Goal: Task Accomplishment & Management: Manage account settings

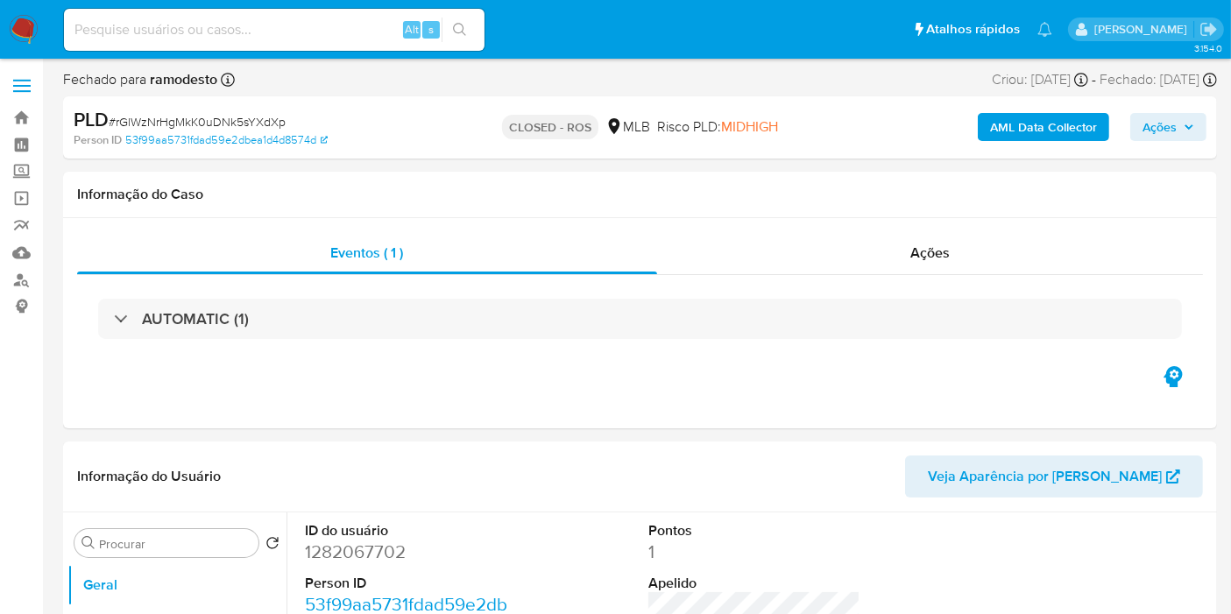
select select "10"
click at [21, 254] on link "Mulan" at bounding box center [104, 252] width 209 height 27
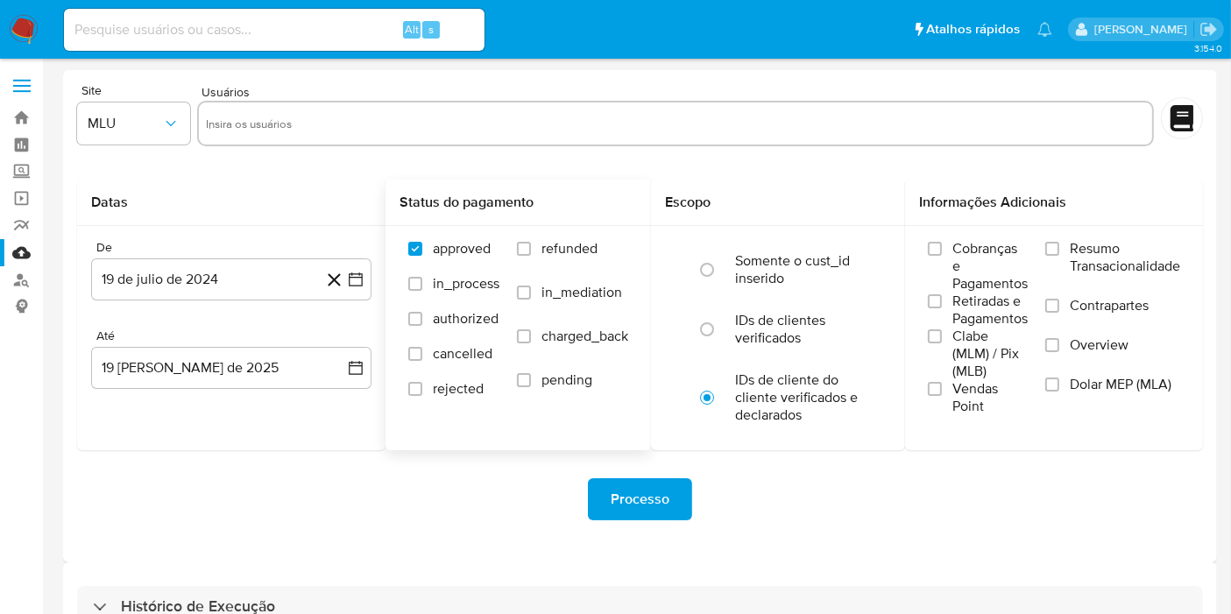
scroll to position [47, 0]
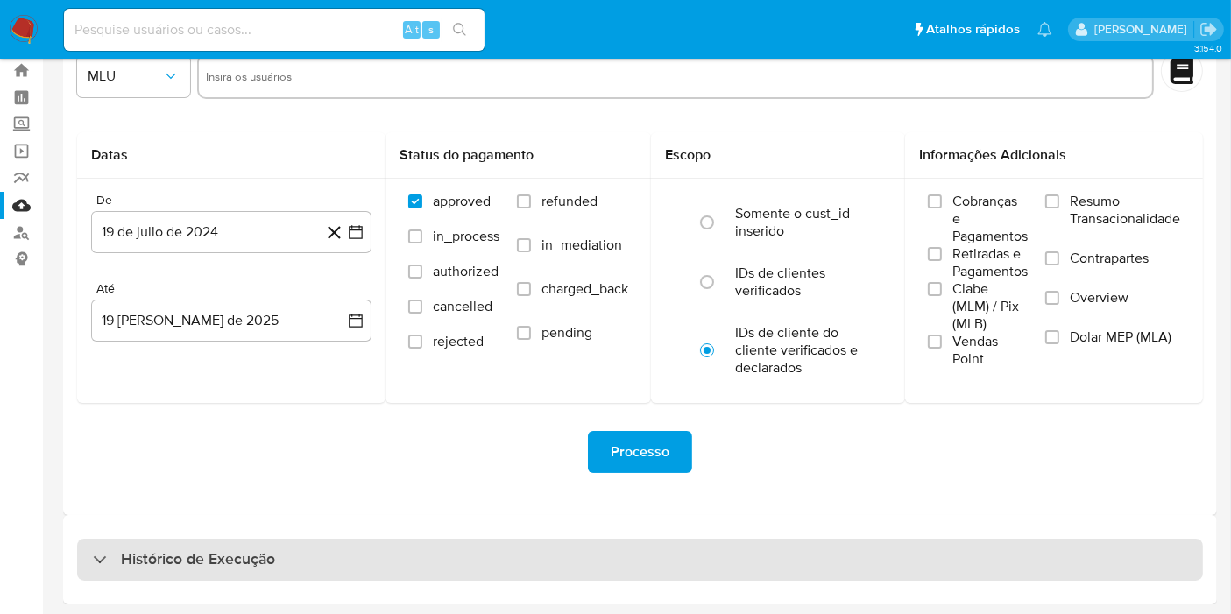
click at [613, 568] on div "Histórico de Execução" at bounding box center [640, 560] width 1126 height 42
select select "10"
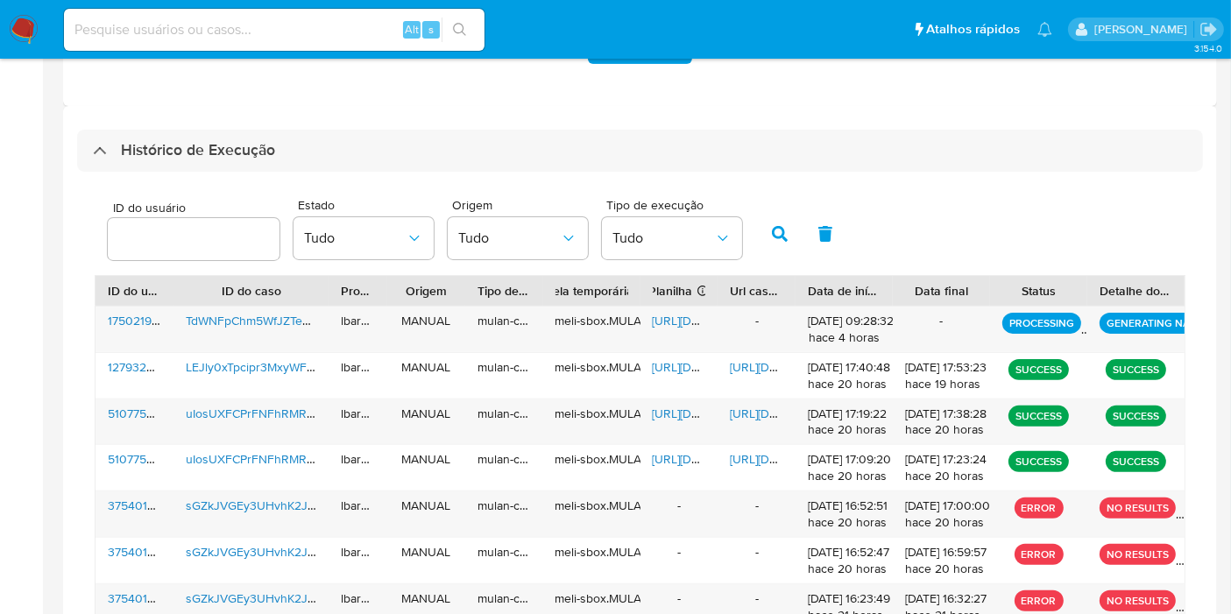
scroll to position [457, 0]
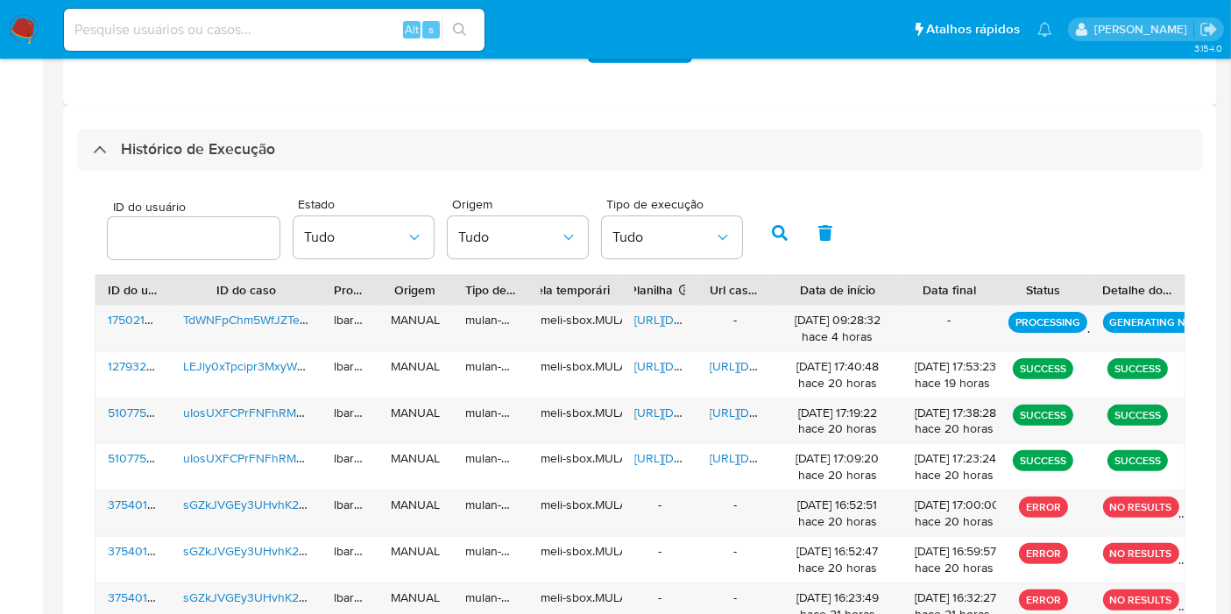
drag, startPoint x: 883, startPoint y: 291, endPoint x: 916, endPoint y: 291, distance: 32.4
click at [916, 291] on div at bounding box center [903, 290] width 32 height 30
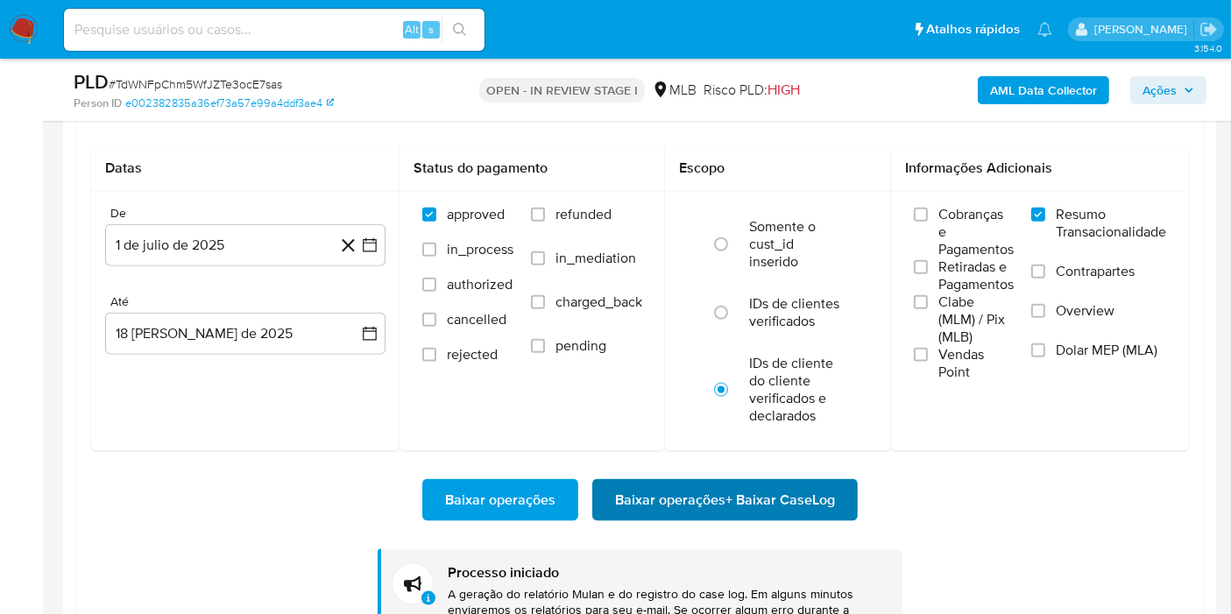
scroll to position [2133, 0]
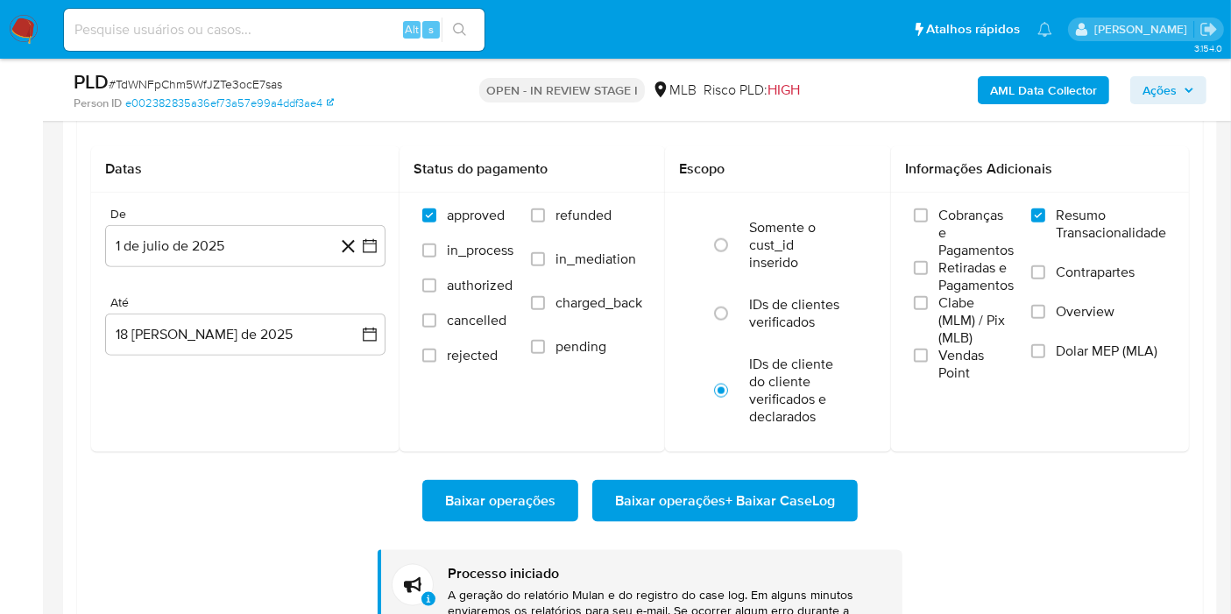
click at [696, 497] on span "Baixar operações + Baixar CaseLog" at bounding box center [725, 501] width 220 height 39
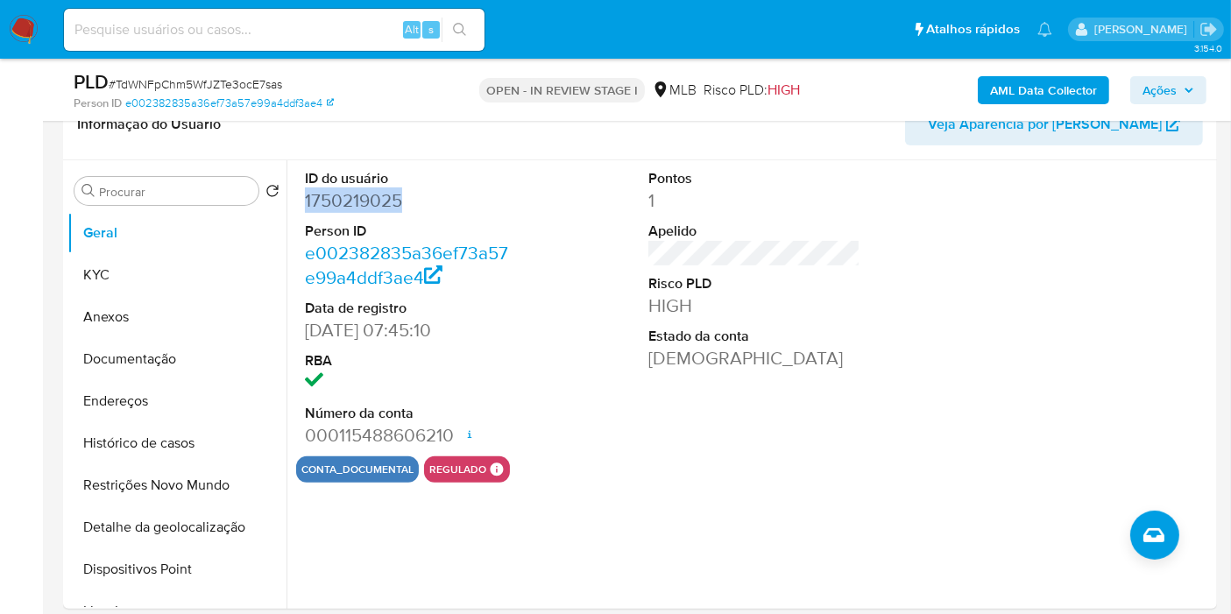
scroll to position [407, 0]
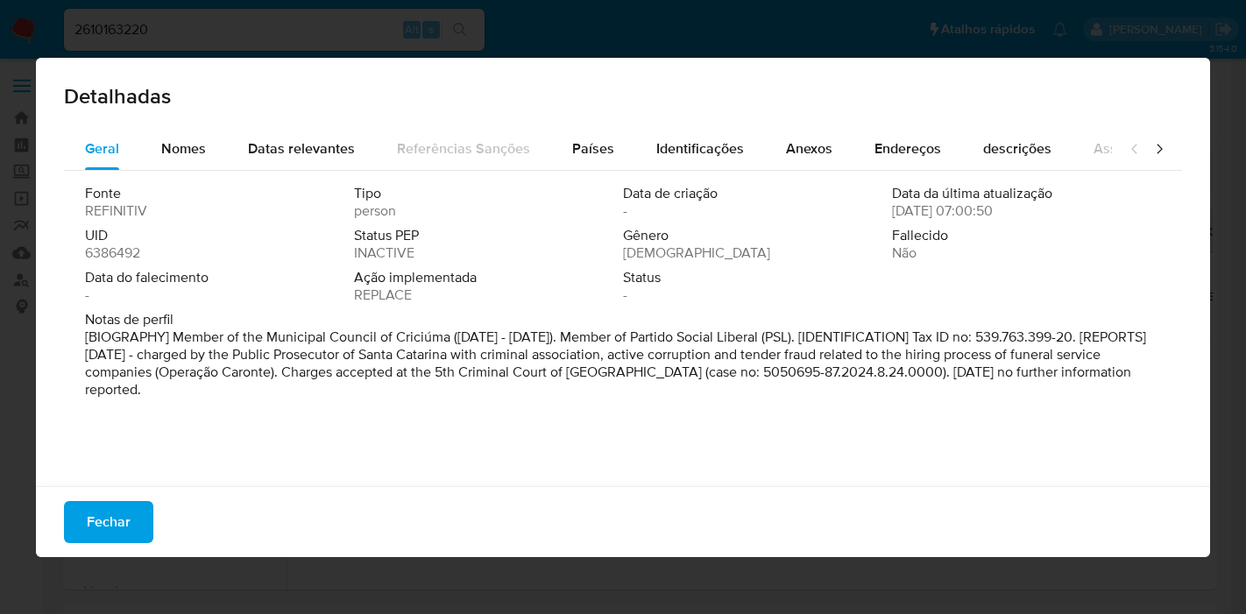
select select "10"
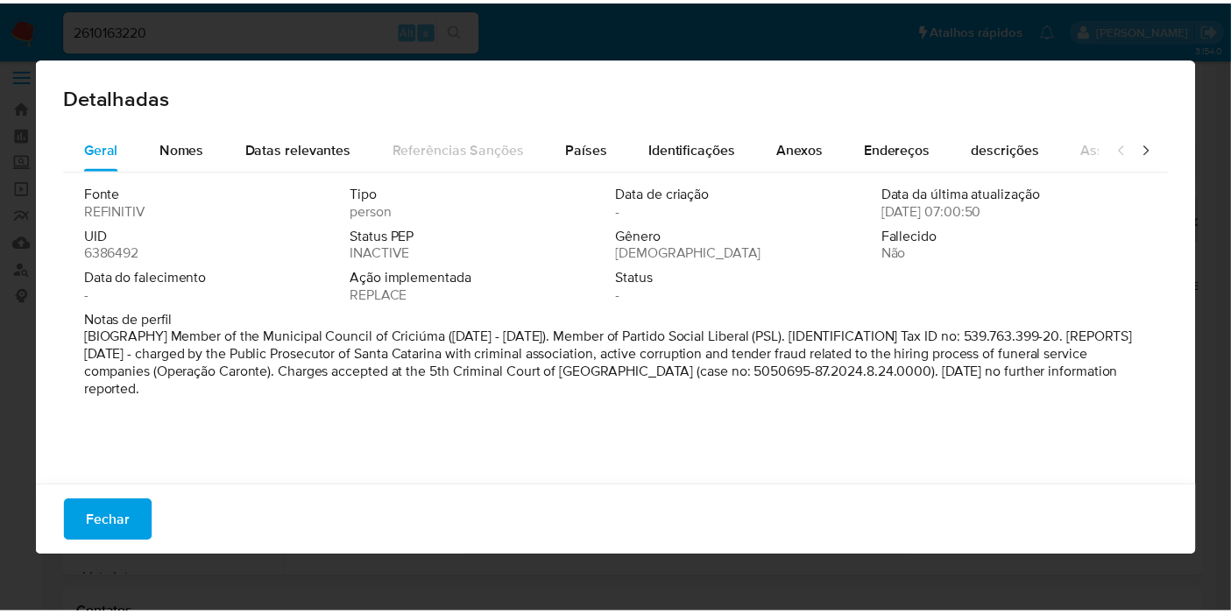
scroll to position [133, 0]
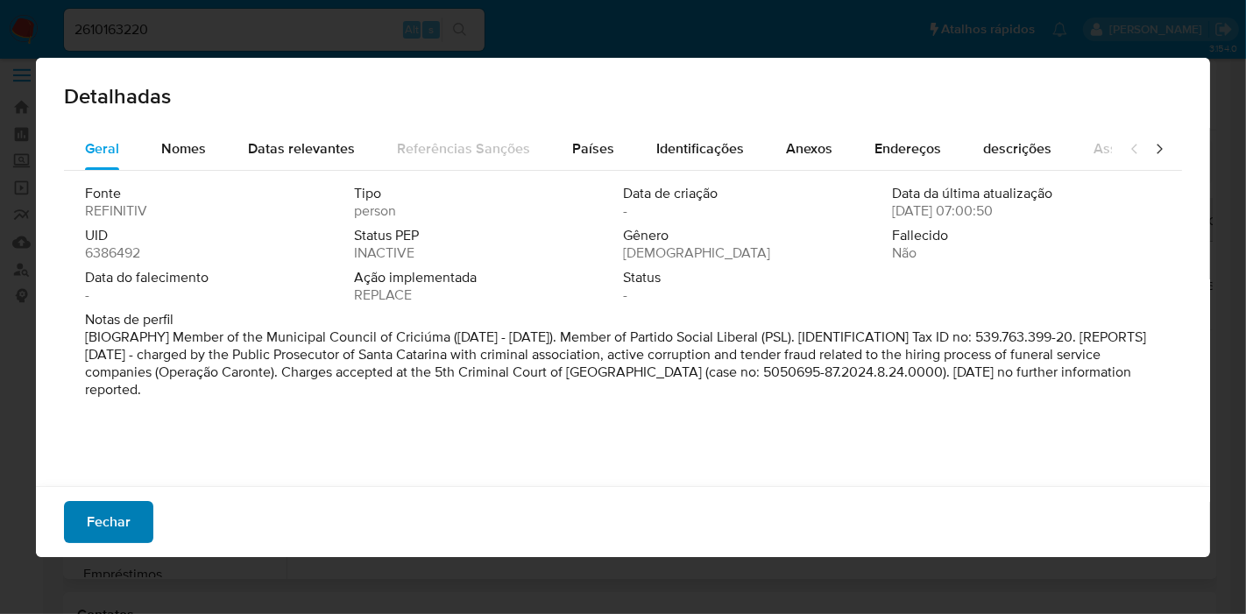
click at [135, 519] on button "Fechar" at bounding box center [108, 522] width 89 height 42
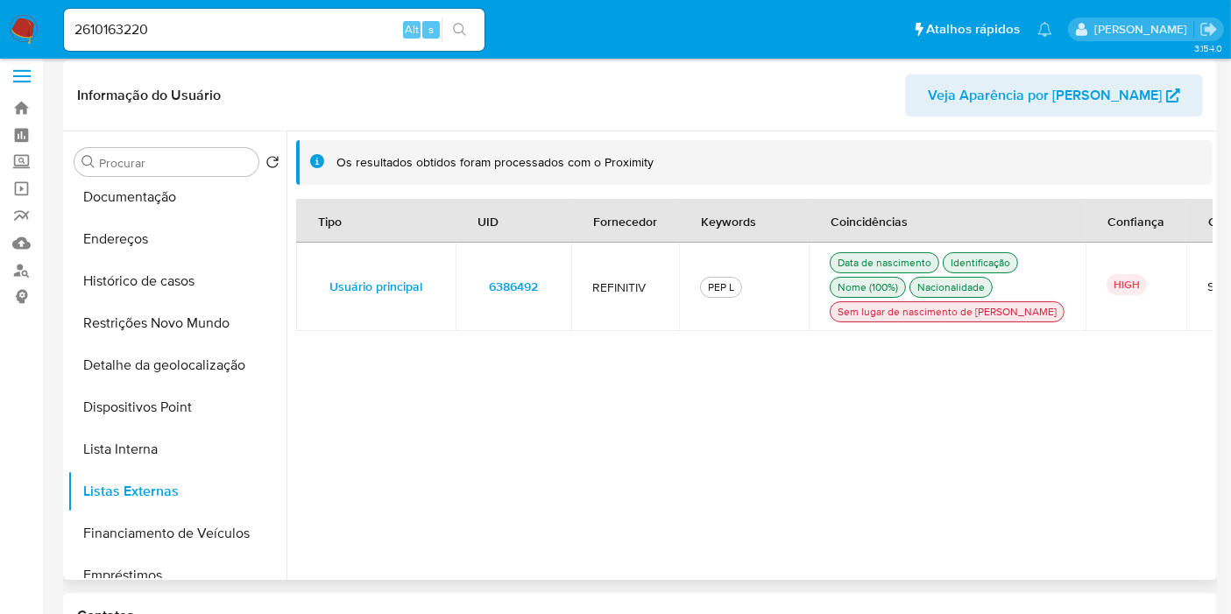
scroll to position [0, 0]
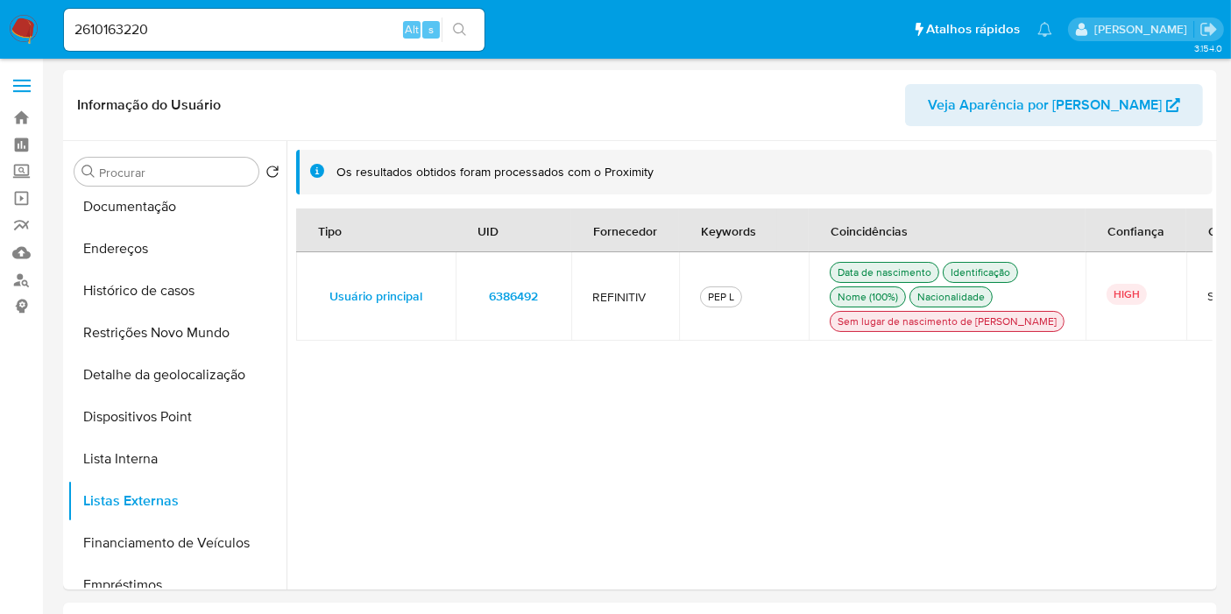
click at [230, 17] on div "2610163220 Alt s" at bounding box center [274, 30] width 421 height 42
click at [237, 28] on input "2610163220" at bounding box center [274, 29] width 421 height 23
paste input "06552396"
type input "2606552396"
click at [457, 31] on icon "search-icon" at bounding box center [460, 30] width 14 height 14
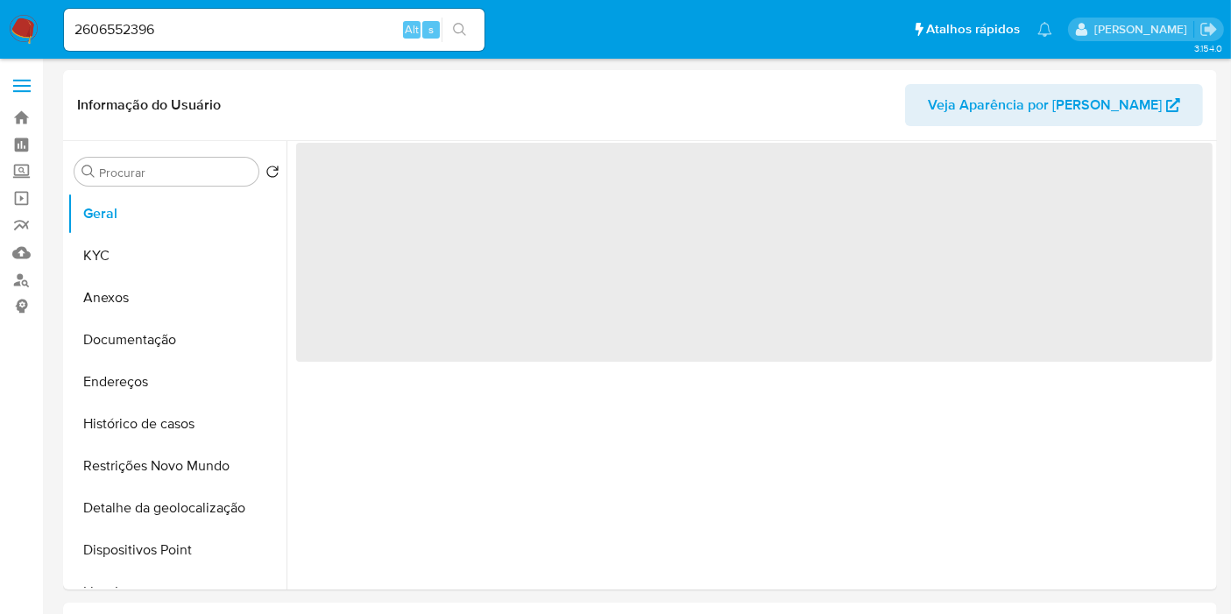
select select "10"
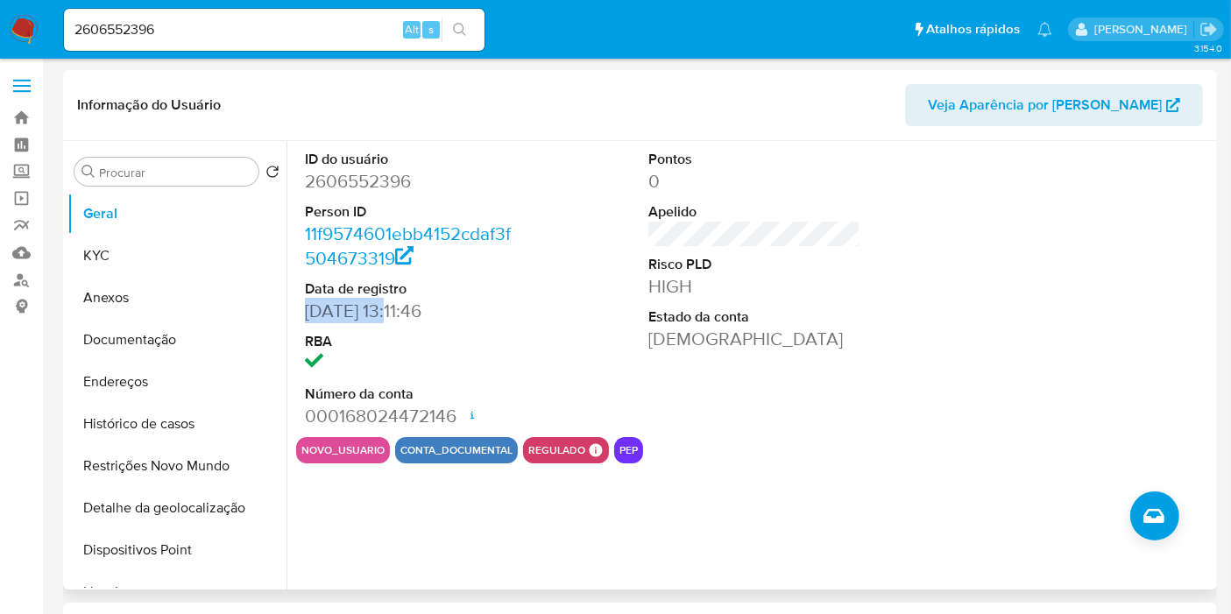
drag, startPoint x: 400, startPoint y: 311, endPoint x: 304, endPoint y: 311, distance: 95.5
click at [305, 311] on dd "04/08/2025 13:11:46" at bounding box center [411, 311] width 212 height 25
copy dd "04/08/2025"
click at [167, 257] on button "KYC" at bounding box center [169, 256] width 205 height 42
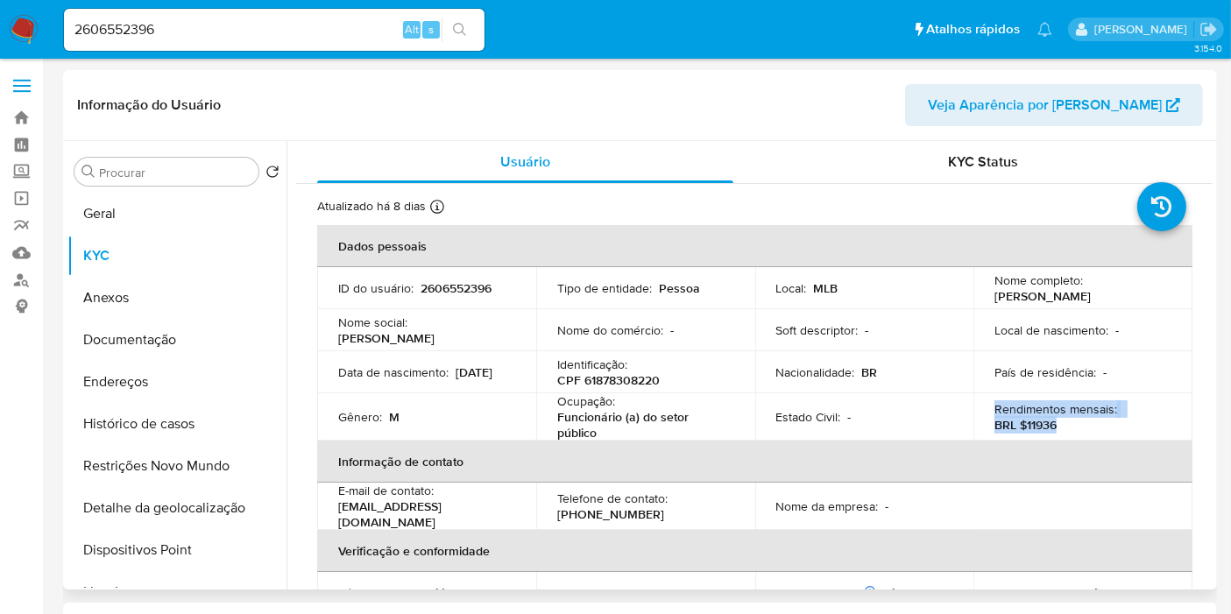
drag, startPoint x: 1057, startPoint y: 421, endPoint x: 989, endPoint y: 414, distance: 67.9
click at [994, 414] on div "Rendimentos mensais : BRL $11936" at bounding box center [1082, 417] width 177 height 32
copy div "Rendimentos mensais : BRL $11936"
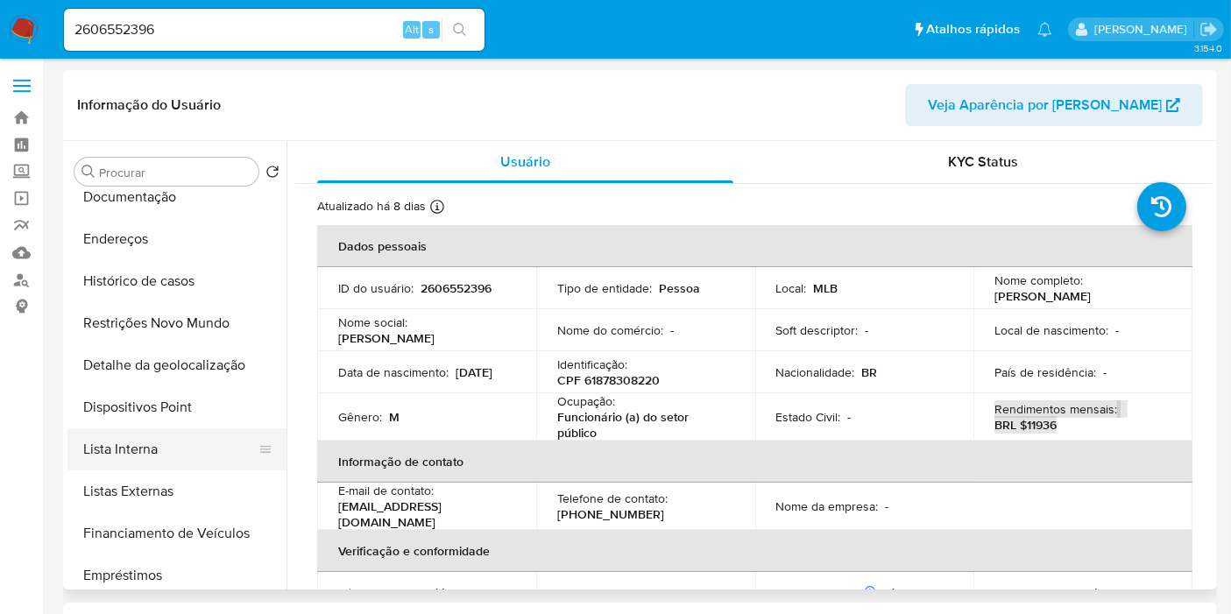
scroll to position [155, 0]
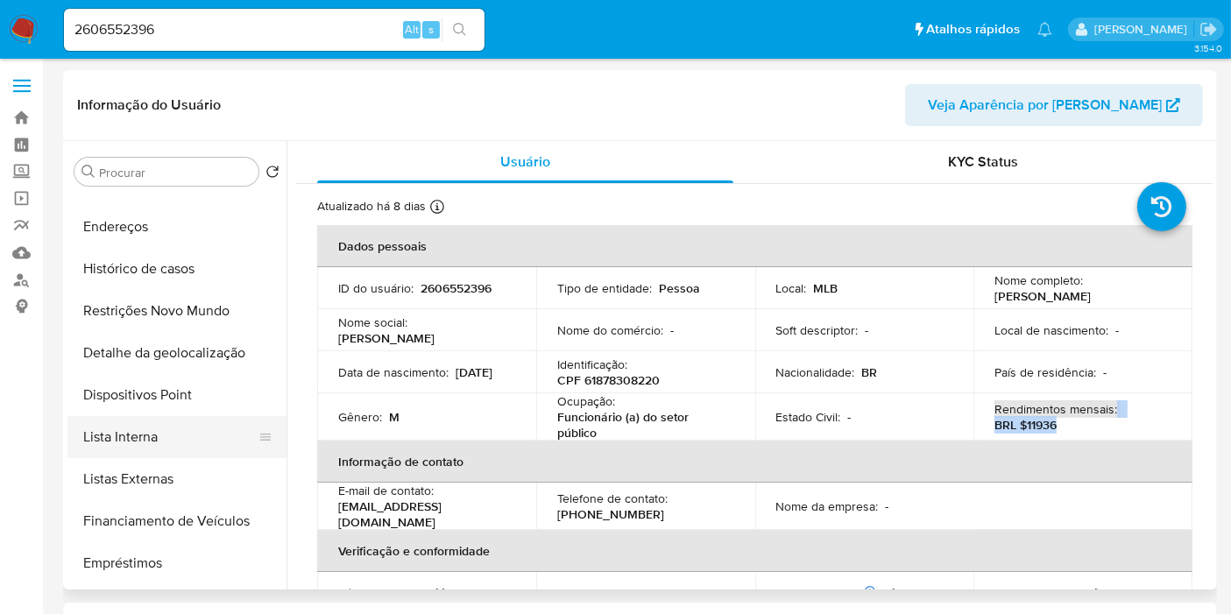
click at [180, 434] on button "Lista Interna" at bounding box center [169, 437] width 205 height 42
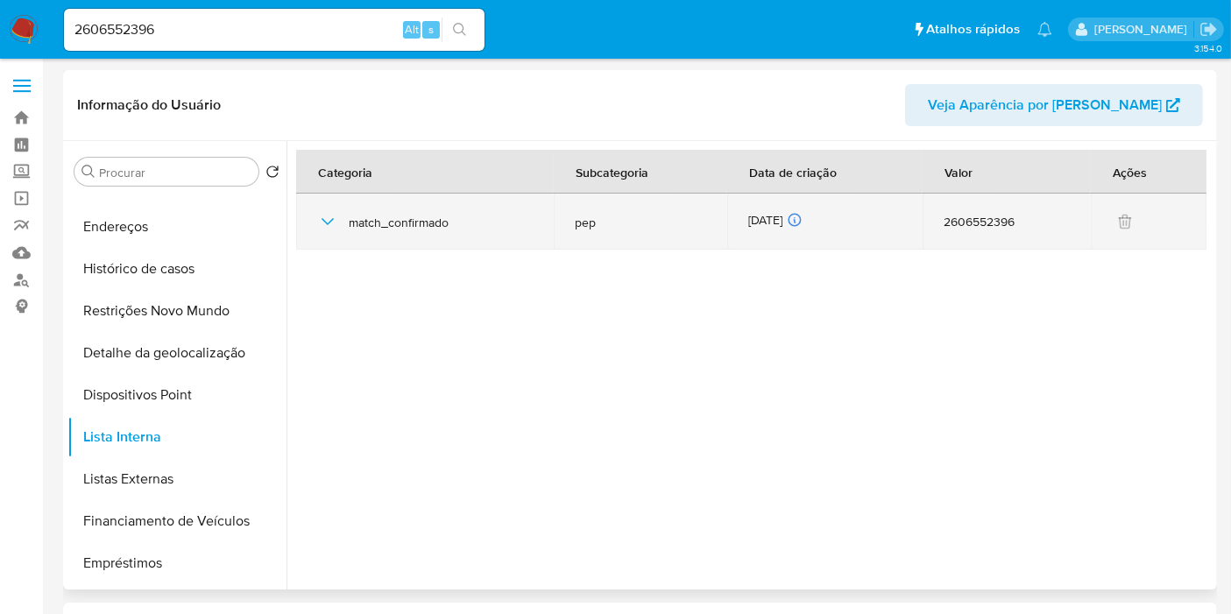
click at [779, 219] on div "04/08/2025 04/08/2025 16:47:48" at bounding box center [824, 221] width 153 height 19
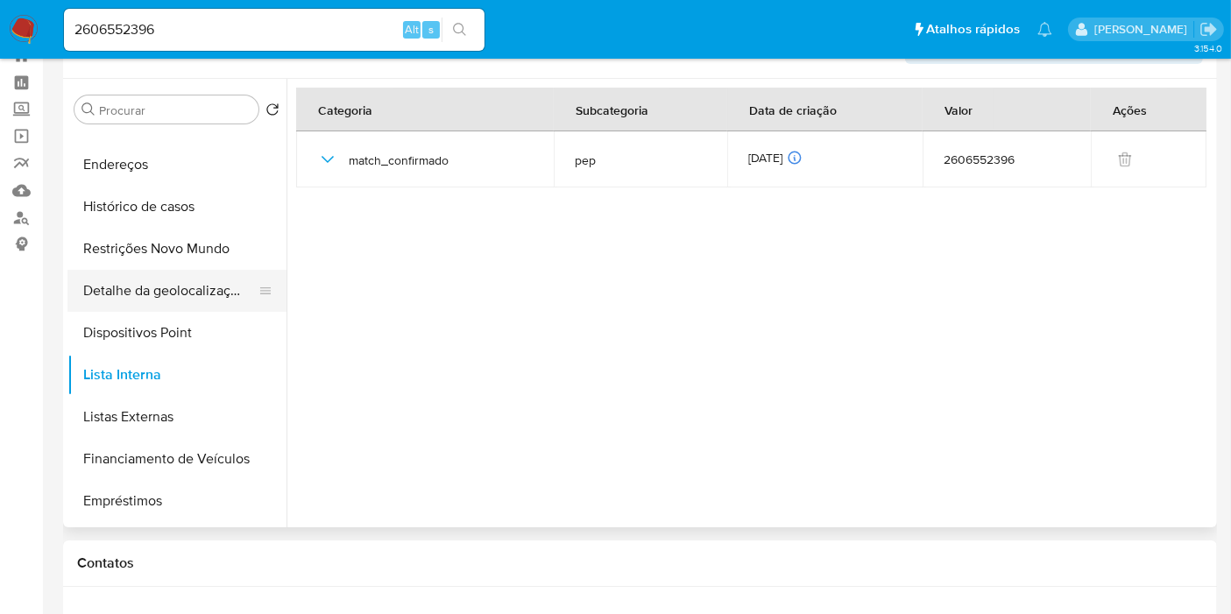
scroll to position [0, 0]
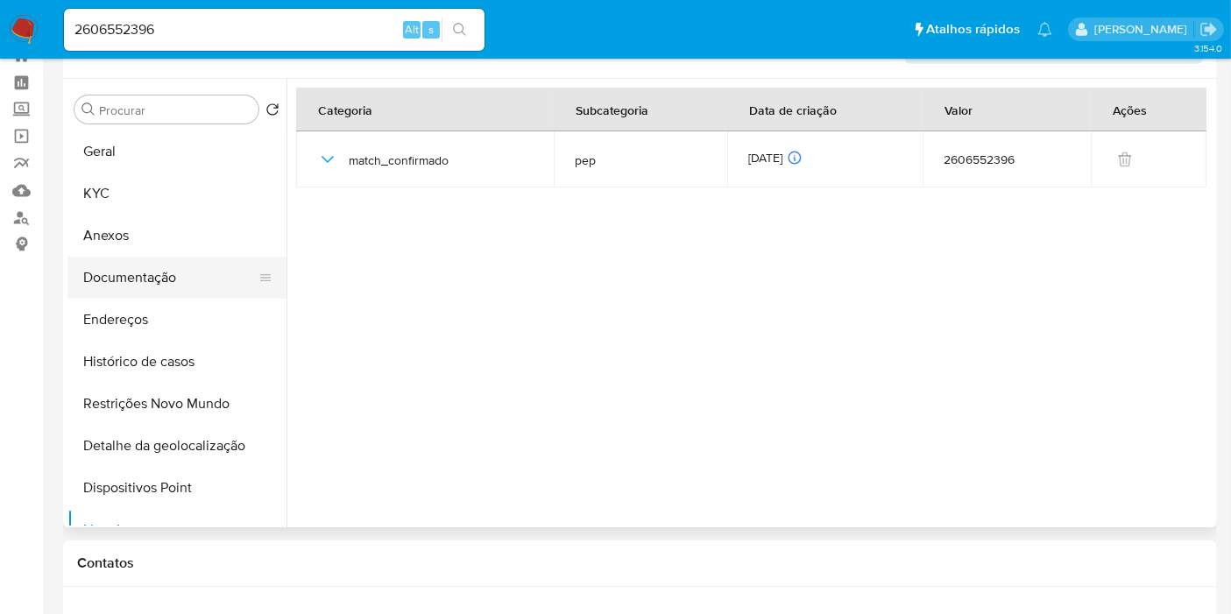
click at [187, 276] on button "Documentação" at bounding box center [169, 278] width 205 height 42
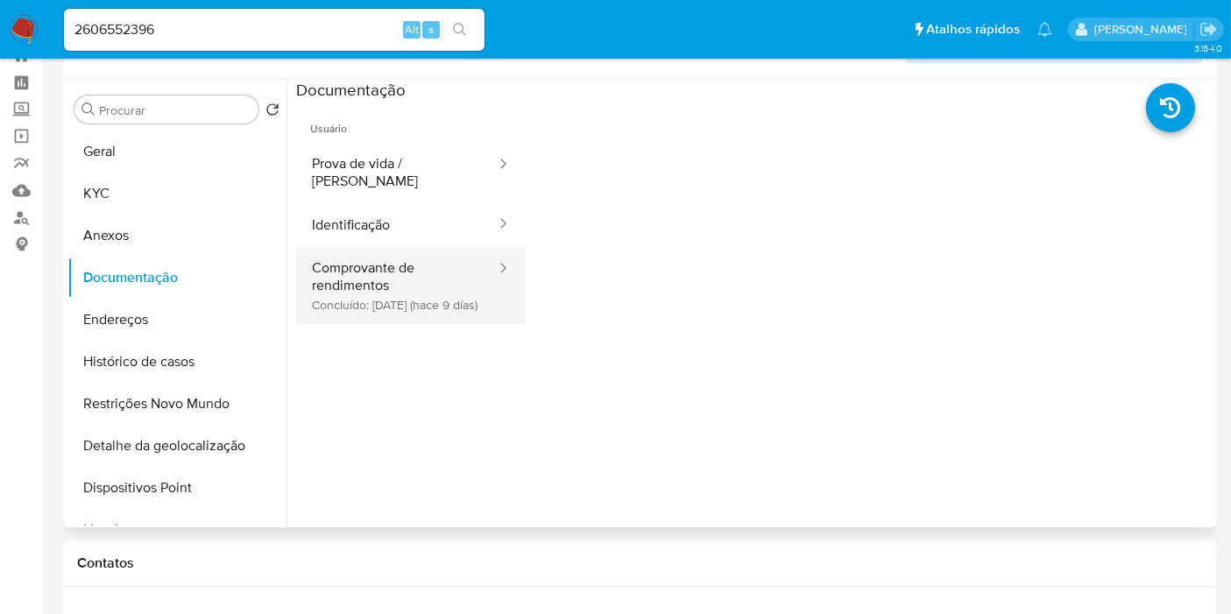
click at [429, 272] on button "Comprovante de rendimentos Concluído: 10/08/2025 (hace 9 días)" at bounding box center [397, 285] width 202 height 77
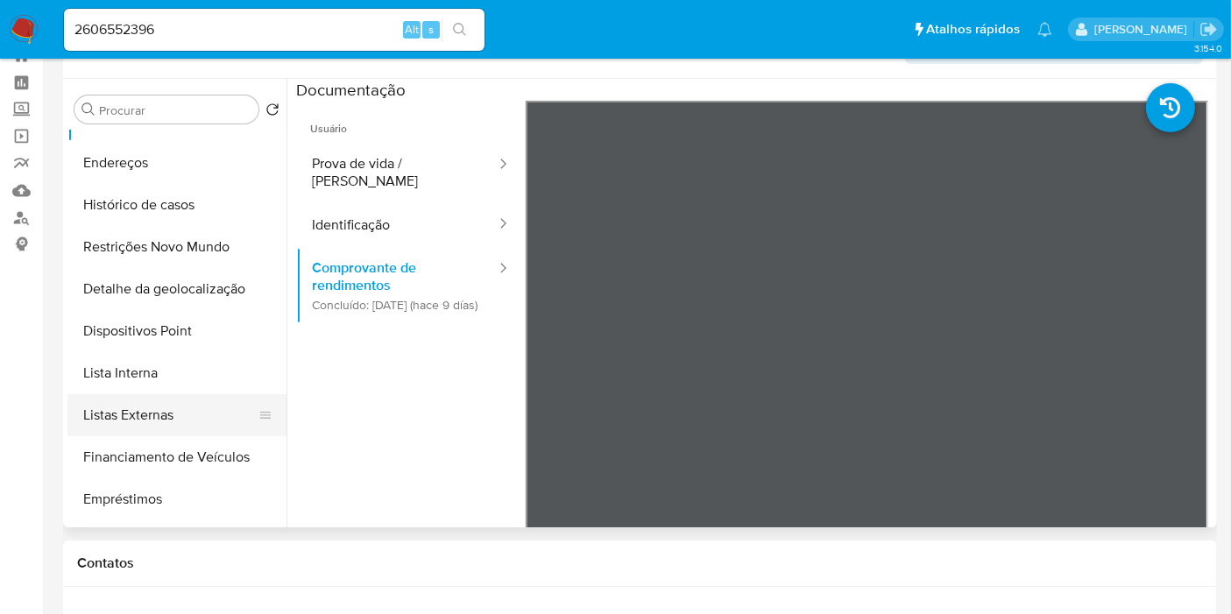
scroll to position [158, 0]
click at [195, 416] on button "Listas Externas" at bounding box center [169, 414] width 205 height 42
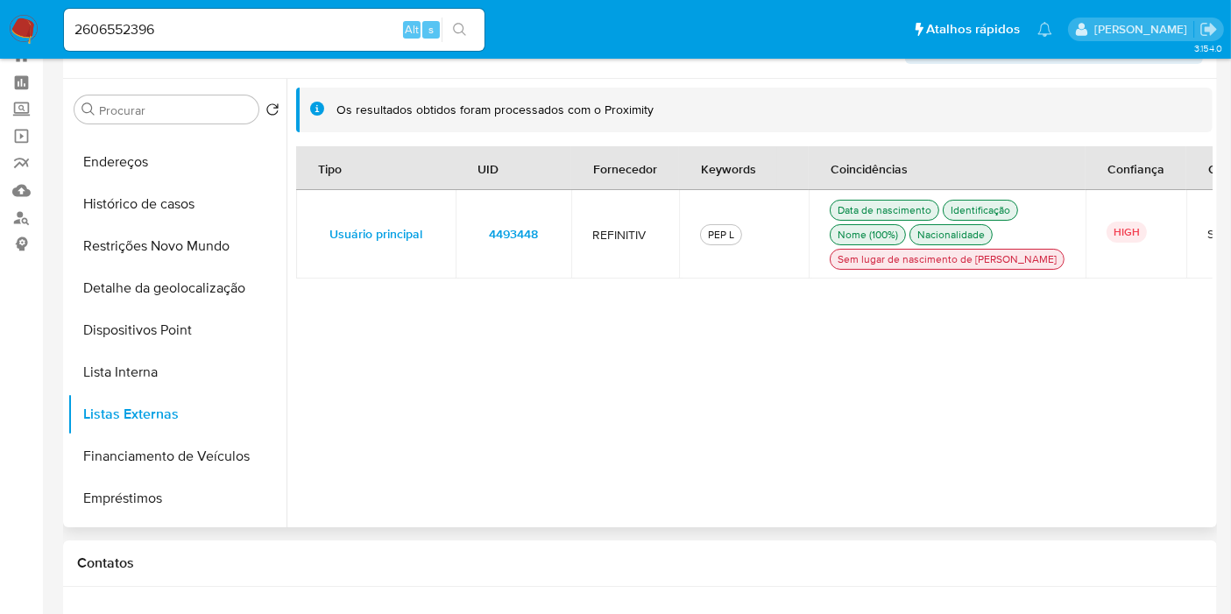
click at [508, 246] on span "4493448" at bounding box center [513, 234] width 49 height 25
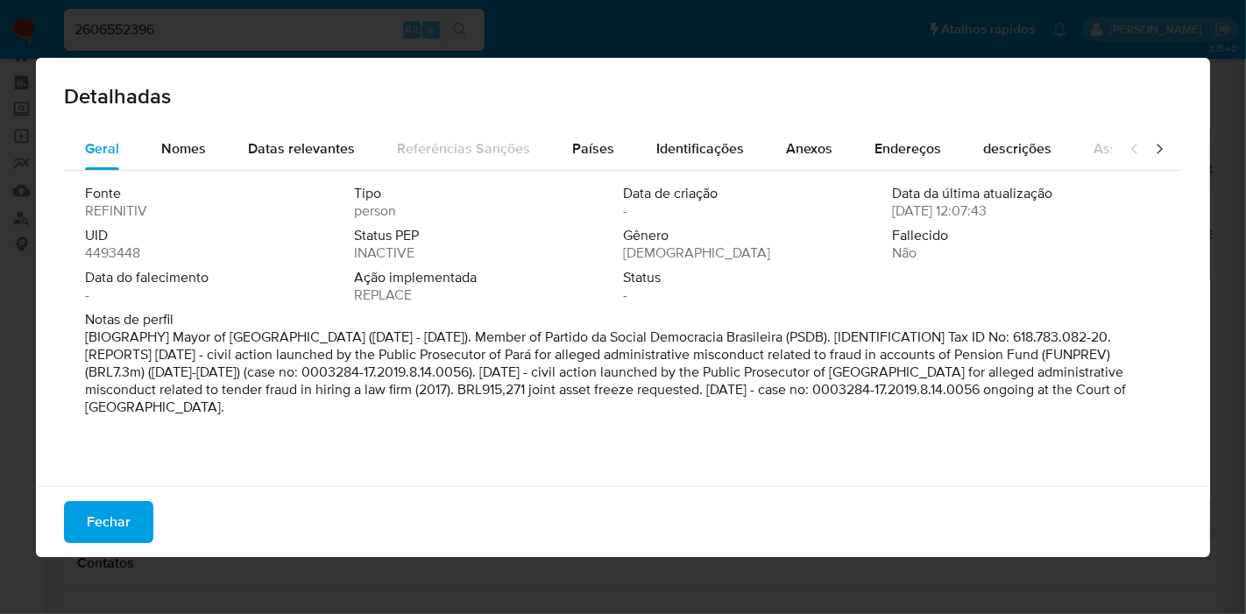
click at [135, 251] on span "4493448" at bounding box center [112, 253] width 55 height 18
click at [119, 521] on span "Fechar" at bounding box center [109, 522] width 44 height 39
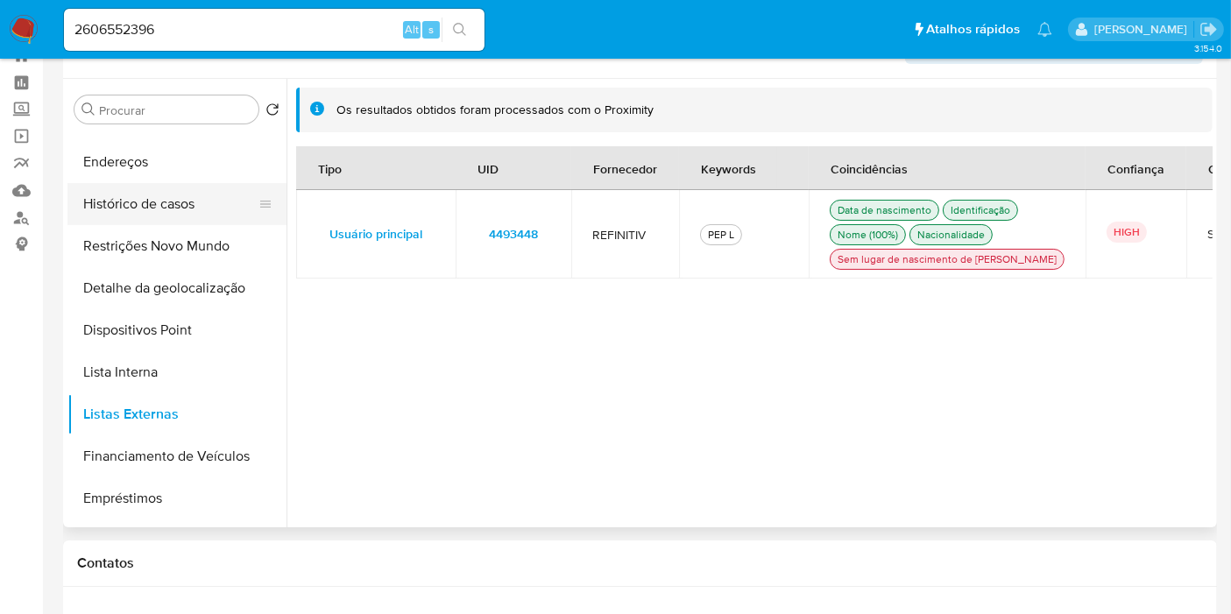
scroll to position [0, 0]
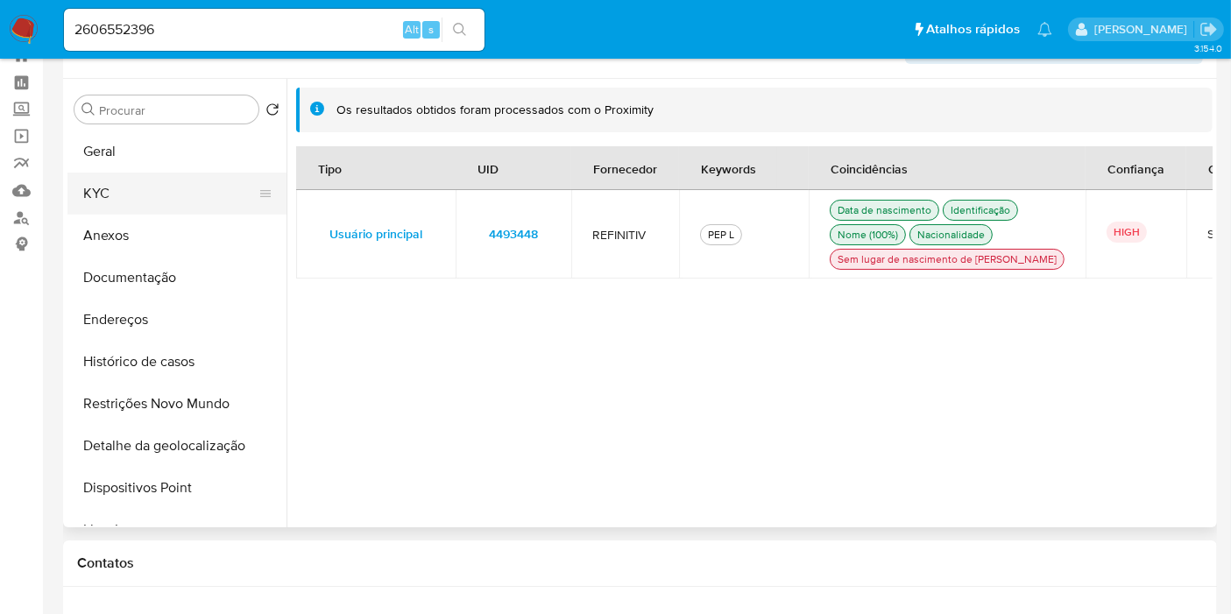
click at [174, 195] on button "KYC" at bounding box center [169, 194] width 205 height 42
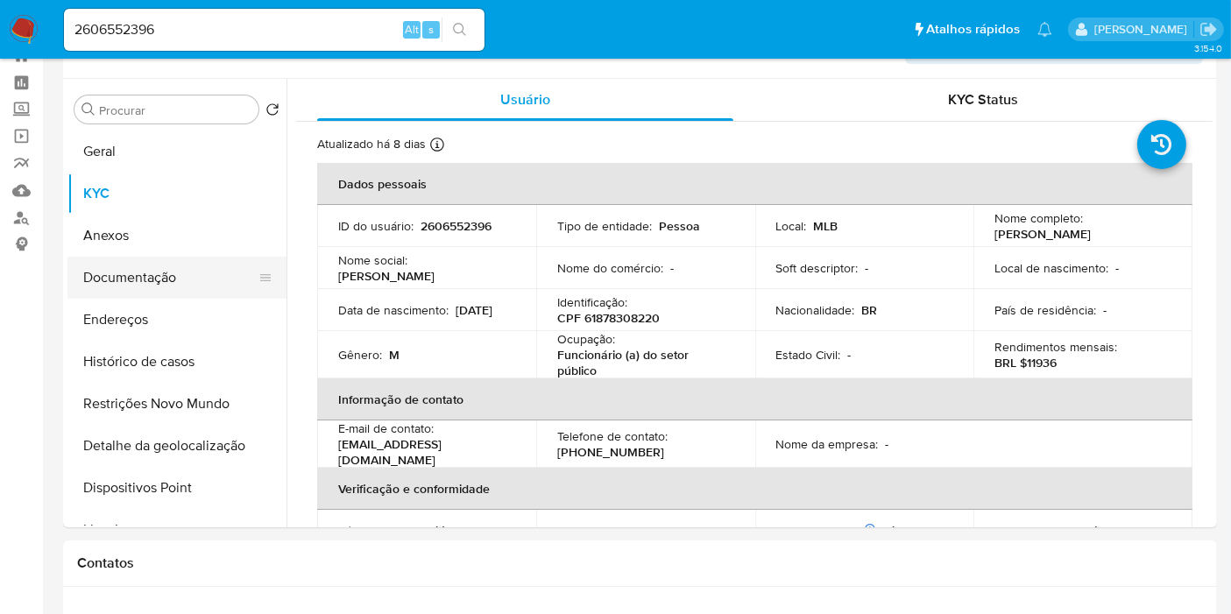
click at [170, 276] on button "Documentação" at bounding box center [169, 278] width 205 height 42
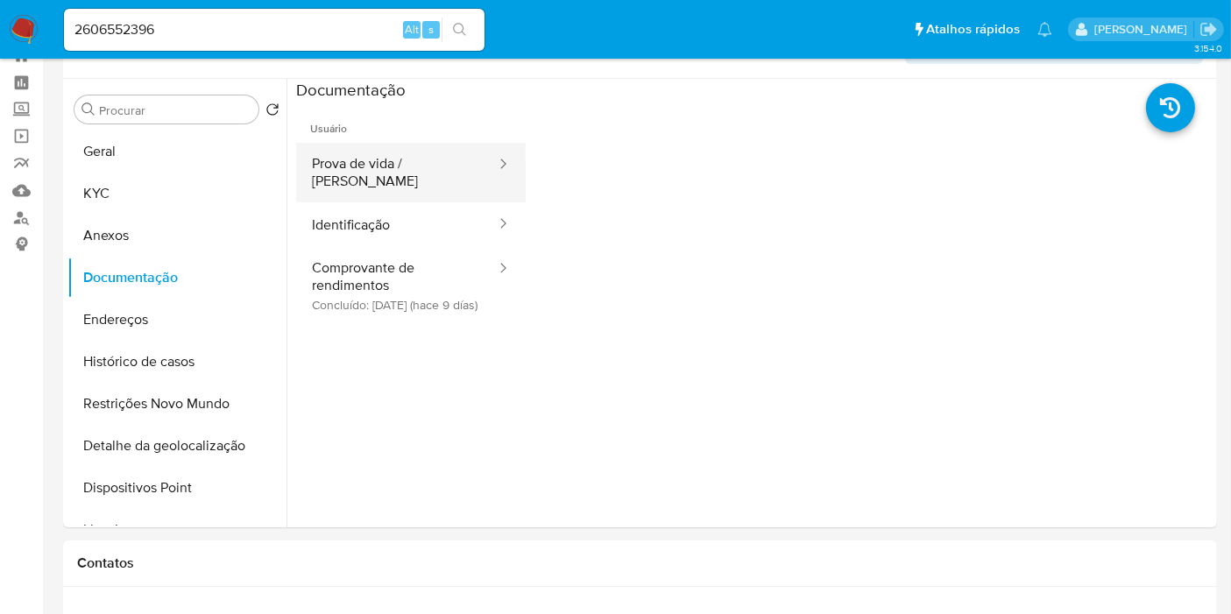
click at [374, 170] on button "Prova de vida / [PERSON_NAME]" at bounding box center [397, 173] width 202 height 60
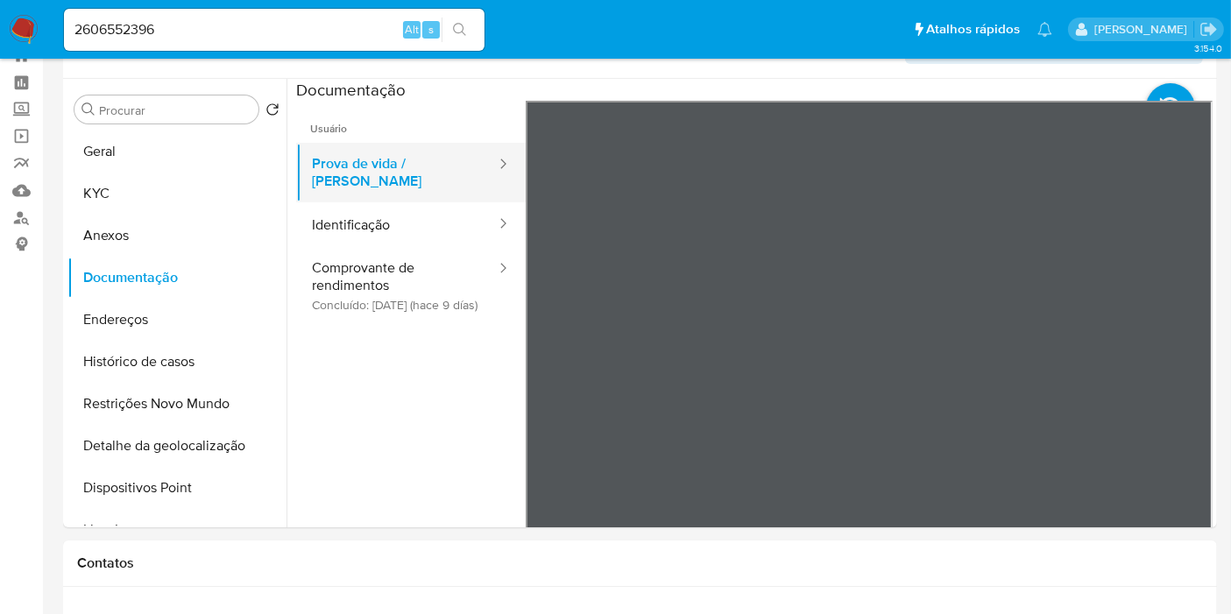
click at [410, 181] on button "Prova de vida / Selfie" at bounding box center [397, 173] width 202 height 60
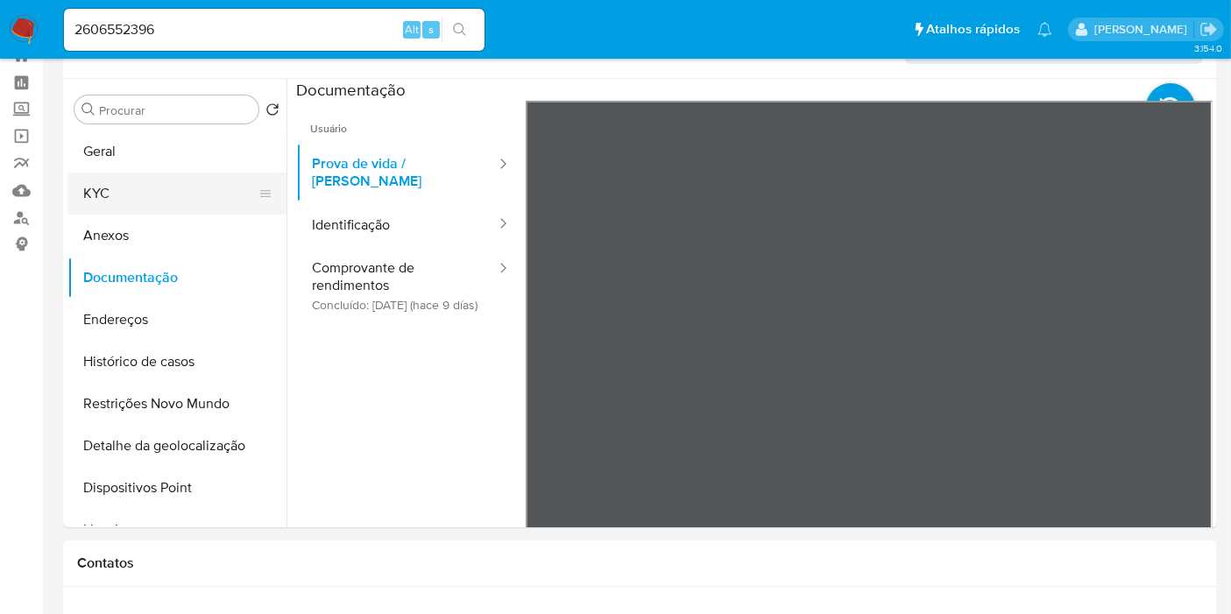
click at [162, 188] on button "KYC" at bounding box center [169, 194] width 205 height 42
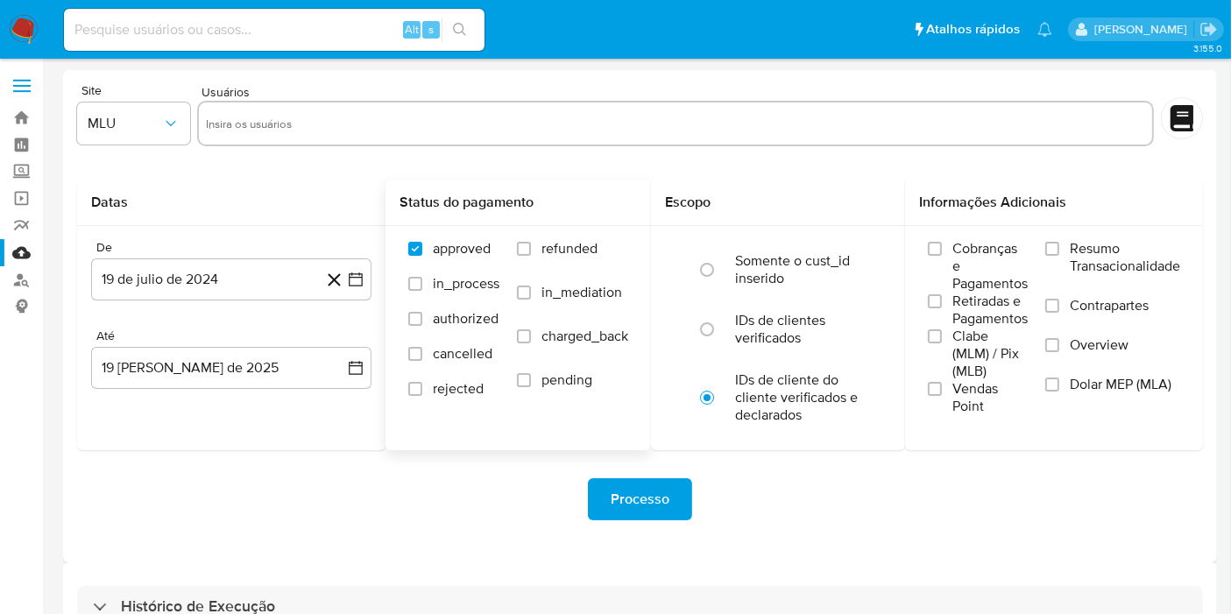
scroll to position [47, 0]
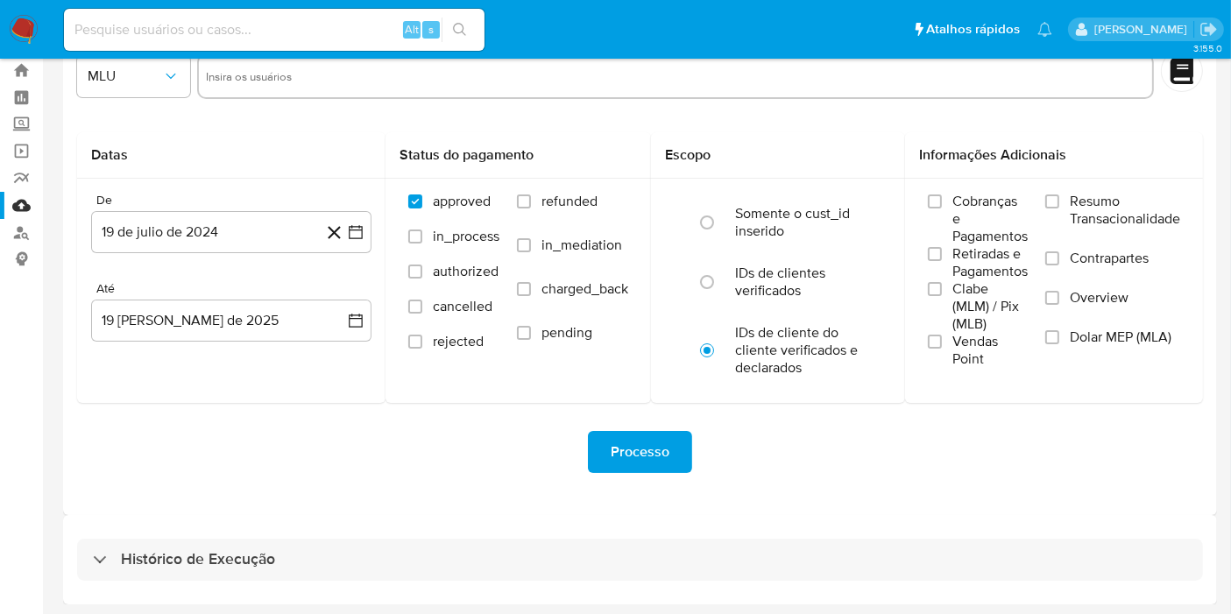
click at [540, 549] on div "Histórico de Execução" at bounding box center [640, 560] width 1126 height 42
select select "10"
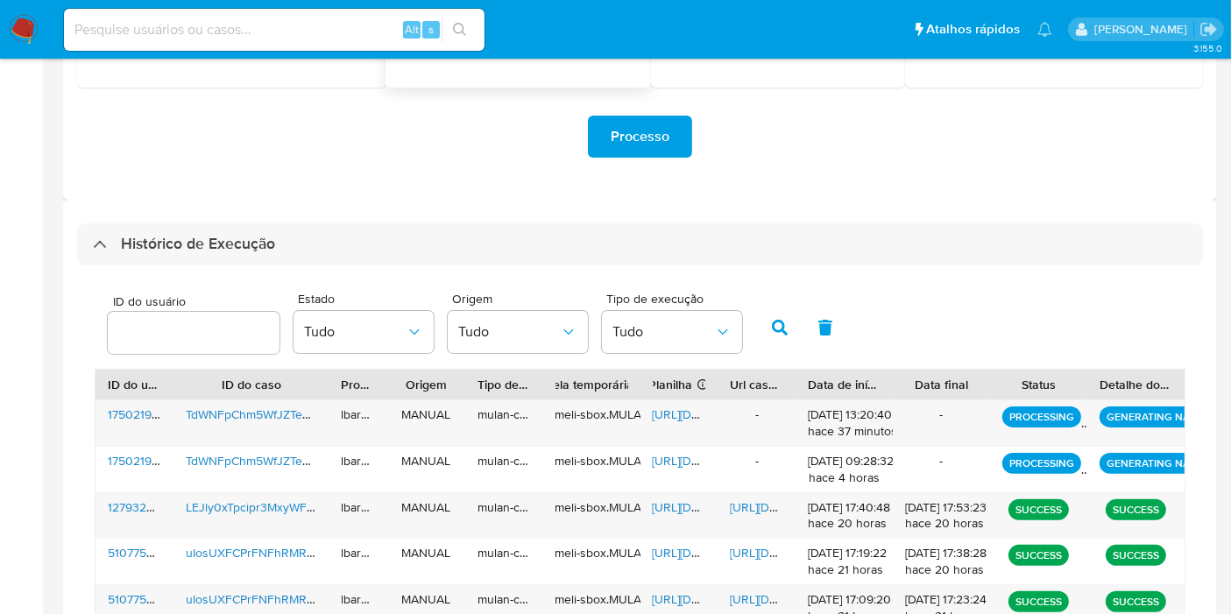
scroll to position [363, 0]
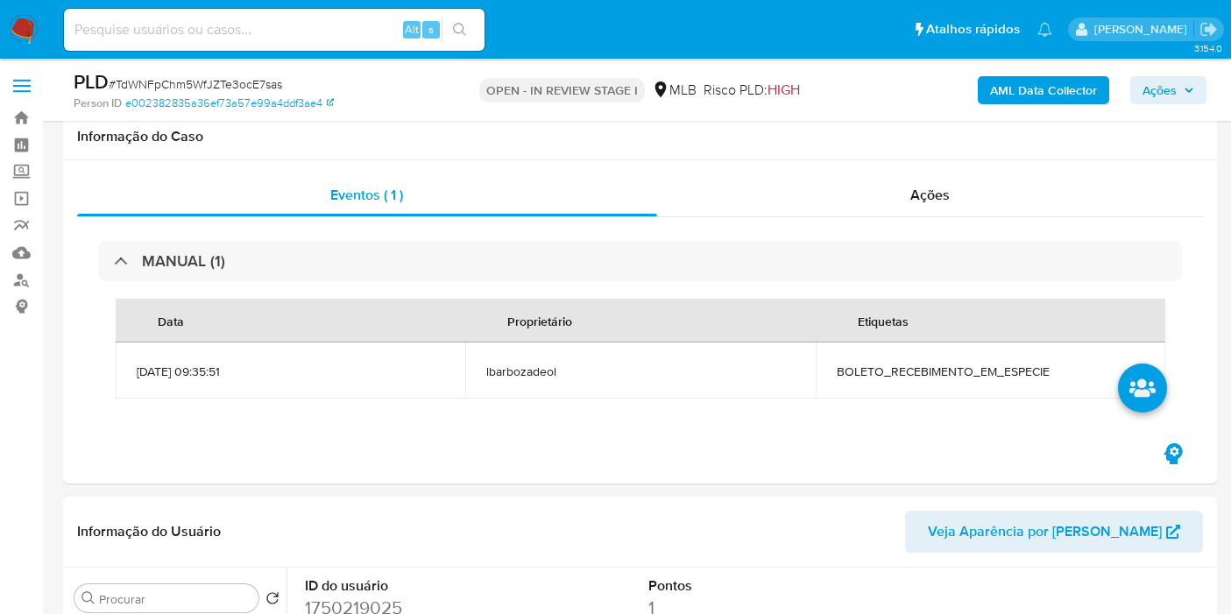
scroll to position [407, 0]
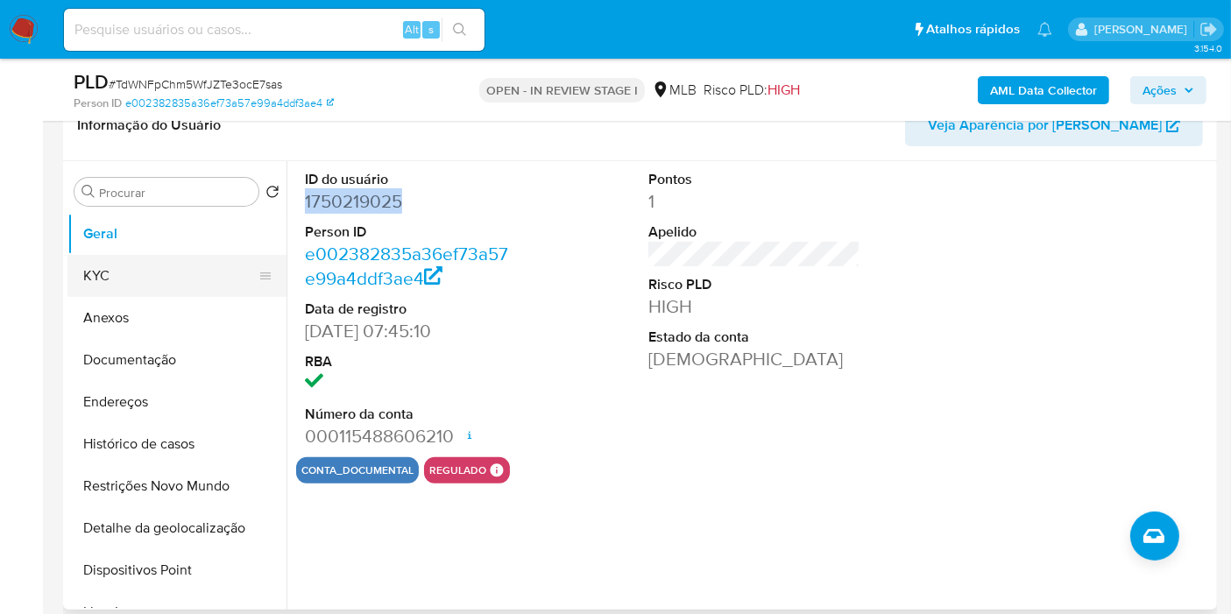
click at [173, 272] on button "KYC" at bounding box center [169, 276] width 205 height 42
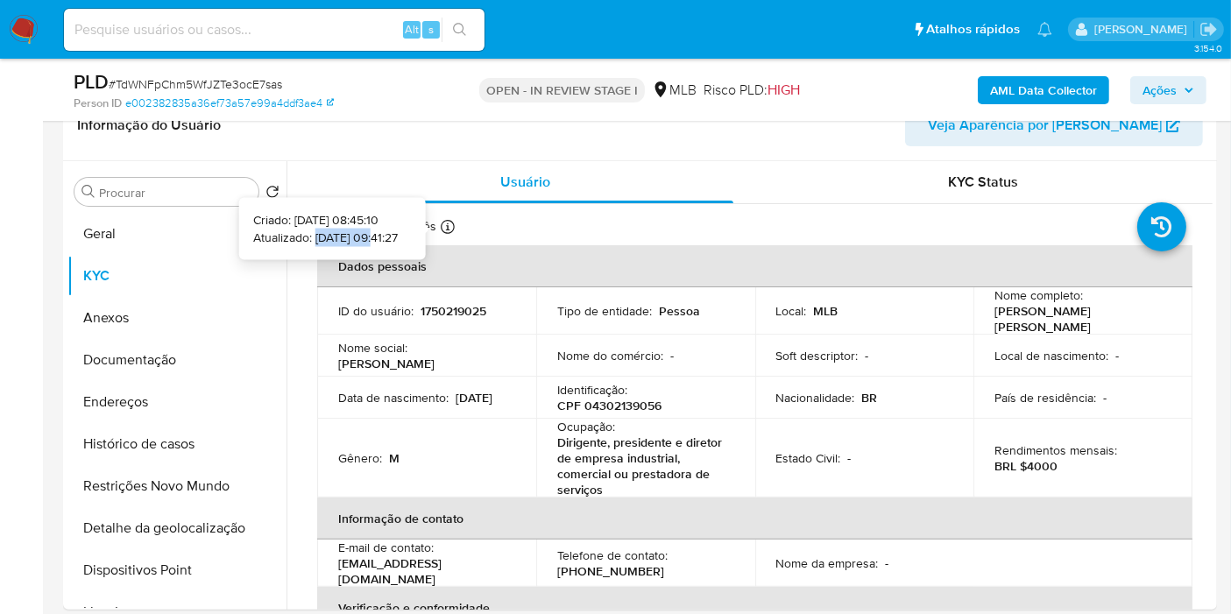
drag, startPoint x: 350, startPoint y: 238, endPoint x: 288, endPoint y: 239, distance: 62.2
click at [288, 239] on p "Atualizado: 24/07/2025 09:41:27" at bounding box center [325, 238] width 145 height 18
copy p "24/07/2025"
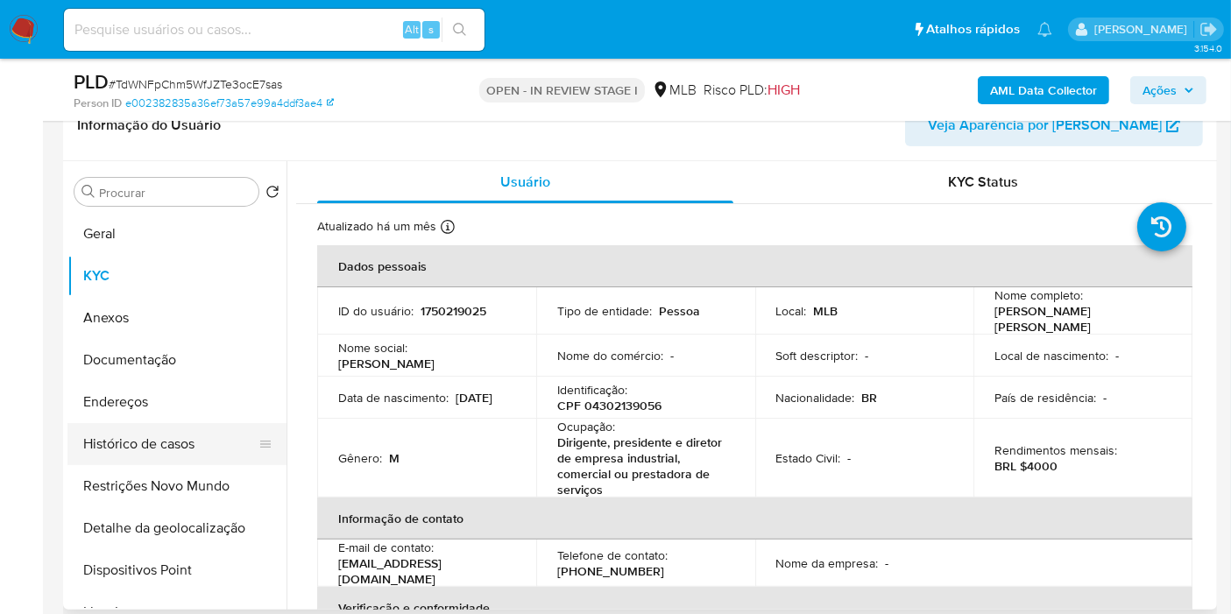
click at [212, 450] on button "Histórico de casos" at bounding box center [169, 444] width 205 height 42
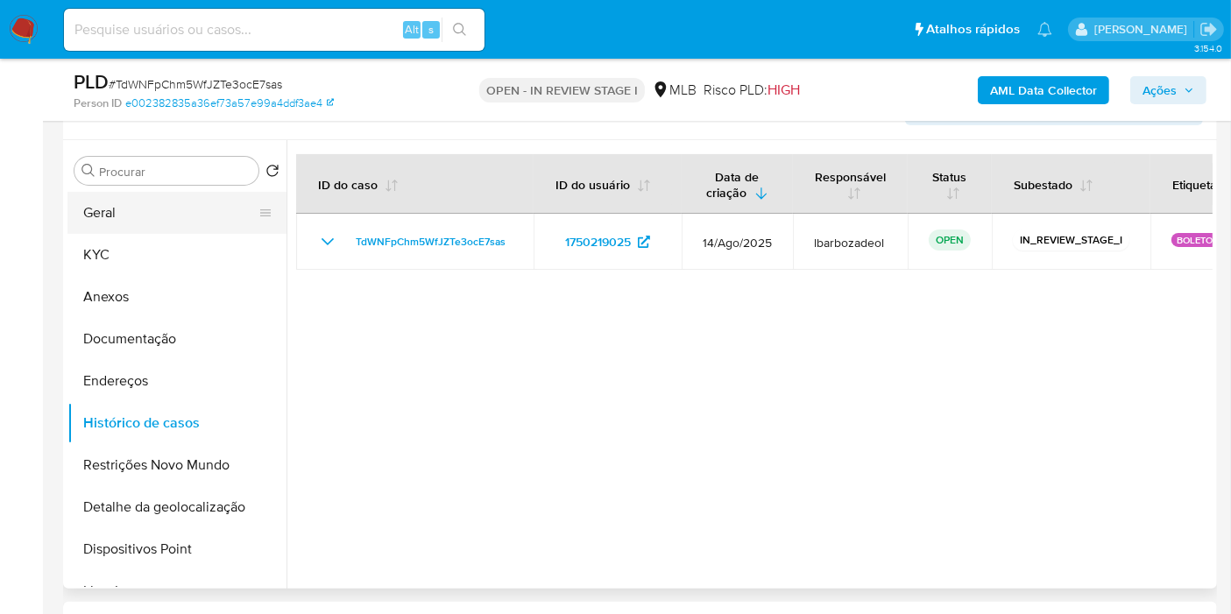
click at [220, 219] on button "Geral" at bounding box center [169, 213] width 205 height 42
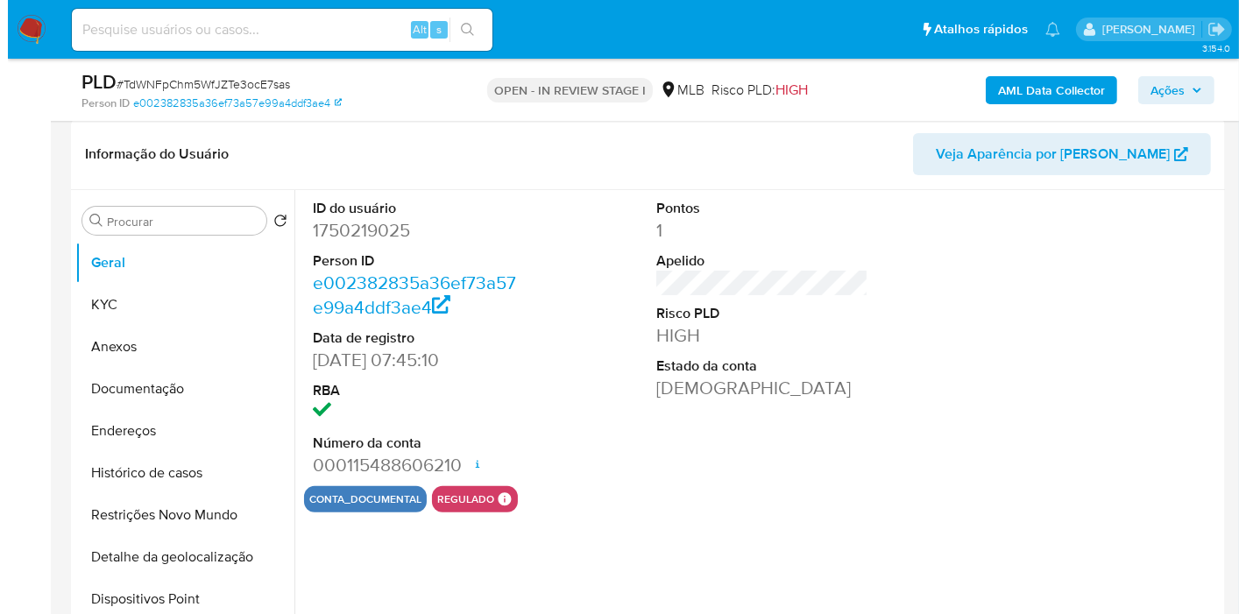
scroll to position [381, 0]
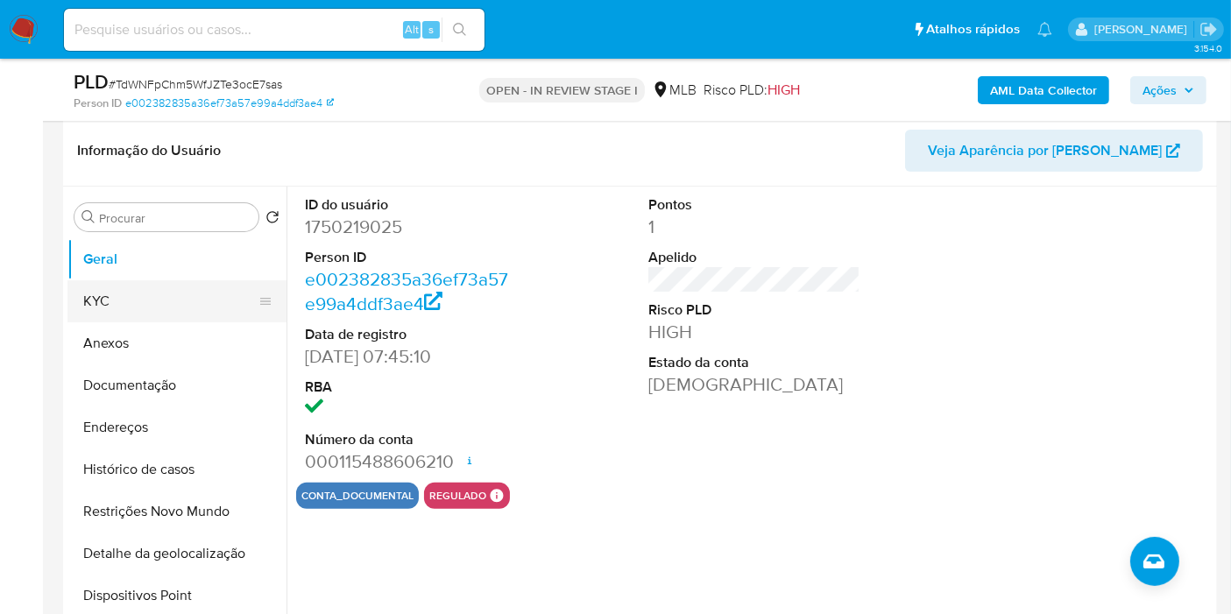
click at [159, 302] on button "KYC" at bounding box center [169, 301] width 205 height 42
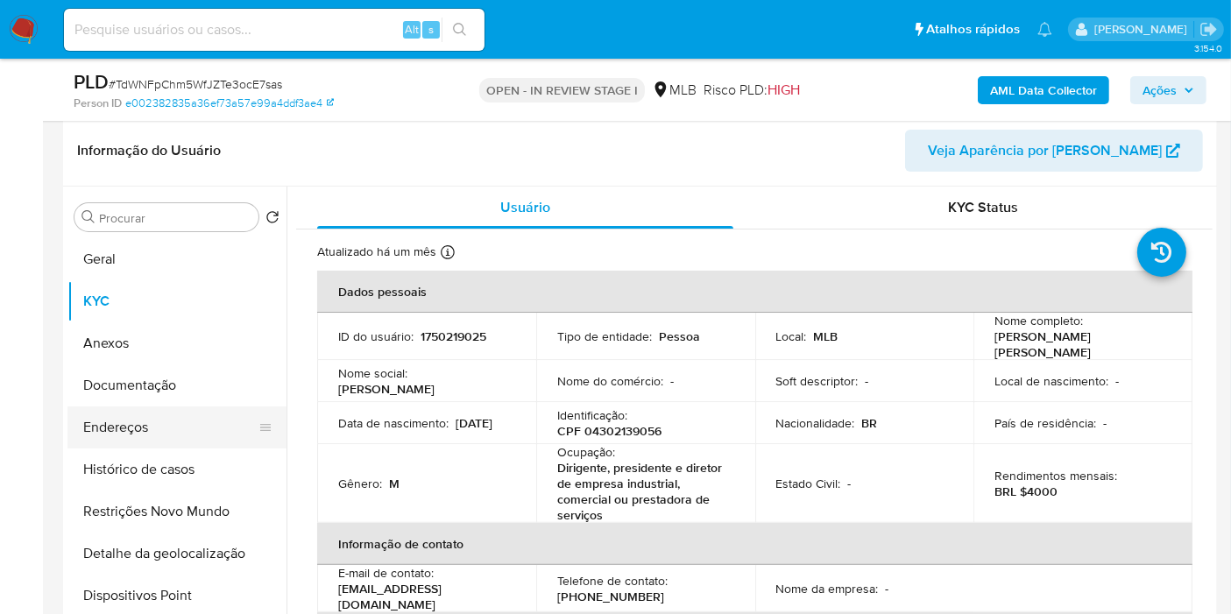
click at [164, 429] on button "Endereços" at bounding box center [169, 428] width 205 height 42
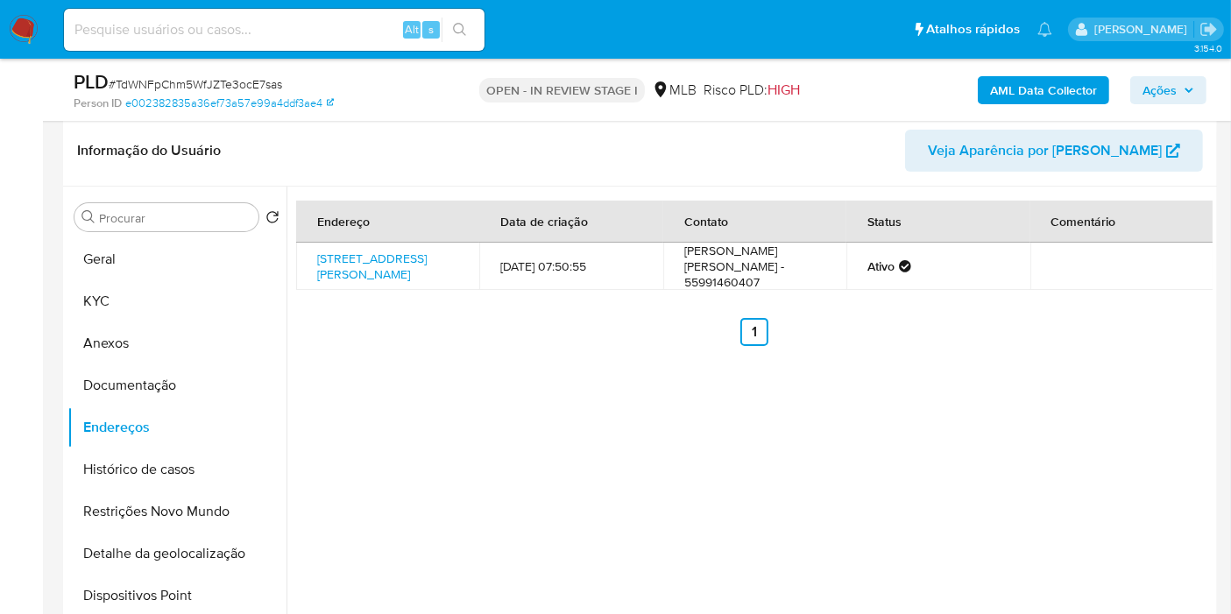
drag, startPoint x: 200, startPoint y: 554, endPoint x: 833, endPoint y: 438, distance: 643.9
click at [199, 553] on button "Detalhe da geolocalização" at bounding box center [176, 554] width 219 height 42
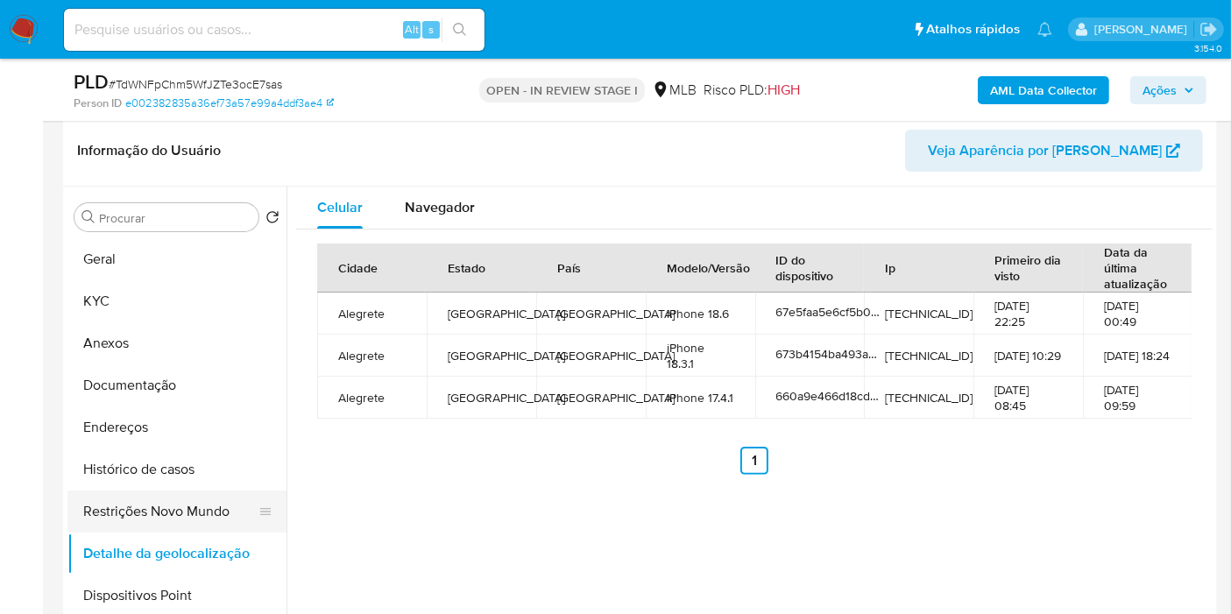
click at [167, 506] on button "Restrições Novo Mundo" at bounding box center [169, 512] width 205 height 42
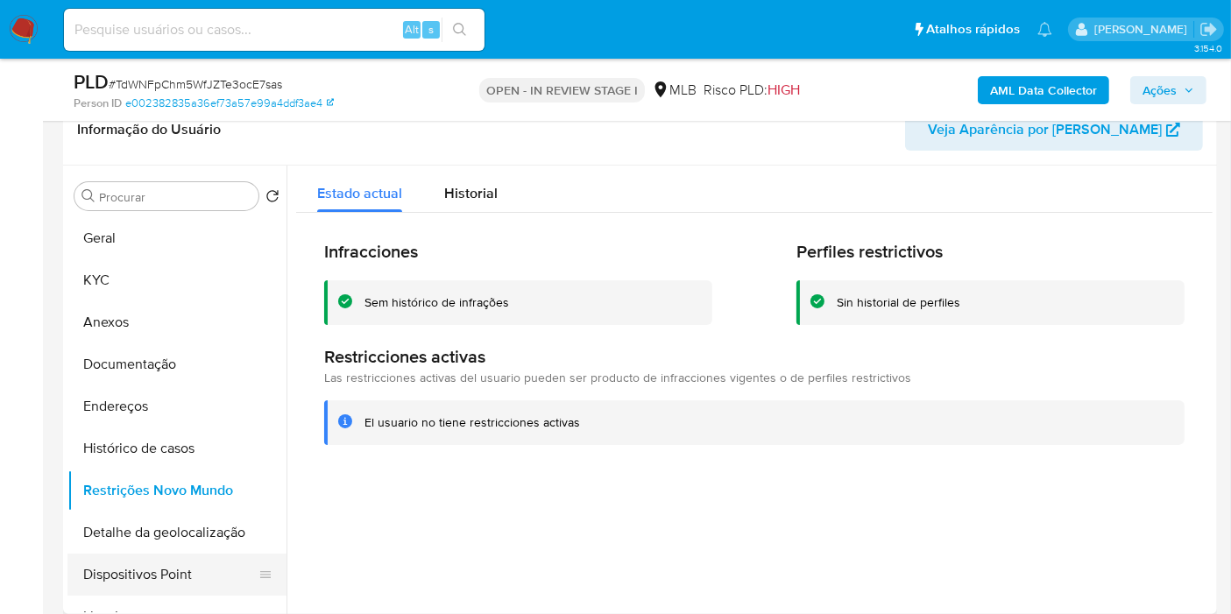
click at [193, 563] on button "Dispositivos Point" at bounding box center [169, 575] width 205 height 42
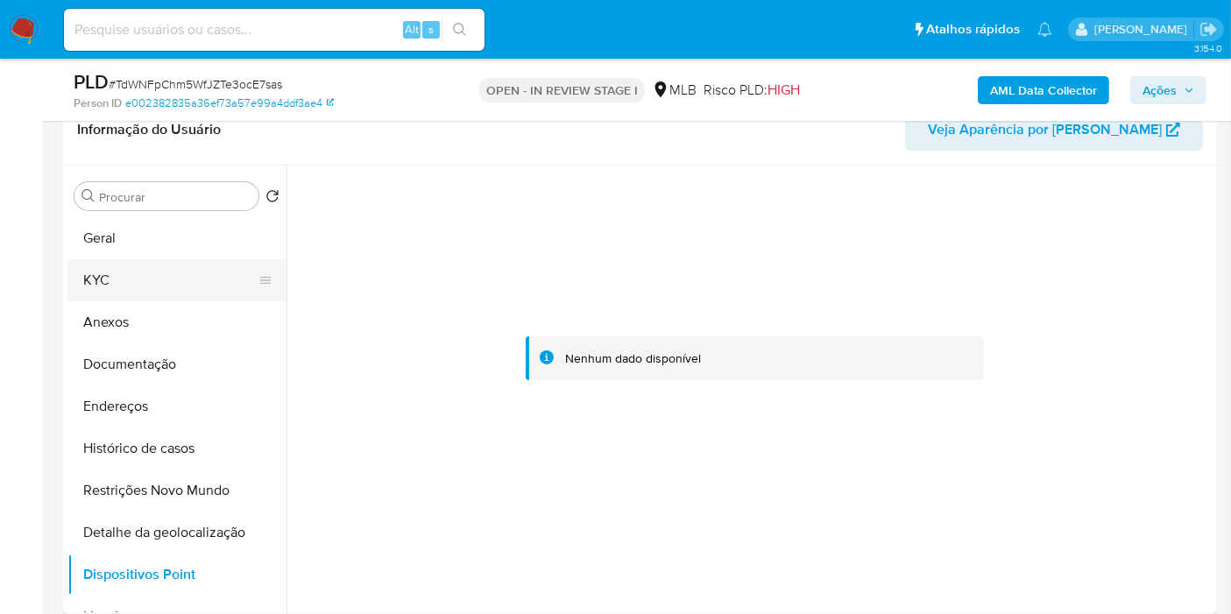
click at [158, 280] on button "KYC" at bounding box center [169, 280] width 205 height 42
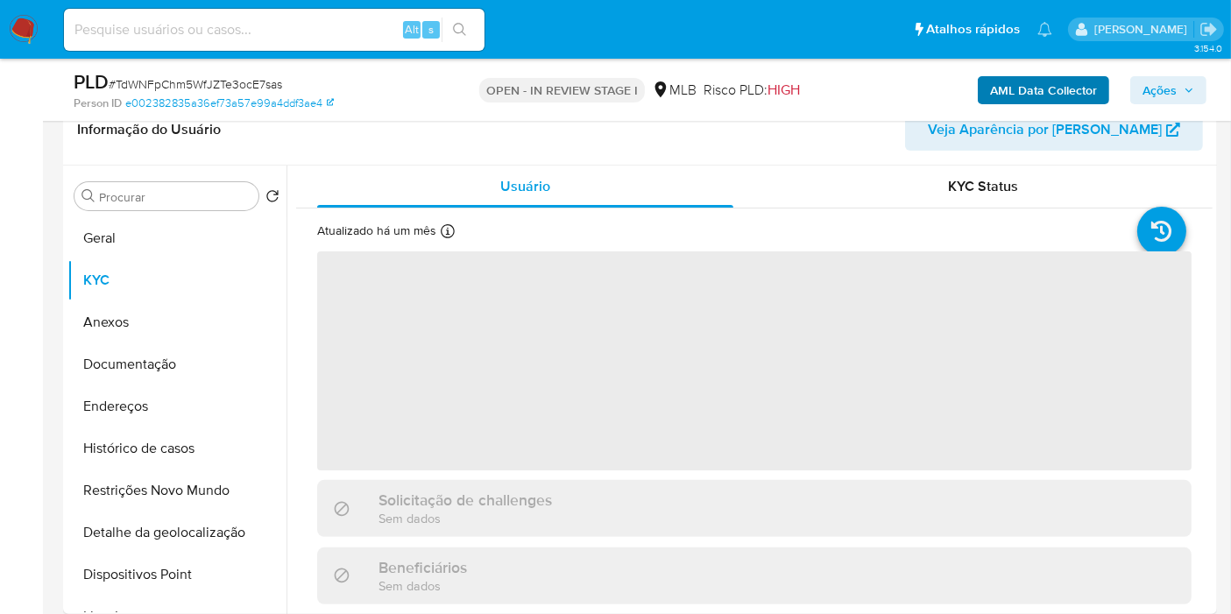
drag, startPoint x: 1172, startPoint y: 81, endPoint x: 1108, endPoint y: 96, distance: 65.9
click at [1172, 81] on span "Ações" at bounding box center [1159, 90] width 34 height 28
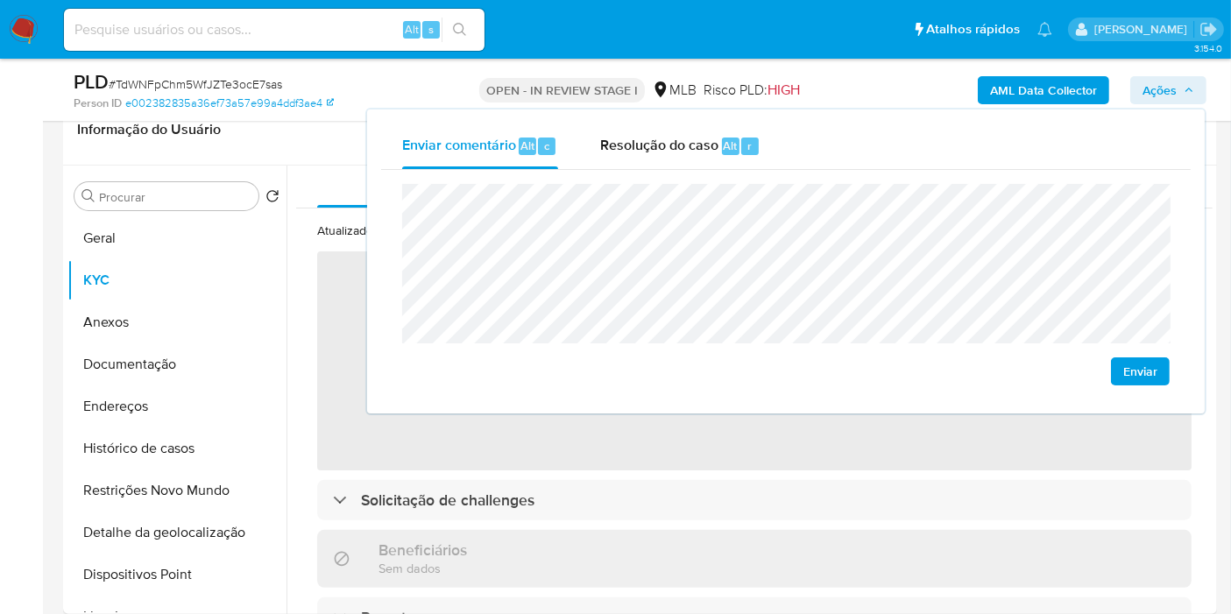
click at [736, 117] on div "Enviar comentário Alt c Resolução do caso Alt r Enviar" at bounding box center [786, 262] width 838 height 304
click at [724, 145] on span "Alt" at bounding box center [731, 146] width 14 height 17
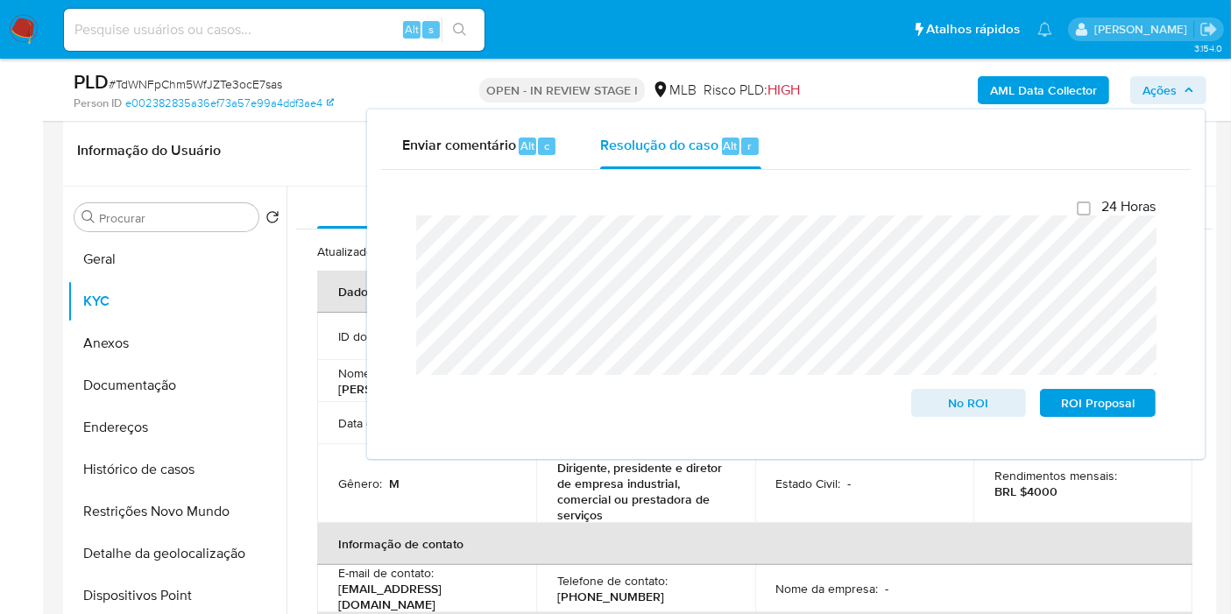
drag, startPoint x: 1025, startPoint y: 158, endPoint x: 1031, endPoint y: 138, distance: 20.2
click at [1025, 158] on div "Enviar comentário Alt c Resolução do caso Alt r" at bounding box center [786, 147] width 810 height 46
click at [1039, 83] on b "AML Data Collector" at bounding box center [1043, 90] width 107 height 28
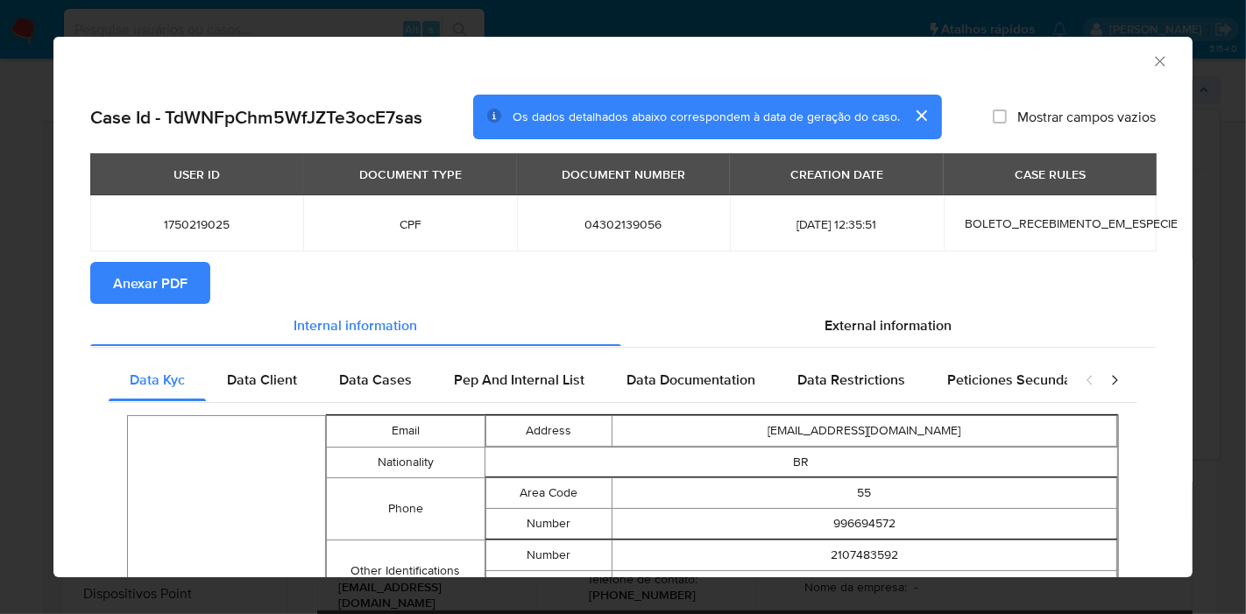
click at [145, 274] on span "Anexar PDF" at bounding box center [150, 283] width 74 height 39
click at [1151, 59] on icon "Fechar a janela" at bounding box center [1160, 62] width 18 height 18
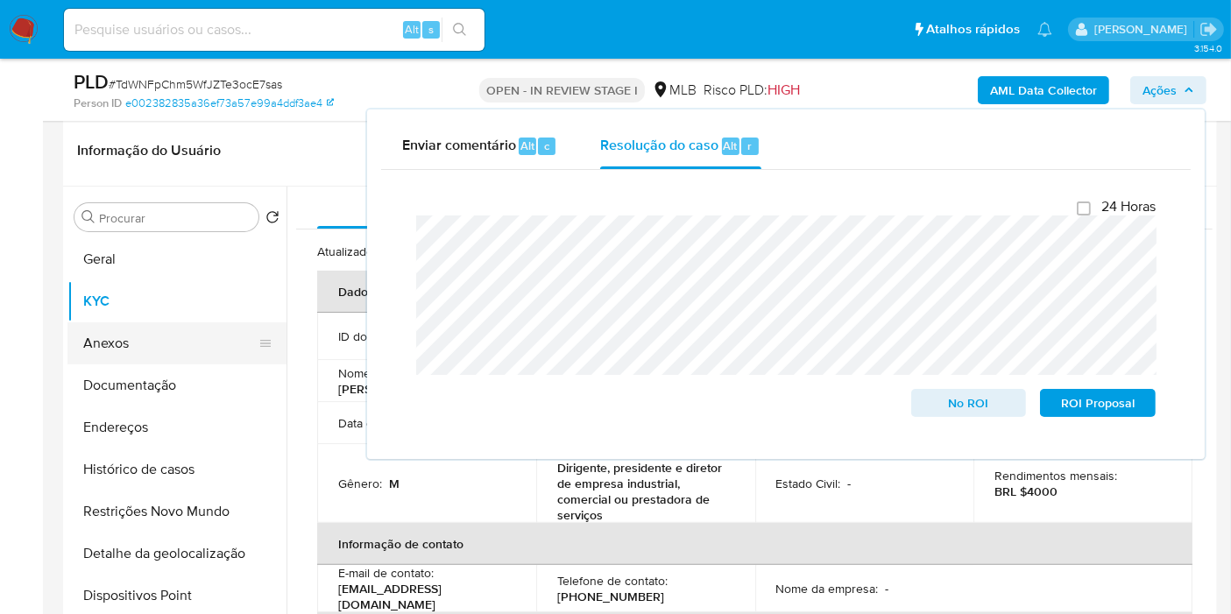
click at [172, 343] on button "Anexos" at bounding box center [169, 343] width 205 height 42
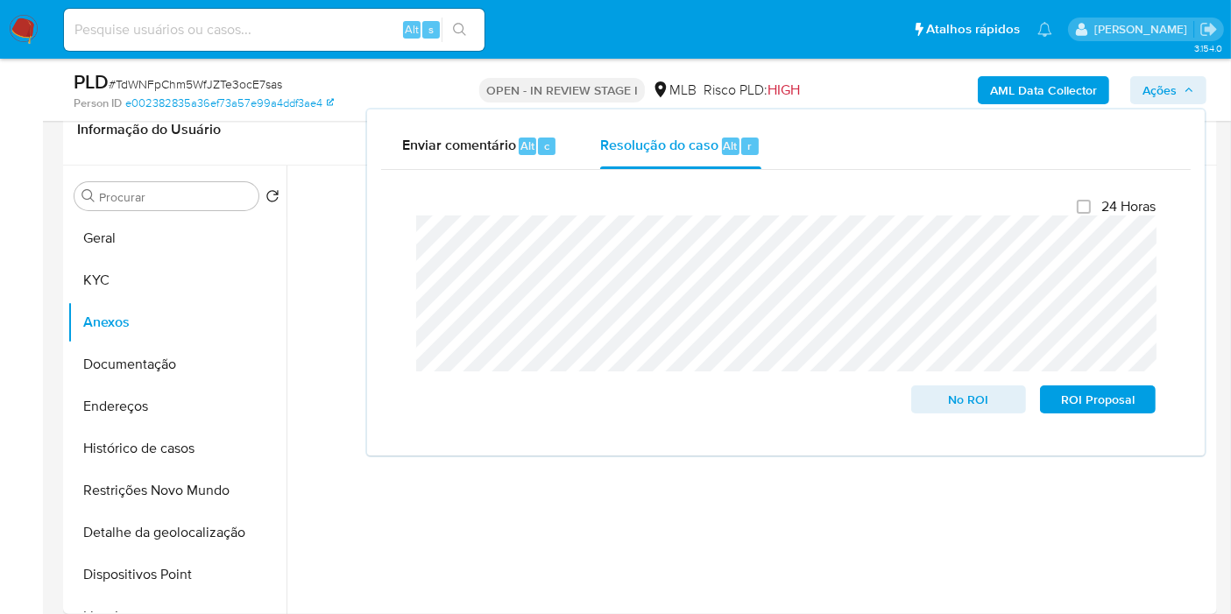
click at [1184, 85] on icon "button" at bounding box center [1189, 90] width 11 height 11
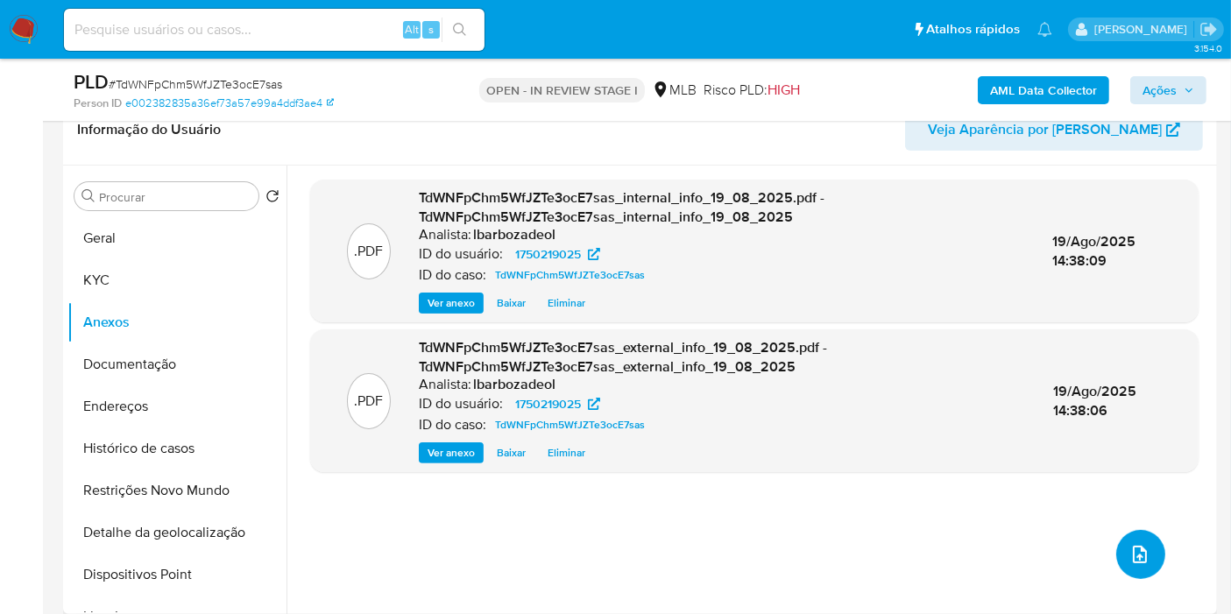
click at [1129, 562] on icon "upload-file" at bounding box center [1139, 554] width 21 height 21
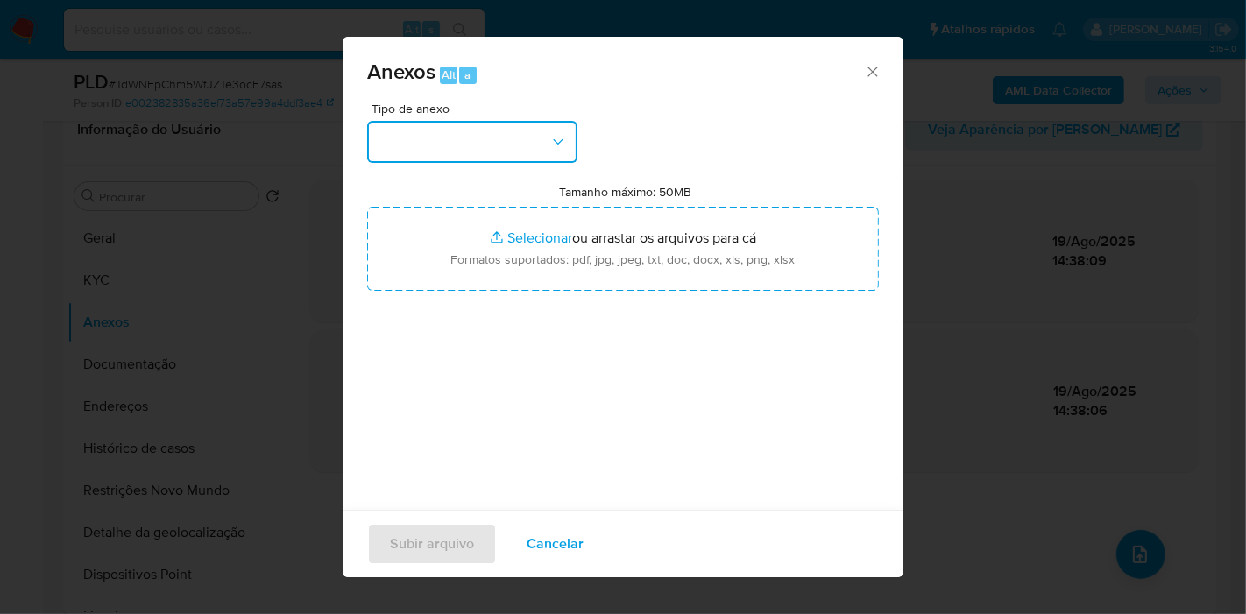
click at [541, 143] on button "button" at bounding box center [472, 142] width 210 height 42
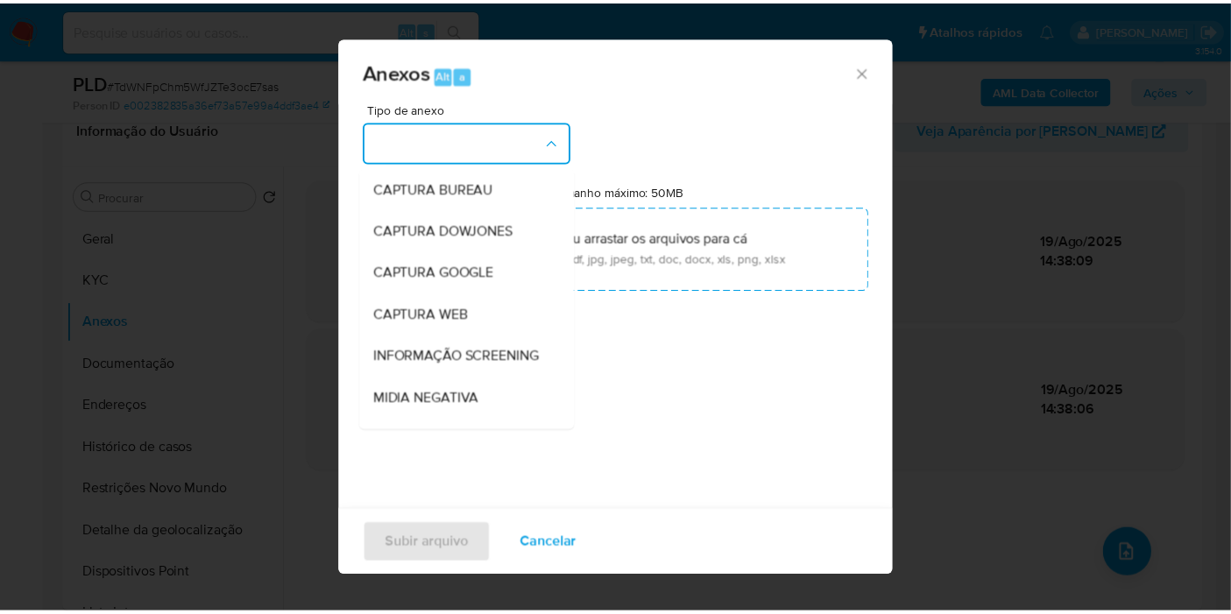
scroll to position [269, 0]
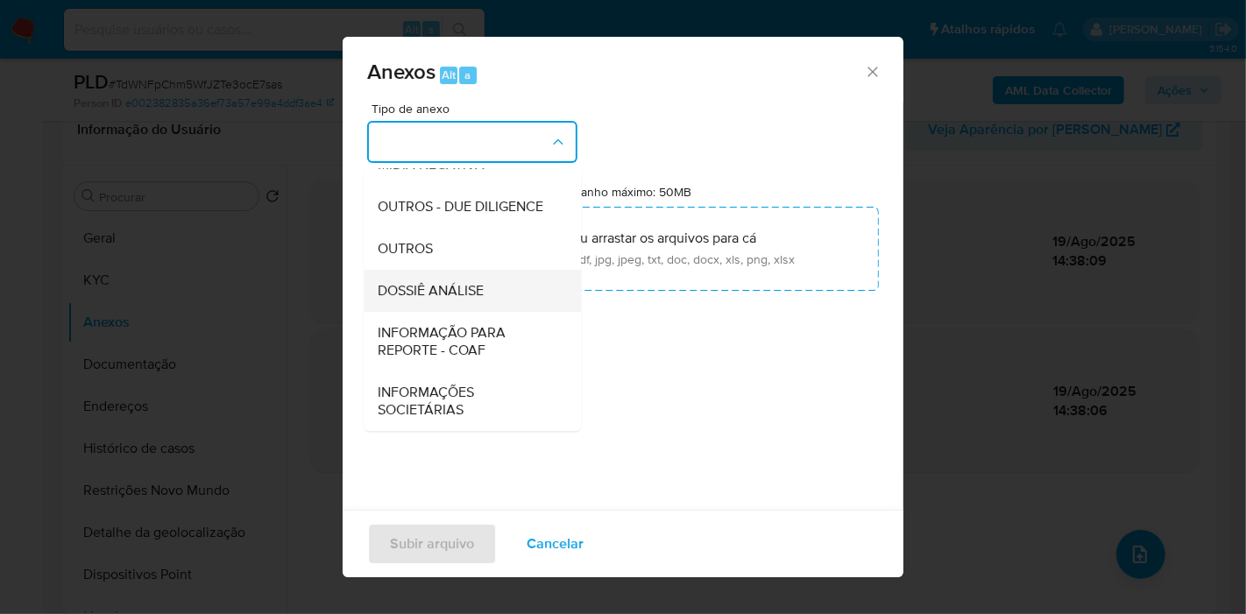
click at [495, 308] on div "DOSSIÊ ANÁLISE" at bounding box center [467, 291] width 179 height 42
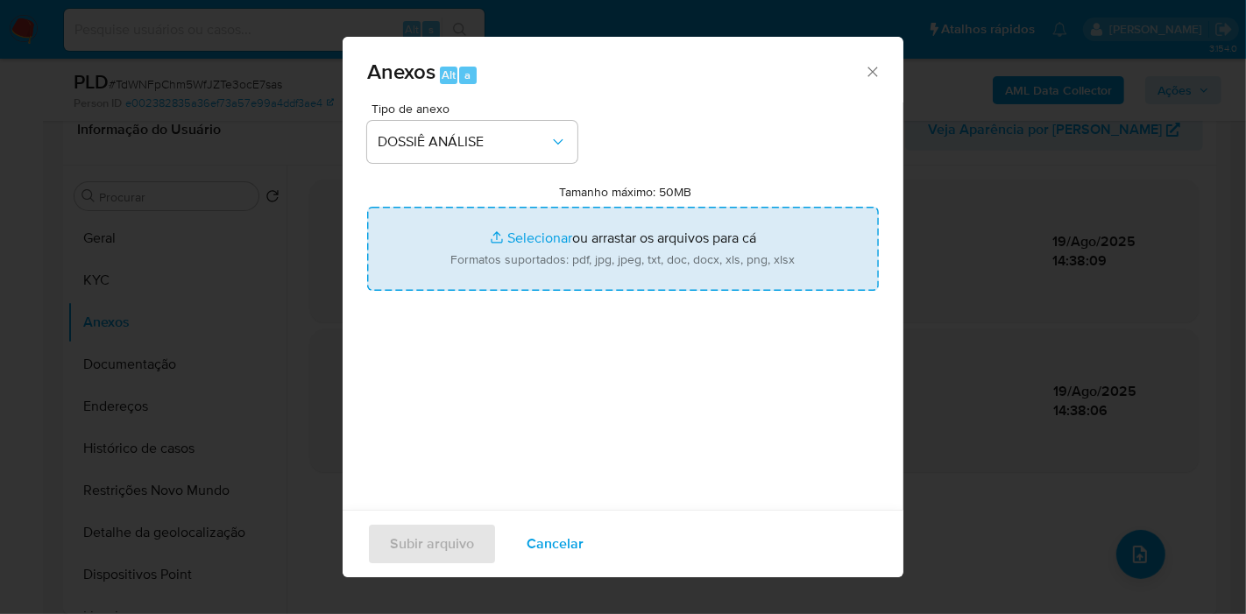
click at [508, 272] on input "Tamanho máximo: 50MB Selecionar arquivos" at bounding box center [623, 249] width 512 height 84
type input "C:\fakepath\SAR - XXXX - CPF 04302139056 - ENZO CASTRO MARTINS.pdf"
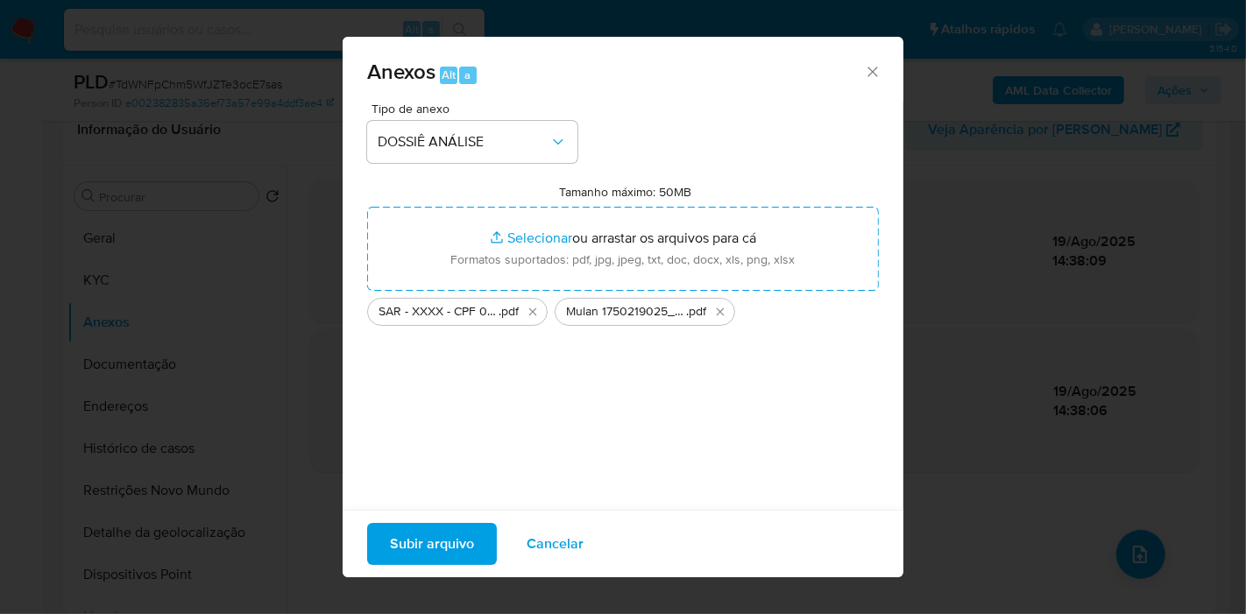
click at [443, 539] on span "Subir arquivo" at bounding box center [432, 544] width 84 height 39
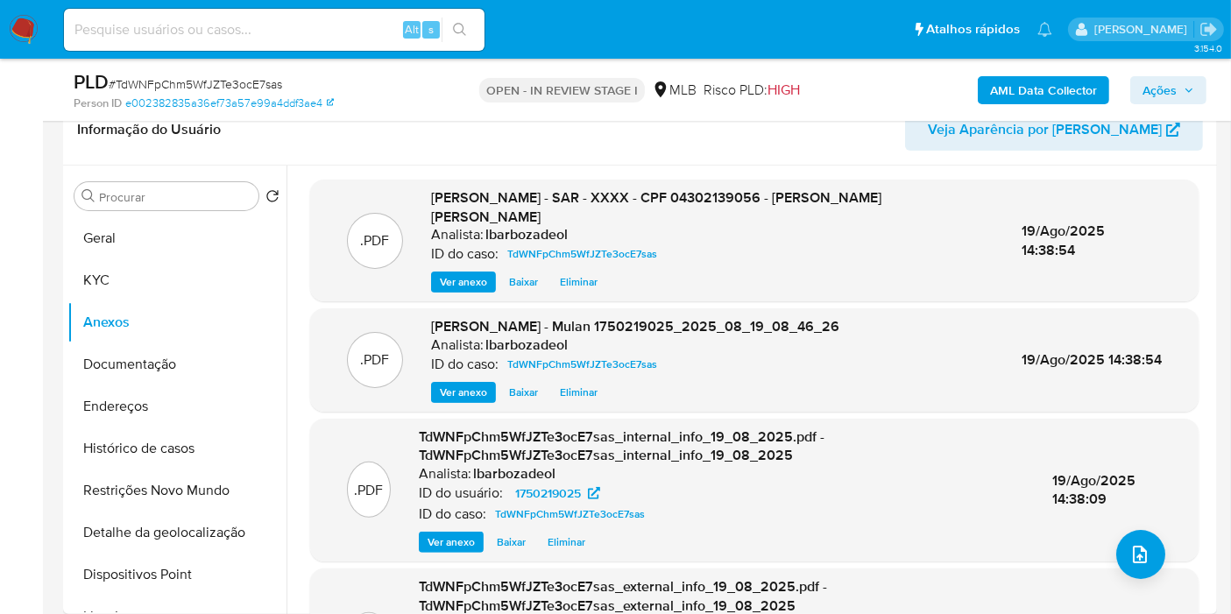
click at [1177, 93] on span "Ações" at bounding box center [1159, 90] width 34 height 28
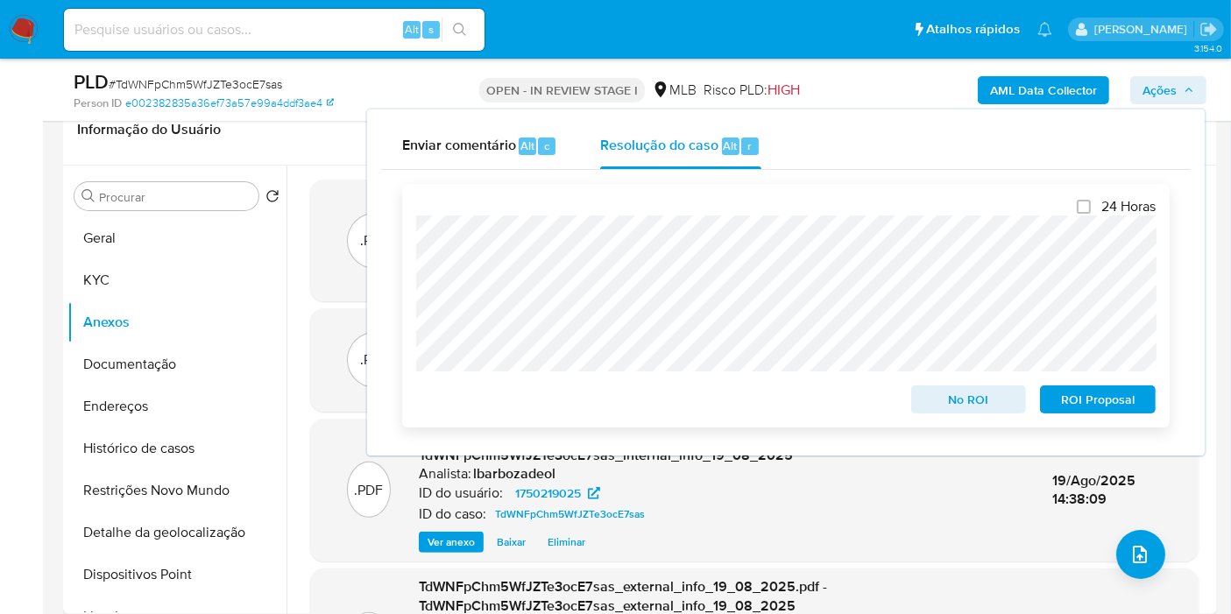
click at [1106, 399] on span "ROI Proposal" at bounding box center [1097, 399] width 91 height 25
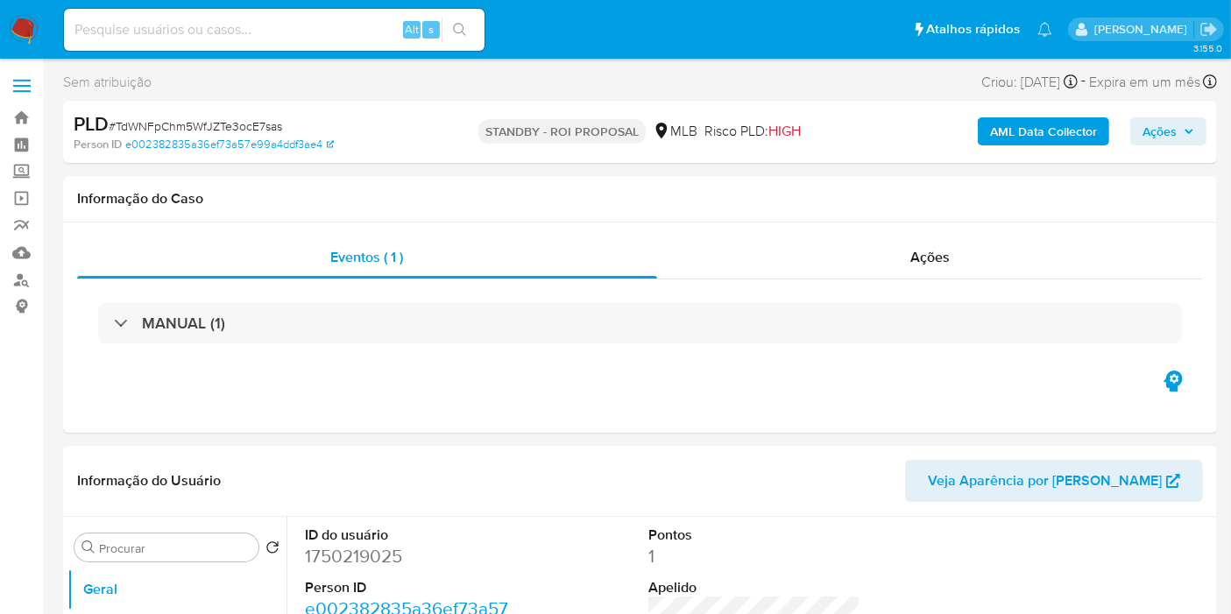
select select "10"
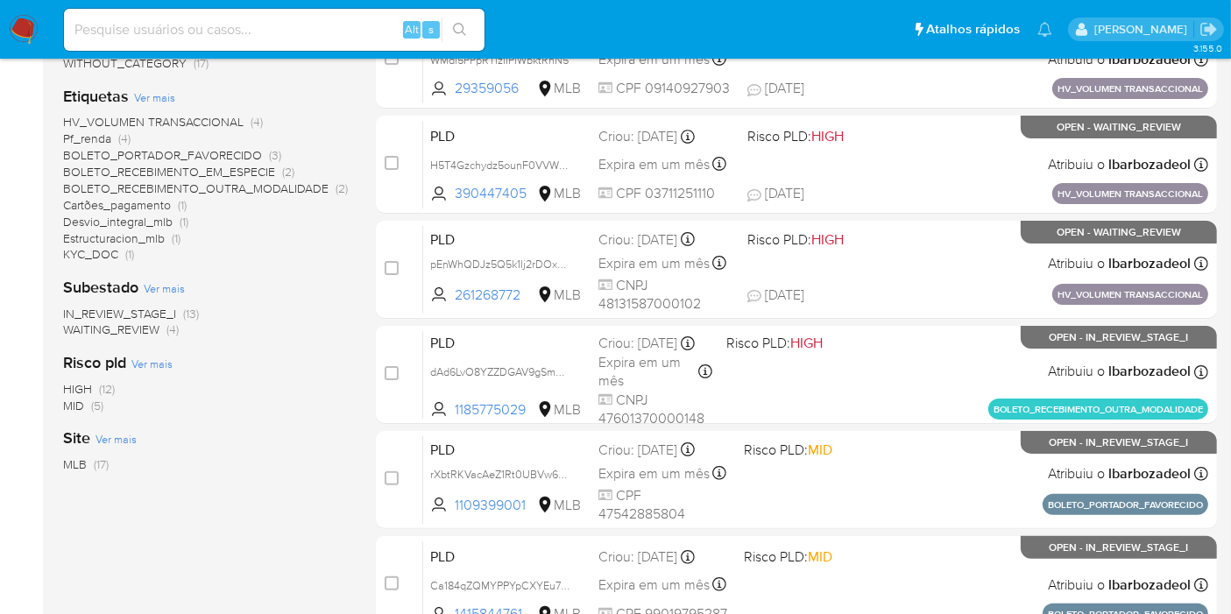
scroll to position [767, 0]
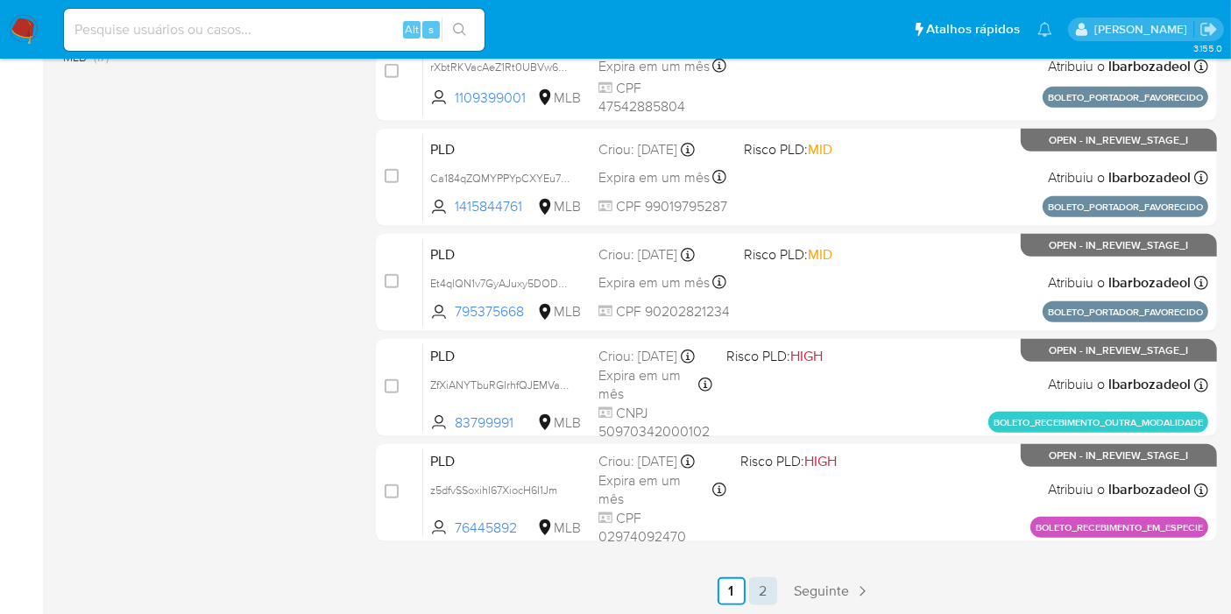
click at [763, 595] on link "2" at bounding box center [763, 591] width 28 height 28
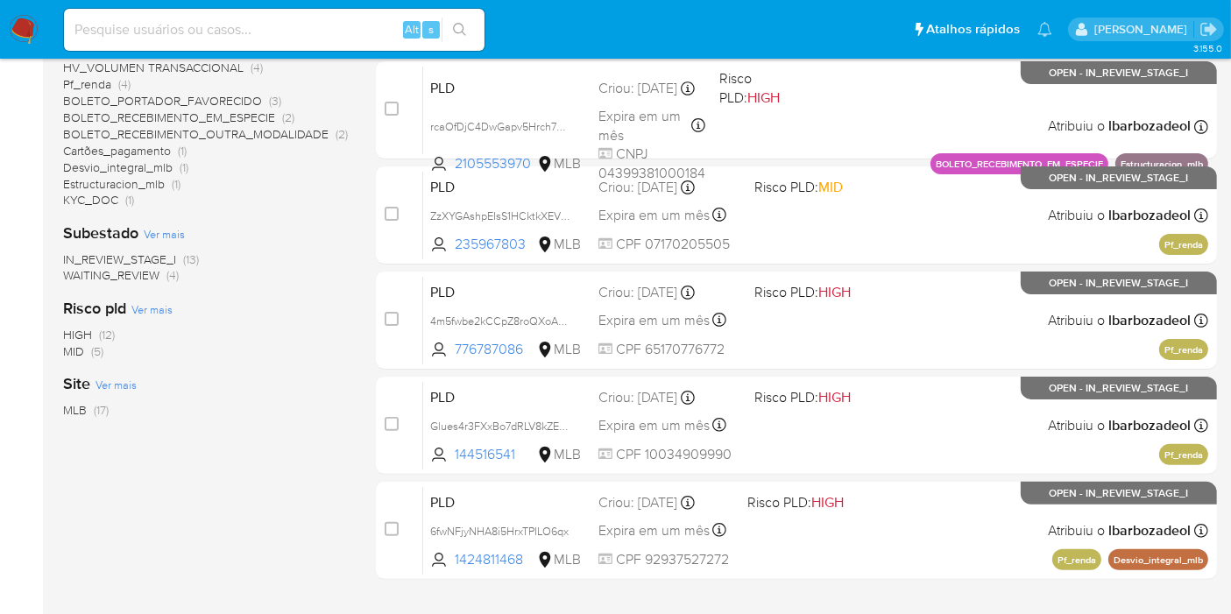
scroll to position [451, 0]
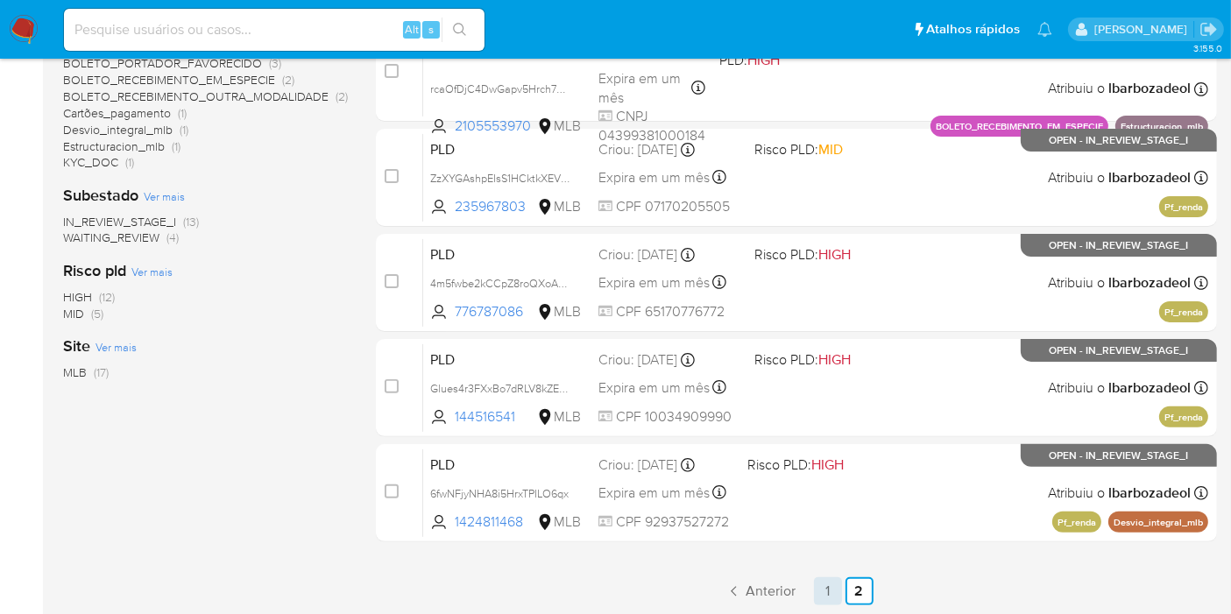
click at [827, 600] on link "1" at bounding box center [828, 591] width 28 height 28
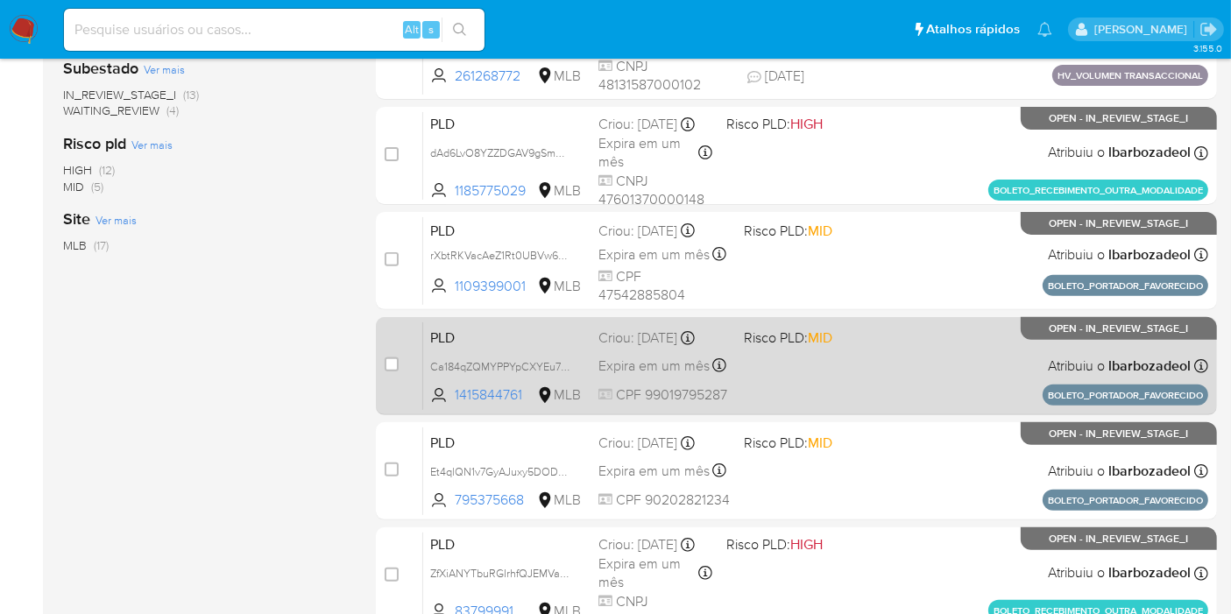
scroll to position [767, 0]
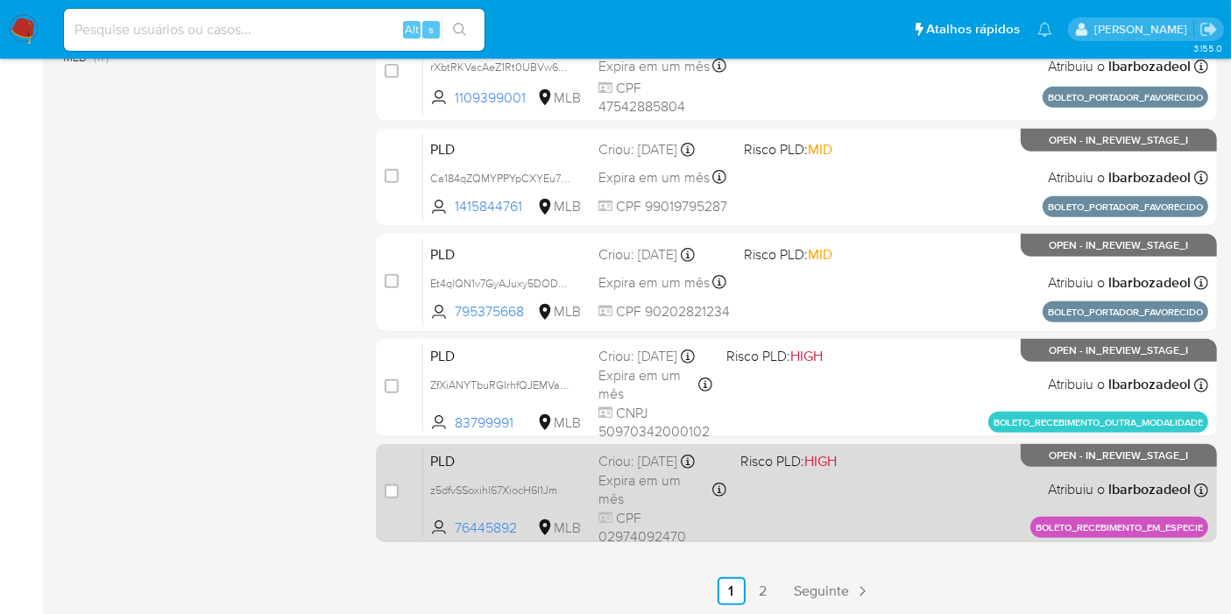
click at [827, 517] on div "PLD z5dfvSSoxihl67XiocH6I1Jm 76445892 MLB Risco PLD: HIGH Criou: 14/08/2025 Cri…" at bounding box center [815, 493] width 785 height 88
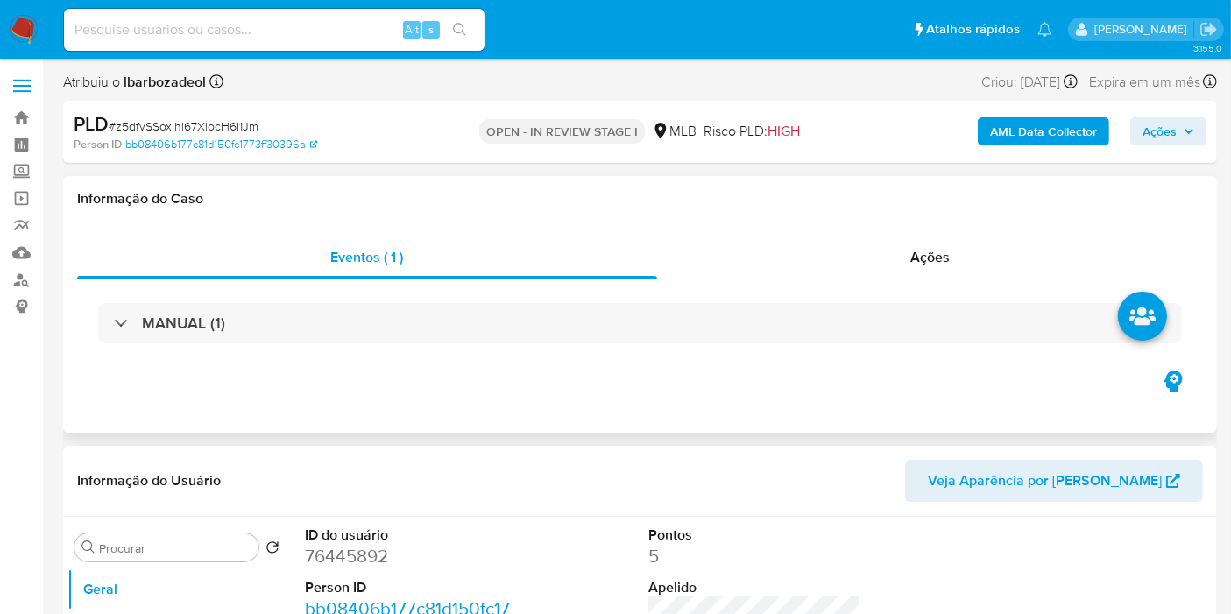
select select "10"
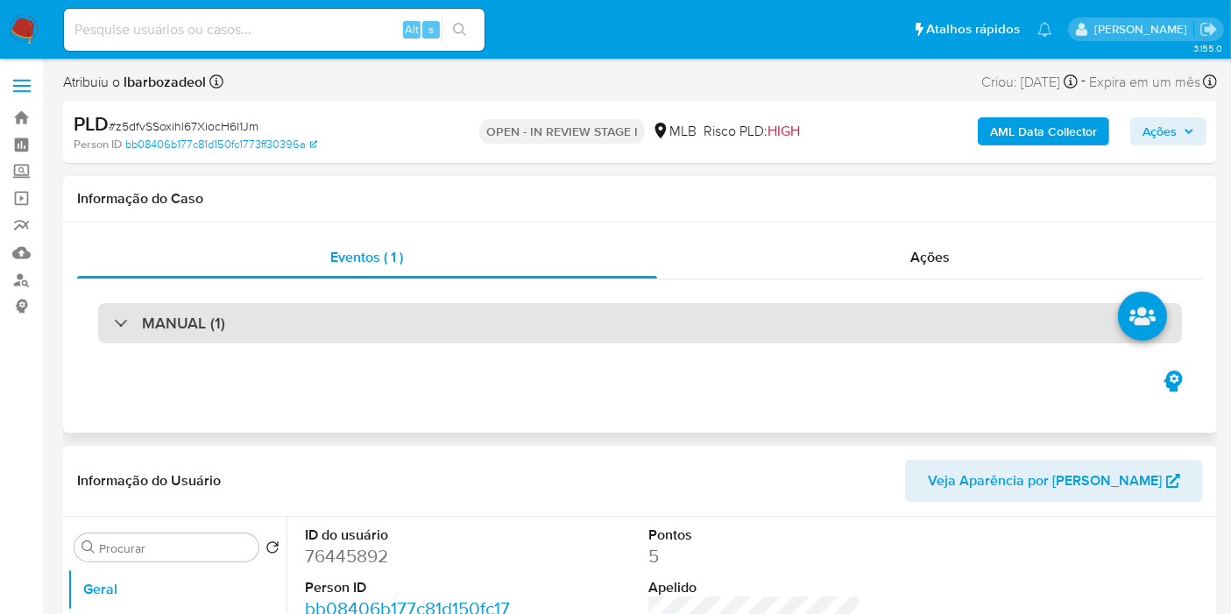
click at [471, 336] on div "MANUAL (1)" at bounding box center [640, 323] width 1084 height 40
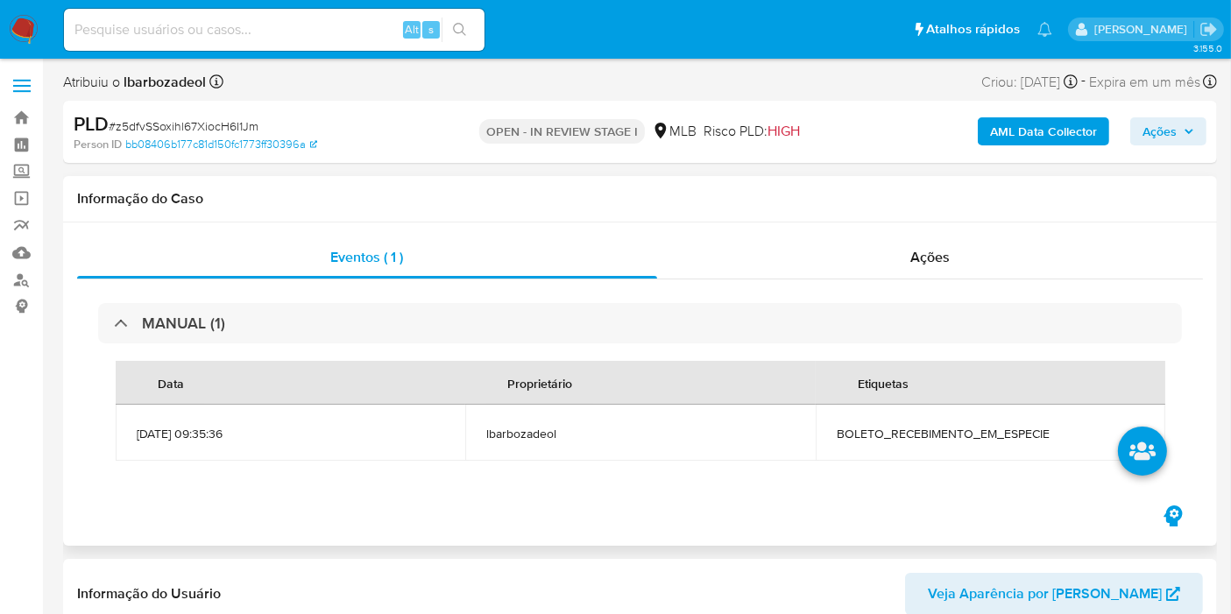
click at [932, 429] on span "BOLETO_RECEBIMENTO_EM_ESPECIE" at bounding box center [991, 434] width 308 height 16
copy span "BOLETO_RECEBIMENTO_EM_ESPECIE"
click at [1169, 119] on span "Ações" at bounding box center [1159, 131] width 34 height 28
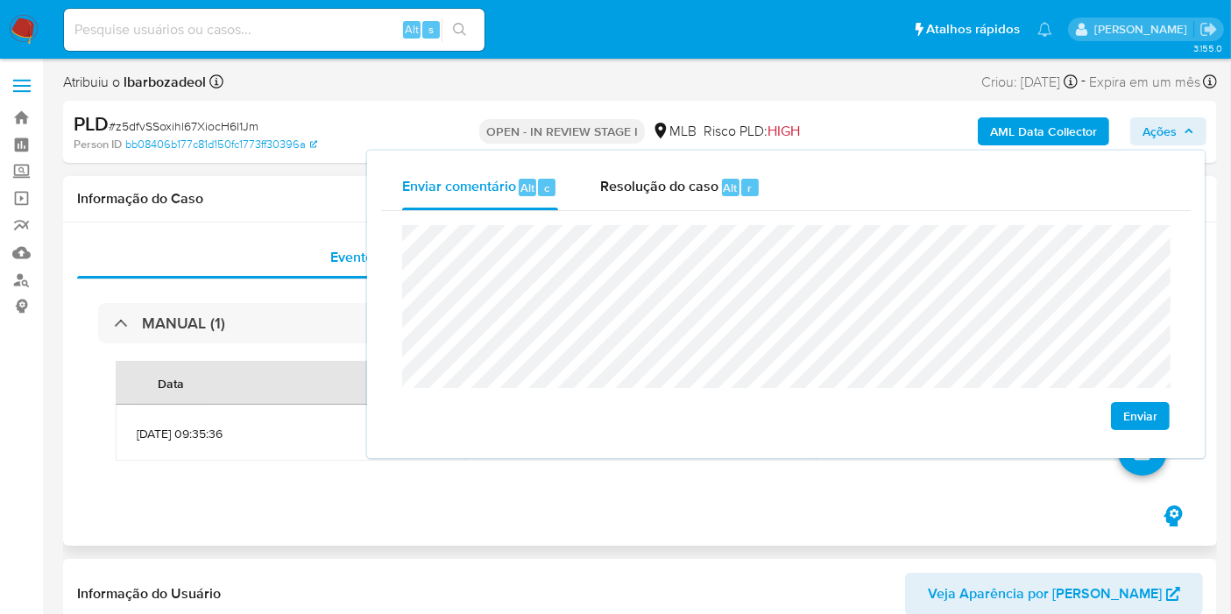
click at [263, 182] on div "Informação do Caso" at bounding box center [640, 199] width 1154 height 46
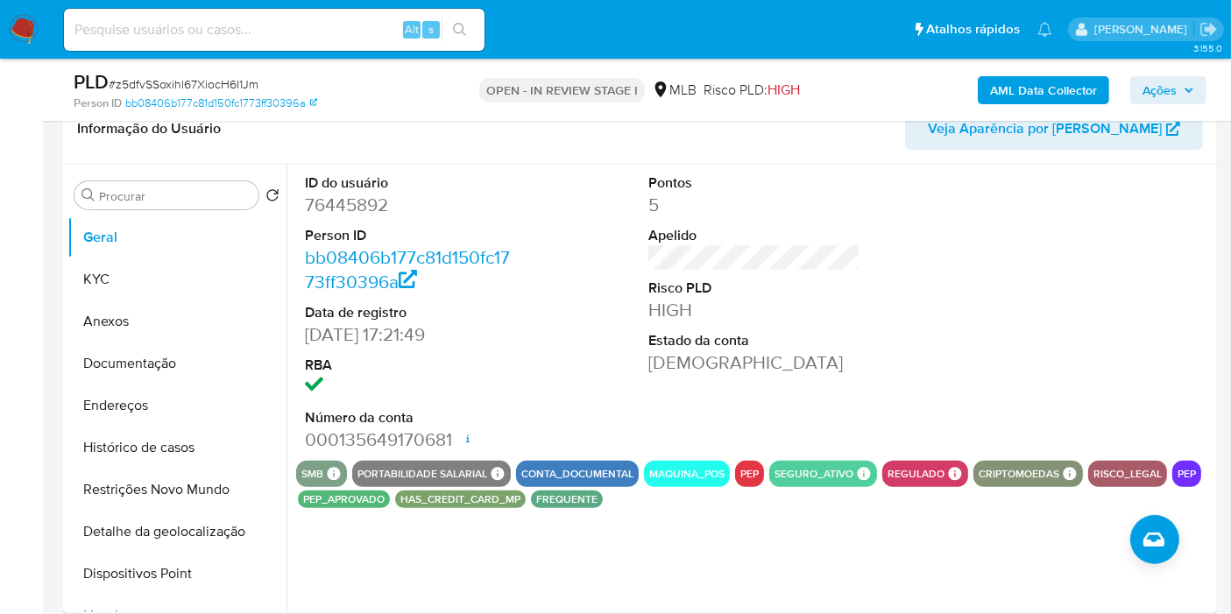
scroll to position [403, 0]
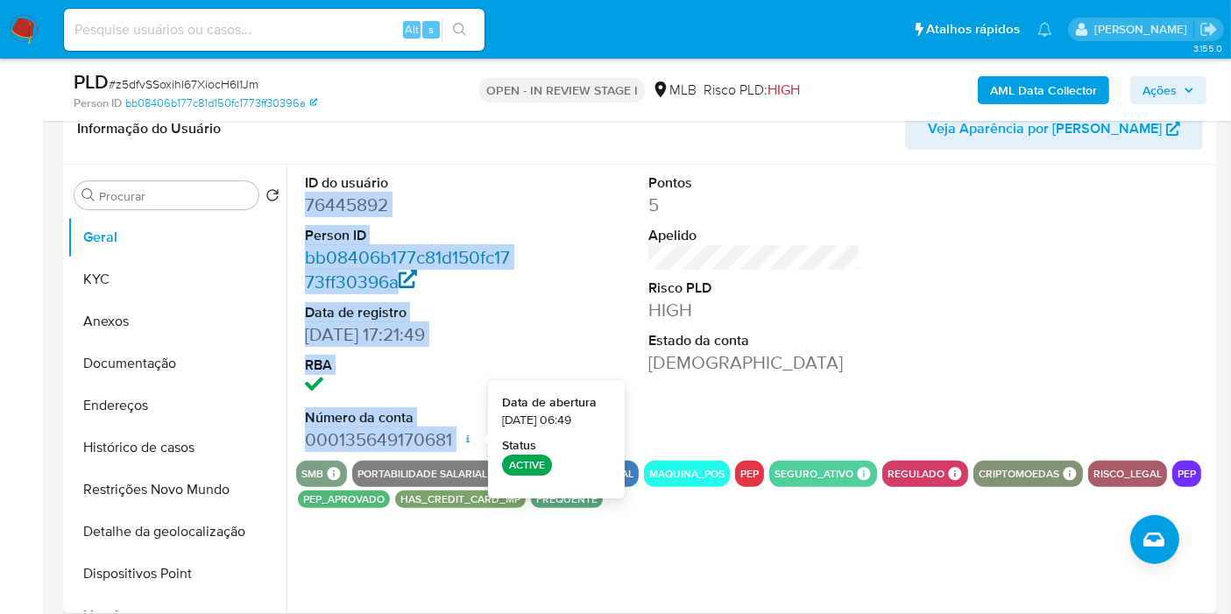
drag, startPoint x: 301, startPoint y: 207, endPoint x: 405, endPoint y: 265, distance: 118.5
click at [457, 447] on div "ID do usuário 76445892 Person ID bb08406b177c81d150fc1773ff30396a Data de regis…" at bounding box center [411, 313] width 230 height 296
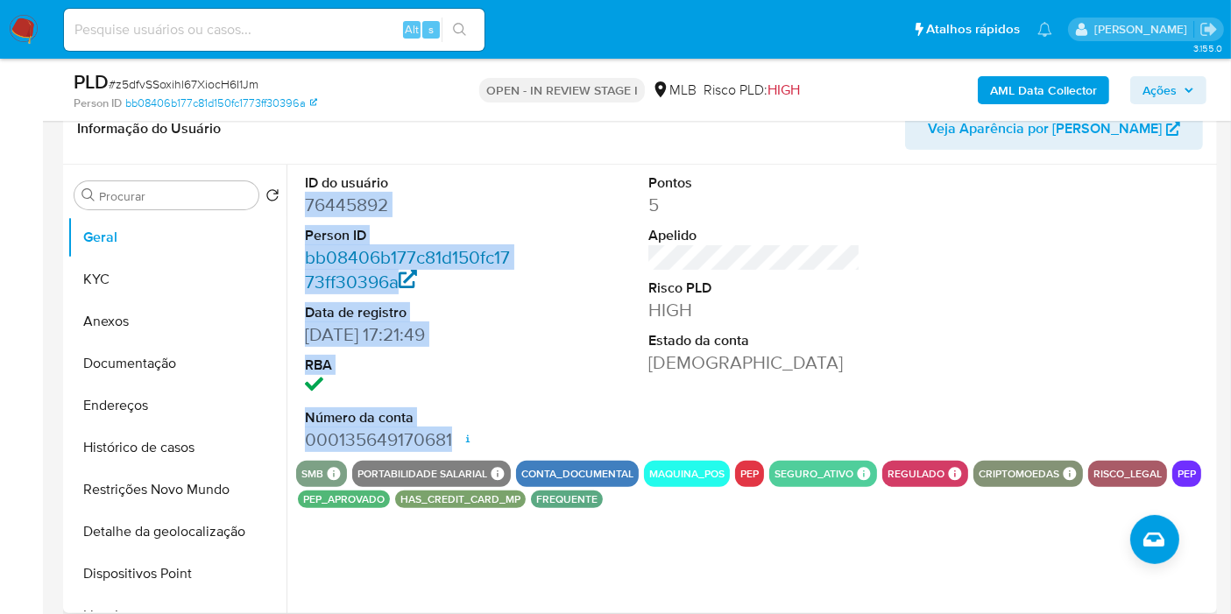
copy dl "76445892 Person ID bb08406b177c81d150fc1773ff30396a Data de registro [DATE] 17:…"
click at [1154, 99] on span "Ações" at bounding box center [1159, 90] width 34 height 28
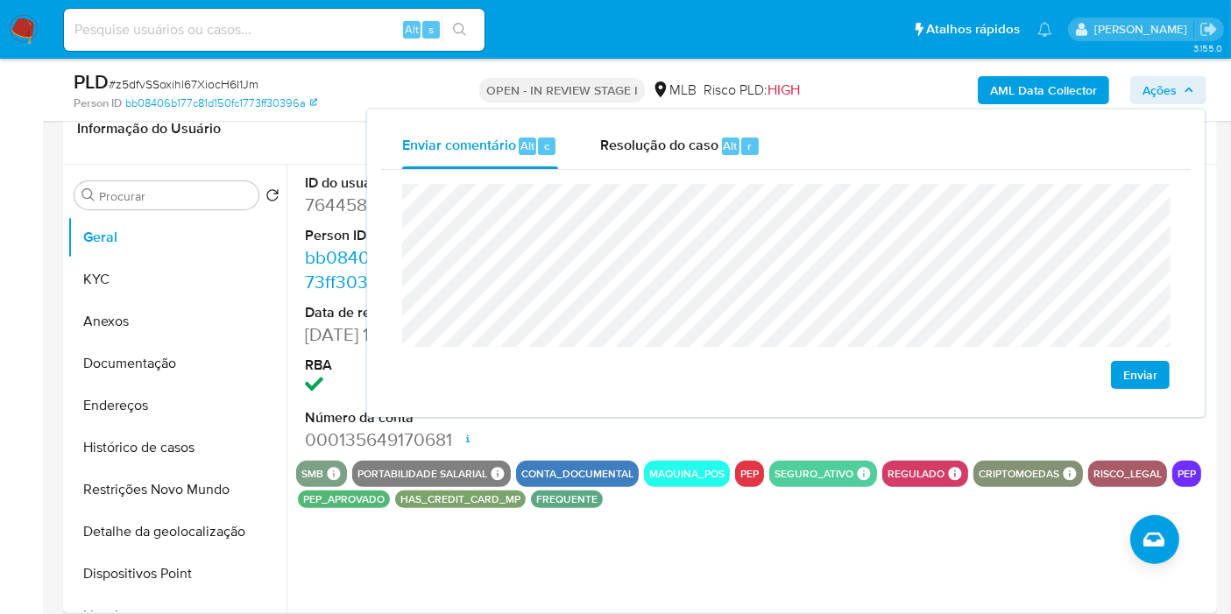
click at [673, 533] on div "ID do usuário 76445892 Person ID bb08406b177c81d150fc1773ff30396a Data de regis…" at bounding box center [749, 389] width 926 height 449
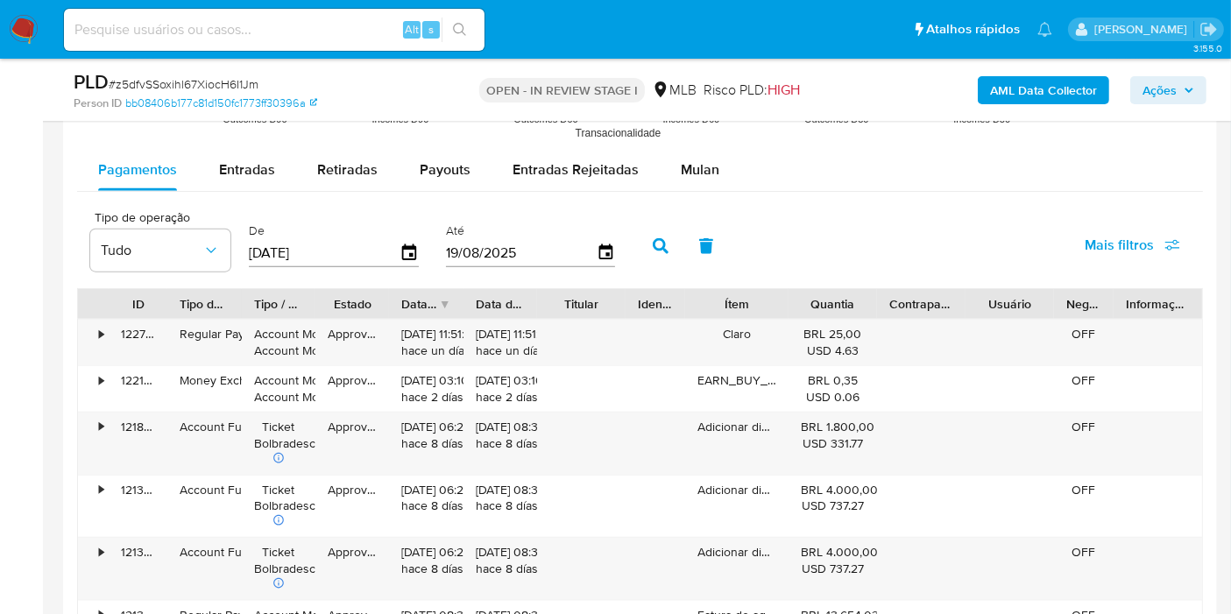
scroll to position [1941, 0]
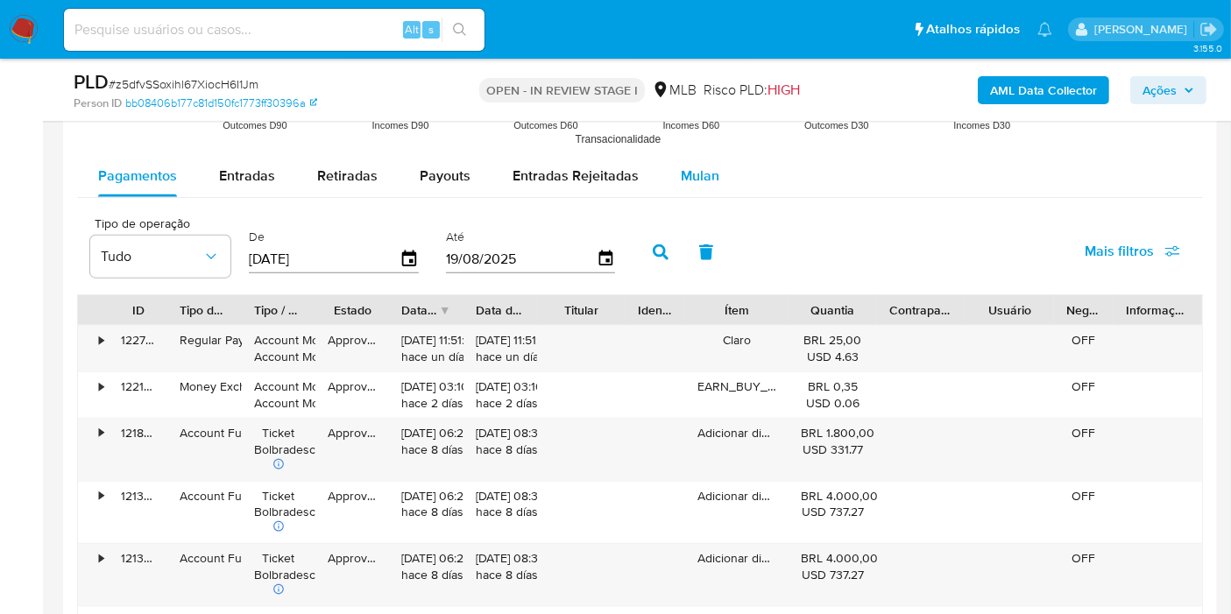
click at [694, 185] on div "Mulan" at bounding box center [700, 176] width 39 height 42
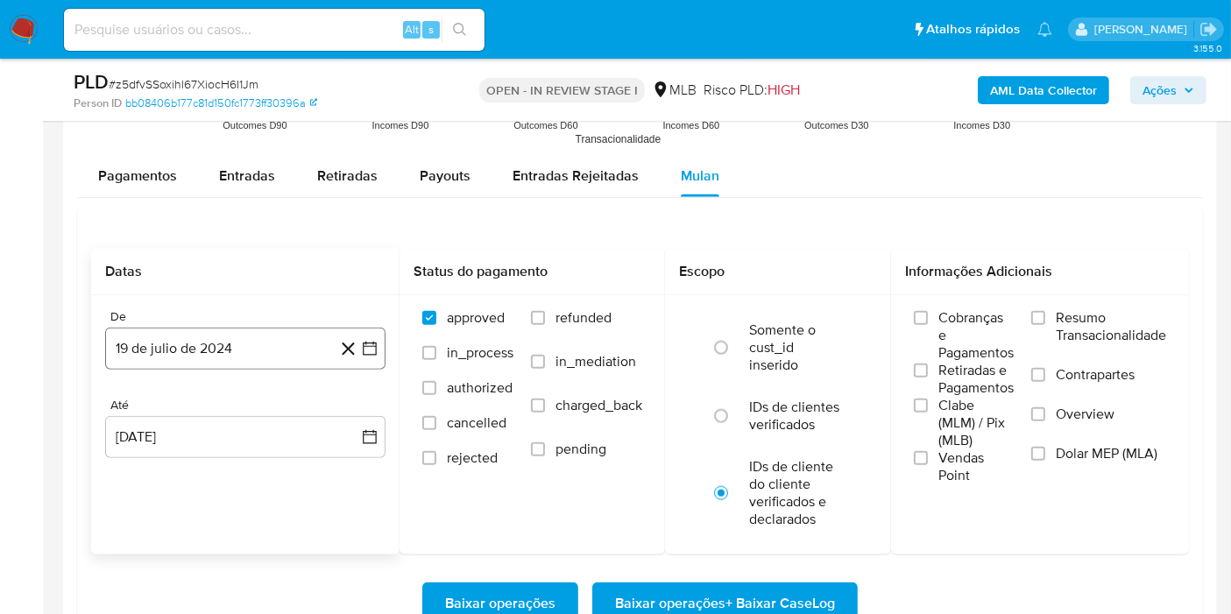
click at [248, 354] on button "19 de julio de 2024" at bounding box center [245, 349] width 280 height 42
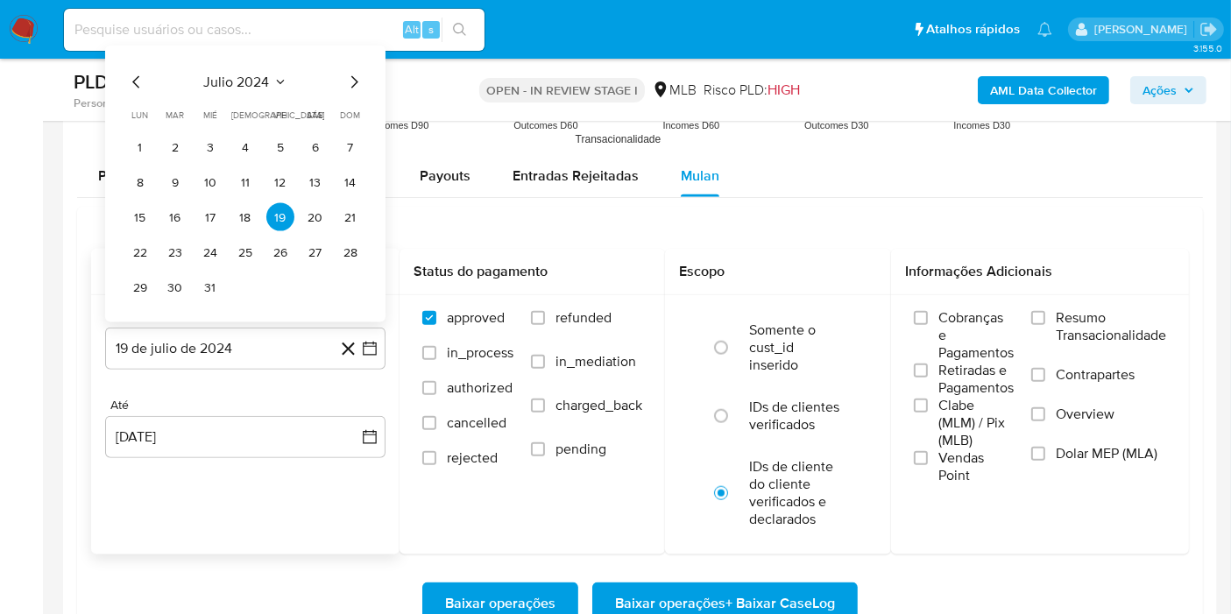
click at [245, 79] on span "julio 2024" at bounding box center [237, 83] width 66 height 18
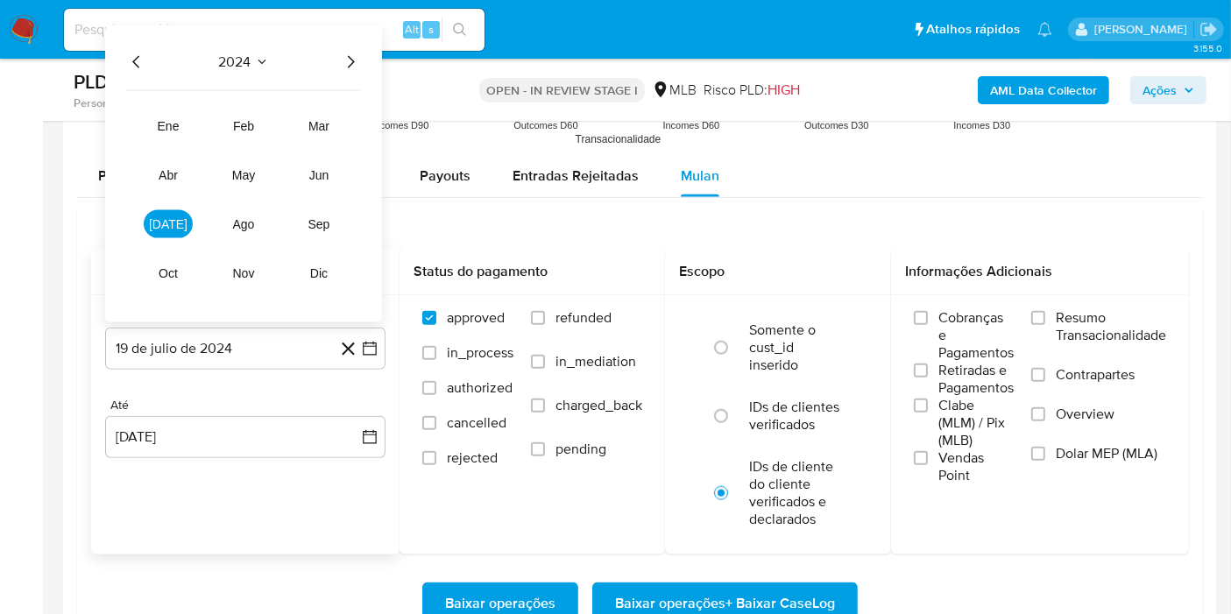
click at [352, 62] on icon "Año siguiente" at bounding box center [350, 62] width 21 height 21
click at [325, 171] on span "jun" at bounding box center [319, 175] width 20 height 14
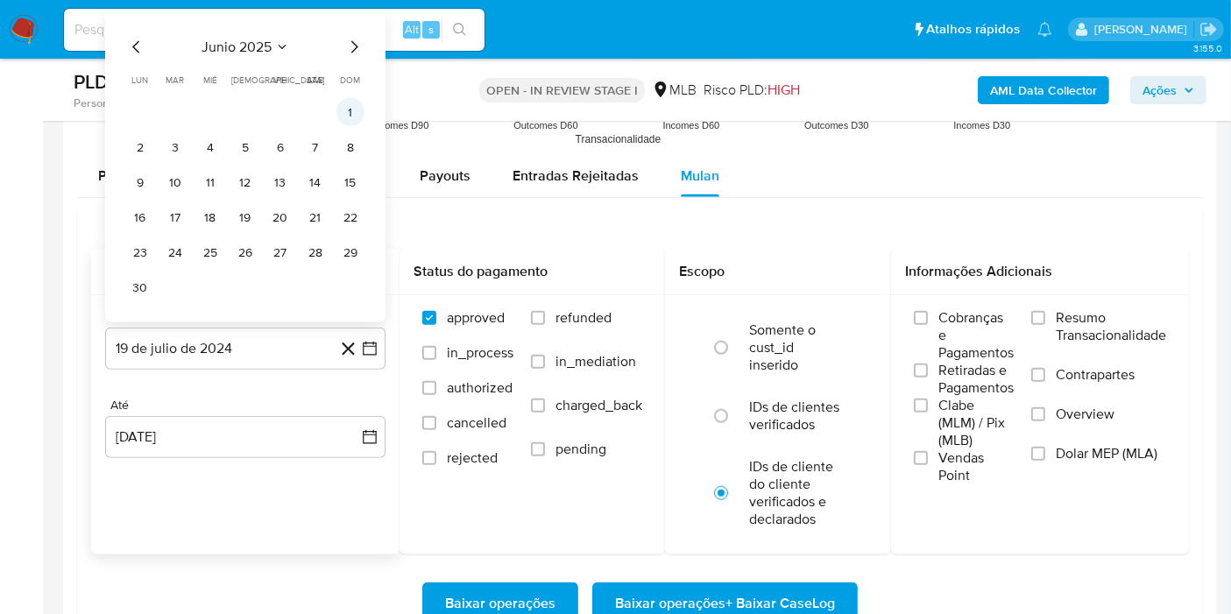
click at [352, 110] on button "1" at bounding box center [350, 112] width 28 height 28
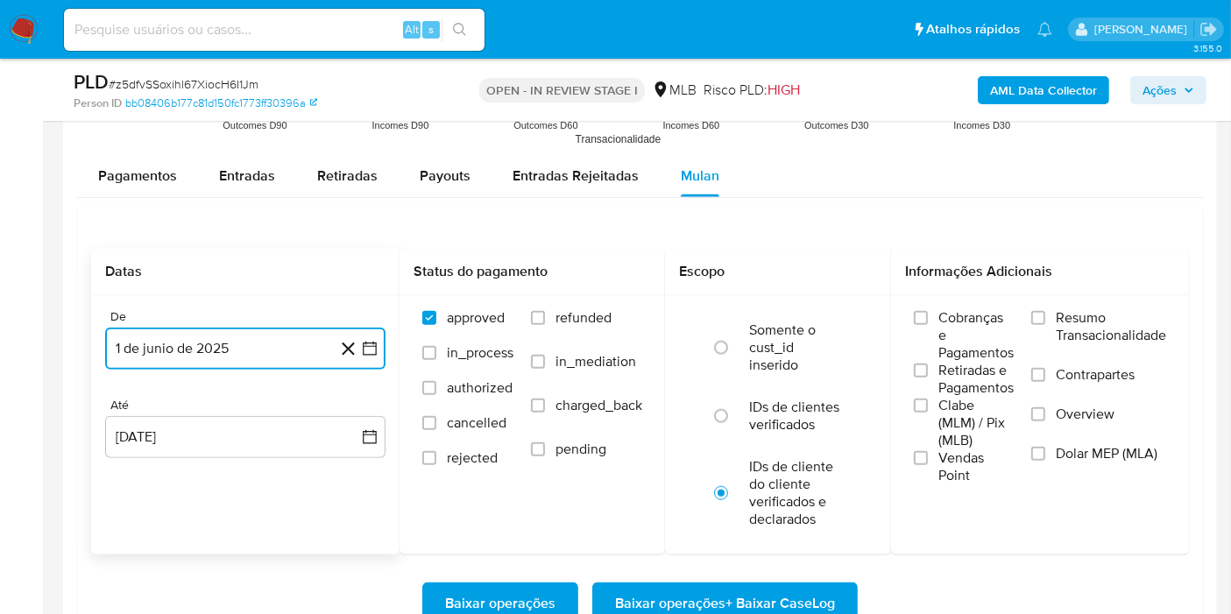
click at [265, 362] on button "1 de junio de 2025" at bounding box center [245, 349] width 280 height 42
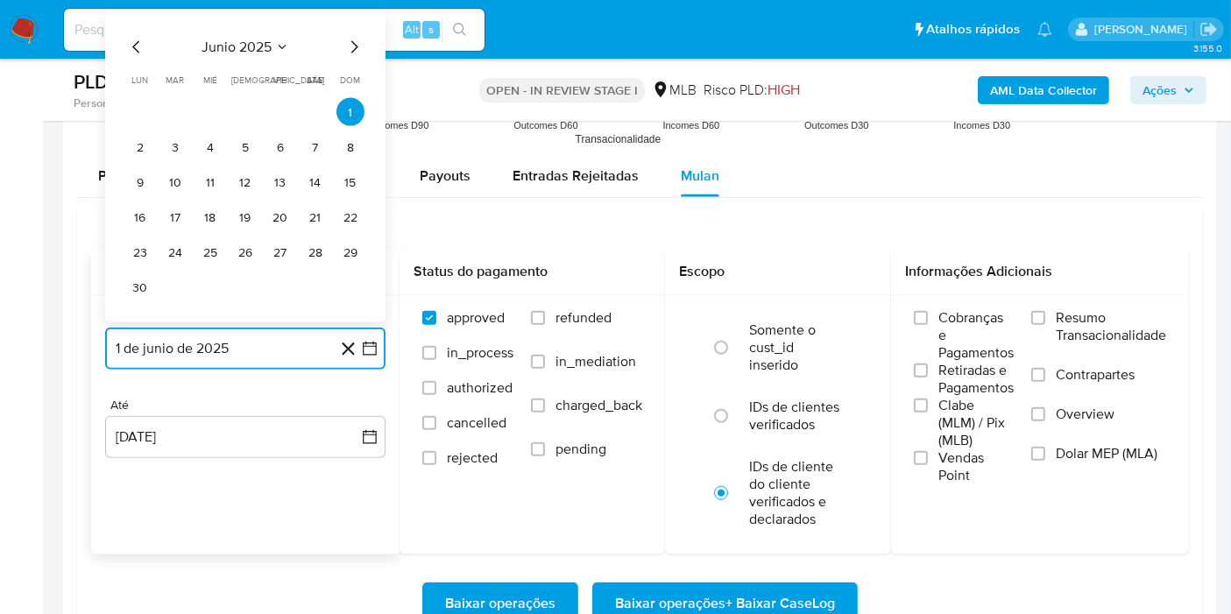
click at [357, 49] on icon "Mes siguiente" at bounding box center [353, 47] width 21 height 21
click at [173, 142] on button "1" at bounding box center [175, 147] width 28 height 28
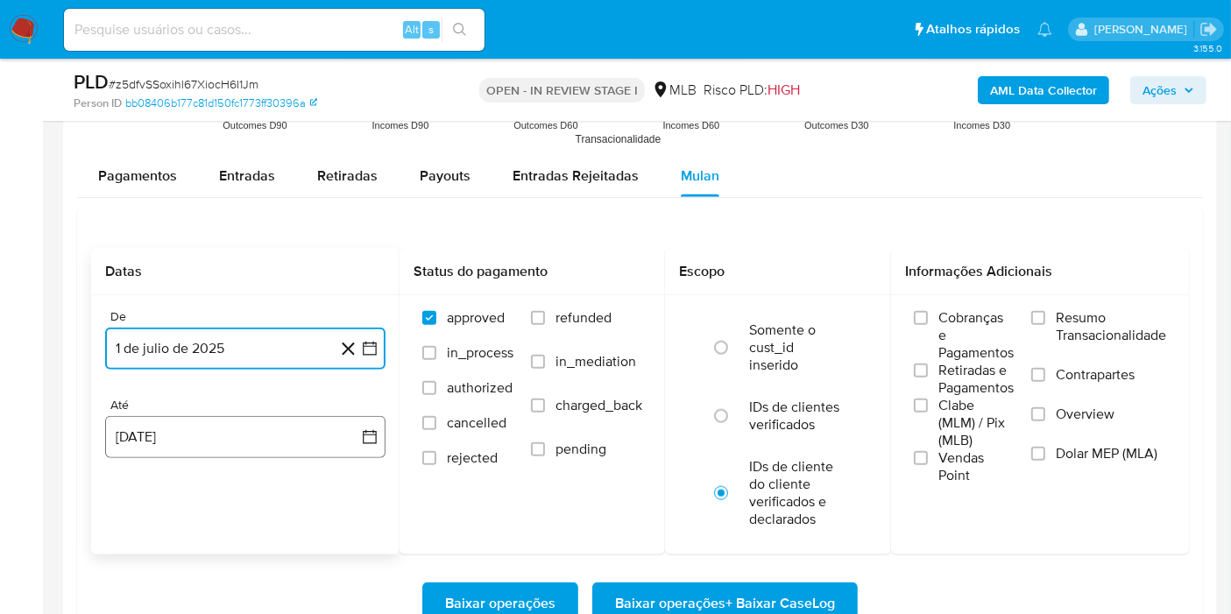
click at [184, 444] on button "19 de agosto de 2025" at bounding box center [245, 437] width 280 height 42
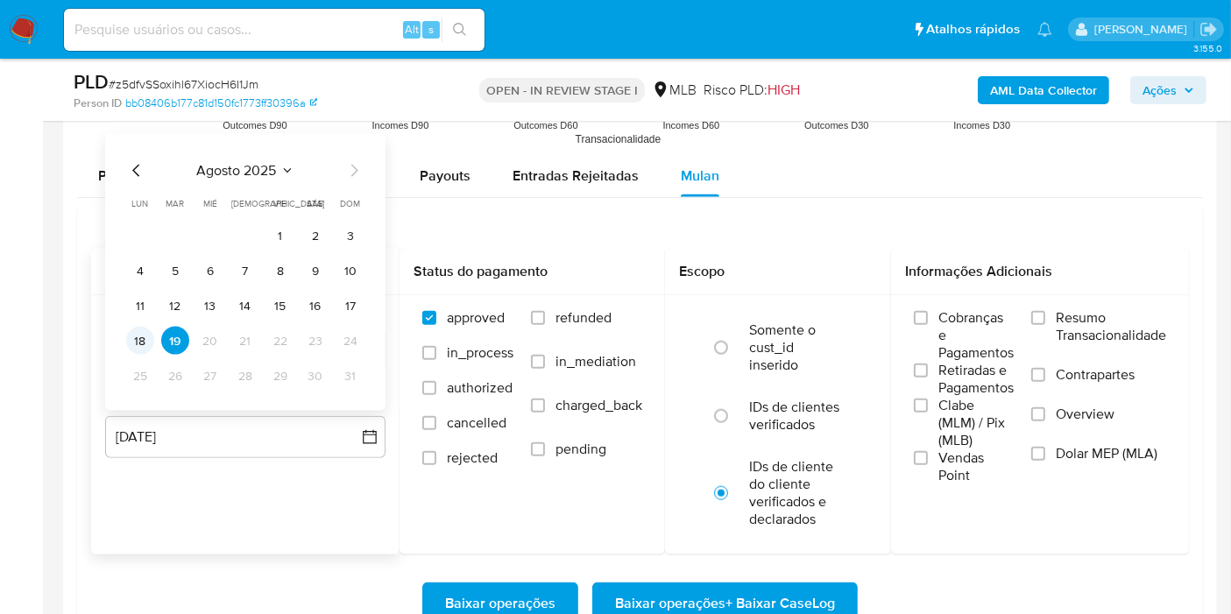
click at [140, 332] on button "18" at bounding box center [140, 341] width 28 height 28
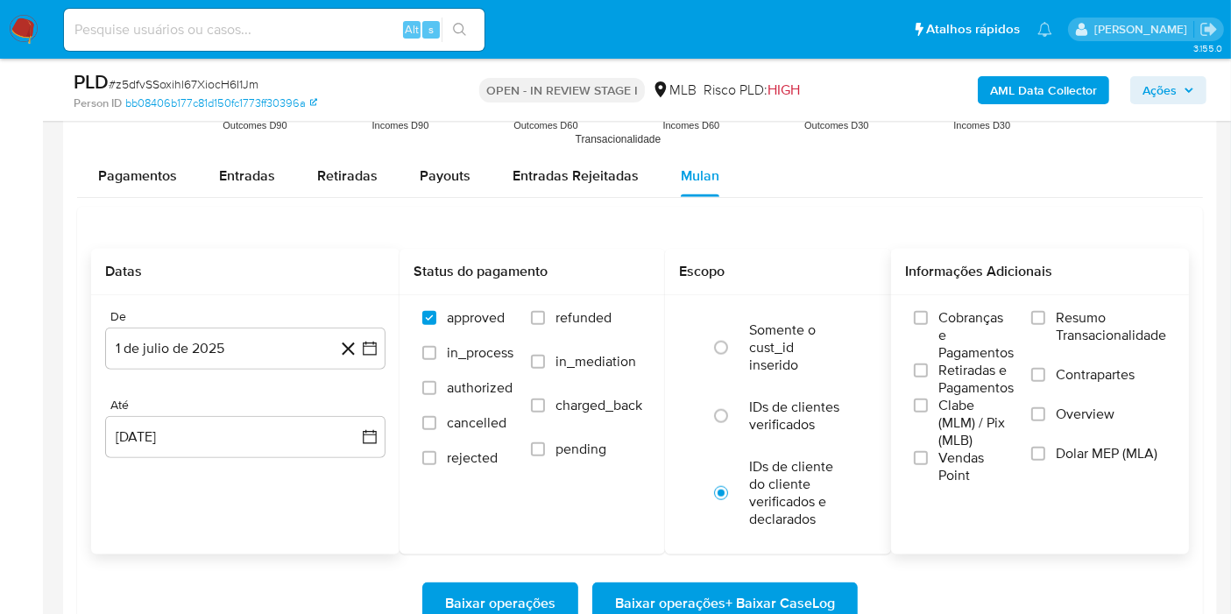
click at [1061, 323] on span "Resumo Transacionalidade" at bounding box center [1111, 326] width 110 height 35
click at [1045, 323] on input "Resumo Transacionalidade" at bounding box center [1038, 318] width 14 height 14
click at [758, 595] on span "Baixar operações + Baixar CaseLog" at bounding box center [725, 603] width 220 height 39
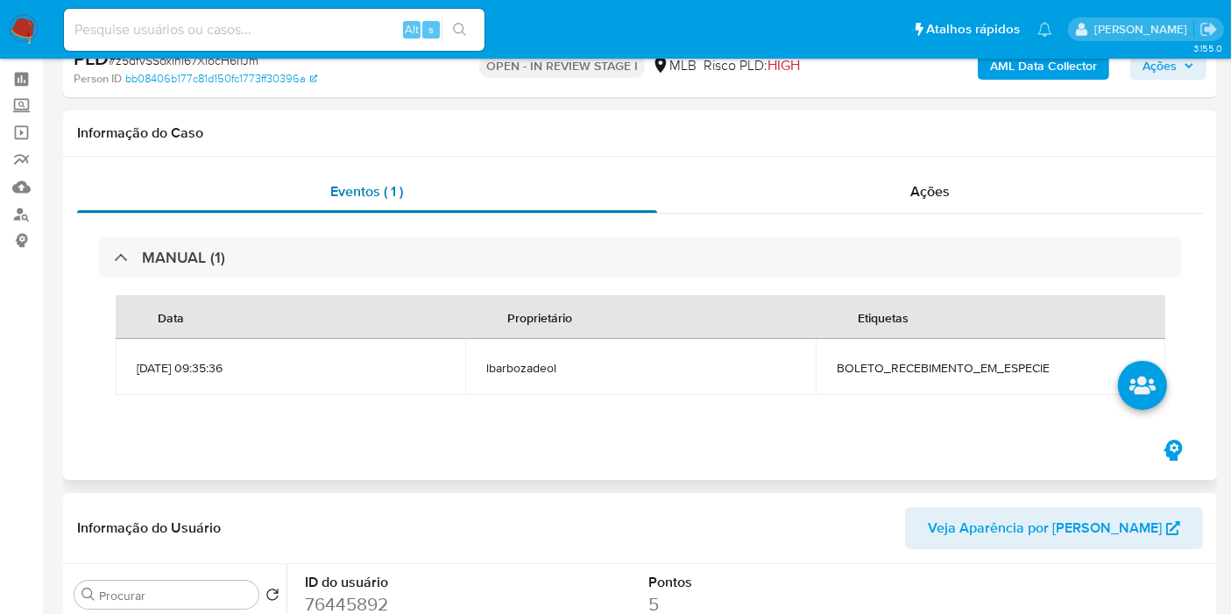
scroll to position [0, 0]
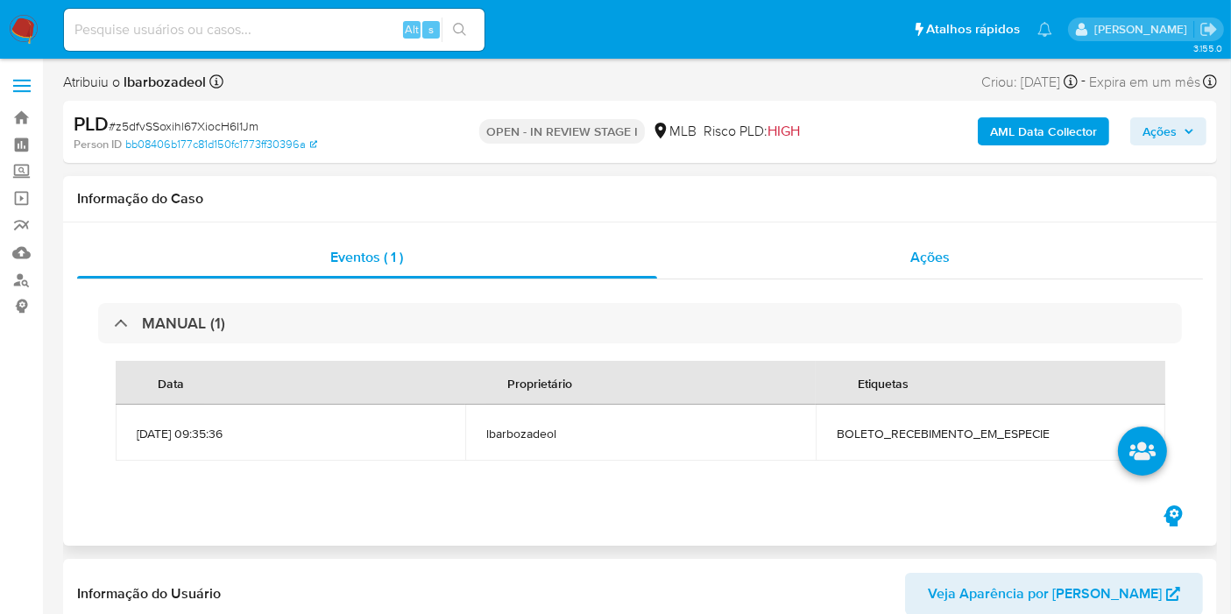
click at [1171, 255] on div "Ações" at bounding box center [930, 258] width 547 height 42
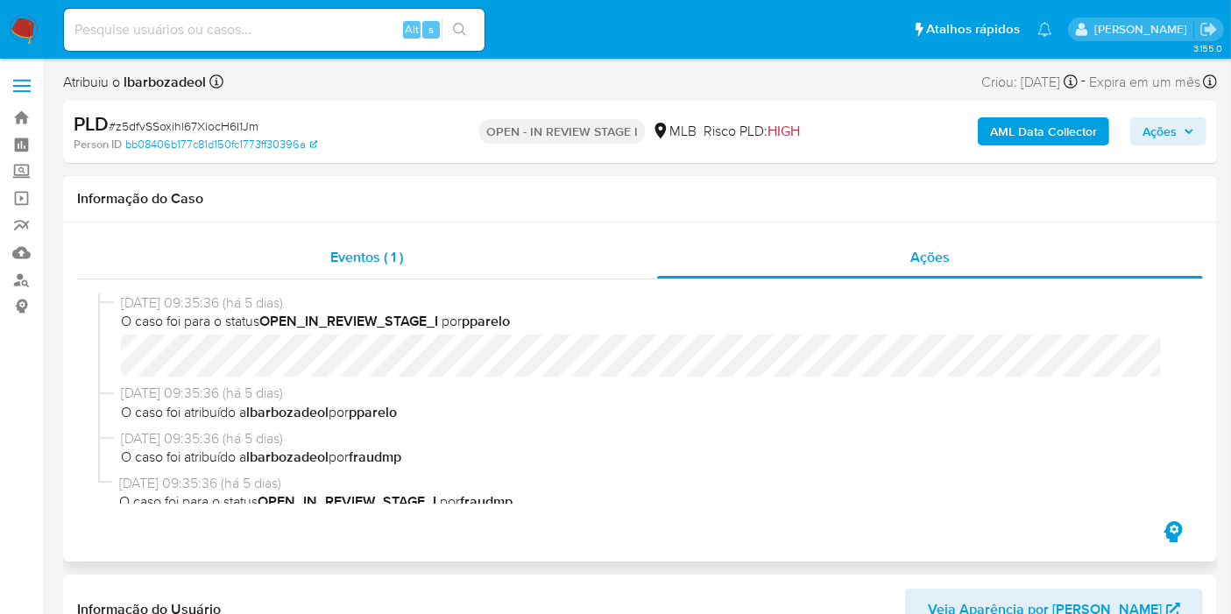
click at [547, 269] on div "Eventos ( 1 )" at bounding box center [367, 258] width 580 height 42
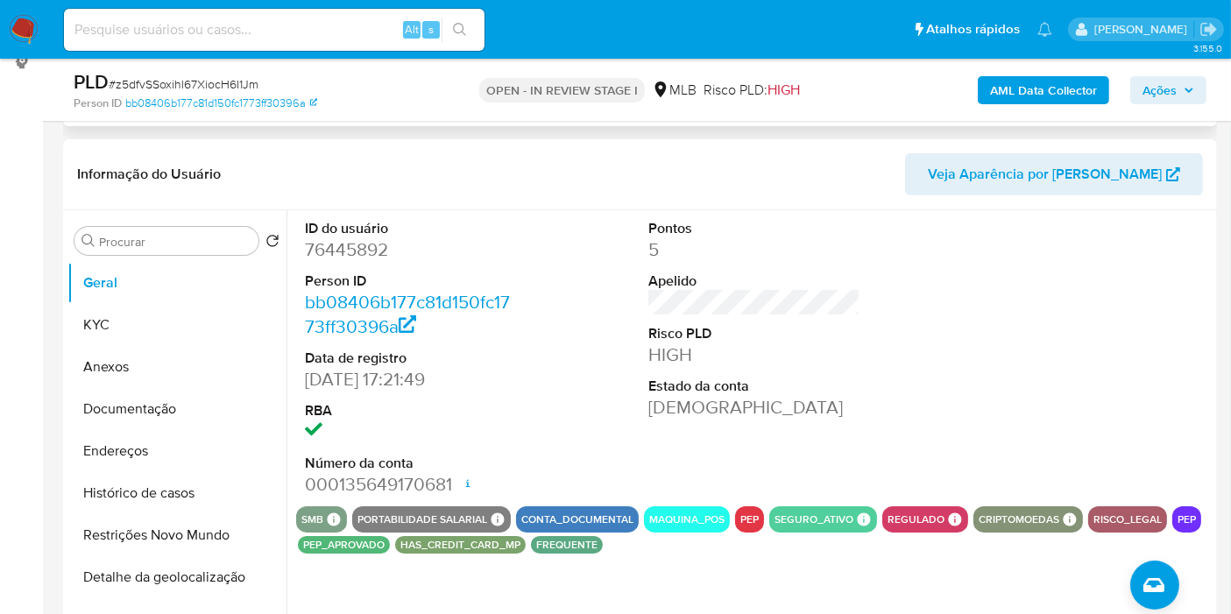
scroll to position [246, 0]
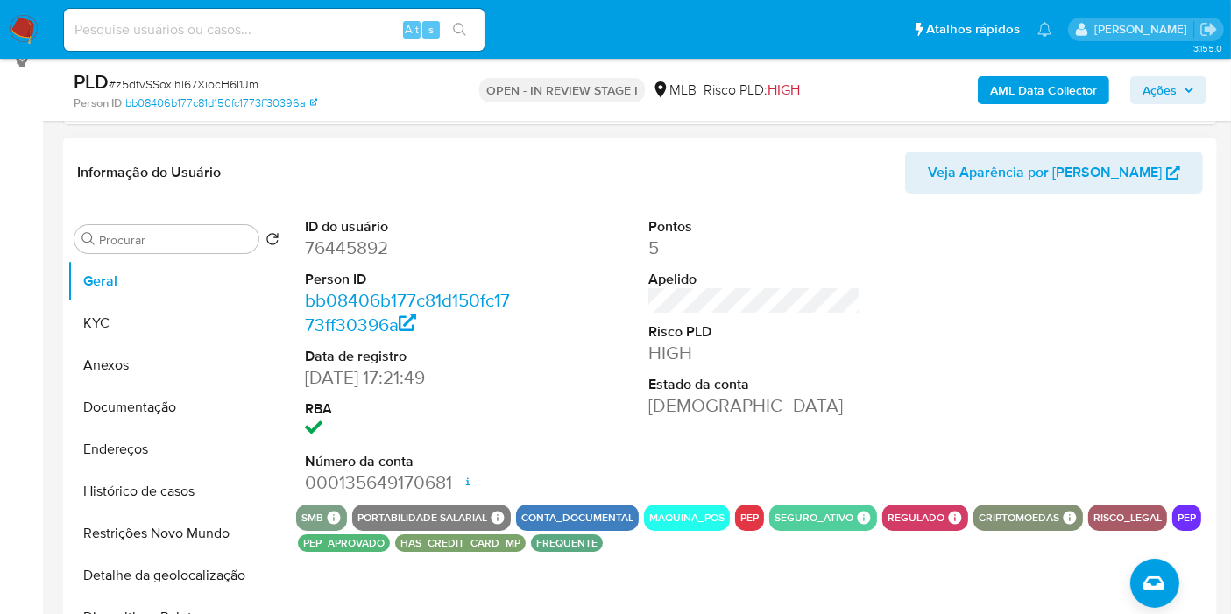
click at [1171, 252] on div at bounding box center [1099, 357] width 230 height 296
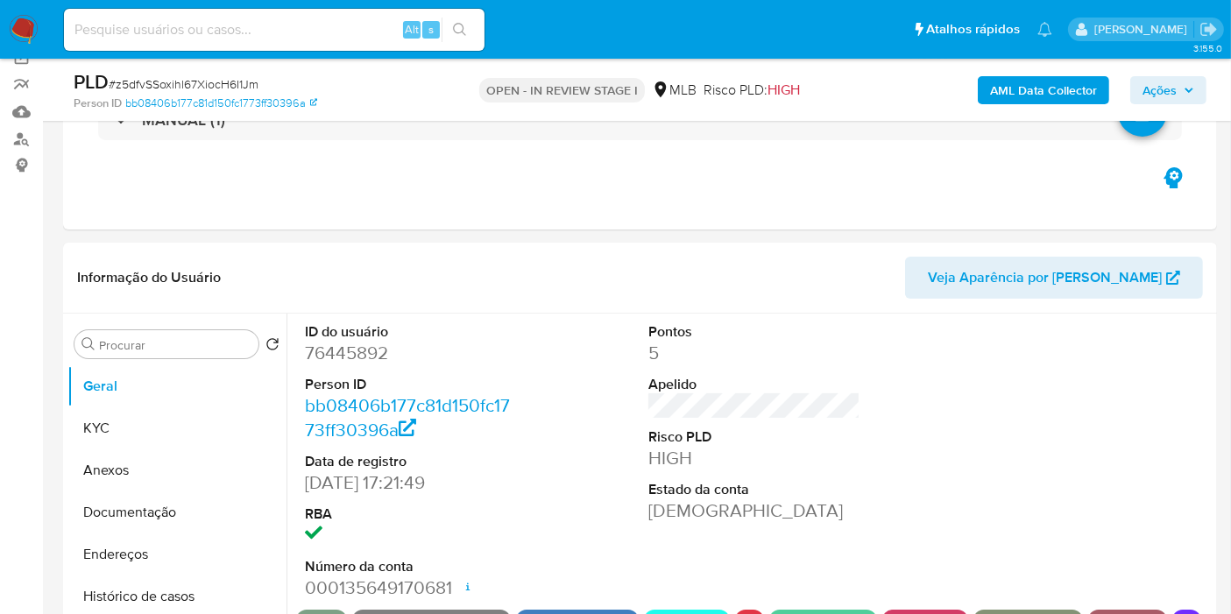
scroll to position [145, 0]
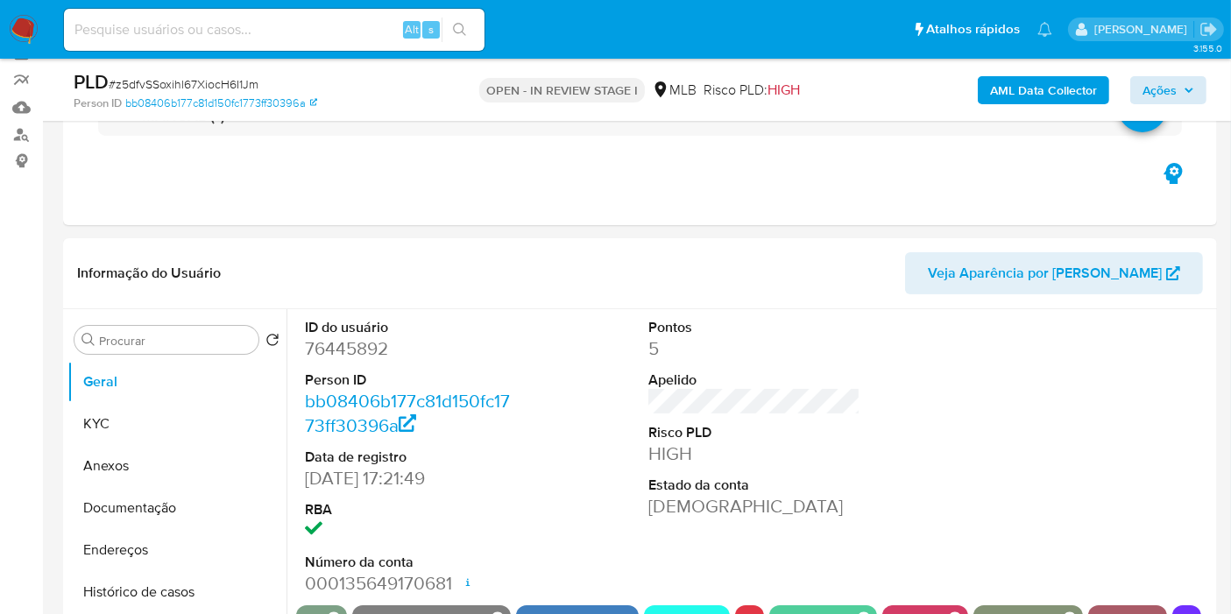
drag, startPoint x: 1127, startPoint y: 99, endPoint x: 1149, endPoint y: 95, distance: 22.3
click at [1128, 99] on div "AML Data Collector Ações" at bounding box center [1019, 89] width 373 height 41
click at [1157, 94] on span "Ações" at bounding box center [1159, 90] width 34 height 28
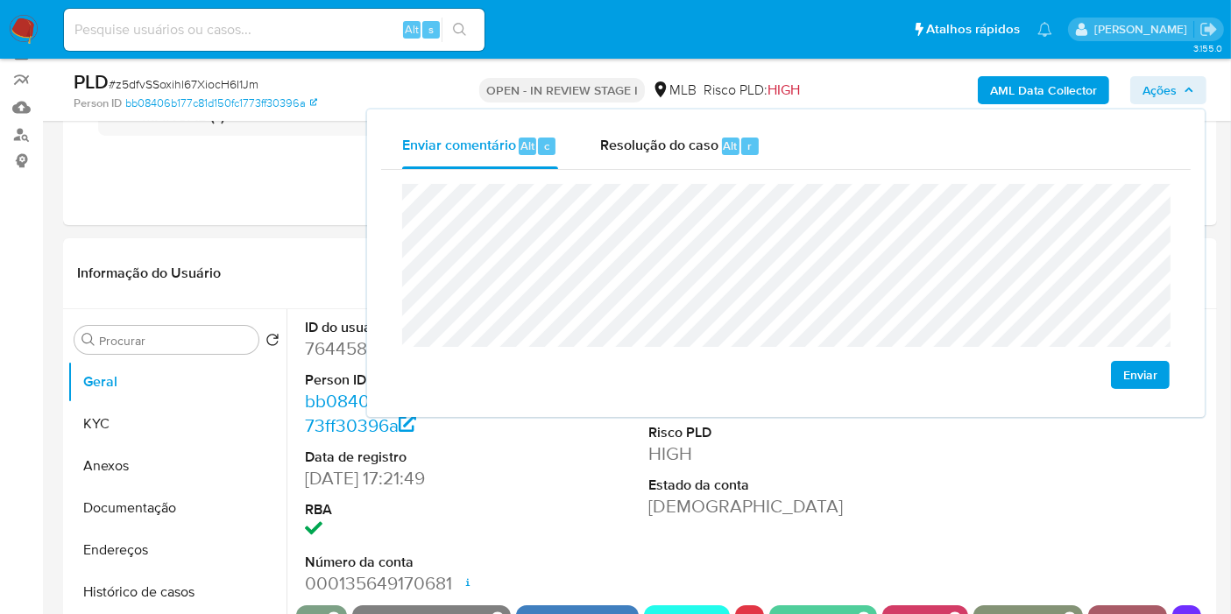
click at [1157, 94] on span "Ações" at bounding box center [1159, 90] width 34 height 28
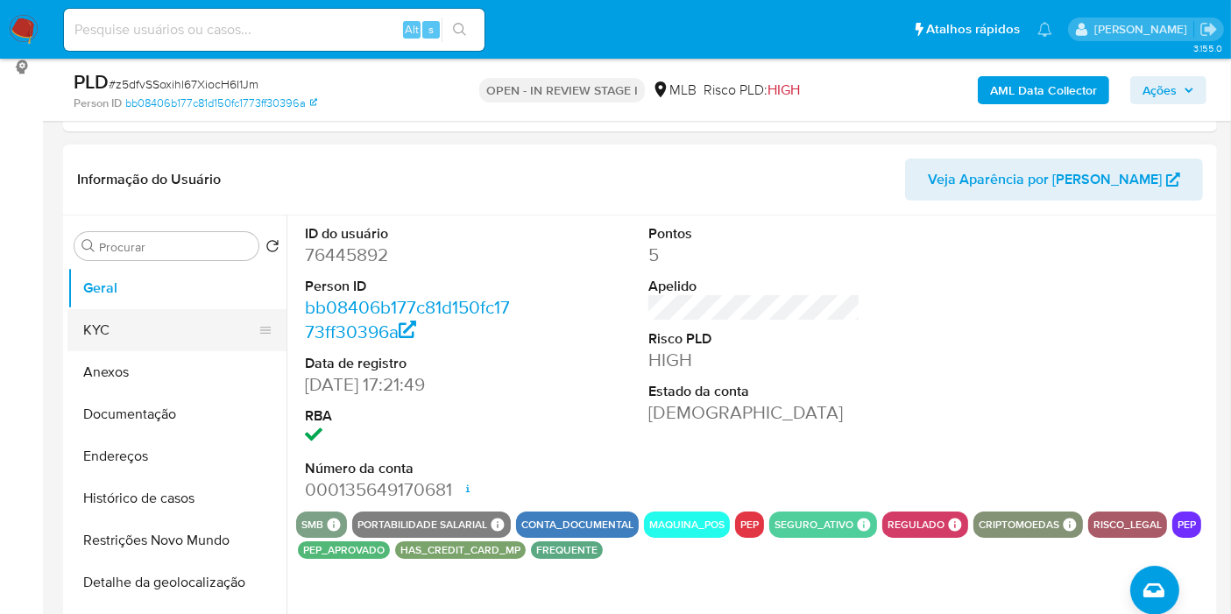
scroll to position [245, 0]
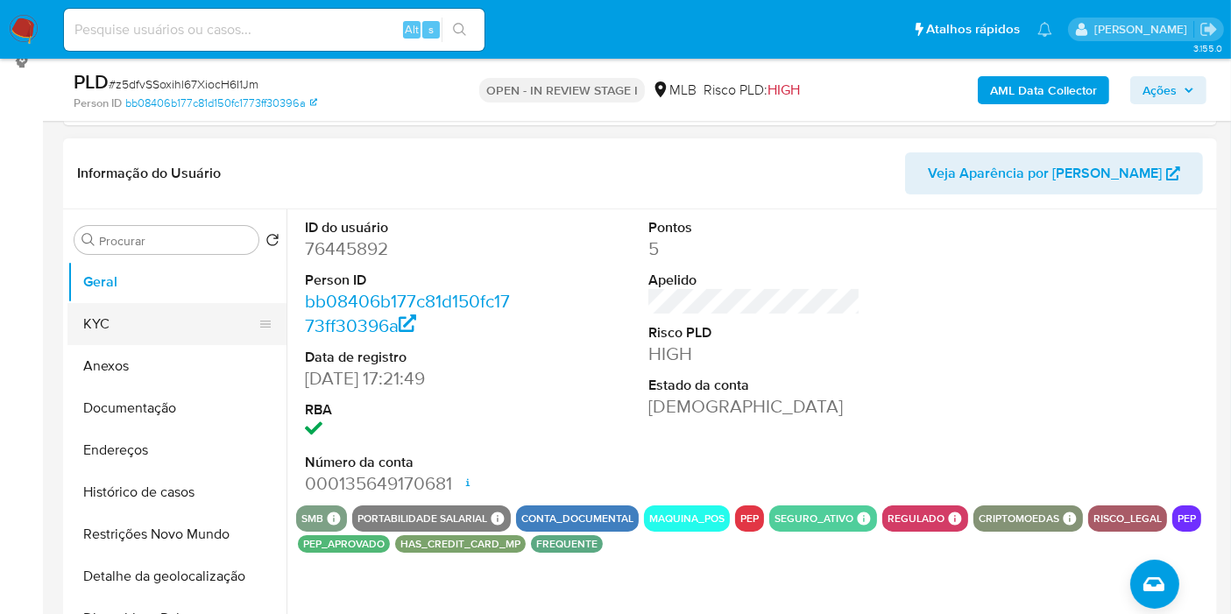
click at [165, 328] on button "KYC" at bounding box center [169, 324] width 205 height 42
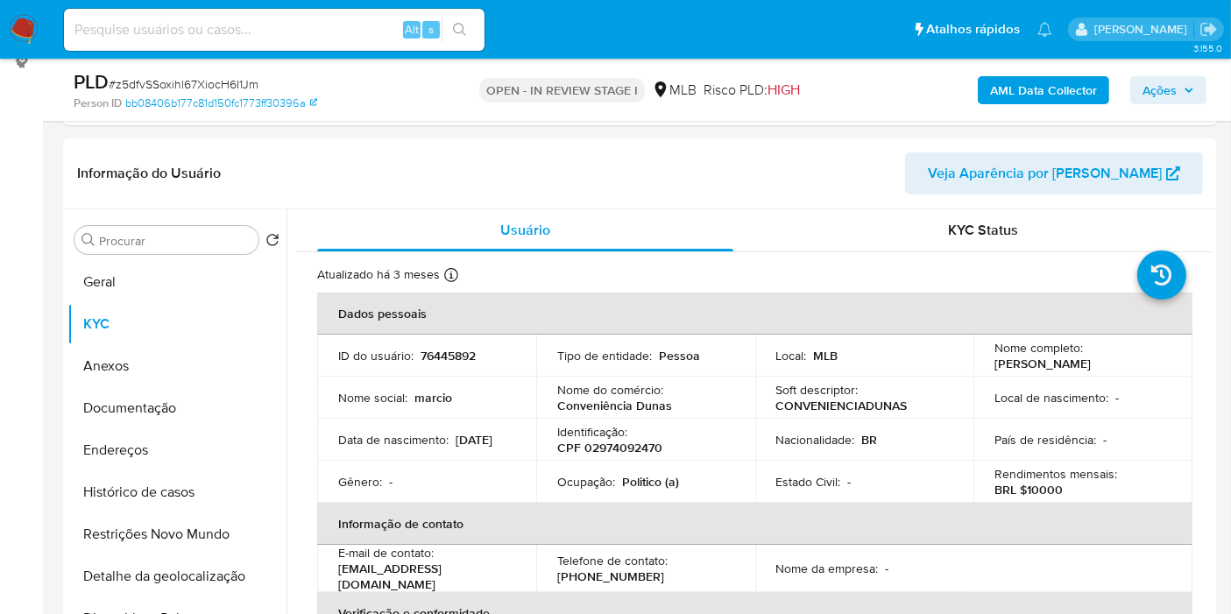
click at [626, 442] on p "CPF 02974092470" at bounding box center [609, 448] width 105 height 16
copy p "02974092470"
click at [1158, 91] on span "Ações" at bounding box center [1159, 90] width 34 height 28
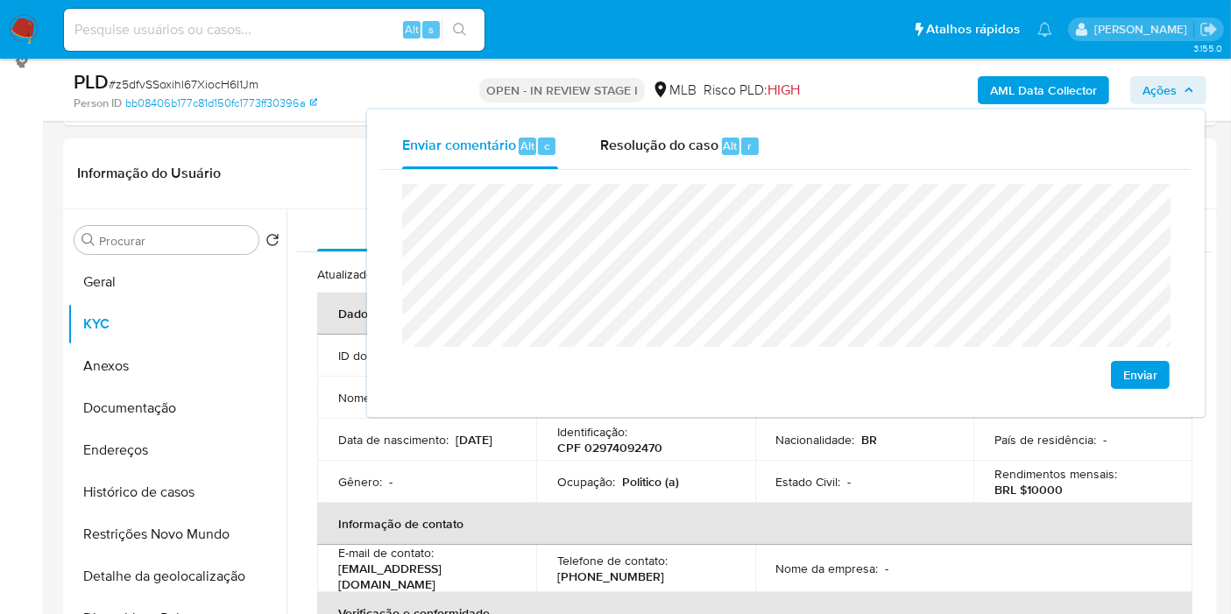
click at [618, 462] on td "Ocupação : Politico (a)" at bounding box center [645, 482] width 219 height 42
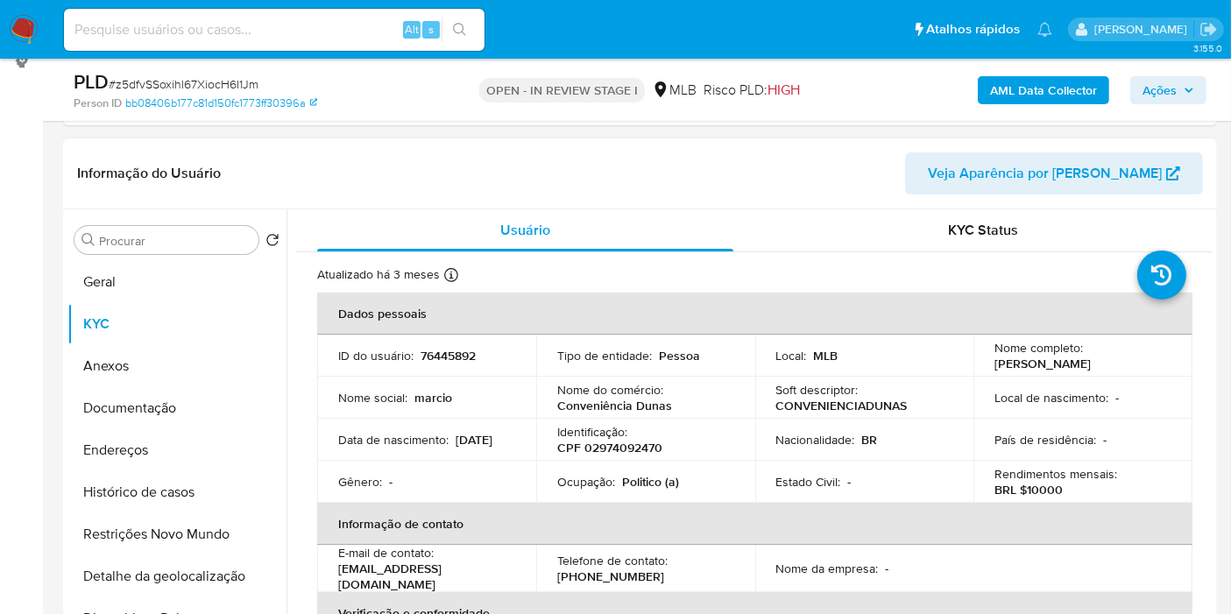
click at [629, 481] on p "Politico (a)" at bounding box center [650, 482] width 57 height 16
copy p "Politico"
click at [1159, 91] on span "Ações" at bounding box center [1159, 90] width 34 height 28
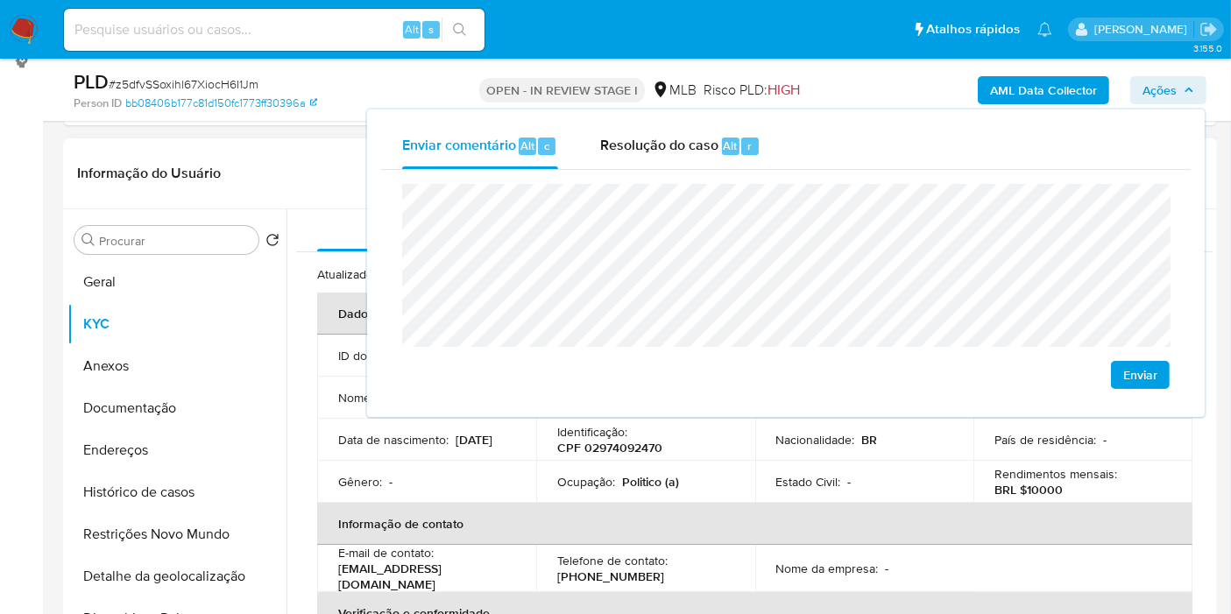
click at [674, 456] on td "Identificação : CPF 02974092470" at bounding box center [645, 440] width 219 height 42
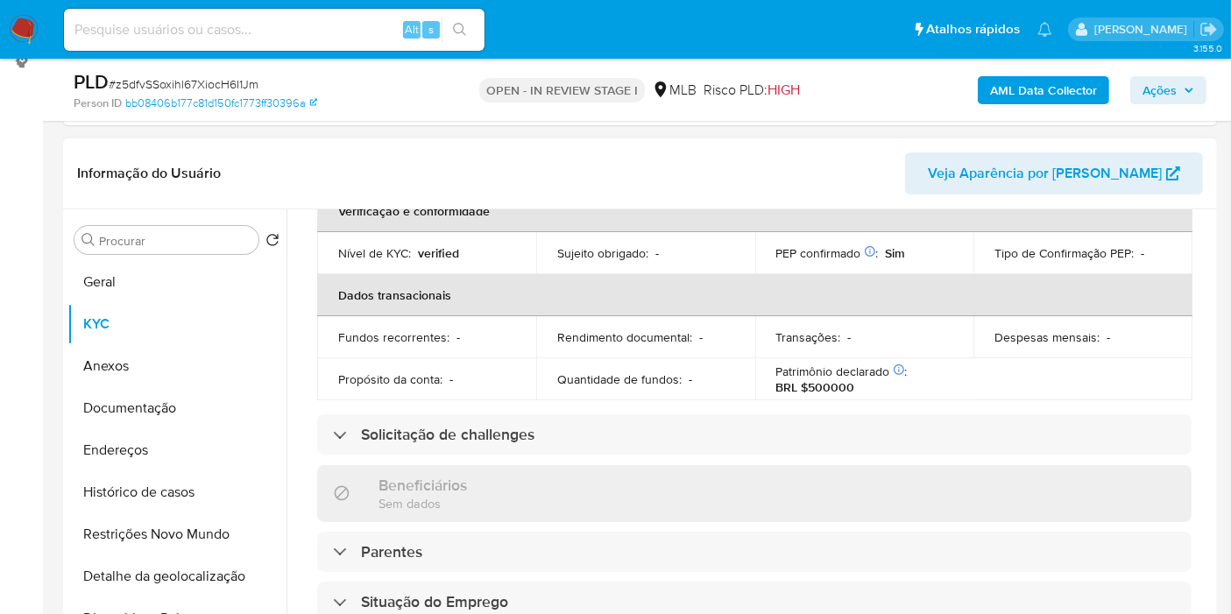
scroll to position [796, 0]
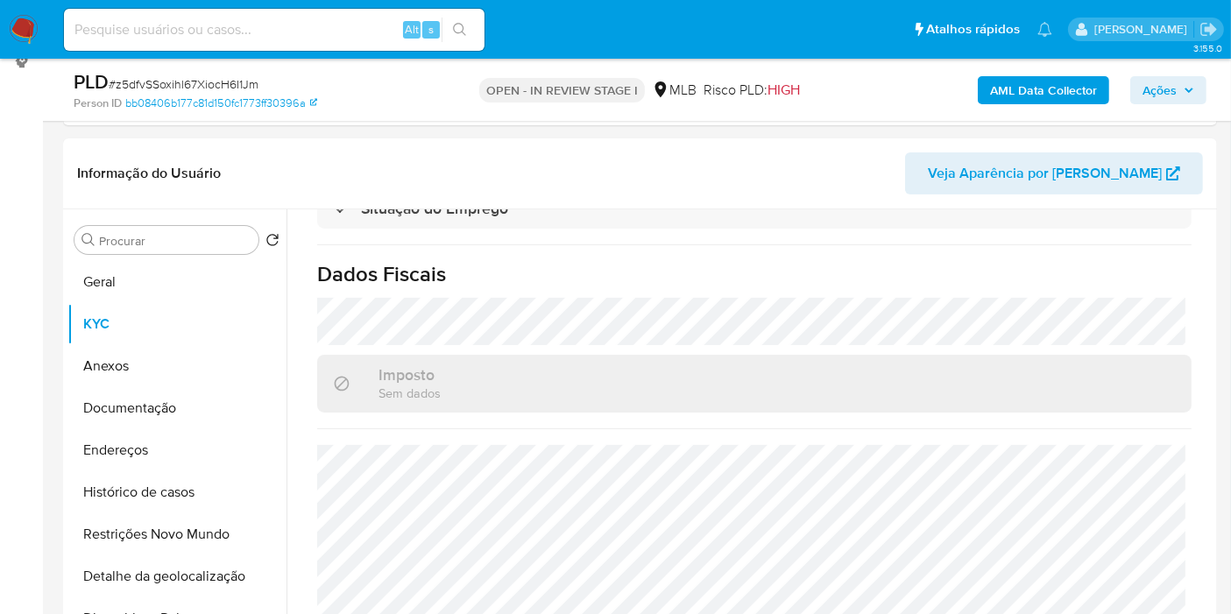
click at [1169, 95] on span "Ações" at bounding box center [1159, 90] width 34 height 28
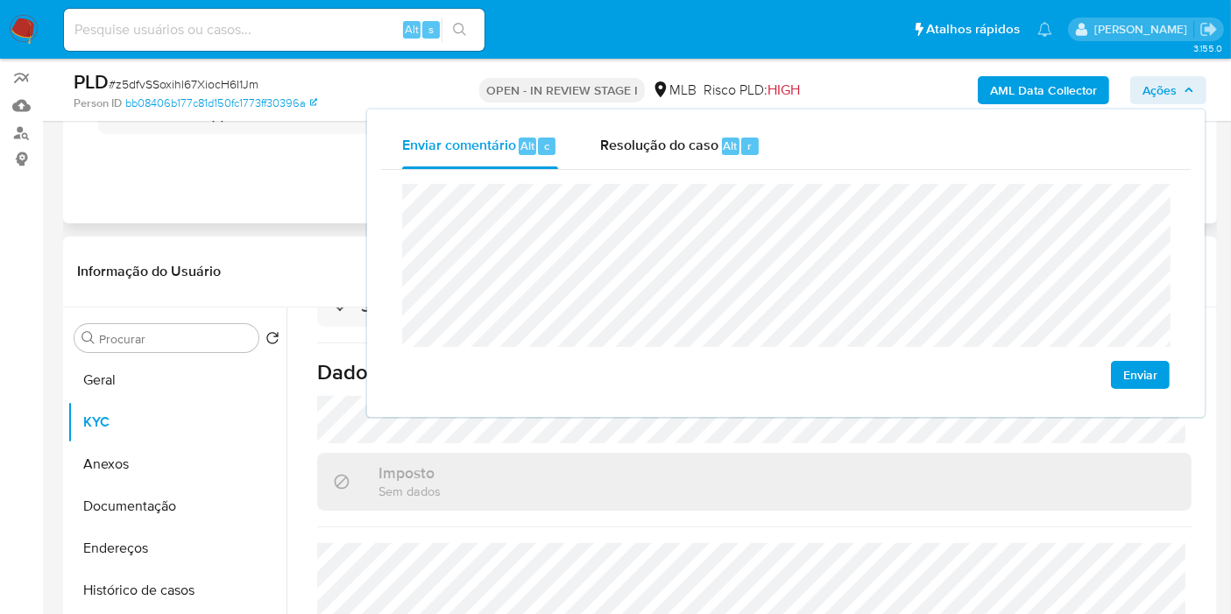
click at [307, 214] on div "Eventos ( 1 ) Ações MANUAL (1)" at bounding box center [640, 118] width 1154 height 210
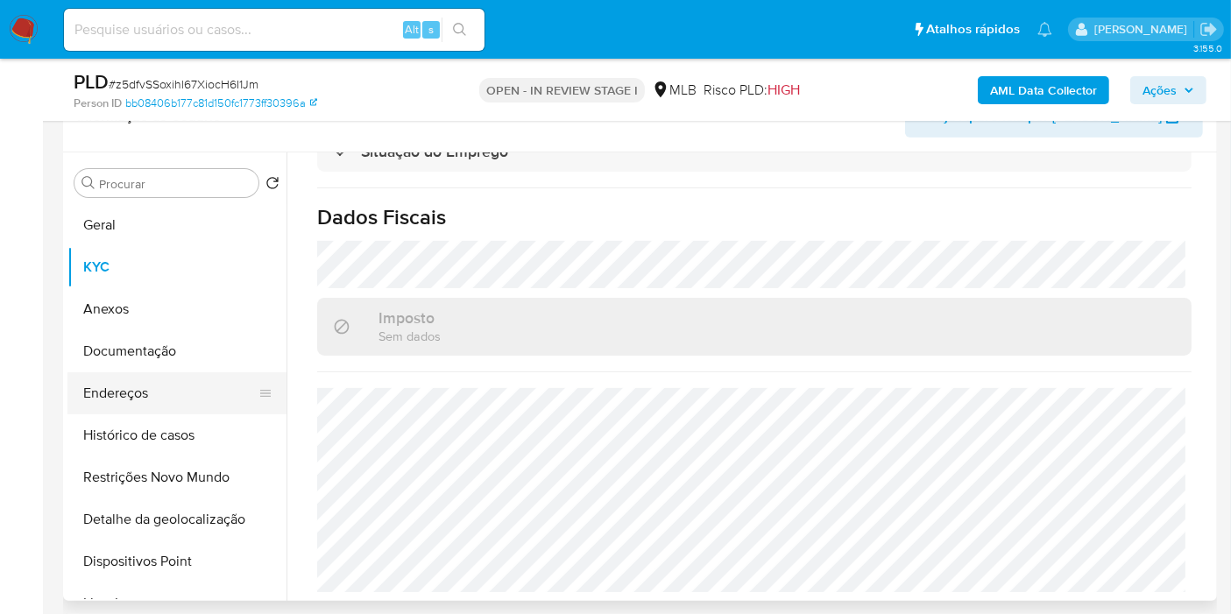
scroll to position [303, 0]
click at [193, 383] on button "Endereços" at bounding box center [169, 392] width 205 height 42
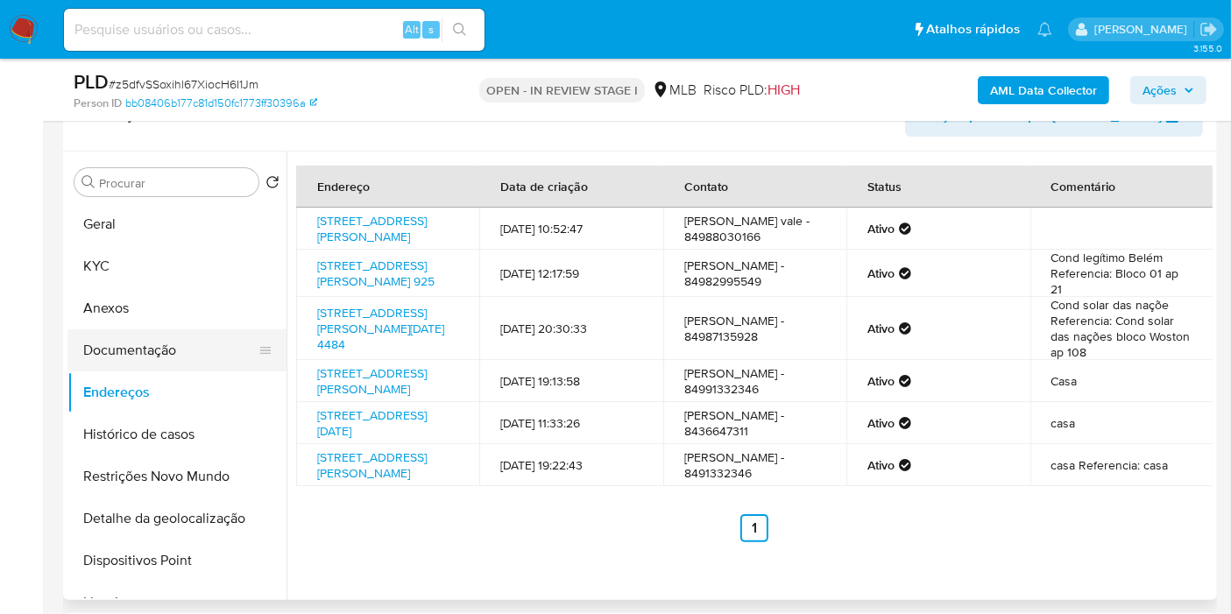
click at [199, 346] on button "Documentação" at bounding box center [169, 350] width 205 height 42
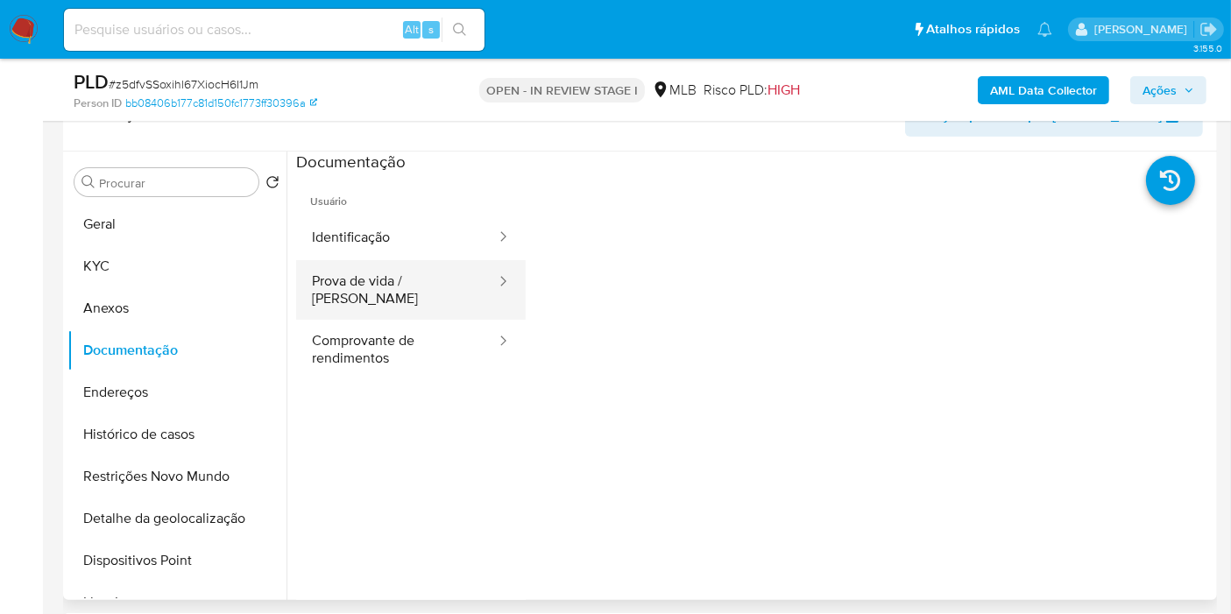
click at [422, 281] on button "Prova de vida / [PERSON_NAME]" at bounding box center [397, 290] width 202 height 60
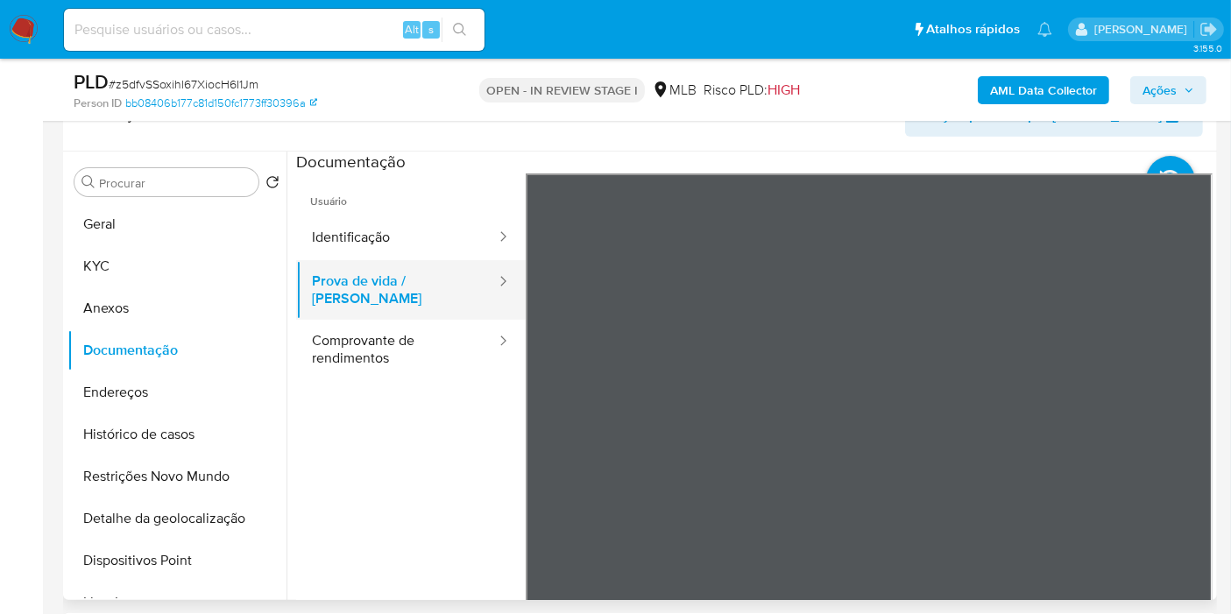
click at [424, 301] on button "Prova de vida / [PERSON_NAME]" at bounding box center [397, 290] width 202 height 60
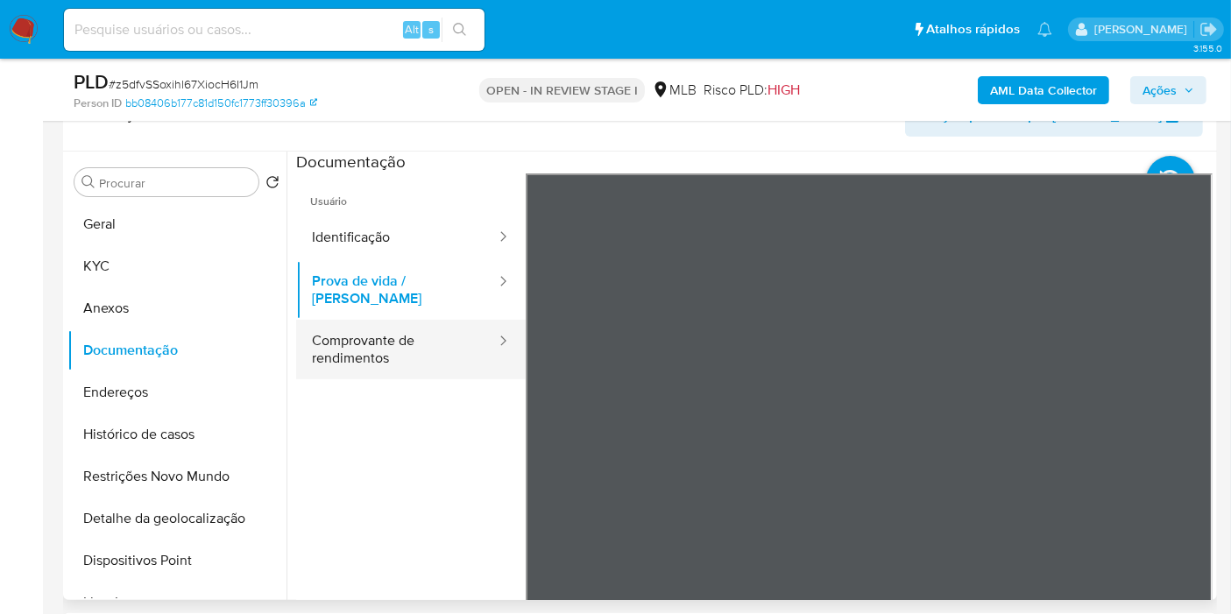
click at [423, 335] on button "Comprovante de rendimentos" at bounding box center [397, 350] width 202 height 60
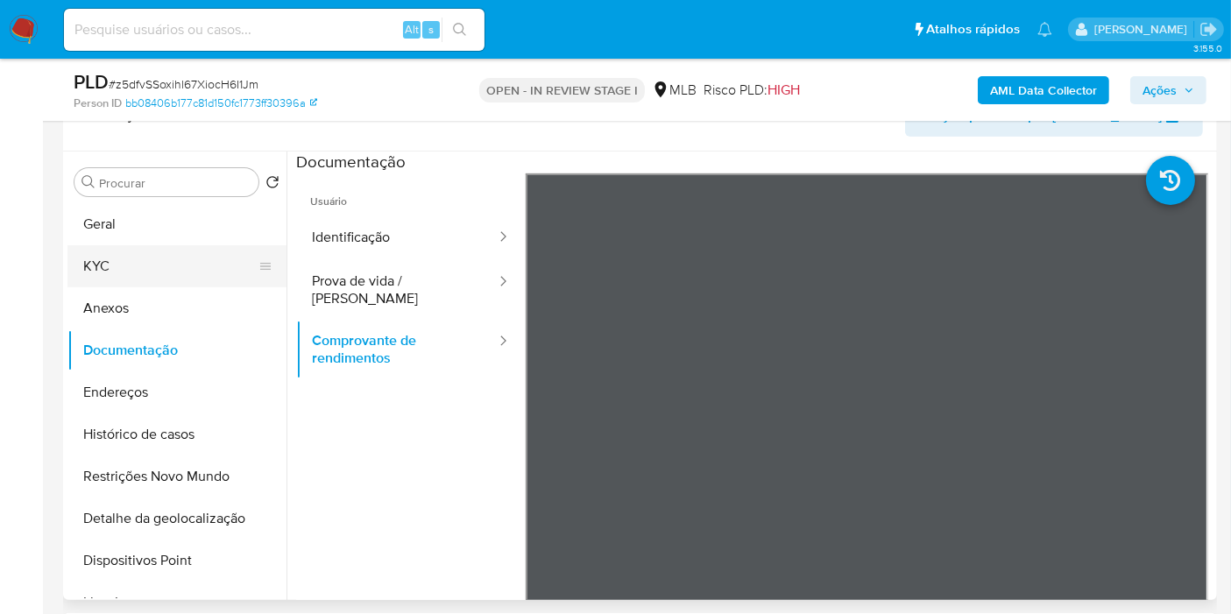
click at [159, 283] on button "KYC" at bounding box center [169, 266] width 205 height 42
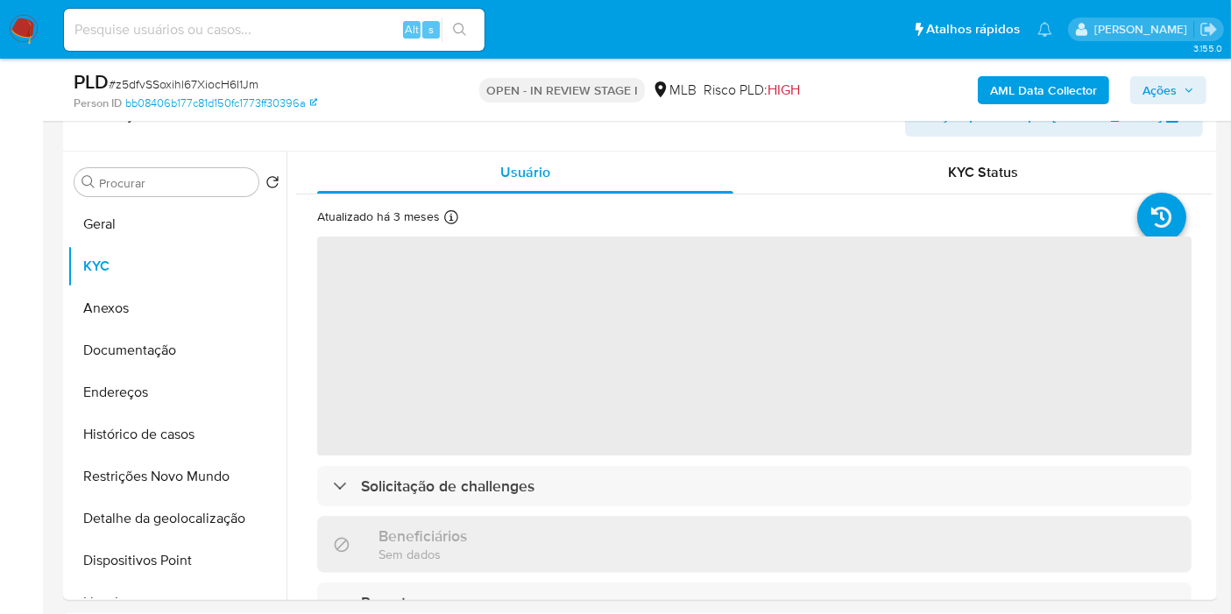
click at [1160, 94] on span "Ações" at bounding box center [1159, 90] width 34 height 28
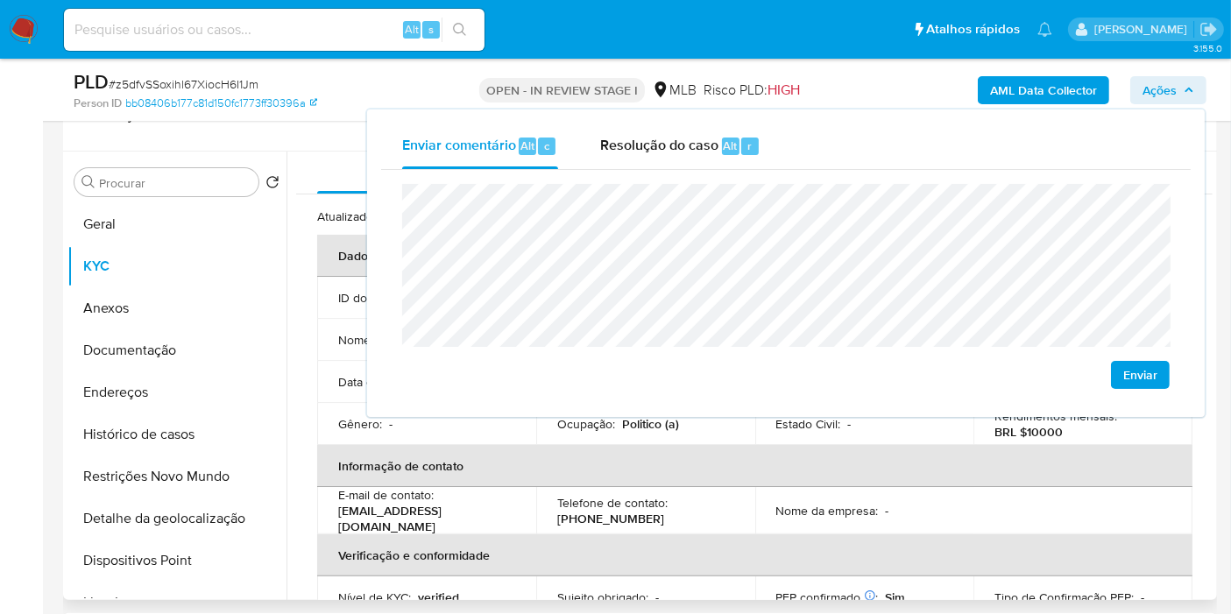
click at [696, 497] on div "Telefone de contato : (84) 991332346" at bounding box center [645, 511] width 177 height 32
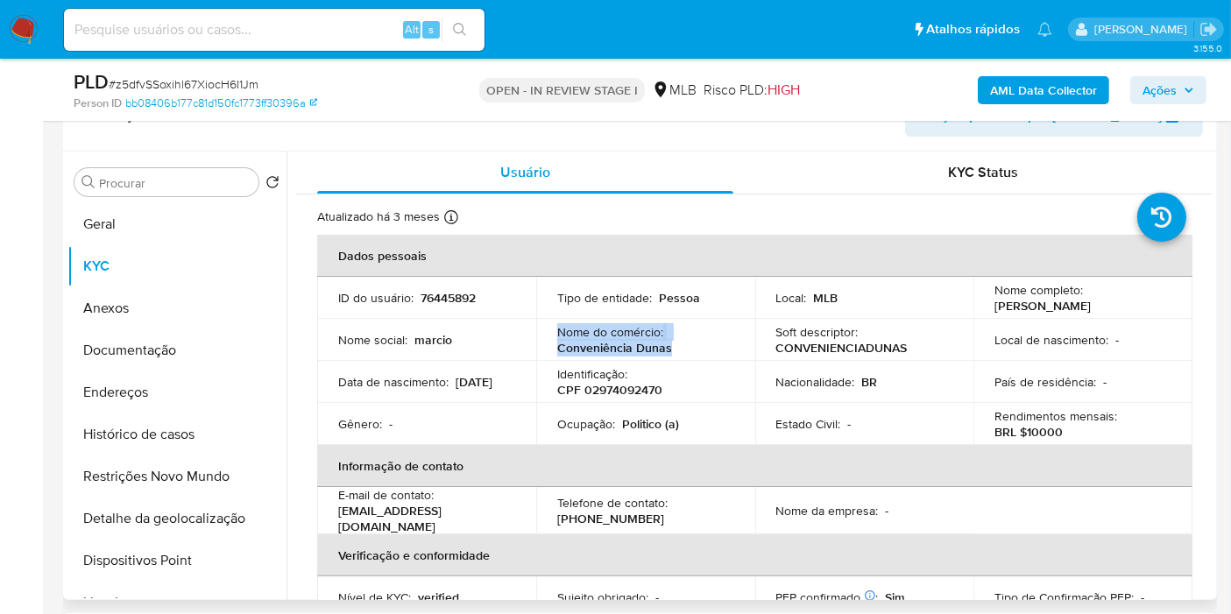
drag, startPoint x: 674, startPoint y: 346, endPoint x: 558, endPoint y: 331, distance: 116.6
click at [558, 331] on div "Nome do comércio : Conveniência Dunas" at bounding box center [645, 340] width 177 height 32
copy div "Nome do comércio : Conveniência Dunas"
click at [445, 297] on p "76445892" at bounding box center [448, 298] width 55 height 16
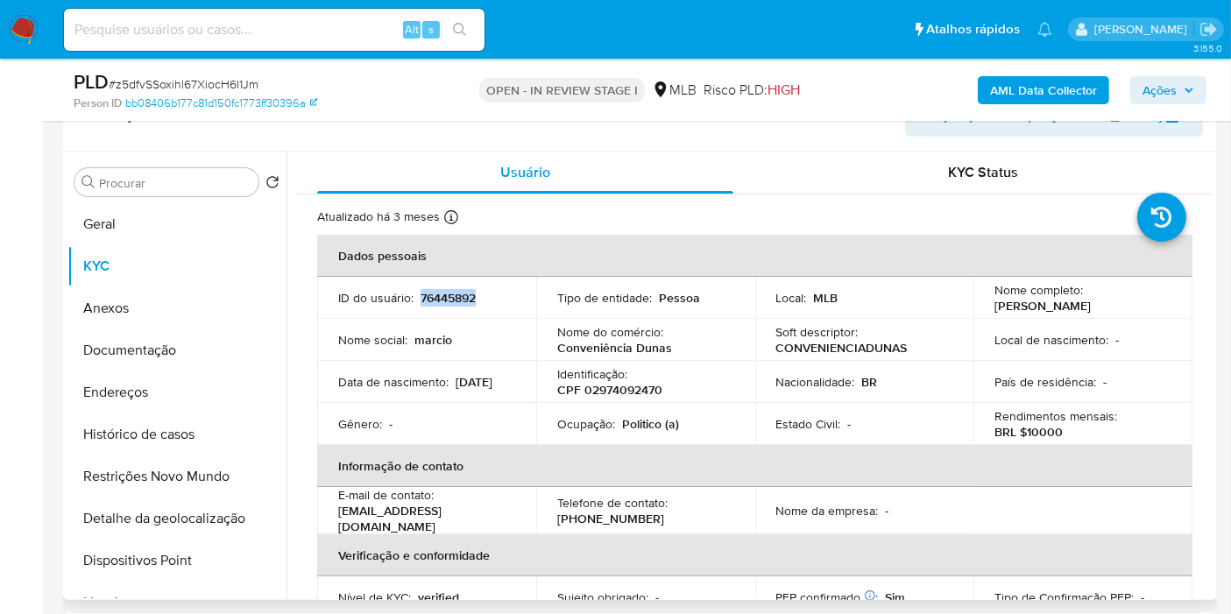
copy p "76445892"
click at [1184, 89] on icon "button" at bounding box center [1189, 90] width 11 height 11
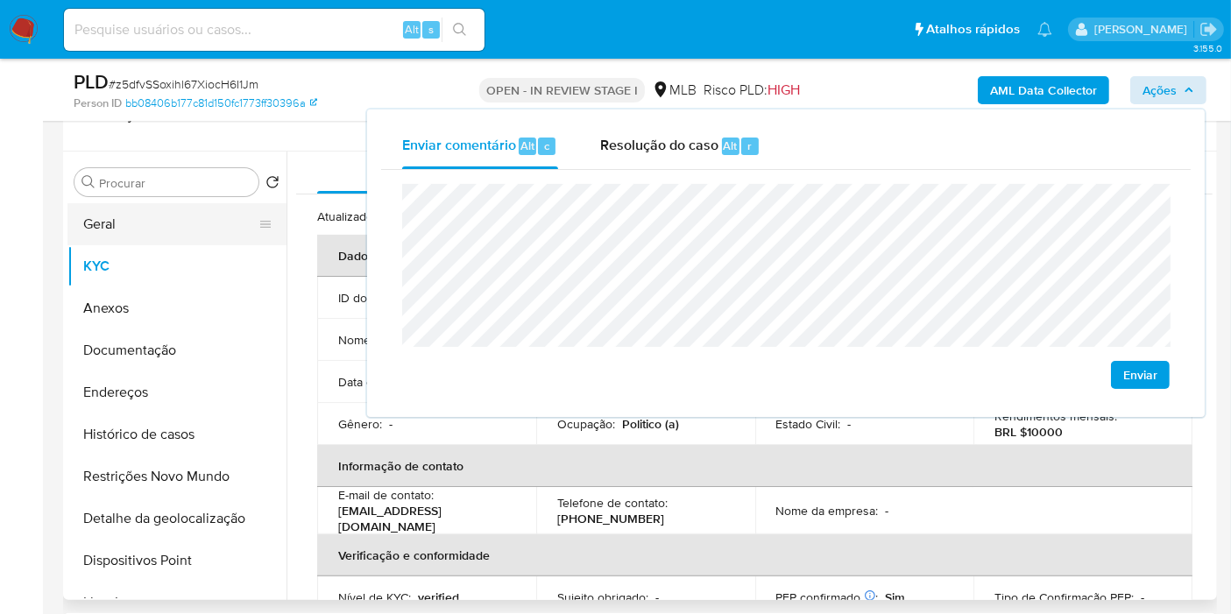
click at [169, 240] on button "Geral" at bounding box center [169, 224] width 205 height 42
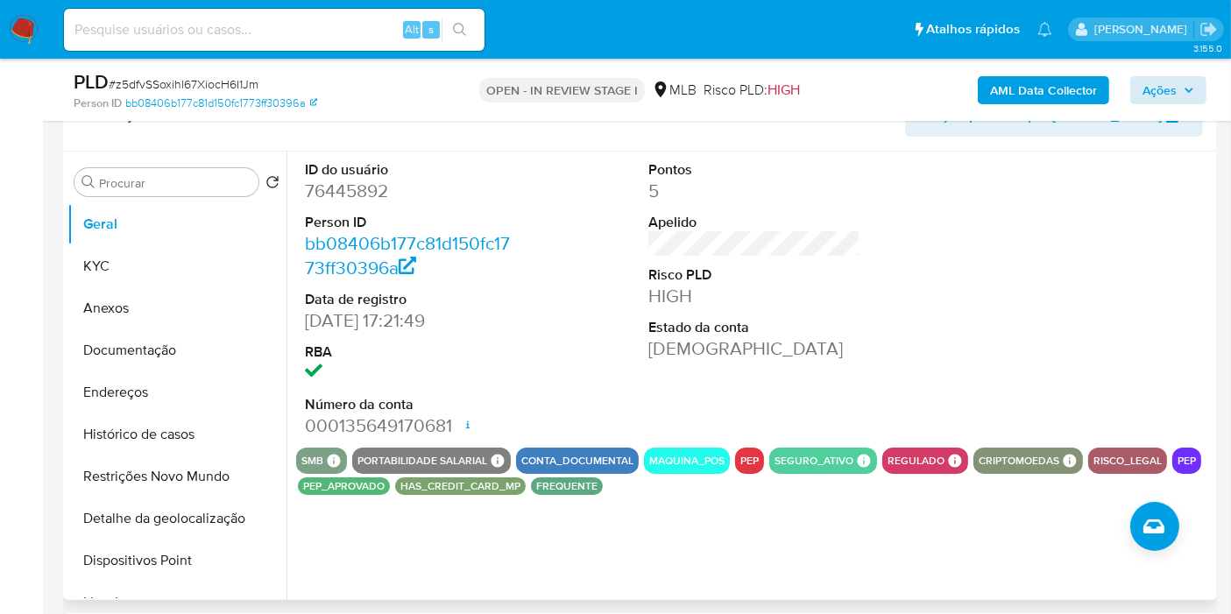
click at [357, 483] on button "pep_aprovado" at bounding box center [343, 486] width 81 height 7
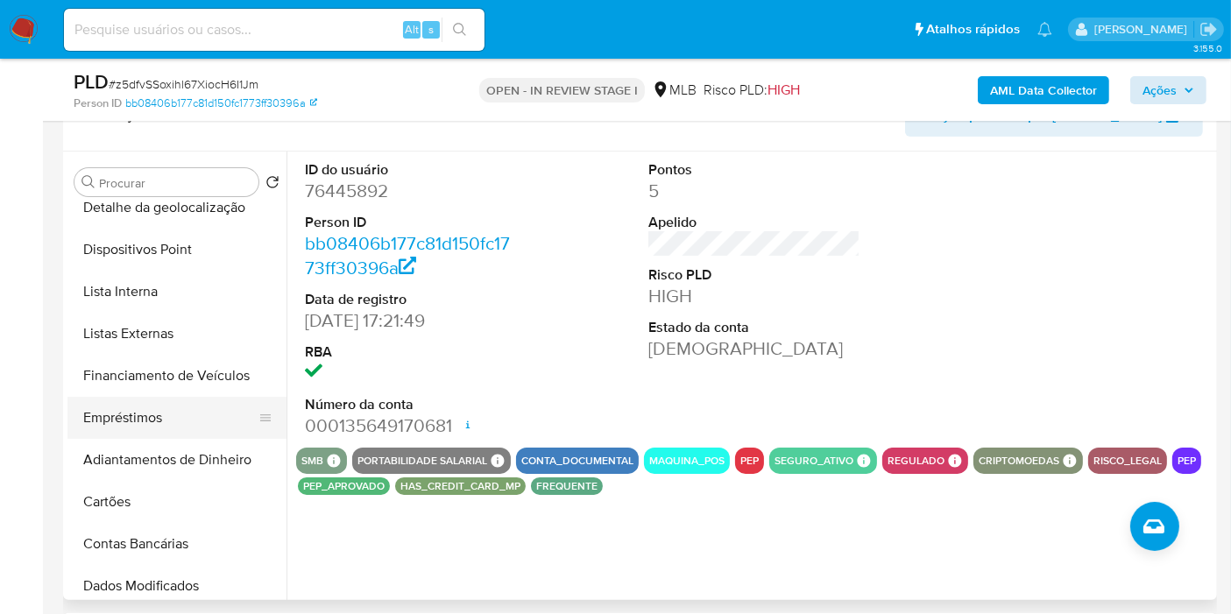
scroll to position [313, 0]
click at [183, 339] on button "Listas Externas" at bounding box center [169, 332] width 205 height 42
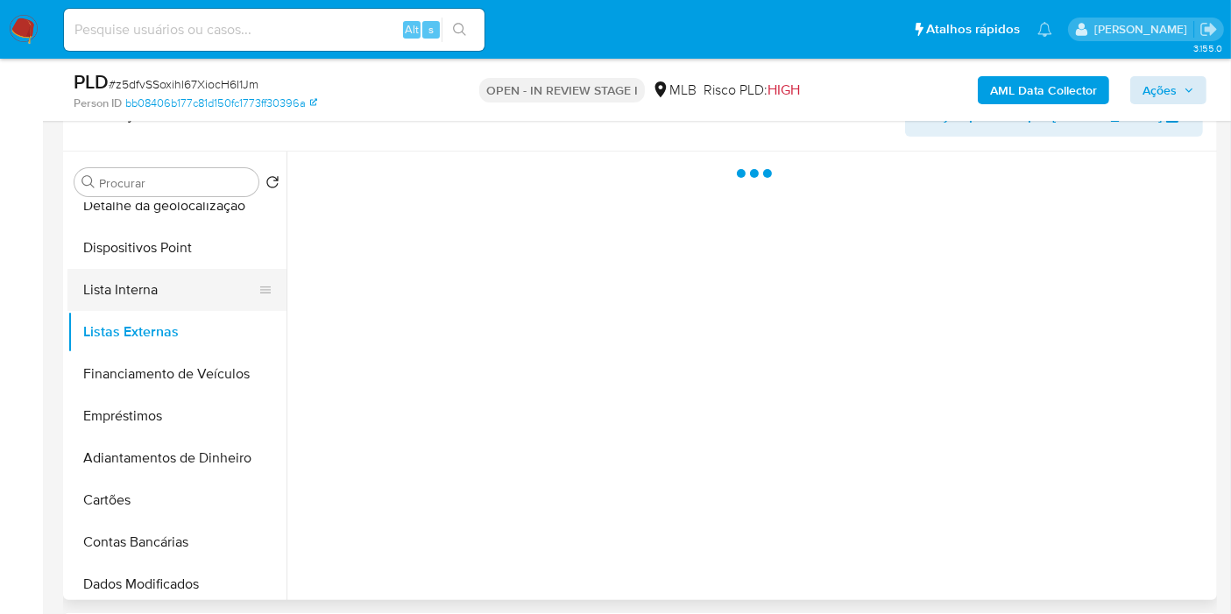
click at [193, 287] on button "Lista Interna" at bounding box center [169, 290] width 205 height 42
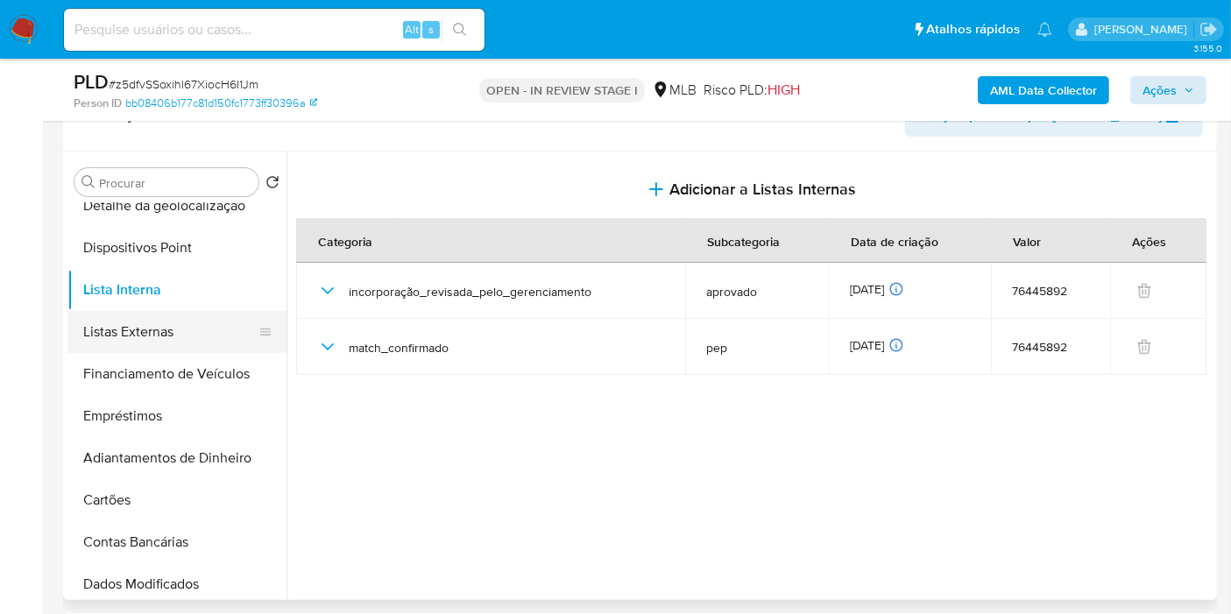
click at [205, 343] on button "Listas Externas" at bounding box center [169, 332] width 205 height 42
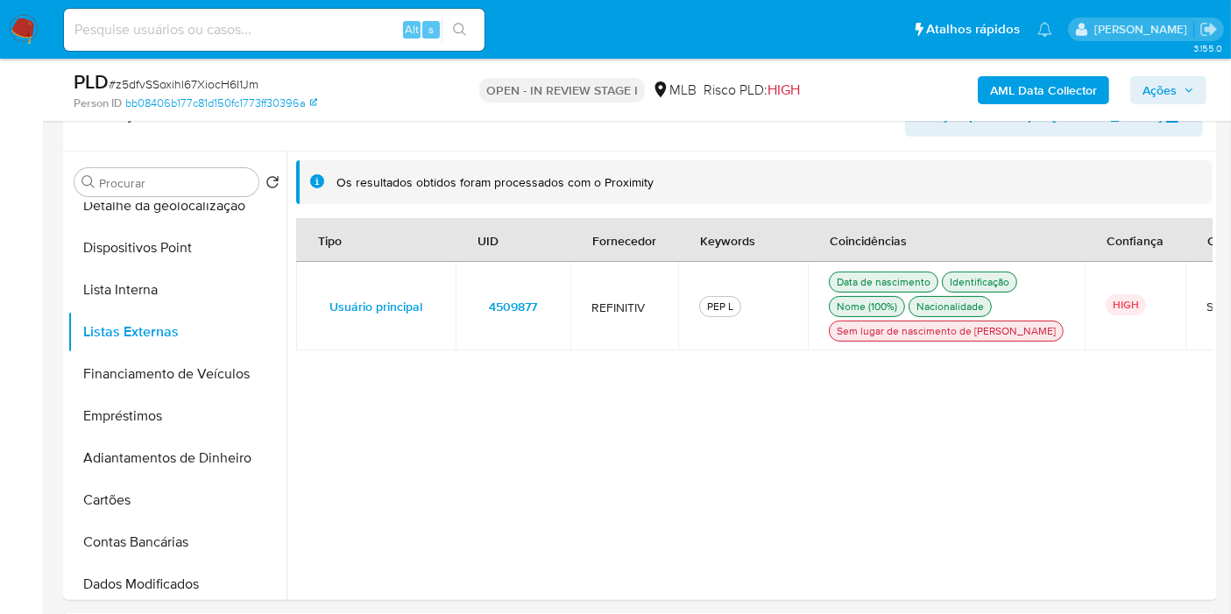
click at [1169, 83] on span "Ações" at bounding box center [1159, 90] width 34 height 28
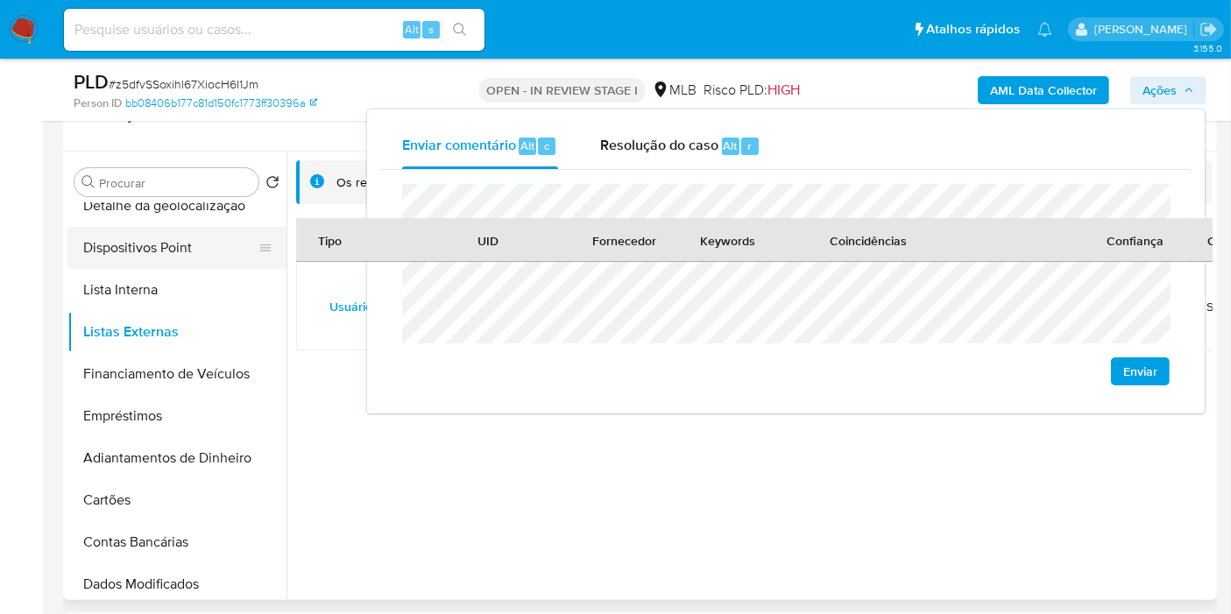
click at [182, 230] on button "Dispositivos Point" at bounding box center [169, 248] width 205 height 42
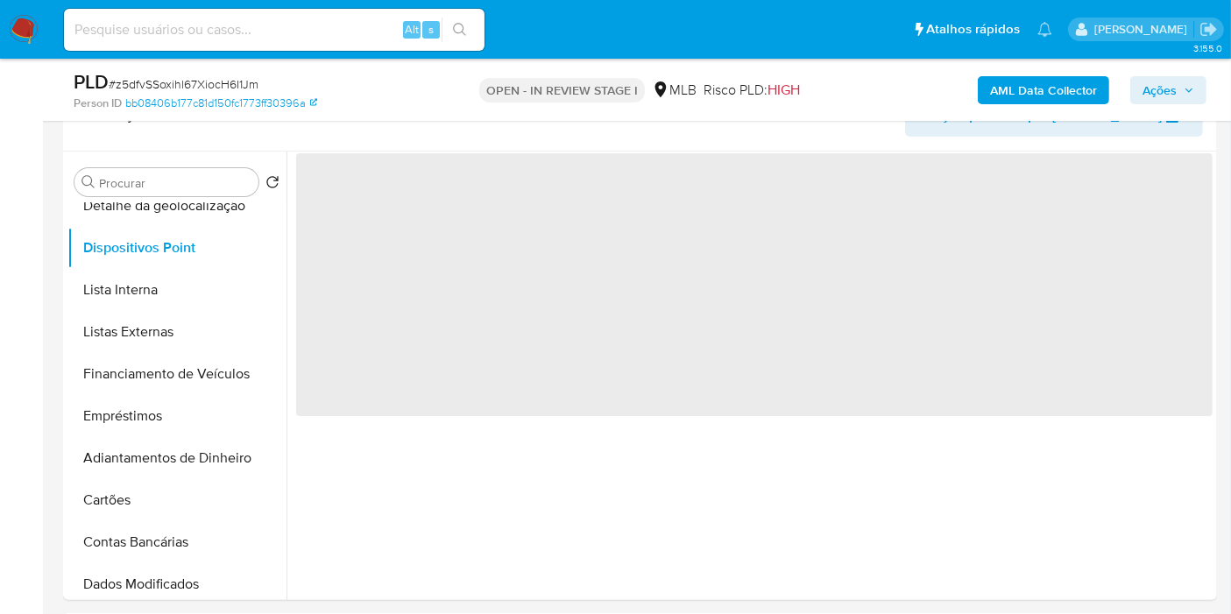
click at [1143, 90] on span "Ações" at bounding box center [1159, 90] width 34 height 28
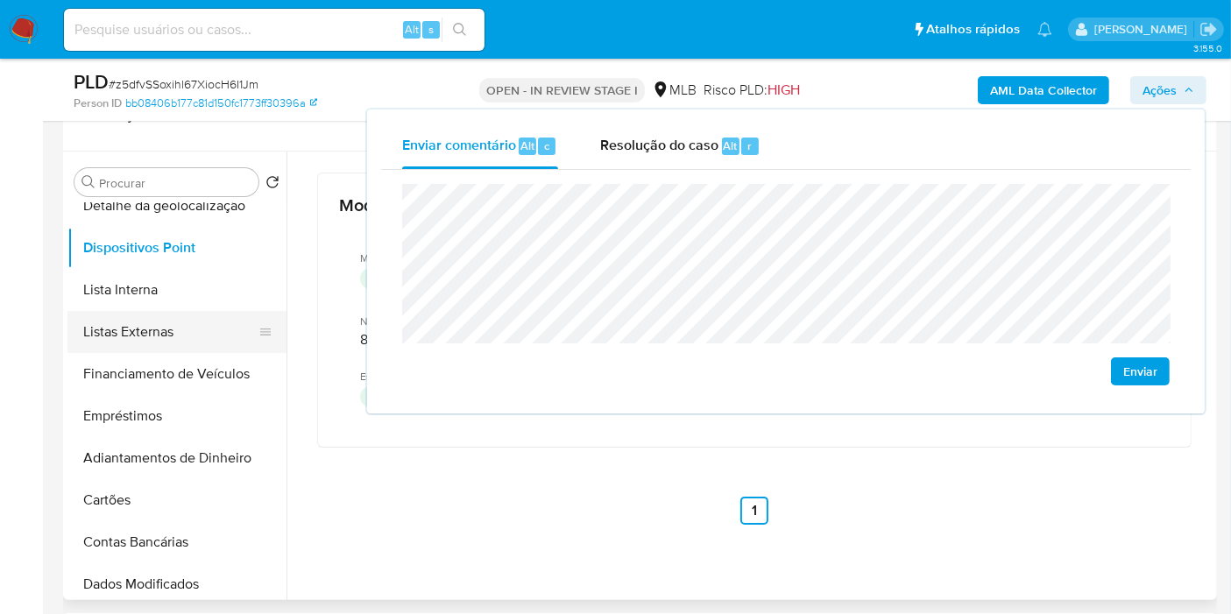
scroll to position [0, 0]
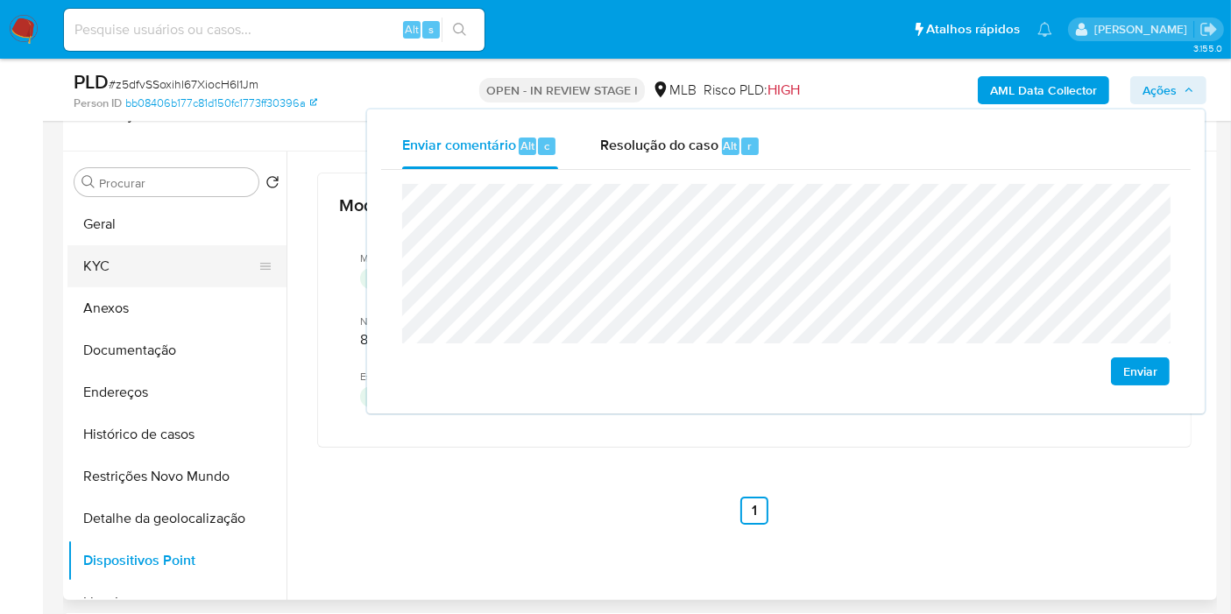
click at [173, 259] on button "KYC" at bounding box center [169, 266] width 205 height 42
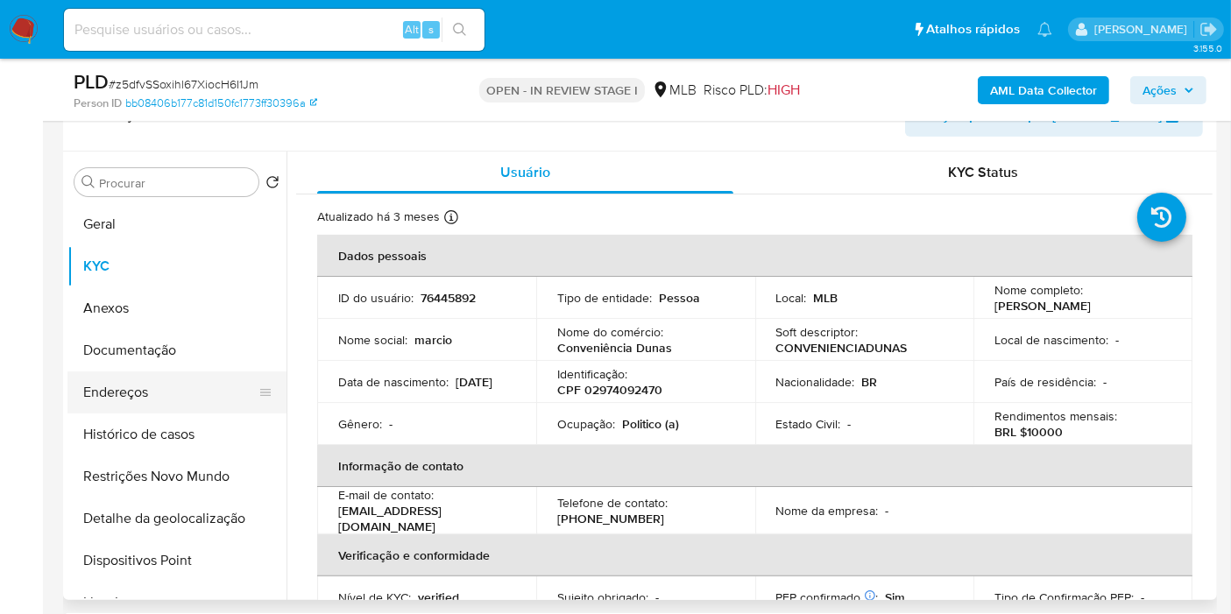
click at [157, 389] on button "Endereços" at bounding box center [169, 392] width 205 height 42
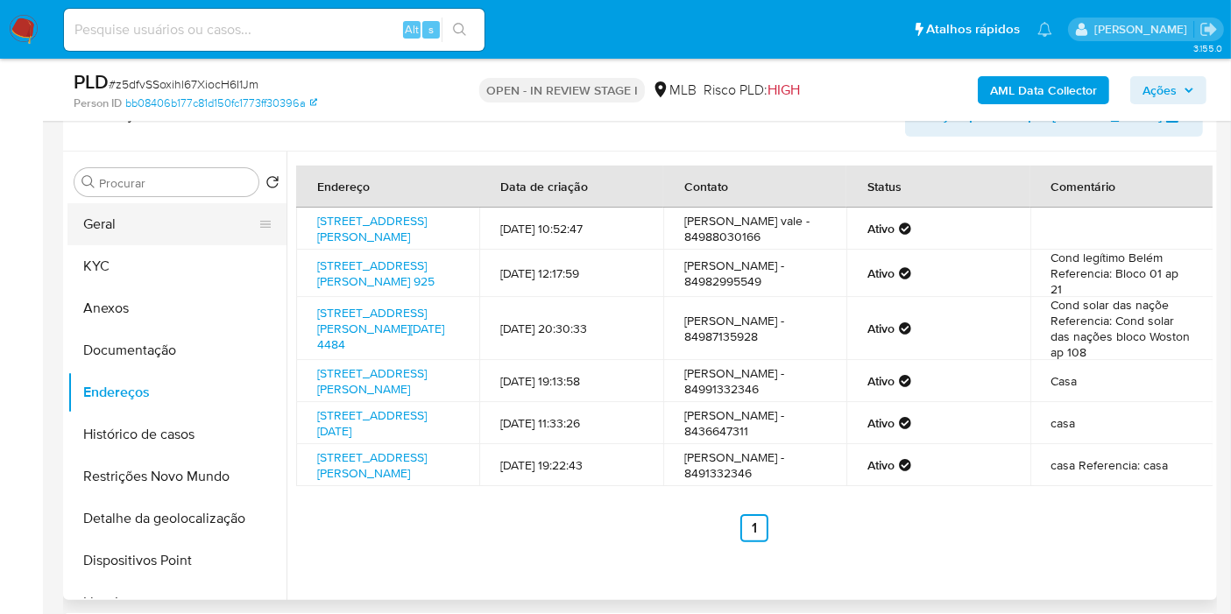
click at [222, 226] on button "Geral" at bounding box center [169, 224] width 205 height 42
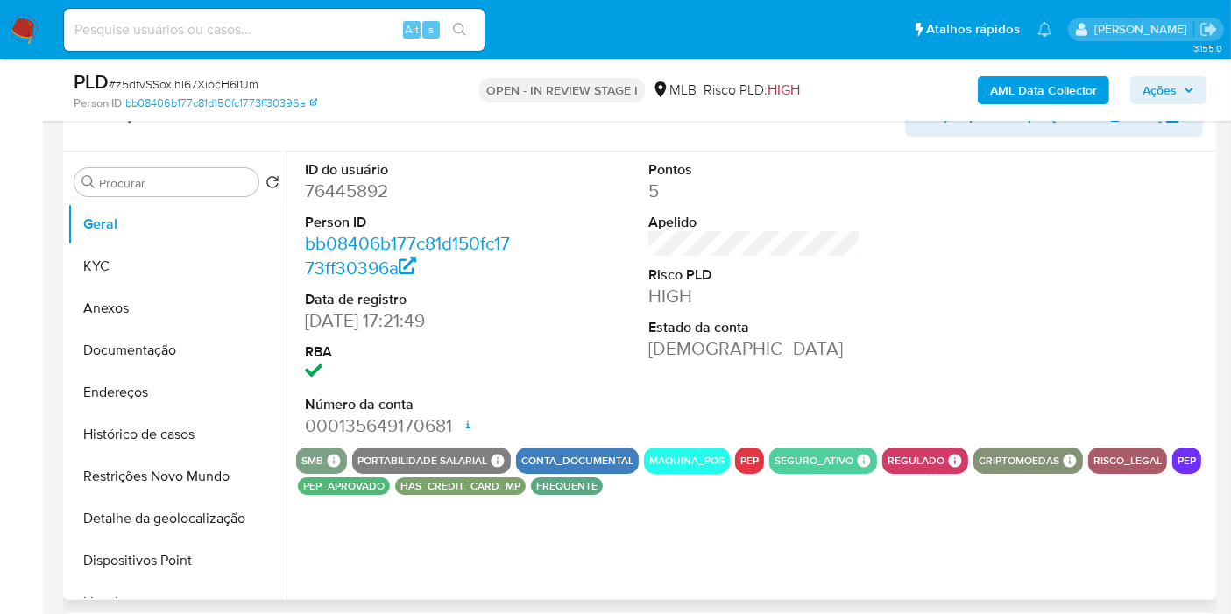
click at [368, 179] on dd "76445892" at bounding box center [411, 191] width 212 height 25
click at [368, 189] on dd "76445892" at bounding box center [411, 191] width 212 height 25
copy dd "76445892"
click at [1195, 223] on div at bounding box center [1099, 300] width 230 height 296
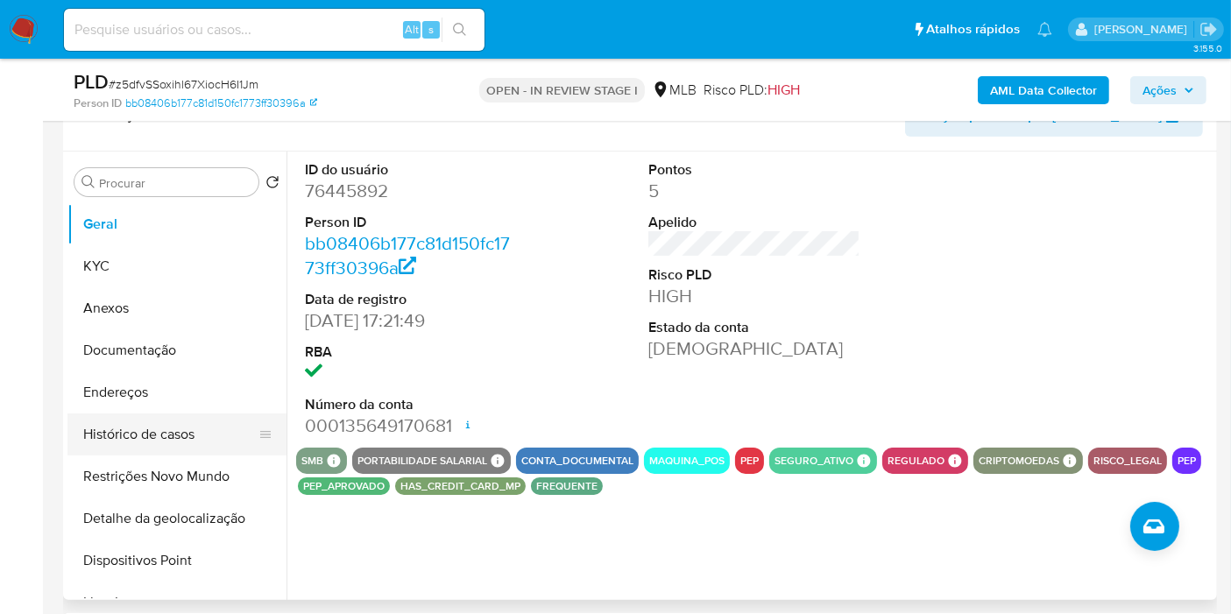
click at [150, 425] on button "Histórico de casos" at bounding box center [169, 435] width 205 height 42
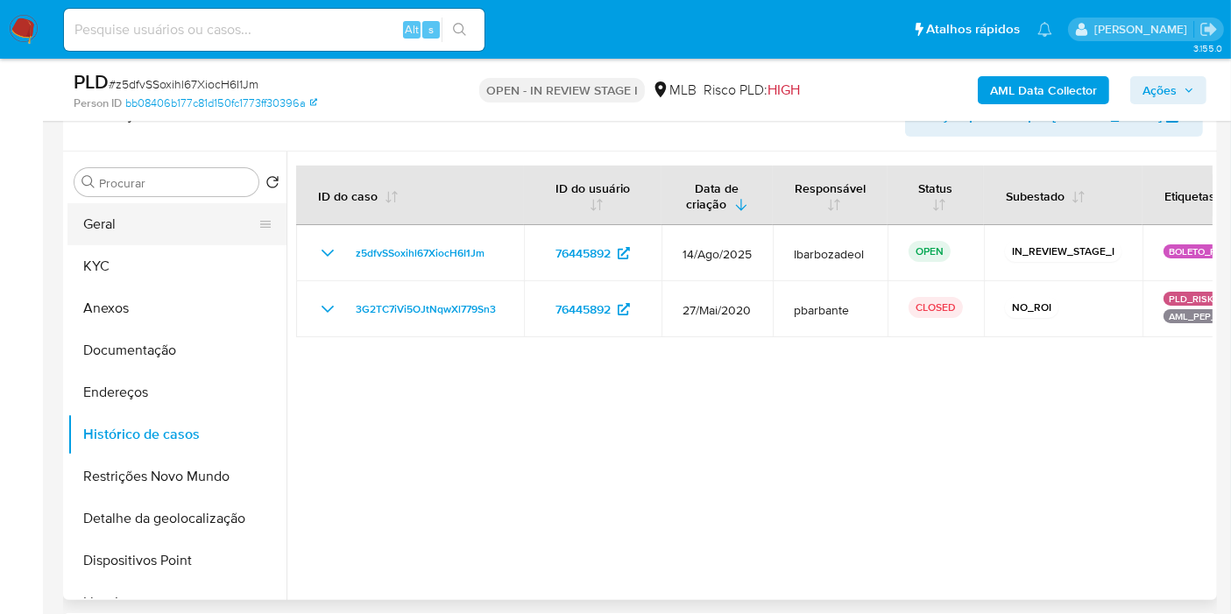
click at [131, 224] on button "Geral" at bounding box center [169, 224] width 205 height 42
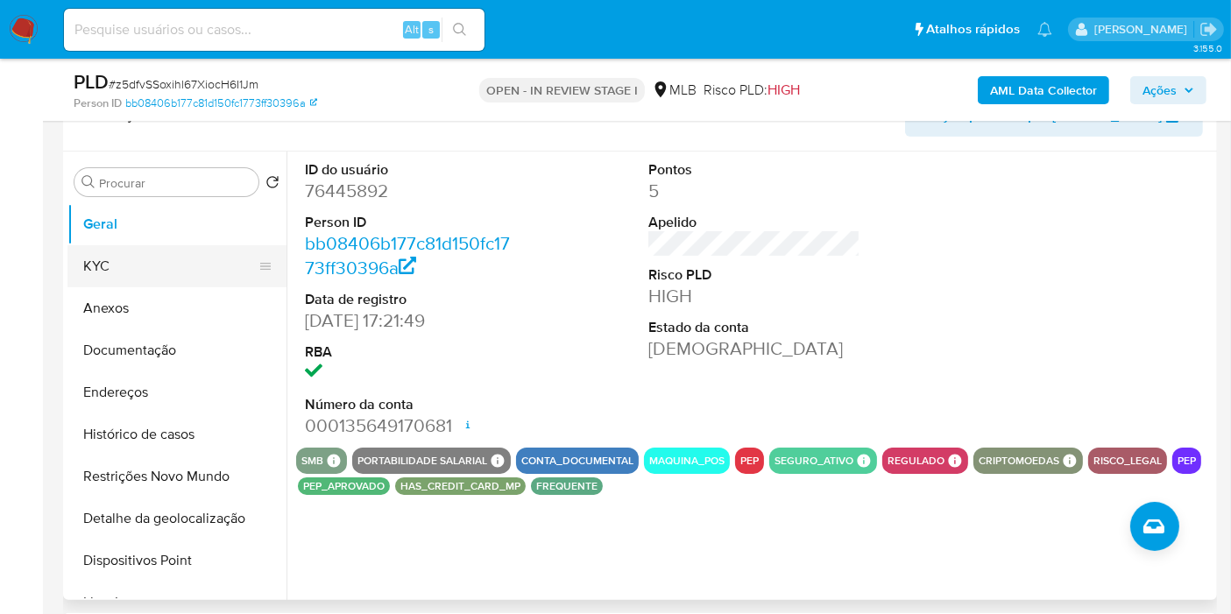
click at [156, 268] on button "KYC" at bounding box center [169, 266] width 205 height 42
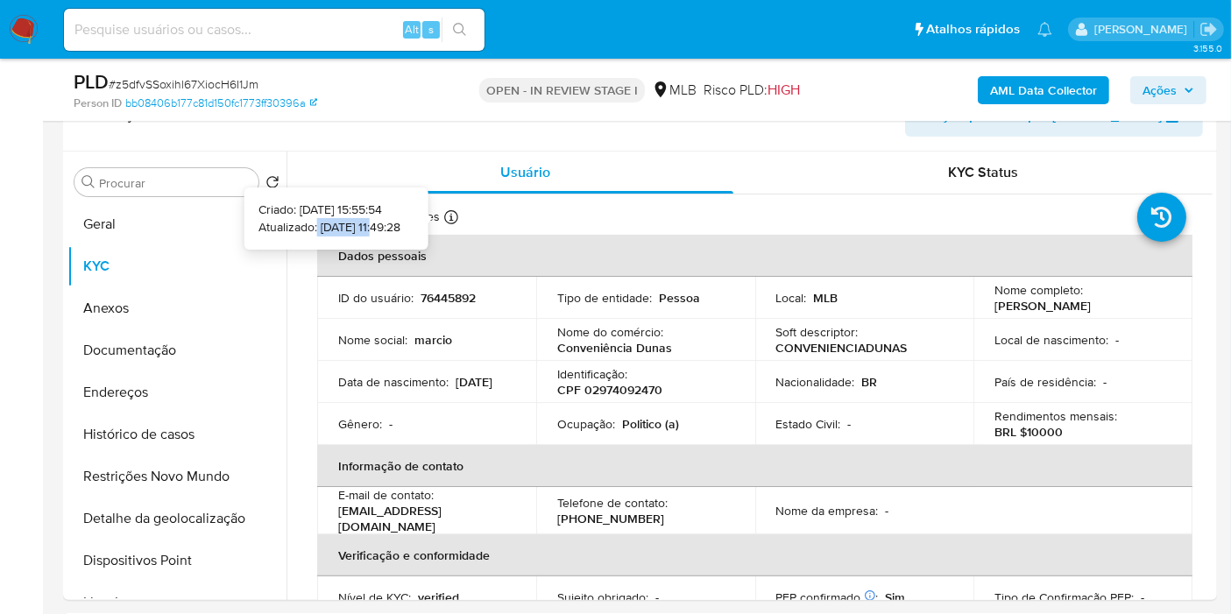
drag, startPoint x: 355, startPoint y: 225, endPoint x: 290, endPoint y: 225, distance: 64.8
click at [290, 225] on p "Atualizado: 10/05/2025 11:49:28" at bounding box center [329, 228] width 142 height 18
copy p "10/05/2025"
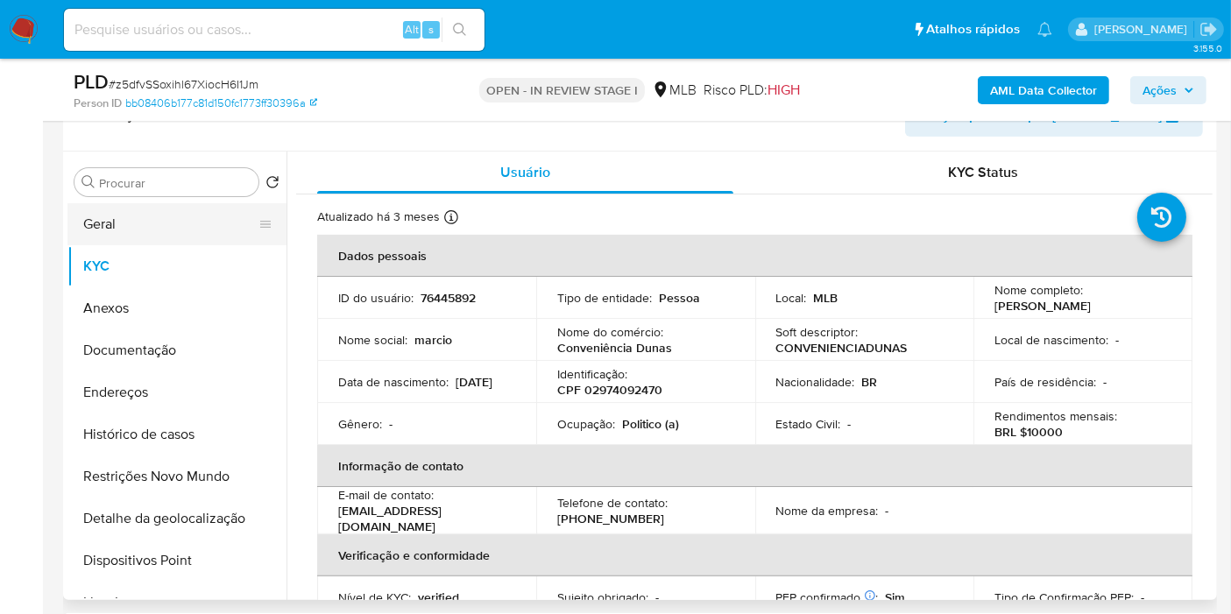
click at [173, 223] on button "Geral" at bounding box center [169, 224] width 205 height 42
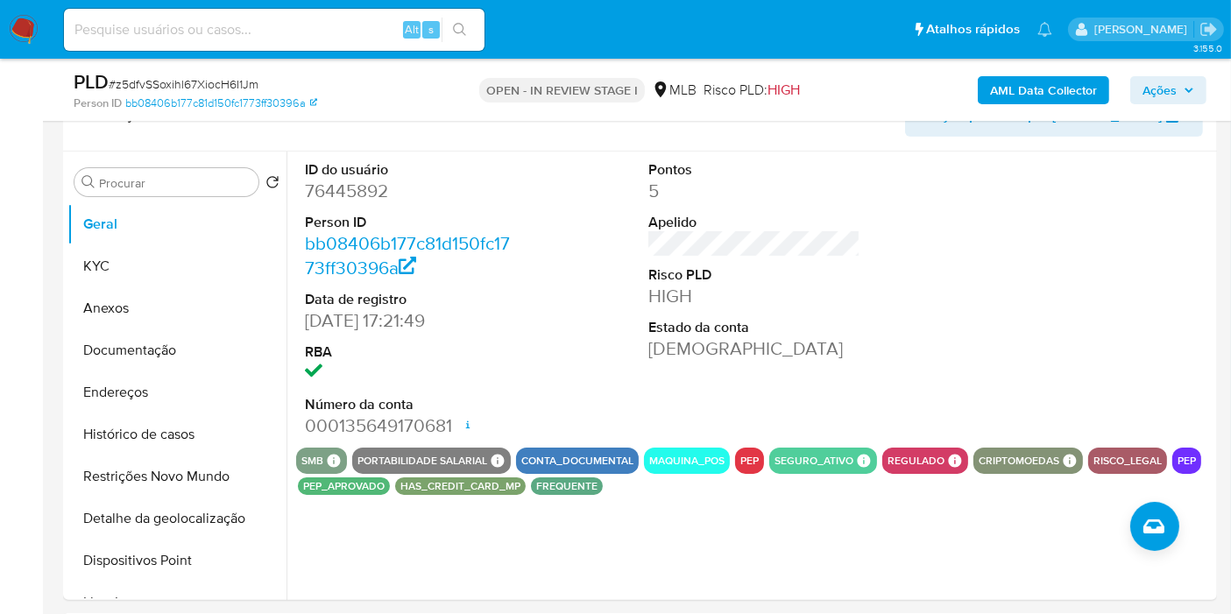
click at [1157, 88] on span "Ações" at bounding box center [1159, 90] width 34 height 28
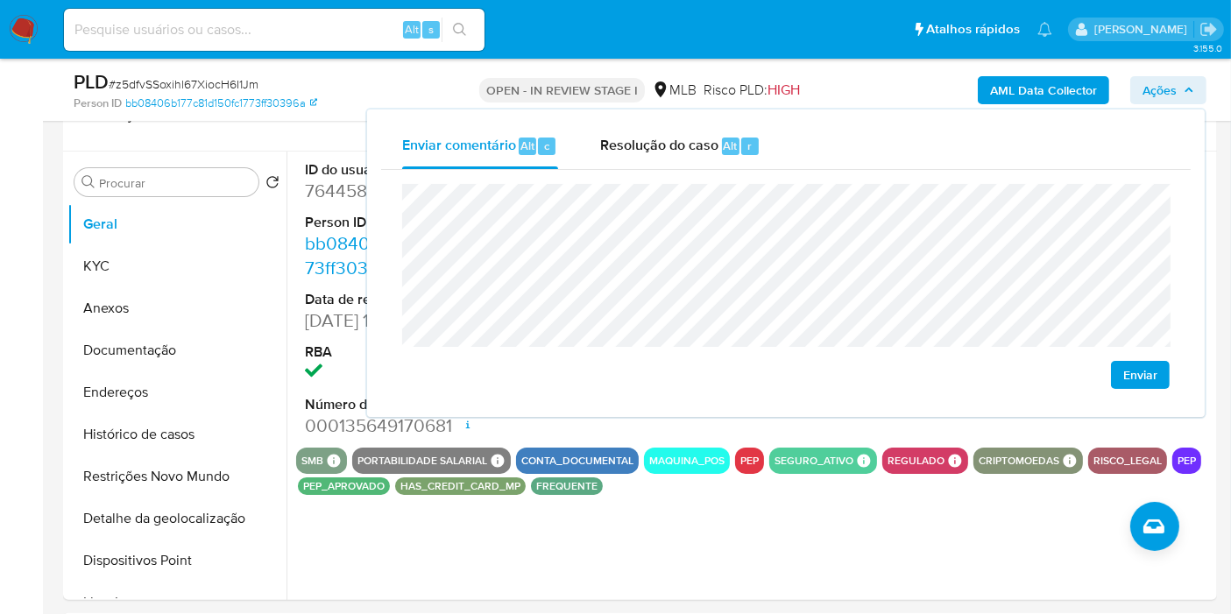
click at [400, 248] on div "Enviar" at bounding box center [786, 286] width 810 height 233
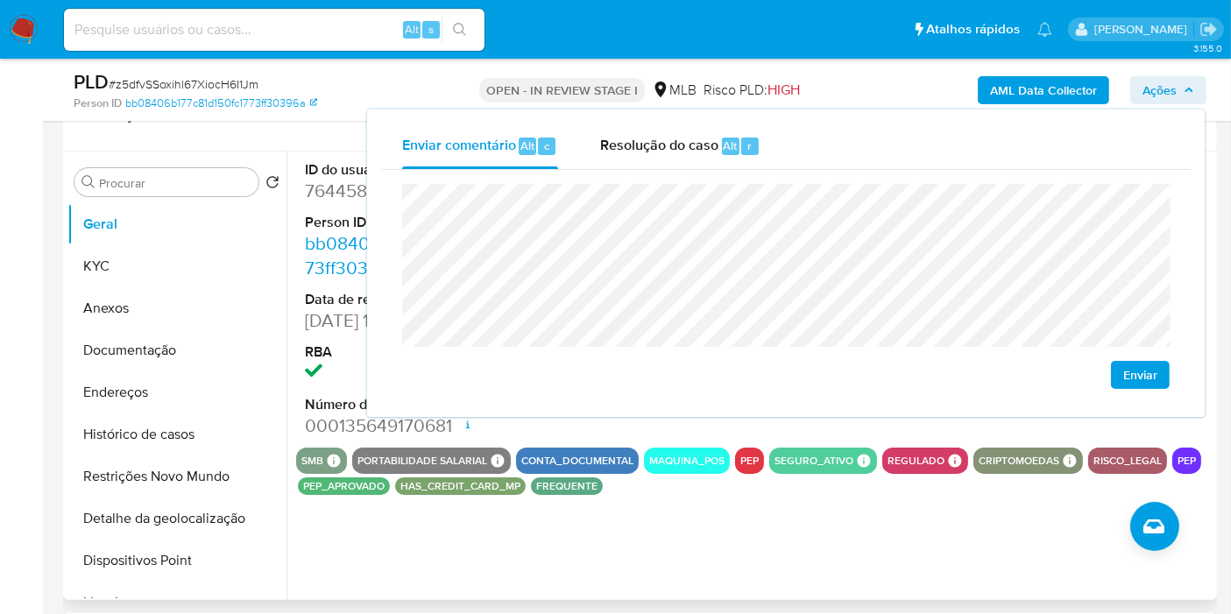
click at [1091, 471] on div "risco_legal" at bounding box center [1127, 461] width 79 height 26
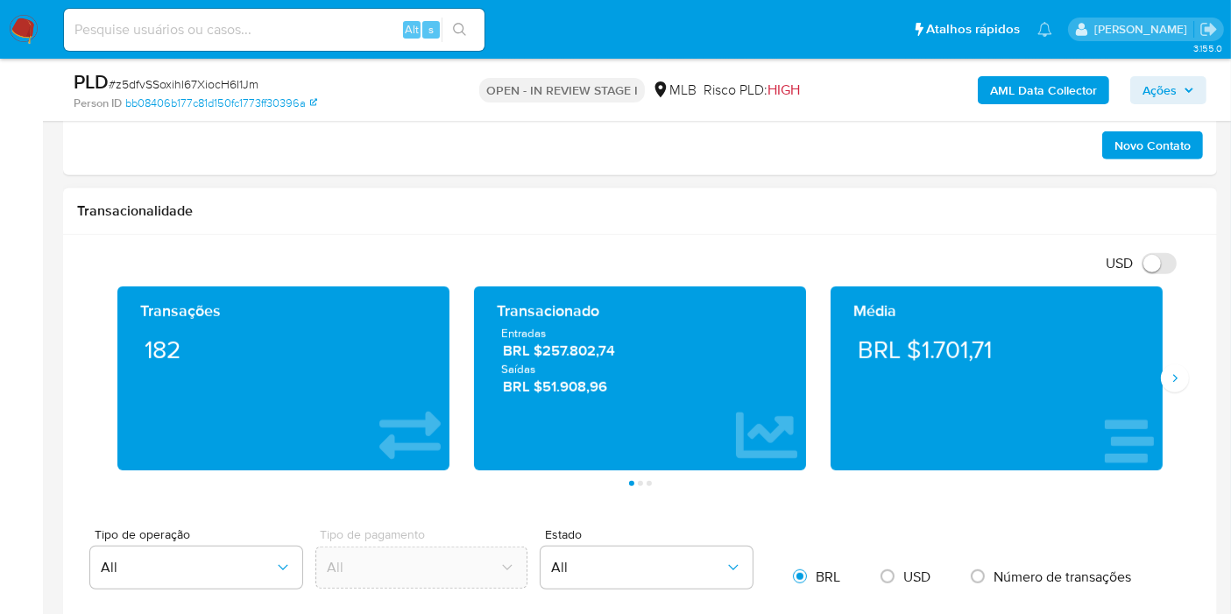
scroll to position [1037, 0]
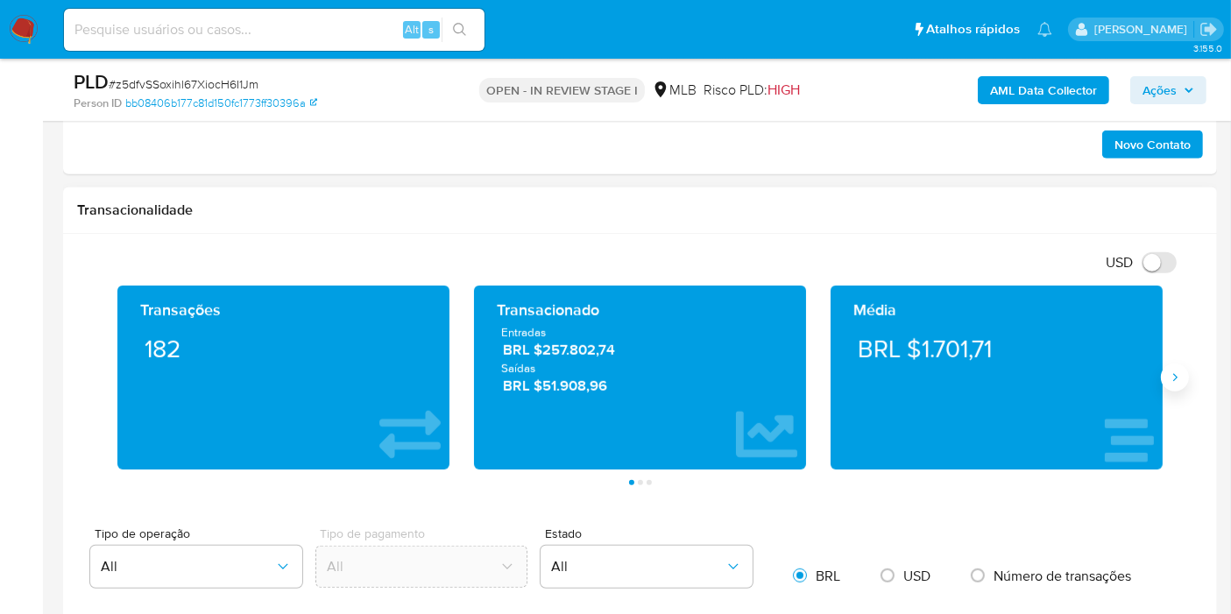
click at [1171, 378] on icon "Siguiente" at bounding box center [1175, 378] width 14 height 14
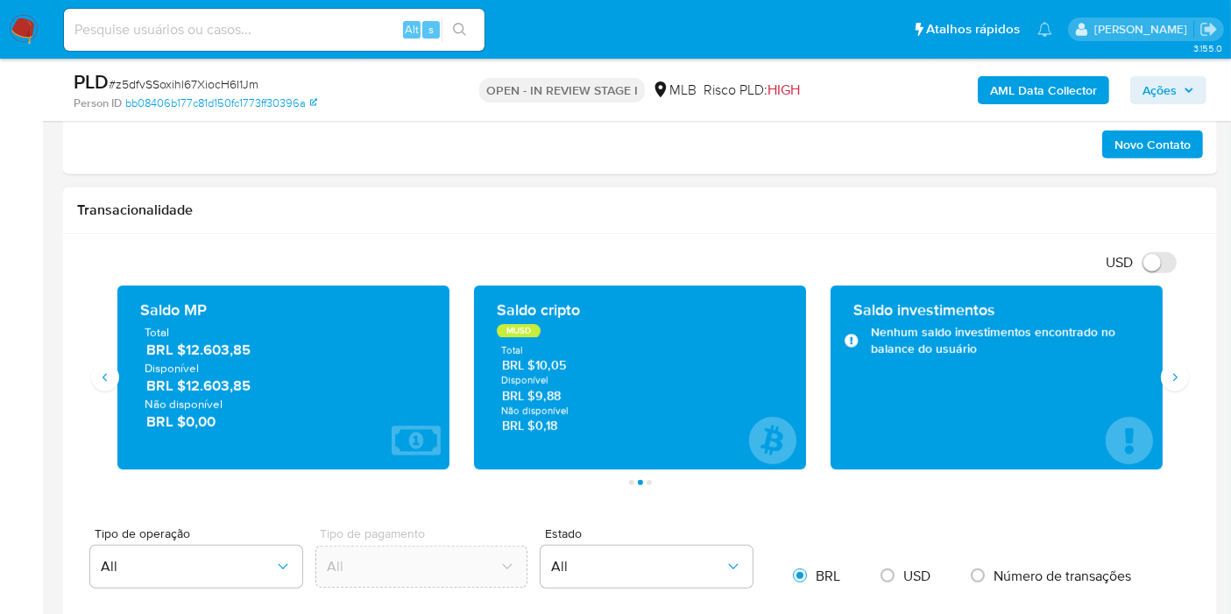
drag, startPoint x: 252, startPoint y: 351, endPoint x: 186, endPoint y: 351, distance: 66.6
click at [186, 351] on span "BRL $12.603,85" at bounding box center [284, 350] width 276 height 20
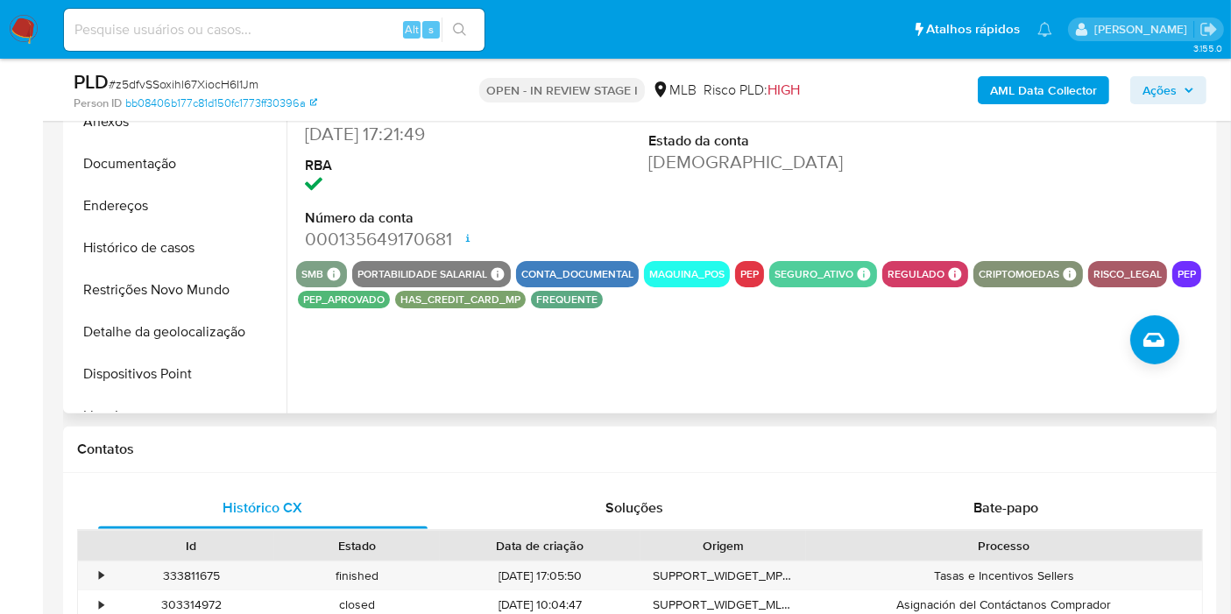
scroll to position [371, 0]
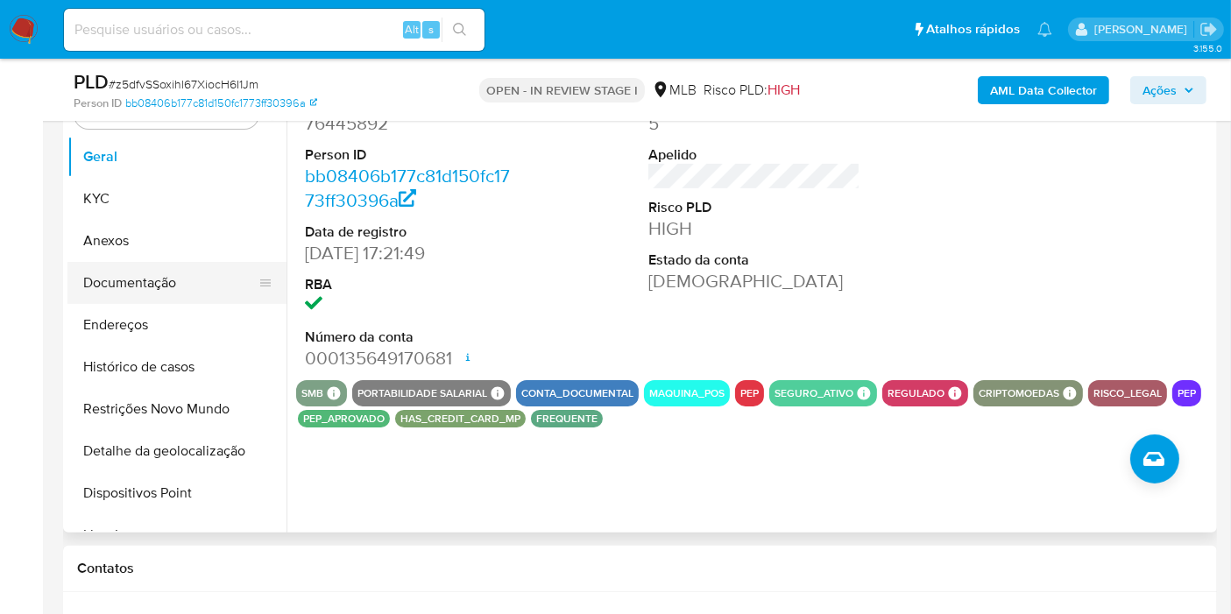
click at [169, 286] on button "Documentação" at bounding box center [169, 283] width 205 height 42
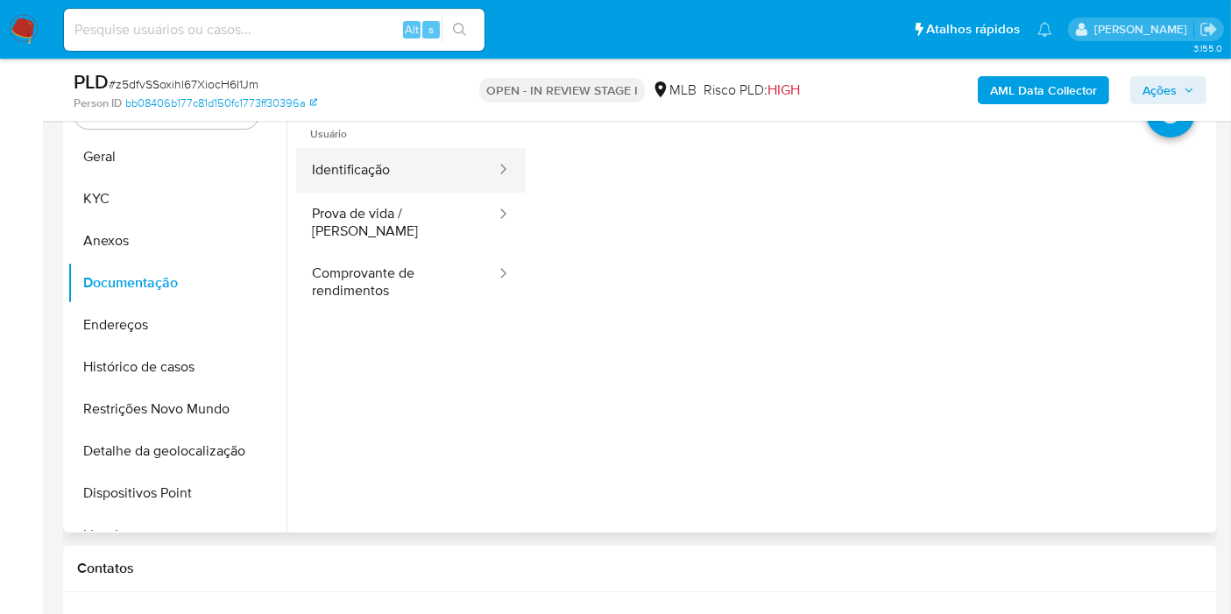
click at [422, 172] on button "Identificação" at bounding box center [397, 170] width 202 height 45
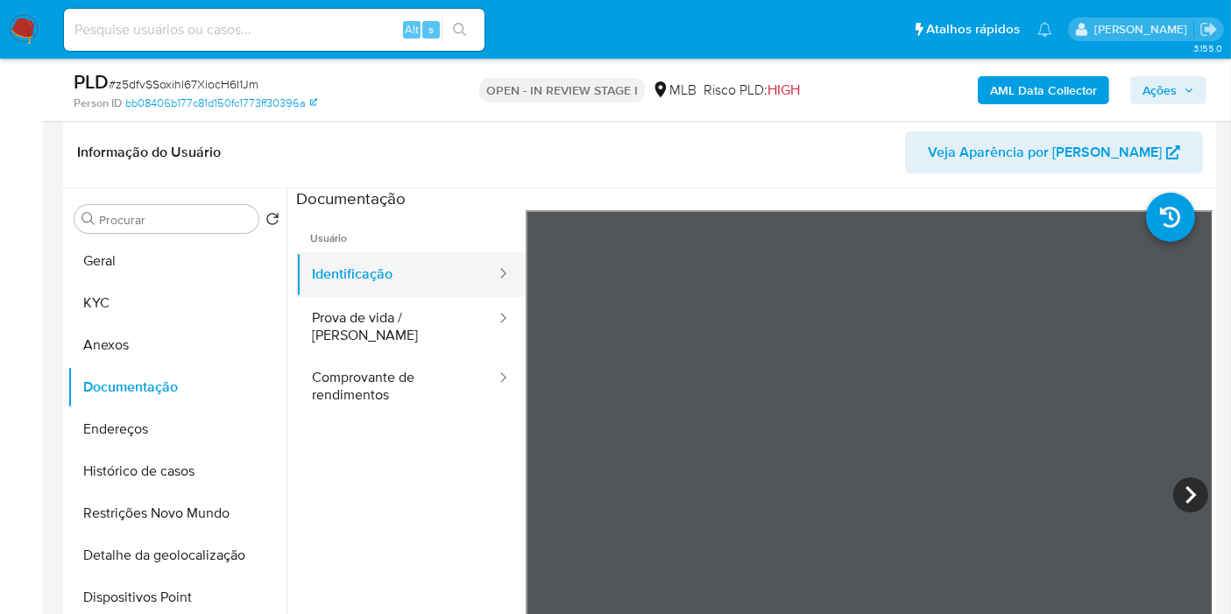
scroll to position [267, 0]
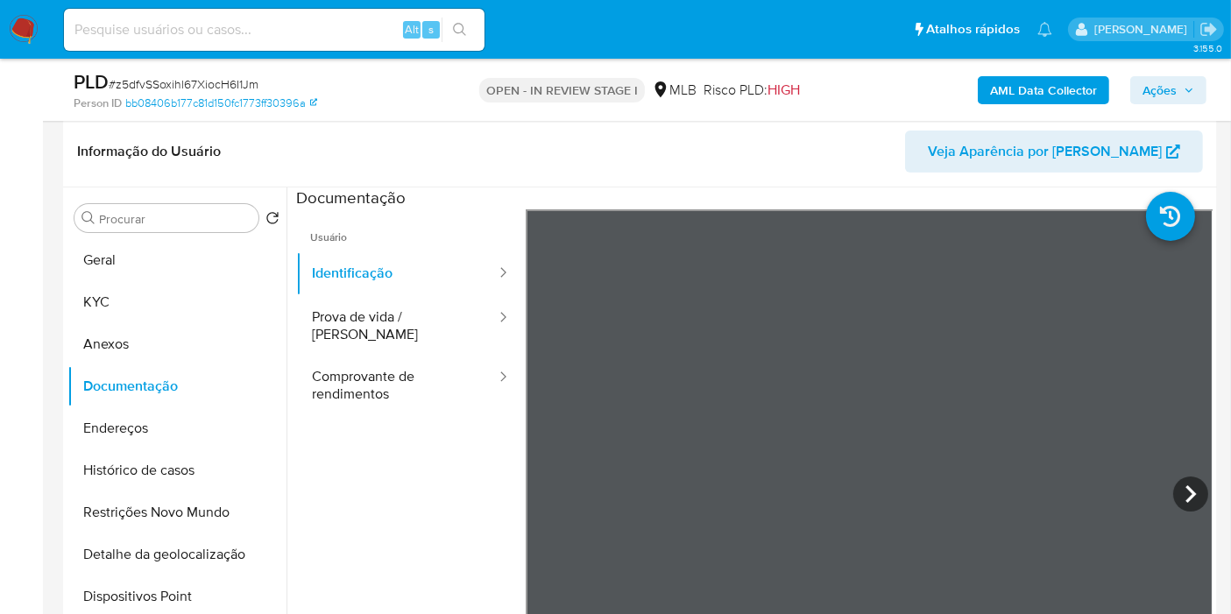
drag, startPoint x: 1149, startPoint y: 86, endPoint x: 1139, endPoint y: 95, distance: 13.6
click at [1149, 86] on span "Ações" at bounding box center [1159, 90] width 34 height 28
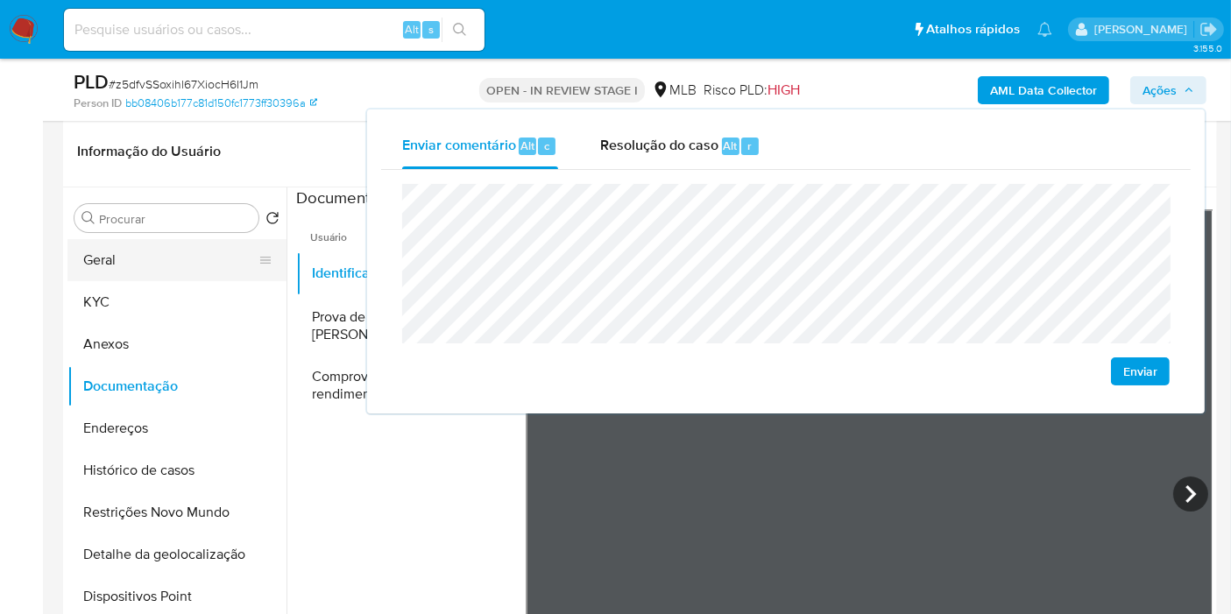
click at [132, 254] on button "Geral" at bounding box center [169, 260] width 205 height 42
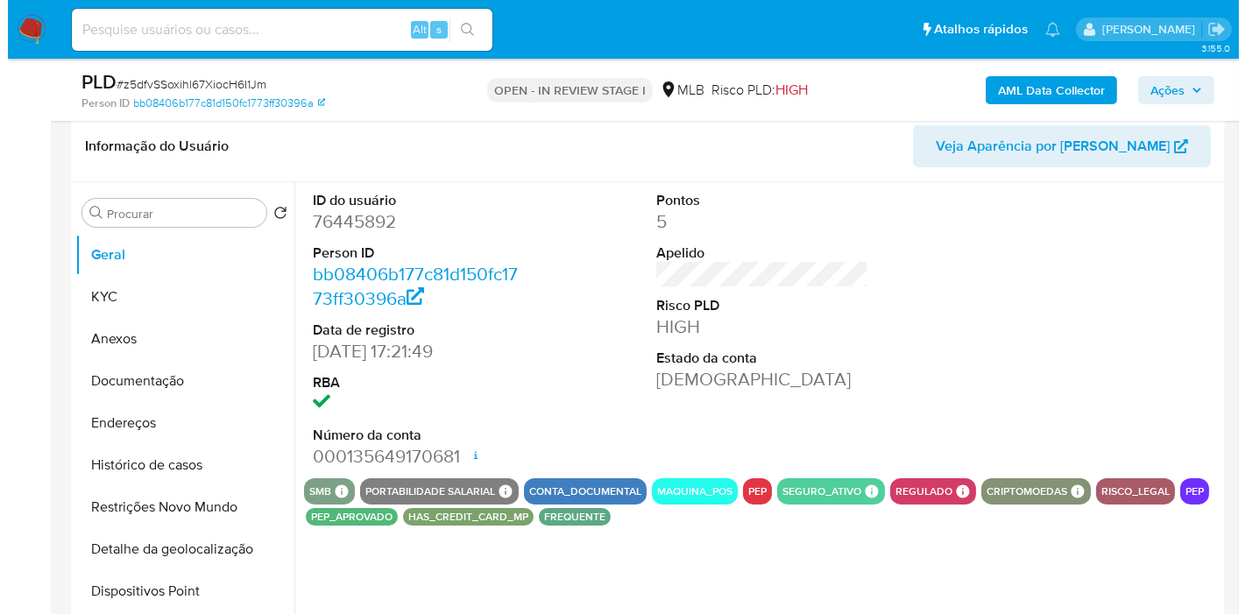
scroll to position [273, 0]
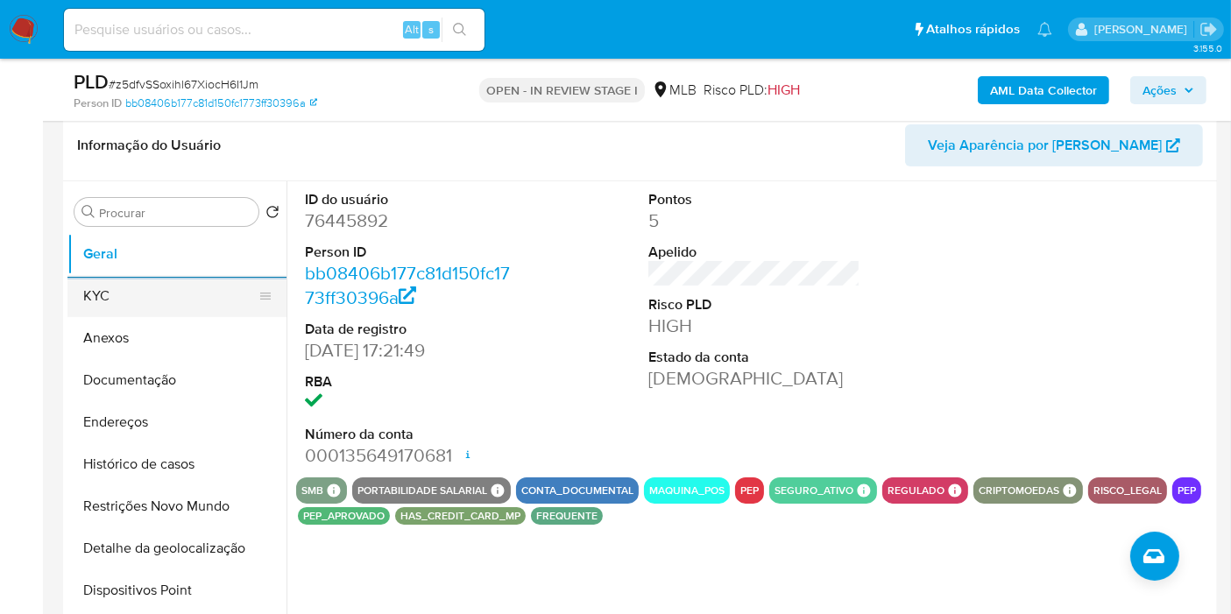
click at [200, 294] on button "KYC" at bounding box center [169, 296] width 205 height 42
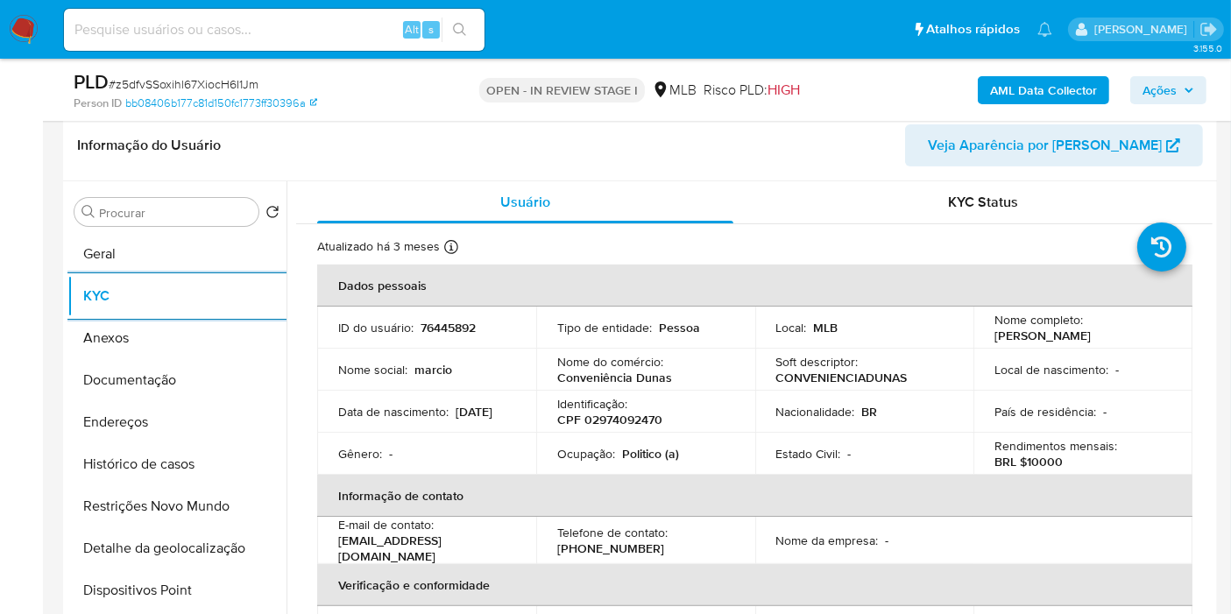
click at [157, 430] on button "Endereços" at bounding box center [176, 422] width 219 height 42
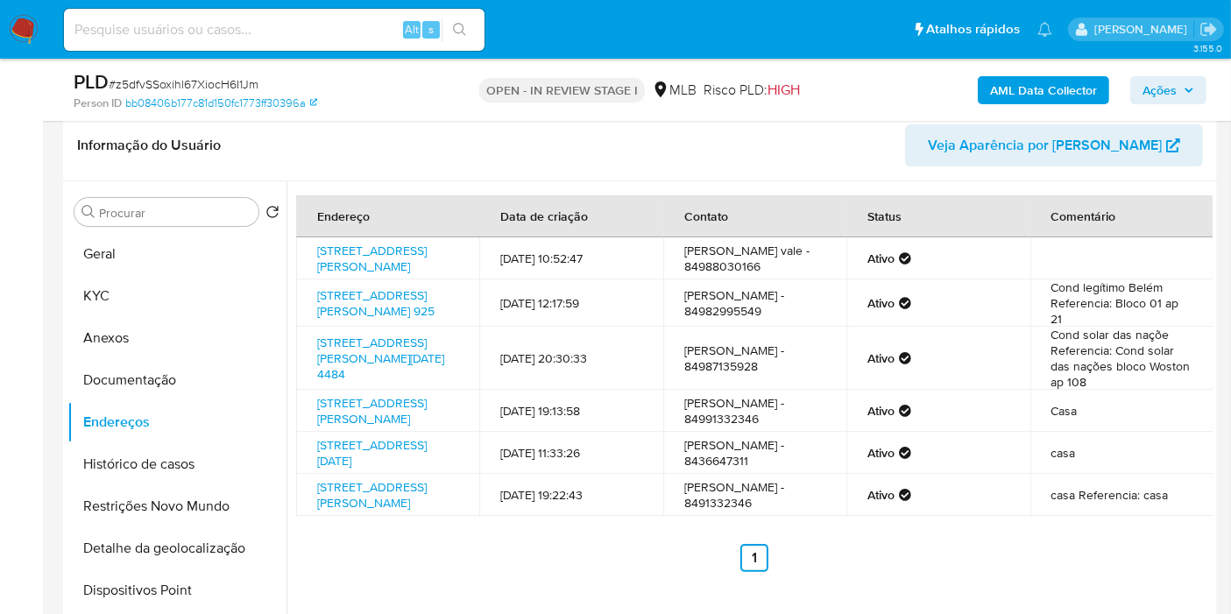
drag, startPoint x: 184, startPoint y: 532, endPoint x: 303, endPoint y: 555, distance: 121.3
click at [184, 533] on button "Detalhe da geolocalização" at bounding box center [176, 548] width 219 height 42
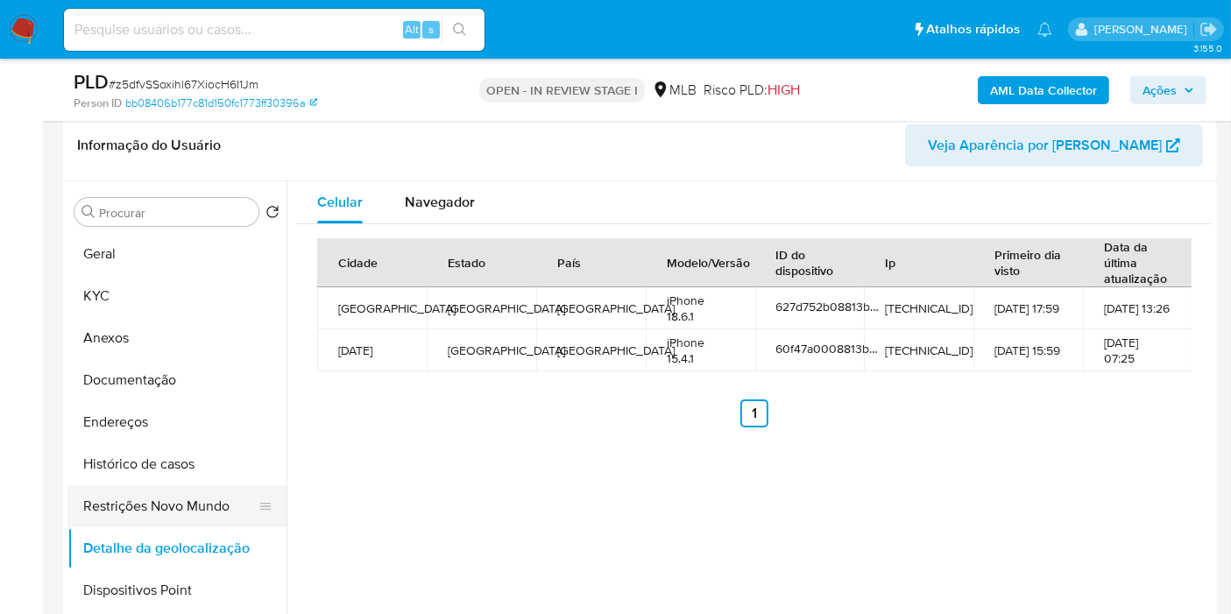
click at [223, 506] on button "Restrições Novo Mundo" at bounding box center [169, 506] width 205 height 42
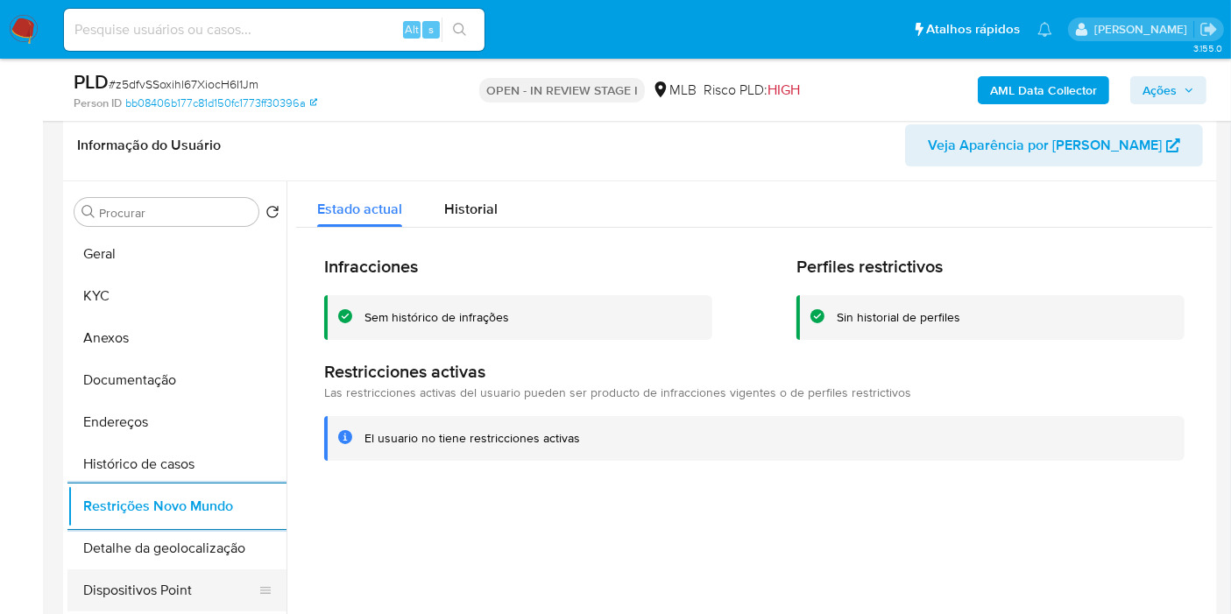
click at [184, 576] on button "Dispositivos Point" at bounding box center [169, 590] width 205 height 42
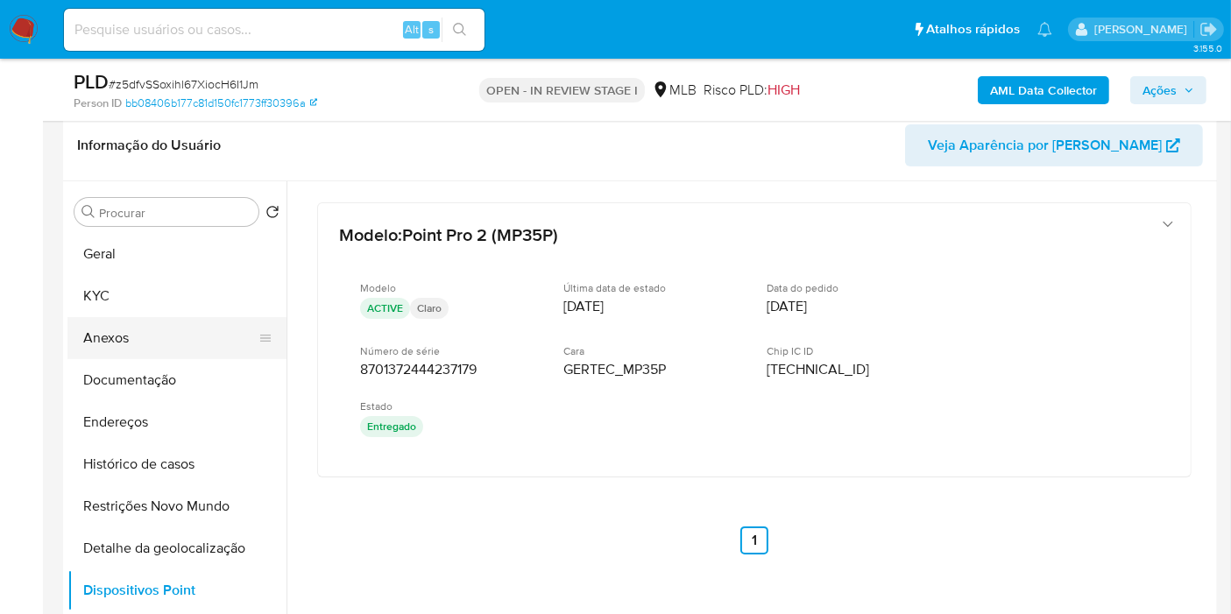
click at [140, 352] on button "Anexos" at bounding box center [169, 338] width 205 height 42
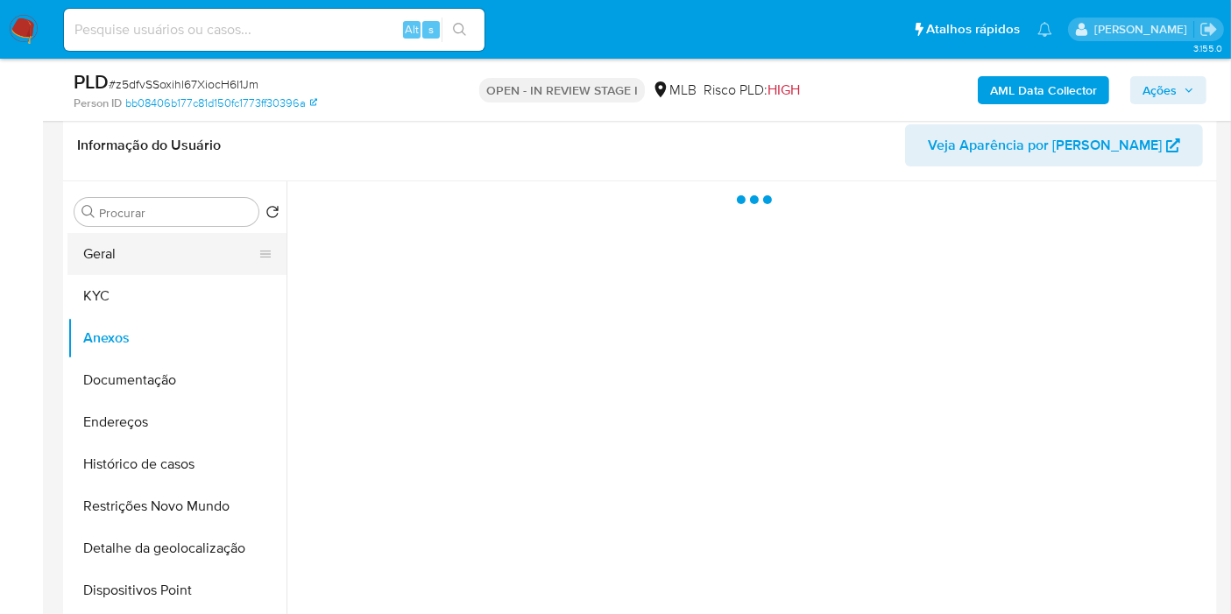
drag, startPoint x: 162, startPoint y: 256, endPoint x: 171, endPoint y: 254, distance: 8.9
click at [171, 254] on button "Geral" at bounding box center [169, 254] width 205 height 42
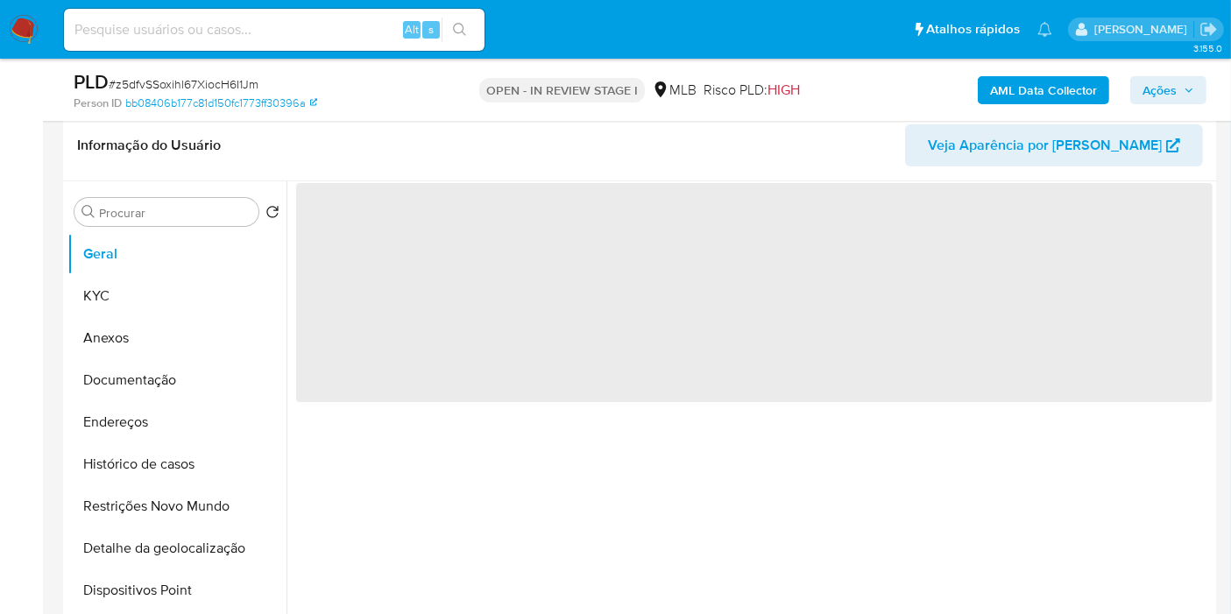
click at [1163, 94] on span "Ações" at bounding box center [1159, 90] width 34 height 28
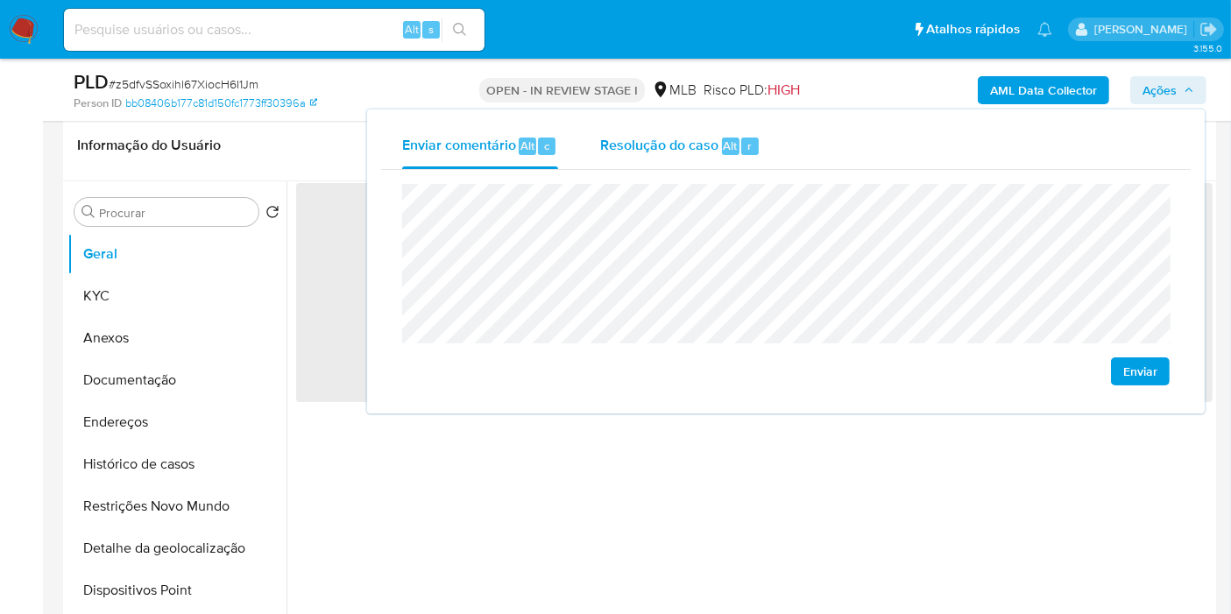
drag, startPoint x: 548, startPoint y: 149, endPoint x: 655, endPoint y: 151, distance: 106.9
click at [551, 150] on div "c" at bounding box center [547, 147] width 18 height 18
click at [655, 151] on span "Resolução do caso" at bounding box center [659, 145] width 118 height 20
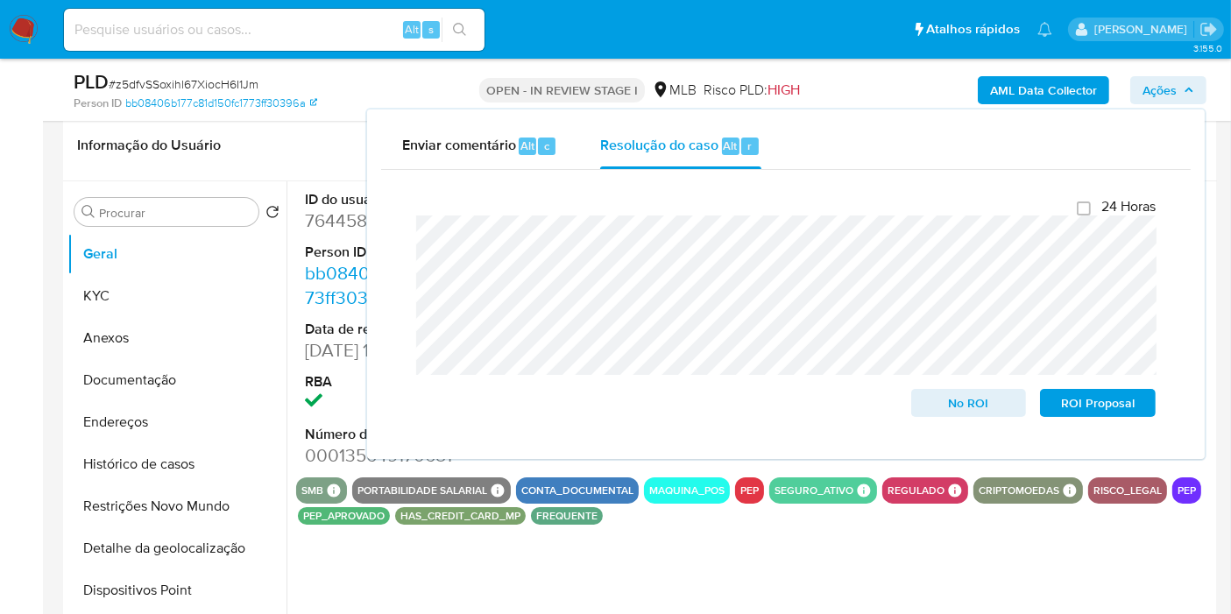
click at [1021, 88] on b "AML Data Collector" at bounding box center [1043, 90] width 107 height 28
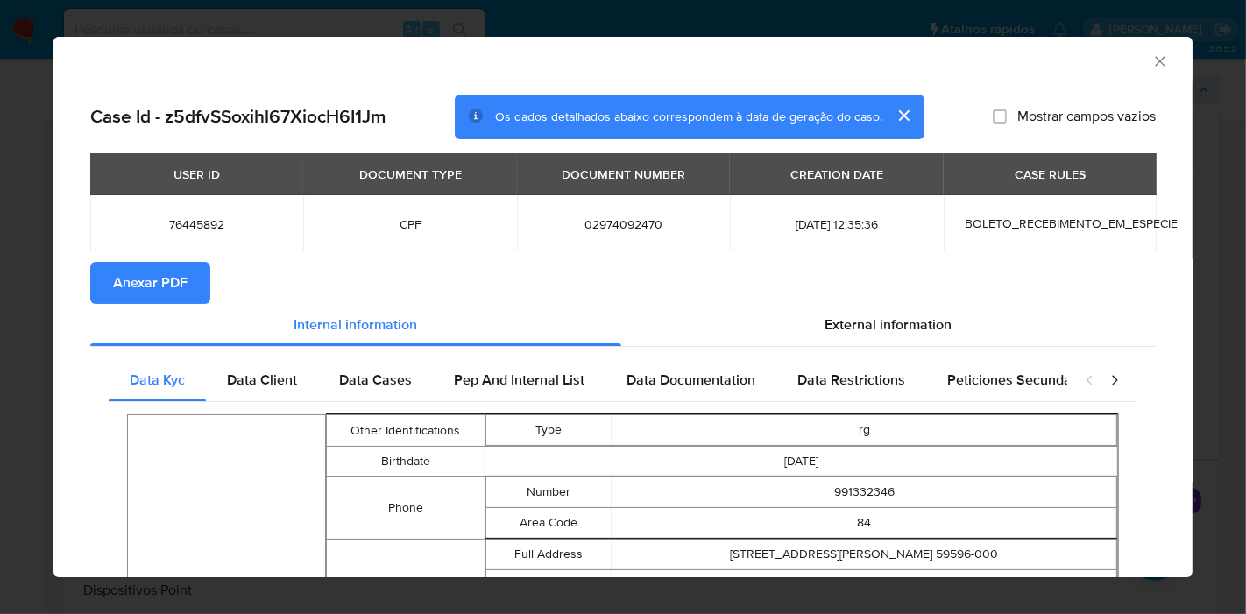
click at [167, 279] on span "Anexar PDF" at bounding box center [150, 283] width 74 height 39
click at [1151, 60] on icon "Fechar a janela" at bounding box center [1160, 62] width 18 height 18
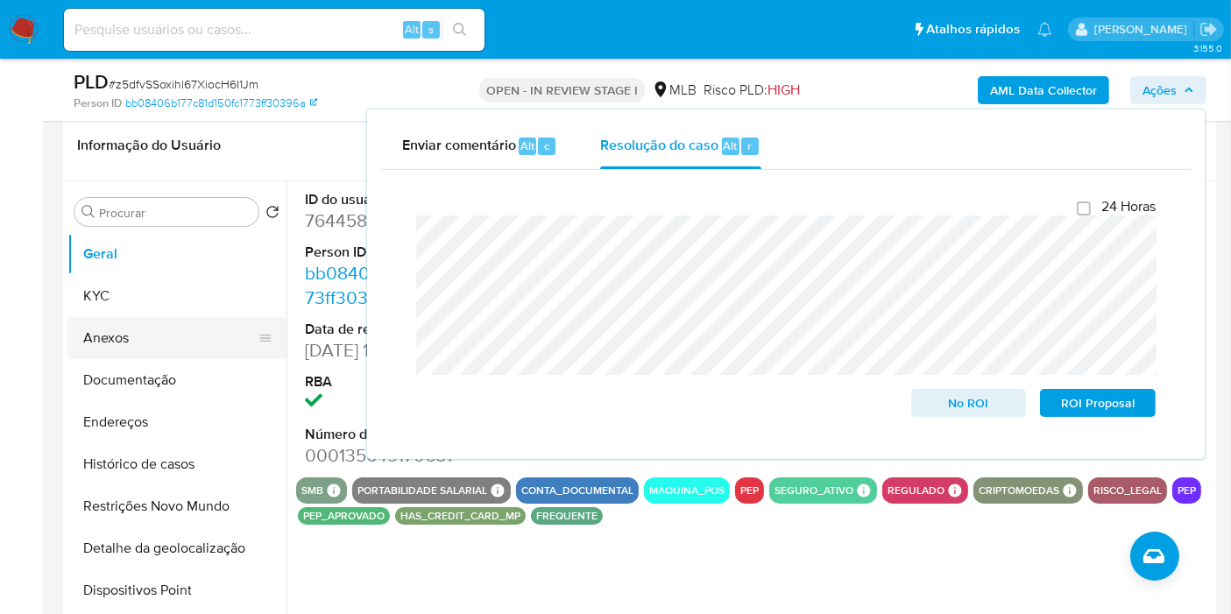
click at [153, 322] on button "Anexos" at bounding box center [169, 338] width 205 height 42
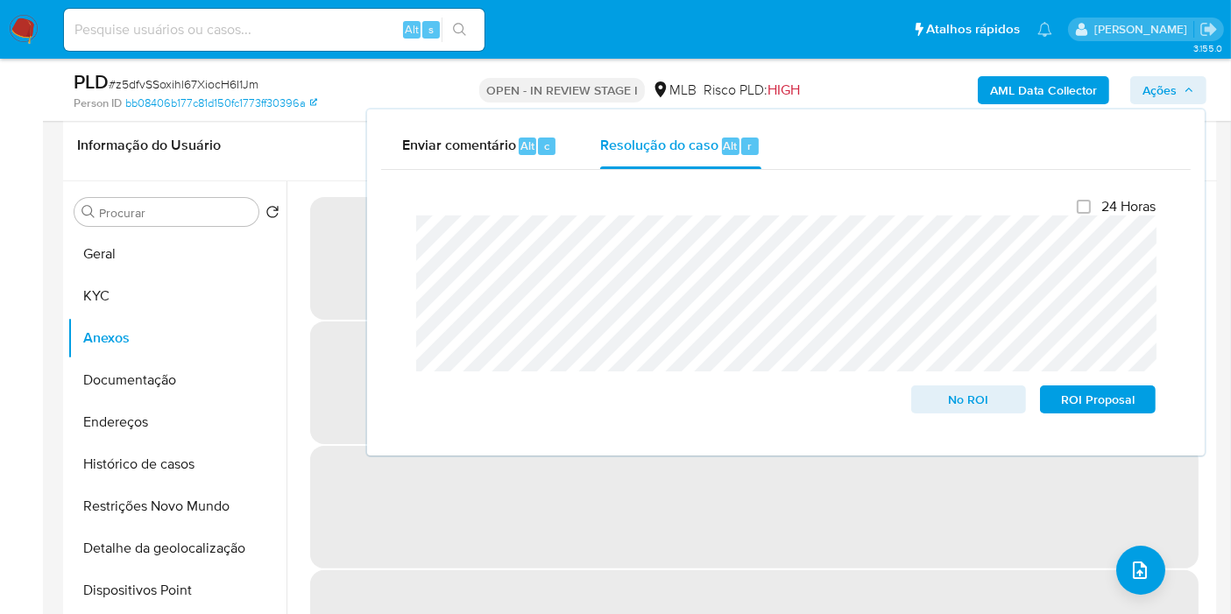
click at [1156, 95] on span "Ações" at bounding box center [1159, 90] width 34 height 28
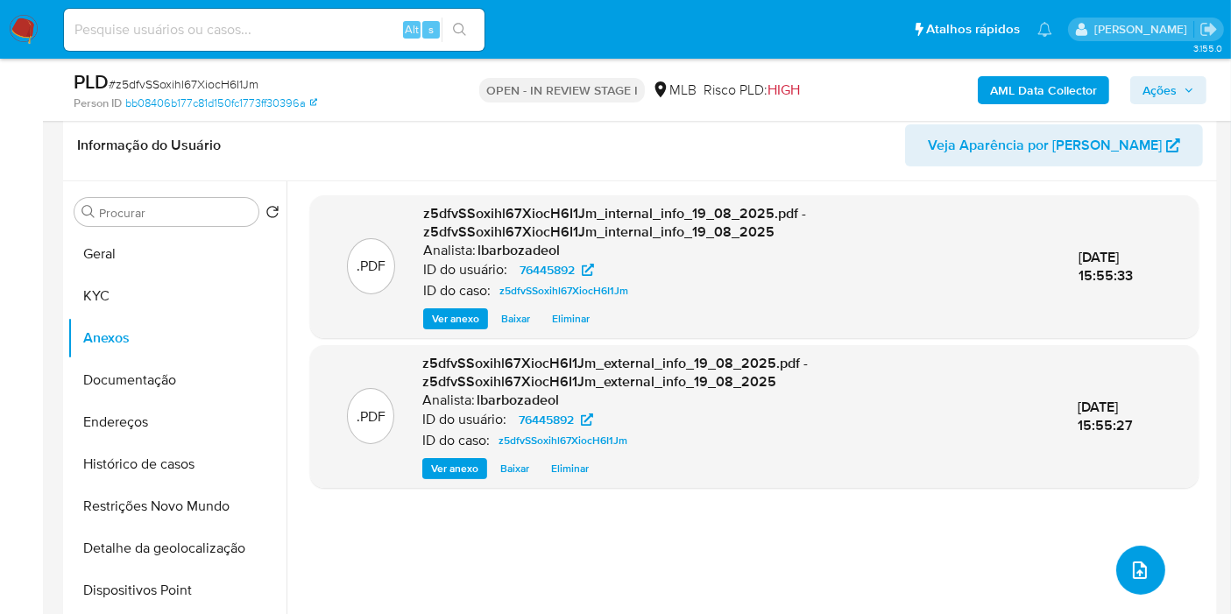
click at [1129, 572] on icon "upload-file" at bounding box center [1139, 570] width 21 height 21
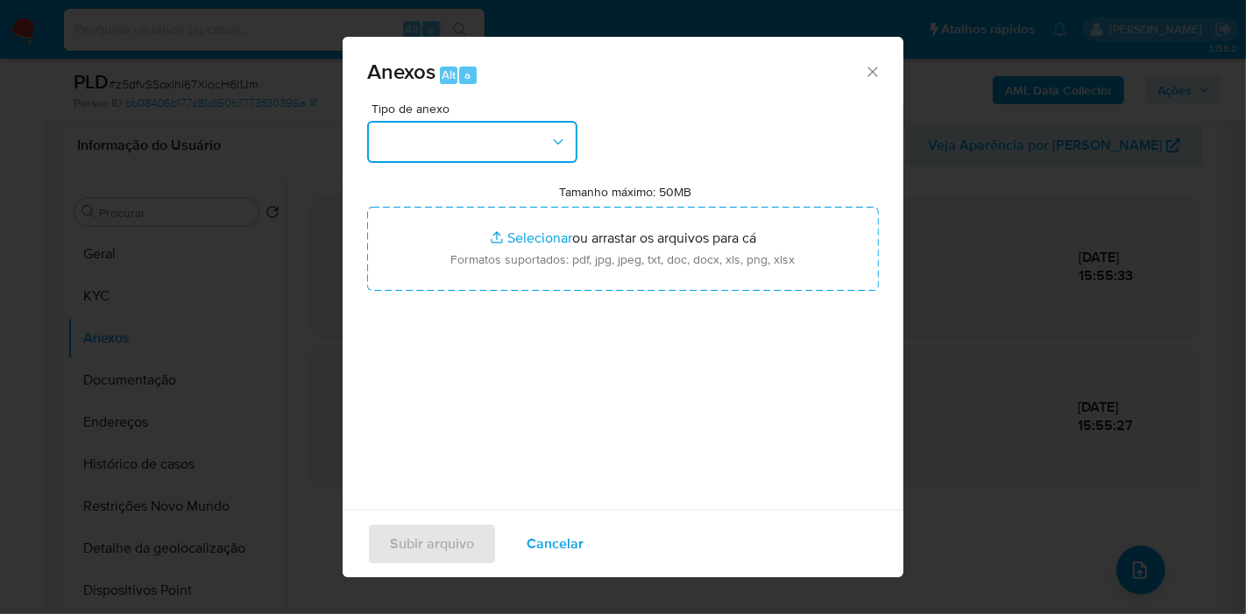
drag, startPoint x: 453, startPoint y: 131, endPoint x: 460, endPoint y: 146, distance: 16.5
click at [455, 133] on button "button" at bounding box center [472, 142] width 210 height 42
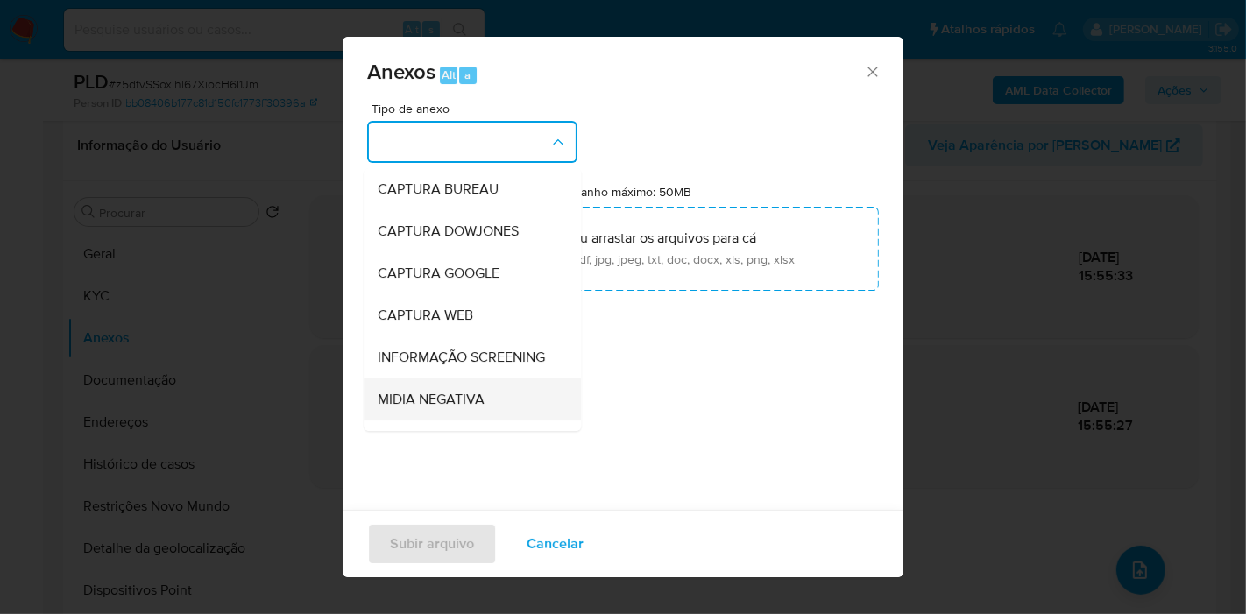
scroll to position [269, 0]
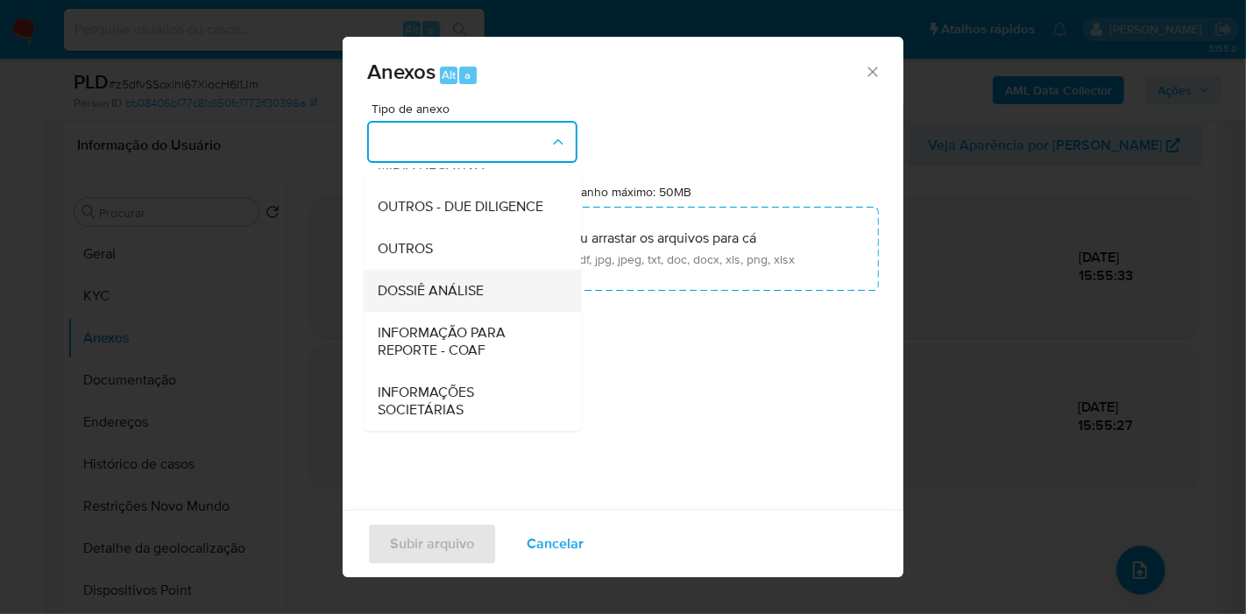
click at [479, 283] on span "DOSSIÊ ANÁLISE" at bounding box center [431, 291] width 106 height 18
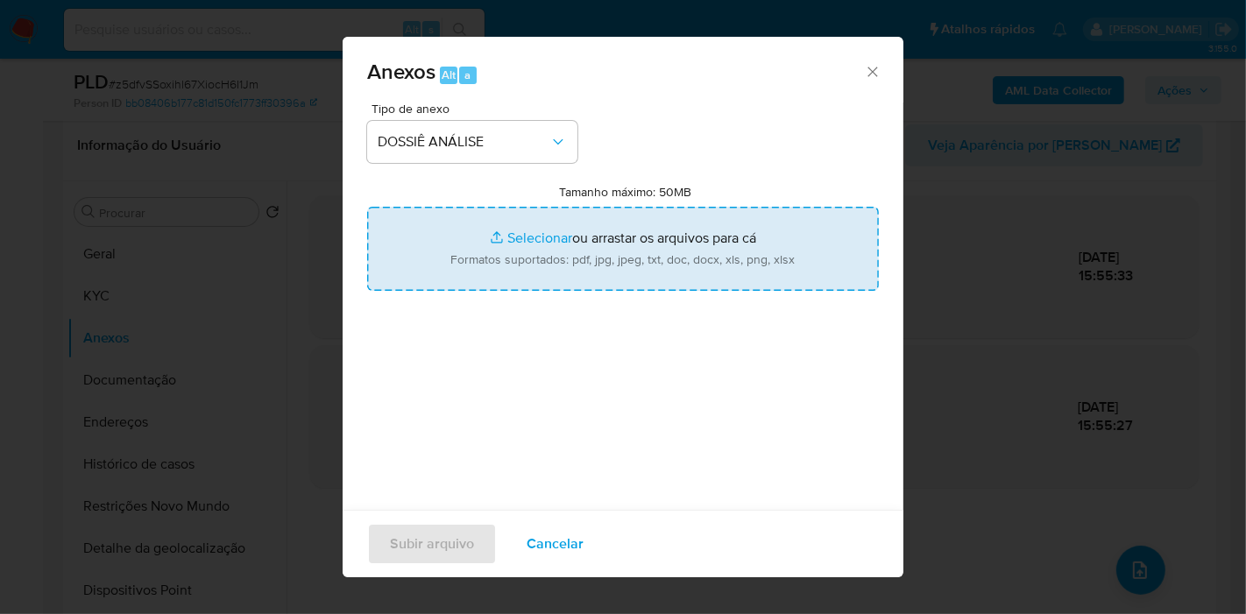
click at [508, 226] on input "Tamanho máximo: 50MB Selecionar arquivos" at bounding box center [623, 249] width 512 height 84
type input "C:\fakepath\SAR - XXXX_XX - CPF 02974092470 - MARCIO ANDRE DA SILVA VALE .pdf"
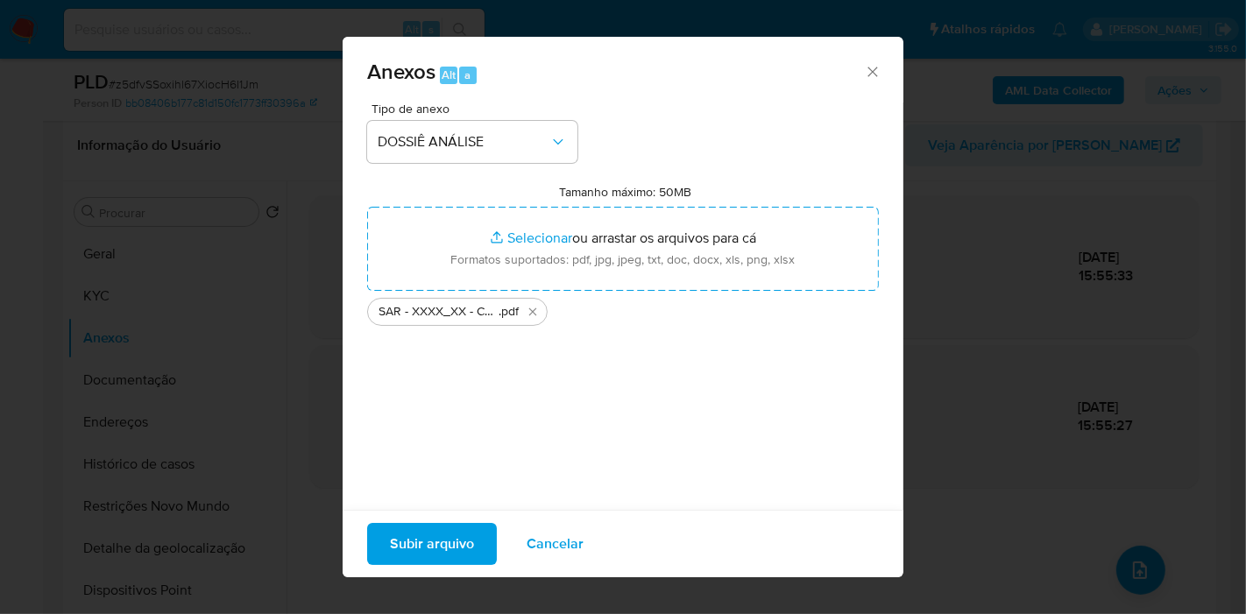
click at [430, 556] on span "Subir arquivo" at bounding box center [432, 544] width 84 height 39
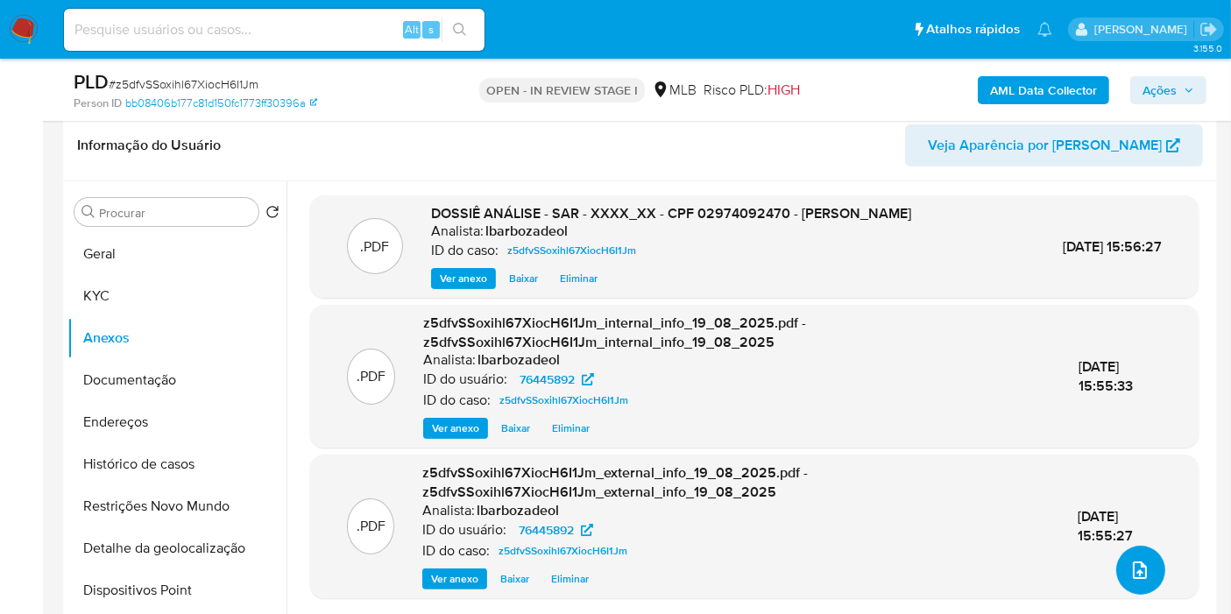
click at [1145, 577] on button "upload-file" at bounding box center [1140, 570] width 49 height 49
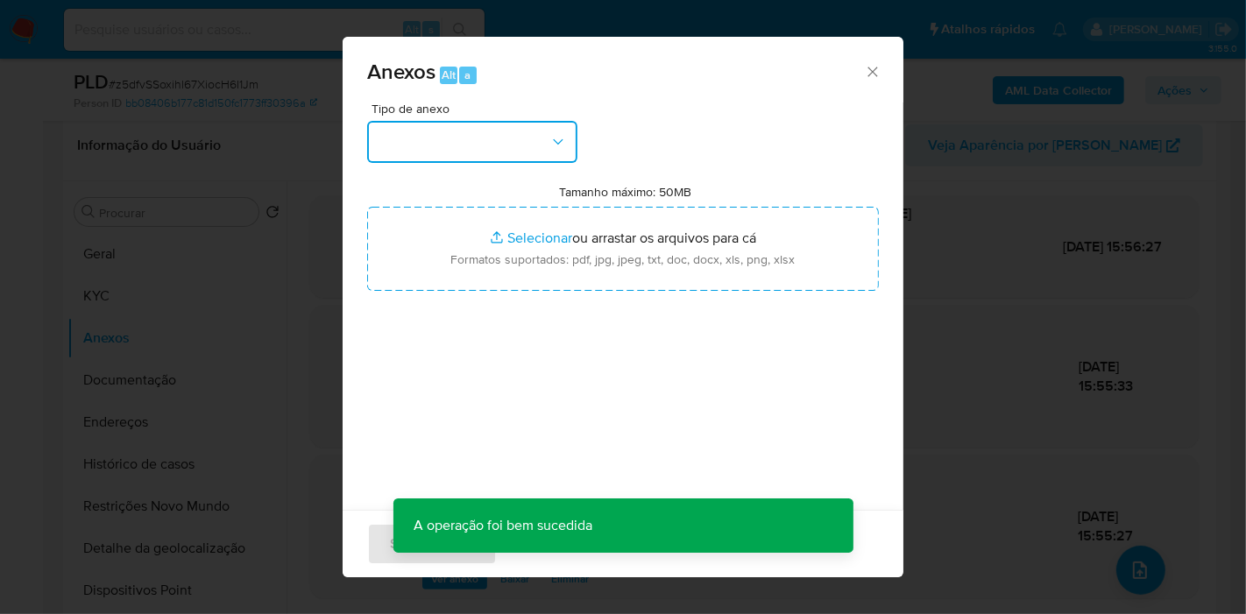
click at [492, 135] on button "button" at bounding box center [472, 142] width 210 height 42
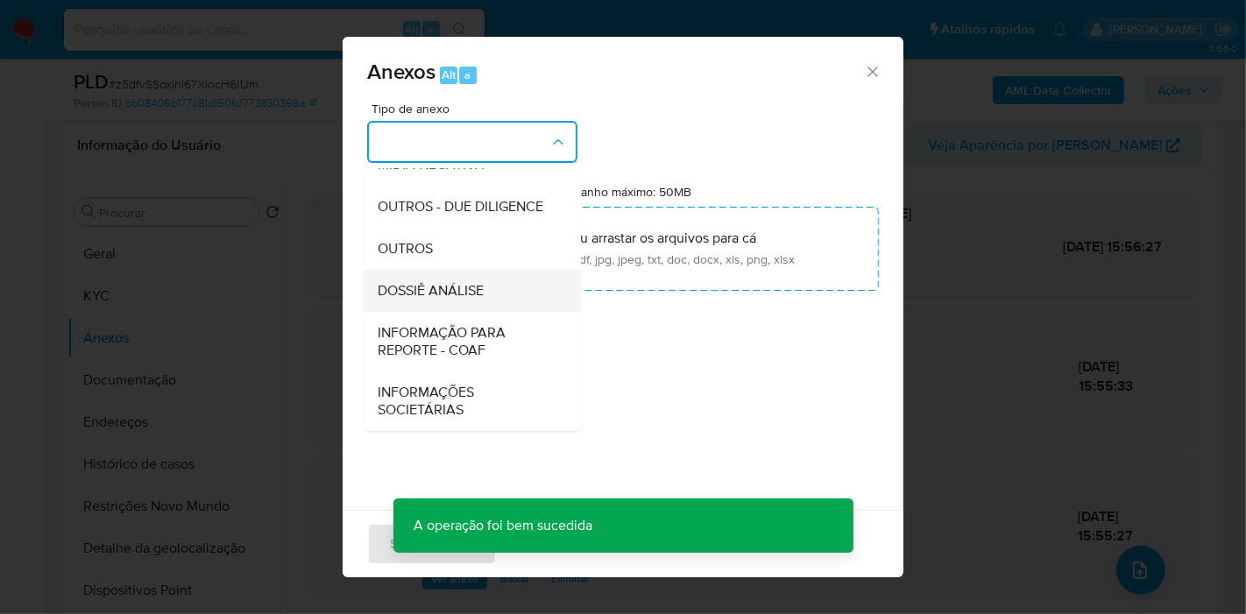
click at [472, 291] on span "DOSSIÊ ANÁLISE" at bounding box center [431, 291] width 106 height 18
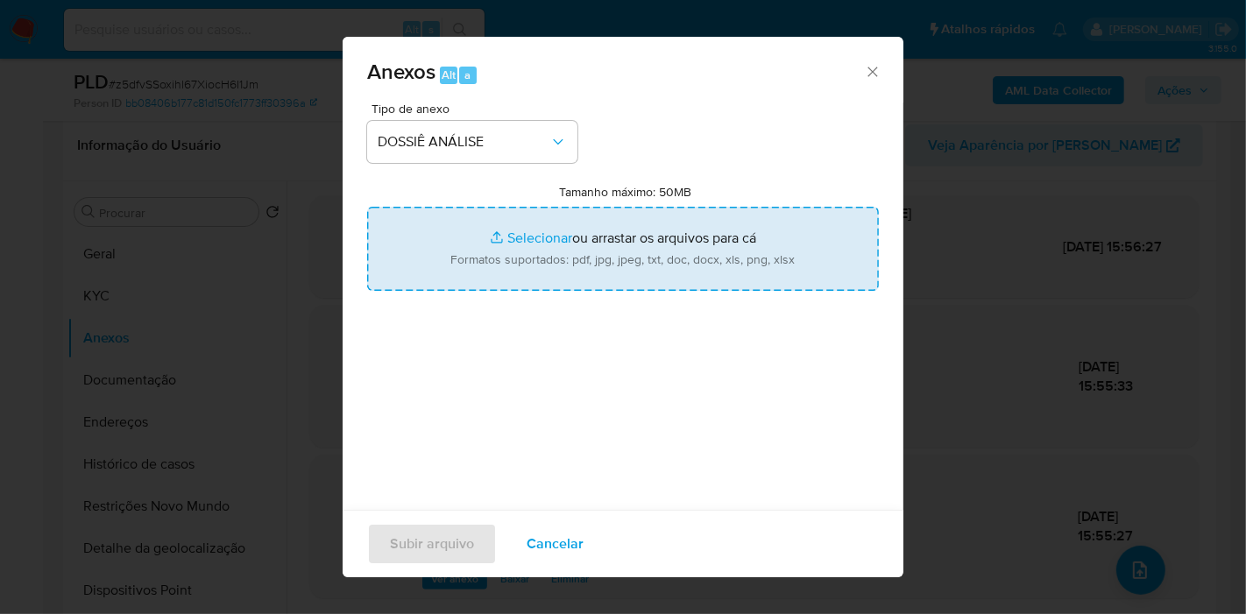
click at [571, 210] on input "Tamanho máximo: 50MB Selecionar arquivos" at bounding box center [623, 249] width 512 height 84
type input "C:\fakepath\Mulan 76445892_2025_08_19_13_59_17.pdf"
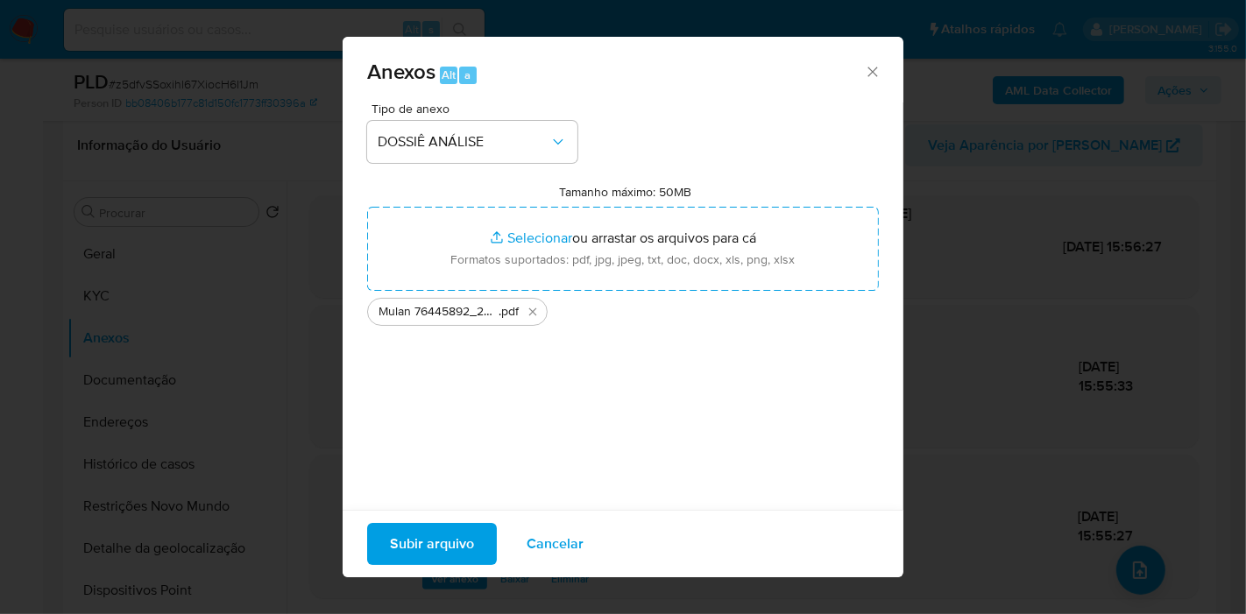
click at [445, 541] on span "Subir arquivo" at bounding box center [432, 544] width 84 height 39
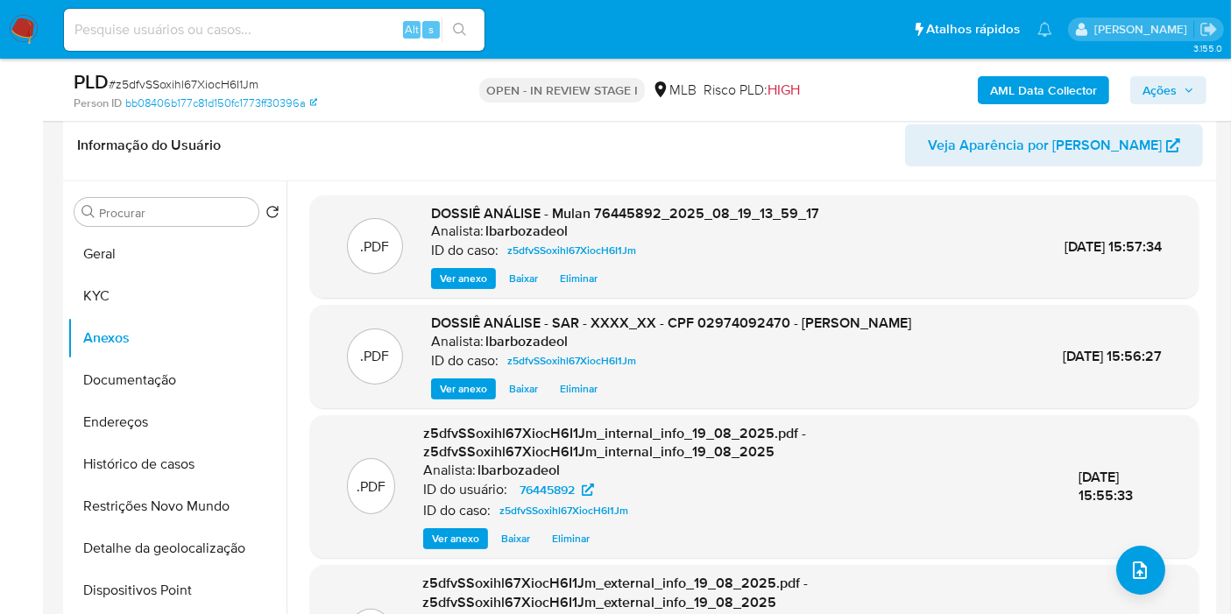
click at [1145, 91] on span "Ações" at bounding box center [1159, 90] width 34 height 28
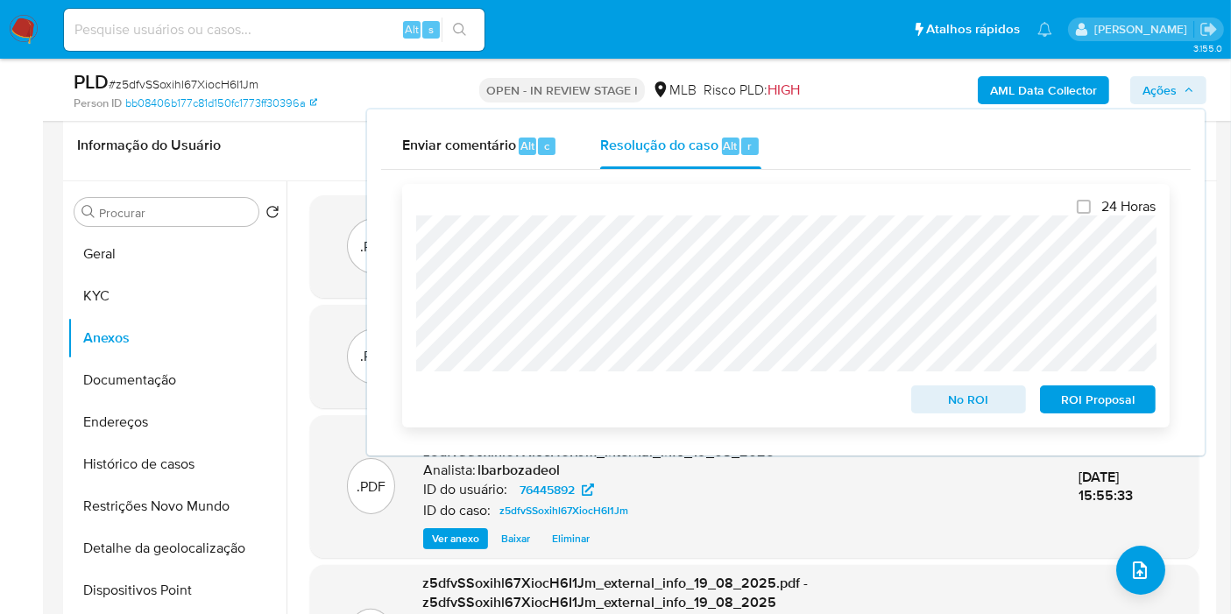
click at [1058, 410] on span "ROI Proposal" at bounding box center [1097, 399] width 91 height 25
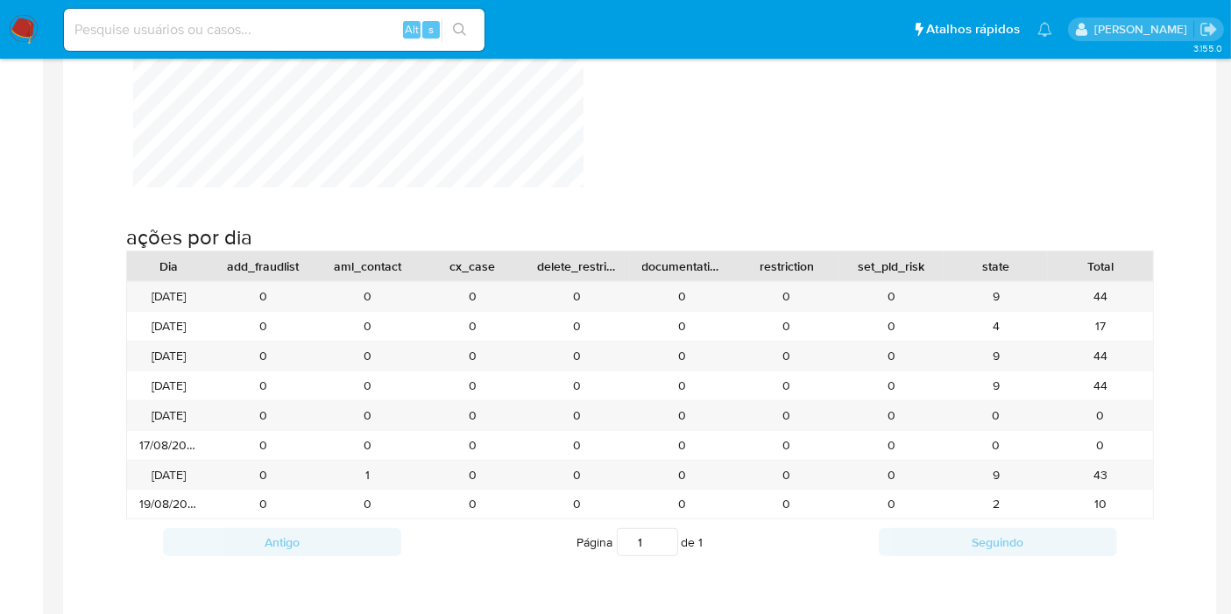
scroll to position [1554, 0]
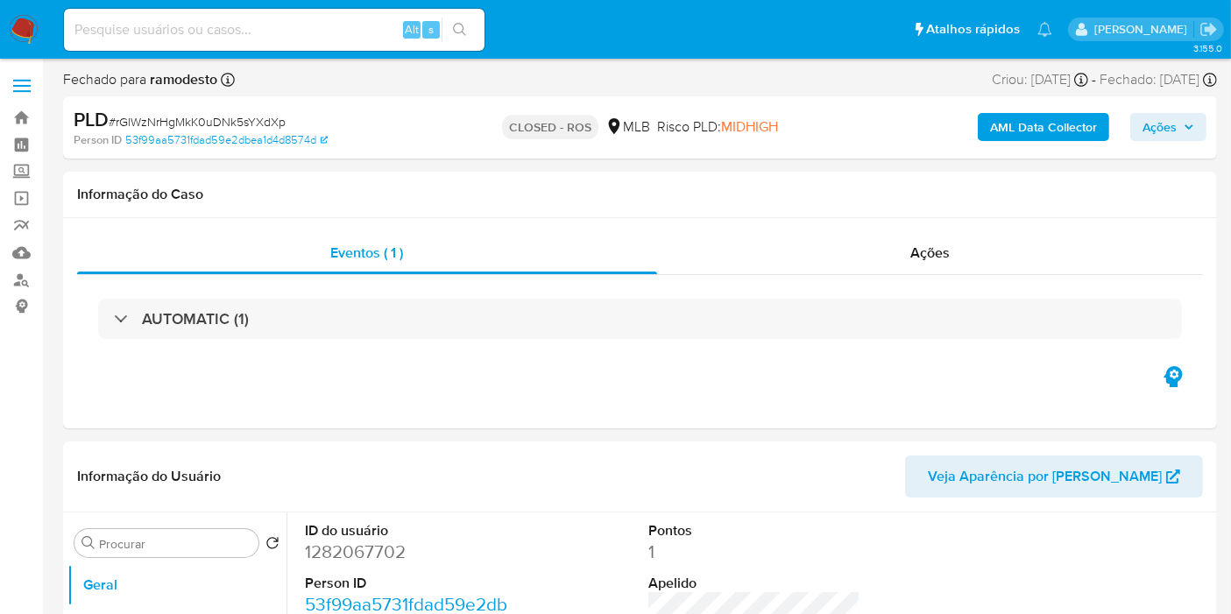
select select "10"
click at [1201, 25] on icon "Sair" at bounding box center [1208, 29] width 16 height 13
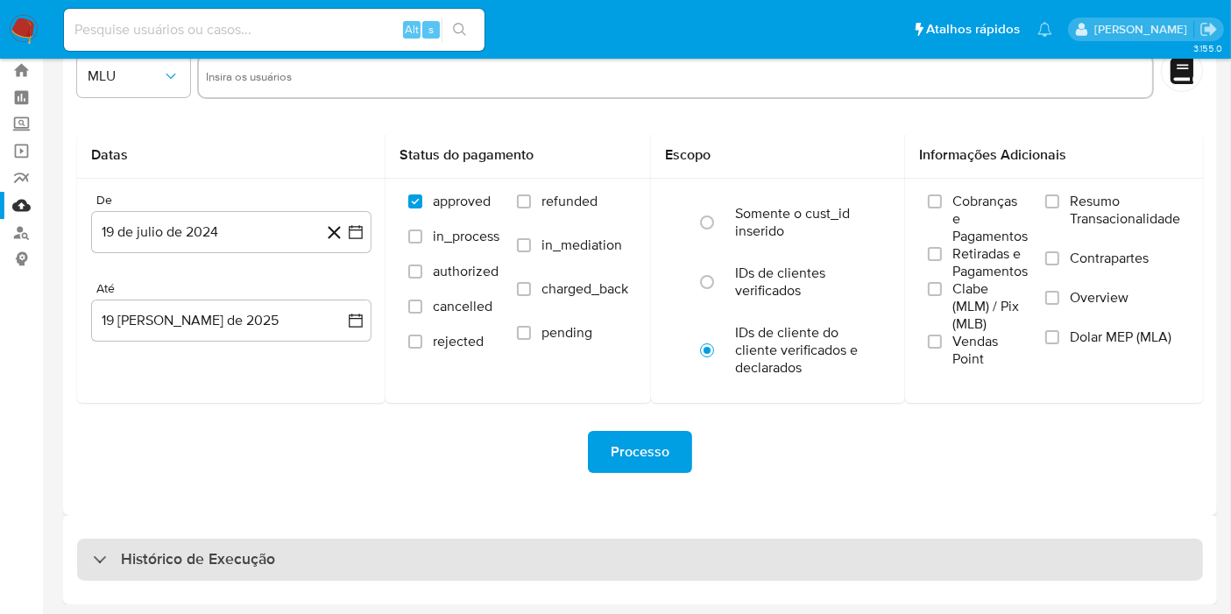
click at [633, 559] on div "Histórico de Execução" at bounding box center [640, 560] width 1126 height 42
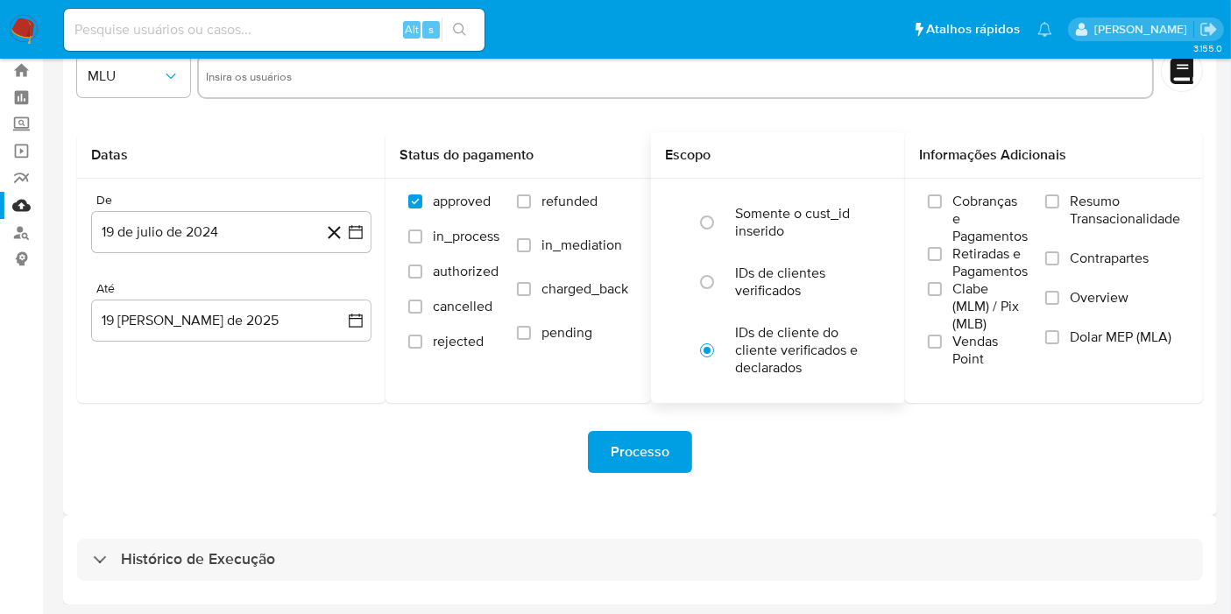
select select "10"
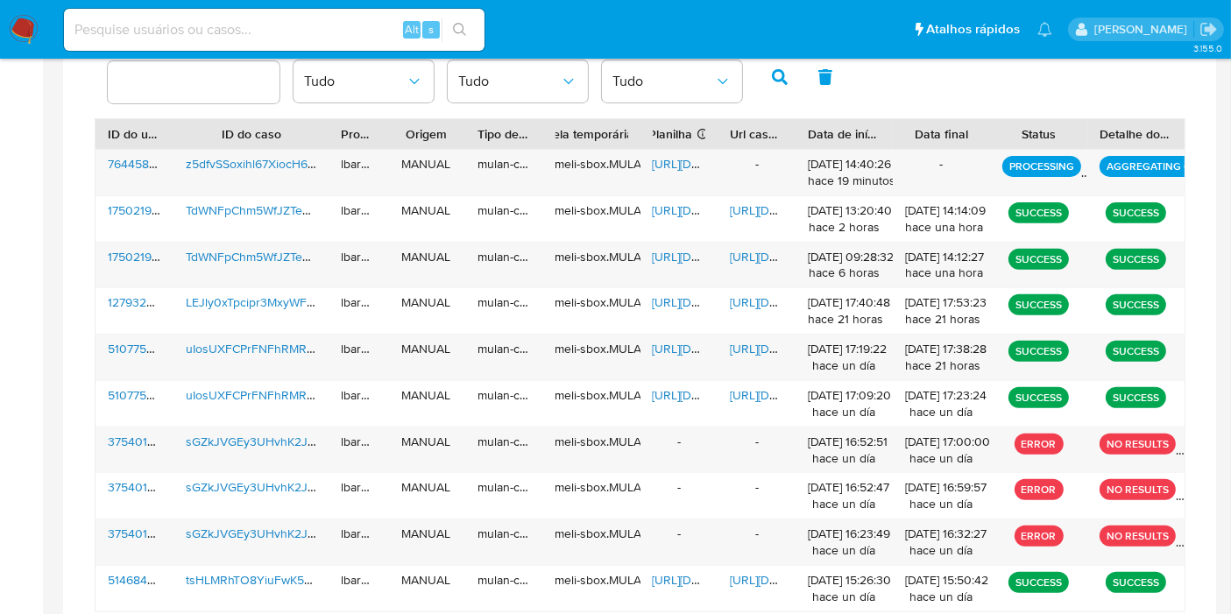
scroll to position [614, 0]
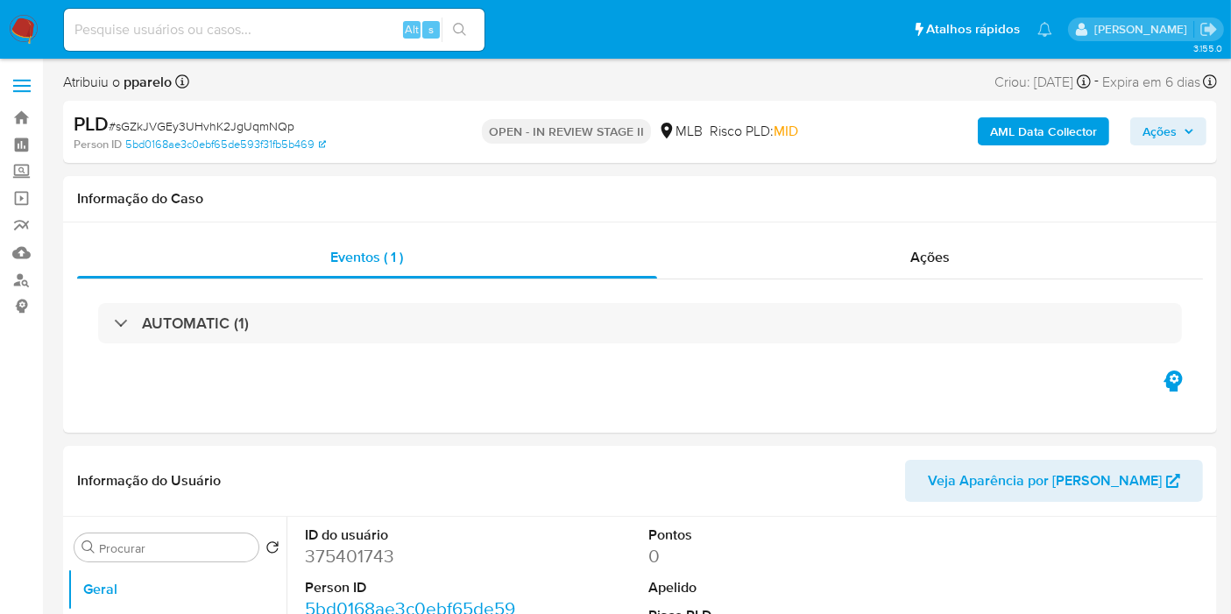
select select "10"
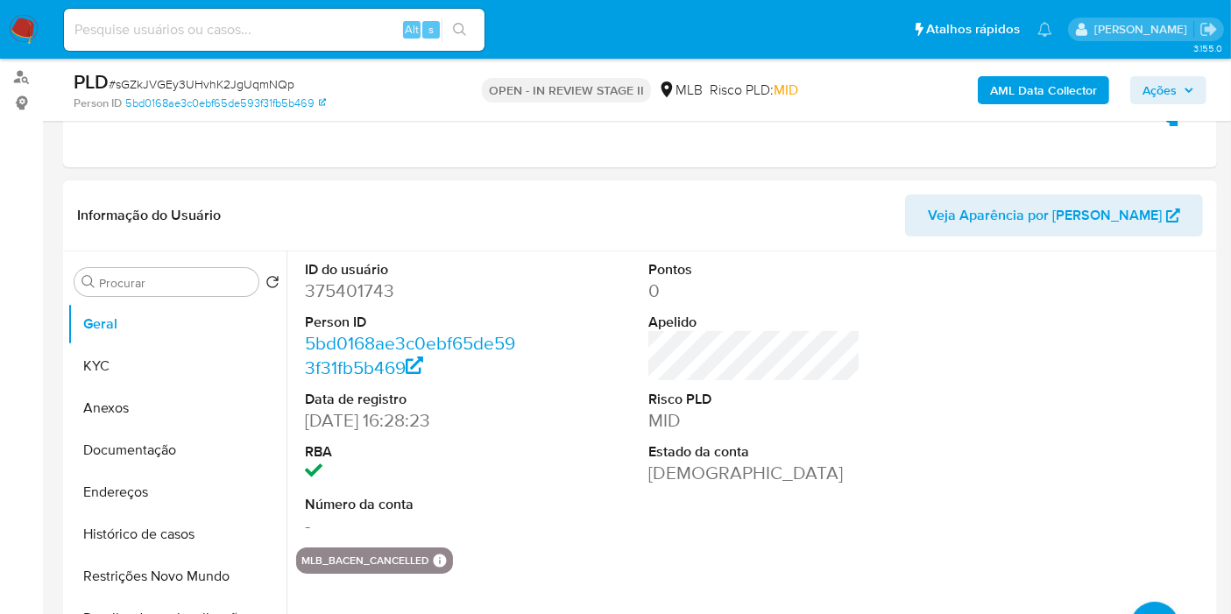
scroll to position [204, 0]
click at [365, 286] on dd "375401743" at bounding box center [411, 290] width 212 height 25
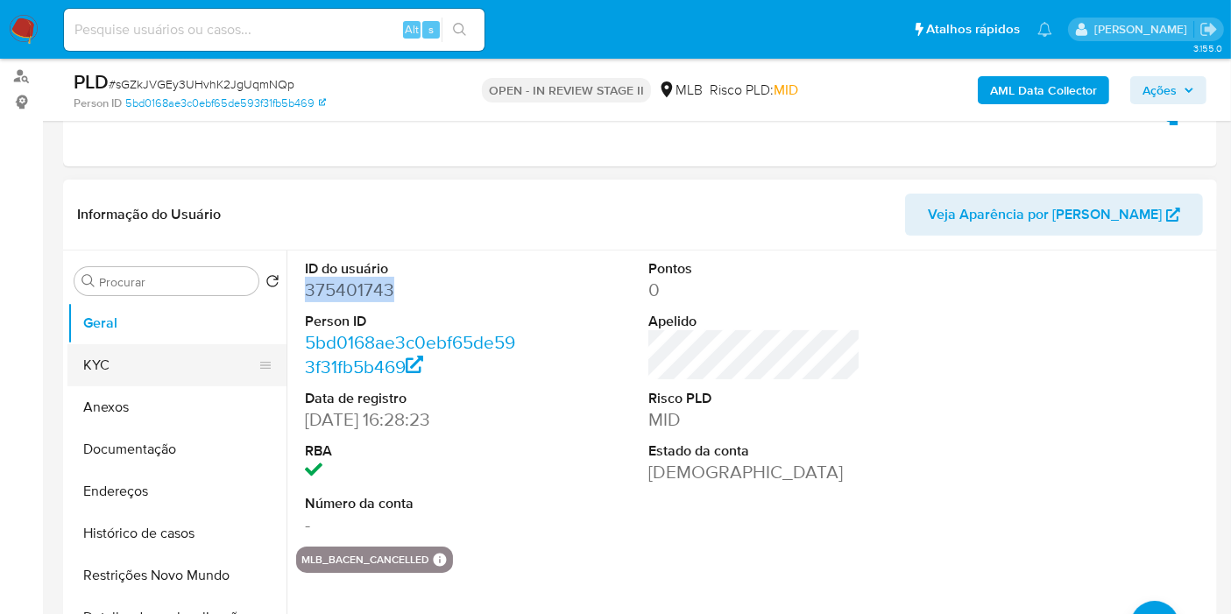
copy dd "375401743"
click at [200, 359] on button "KYC" at bounding box center [169, 365] width 205 height 42
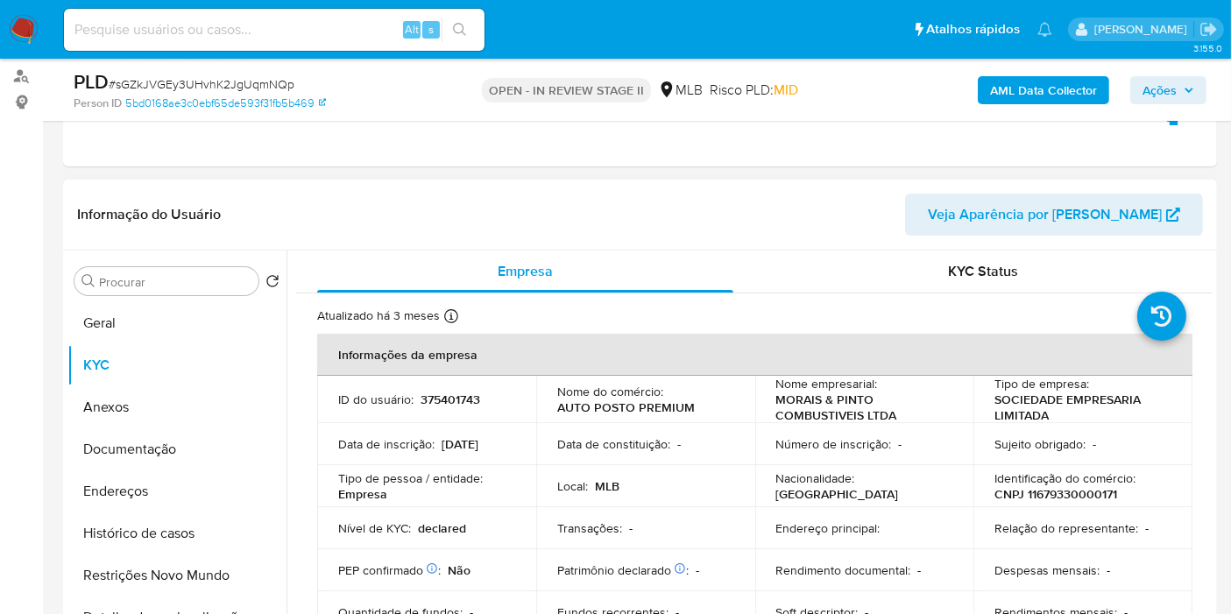
click at [1169, 433] on td "Sujeito obrigado : -" at bounding box center [1082, 444] width 219 height 42
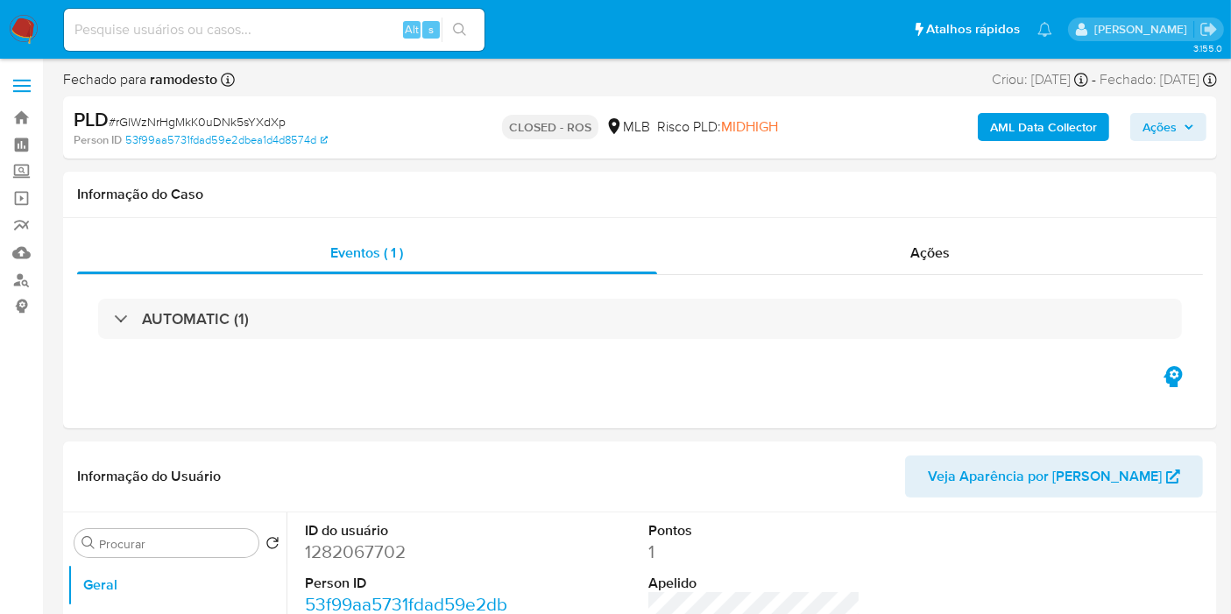
click at [17, 29] on img at bounding box center [24, 30] width 30 height 30
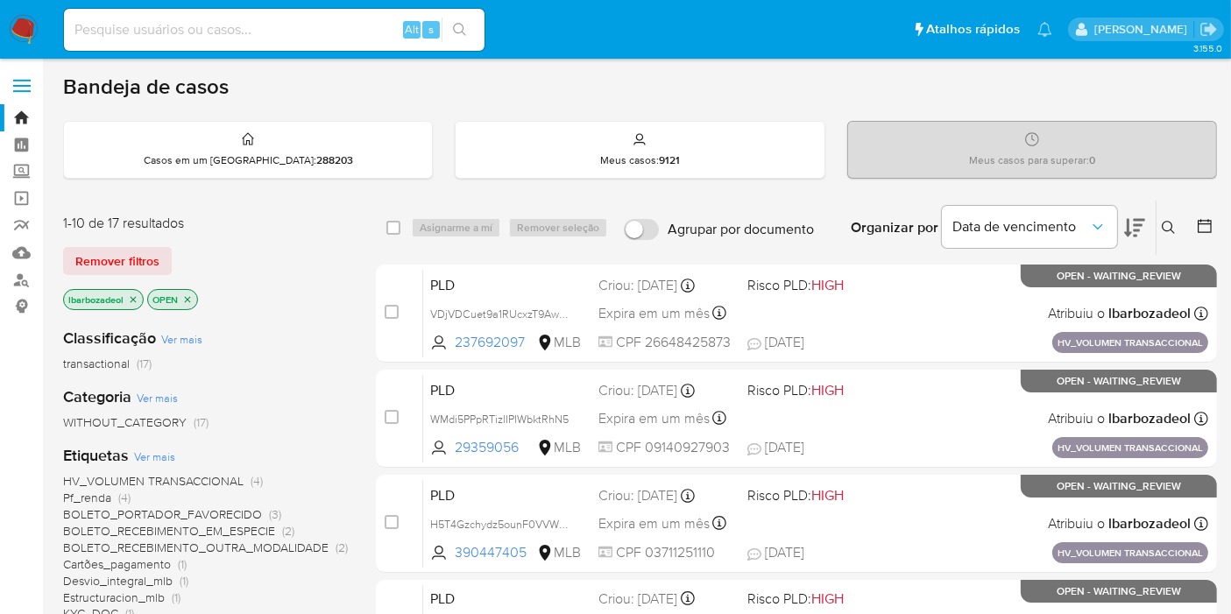
click at [132, 294] on icon "close-filter" at bounding box center [133, 299] width 11 height 11
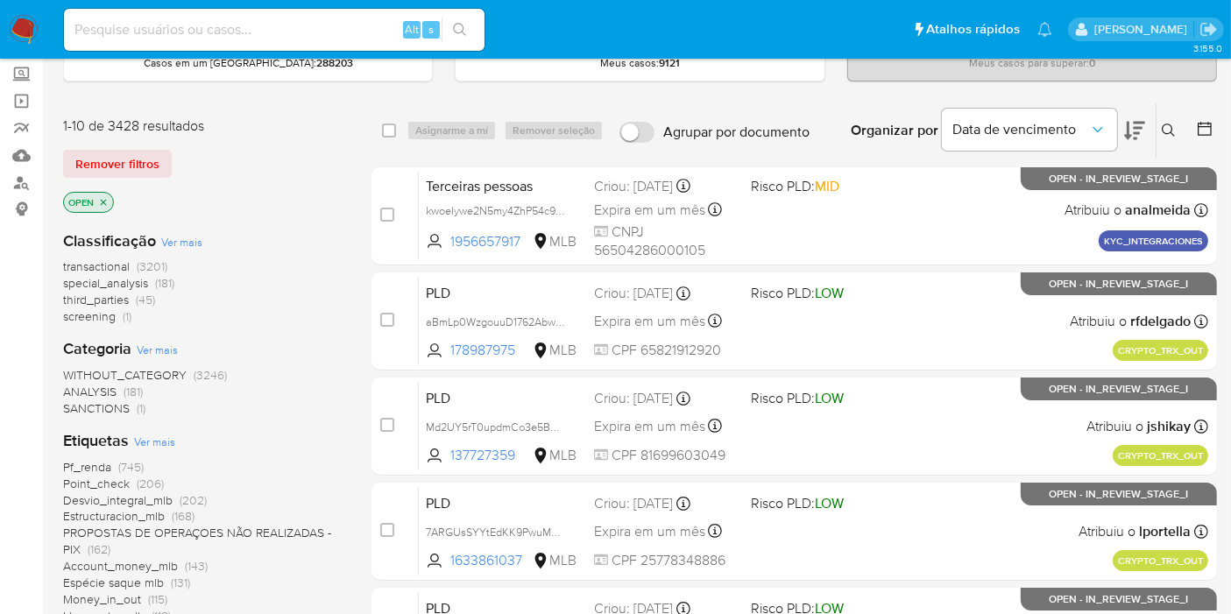
scroll to position [96, 0]
click at [120, 316] on span "screening (1)" at bounding box center [97, 317] width 68 height 17
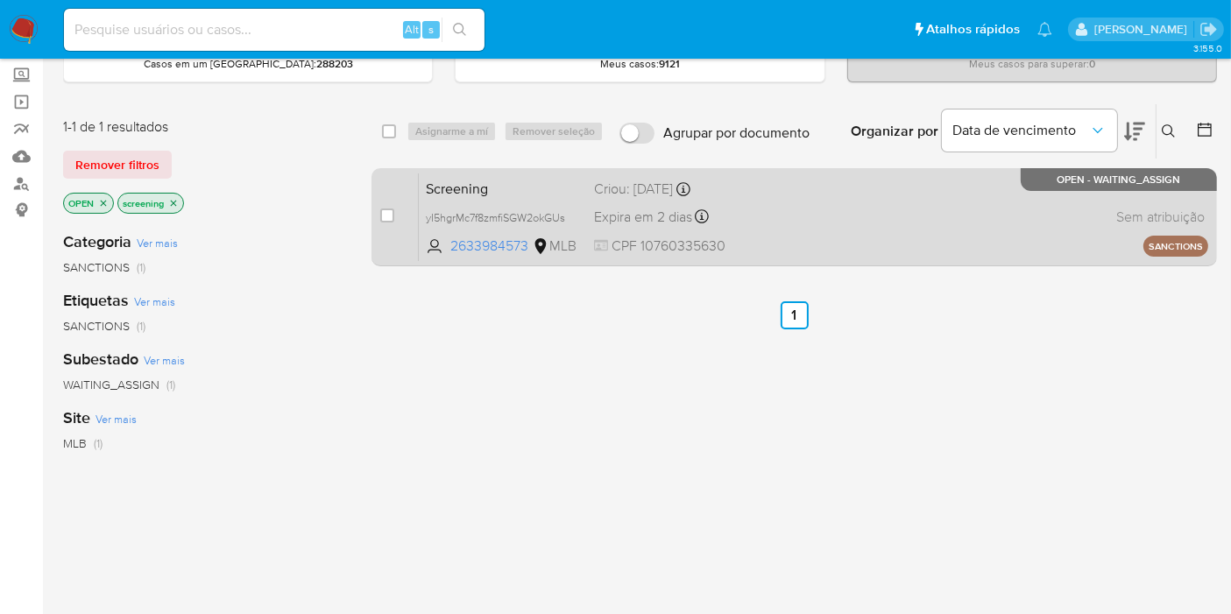
click at [806, 203] on div "Screening yI5hgrMc7f8zmfiSGW2okGUs 2633984573 MLB Criou: 19/08/2025 Criou: 19/0…" at bounding box center [813, 217] width 789 height 88
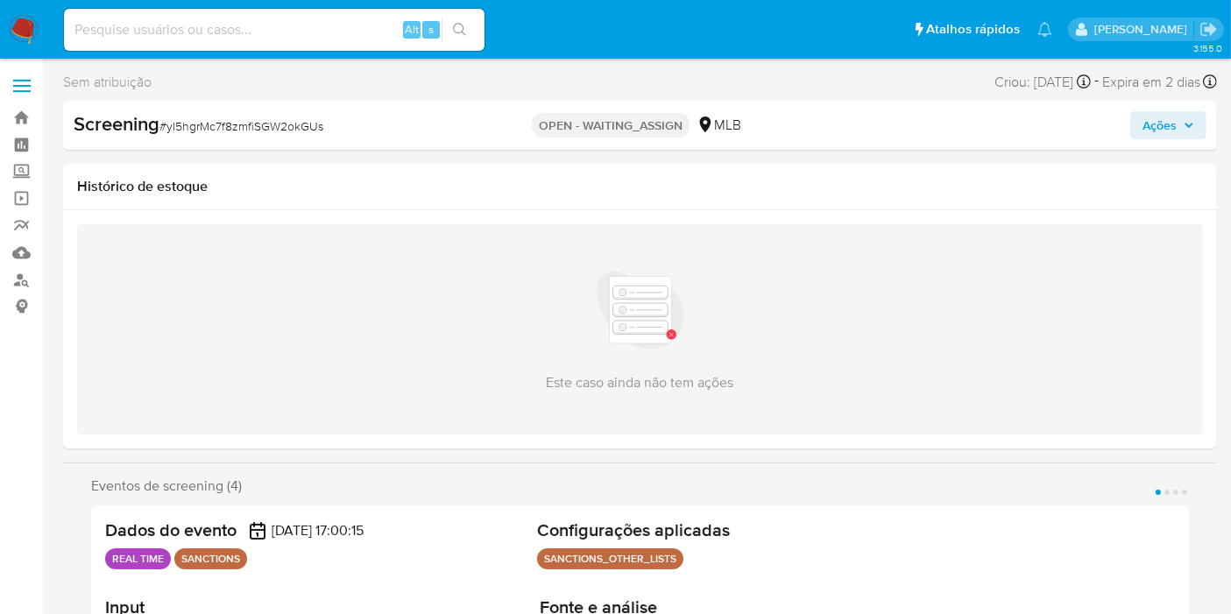
select select "10"
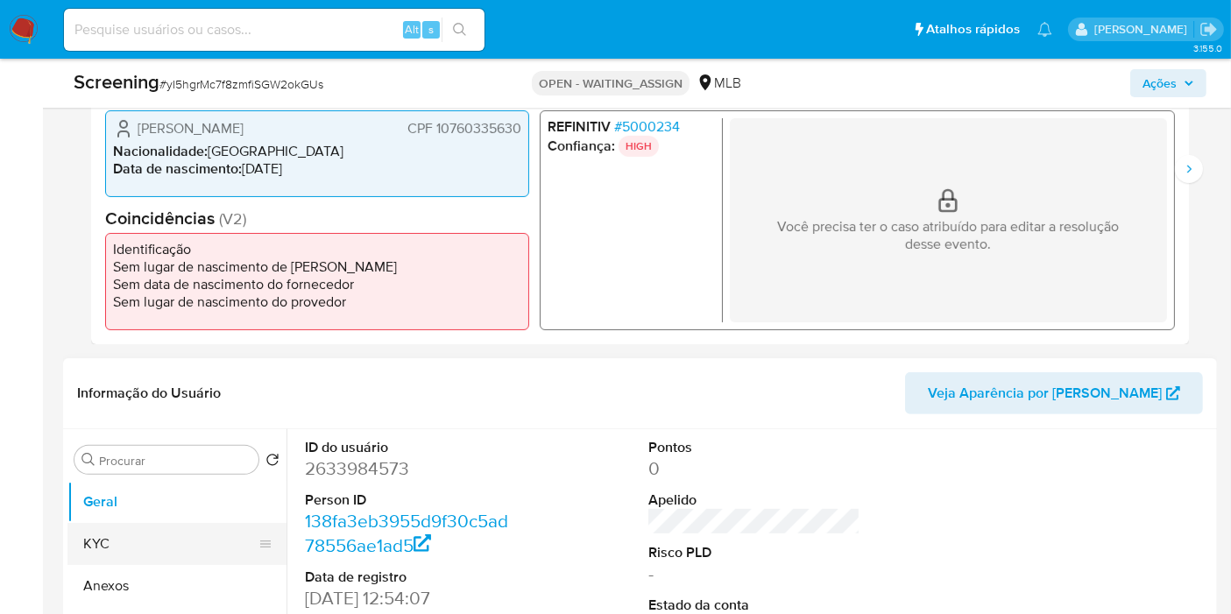
scroll to position [465, 0]
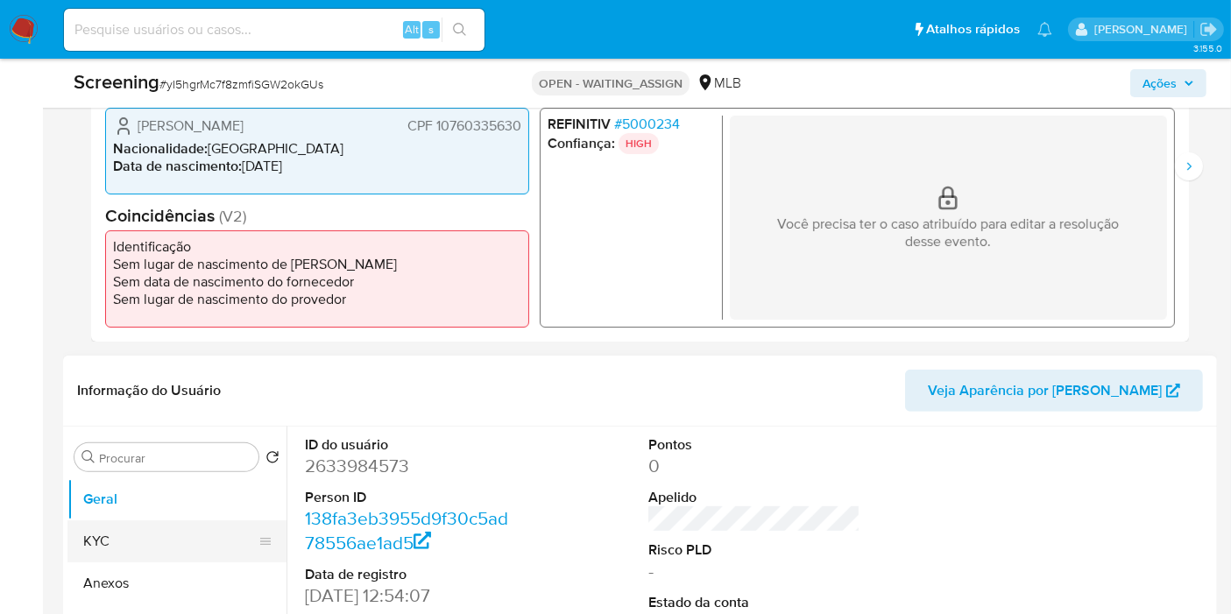
click at [158, 536] on button "KYC" at bounding box center [169, 541] width 205 height 42
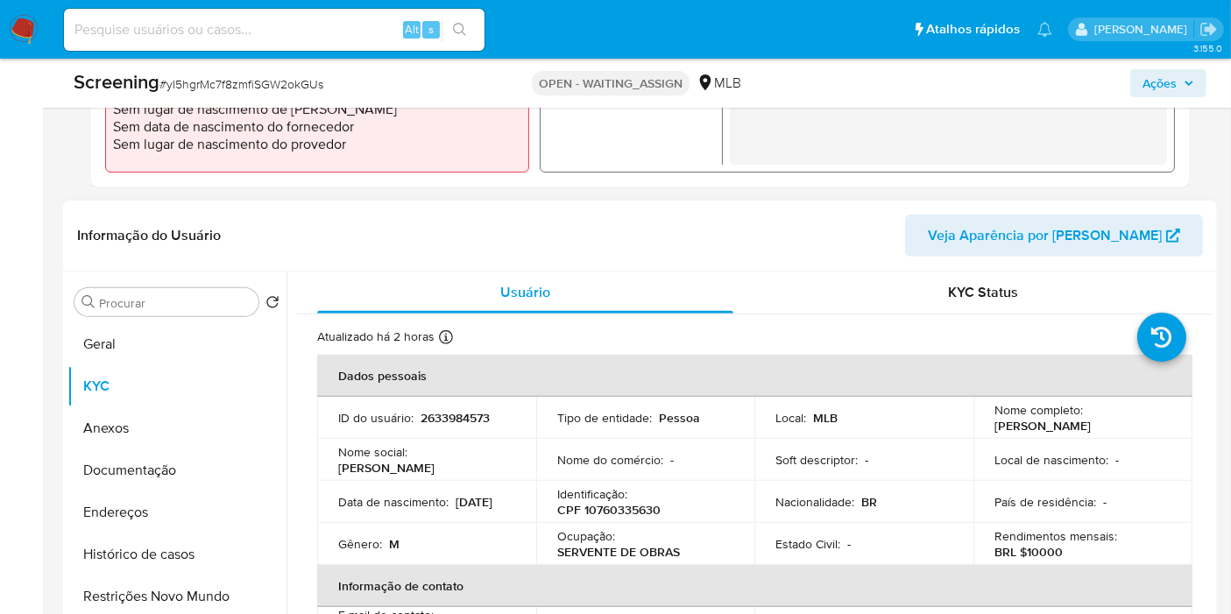
scroll to position [732, 0]
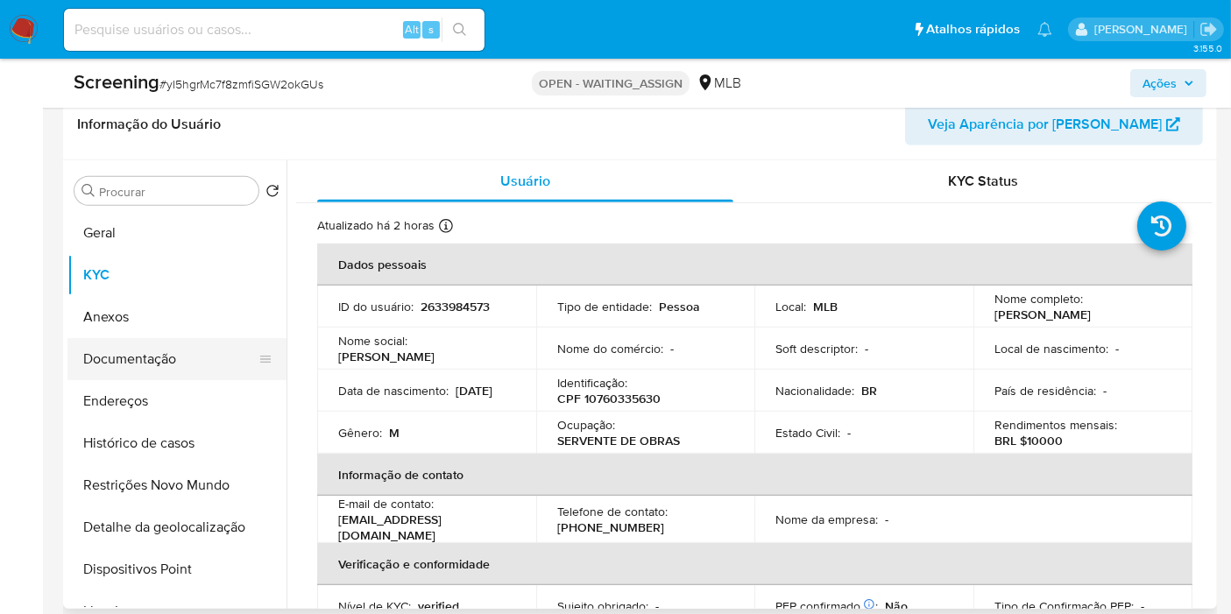
click at [180, 364] on button "Documentação" at bounding box center [169, 359] width 205 height 42
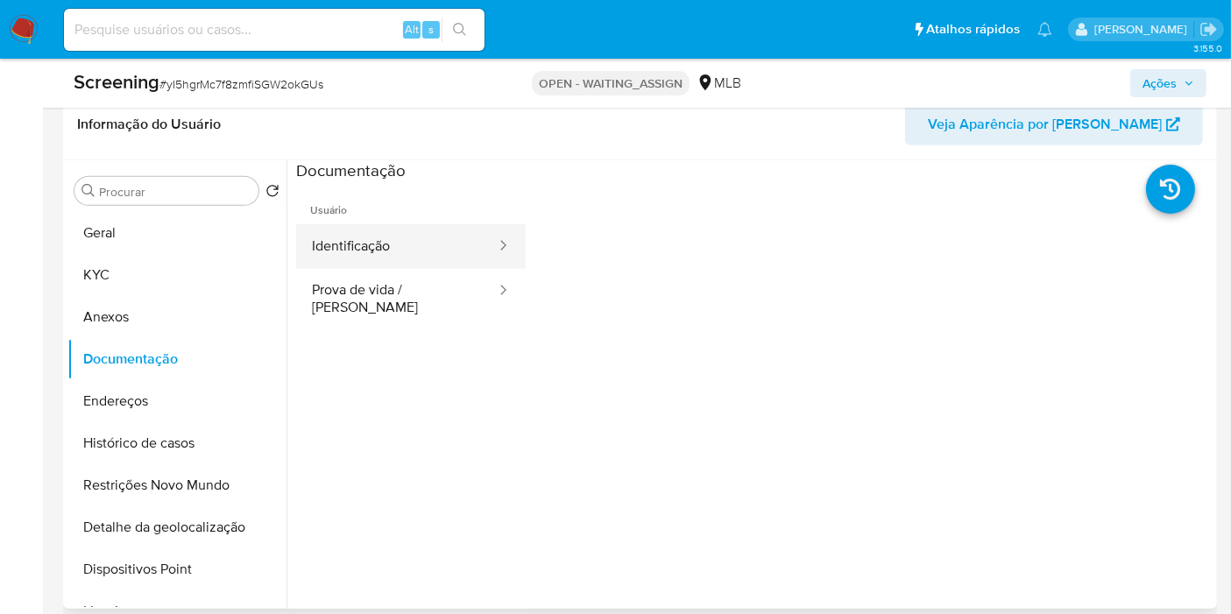
click at [388, 244] on button "Identificação" at bounding box center [397, 246] width 202 height 45
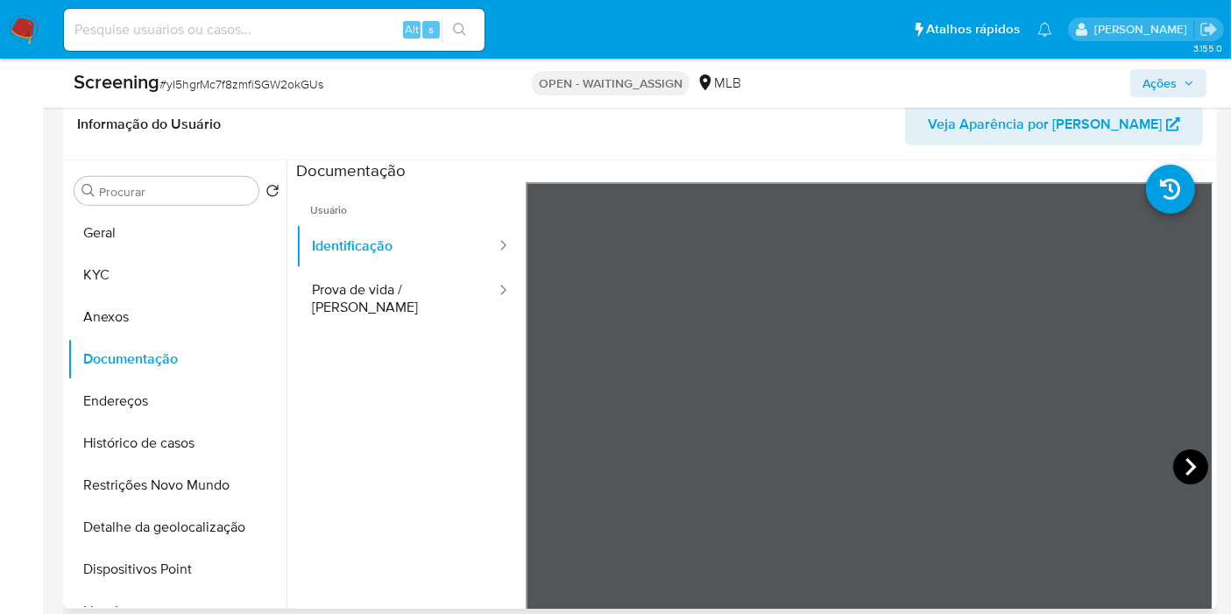
click at [1183, 464] on icon at bounding box center [1190, 466] width 35 height 35
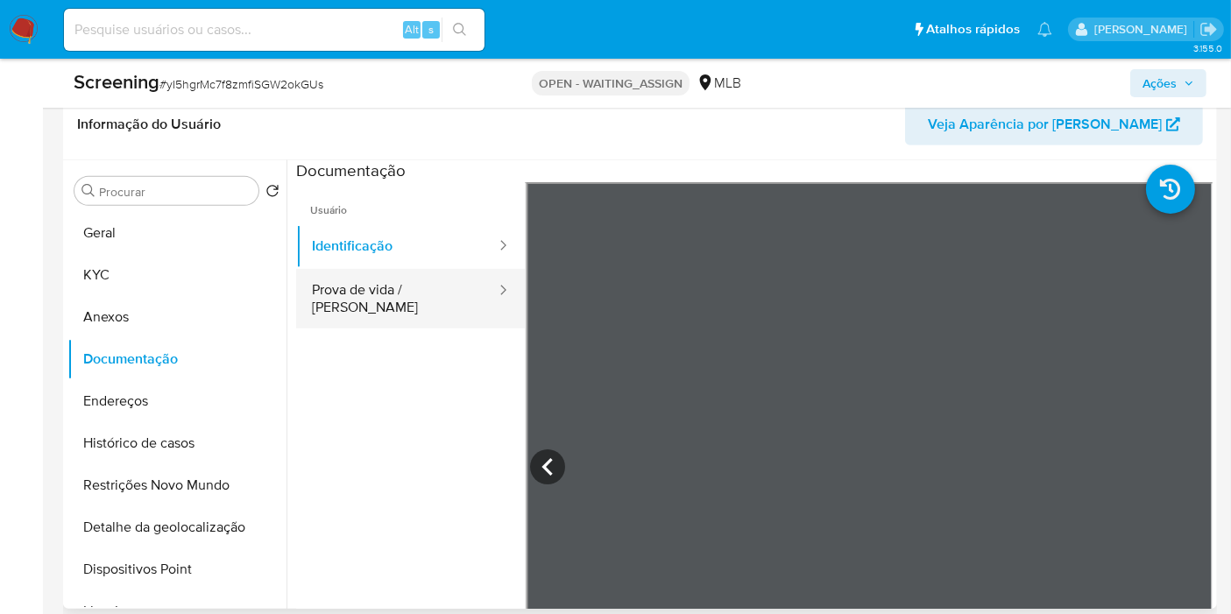
click at [430, 269] on button "Prova de vida / [PERSON_NAME]" at bounding box center [397, 299] width 202 height 60
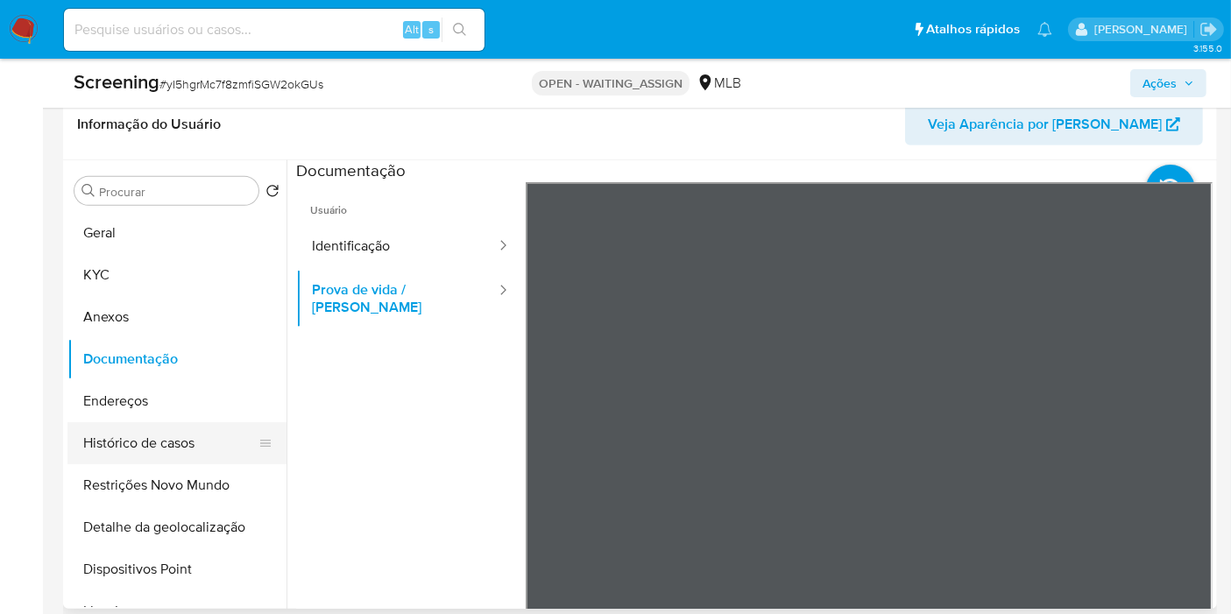
click at [209, 446] on button "Histórico de casos" at bounding box center [169, 443] width 205 height 42
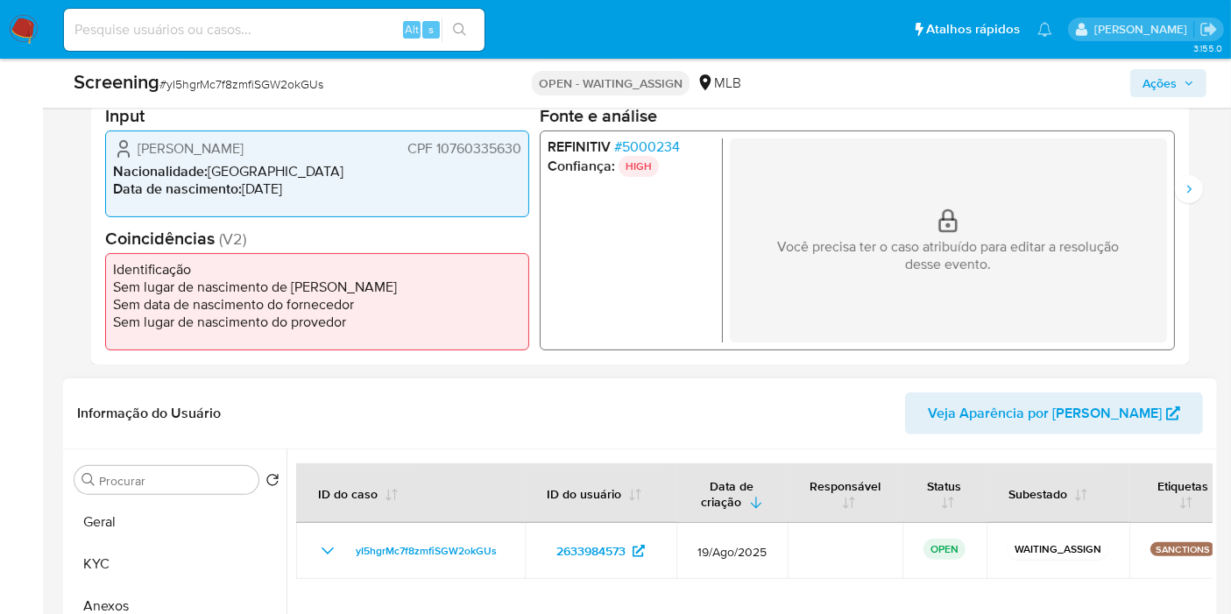
scroll to position [364, 0]
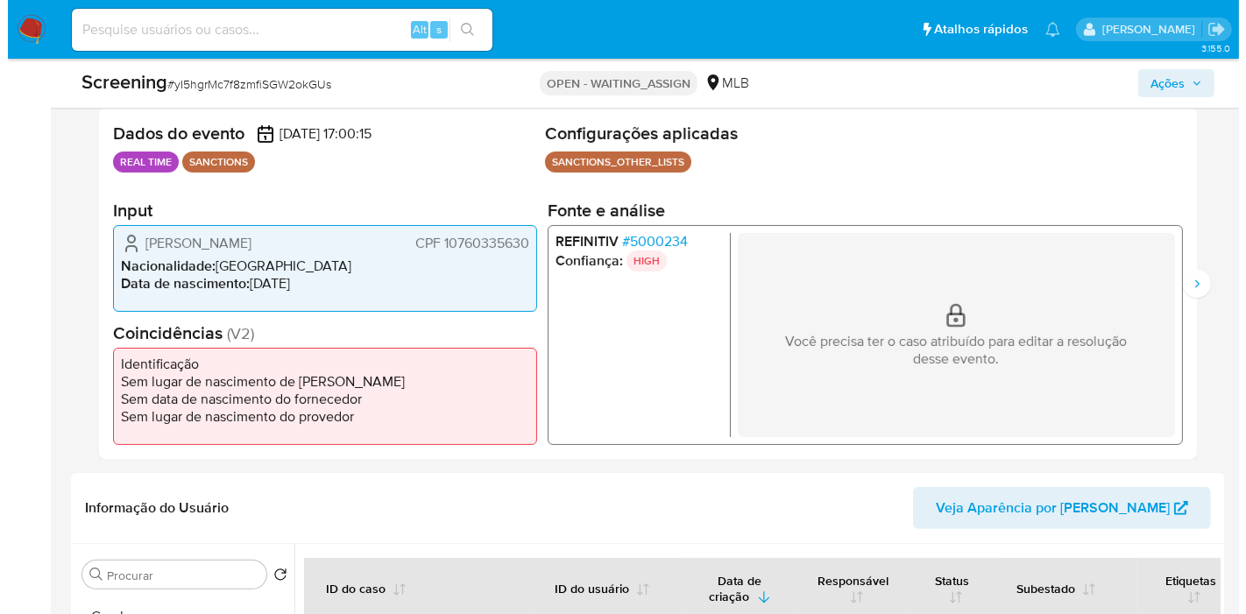
scroll to position [342, 0]
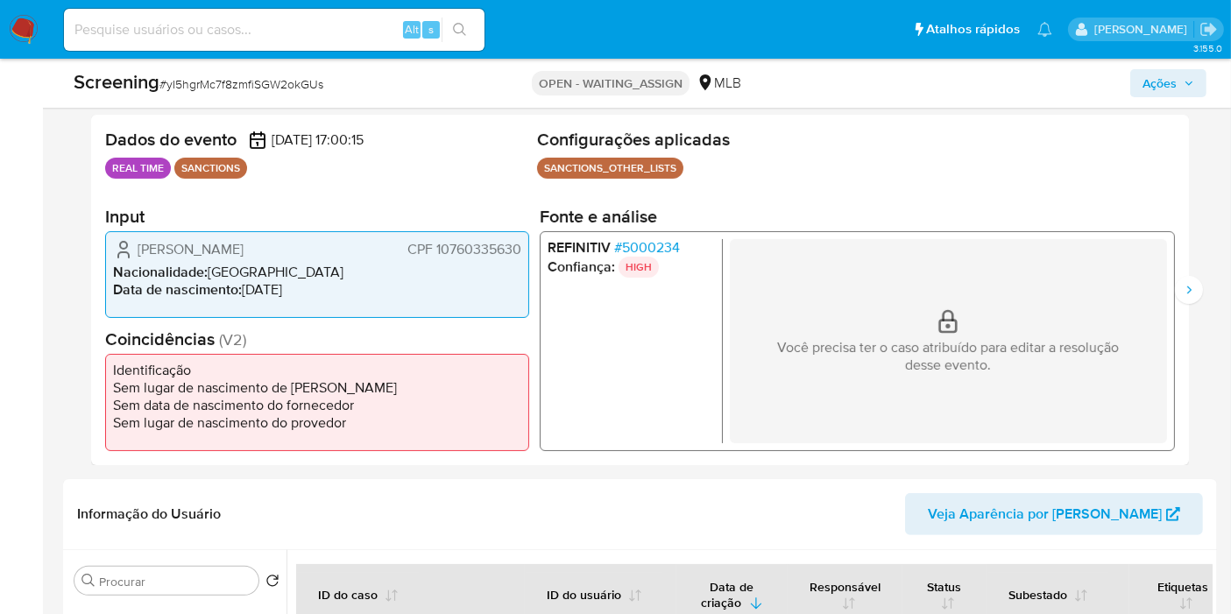
click at [663, 249] on span "# 5000234" at bounding box center [647, 247] width 66 height 18
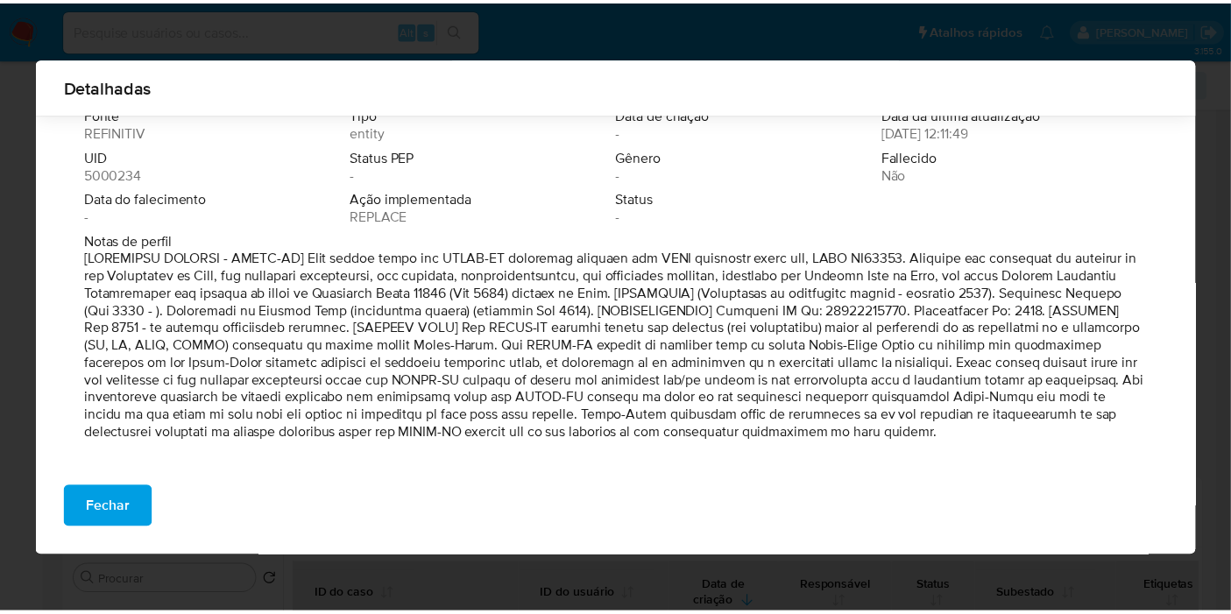
scroll to position [67, 0]
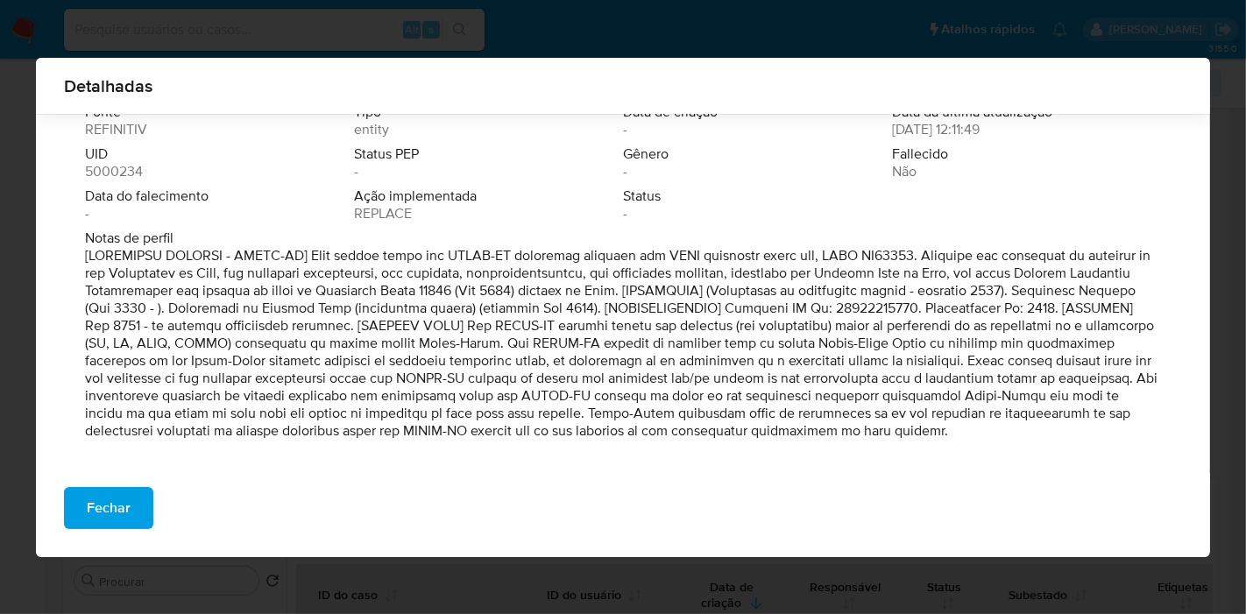
click at [100, 519] on span "Fechar" at bounding box center [109, 508] width 44 height 39
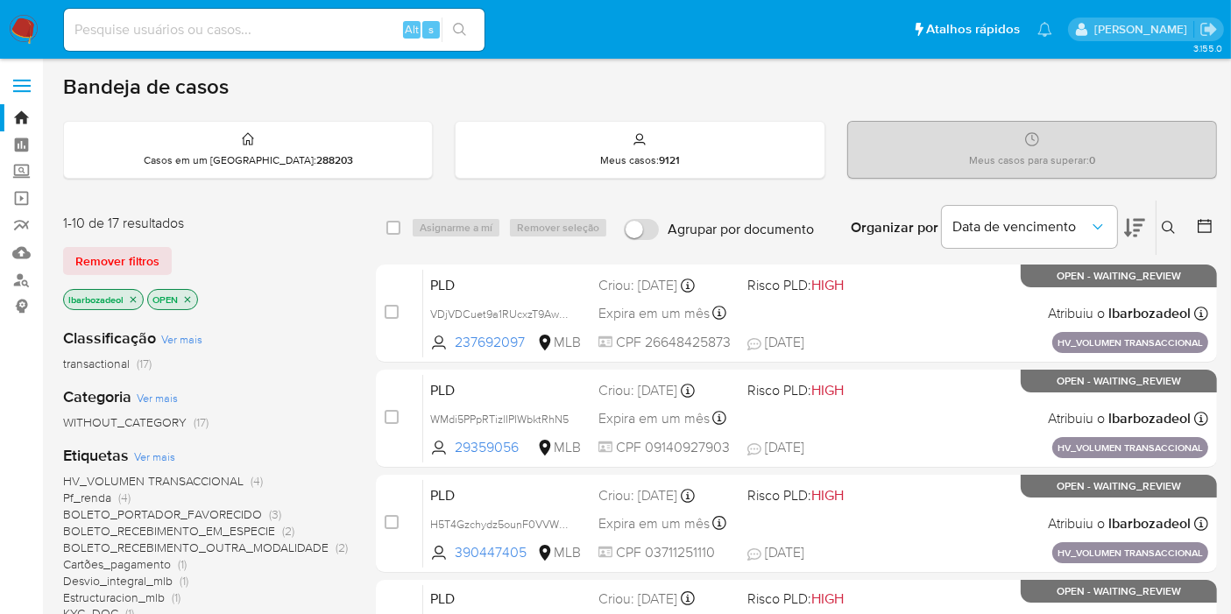
click at [132, 299] on icon "close-filter" at bounding box center [133, 299] width 11 height 11
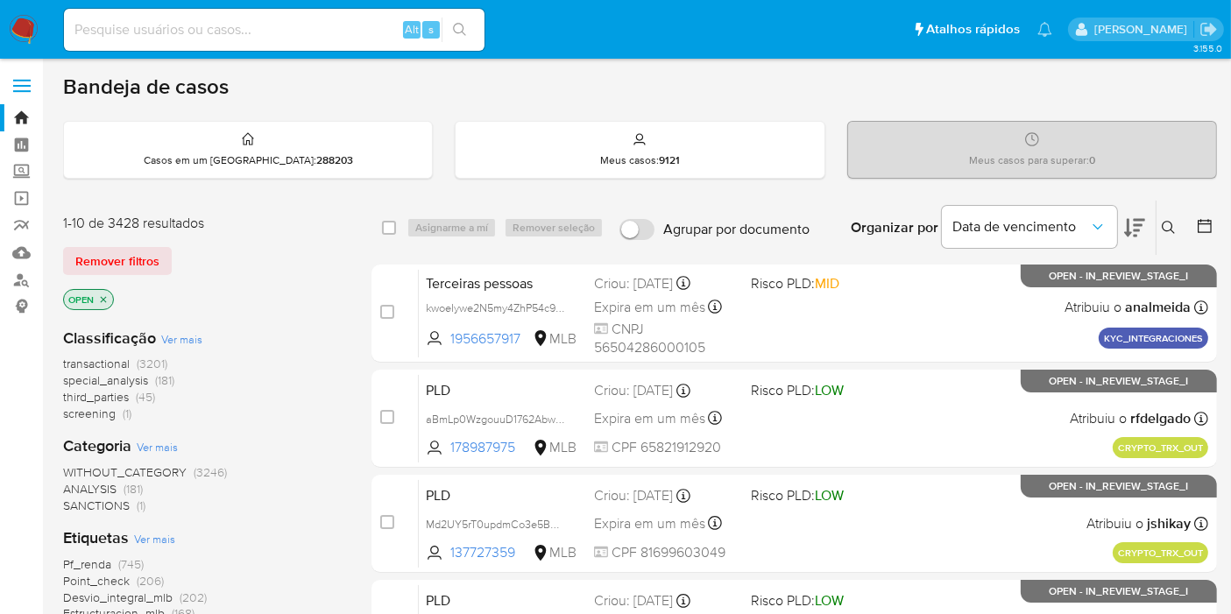
click at [117, 414] on span "screening (1)" at bounding box center [97, 414] width 68 height 17
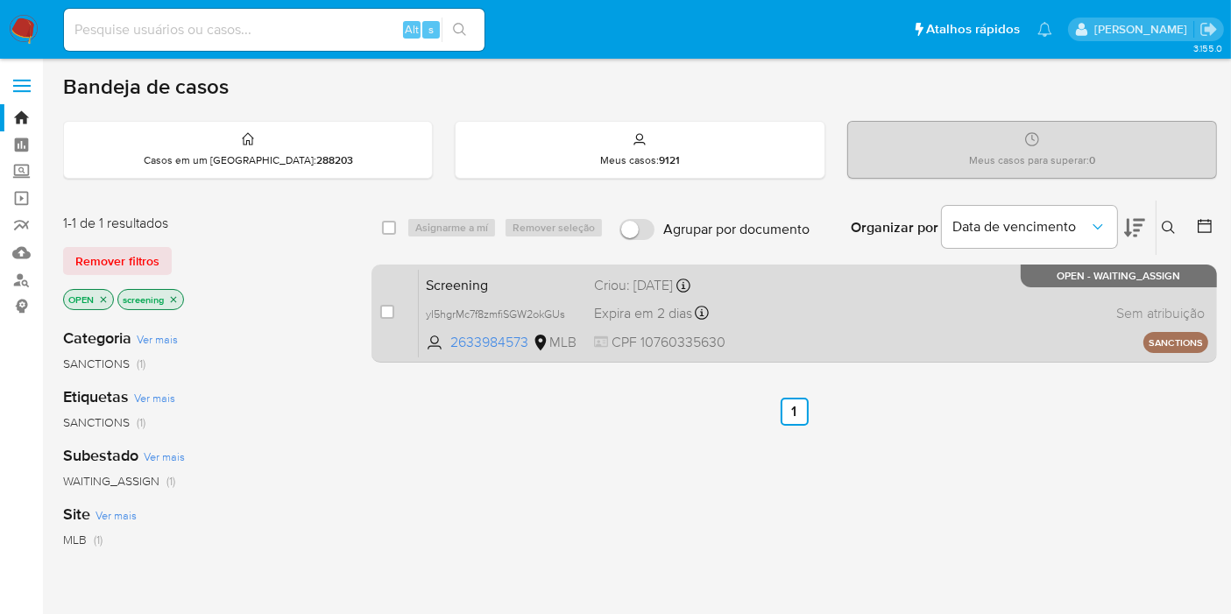
click at [853, 307] on div "Screening yI5hgrMc7f8zmfiSGW2okGUs 2633984573 MLB Criou: 19/08/2025 Criou: 19/0…" at bounding box center [813, 313] width 789 height 88
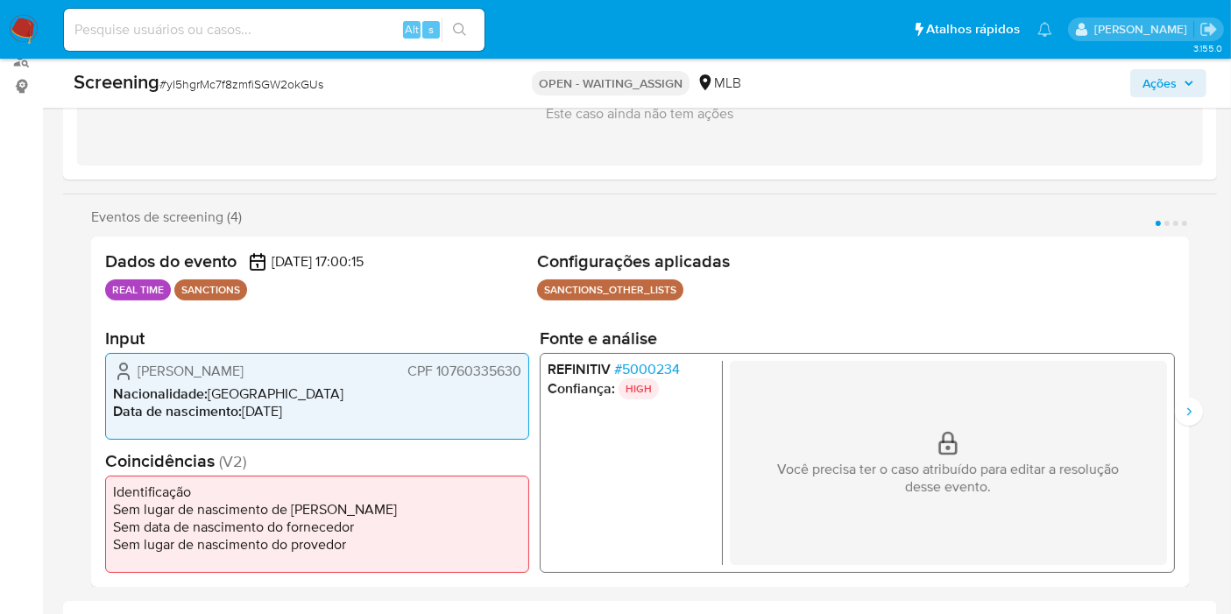
select select "10"
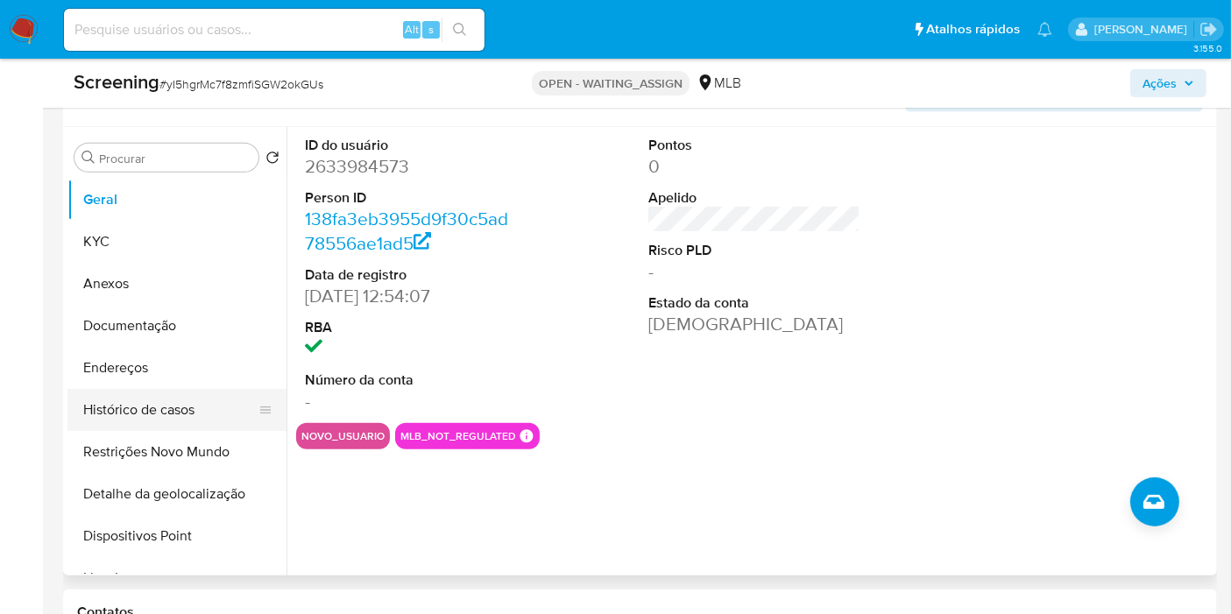
scroll to position [771, 0]
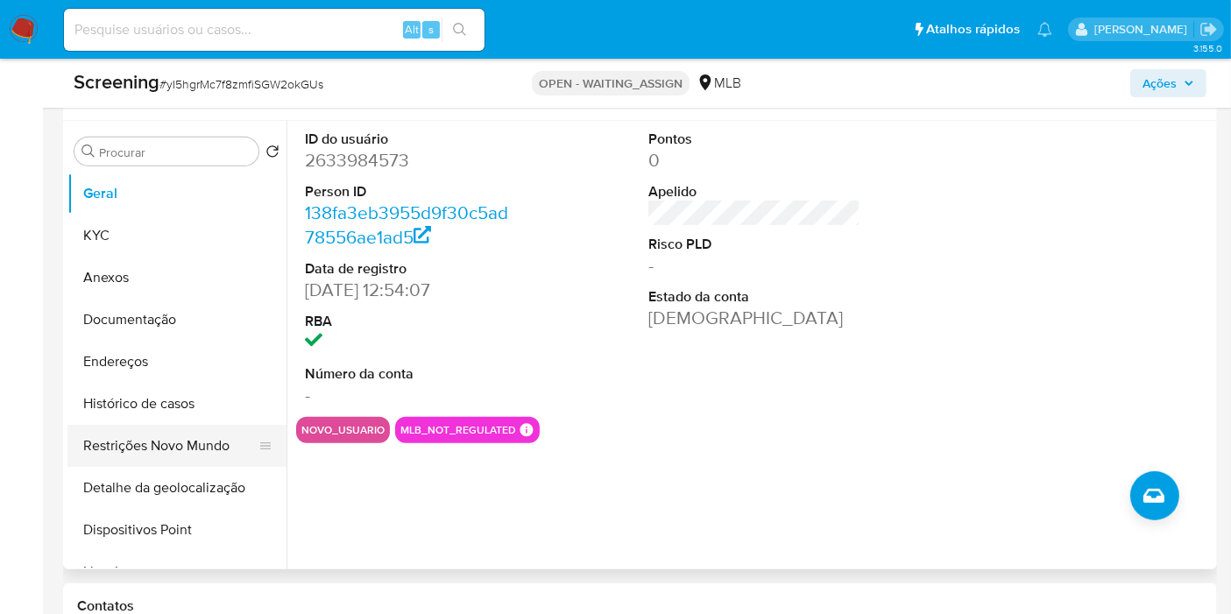
click at [195, 444] on button "Restrições Novo Mundo" at bounding box center [169, 446] width 205 height 42
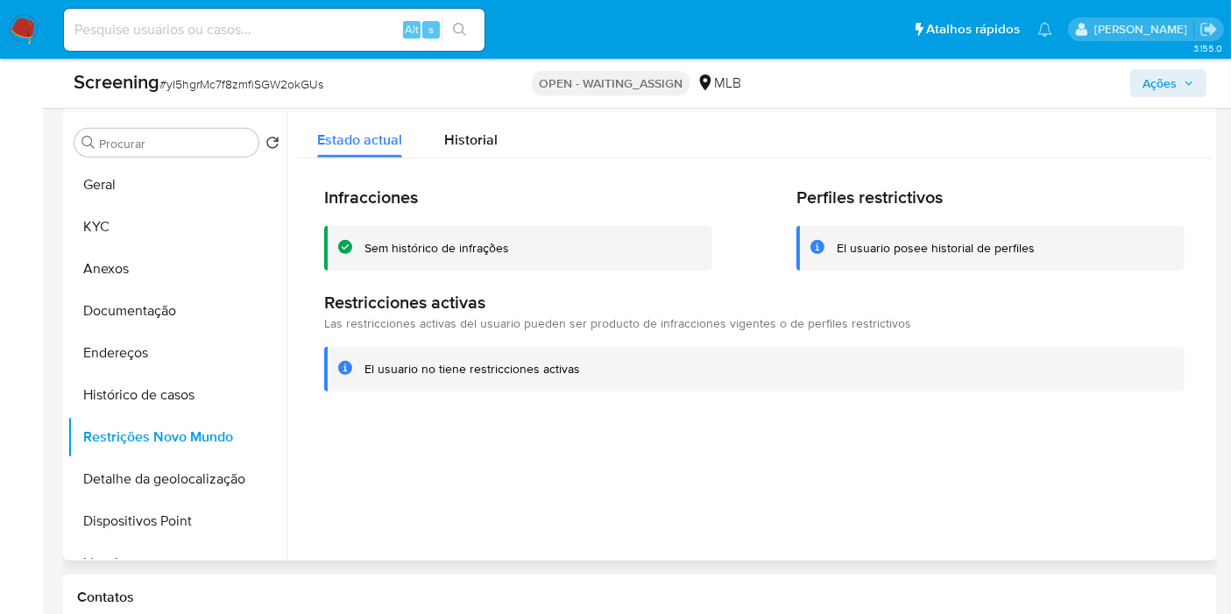
scroll to position [765, 0]
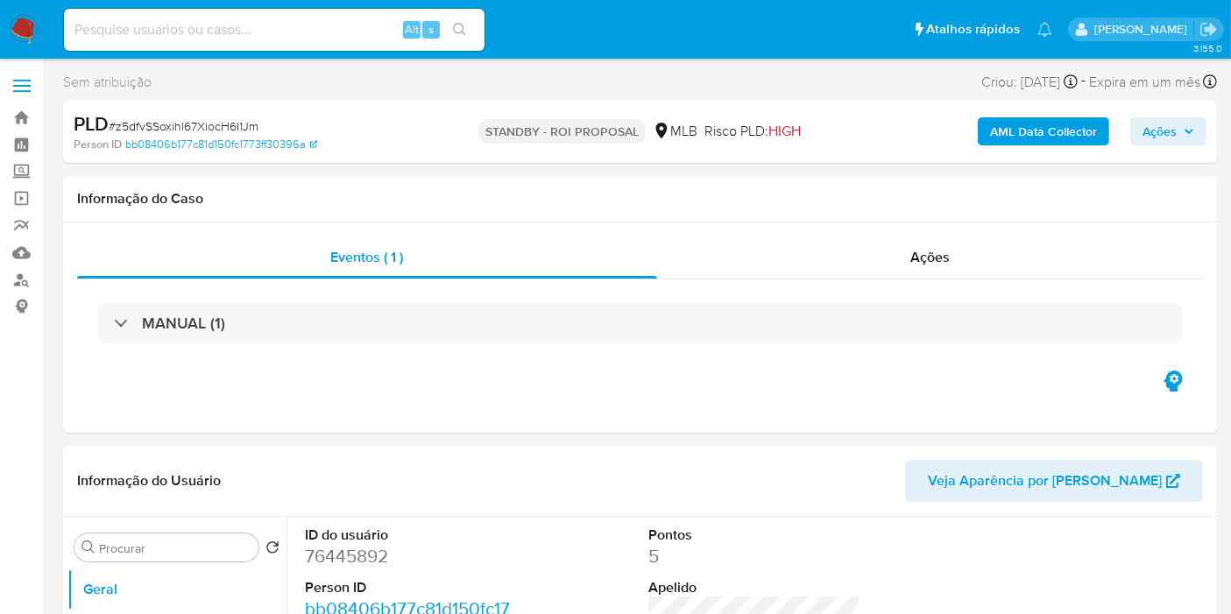
select select "10"
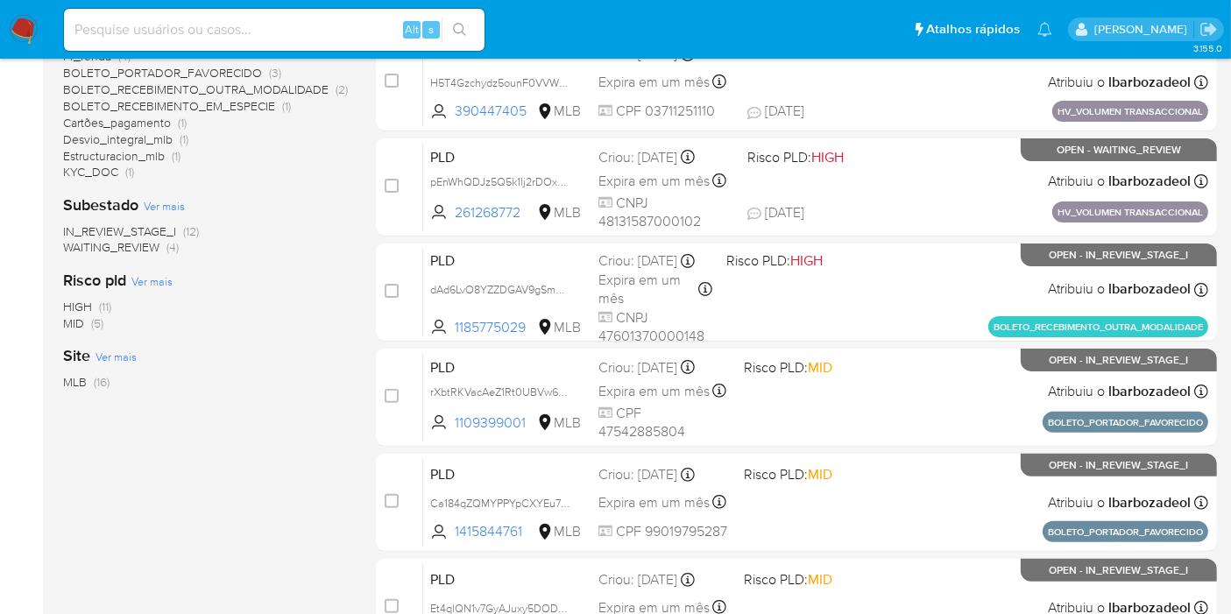
scroll to position [437, 0]
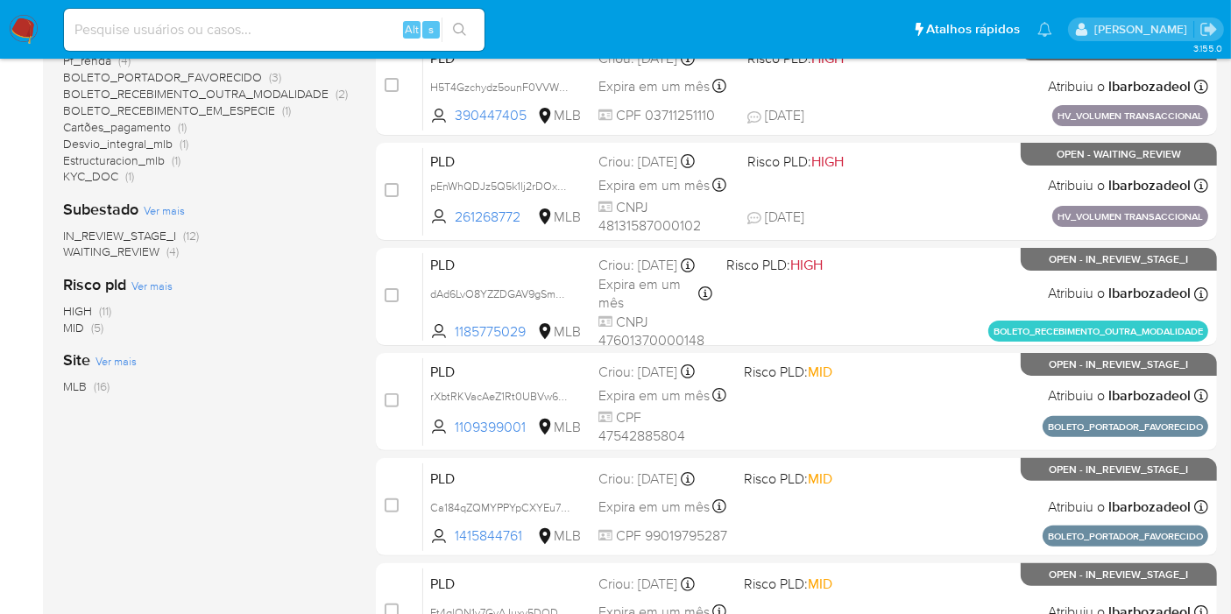
click at [107, 311] on span "(11)" at bounding box center [105, 311] width 12 height 18
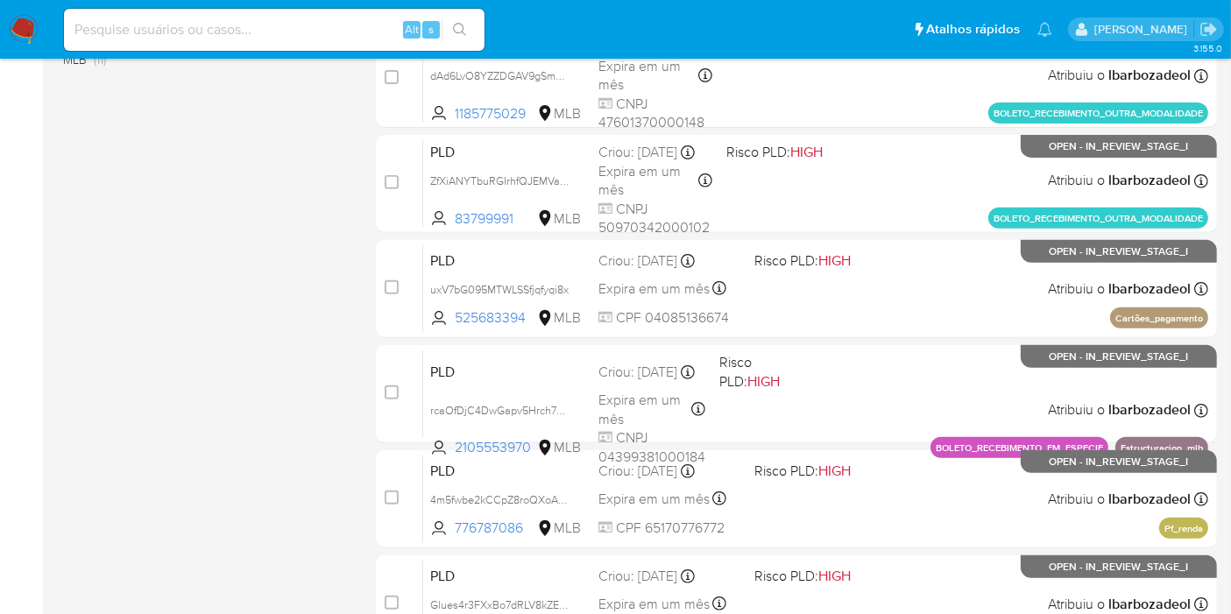
scroll to position [767, 0]
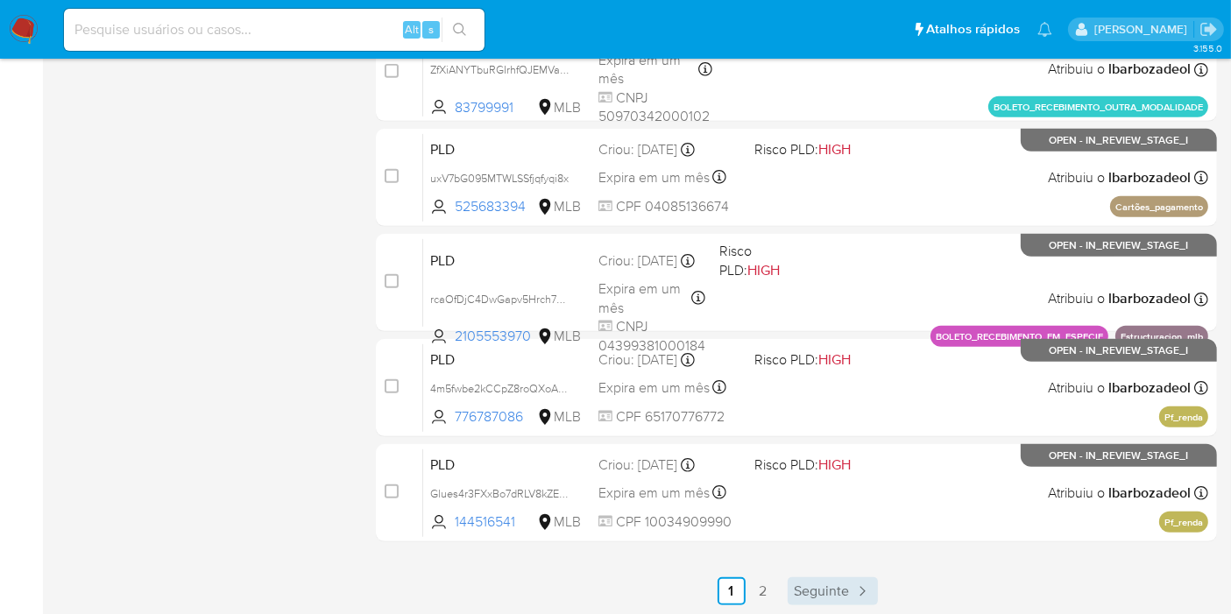
click at [848, 589] on link "Seguinte" at bounding box center [833, 591] width 90 height 28
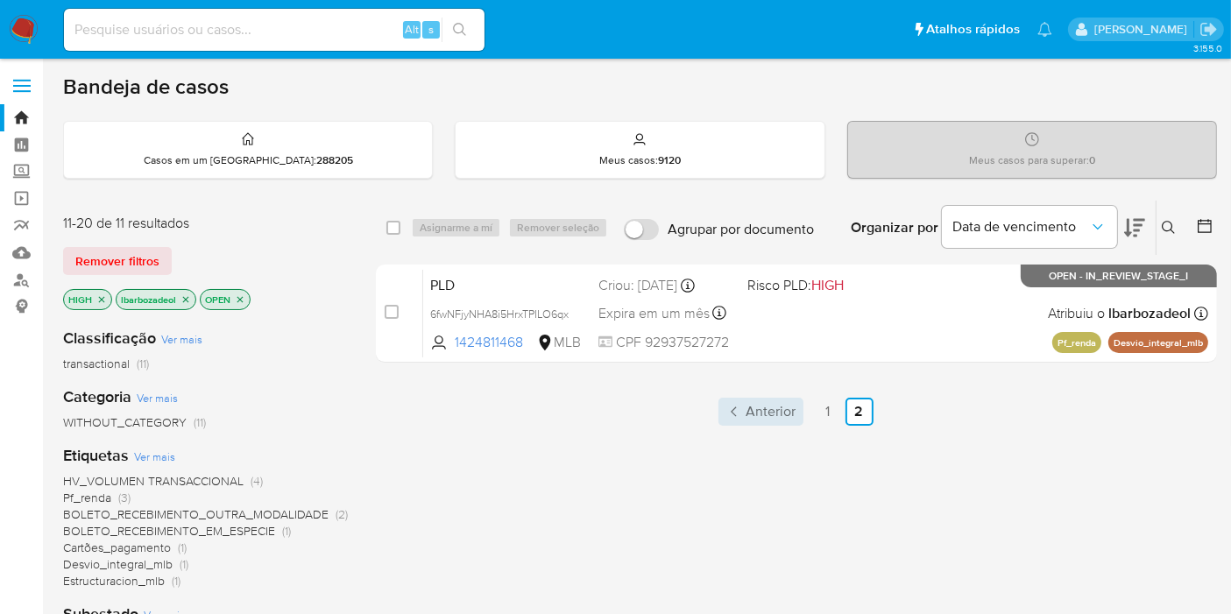
click at [781, 409] on span "Anterior" at bounding box center [771, 412] width 50 height 14
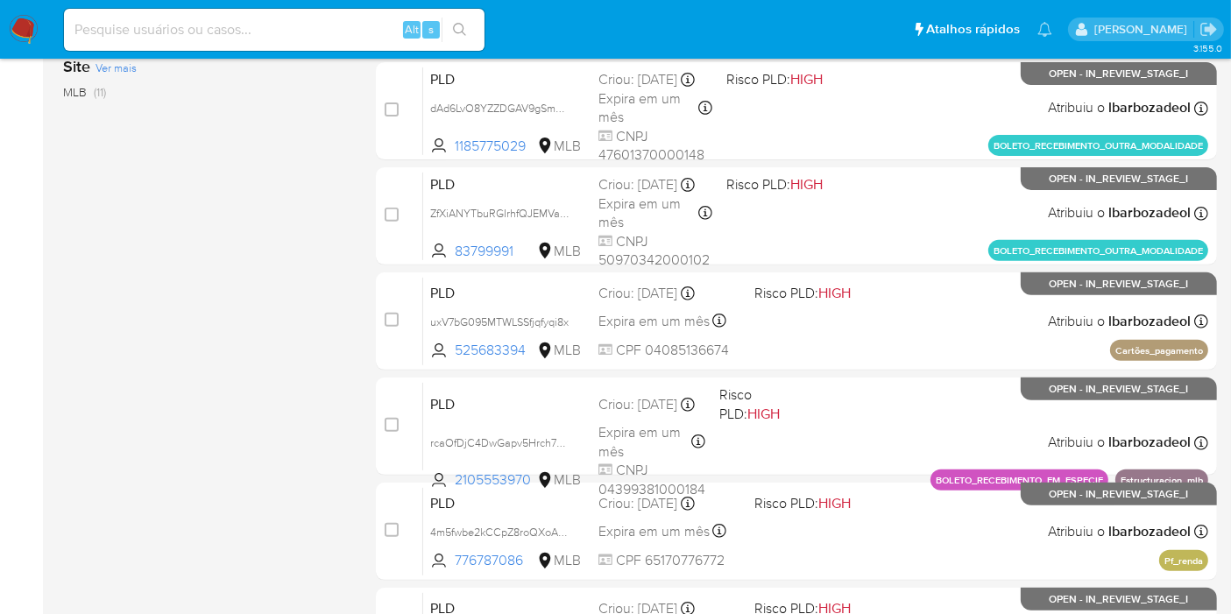
scroll to position [767, 0]
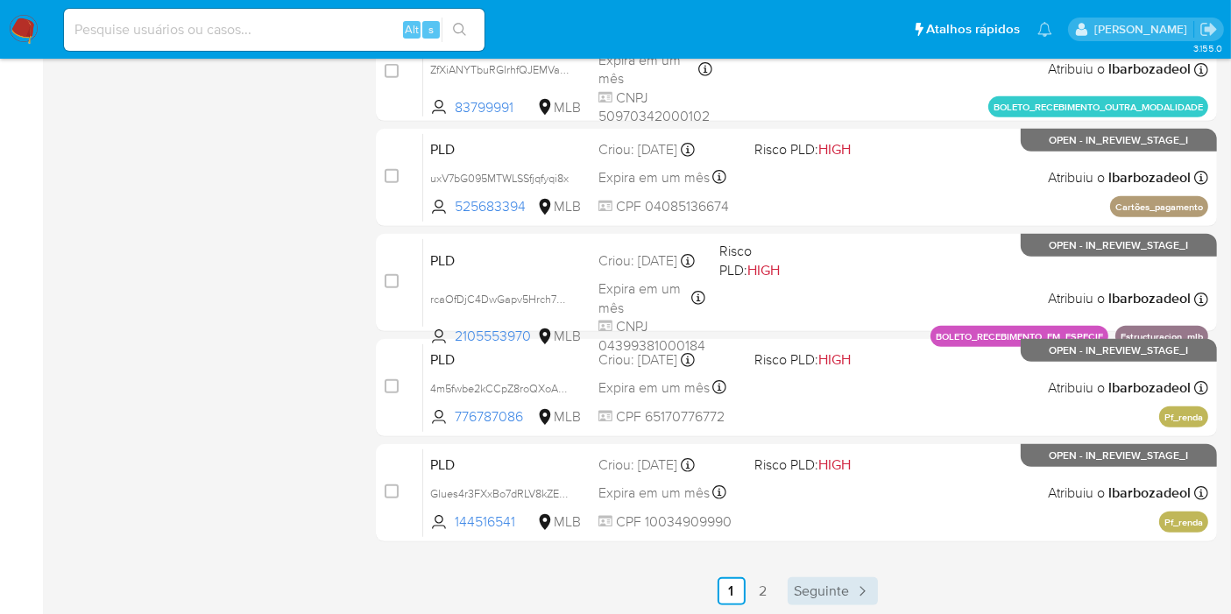
click at [811, 584] on span "Seguinte" at bounding box center [822, 591] width 55 height 14
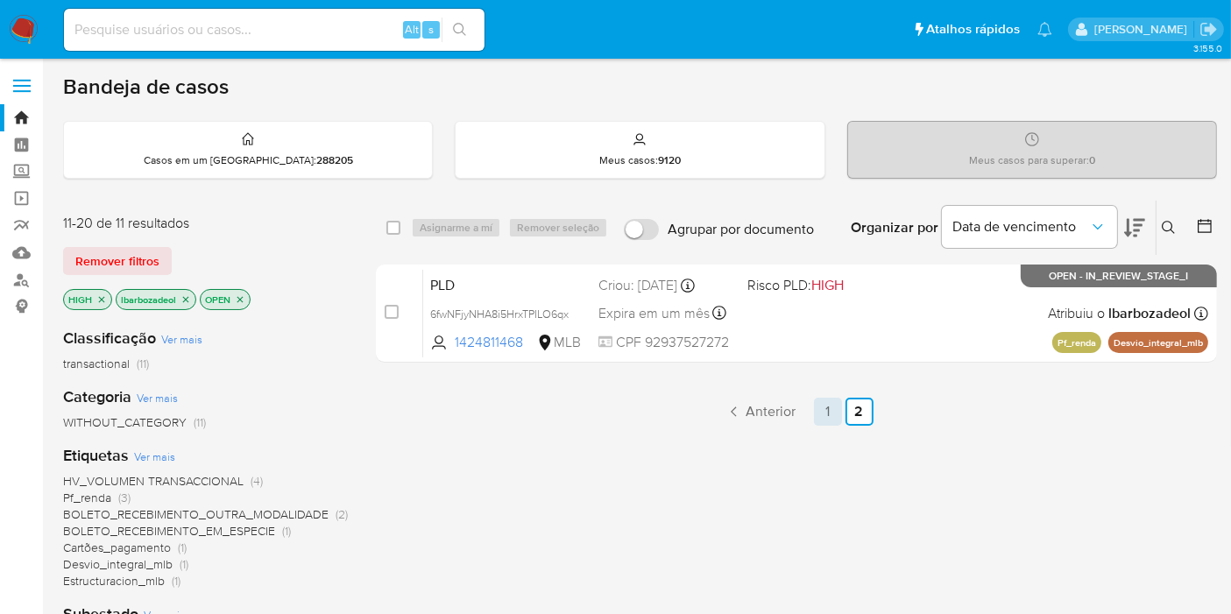
click at [814, 409] on link "1" at bounding box center [828, 412] width 28 height 28
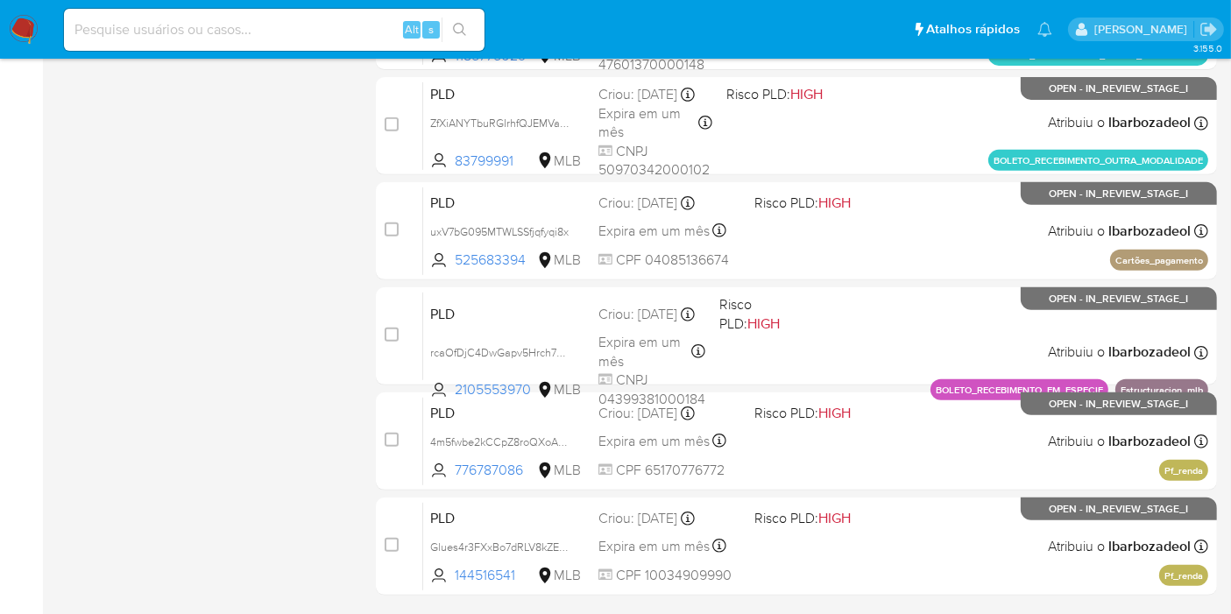
scroll to position [712, 0]
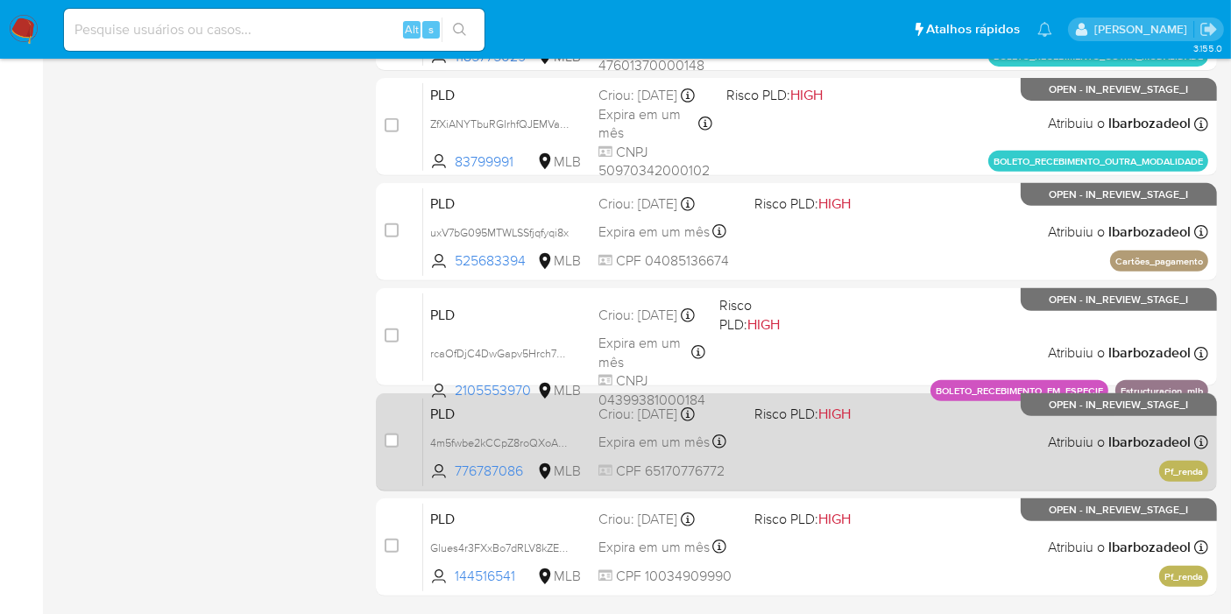
click at [877, 449] on div "PLD 4m5fwbe2kCCpZ8roQXoA30iT 776787086 MLB Risco PLD: HIGH Criou: 12/08/2025 Cr…" at bounding box center [815, 442] width 785 height 88
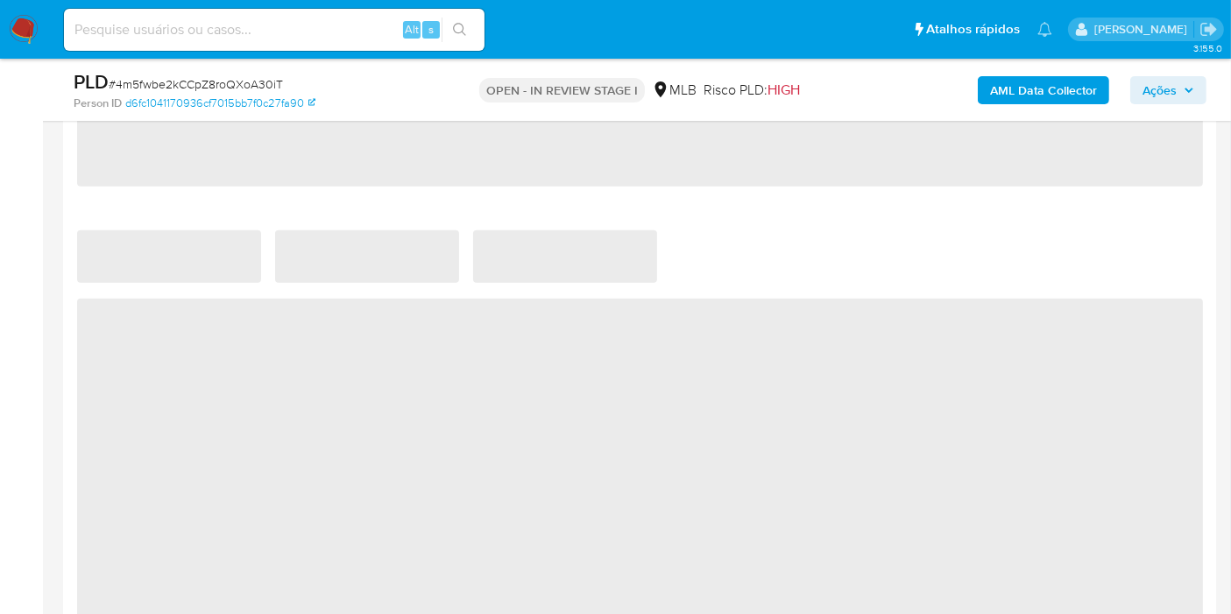
select select "10"
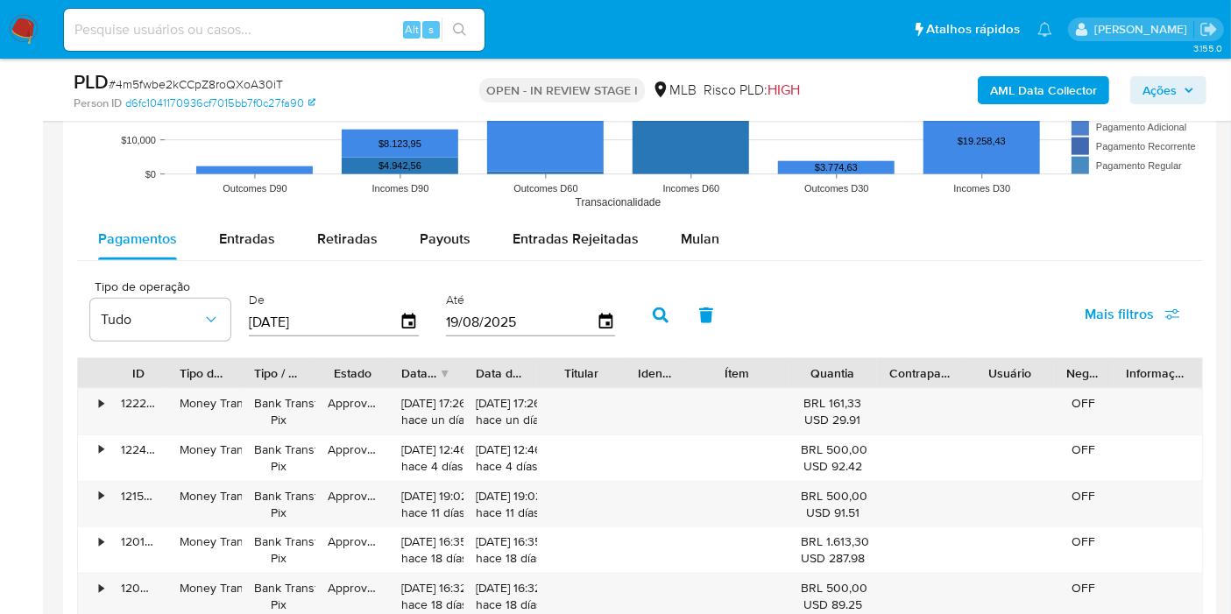
scroll to position [1737, 0]
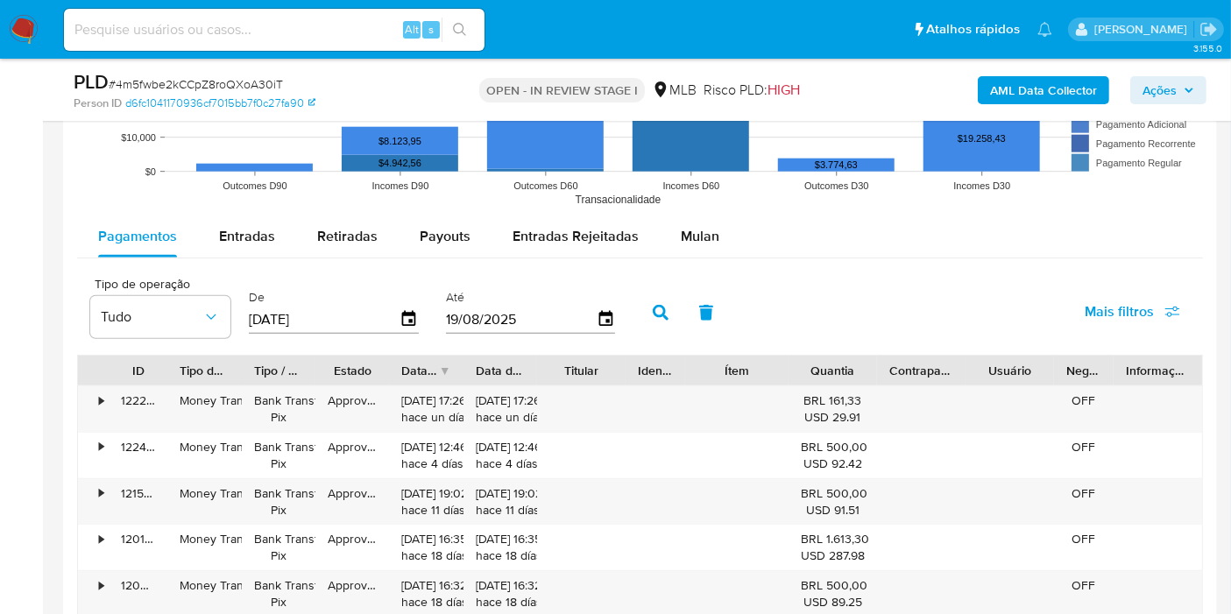
click at [694, 264] on div "Pagamentos Entradas Retiradas Payouts Entradas Rejeitadas Mulan Tipo de operaçã…" at bounding box center [640, 556] width 1126 height 681
click at [701, 240] on span "Mulan" at bounding box center [700, 236] width 39 height 20
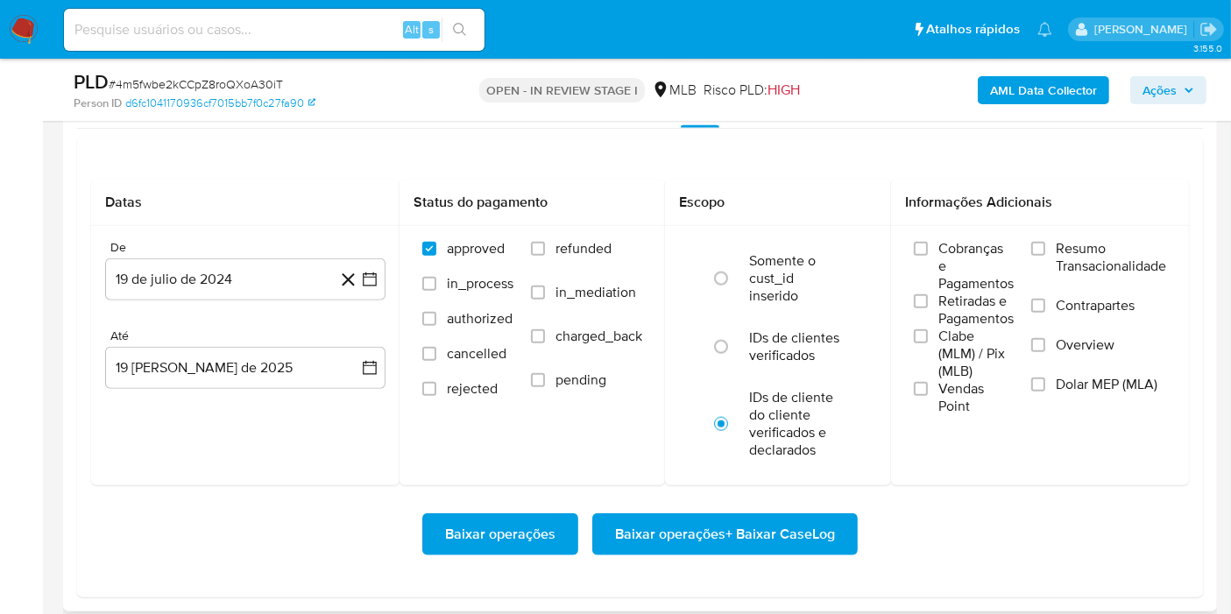
scroll to position [1868, 0]
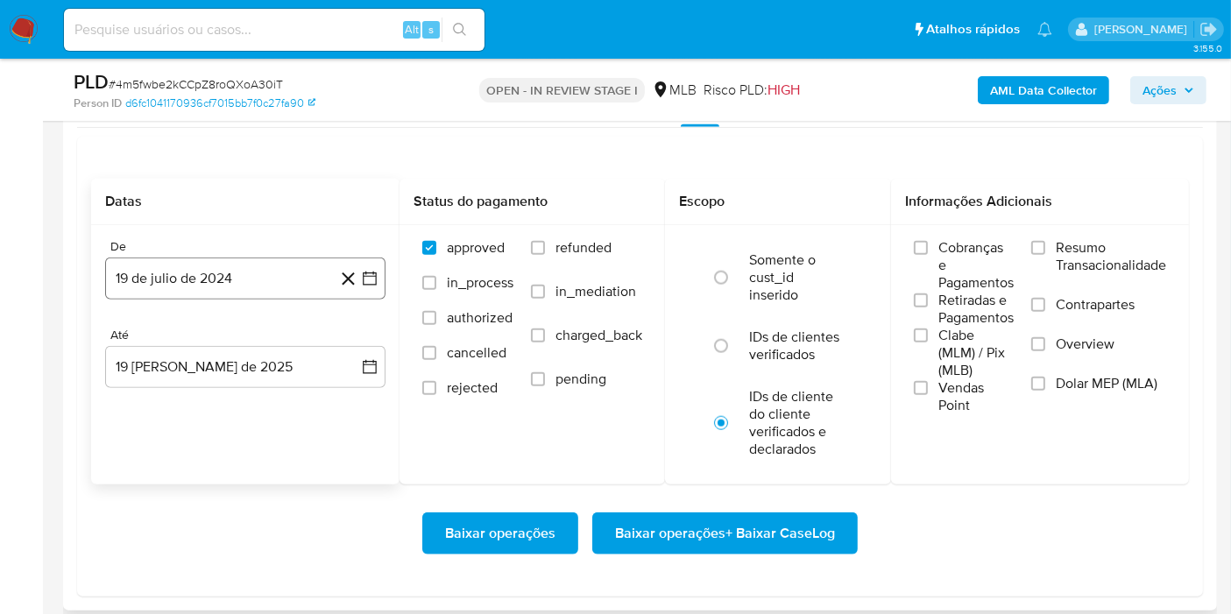
click at [249, 274] on button "19 de julio de 2024" at bounding box center [245, 279] width 280 height 42
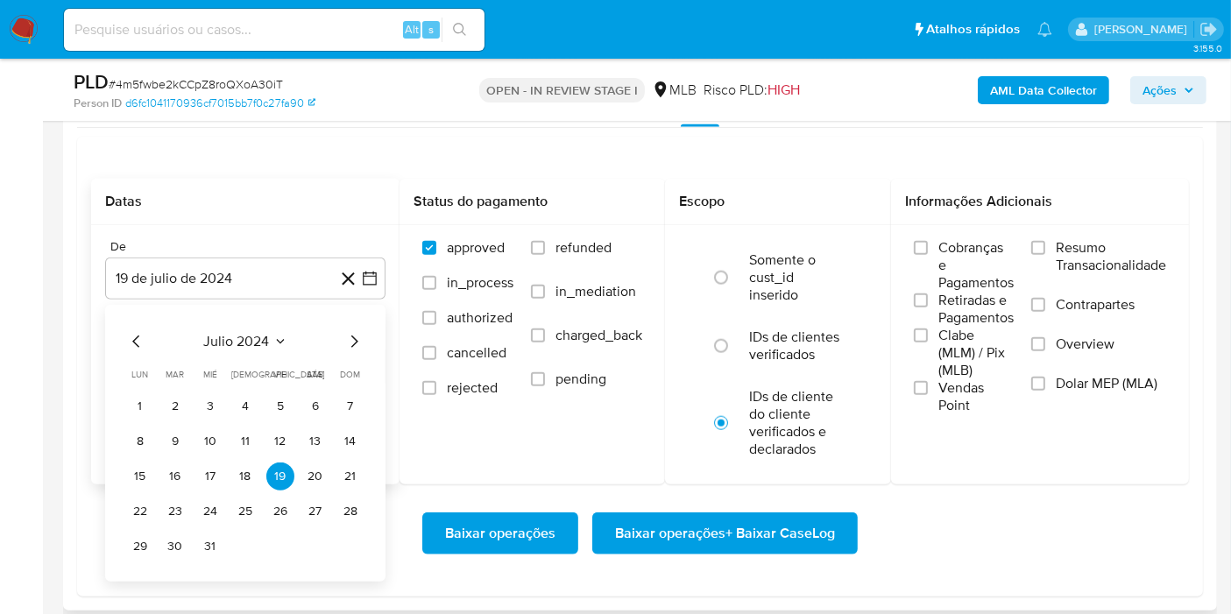
click at [265, 343] on span "julio 2024" at bounding box center [237, 342] width 66 height 18
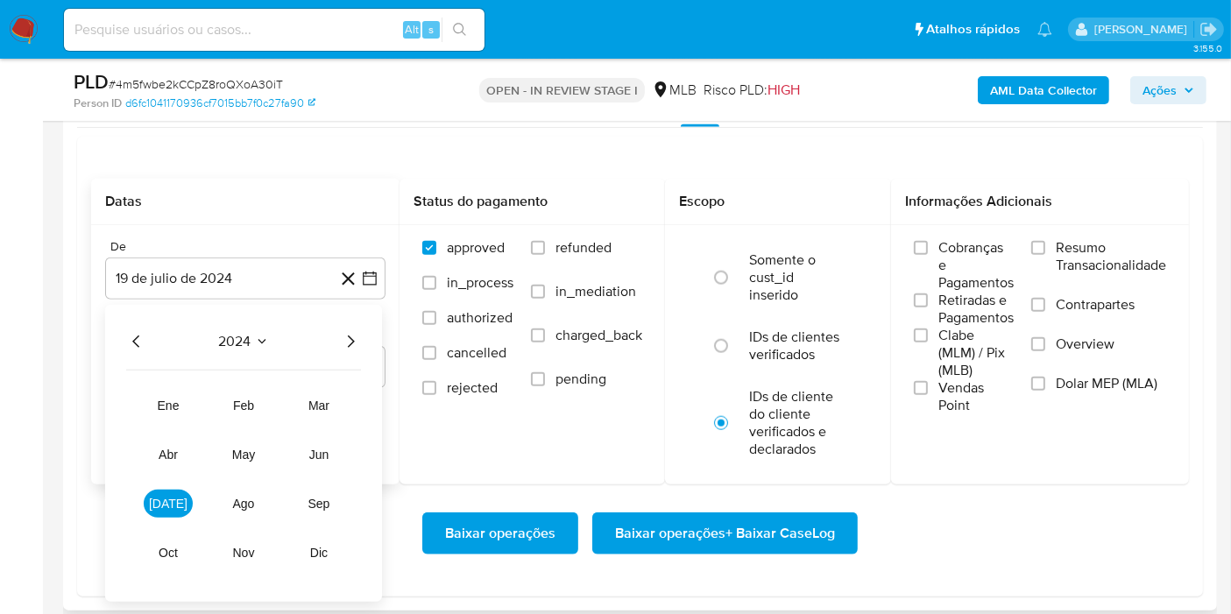
click at [352, 336] on icon "Año siguiente" at bounding box center [350, 341] width 21 height 21
click at [175, 514] on tr "ene feb mar abr may jun jul ago sep oct nov dic" at bounding box center [244, 479] width 200 height 175
click at [173, 504] on span "jul" at bounding box center [168, 504] width 39 height 14
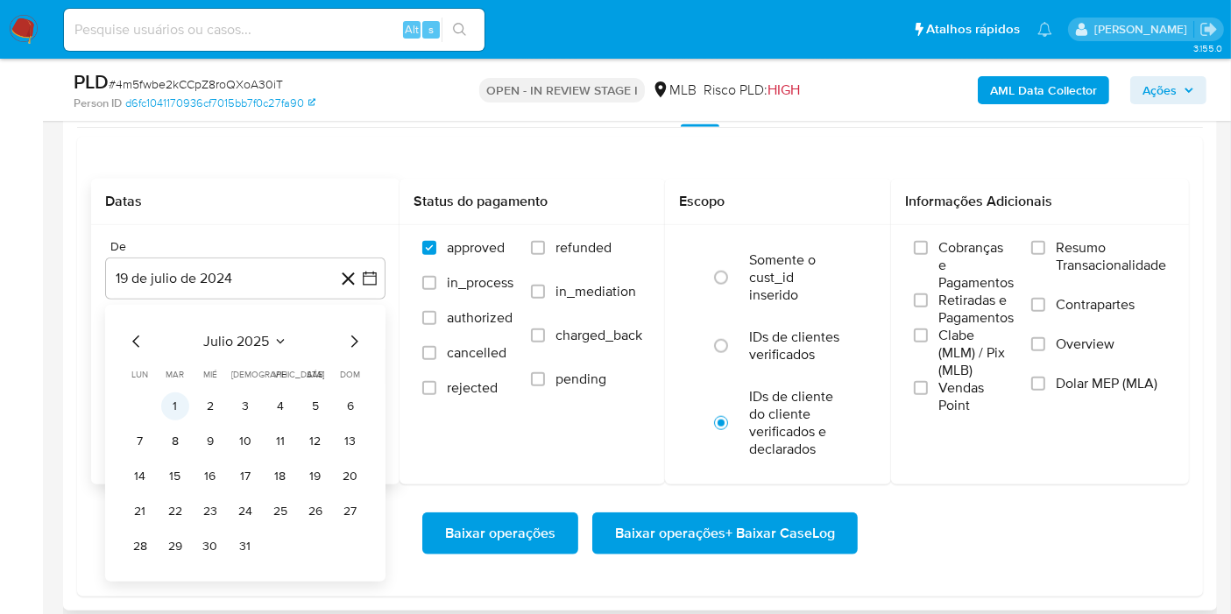
click at [180, 407] on button "1" at bounding box center [175, 407] width 28 height 28
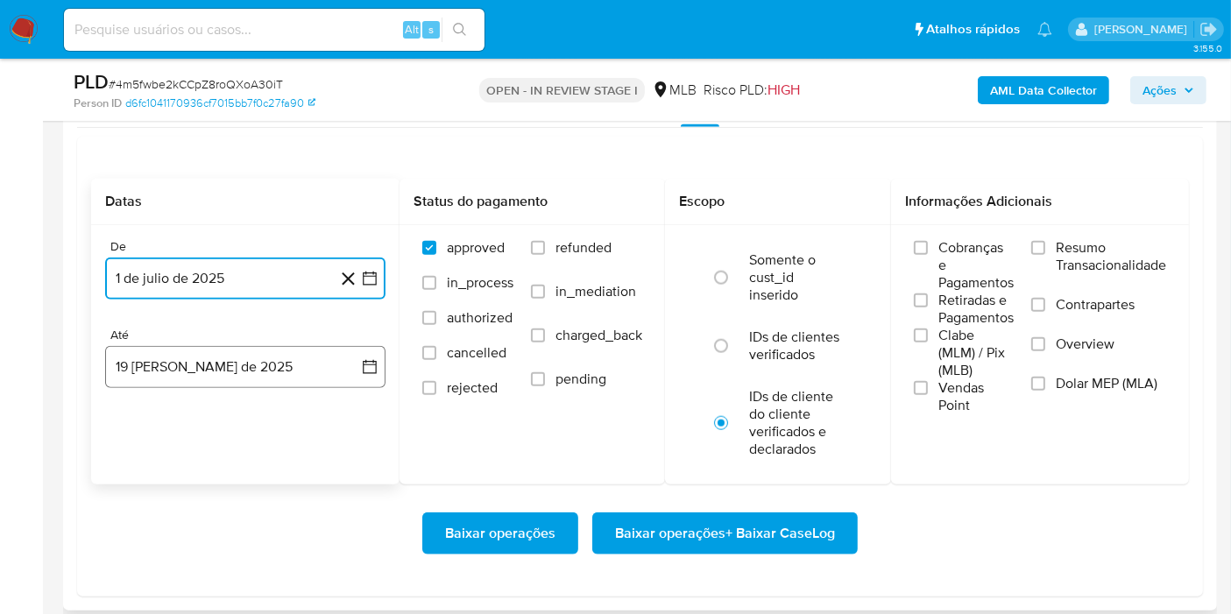
click at [201, 371] on button "19 de agosto de 2025" at bounding box center [245, 367] width 280 height 42
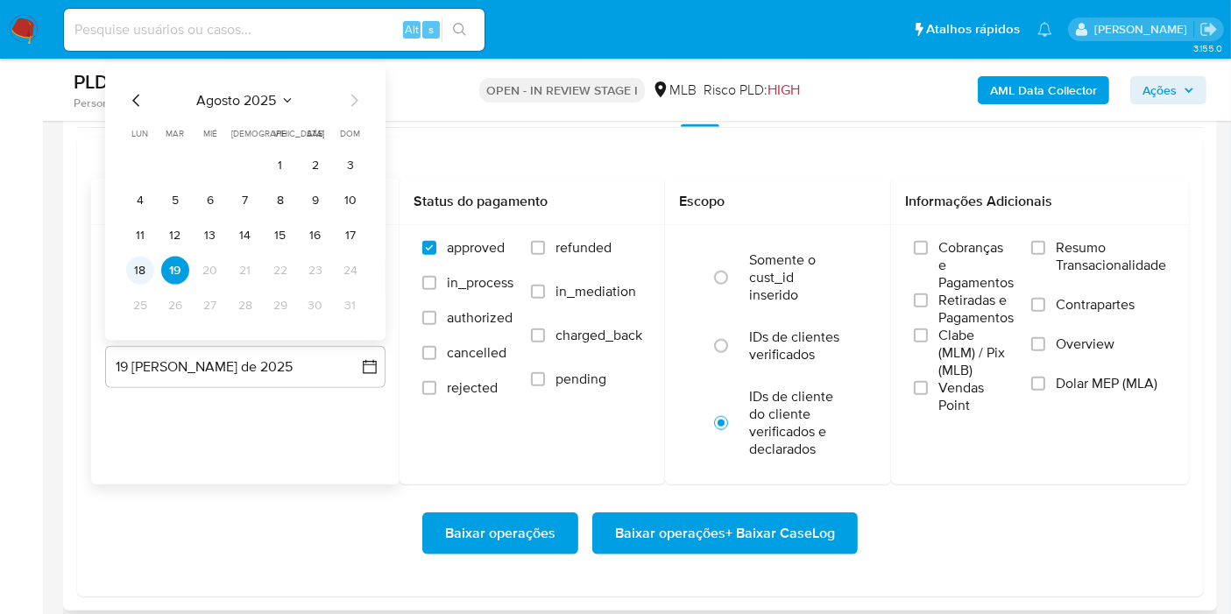
click at [141, 276] on button "18" at bounding box center [140, 271] width 28 height 28
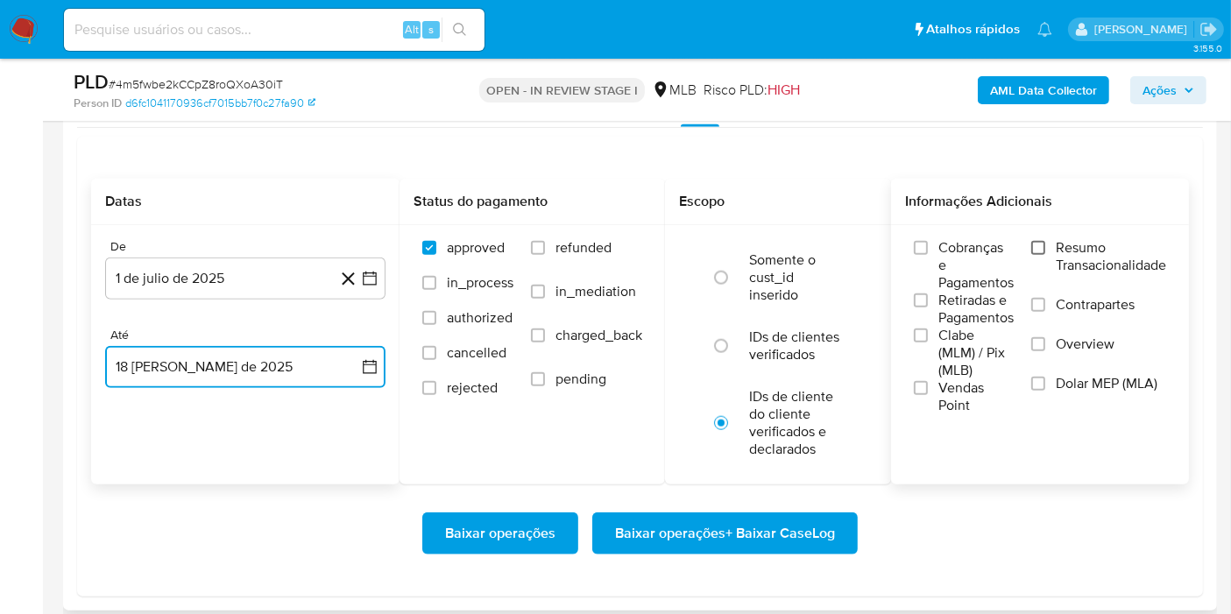
click at [1041, 249] on input "Resumo Transacionalidade" at bounding box center [1038, 248] width 14 height 14
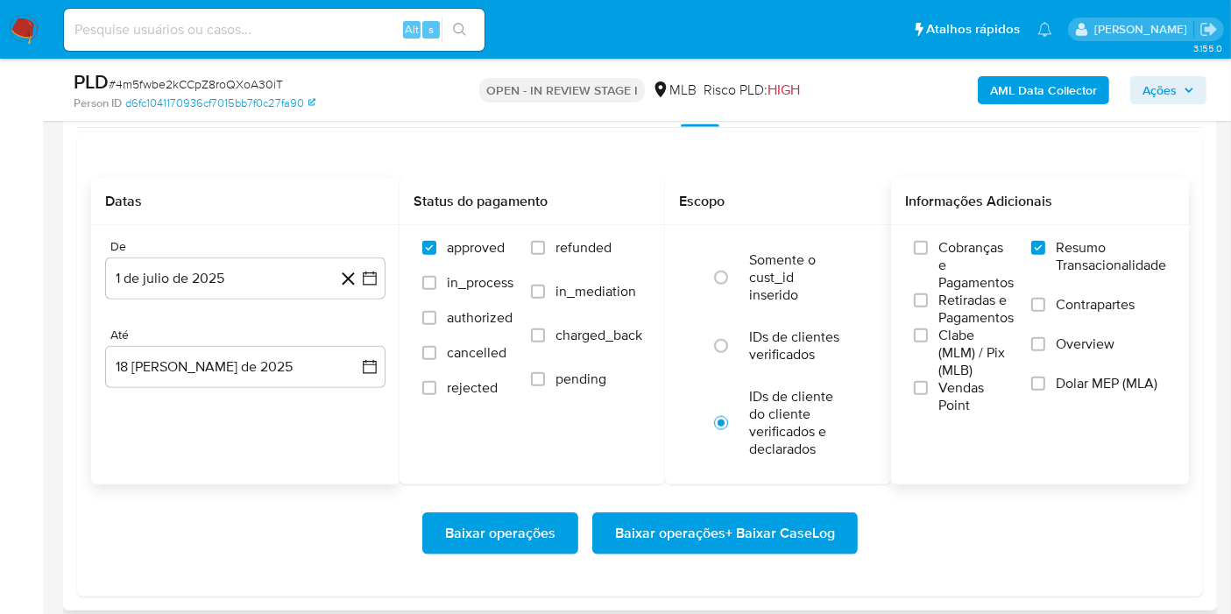
click at [768, 516] on span "Baixar operações + Baixar CaseLog" at bounding box center [725, 533] width 220 height 39
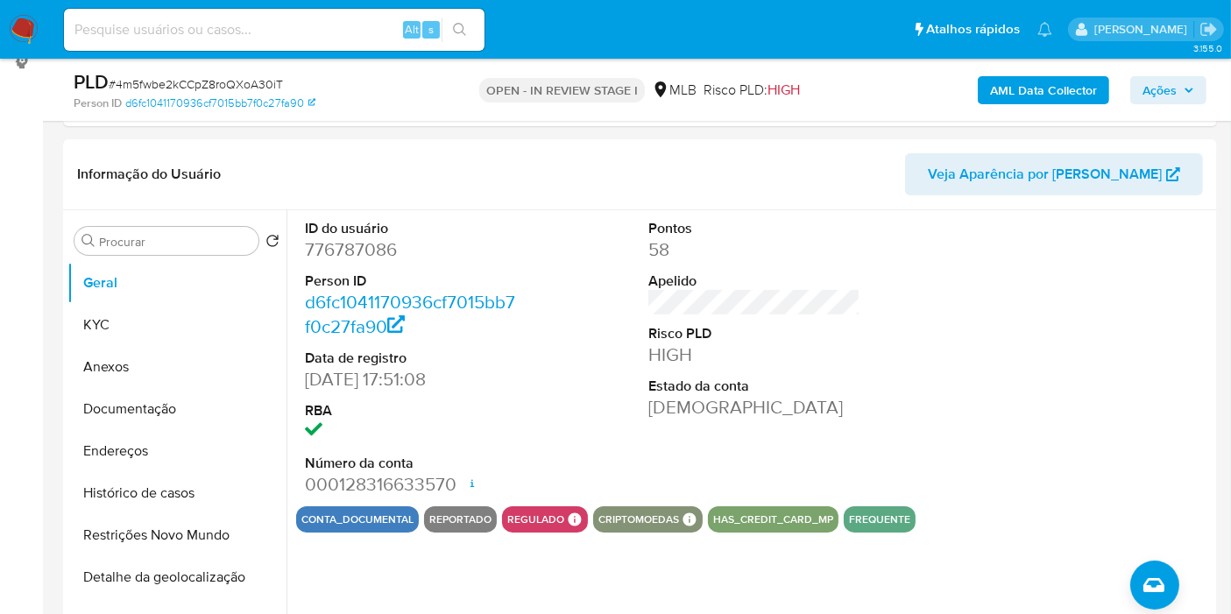
scroll to position [255, 0]
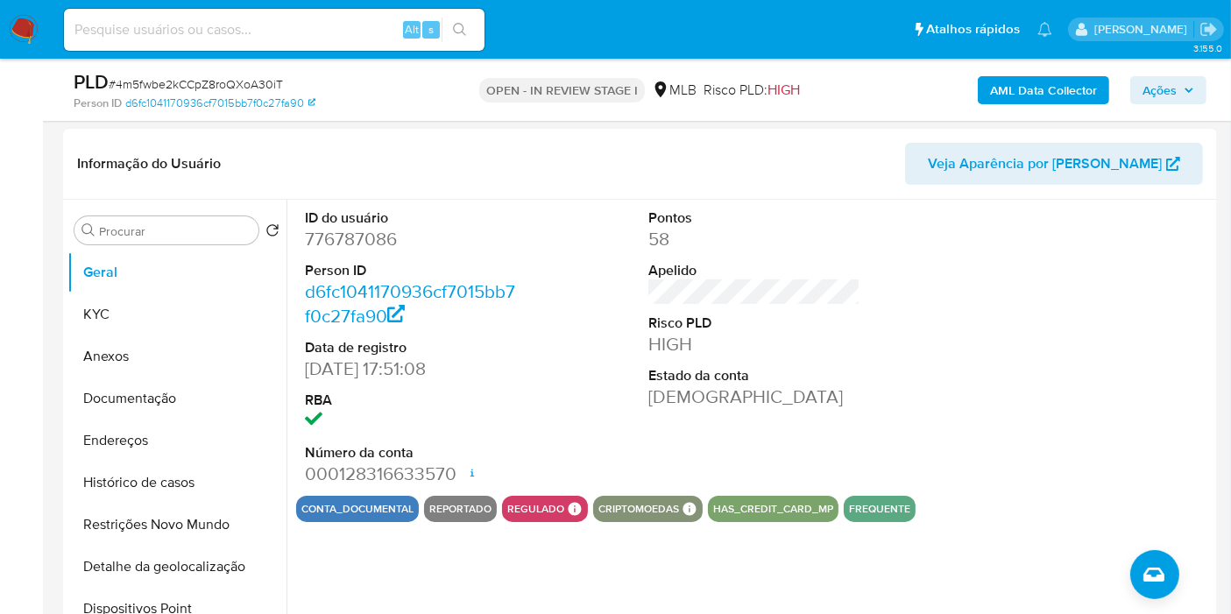
click at [1195, 86] on button "Ações" at bounding box center [1168, 90] width 76 height 28
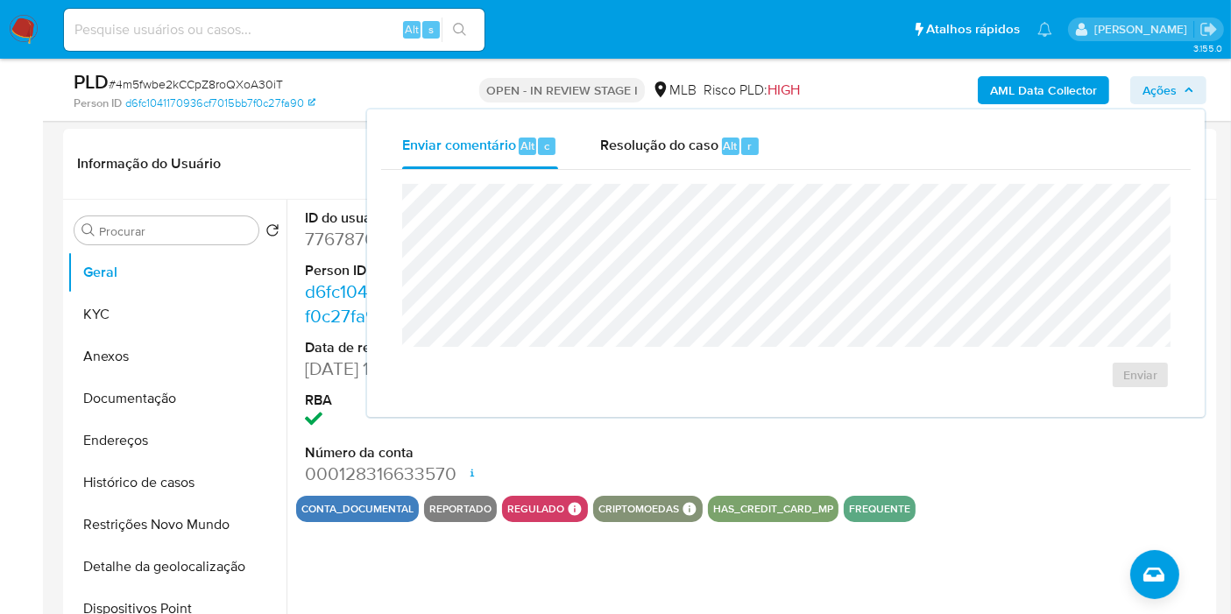
click at [1195, 86] on button "Ações" at bounding box center [1168, 90] width 76 height 28
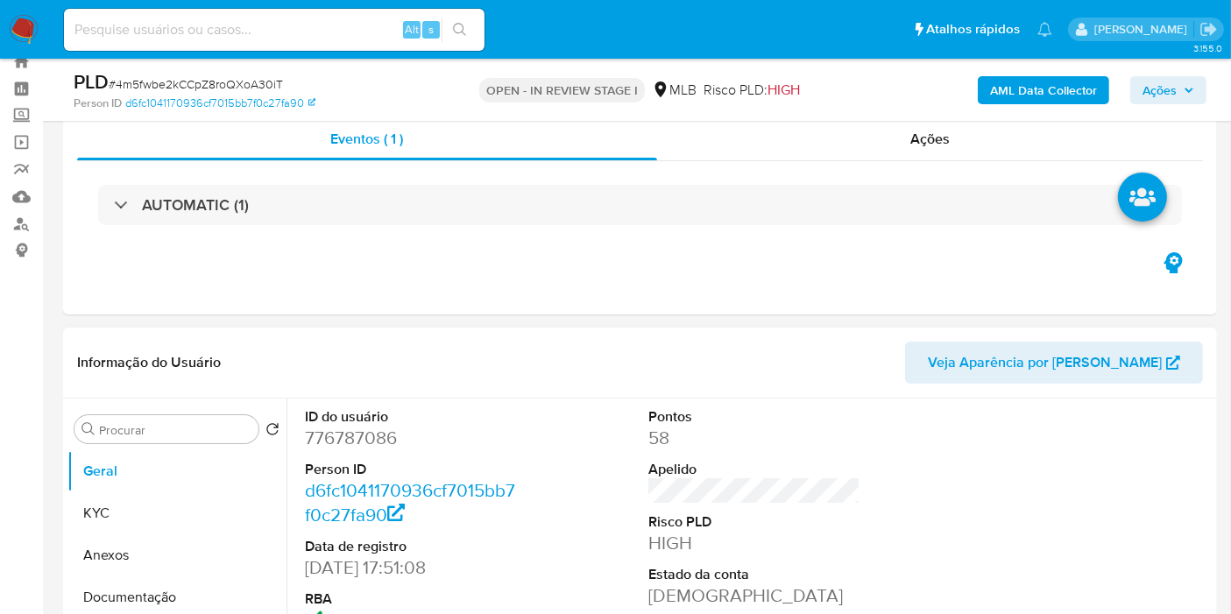
scroll to position [110, 0]
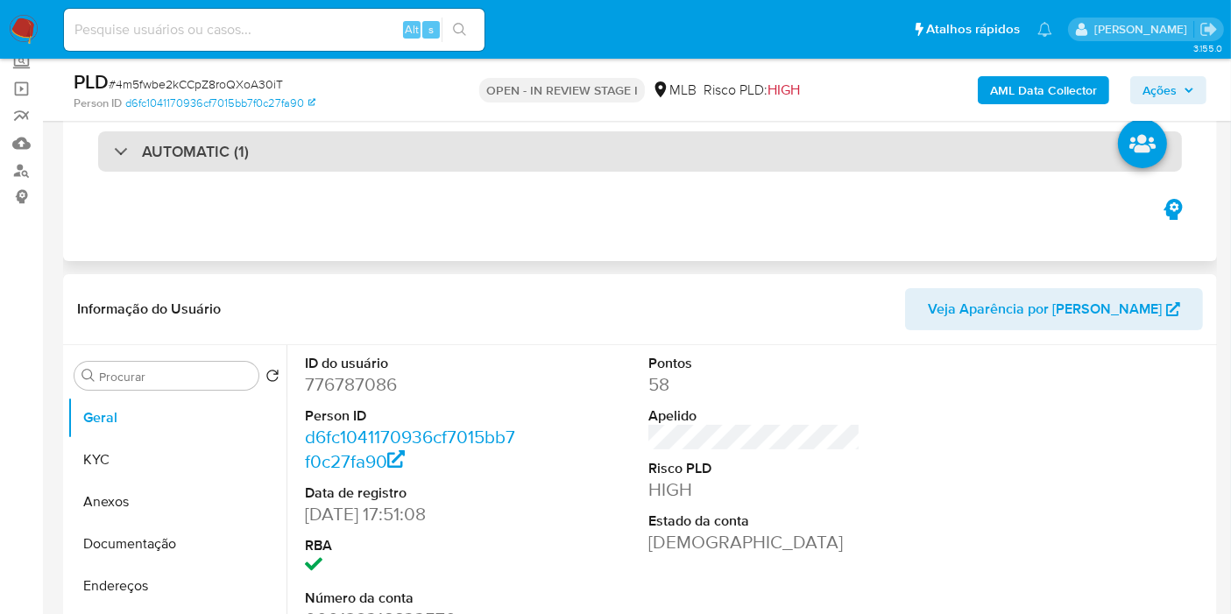
click at [618, 166] on div "AUTOMATIC (1)" at bounding box center [640, 151] width 1084 height 40
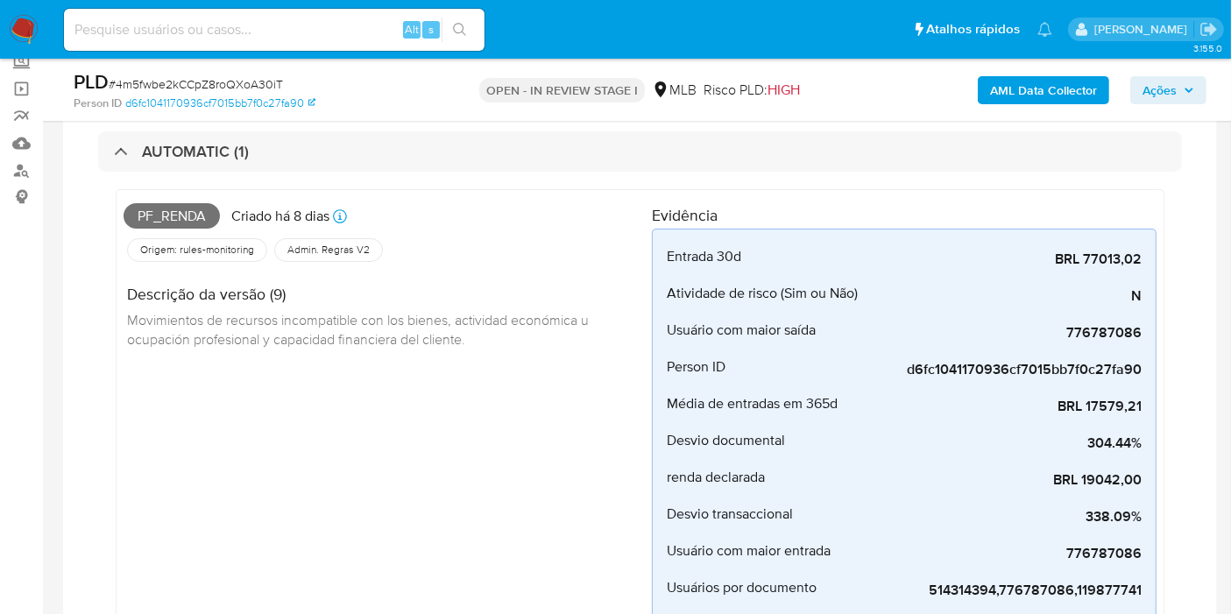
click at [190, 216] on span "Pf_renda" at bounding box center [172, 216] width 96 height 26
copy span "Pf_renda"
click at [1148, 90] on span "Ações" at bounding box center [1159, 90] width 34 height 28
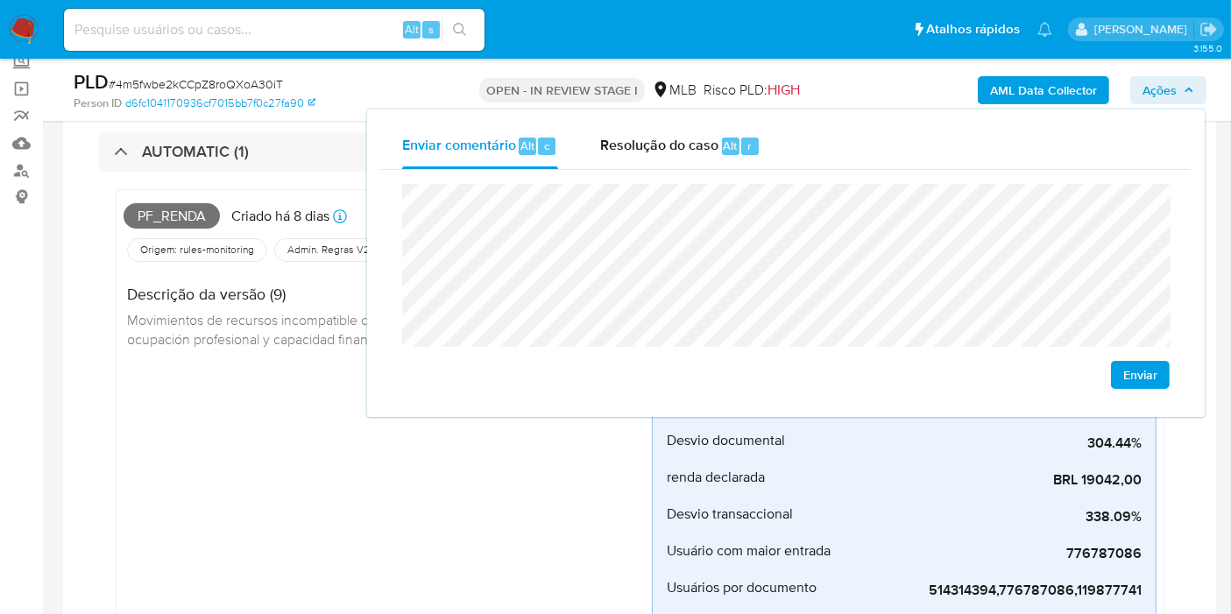
click at [320, 348] on div "Descrição da versão (9) Movimientos de recursos incompatible con los bienes, ac…" at bounding box center [388, 314] width 528 height 98
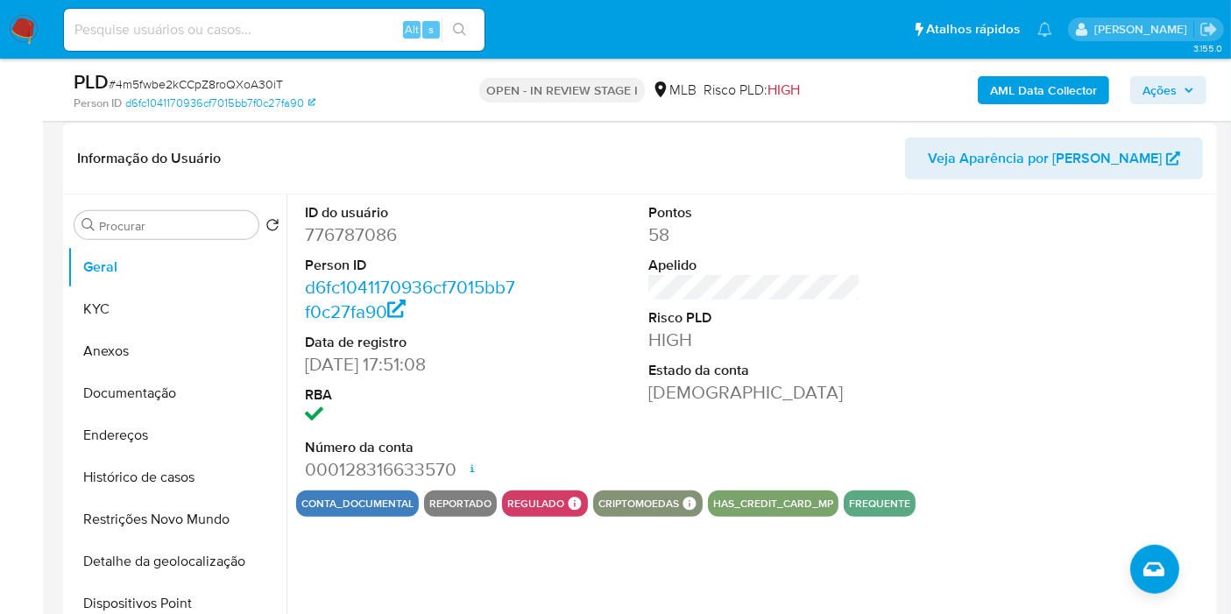
scroll to position [762, 0]
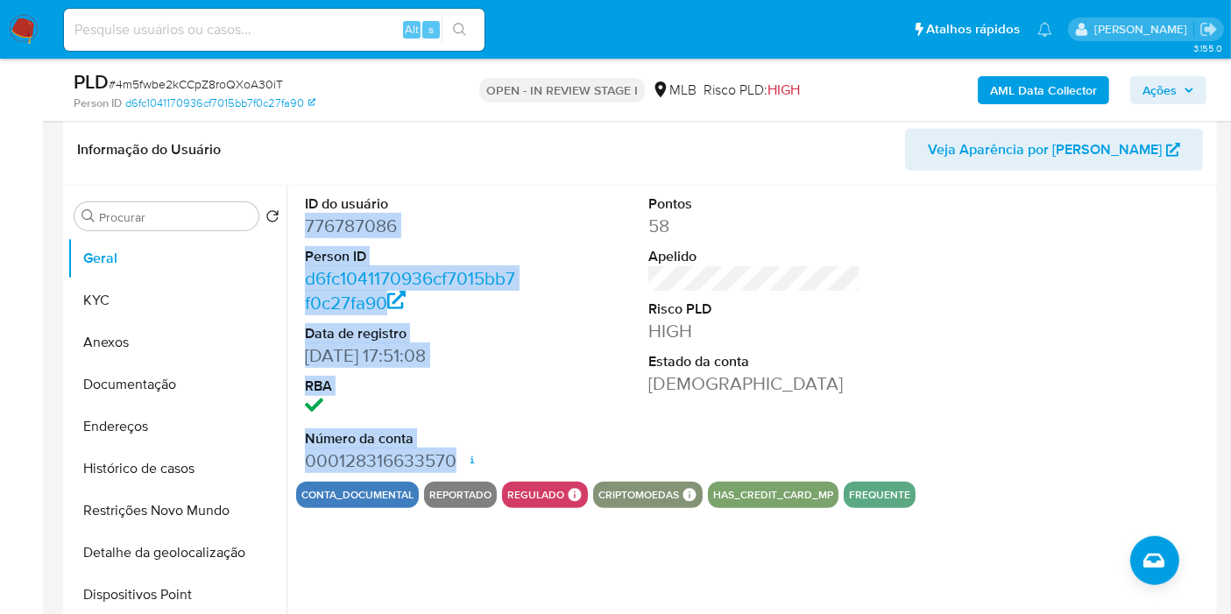
drag, startPoint x: 304, startPoint y: 227, endPoint x: 455, endPoint y: 457, distance: 275.3
click at [455, 457] on dl "ID do usuário 776787086 Person ID d6fc1041170936cf7015bb7f0c27fa90 Data de regi…" at bounding box center [411, 334] width 212 height 279
copy dl "776787086 Person ID d6fc1041170936cf7015bb7f0c27fa90 Data de registro 16/06/202…"
click at [1164, 83] on span "Ações" at bounding box center [1159, 90] width 34 height 28
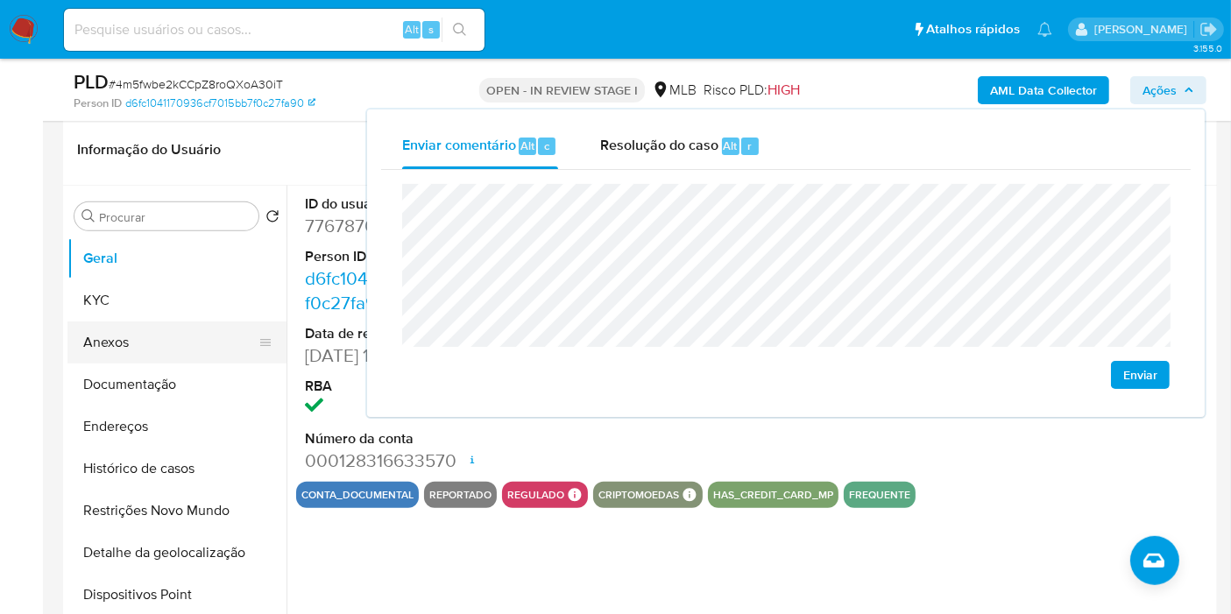
click at [162, 308] on button "KYC" at bounding box center [176, 300] width 219 height 42
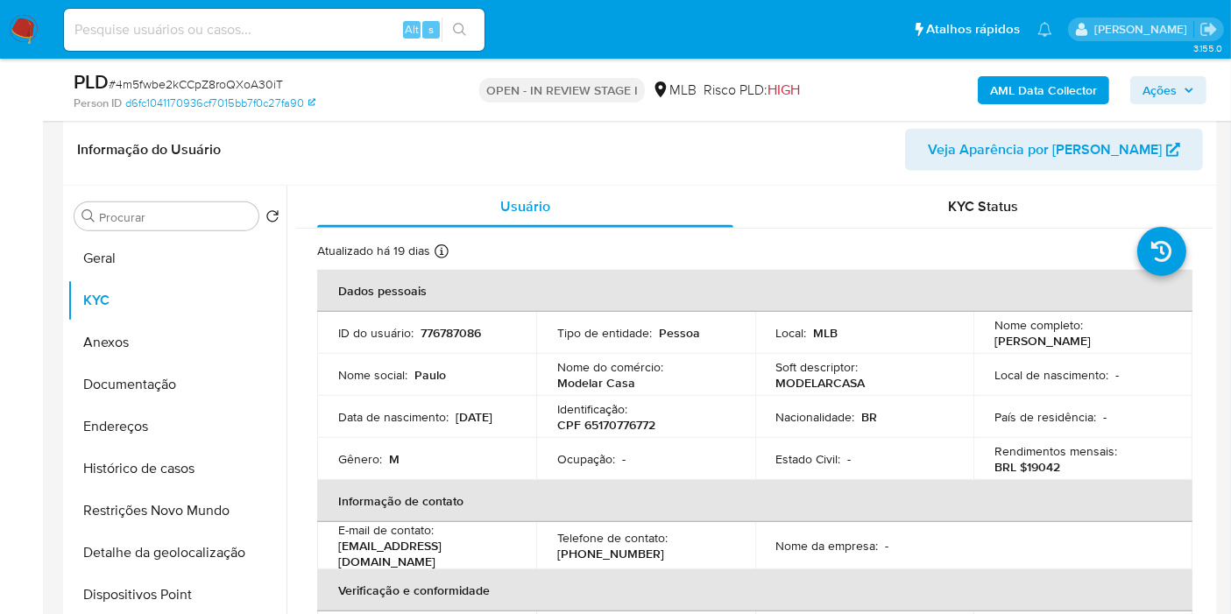
click at [642, 431] on p "CPF 65170776772" at bounding box center [606, 425] width 98 height 16
copy p "65170776772"
click at [1157, 91] on span "Ações" at bounding box center [1159, 90] width 34 height 28
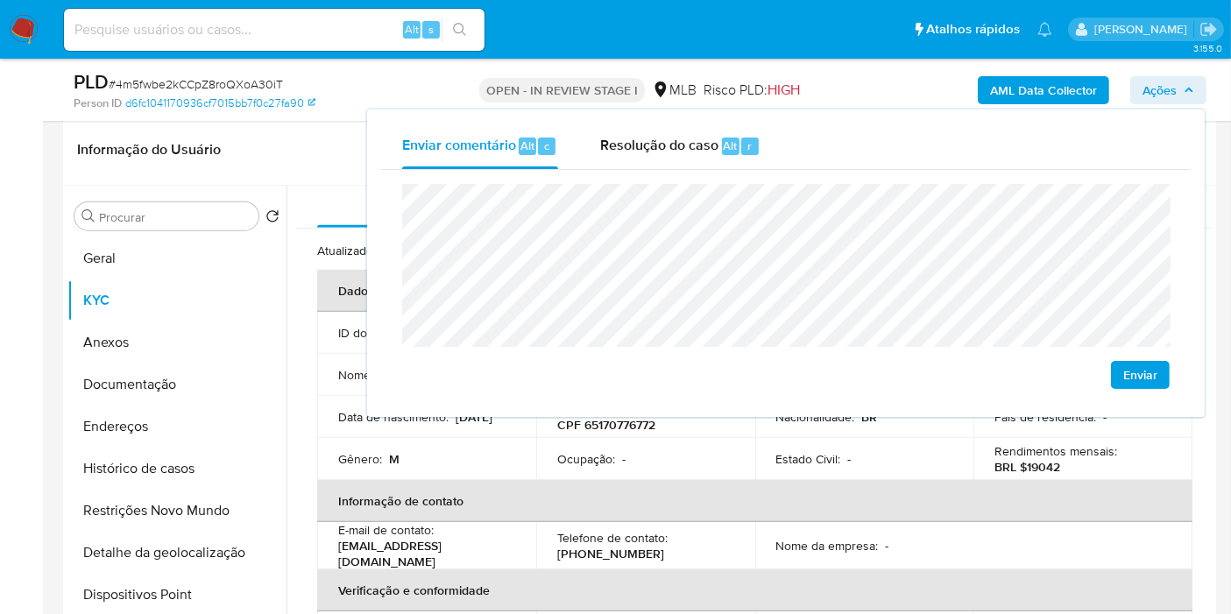
click at [0, 0] on lt-span "econômica" at bounding box center [0, 0] width 0 height 0
click at [0, 0] on lt-span "Petr ó polis" at bounding box center [0, 0] width 0 height 0
click at [0, 0] on lt-span "econômica" at bounding box center [0, 0] width 0 height 0
click at [659, 479] on td "Ocupação : -" at bounding box center [645, 459] width 219 height 42
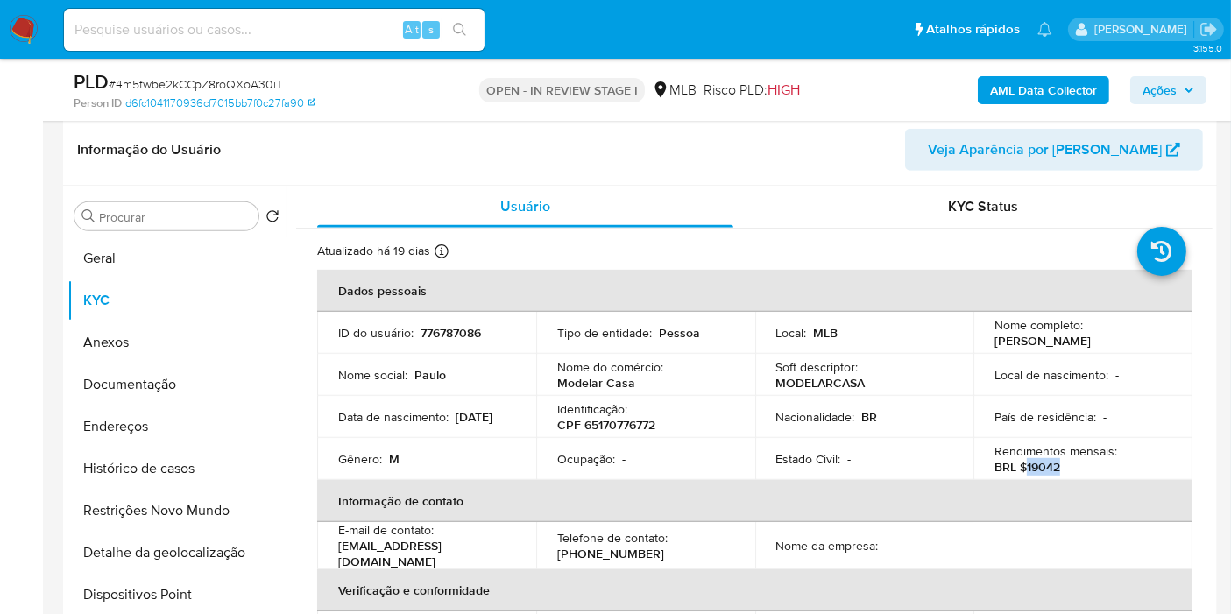
drag, startPoint x: 1022, startPoint y: 467, endPoint x: 1069, endPoint y: 468, distance: 46.4
click at [1069, 468] on div "Rendimentos mensais : BRL $19042" at bounding box center [1082, 459] width 177 height 32
copy p "19042"
click at [183, 377] on button "Documentação" at bounding box center [169, 385] width 205 height 42
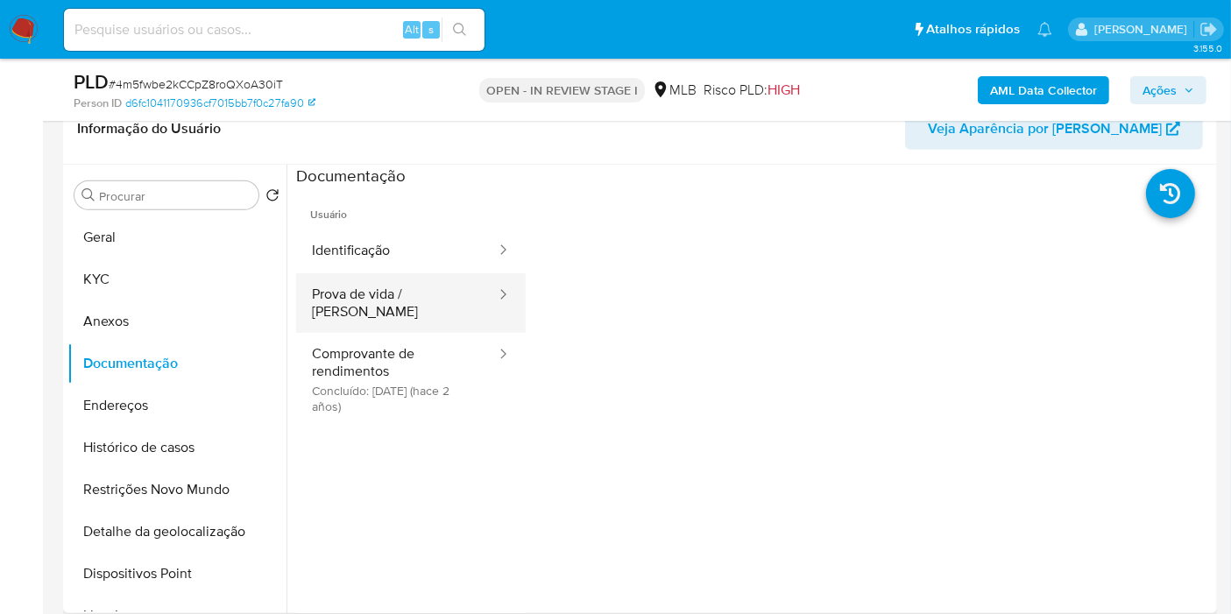
click at [407, 294] on button "Prova de vida / Selfie" at bounding box center [397, 303] width 202 height 60
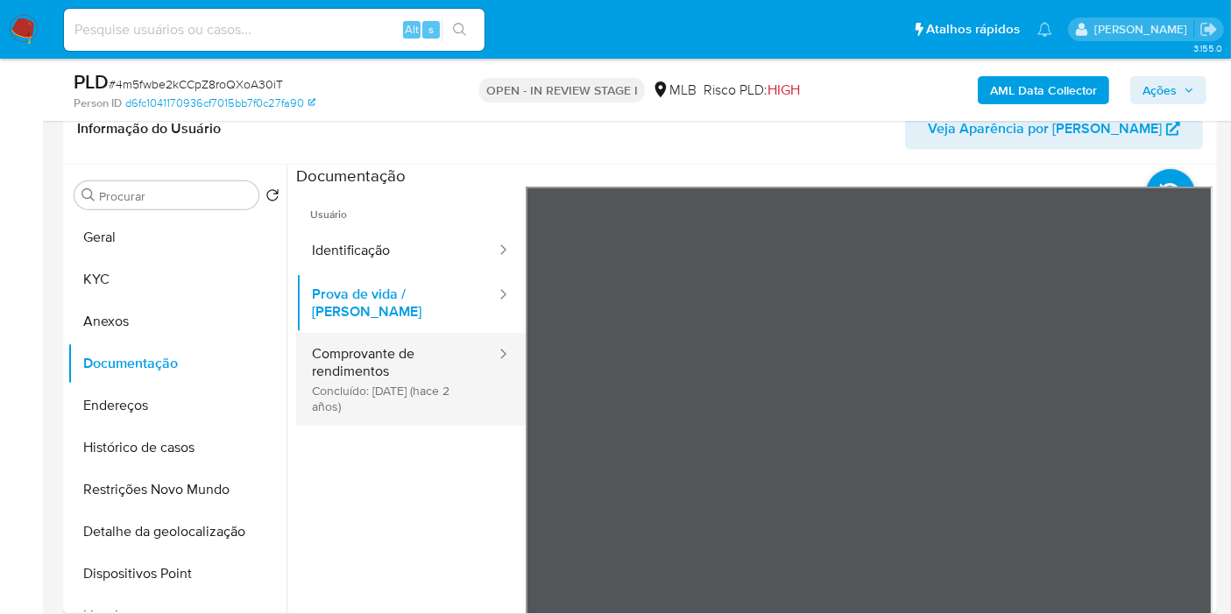
click at [364, 339] on button "Comprovante de rendimentos Concluído: 18/01/2024 (hace 2 años)" at bounding box center [397, 379] width 202 height 93
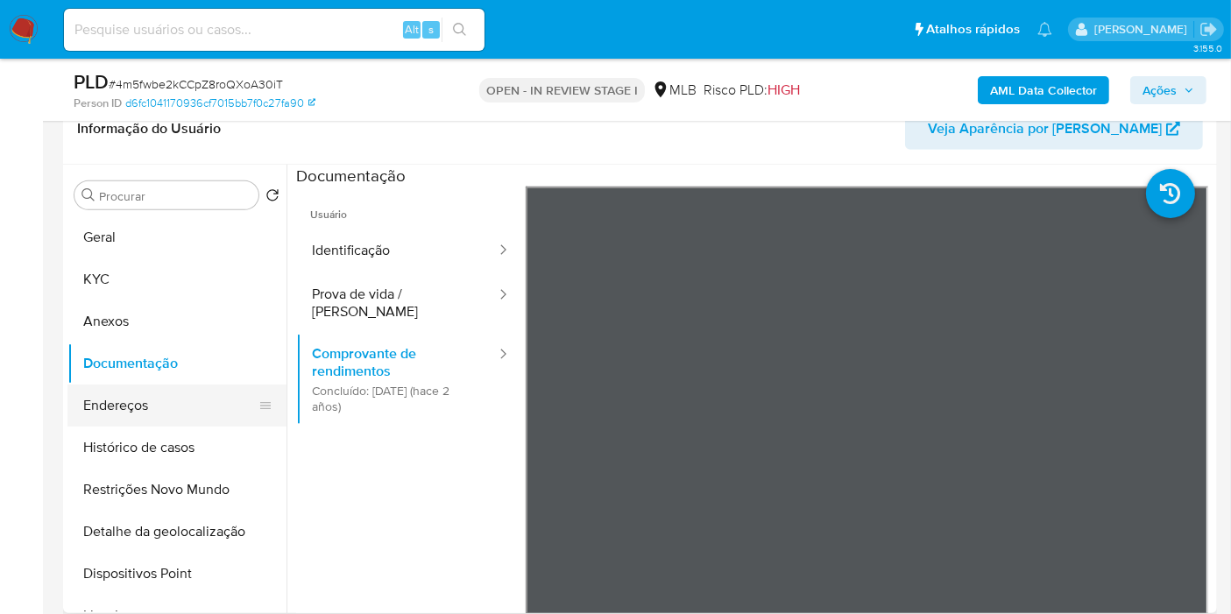
click at [152, 412] on button "Endereços" at bounding box center [169, 406] width 205 height 42
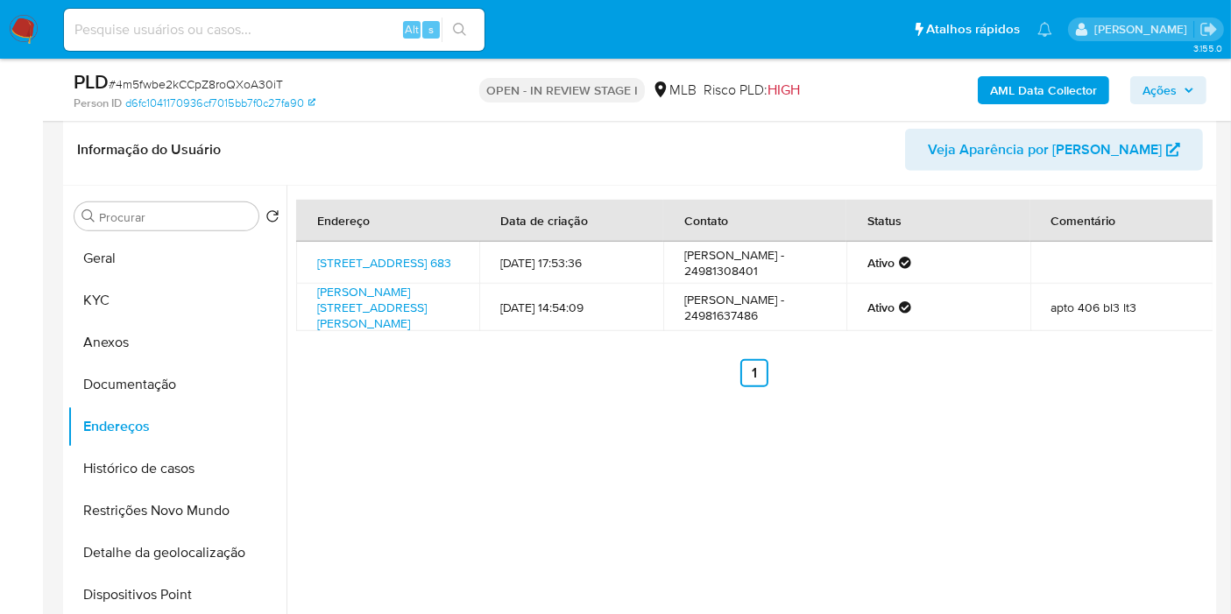
drag, startPoint x: 1182, startPoint y: 89, endPoint x: 1164, endPoint y: 95, distance: 19.4
click at [1164, 95] on span "Ações" at bounding box center [1168, 90] width 52 height 25
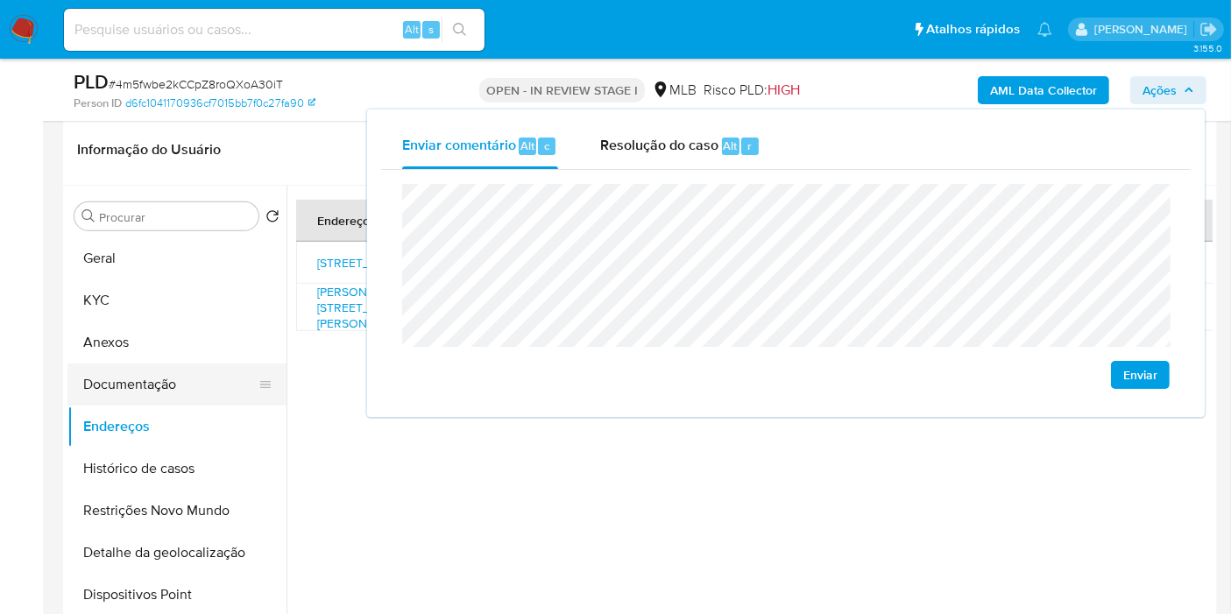
click at [190, 374] on button "Documentação" at bounding box center [169, 385] width 205 height 42
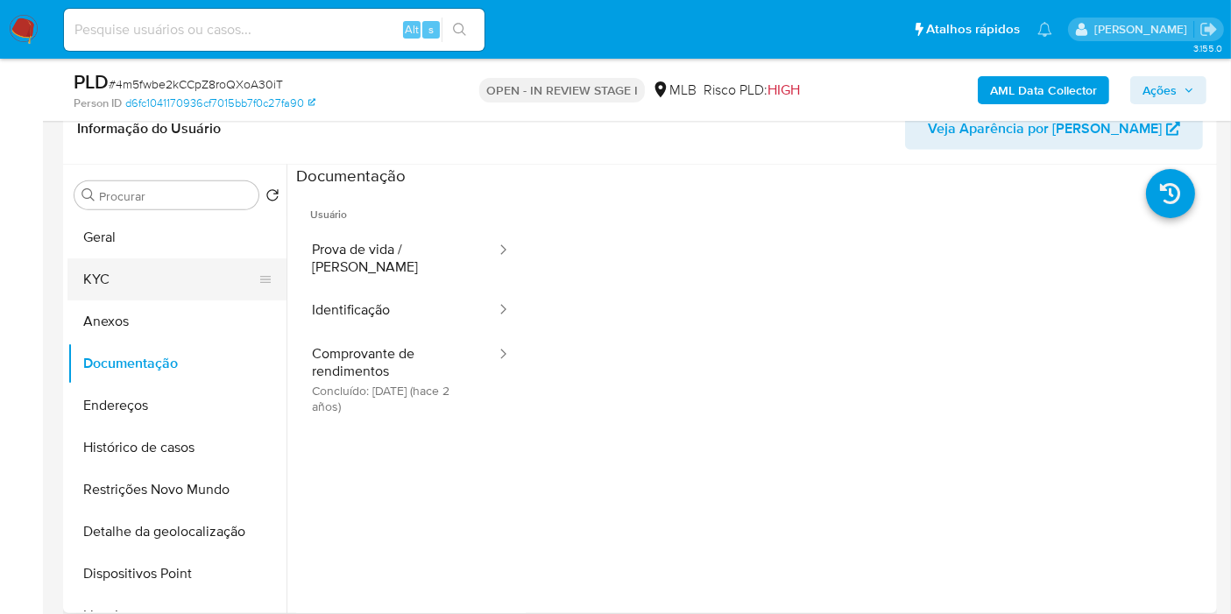
click at [175, 280] on button "KYC" at bounding box center [169, 279] width 205 height 42
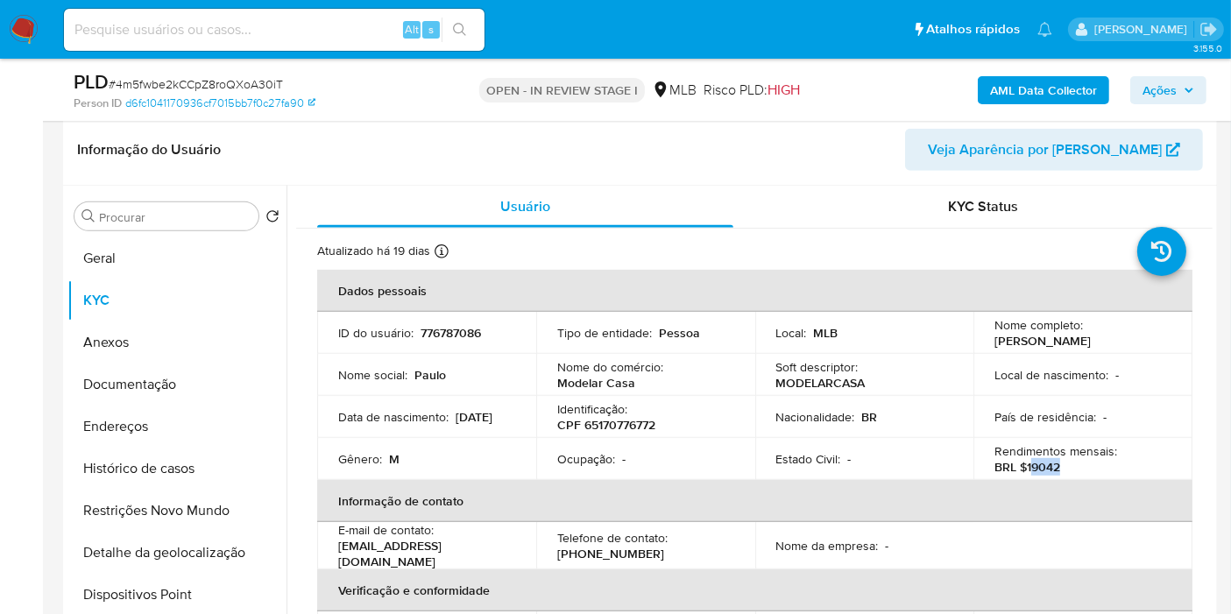
drag, startPoint x: 1026, startPoint y: 470, endPoint x: 1048, endPoint y: 469, distance: 22.0
click at [1076, 468] on div "Rendimentos mensais : BRL $19042" at bounding box center [1082, 459] width 177 height 32
click at [1048, 469] on p "BRL $19042" at bounding box center [1027, 467] width 66 height 16
drag, startPoint x: 1025, startPoint y: 468, endPoint x: 1051, endPoint y: 469, distance: 26.3
click at [1051, 469] on p "BRL $19042" at bounding box center [1027, 467] width 66 height 16
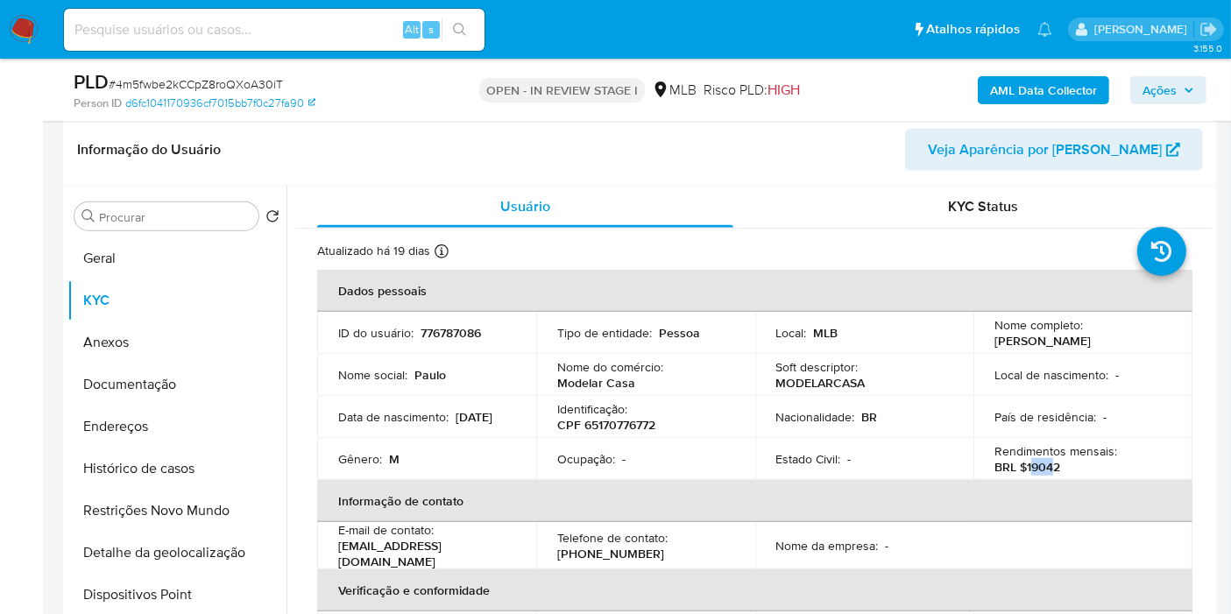
click at [1031, 470] on p "BRL $19042" at bounding box center [1027, 467] width 66 height 16
click at [1062, 469] on div "Rendimentos mensais : BRL $19042" at bounding box center [1082, 459] width 177 height 32
drag, startPoint x: 1021, startPoint y: 466, endPoint x: 1067, endPoint y: 468, distance: 46.5
click at [1067, 468] on div "Rendimentos mensais : BRL $19042" at bounding box center [1082, 459] width 177 height 32
copy p "19042"
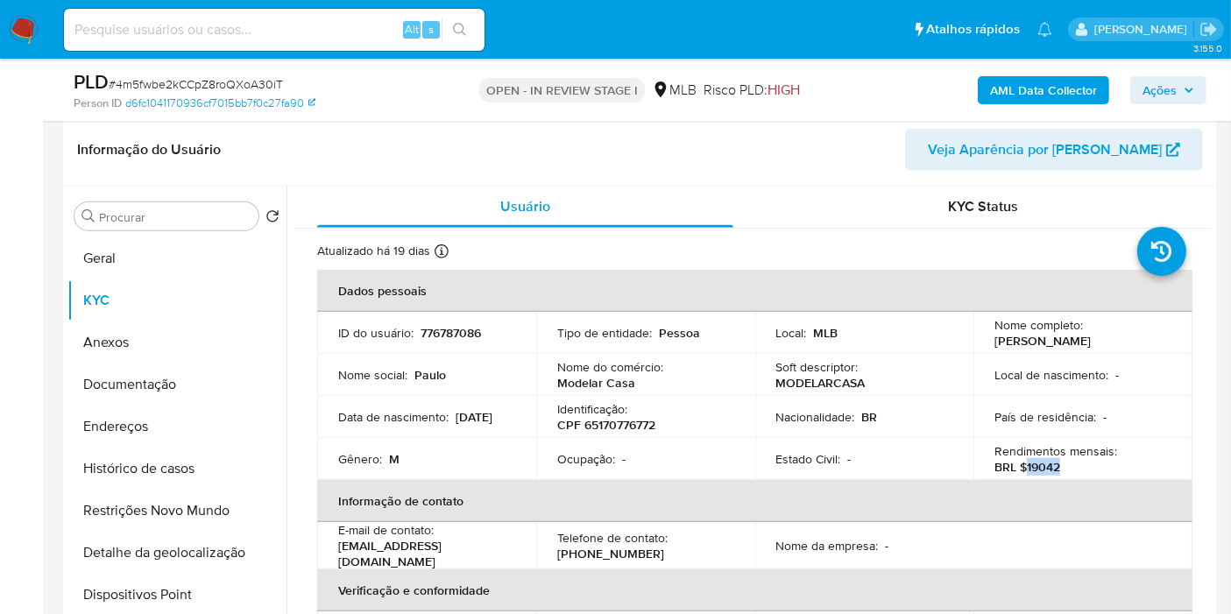
click at [1156, 97] on span "Ações" at bounding box center [1159, 90] width 34 height 28
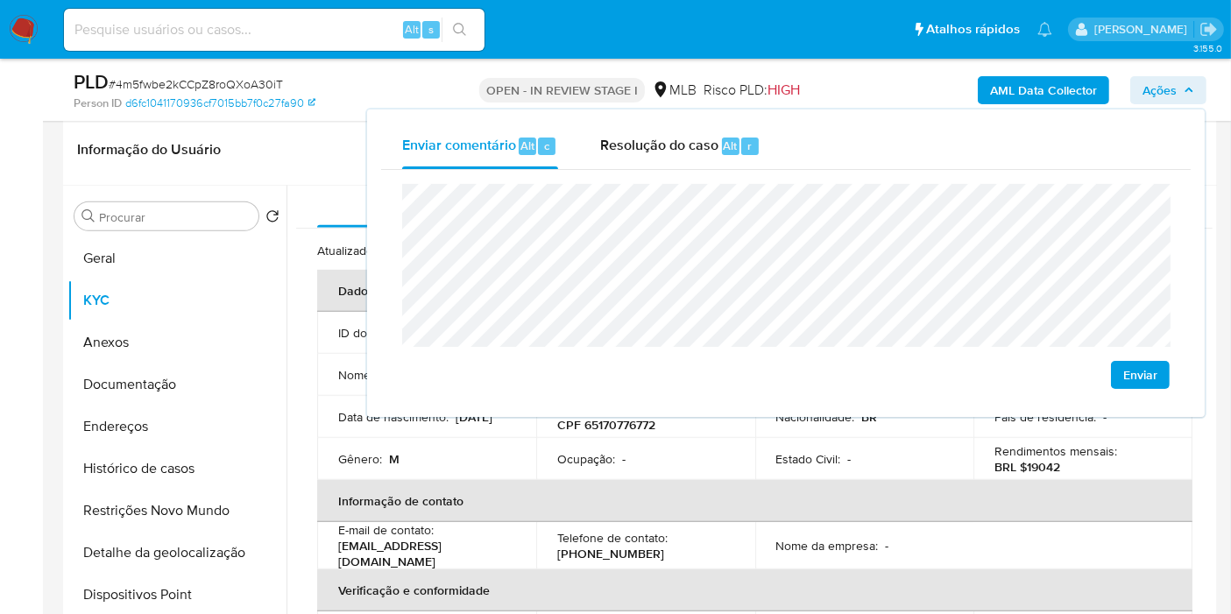
click at [0, 0] on lt-span "Petr ó polis" at bounding box center [0, 0] width 0 height 0
click at [473, 477] on td "Gênero : M" at bounding box center [426, 459] width 219 height 42
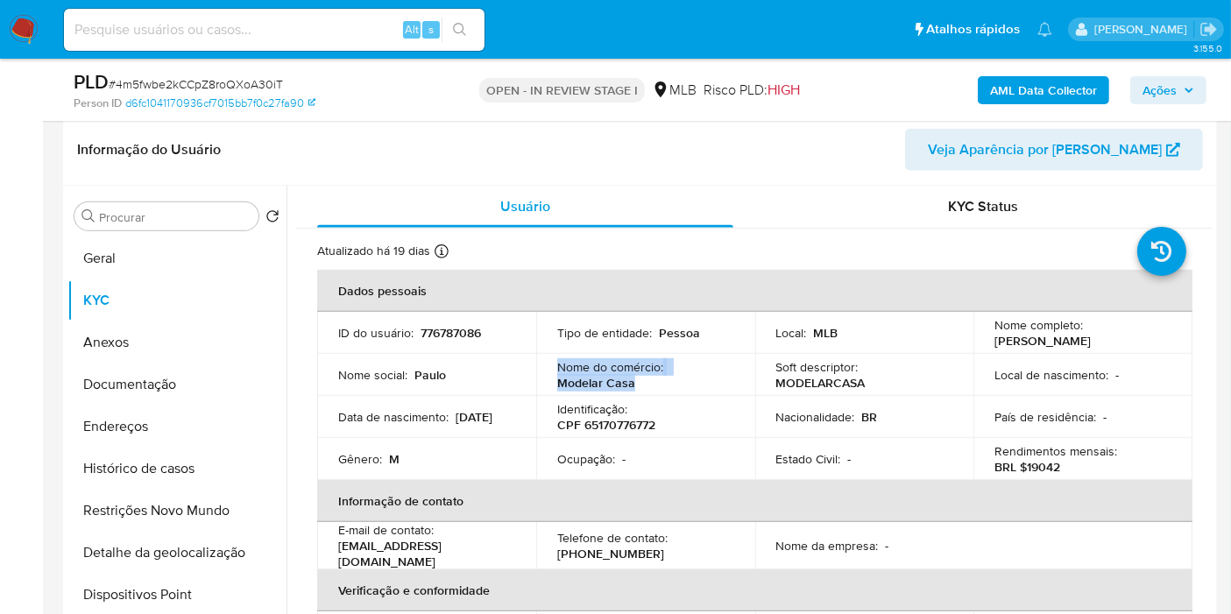
drag, startPoint x: 638, startPoint y: 385, endPoint x: 557, endPoint y: 363, distance: 83.5
click at [557, 363] on div "Nome do comércio : Modelar Casa" at bounding box center [645, 375] width 177 height 32
copy div "Nome do comércio : Modelar Casa"
click at [173, 258] on button "Geral" at bounding box center [169, 258] width 205 height 42
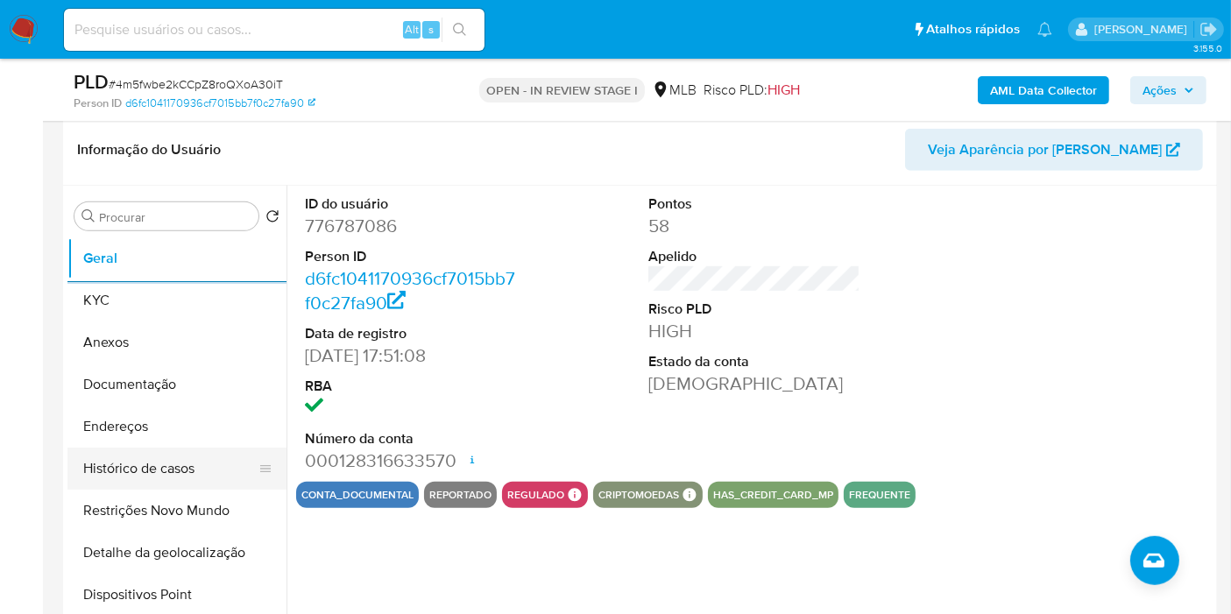
click at [208, 460] on button "Histórico de casos" at bounding box center [169, 469] width 205 height 42
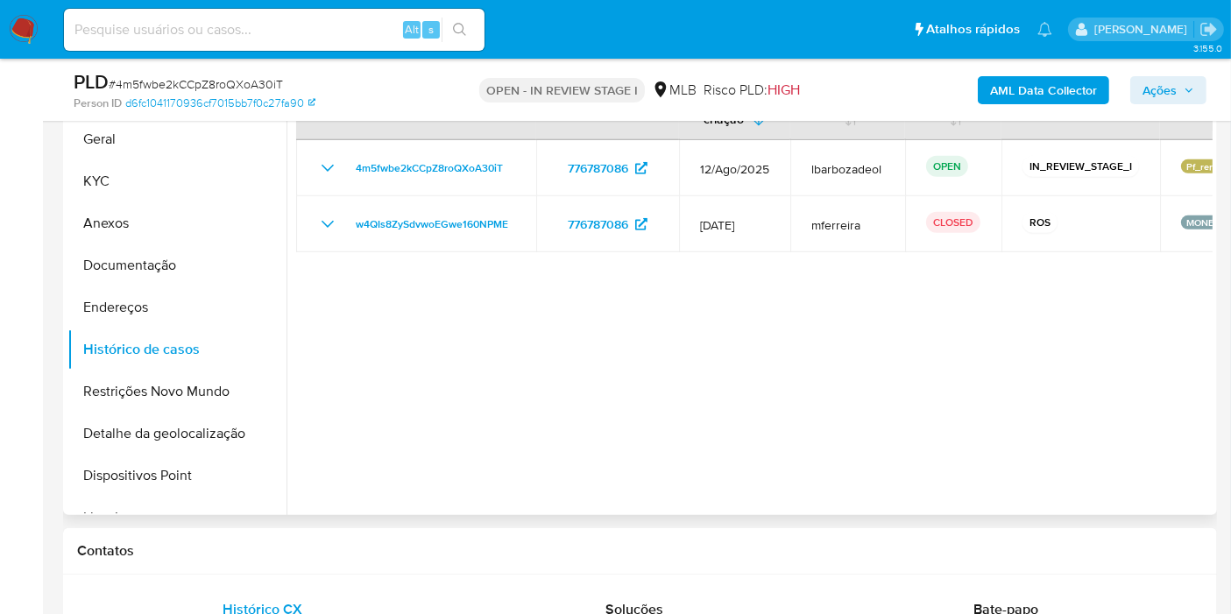
scroll to position [854, 0]
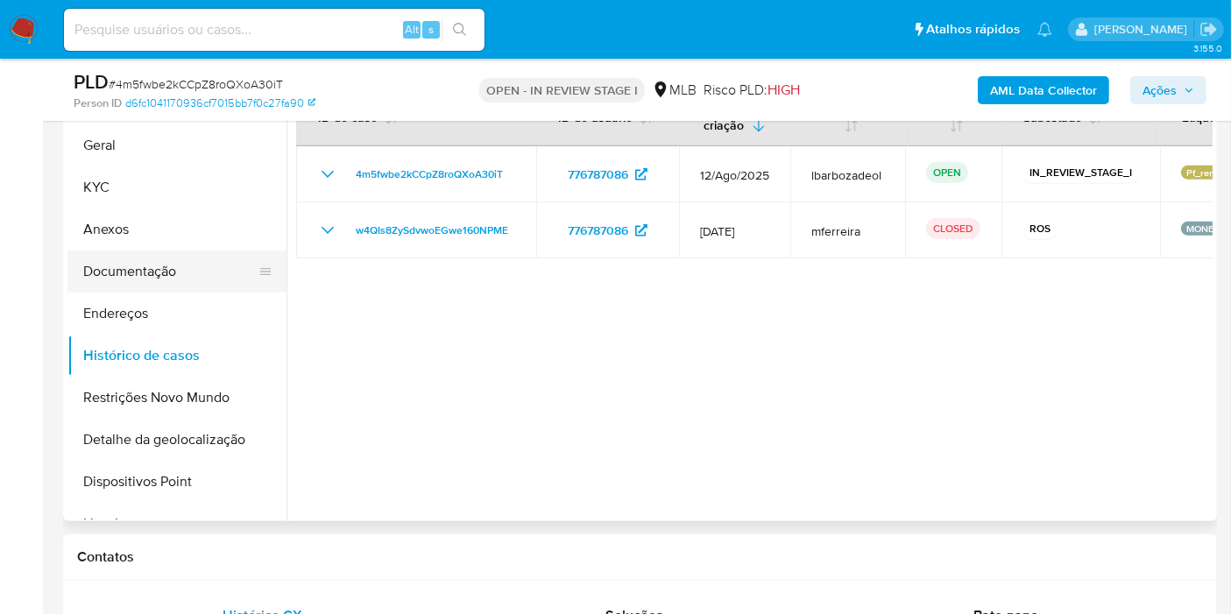
click at [179, 272] on button "Documentação" at bounding box center [169, 272] width 205 height 42
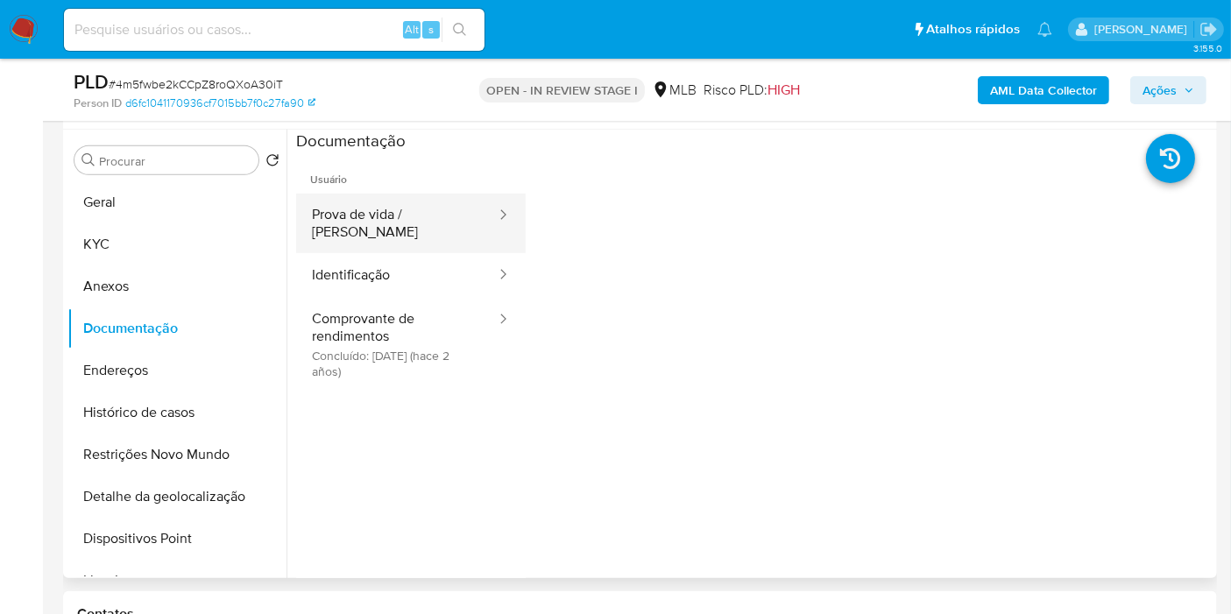
scroll to position [792, 0]
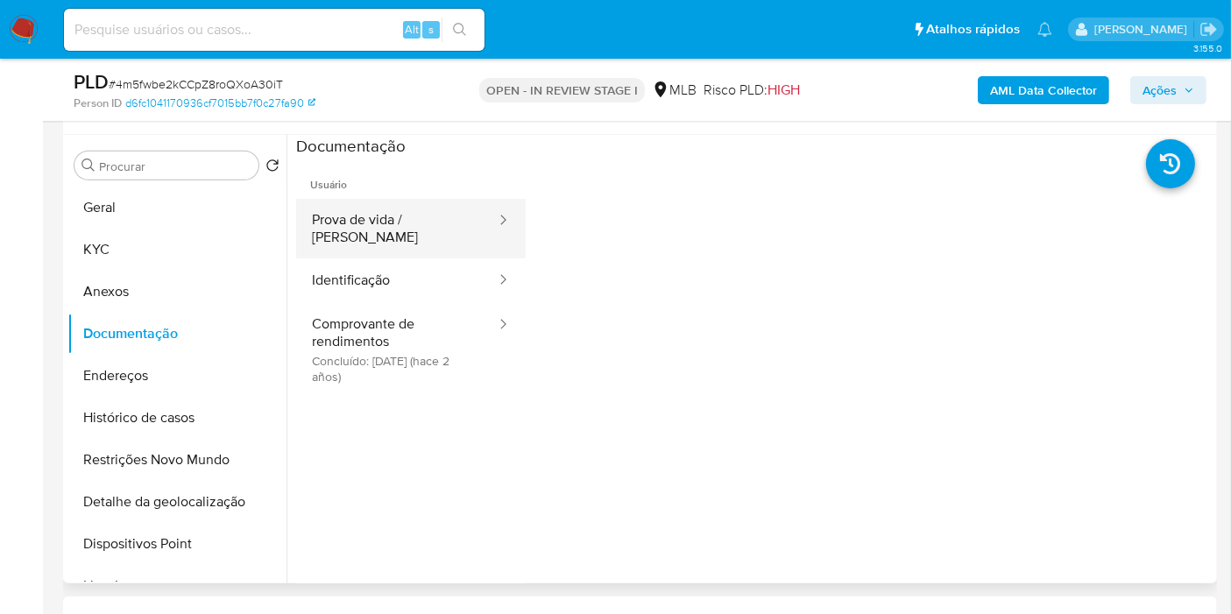
click at [423, 228] on button "Prova de vida / Selfie" at bounding box center [397, 229] width 202 height 60
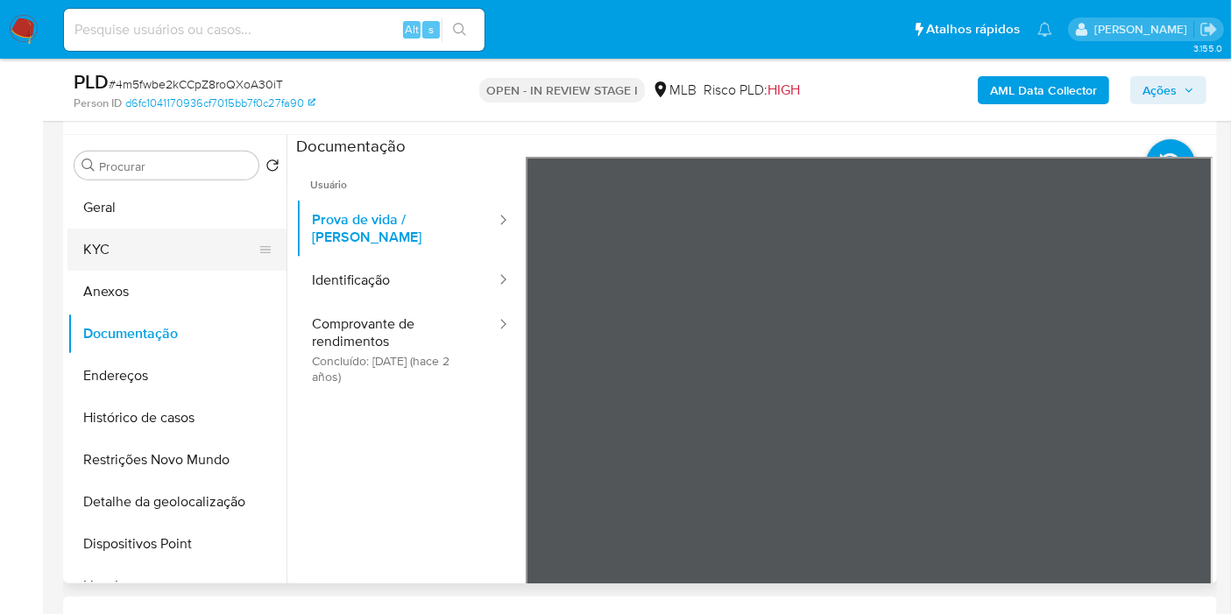
click at [138, 237] on button "KYC" at bounding box center [169, 250] width 205 height 42
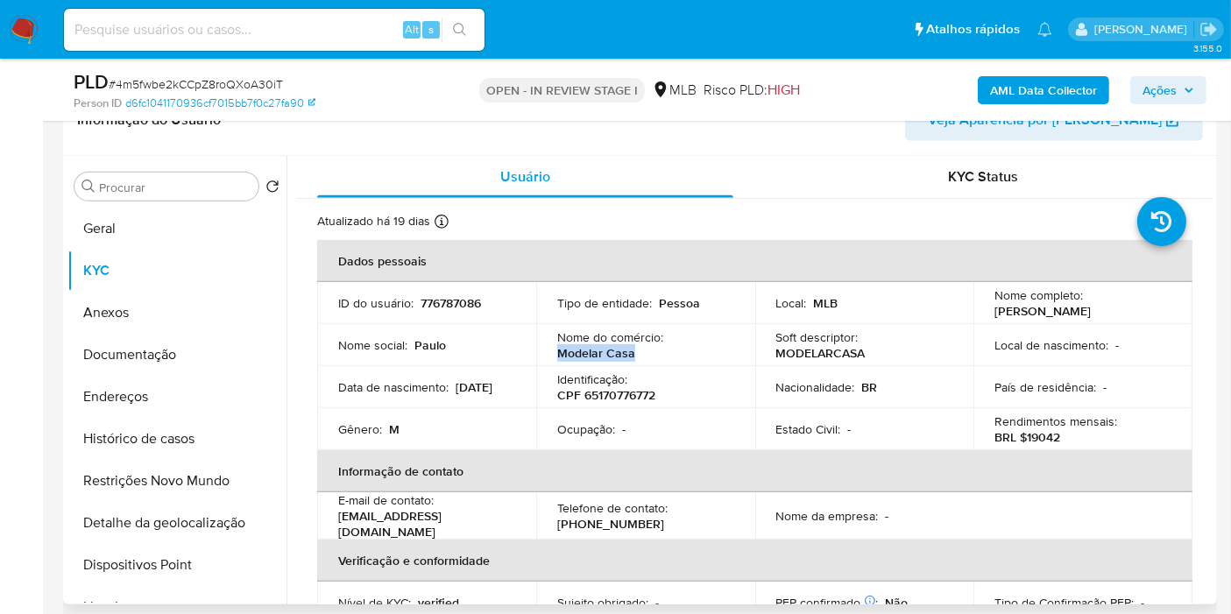
drag, startPoint x: 560, startPoint y: 359, endPoint x: 635, endPoint y: 359, distance: 75.3
click at [635, 359] on div "Nome do comércio : Modelar Casa" at bounding box center [645, 345] width 177 height 32
copy p "Modelar Casa"
click at [158, 418] on button "Histórico de casos" at bounding box center [169, 439] width 205 height 42
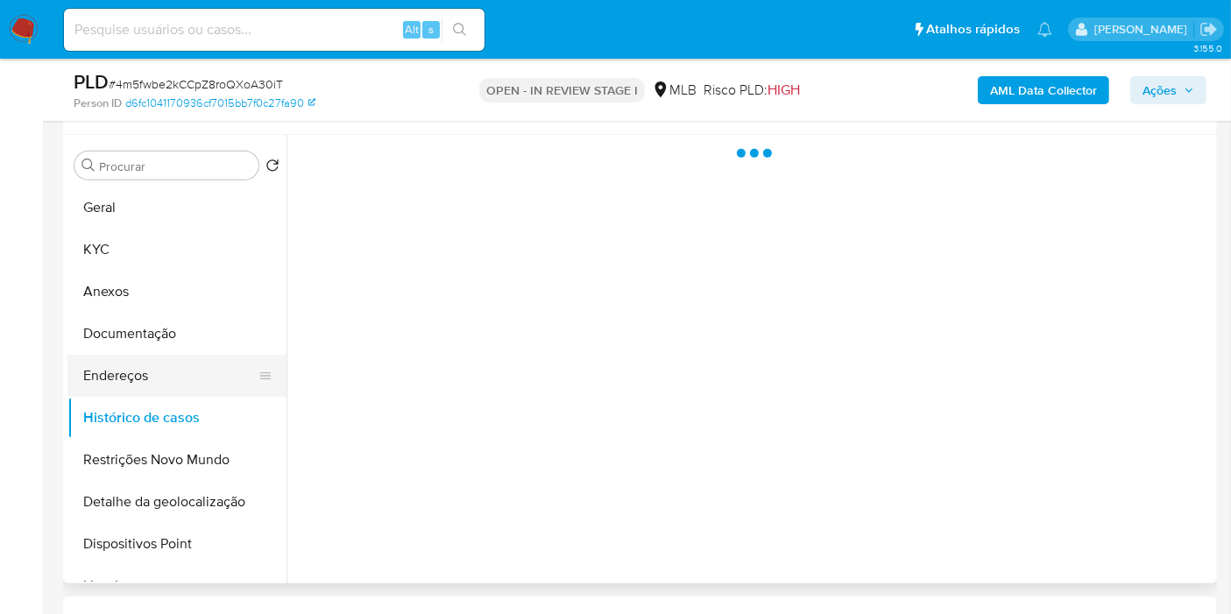
click at [158, 389] on button "Endereços" at bounding box center [169, 376] width 205 height 42
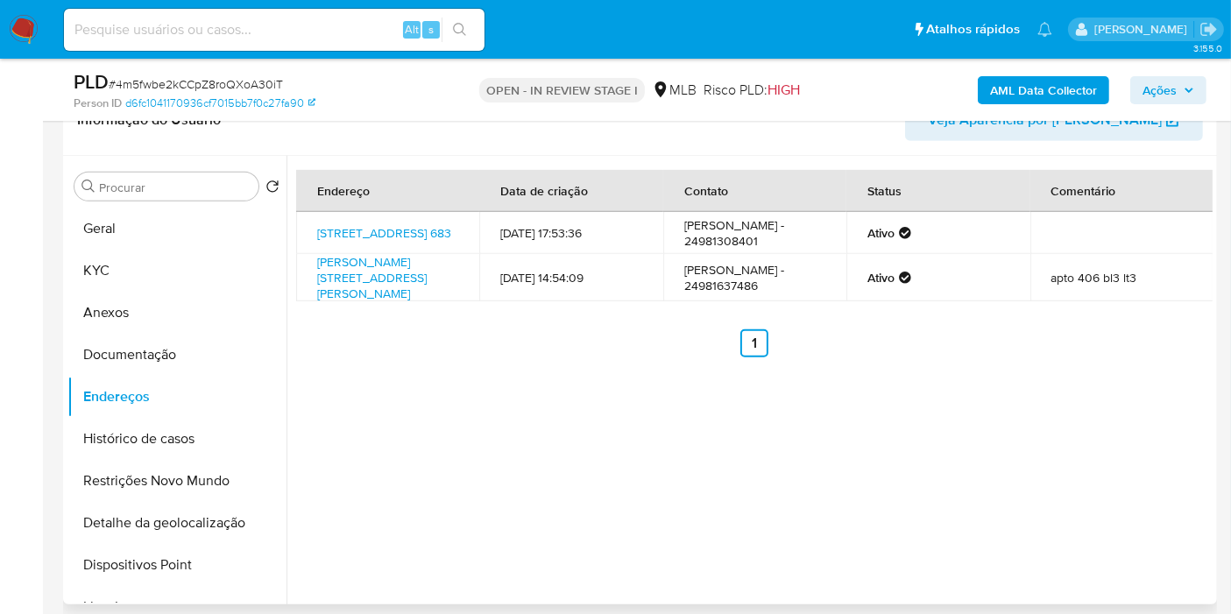
click at [1010, 129] on span "Veja Aparência por [PERSON_NAME]" at bounding box center [1045, 120] width 234 height 42
click at [1166, 84] on span "Ações" at bounding box center [1159, 90] width 34 height 28
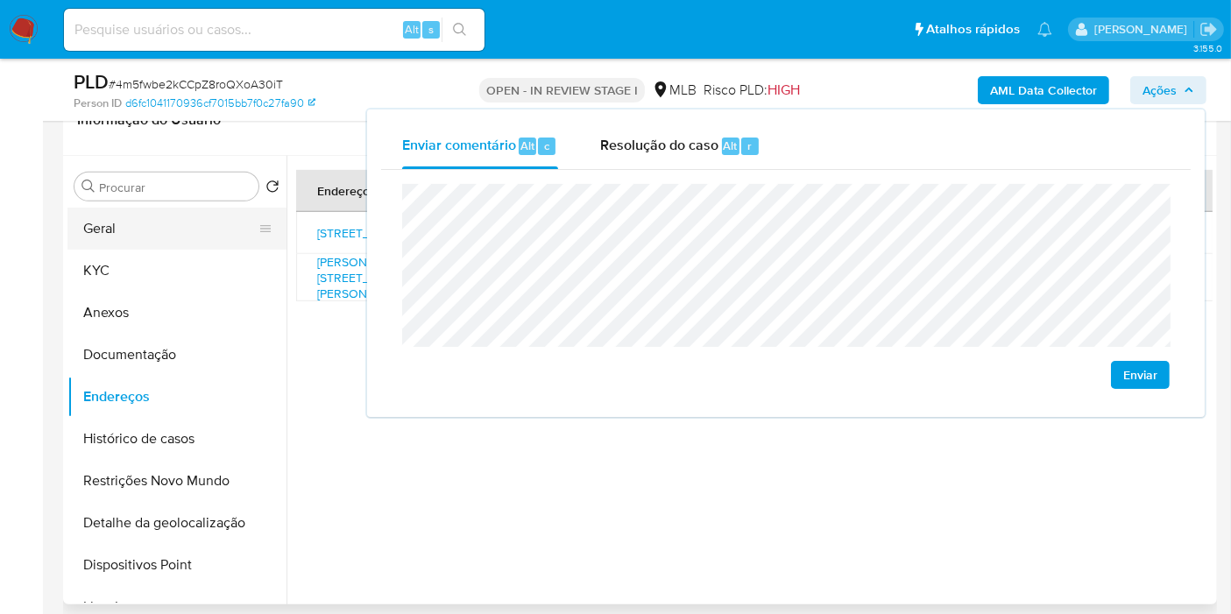
click at [205, 225] on button "Geral" at bounding box center [169, 229] width 205 height 42
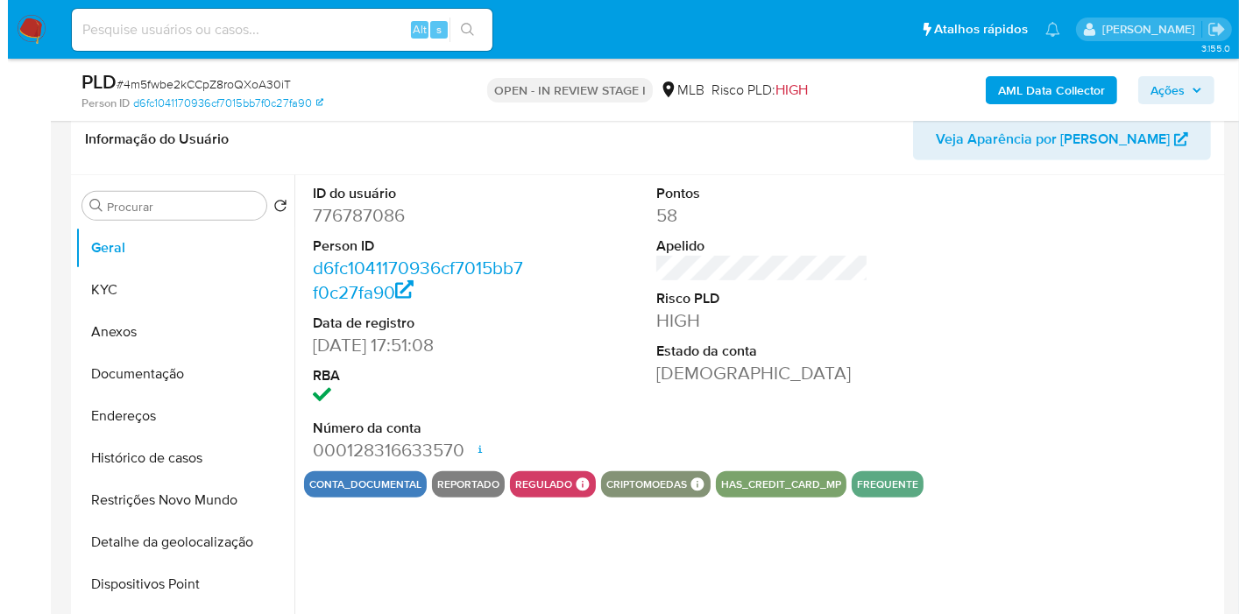
scroll to position [772, 0]
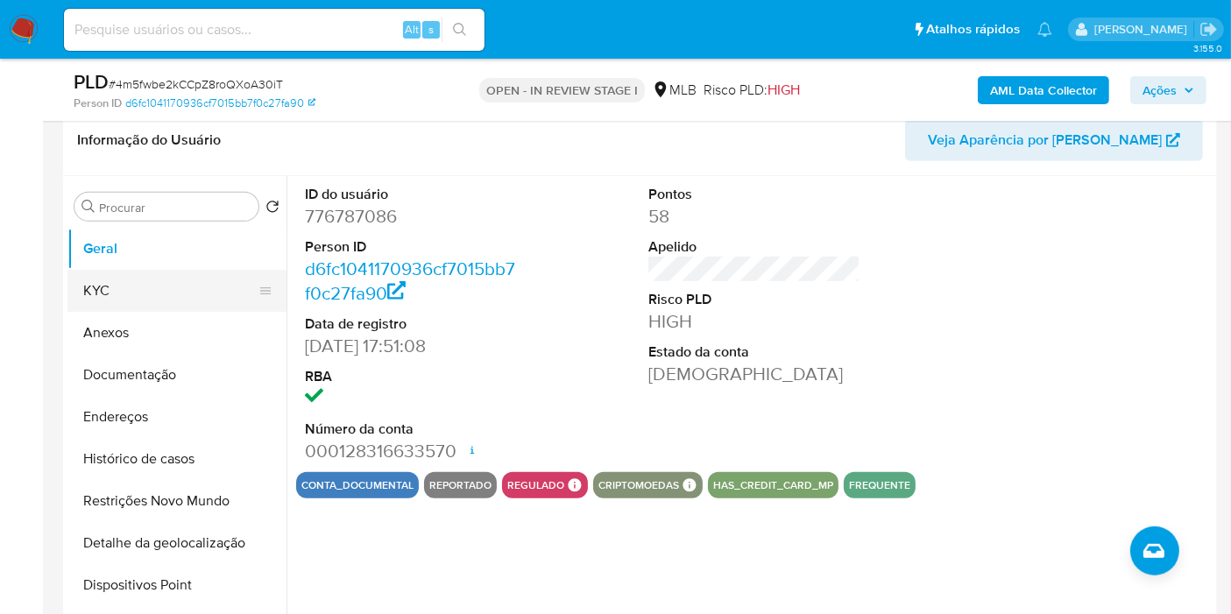
click at [130, 286] on button "KYC" at bounding box center [169, 291] width 205 height 42
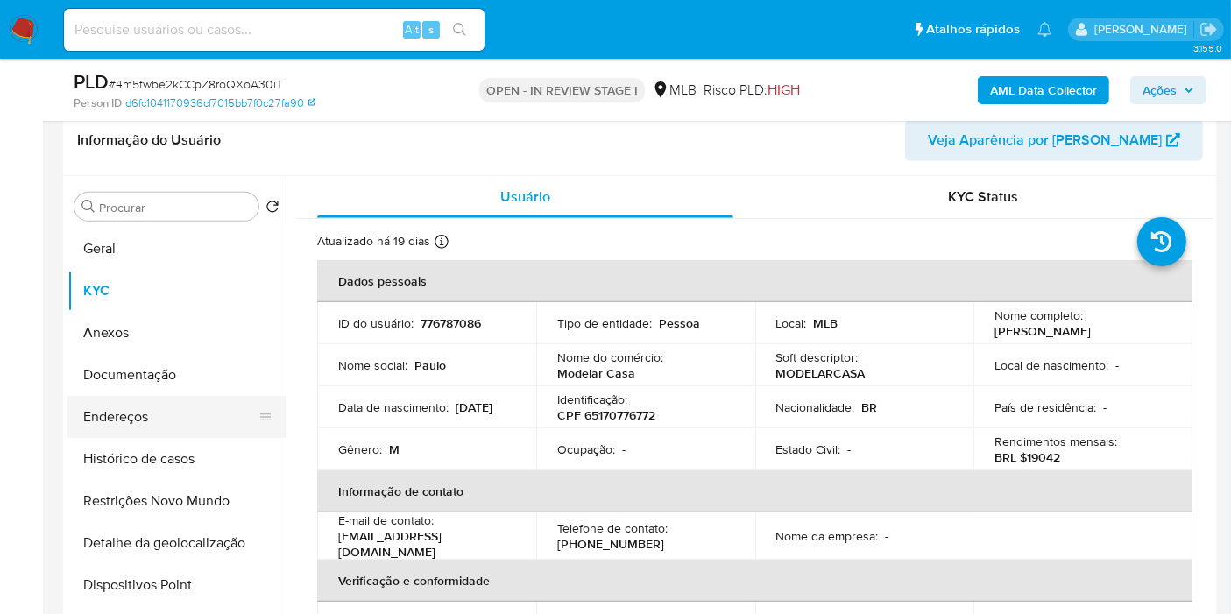
click at [204, 415] on button "Endereços" at bounding box center [169, 417] width 205 height 42
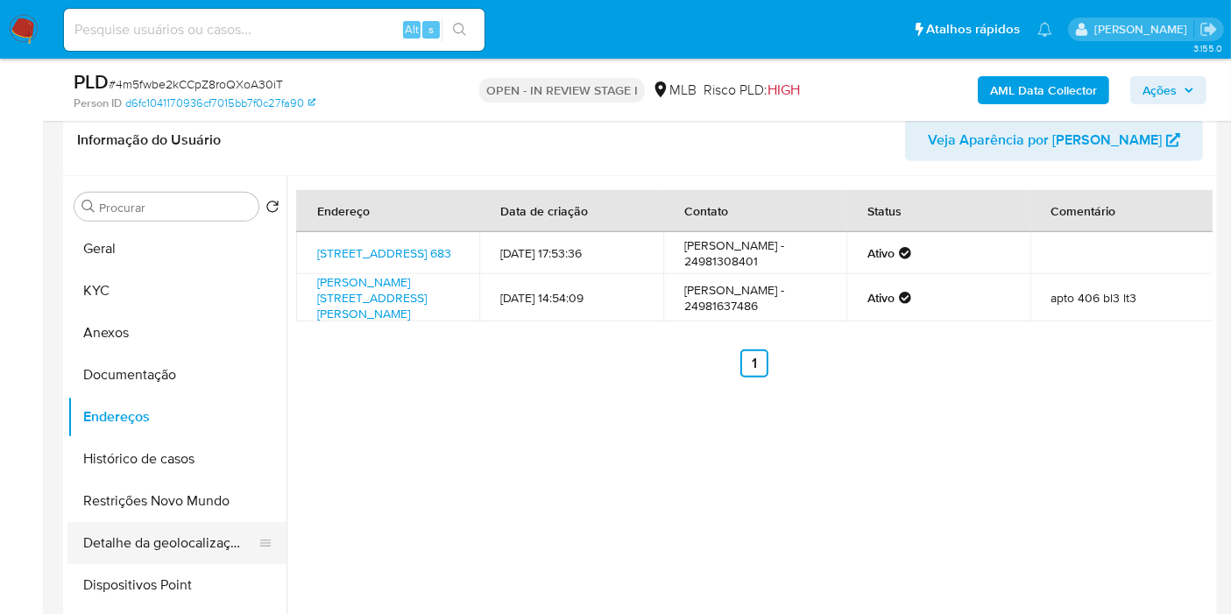
click at [170, 547] on button "Detalhe da geolocalização" at bounding box center [169, 543] width 205 height 42
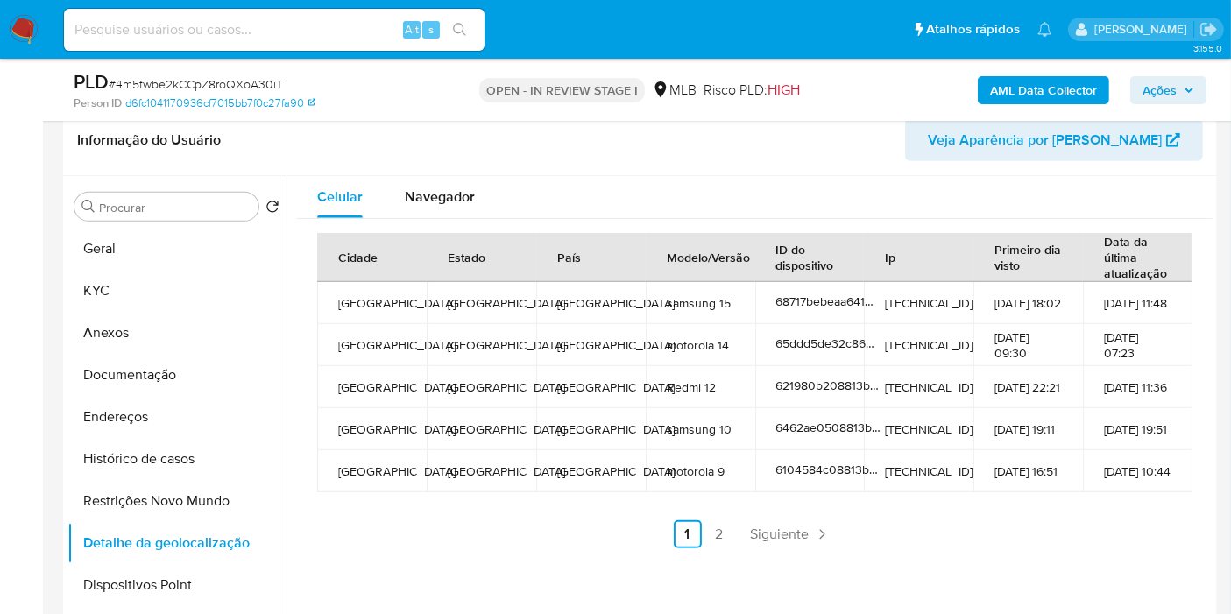
drag, startPoint x: 201, startPoint y: 497, endPoint x: 333, endPoint y: 454, distance: 139.1
click at [201, 498] on button "Restrições Novo Mundo" at bounding box center [176, 501] width 219 height 42
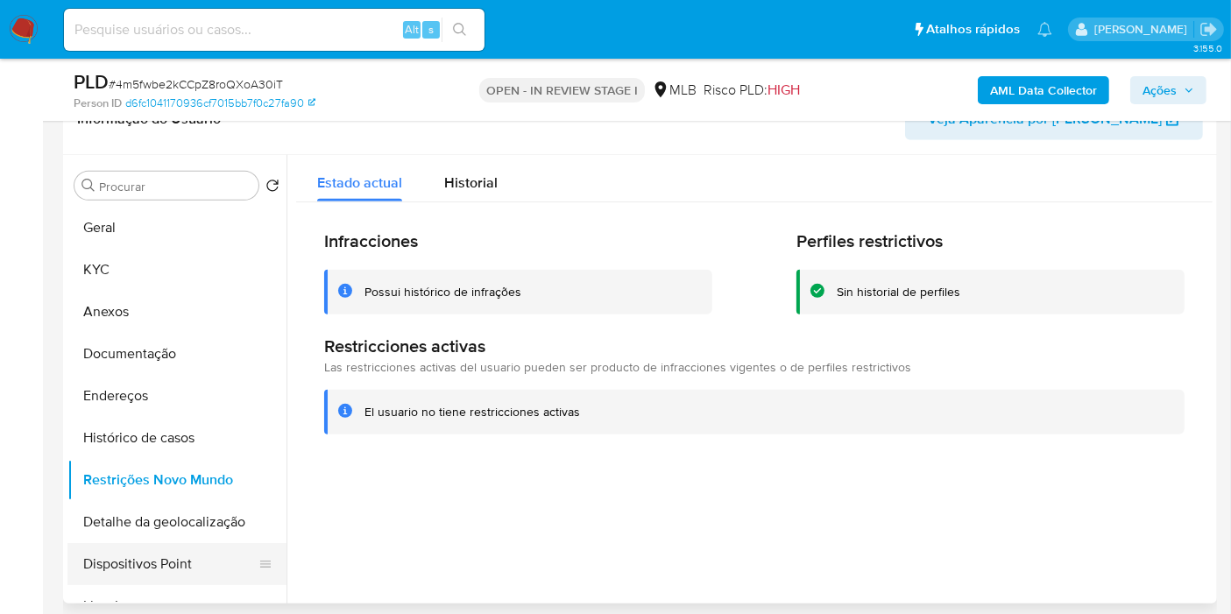
click at [185, 569] on button "Dispositivos Point" at bounding box center [169, 564] width 205 height 42
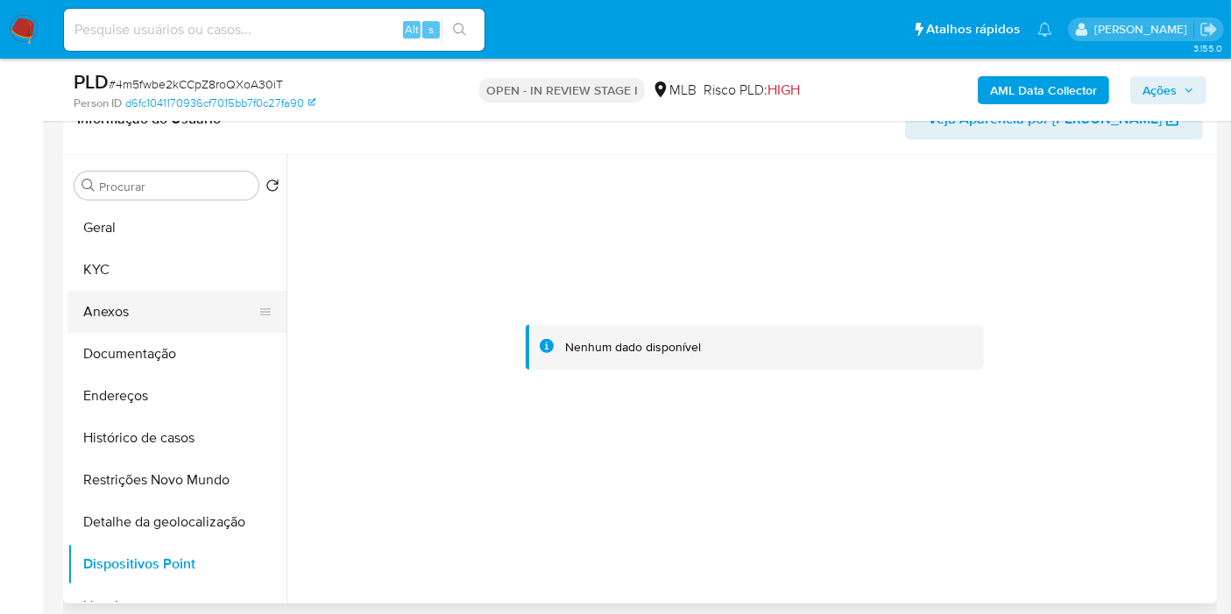
click at [154, 312] on button "Anexos" at bounding box center [169, 312] width 205 height 42
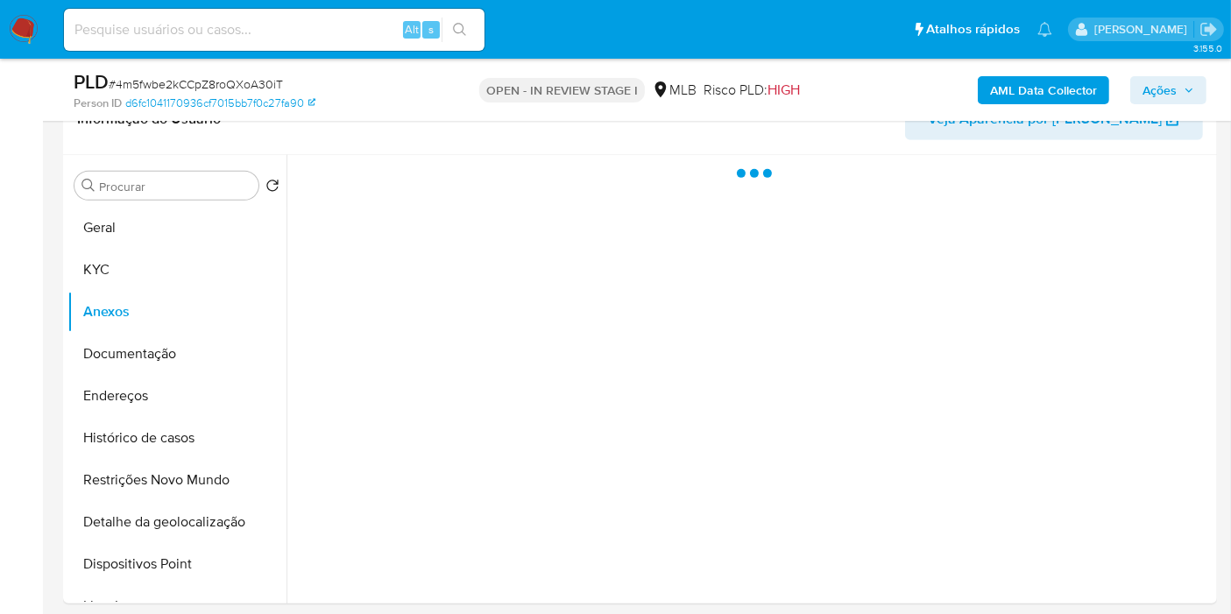
click at [1166, 89] on span "Ações" at bounding box center [1159, 90] width 34 height 28
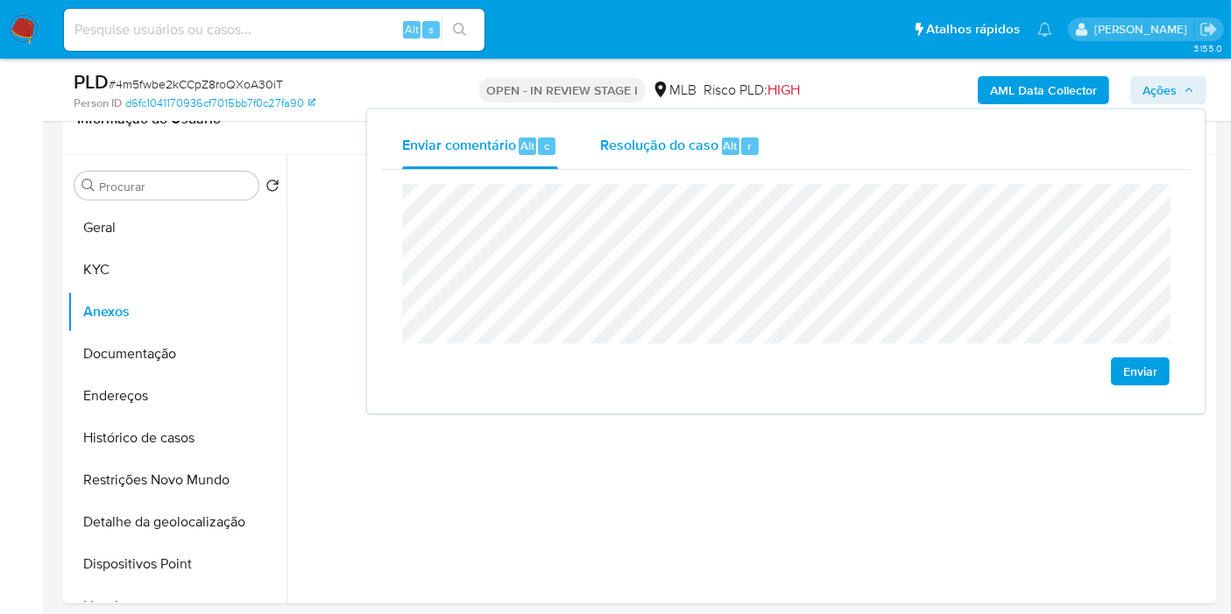
drag, startPoint x: 612, startPoint y: 124, endPoint x: 638, endPoint y: 138, distance: 29.5
click at [612, 124] on div "Resolução do caso Alt r" at bounding box center [680, 147] width 160 height 46
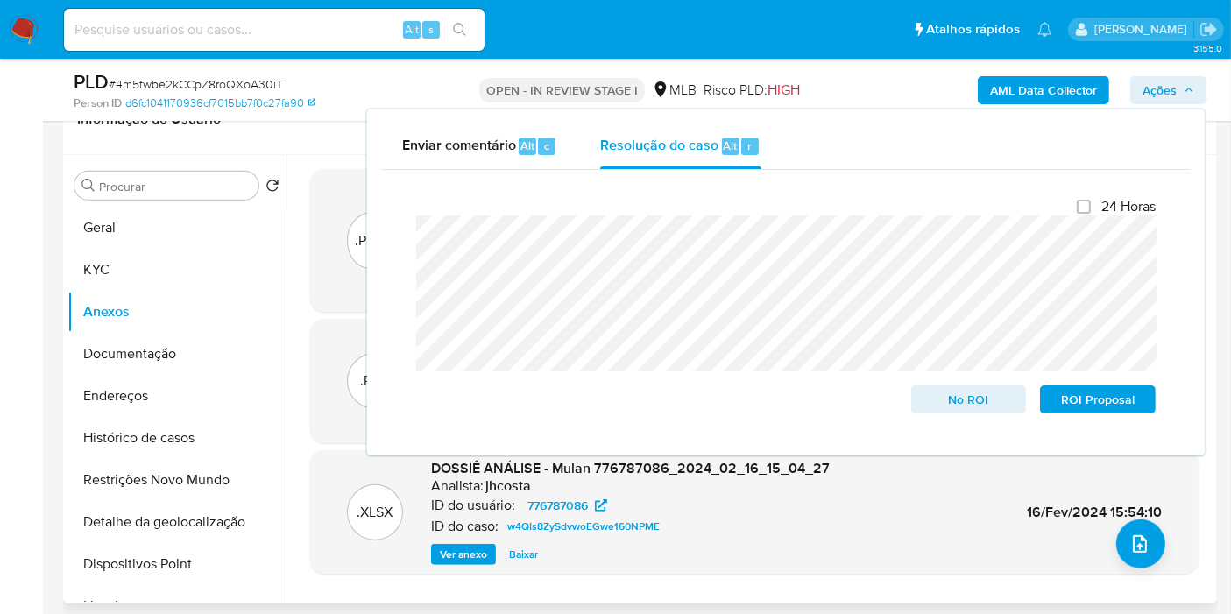
click at [733, 565] on div "Ver anexo Baixar" at bounding box center [630, 554] width 399 height 21
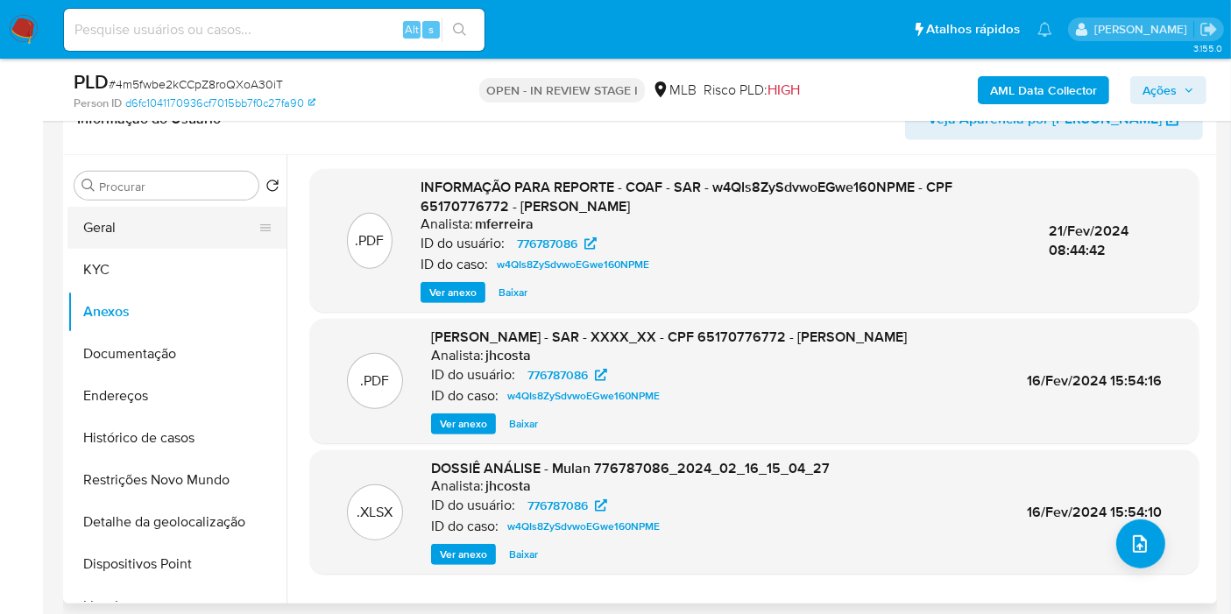
click at [186, 227] on button "Geral" at bounding box center [169, 228] width 205 height 42
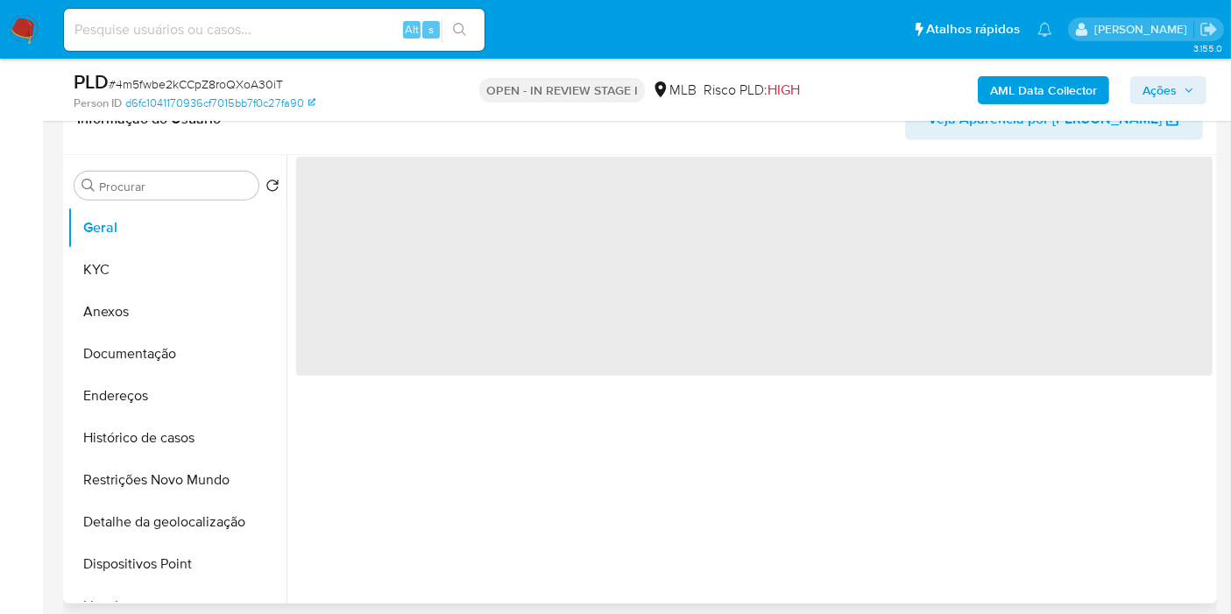
drag, startPoint x: 1142, startPoint y: 216, endPoint x: 1131, endPoint y: 194, distance: 25.1
click at [1140, 216] on span "‌" at bounding box center [754, 266] width 916 height 219
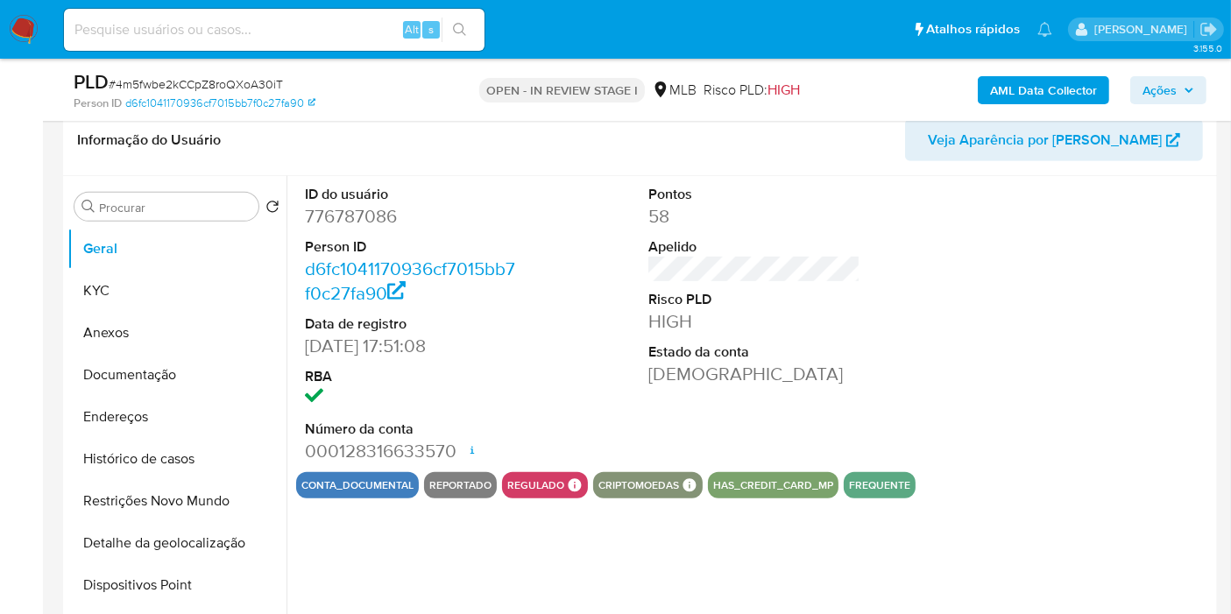
click at [1084, 95] on b "AML Data Collector" at bounding box center [1043, 90] width 107 height 28
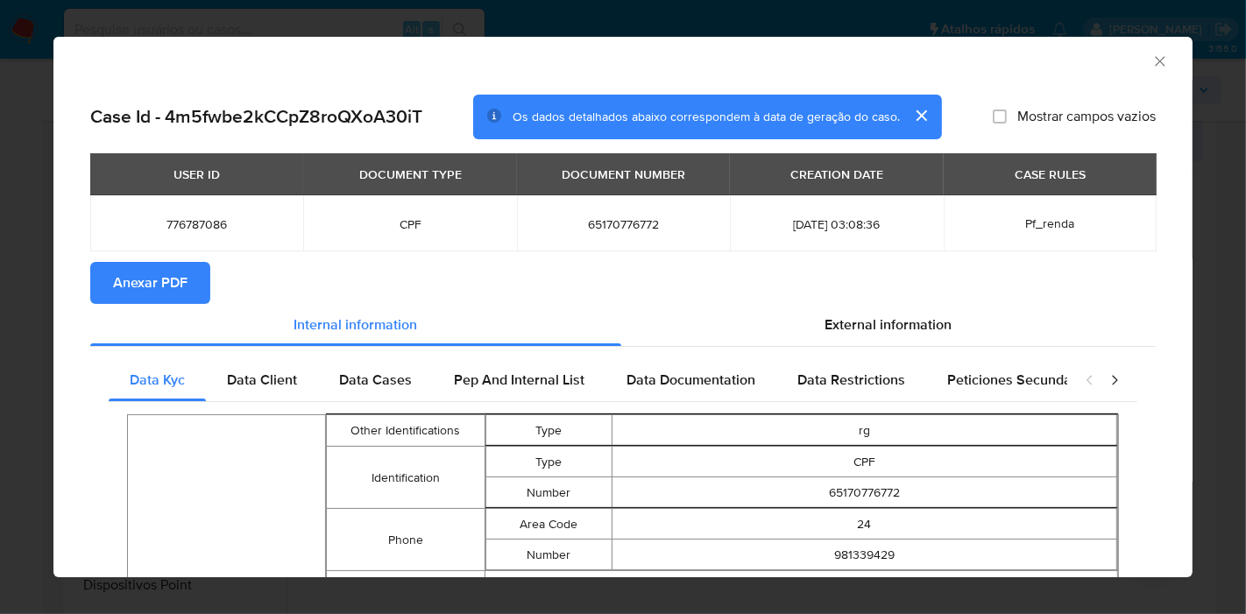
click at [149, 291] on span "Anexar PDF" at bounding box center [150, 283] width 74 height 39
click at [1151, 63] on icon "Fechar a janela" at bounding box center [1160, 62] width 18 height 18
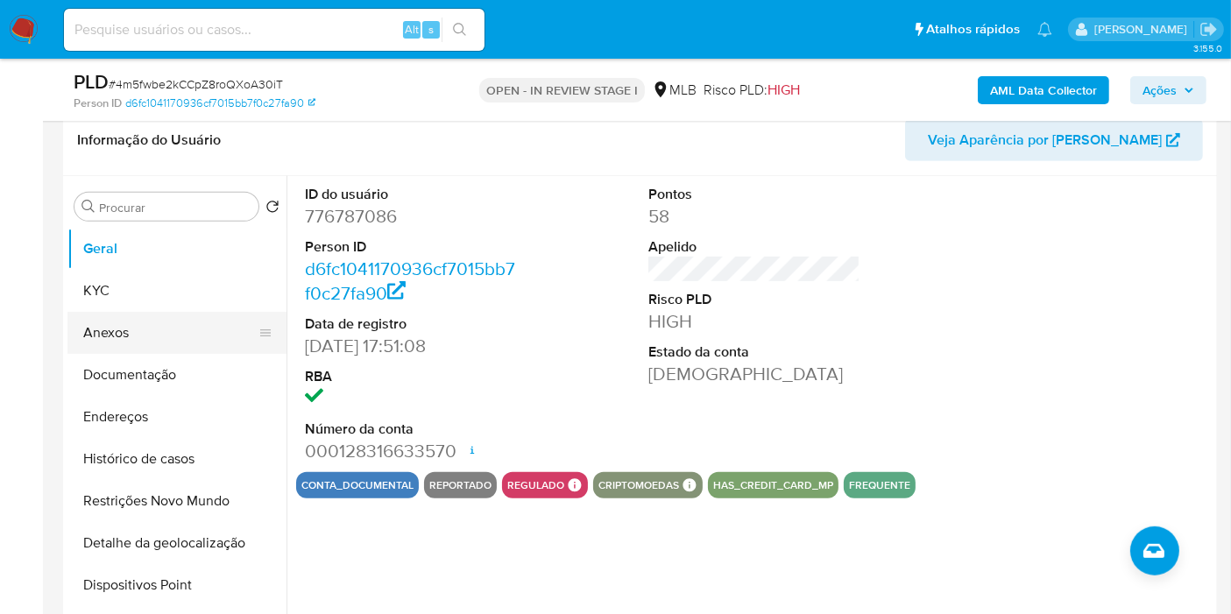
click at [111, 324] on button "Anexos" at bounding box center [169, 333] width 205 height 42
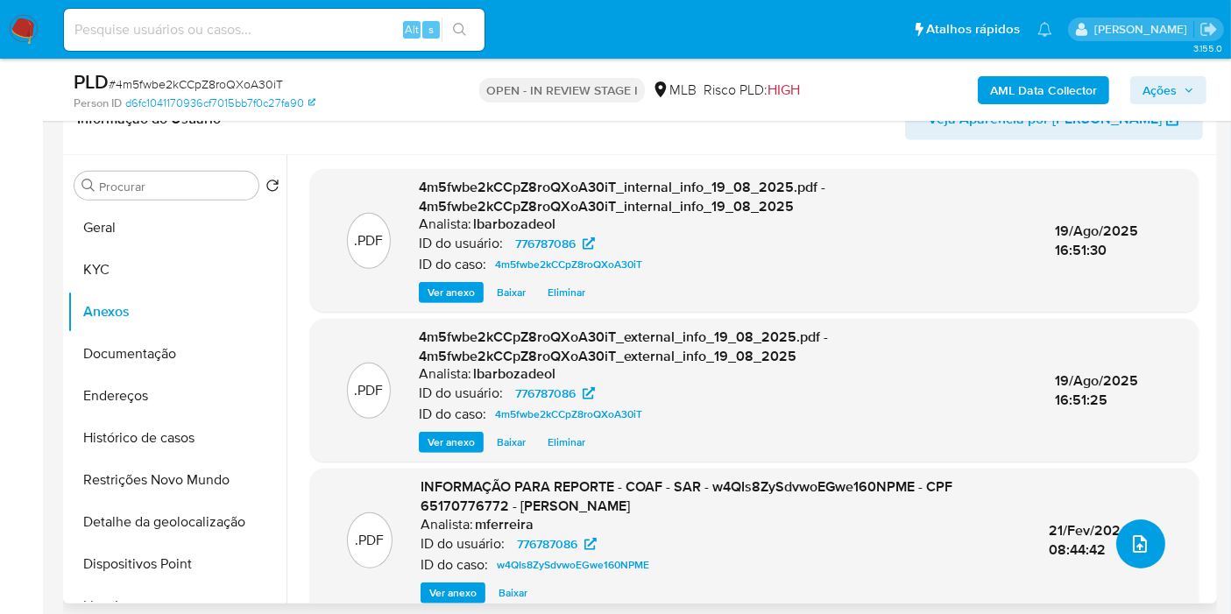
click at [1134, 539] on icon "upload-file" at bounding box center [1139, 544] width 21 height 21
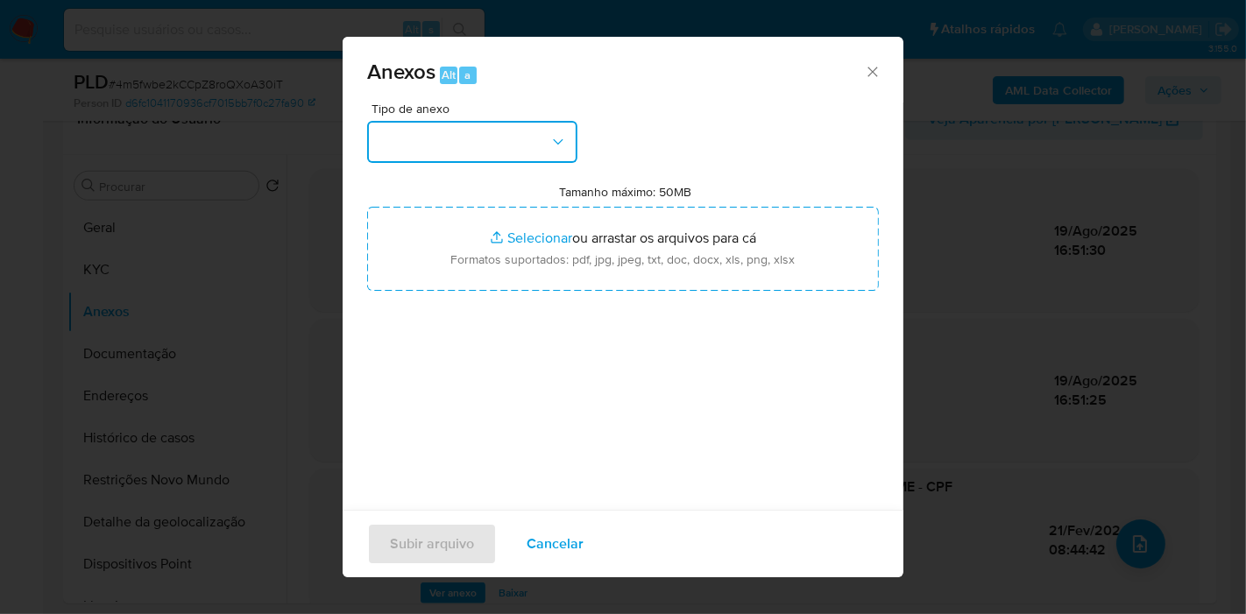
click at [504, 131] on button "button" at bounding box center [472, 142] width 210 height 42
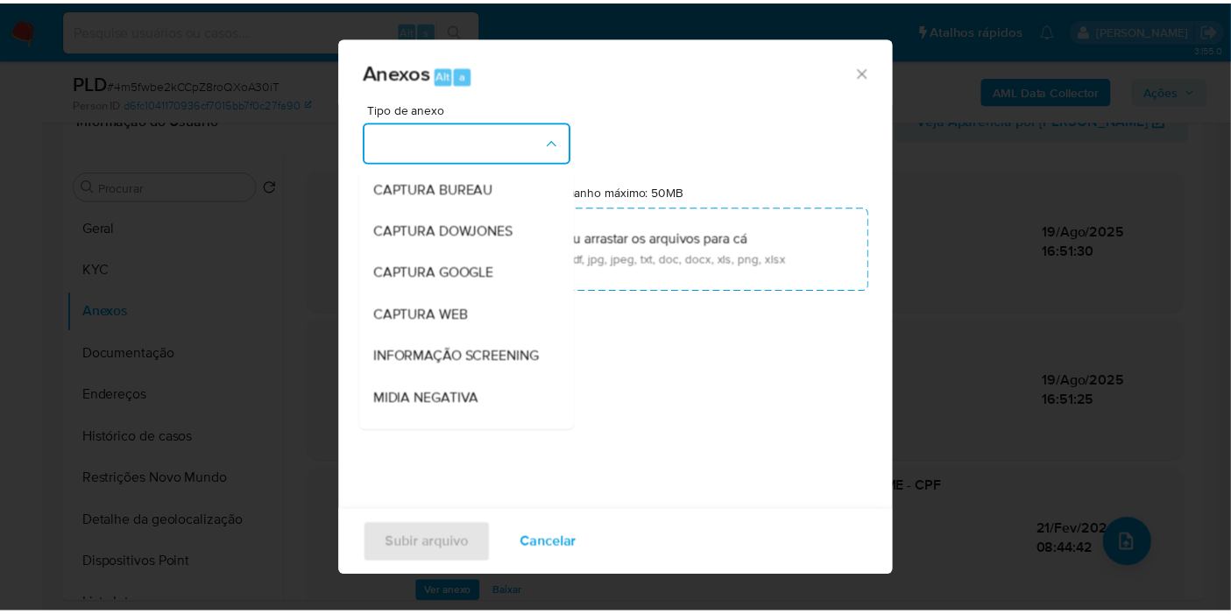
scroll to position [269, 0]
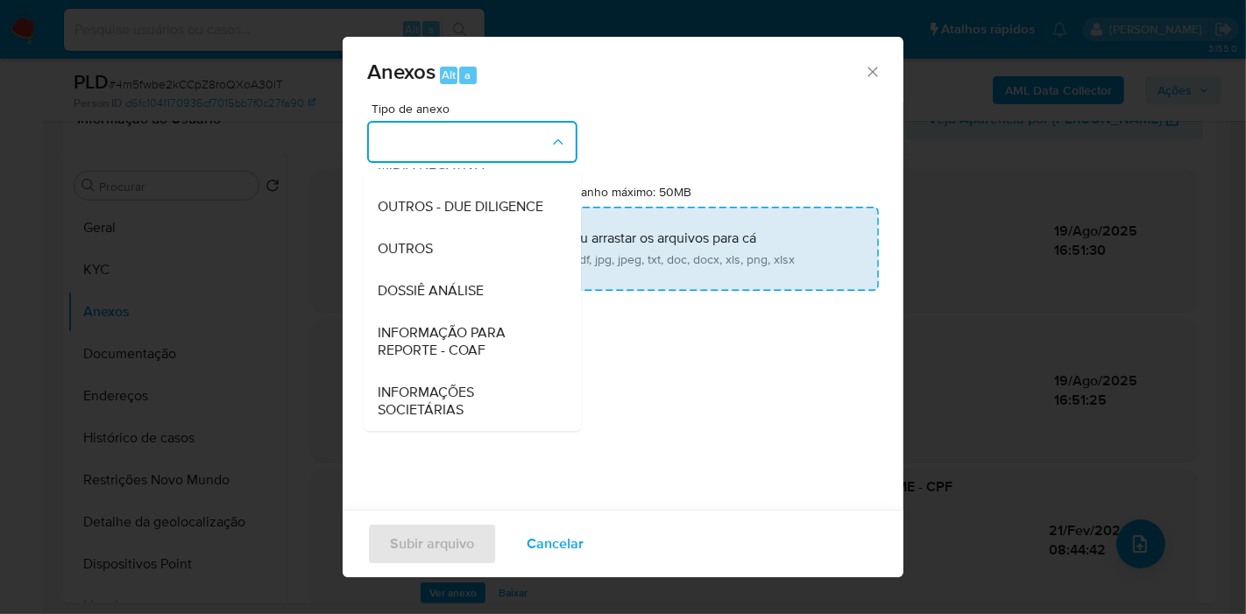
drag, startPoint x: 492, startPoint y: 276, endPoint x: 508, endPoint y: 222, distance: 56.8
click at [492, 277] on div "DOSSIÊ ANÁLISE" at bounding box center [467, 291] width 179 height 42
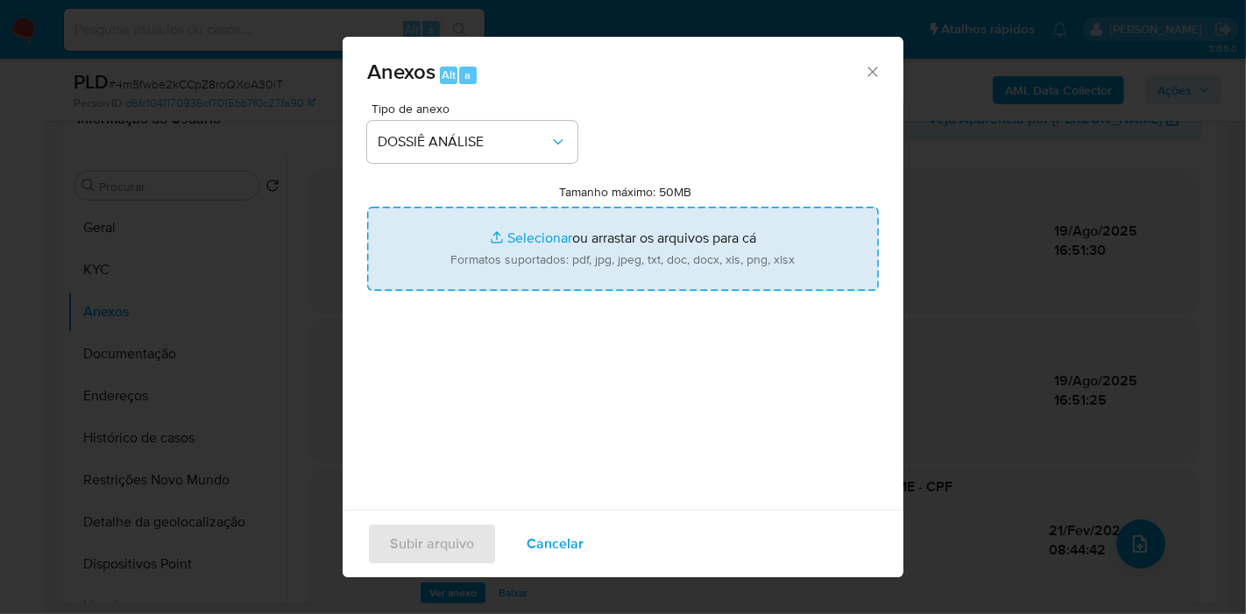
click at [508, 222] on input "Tamanho máximo: 50MB Selecionar arquivos" at bounding box center [623, 249] width 512 height 84
type input "C:\fakepath\_XXXX_XX - CPF 65170776772 - PAULO HENRIQUE GONCALVES DE OLIVEIRA .…"
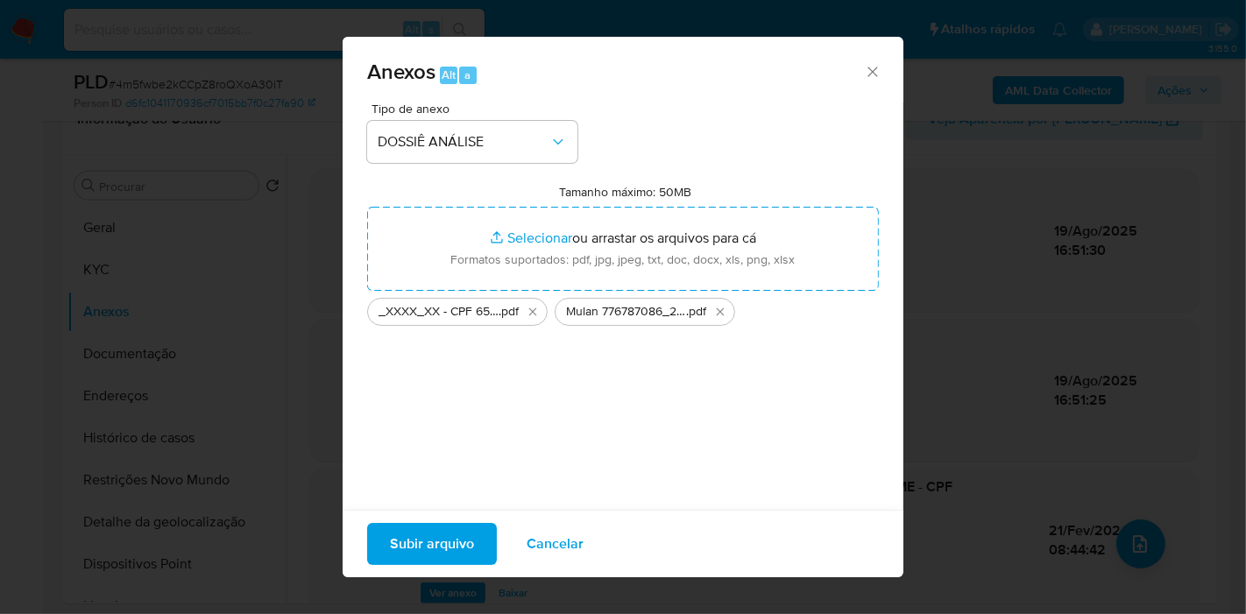
click at [463, 541] on span "Subir arquivo" at bounding box center [432, 544] width 84 height 39
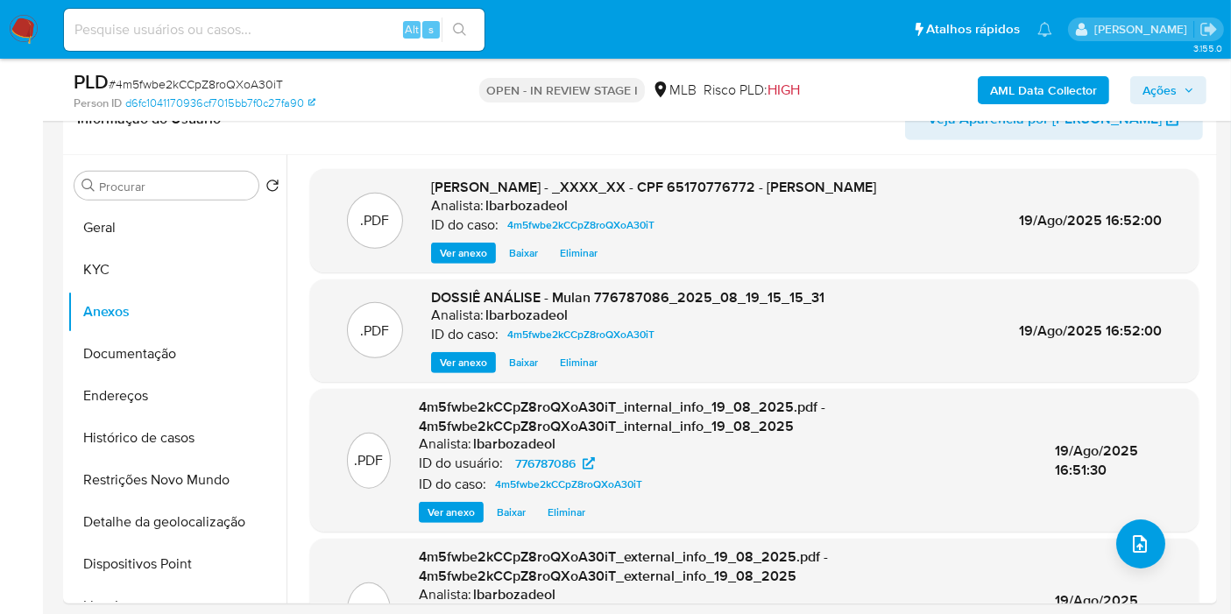
click at [1185, 94] on icon "button" at bounding box center [1189, 90] width 11 height 11
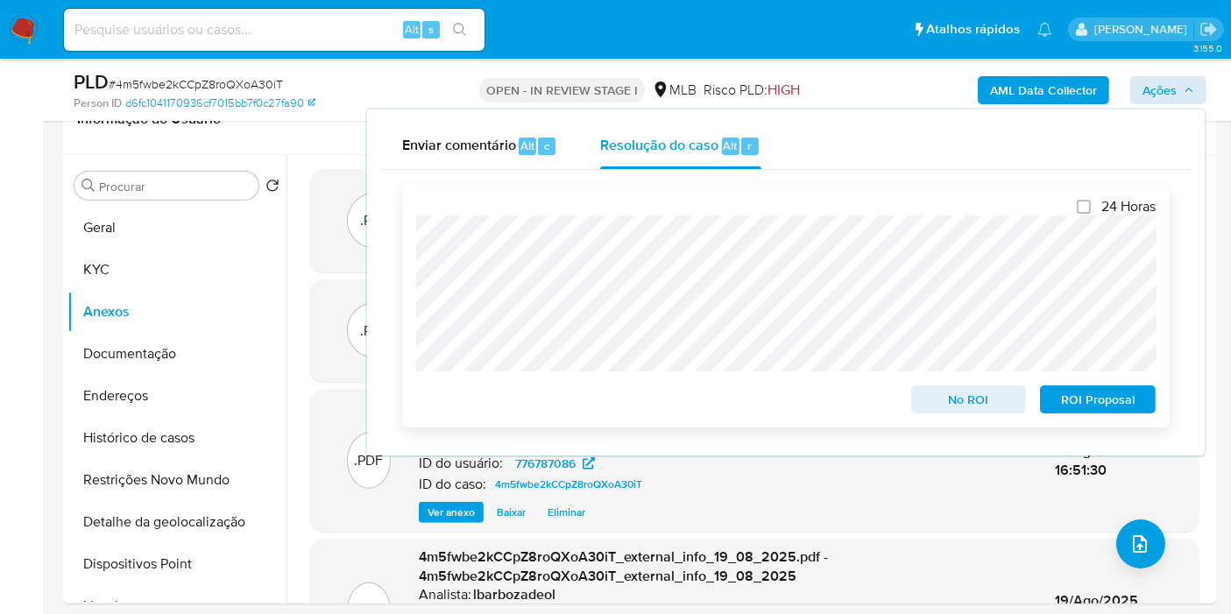
click at [934, 390] on span "No ROI" at bounding box center [968, 399] width 91 height 25
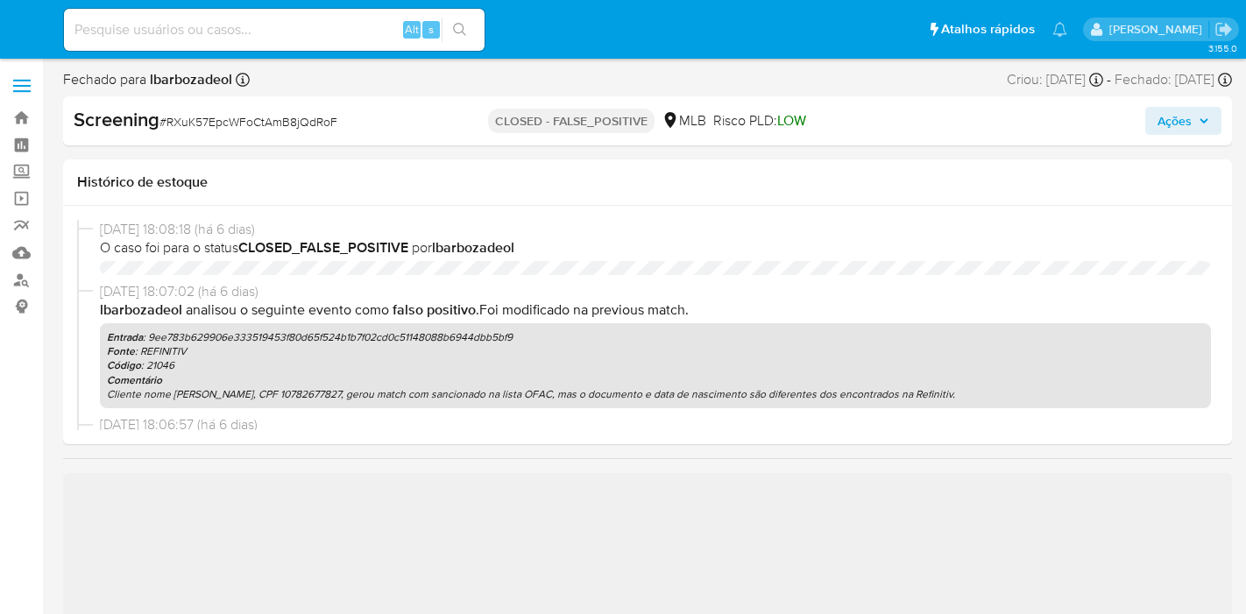
select select "10"
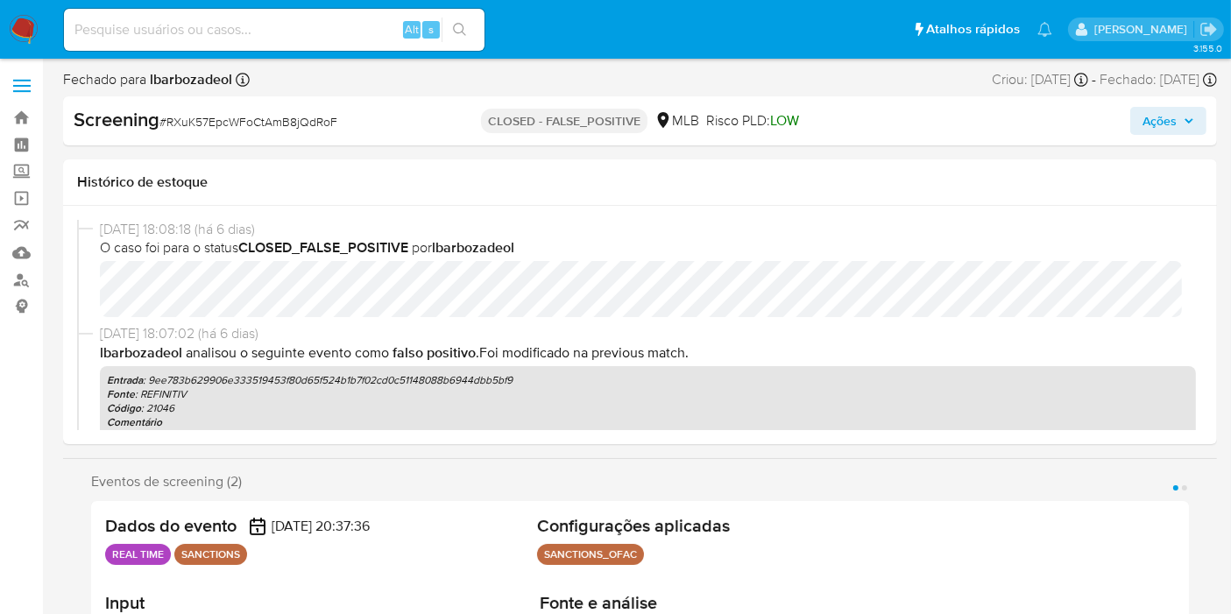
click at [26, 29] on img at bounding box center [24, 30] width 30 height 30
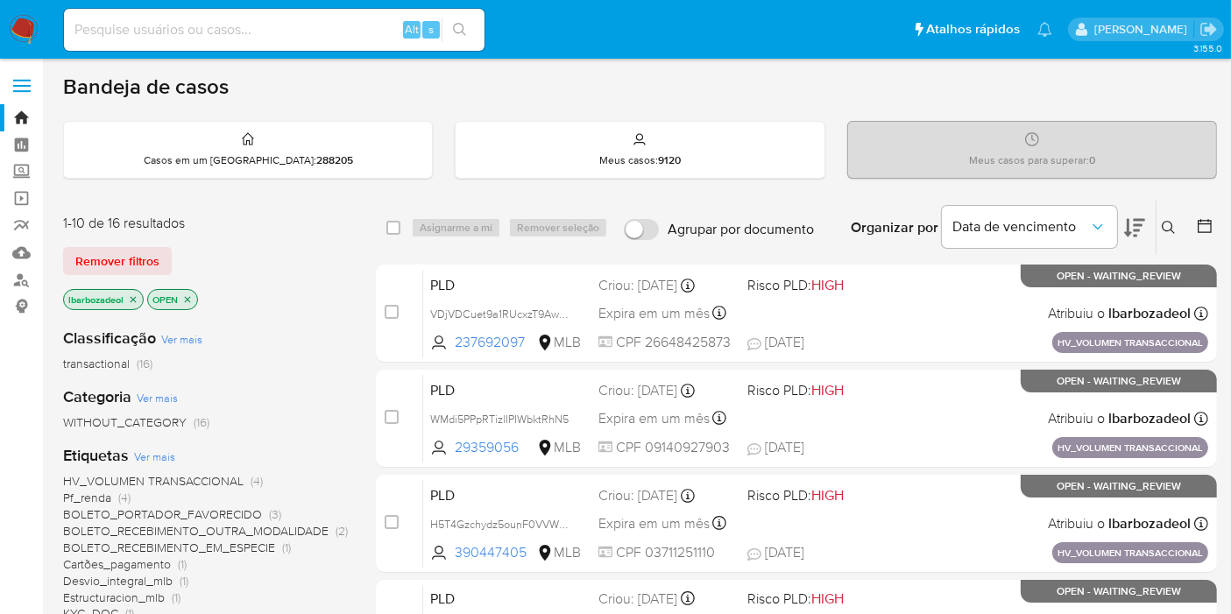
click at [133, 301] on icon "close-filter" at bounding box center [133, 299] width 11 height 11
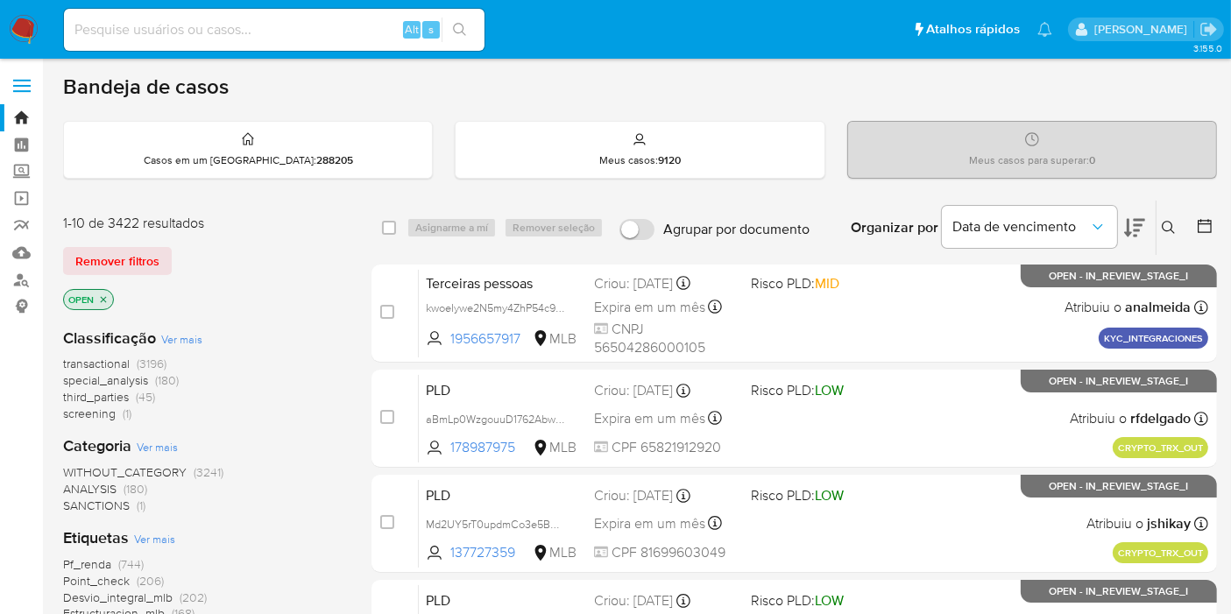
click at [122, 410] on span "screening (1)" at bounding box center [97, 414] width 68 height 17
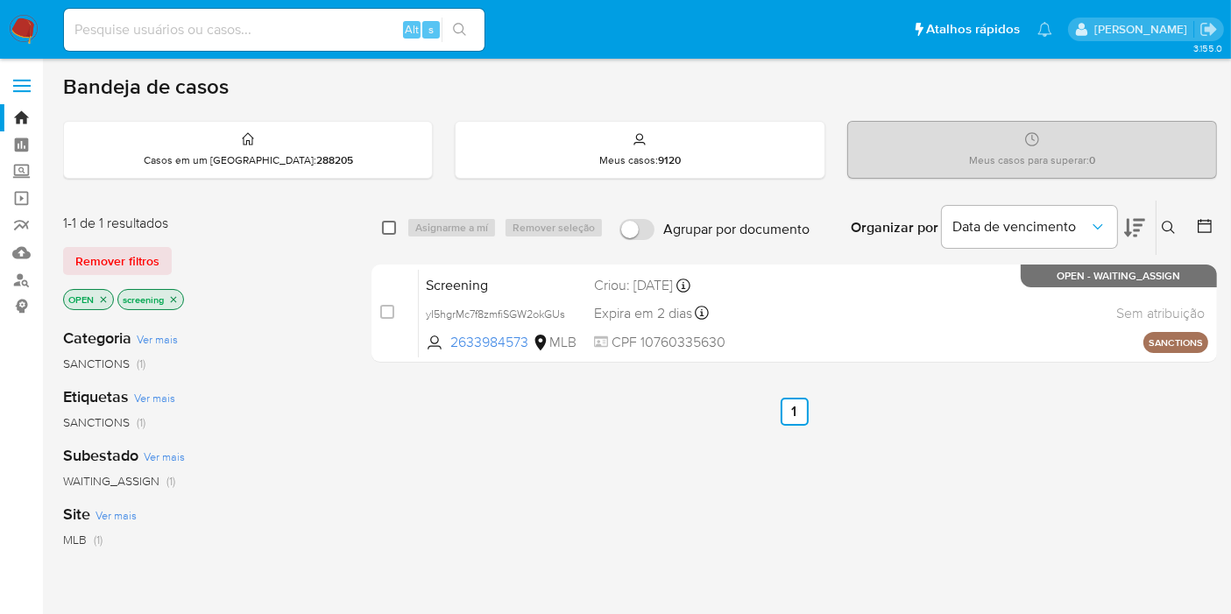
click at [387, 223] on input "checkbox" at bounding box center [389, 228] width 14 height 14
checkbox input "true"
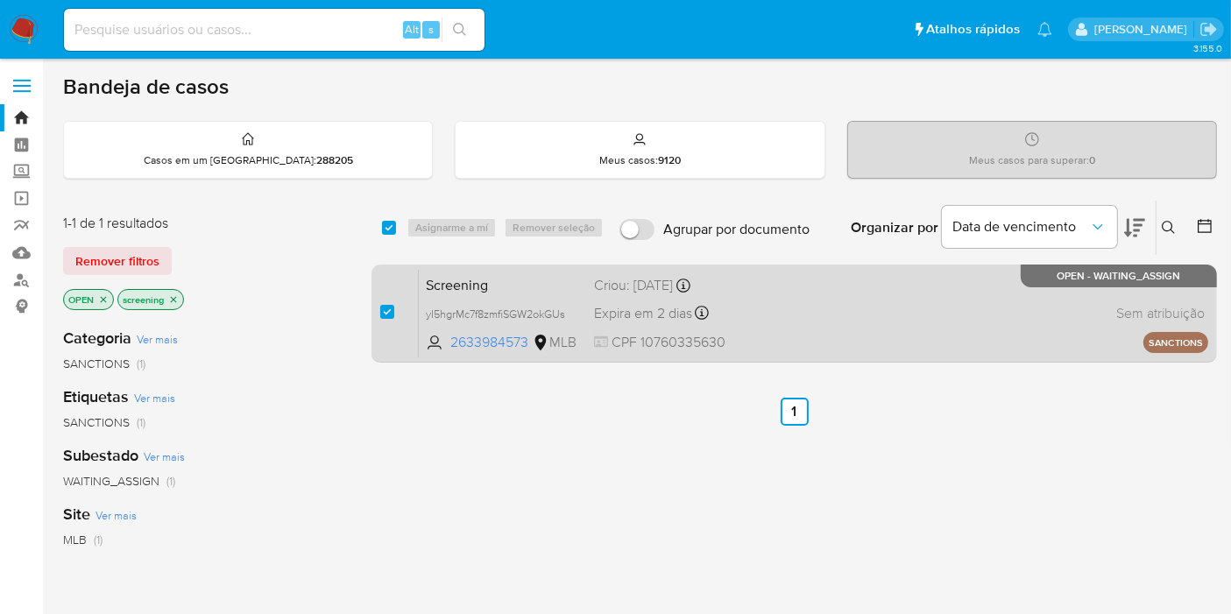
checkbox input "true"
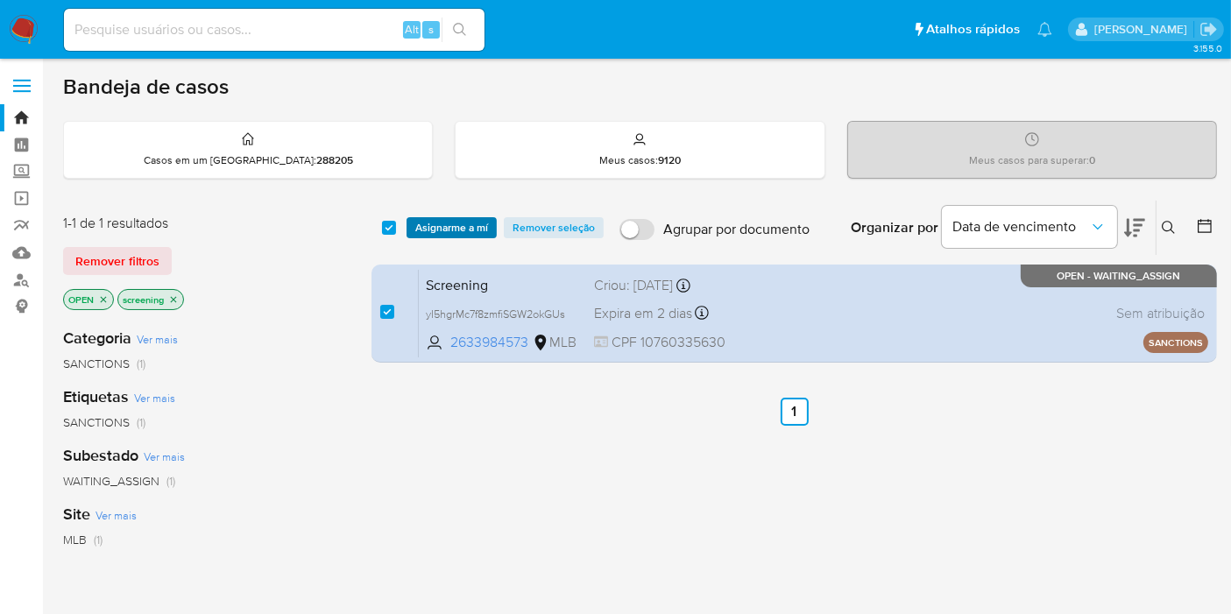
click at [446, 226] on span "Asignarme a mí" at bounding box center [451, 228] width 73 height 18
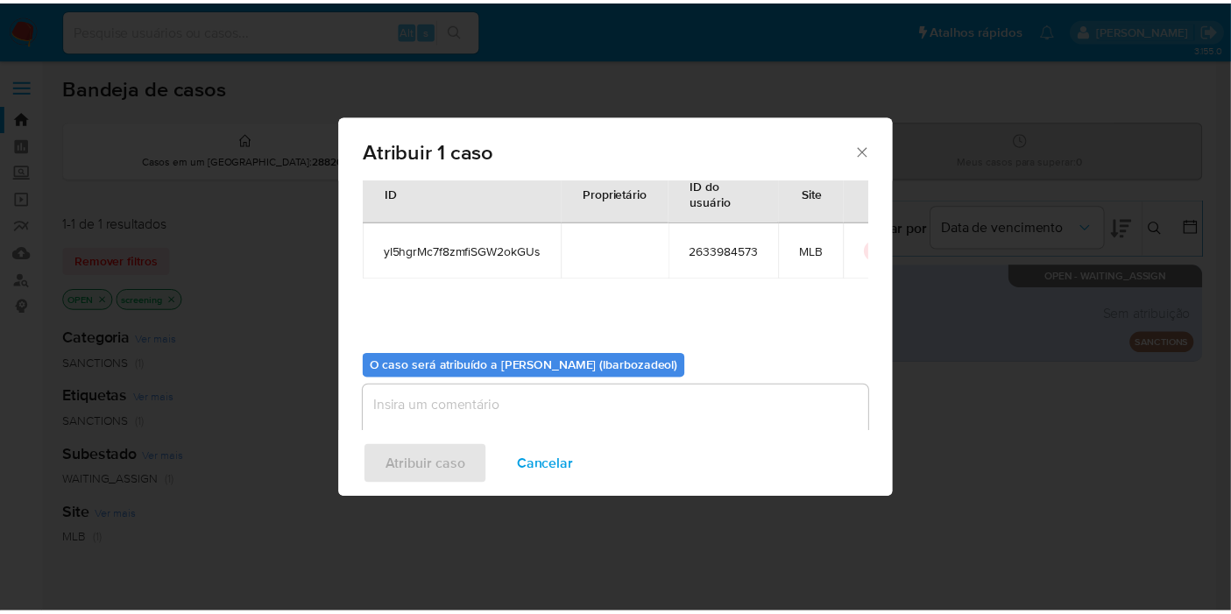
scroll to position [89, 0]
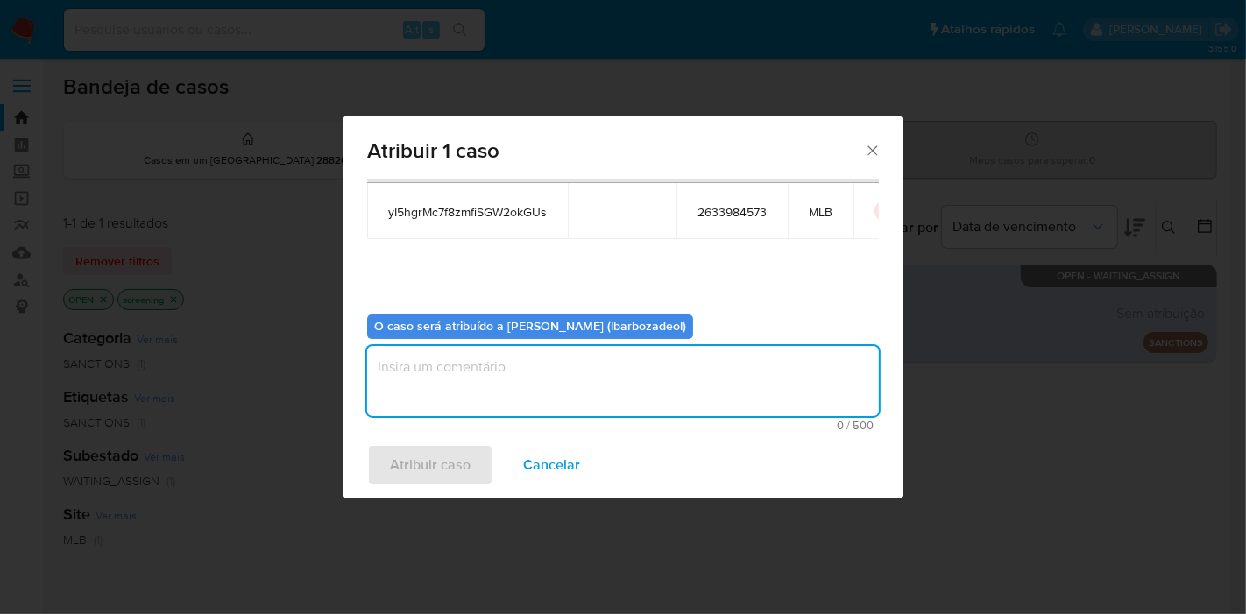
click at [531, 377] on textarea "assign-modal" at bounding box center [623, 381] width 512 height 70
type textarea "Sanção."
click at [431, 452] on span "Atribuir caso" at bounding box center [430, 465] width 81 height 39
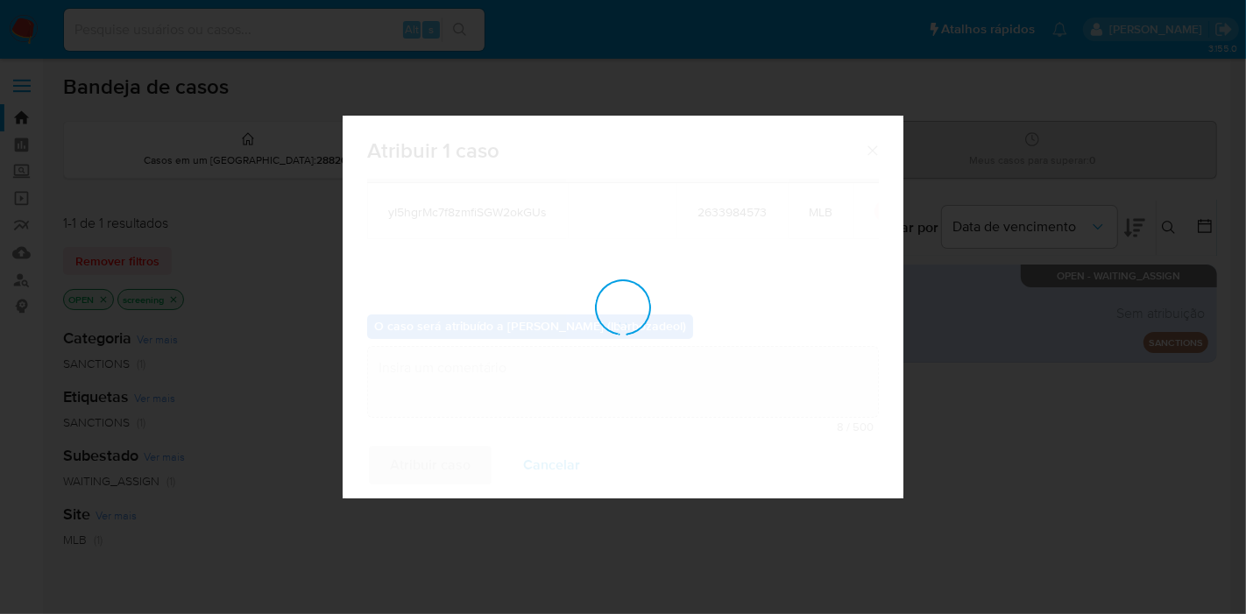
checkbox input "false"
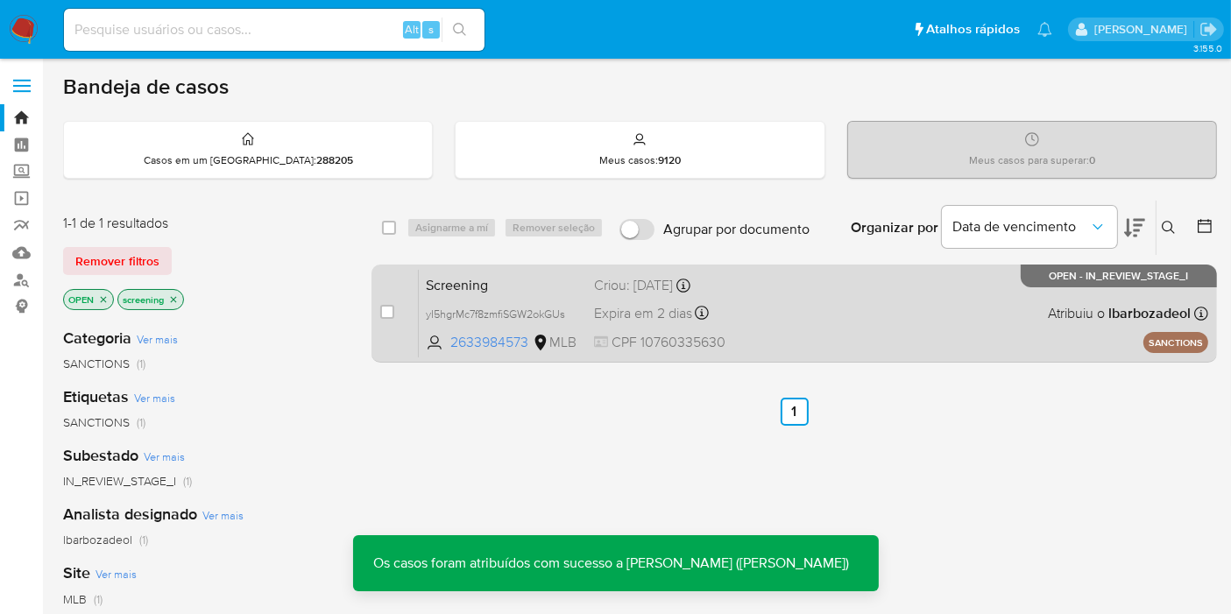
click at [450, 286] on span "Screening" at bounding box center [503, 283] width 154 height 23
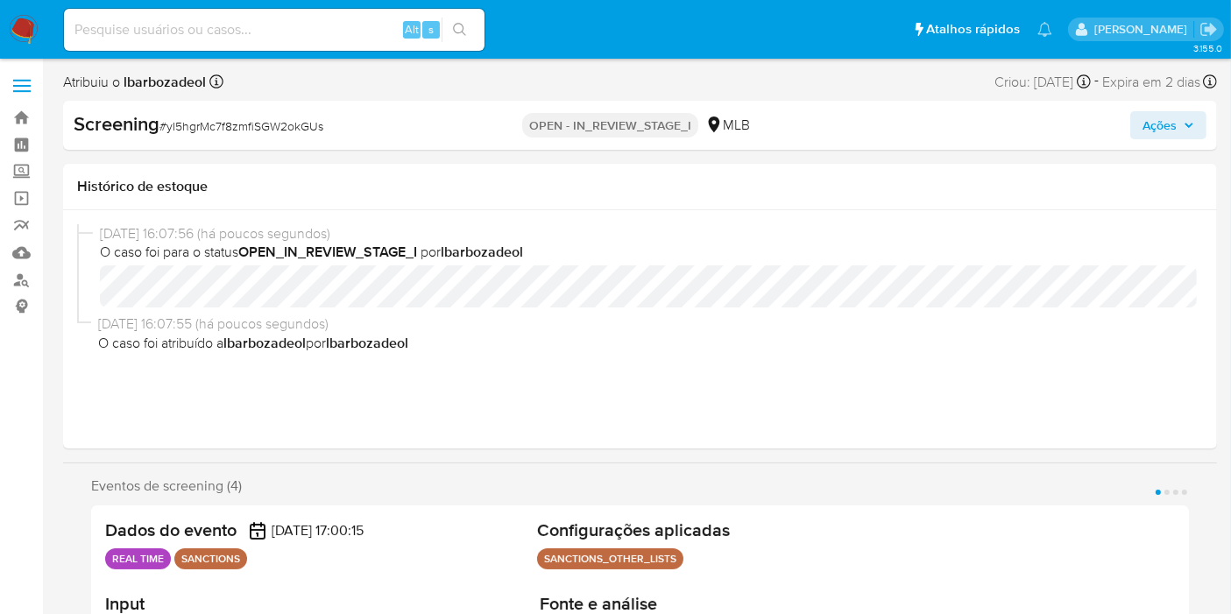
select select "10"
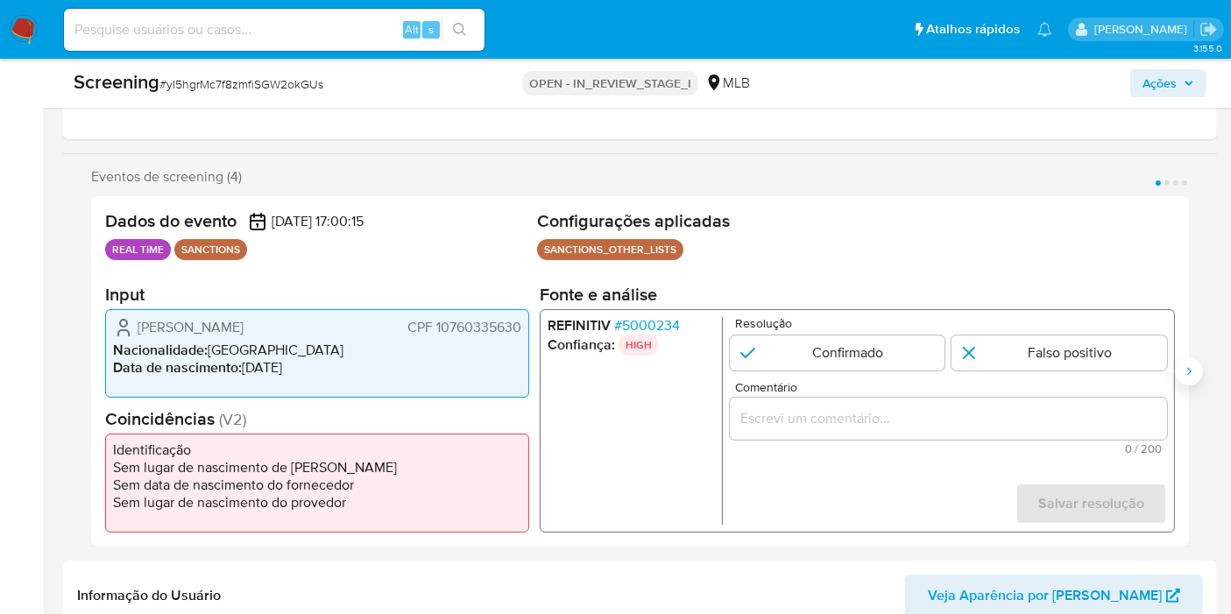
scroll to position [262, 0]
click at [1188, 370] on icon "Siguiente" at bounding box center [1189, 370] width 14 height 14
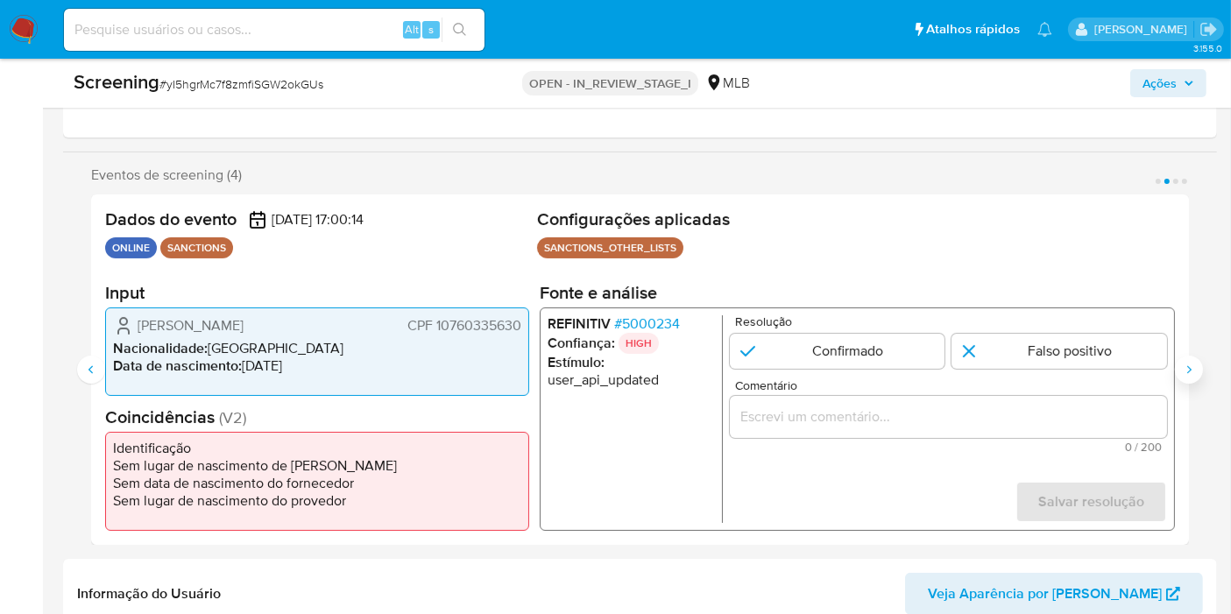
click at [1192, 377] on button "Siguiente" at bounding box center [1189, 370] width 28 height 28
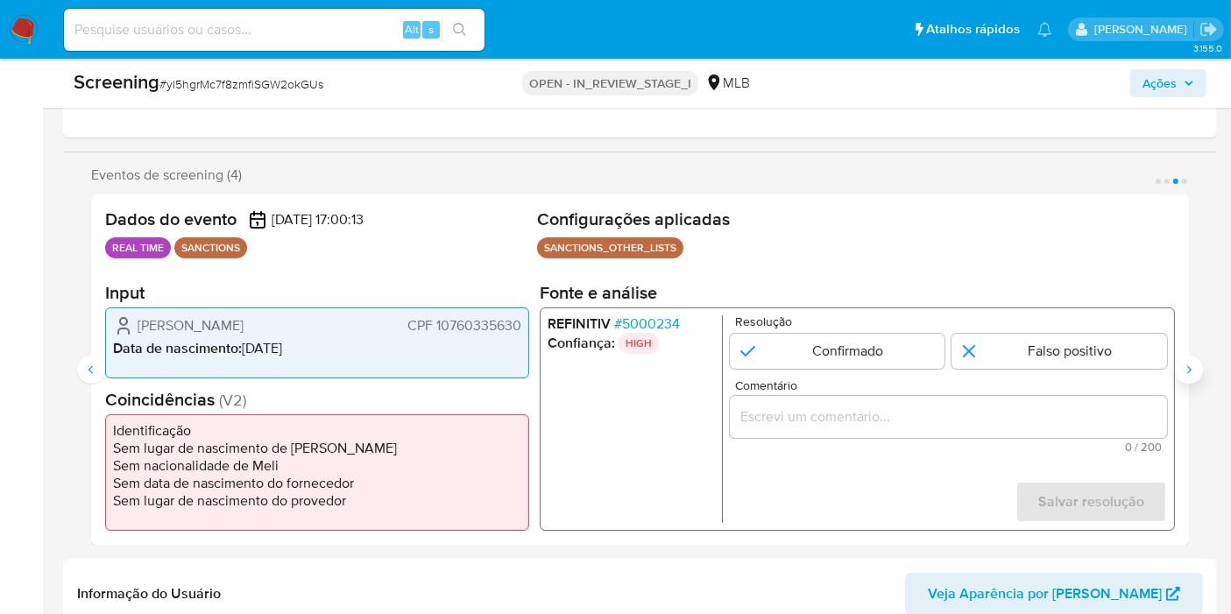
click at [1192, 370] on icon "Siguiente" at bounding box center [1189, 370] width 14 height 14
click at [74, 366] on div "Eventos de screening (4) Página 1 Página 2 Página 3 Página 4 Dados do evento [D…" at bounding box center [640, 355] width 1154 height 378
click at [87, 374] on icon "Anterior" at bounding box center [91, 370] width 14 height 14
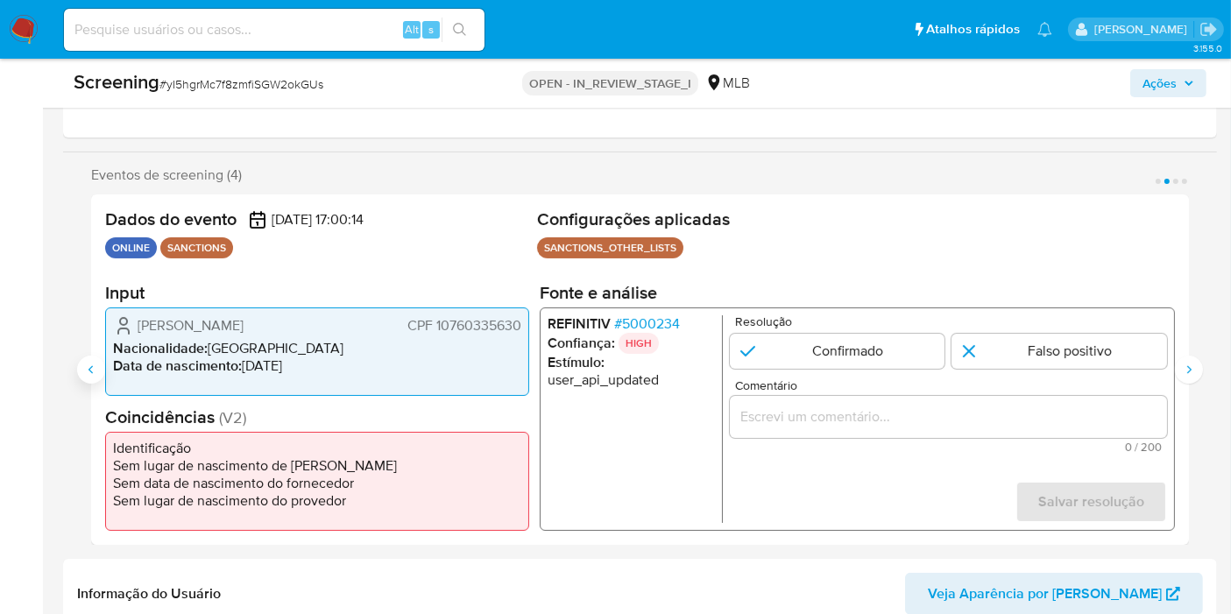
click at [87, 374] on icon "Anterior" at bounding box center [91, 370] width 14 height 14
click at [471, 336] on div "[PERSON_NAME] CPF 10760335630 Nacionalidade : [DEMOGRAPHIC_DATA] Data de nascim…" at bounding box center [317, 352] width 424 height 88
click at [471, 331] on span "CPF 10760335630" at bounding box center [464, 326] width 114 height 18
click at [449, 223] on div "Dados do evento [DATE] 17:00:15" at bounding box center [317, 220] width 425 height 22
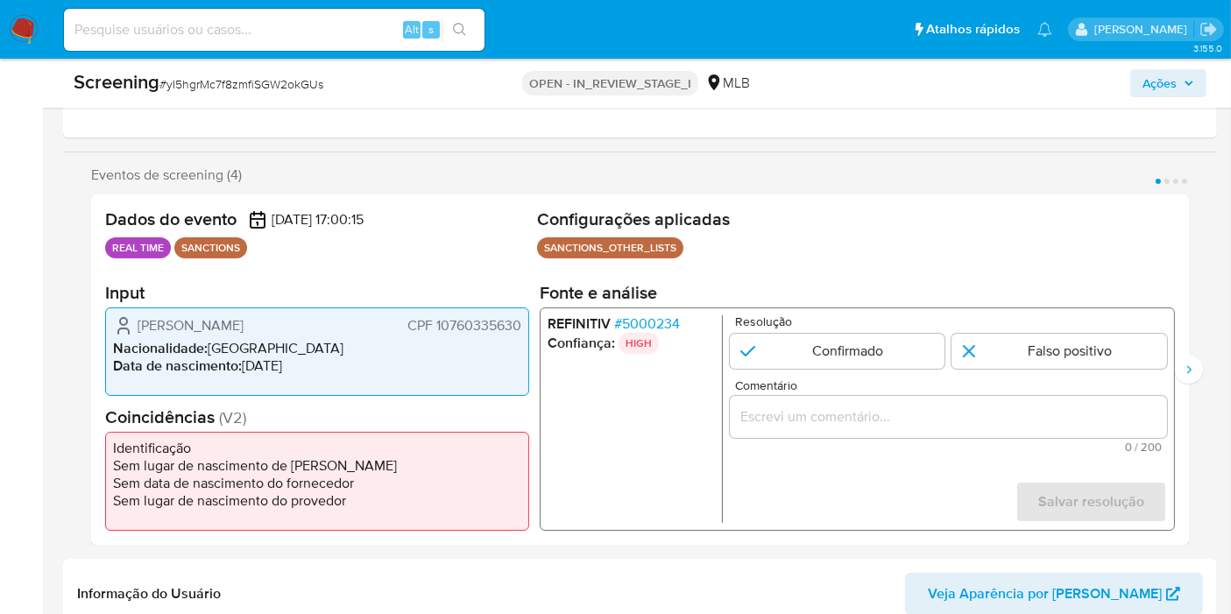
click at [652, 323] on span "# 5000234" at bounding box center [647, 324] width 66 height 18
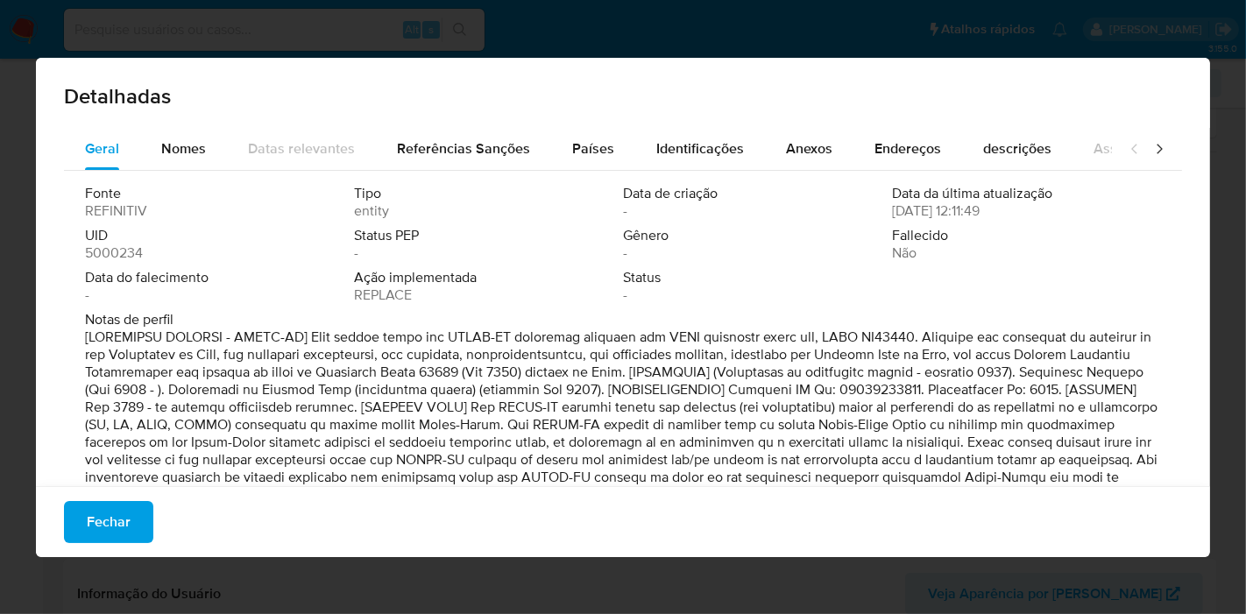
click at [127, 251] on span "5000234" at bounding box center [114, 253] width 58 height 18
click at [125, 538] on span "Fechar" at bounding box center [109, 522] width 44 height 39
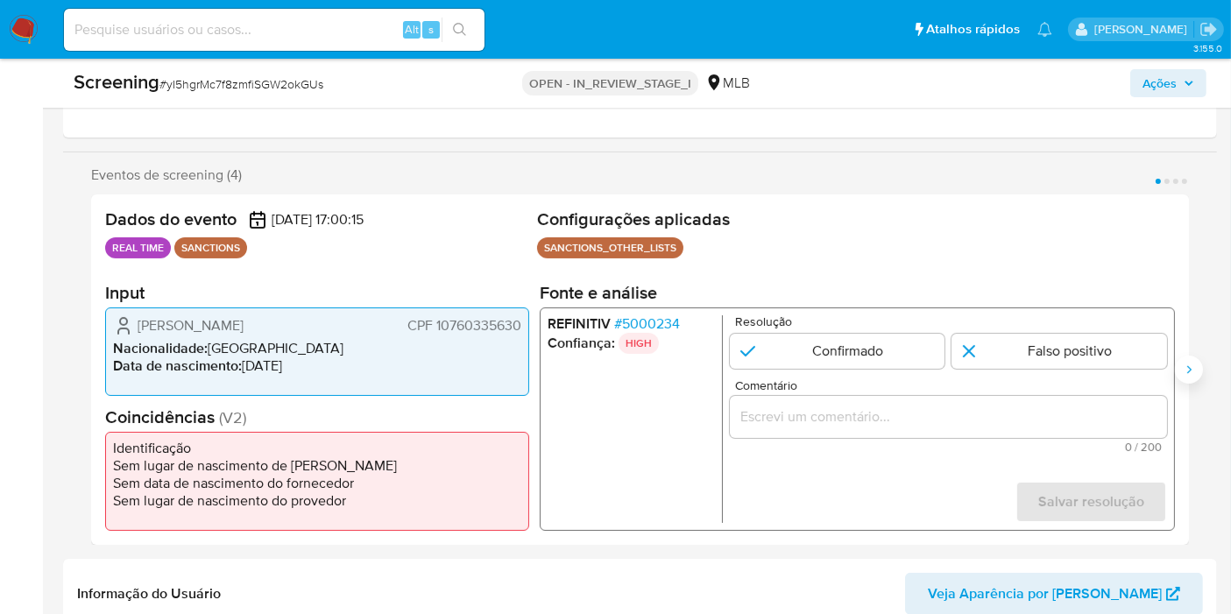
click at [1189, 369] on icon "Siguiente" at bounding box center [1189, 370] width 14 height 14
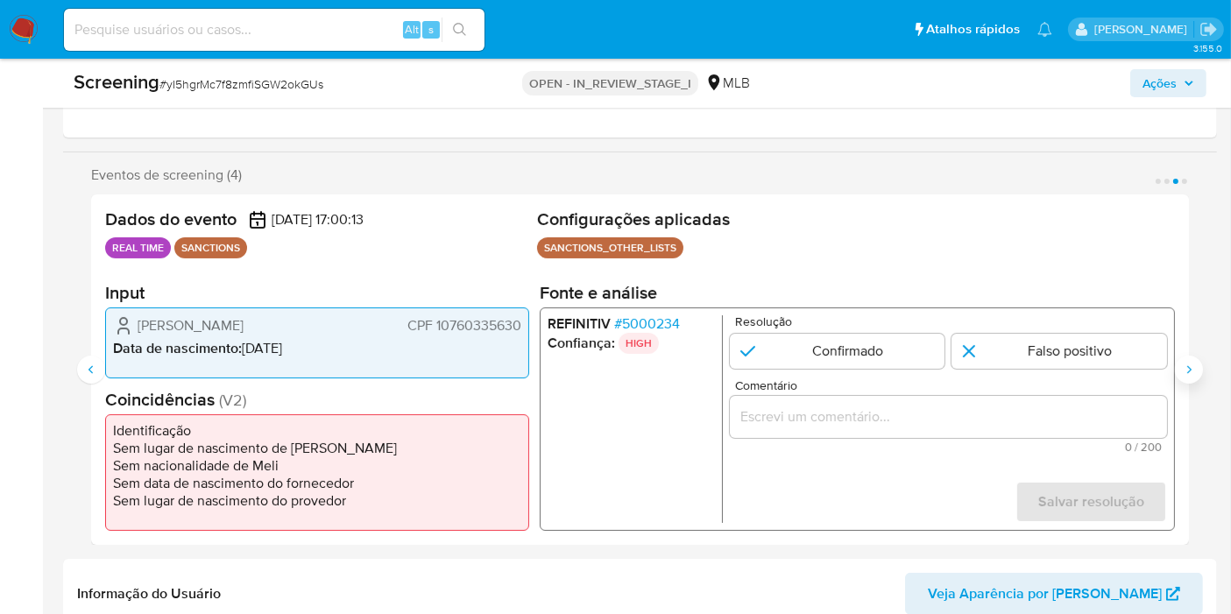
click at [1189, 369] on icon "Siguiente" at bounding box center [1189, 370] width 14 height 14
click at [93, 367] on icon "Anterior" at bounding box center [91, 370] width 14 height 14
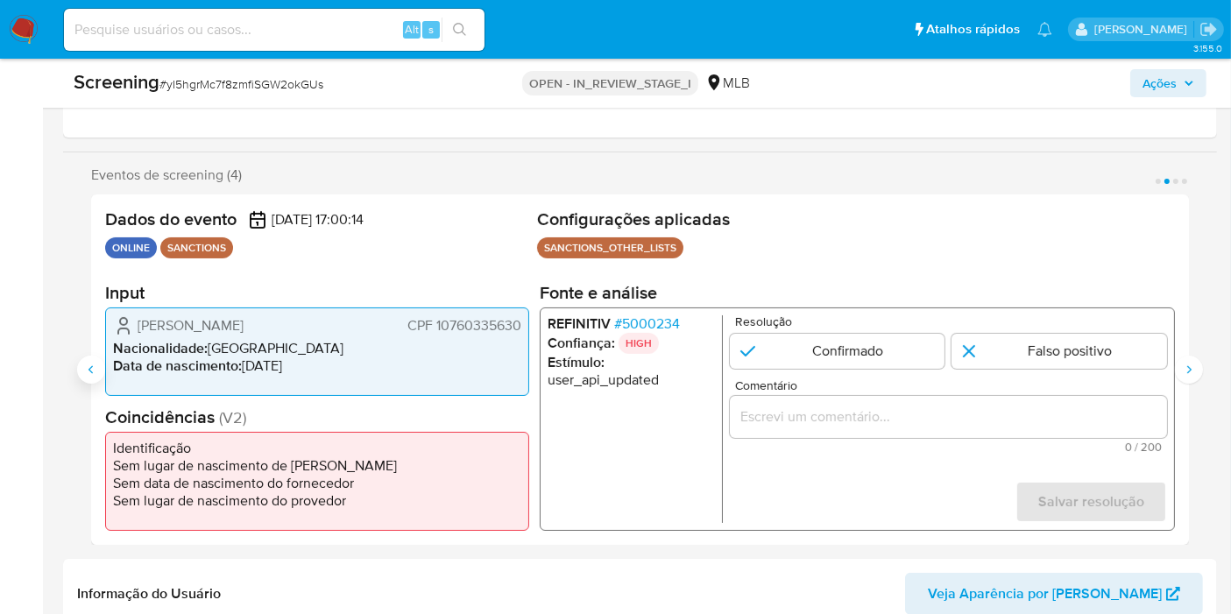
click at [93, 367] on icon "Anterior" at bounding box center [91, 370] width 14 height 14
click at [215, 242] on p "SANCTIONS" at bounding box center [210, 247] width 73 height 21
click at [1186, 364] on icon "Siguiente" at bounding box center [1189, 370] width 14 height 14
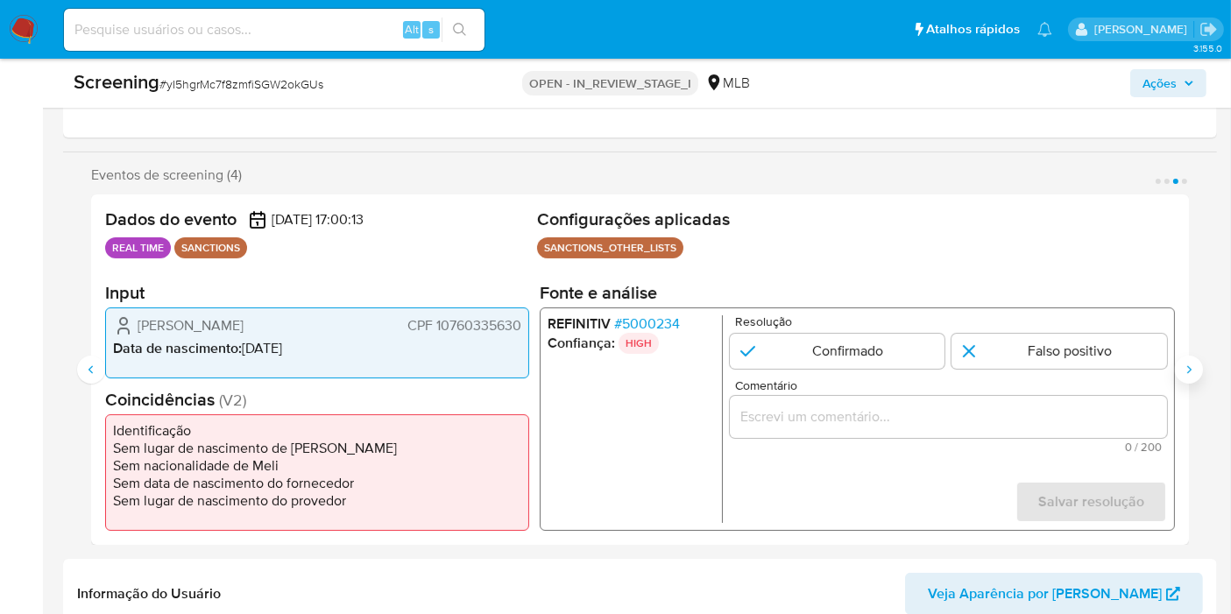
click at [1186, 364] on icon "Siguiente" at bounding box center [1189, 370] width 14 height 14
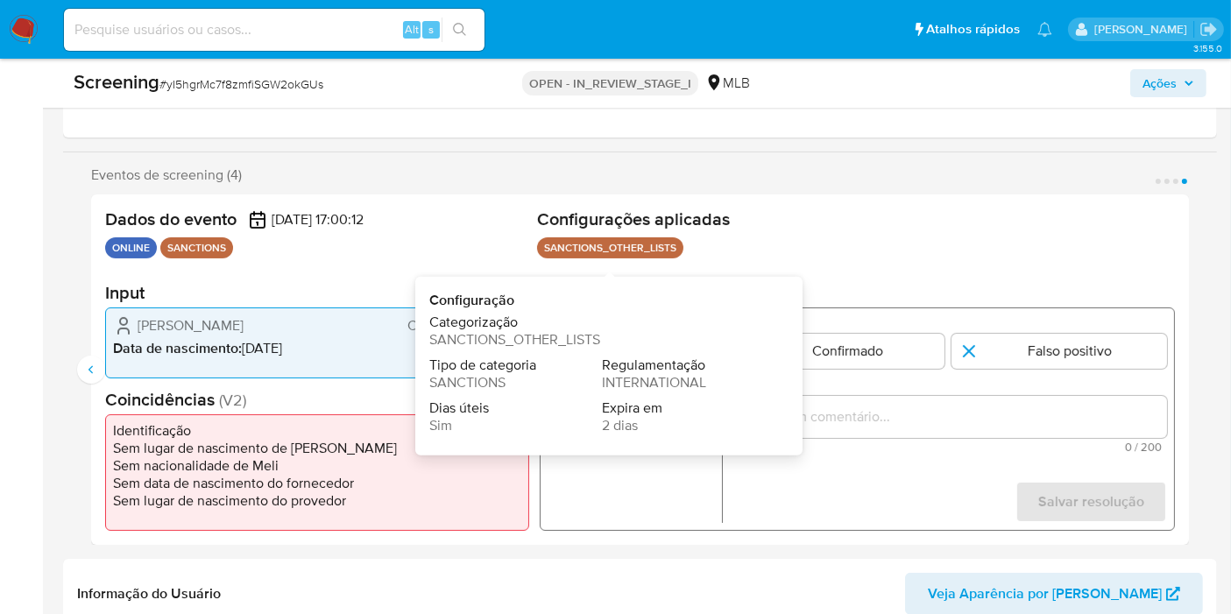
click at [633, 246] on p "SANCTIONS_OTHER_LISTS" at bounding box center [610, 247] width 146 height 21
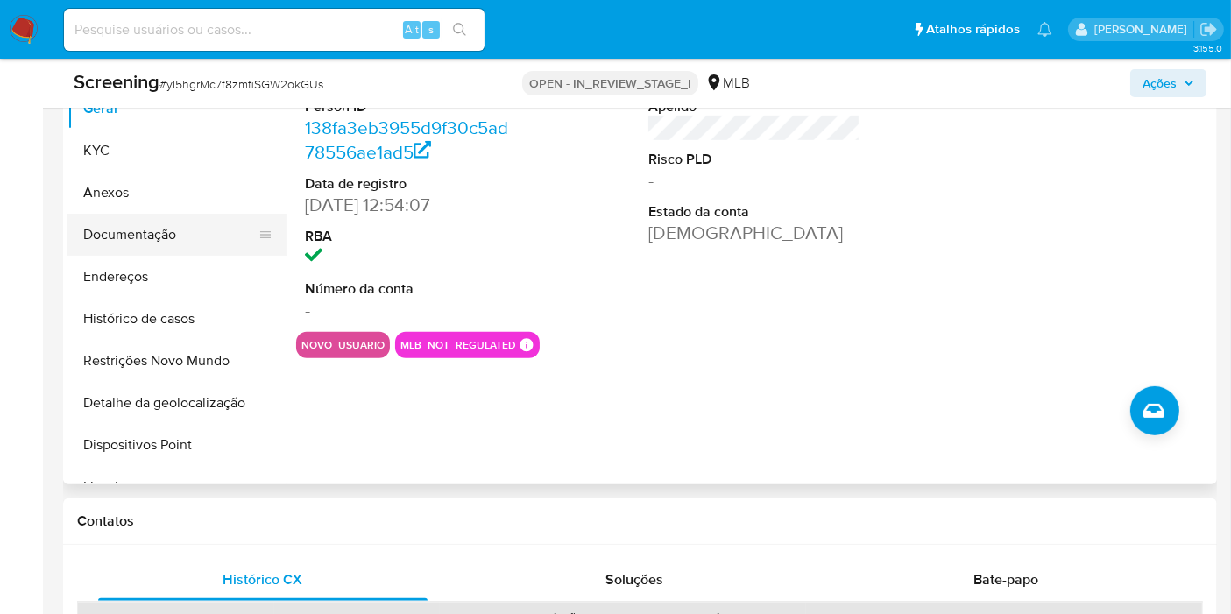
scroll to position [851, 0]
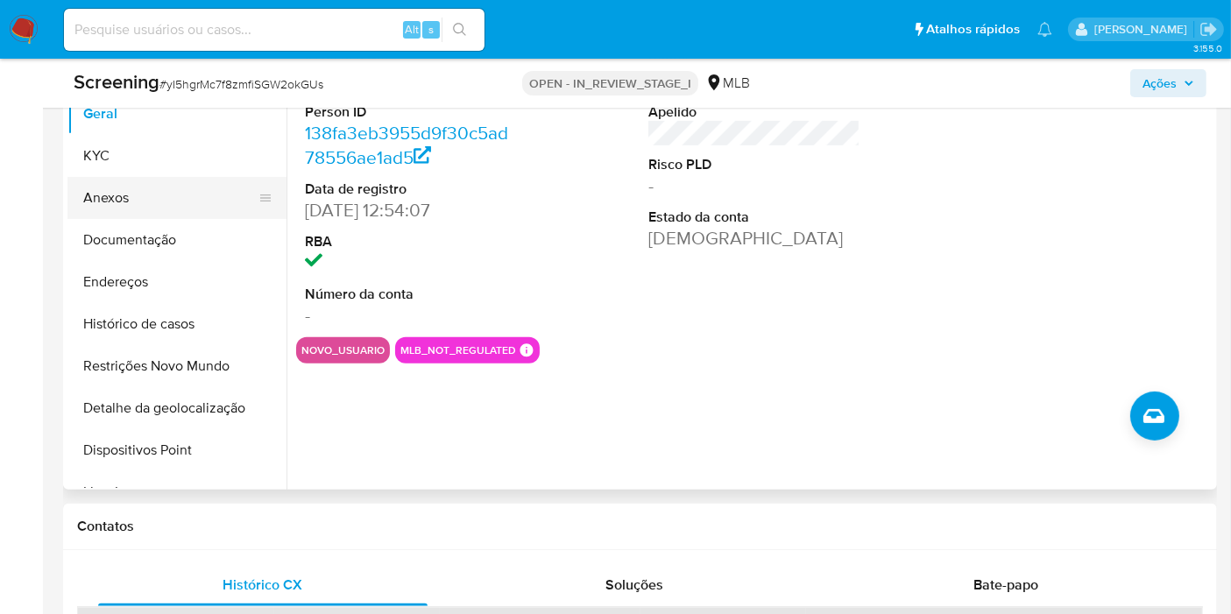
click at [187, 207] on button "Anexos" at bounding box center [169, 198] width 205 height 42
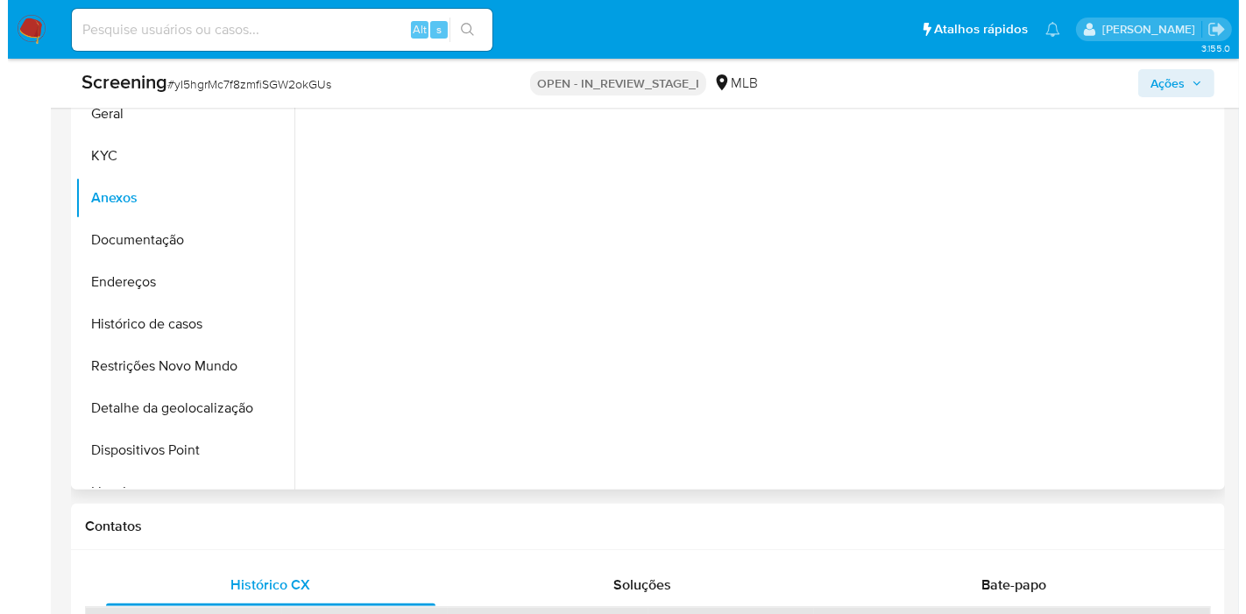
scroll to position [748, 0]
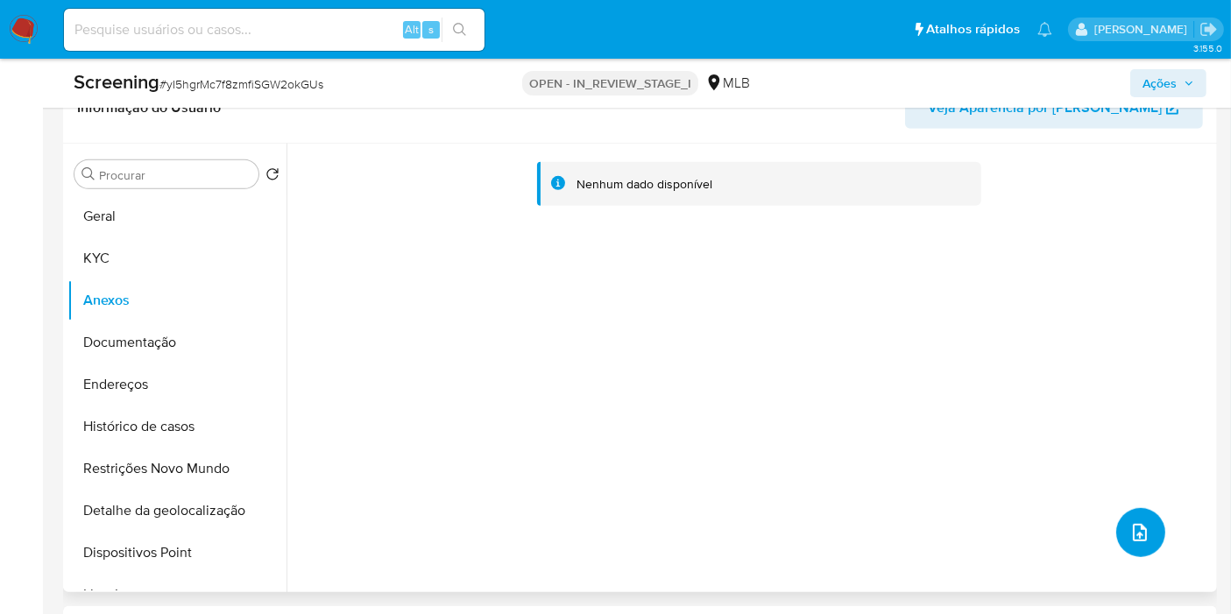
click at [1133, 524] on icon "upload-file" at bounding box center [1140, 533] width 14 height 18
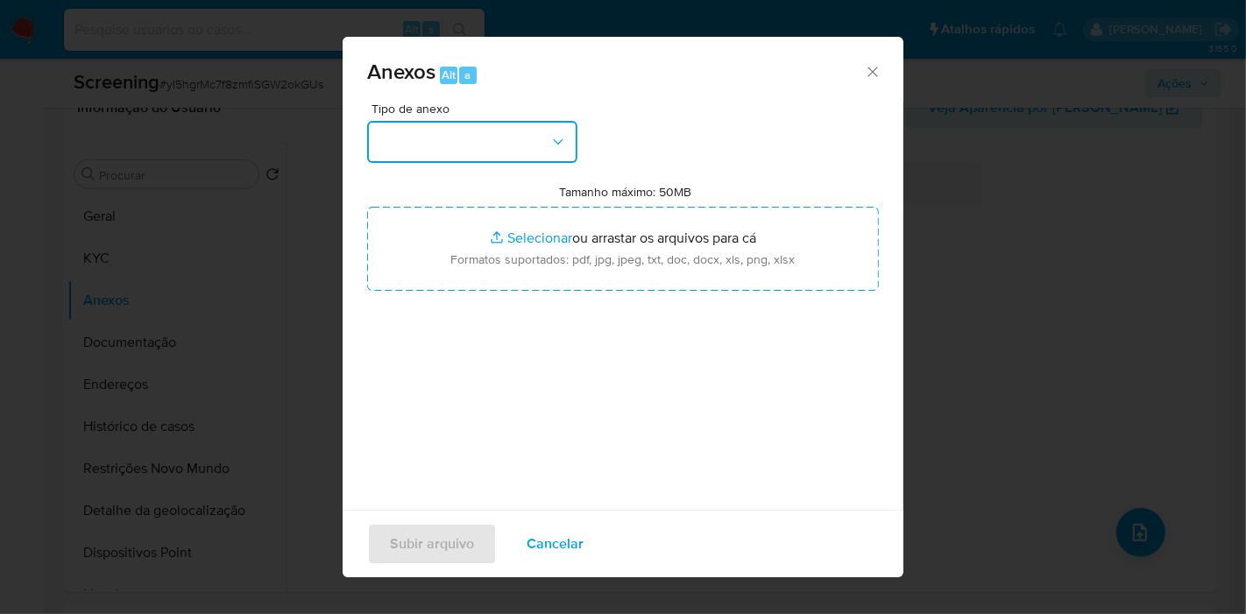
click at [546, 152] on button "button" at bounding box center [472, 142] width 210 height 42
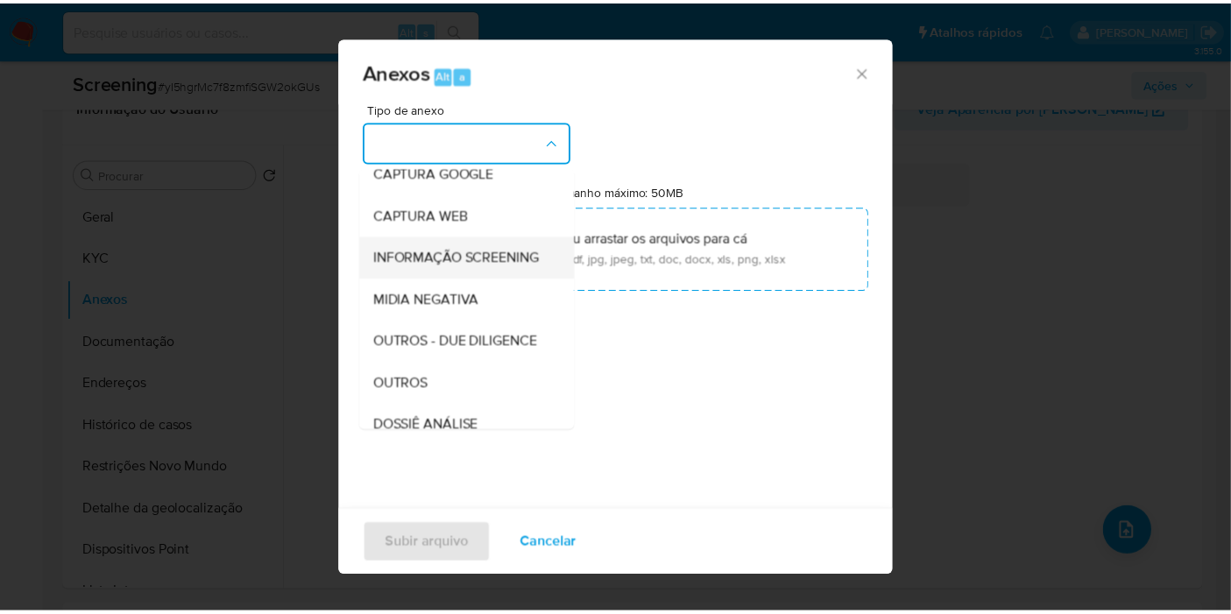
scroll to position [101, 0]
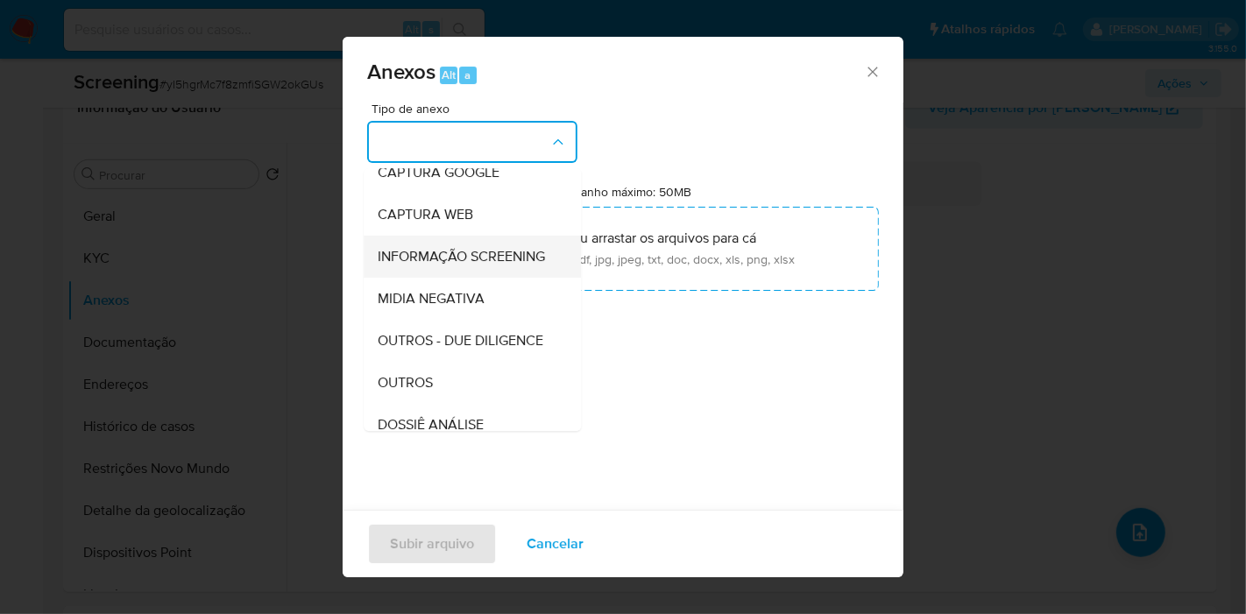
click at [494, 262] on span "INFORMAÇÃO SCREENING" at bounding box center [461, 257] width 167 height 18
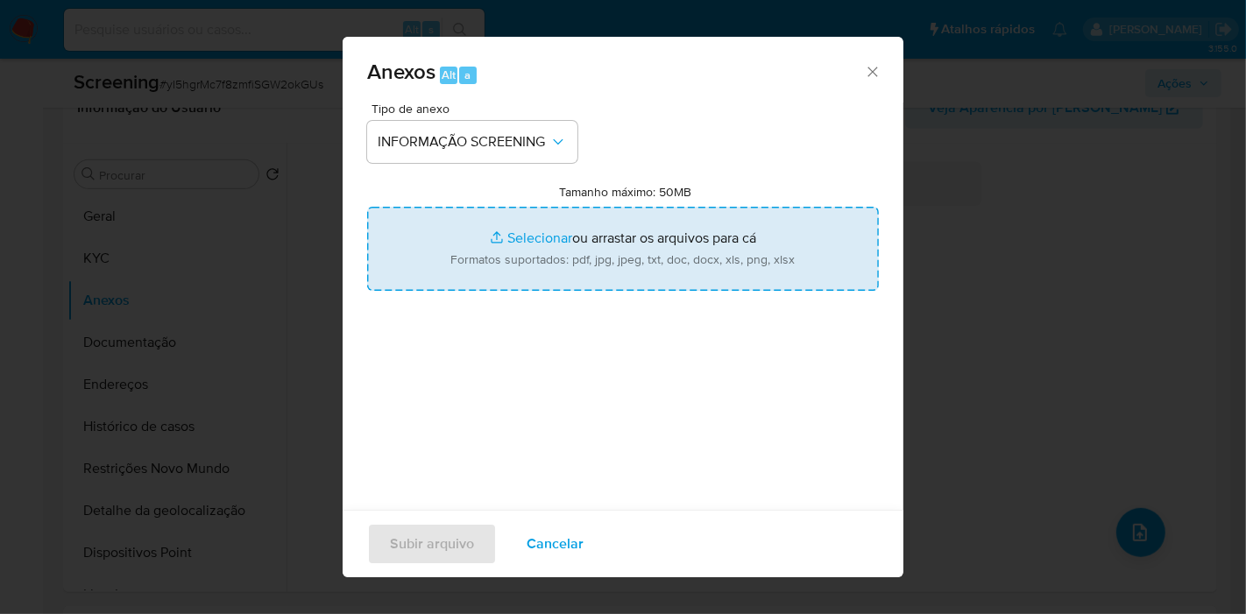
click at [486, 244] on input "Tamanho máximo: 50MB Selecionar arquivos" at bounding box center [623, 249] width 512 height 84
type input "C:\fakepath\Evidencias - SINIVAL APARECIDO CARDOSO MARTINS, CPF 10760335630 (1)…"
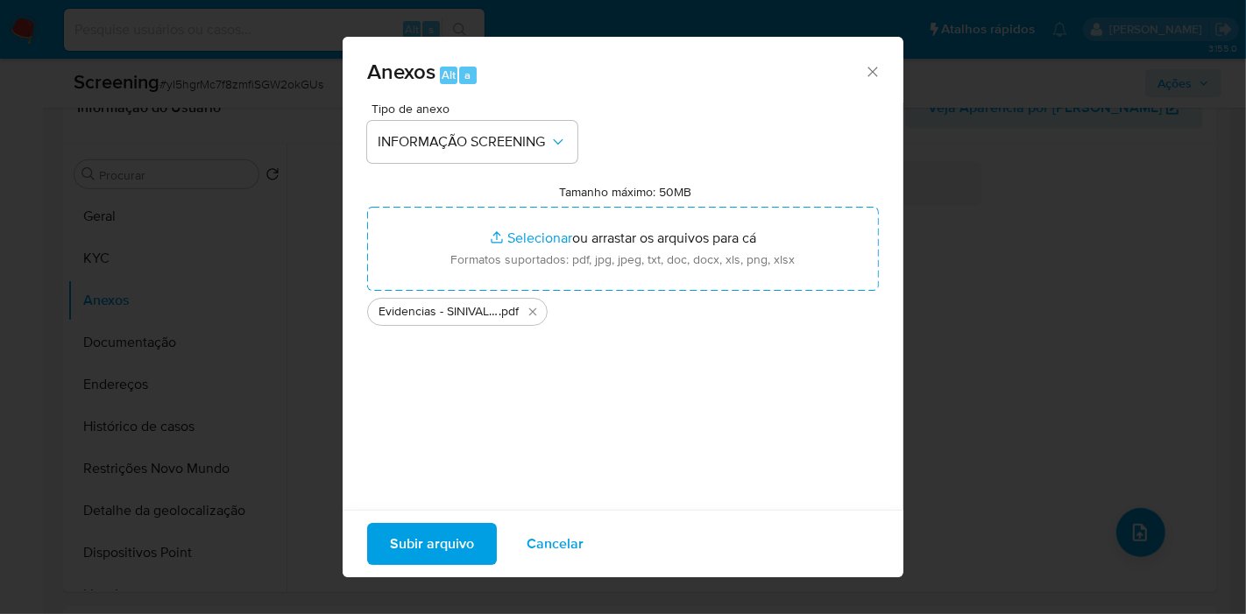
click at [449, 552] on span "Subir arquivo" at bounding box center [432, 544] width 84 height 39
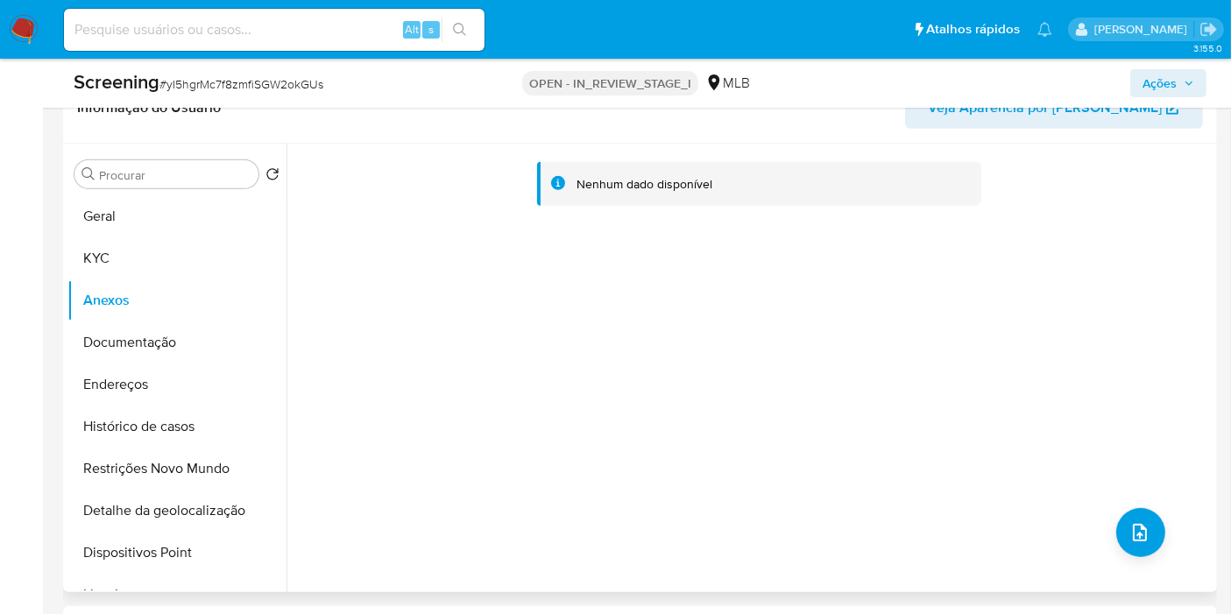
click at [1037, 286] on div "Nenhum dado disponível" at bounding box center [749, 368] width 926 height 449
drag, startPoint x: 210, startPoint y: 259, endPoint x: 202, endPoint y: 273, distance: 16.1
click at [209, 259] on button "KYC" at bounding box center [169, 258] width 205 height 42
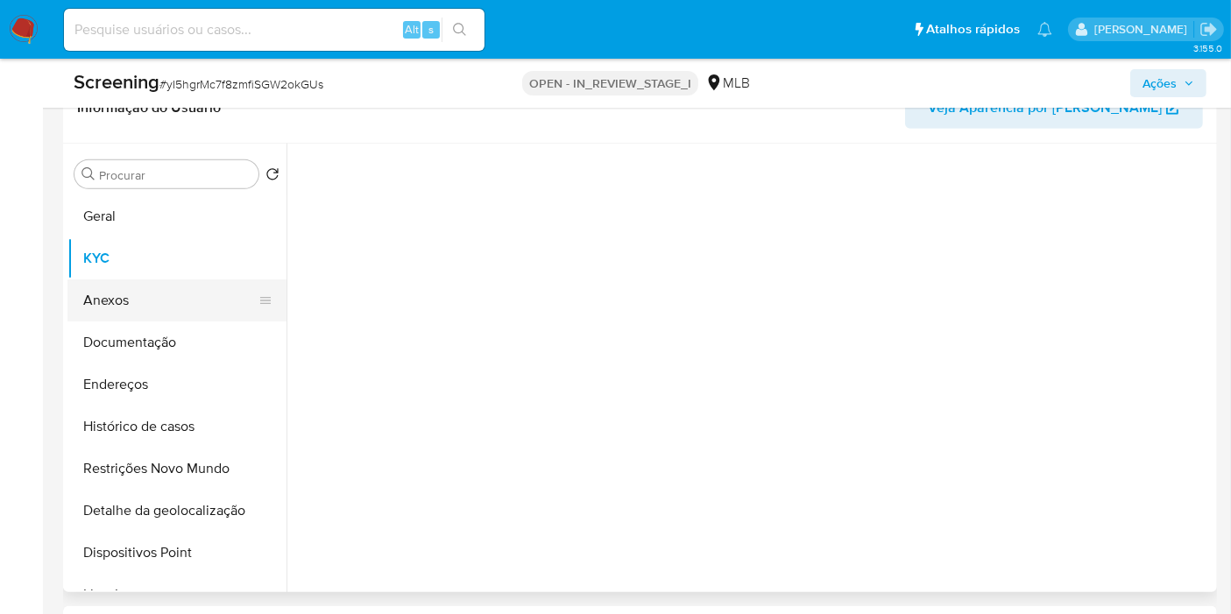
click at [177, 292] on button "Anexos" at bounding box center [169, 300] width 205 height 42
click at [1198, 81] on button "Ações" at bounding box center [1168, 83] width 76 height 28
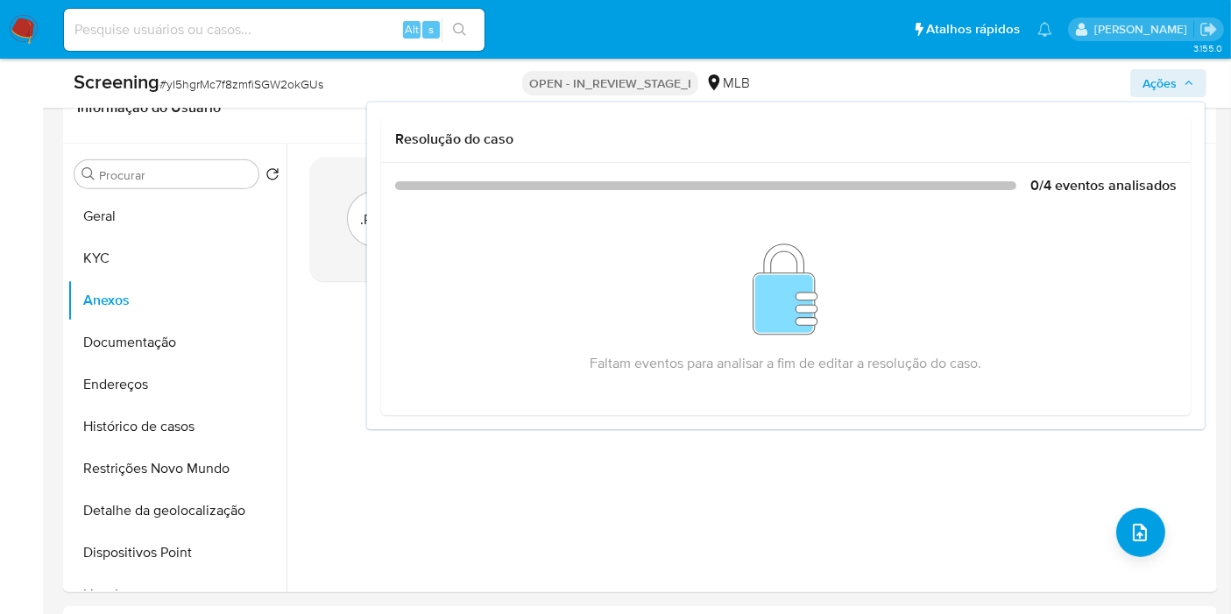
click at [1192, 81] on icon "button" at bounding box center [1189, 83] width 11 height 11
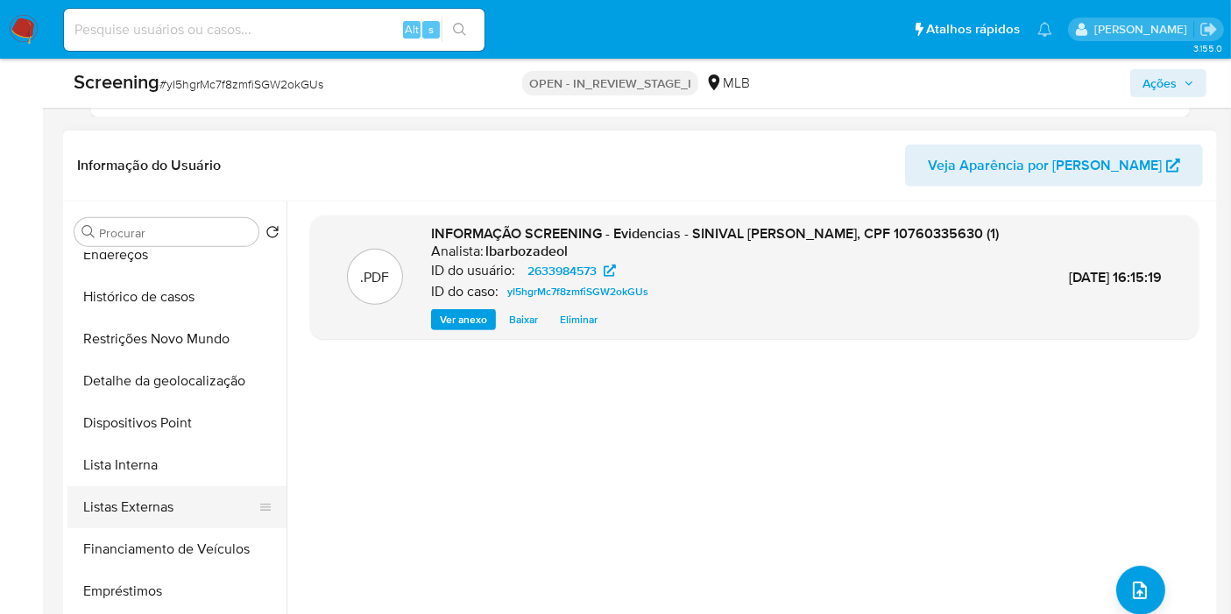
scroll to position [187, 0]
drag, startPoint x: 182, startPoint y: 473, endPoint x: 185, endPoint y: 463, distance: 10.0
click at [182, 474] on button "Lista Interna" at bounding box center [169, 466] width 205 height 42
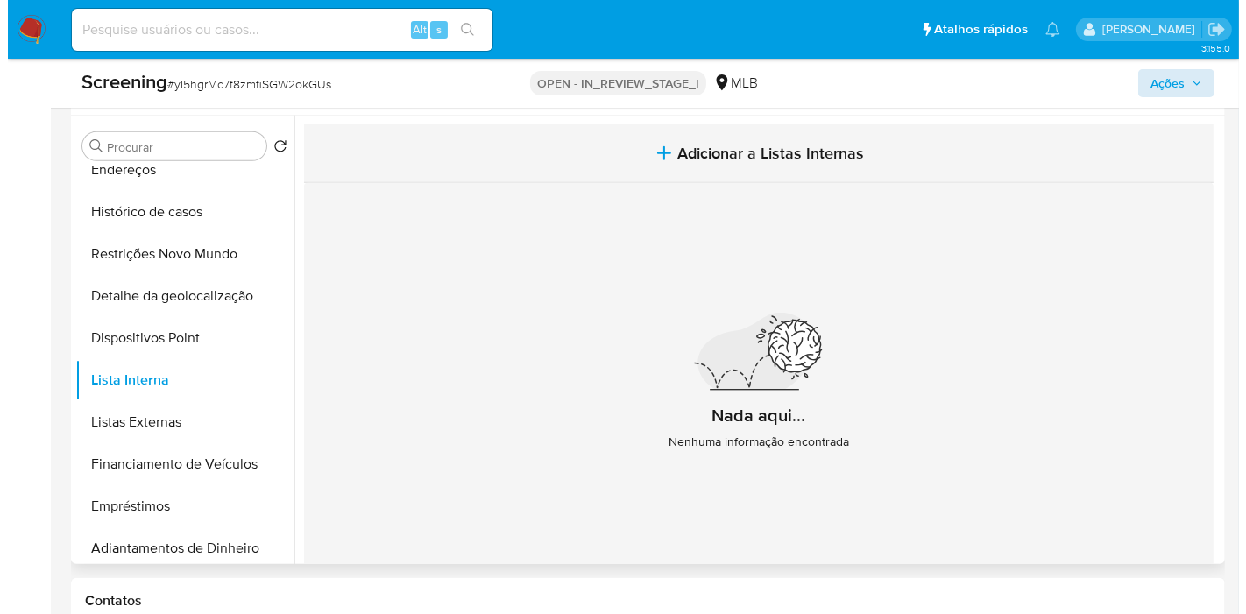
scroll to position [775, 0]
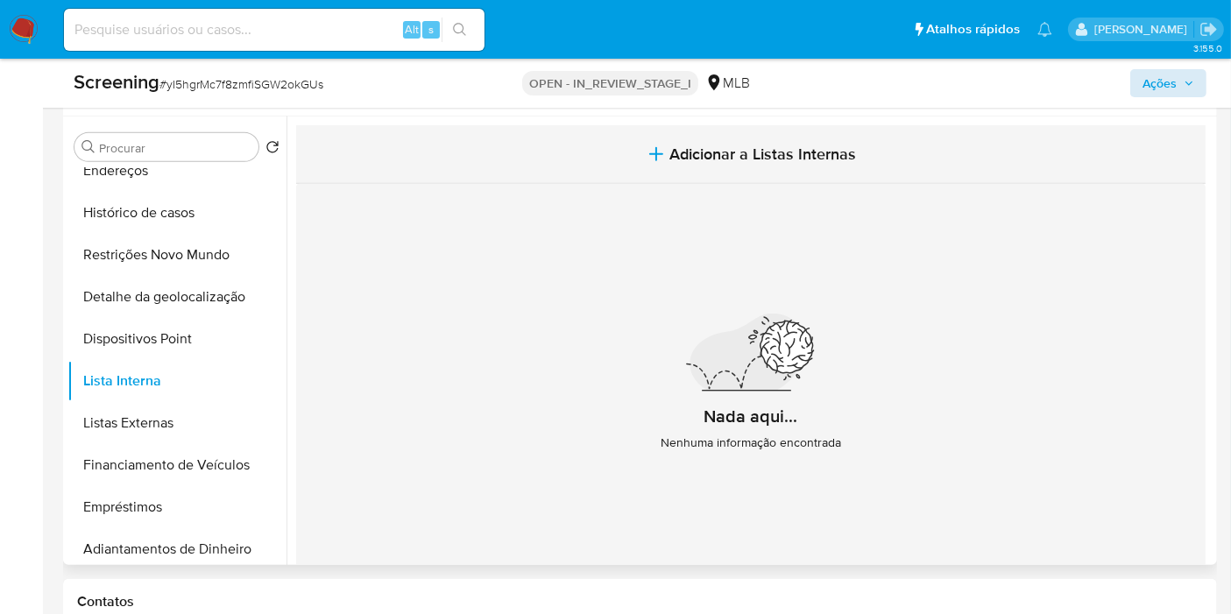
click at [623, 149] on button "Adicionar a Listas Internas" at bounding box center [750, 154] width 909 height 59
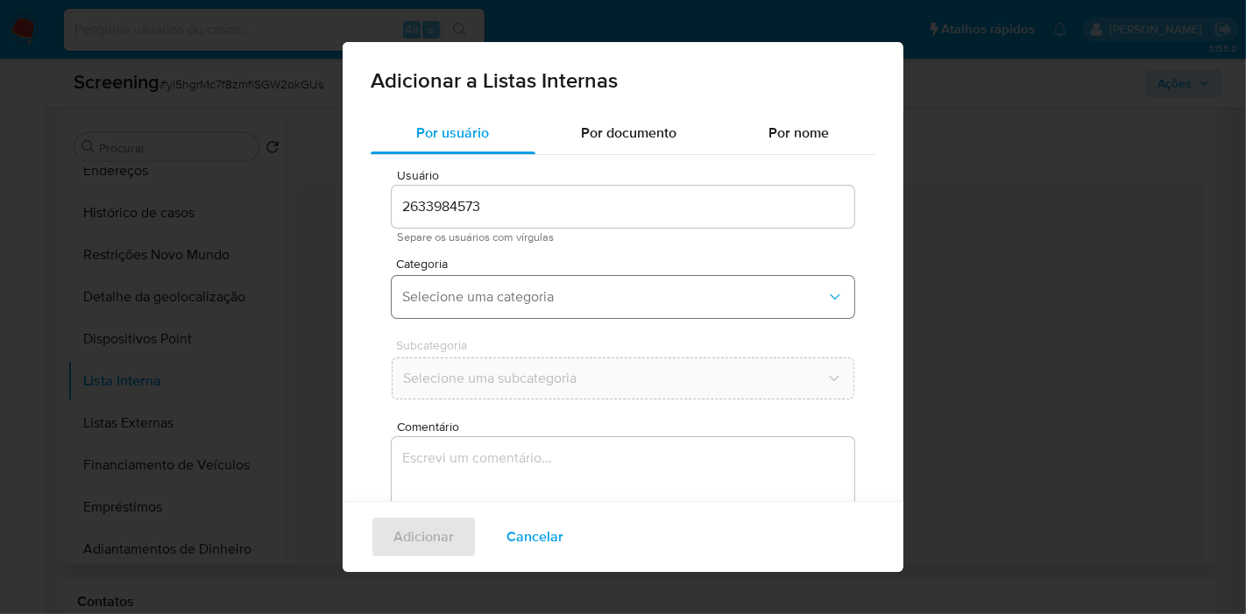
click at [571, 304] on span "Selecione uma categoria" at bounding box center [614, 297] width 424 height 18
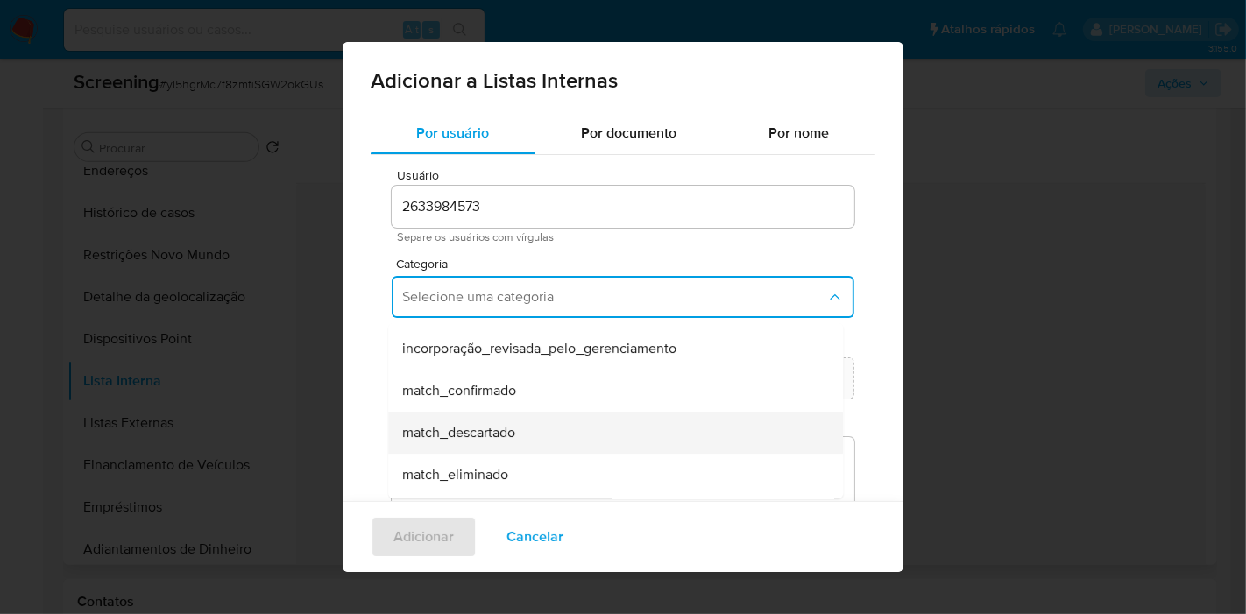
scroll to position [81, 0]
click at [568, 426] on div "match_descartado" at bounding box center [610, 432] width 416 height 42
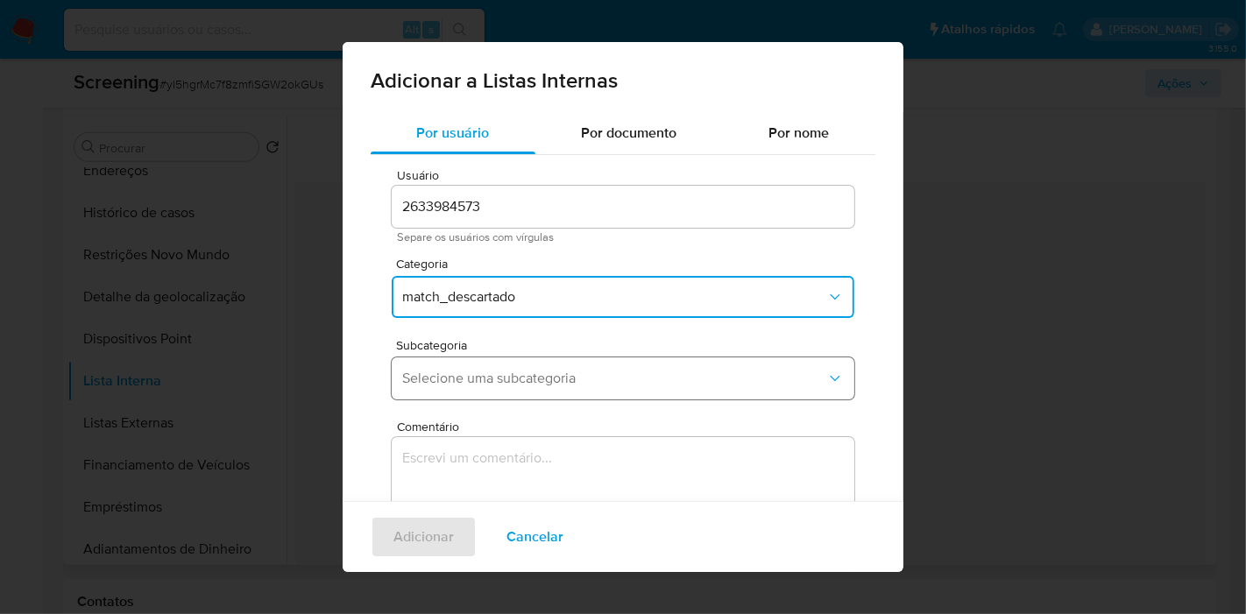
click at [560, 388] on button "Selecione uma subcategoria" at bounding box center [623, 378] width 463 height 42
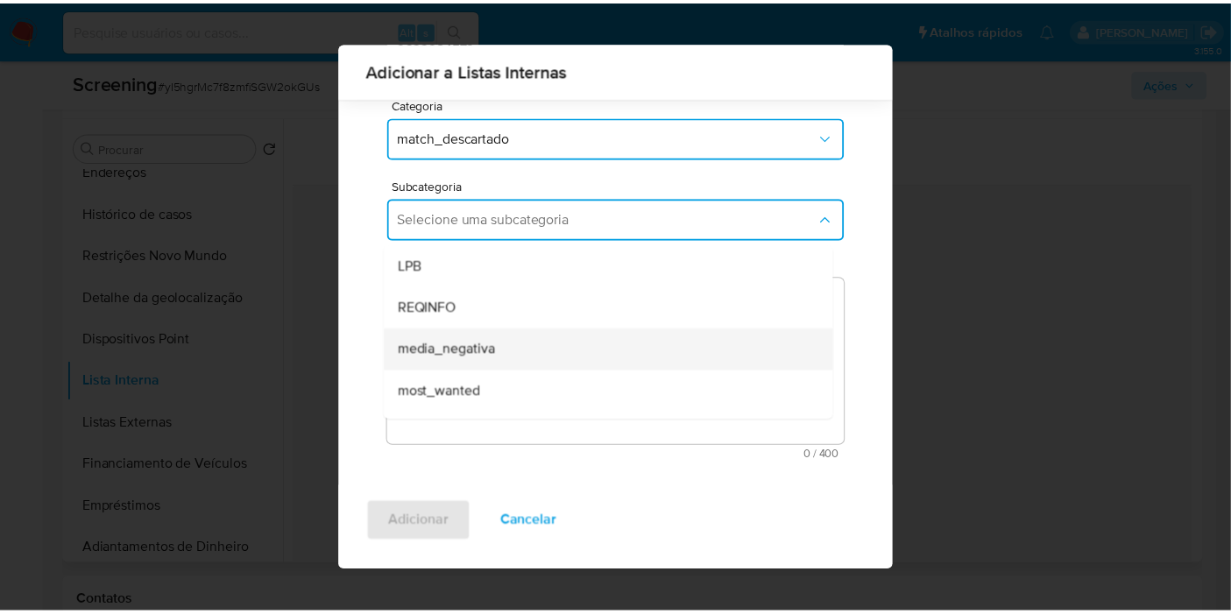
scroll to position [118, 0]
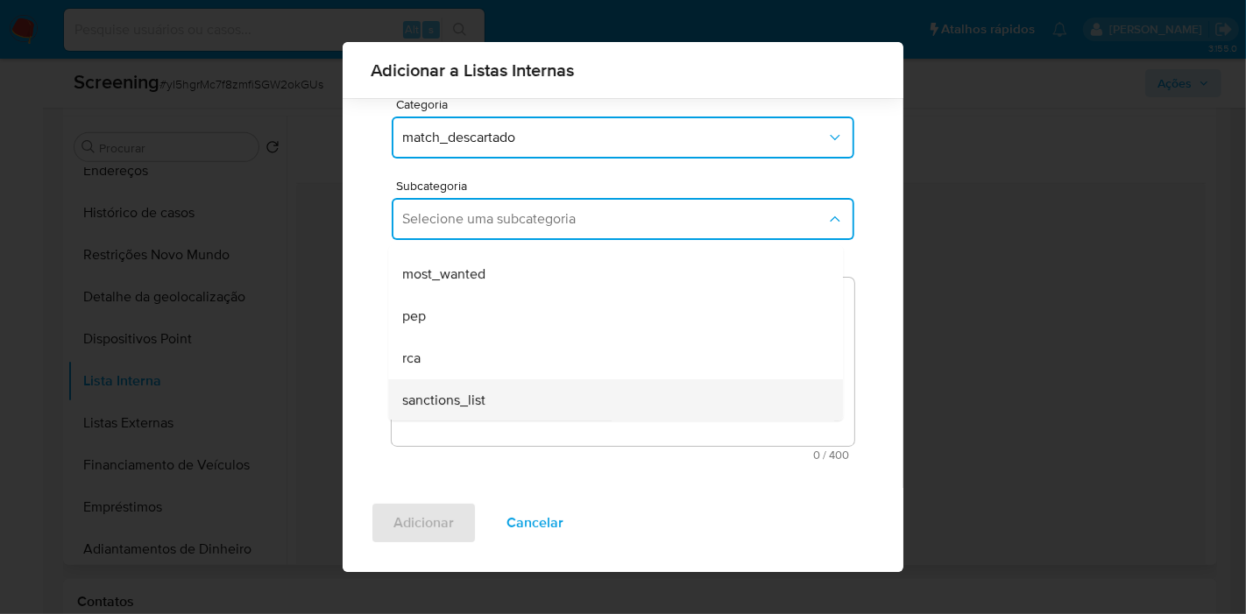
click at [544, 395] on div "sanctions_list" at bounding box center [610, 400] width 416 height 42
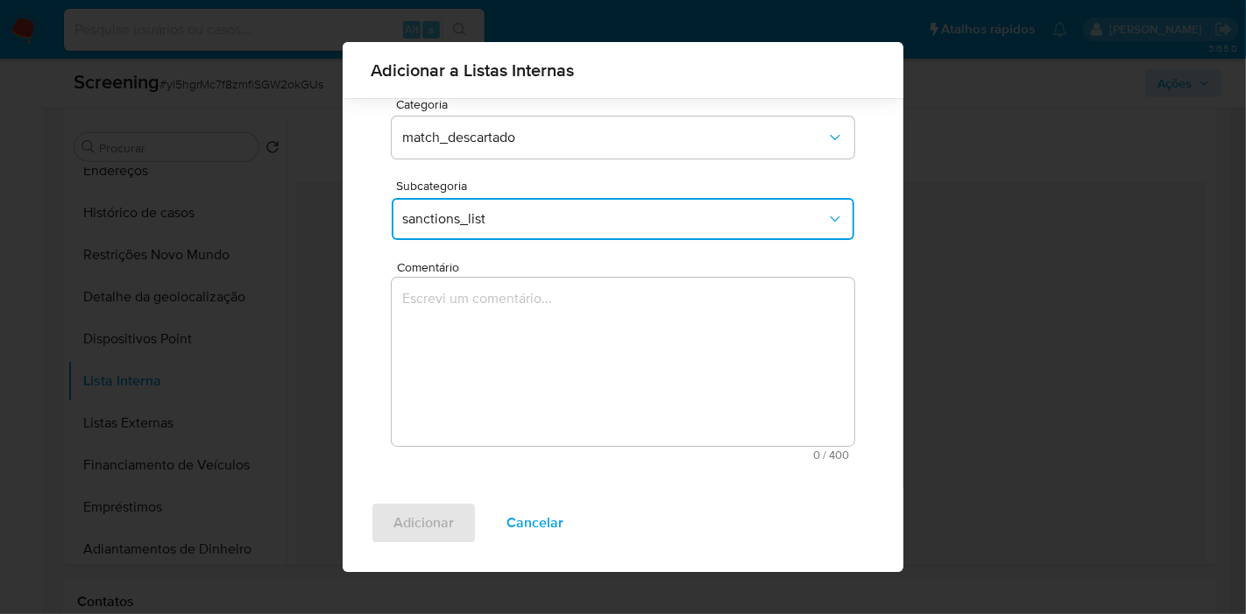
click at [588, 329] on textarea "Comentário" at bounding box center [623, 362] width 463 height 168
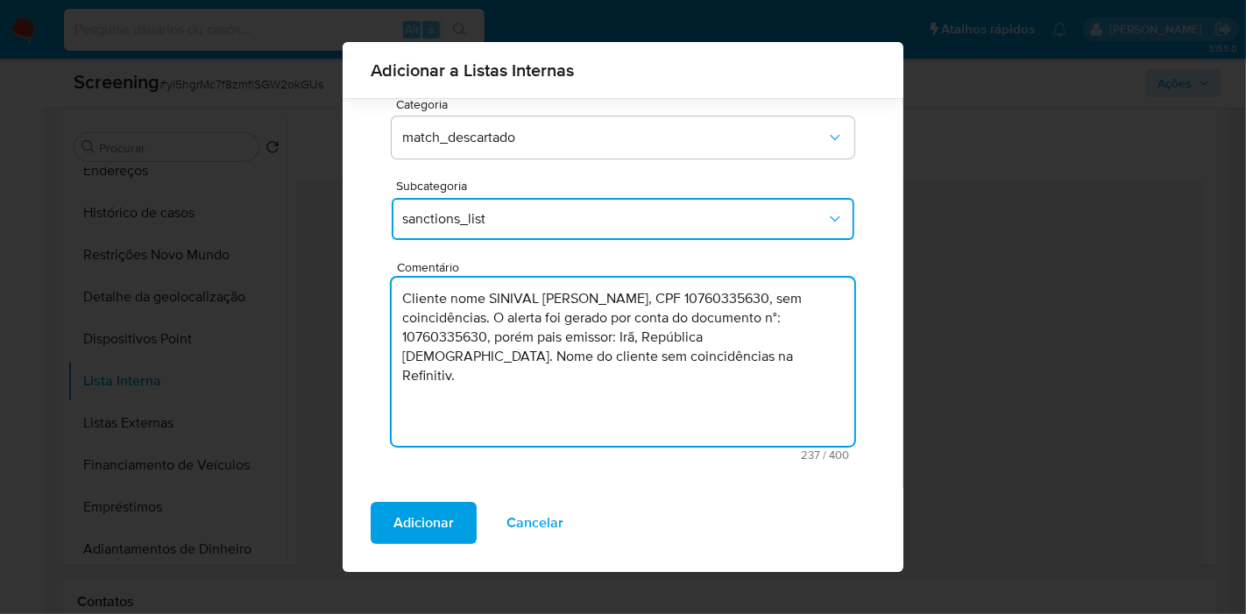
drag, startPoint x: 751, startPoint y: 357, endPoint x: 681, endPoint y: 357, distance: 70.1
click at [681, 357] on textarea "Cliente nome SINIVAL APARECIDO CARDOSO MARTINS, CPF 10760335630, sem coincidênc…" at bounding box center [623, 362] width 463 height 168
click at [608, 317] on textarea "Cliente nome SINIVAL APARECIDO CARDOSO MARTINS, CPF 10760335630, sem coincidênc…" at bounding box center [623, 362] width 463 height 168
click at [526, 359] on textarea "Cliente nome SINIVAL APARECIDO CARDOSO MARTINS, CPF 10760335630, sem coincidênc…" at bounding box center [623, 362] width 463 height 168
click at [665, 339] on textarea "Cliente nome SINIVAL APARECIDO CARDOSO MARTINS, CPF 10760335630, sem coincidênc…" at bounding box center [623, 362] width 463 height 168
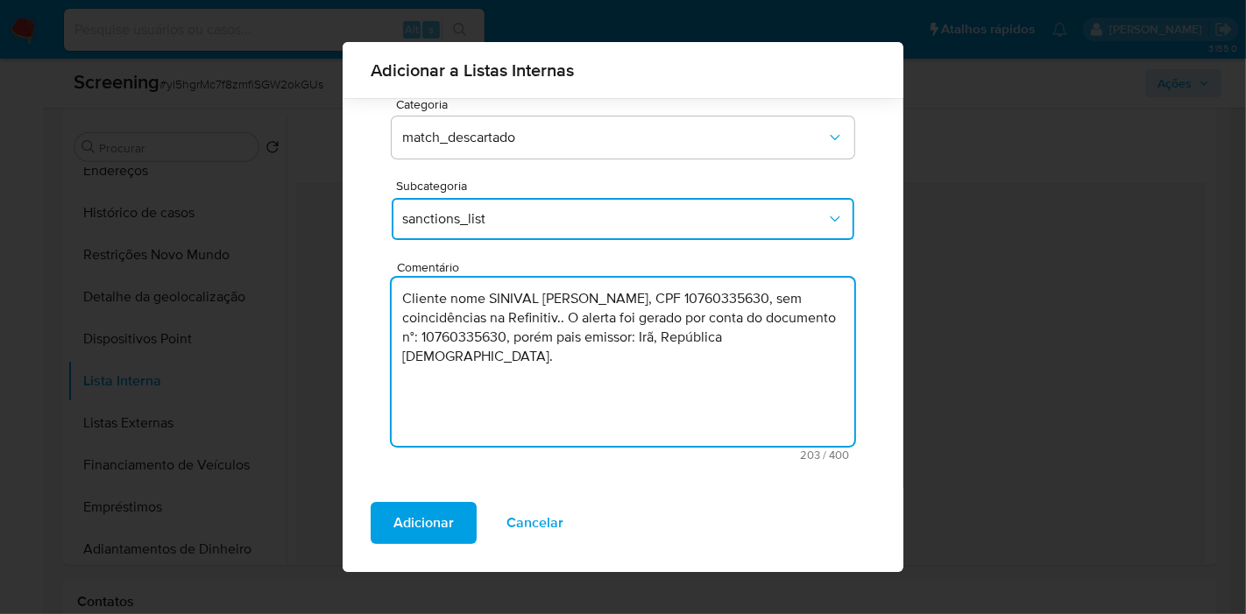
click at [665, 339] on textarea "Cliente nome SINIVAL APARECIDO CARDOSO MARTINS, CPF 10760335630, sem coincidênc…" at bounding box center [623, 362] width 463 height 168
click at [680, 313] on textarea "Cliente nome SINIVAL APARECIDO CARDOSO MARTINS, CPF 10760335630, sem coincidênc…" at bounding box center [623, 362] width 463 height 168
click at [685, 316] on textarea "Cliente nome SINIVAL APARECIDO CARDOSO MARTINS, CPF 10760335630, sem coincidênc…" at bounding box center [623, 362] width 463 height 168
click at [680, 321] on textarea "Cliente nome SINIVAL APARECIDO CARDOSO MARTINS, CPF 10760335630, sem coincidênc…" at bounding box center [623, 362] width 463 height 168
click at [0, 0] on lt-em "." at bounding box center [0, 0] width 0 height 0
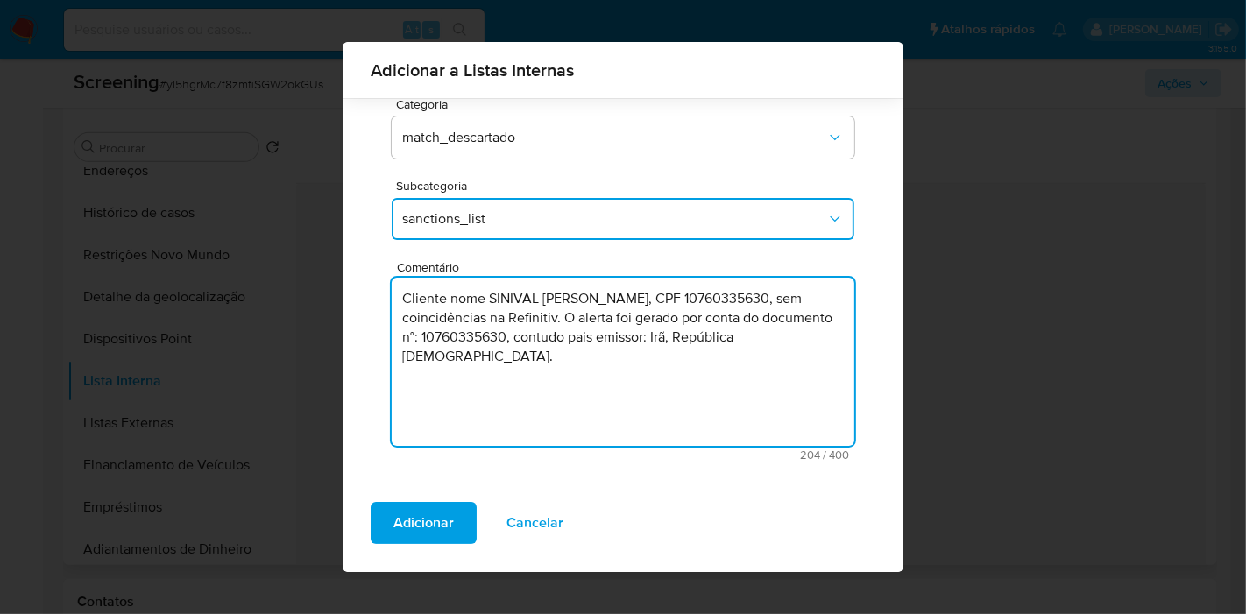
type textarea "Cliente nome SINIVAL APARECIDO CARDOSO MARTINS, CPF 10760335630, sem coincidênc…"
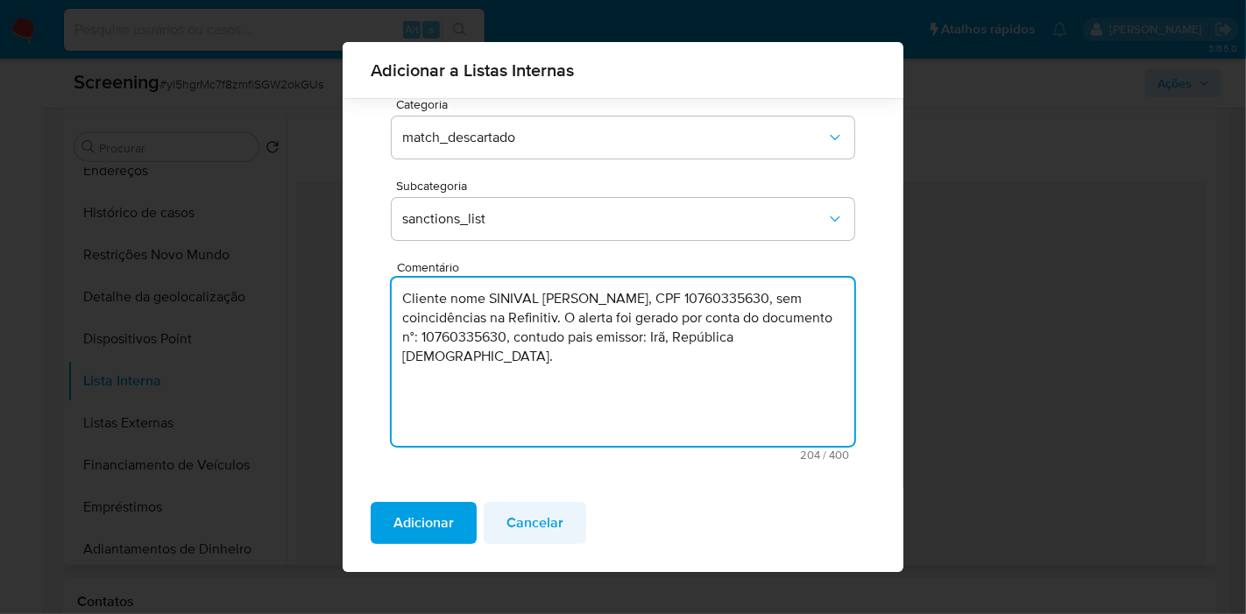
click at [534, 529] on span "Cancelar" at bounding box center [534, 523] width 57 height 39
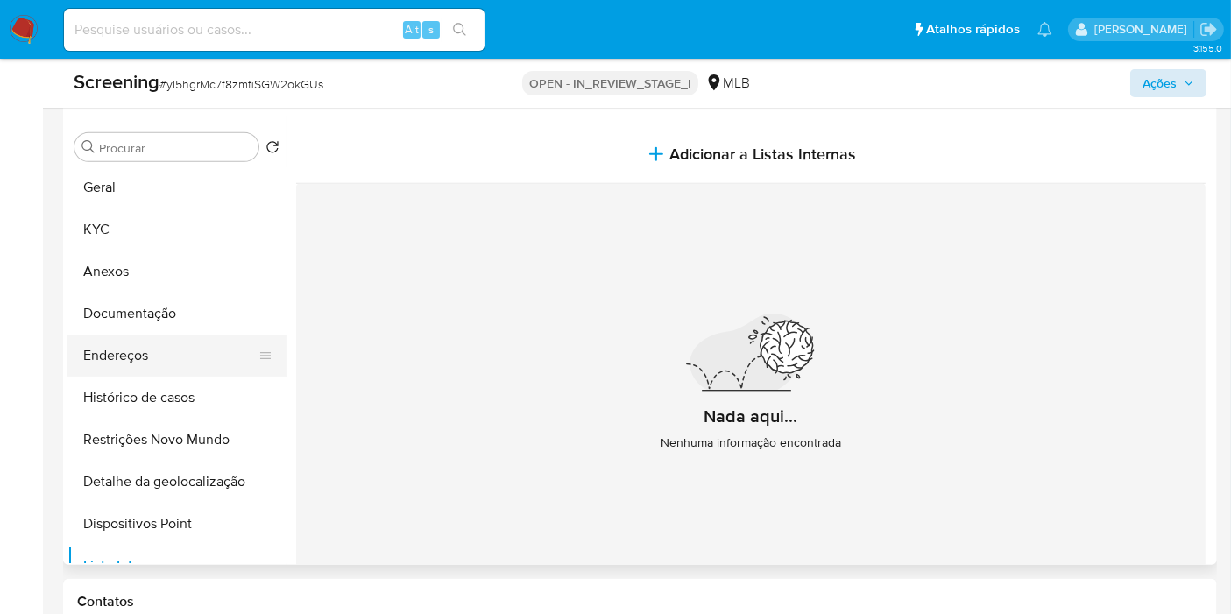
scroll to position [0, 0]
click at [177, 229] on button "KYC" at bounding box center [169, 231] width 205 height 42
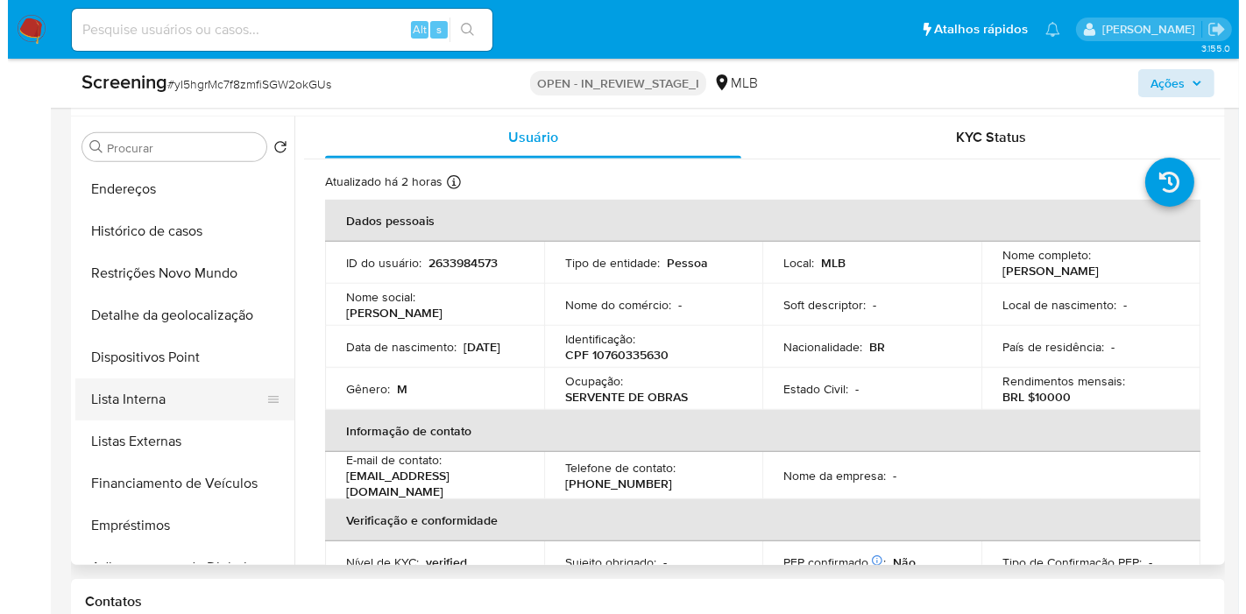
scroll to position [174, 0]
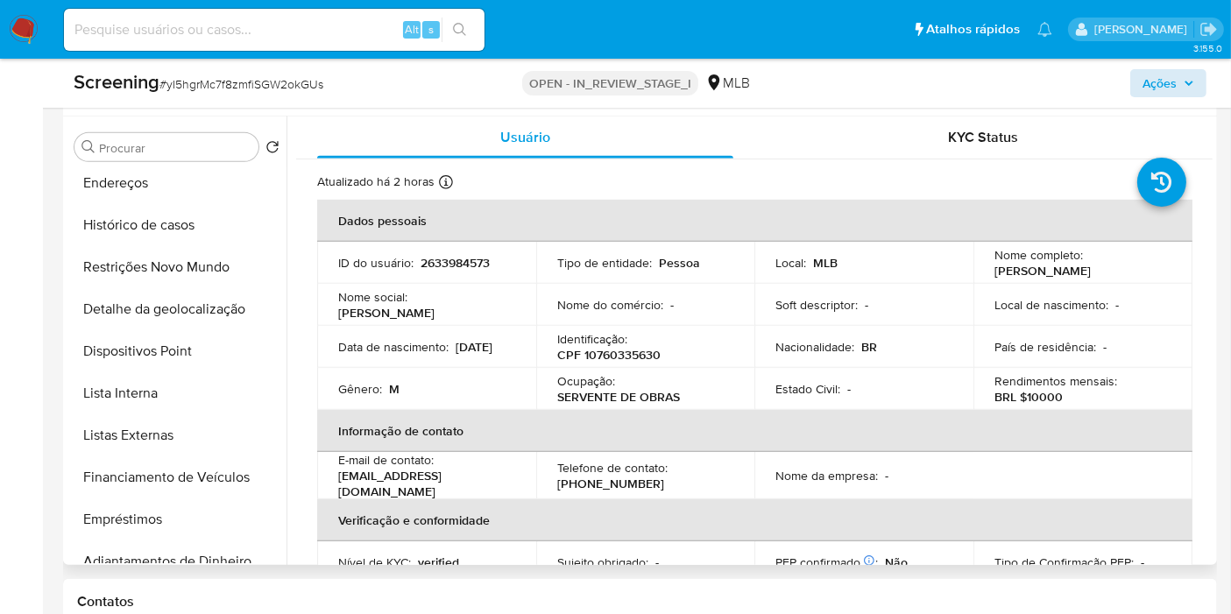
drag, startPoint x: 142, startPoint y: 392, endPoint x: 280, endPoint y: 376, distance: 139.3
click at [142, 392] on button "Lista Interna" at bounding box center [176, 393] width 219 height 42
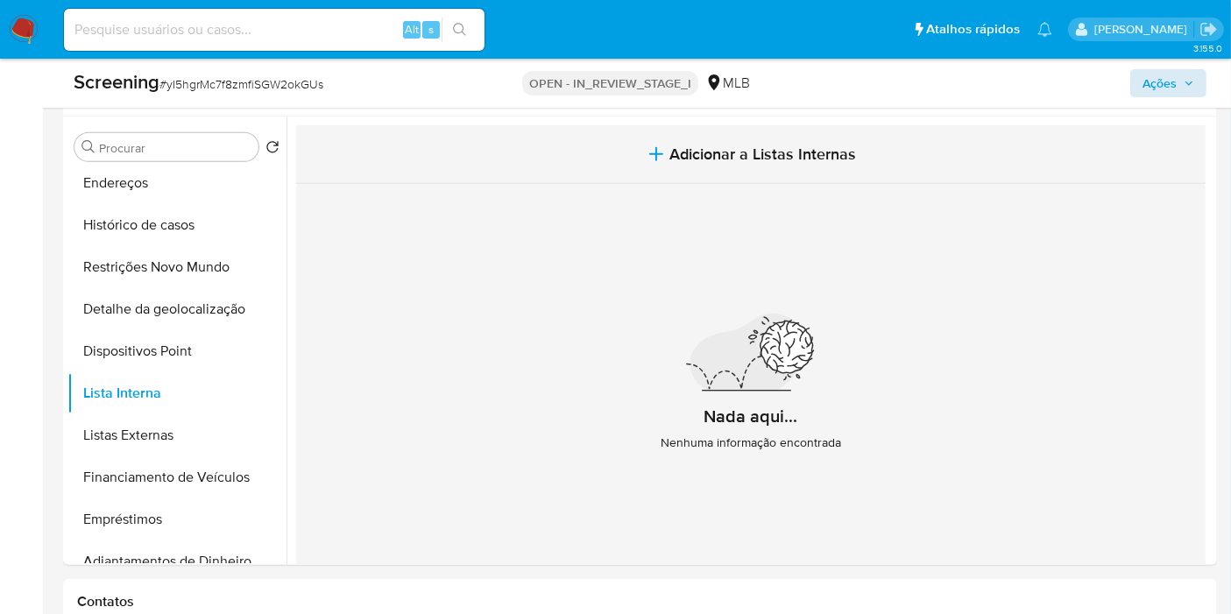
click at [628, 169] on button "Adicionar a Listas Internas" at bounding box center [750, 154] width 909 height 59
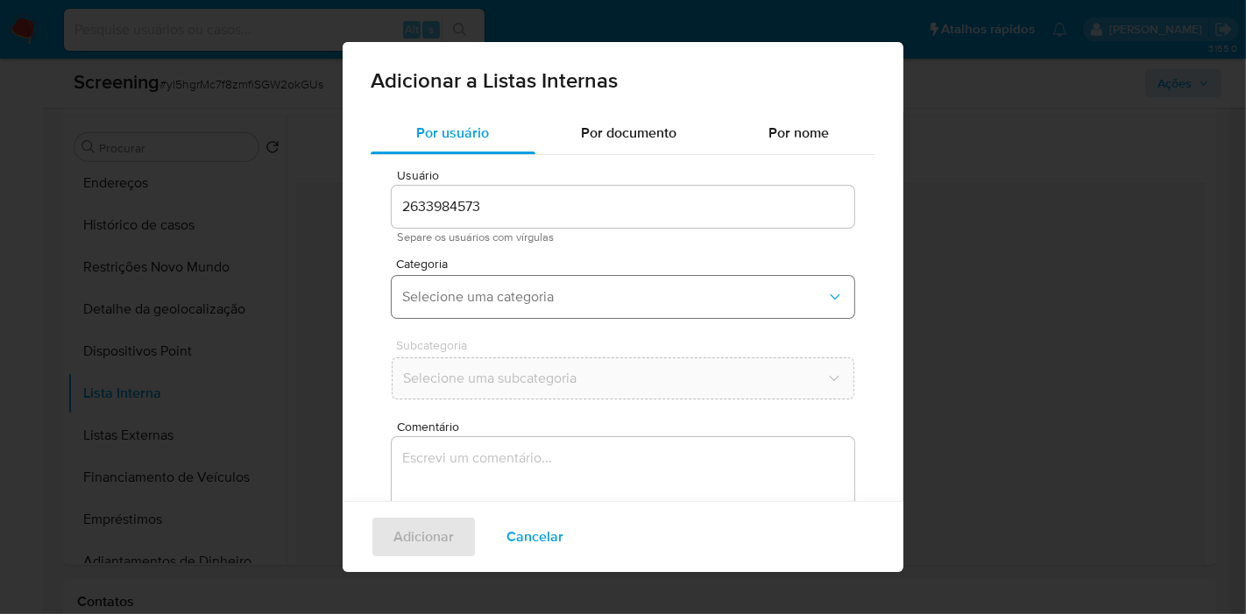
click at [506, 288] on span "Selecione uma categoria" at bounding box center [614, 297] width 424 height 18
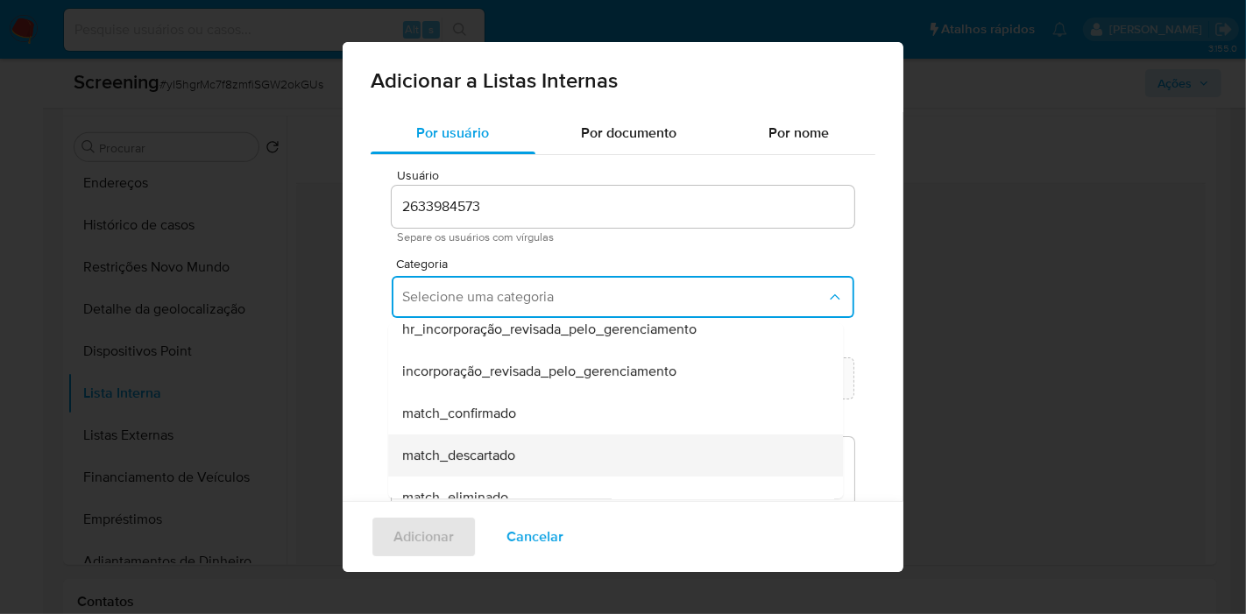
scroll to position [60, 0]
click at [508, 448] on span "match_descartado" at bounding box center [458, 453] width 113 height 18
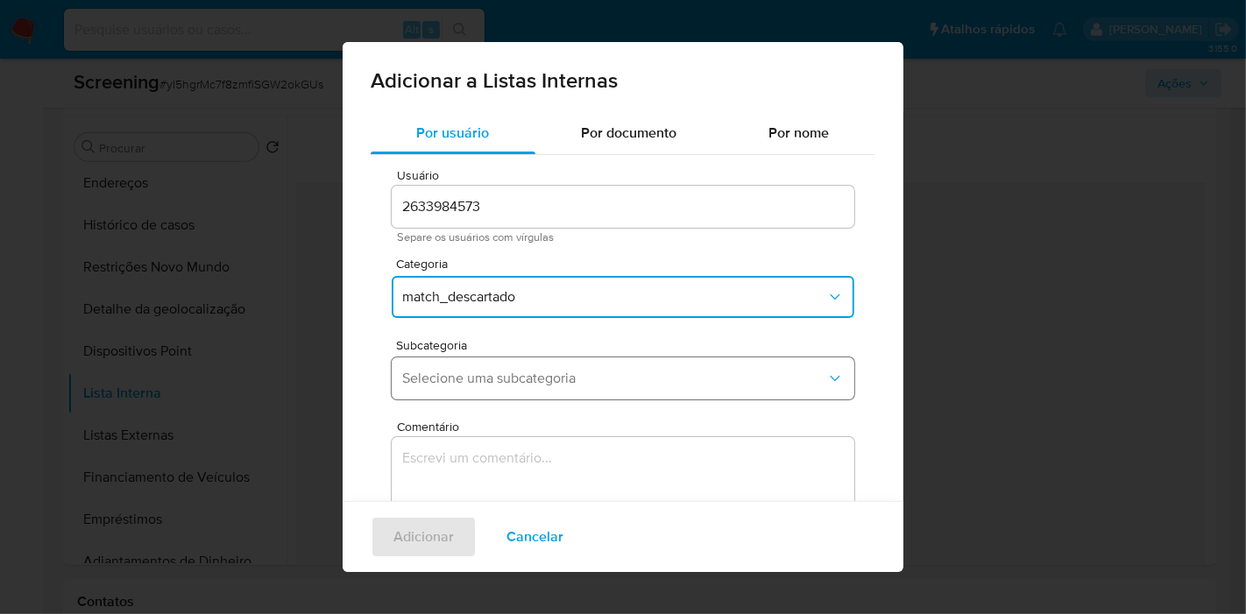
click at [512, 382] on span "Selecione uma subcategoria" at bounding box center [614, 379] width 424 height 18
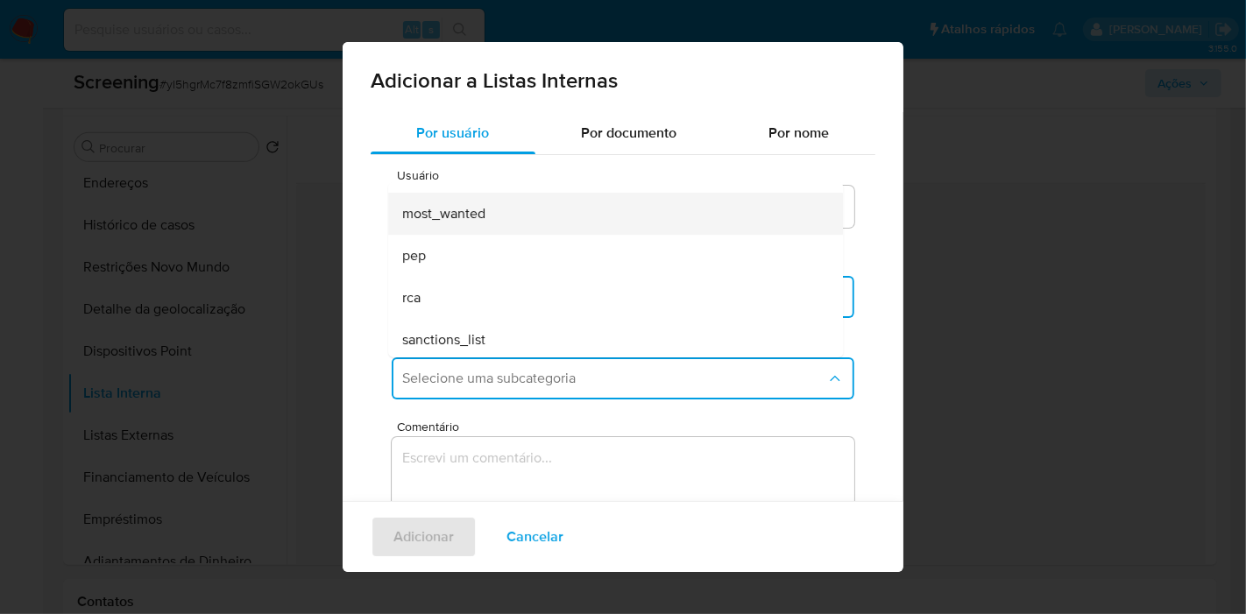
scroll to position [118, 0]
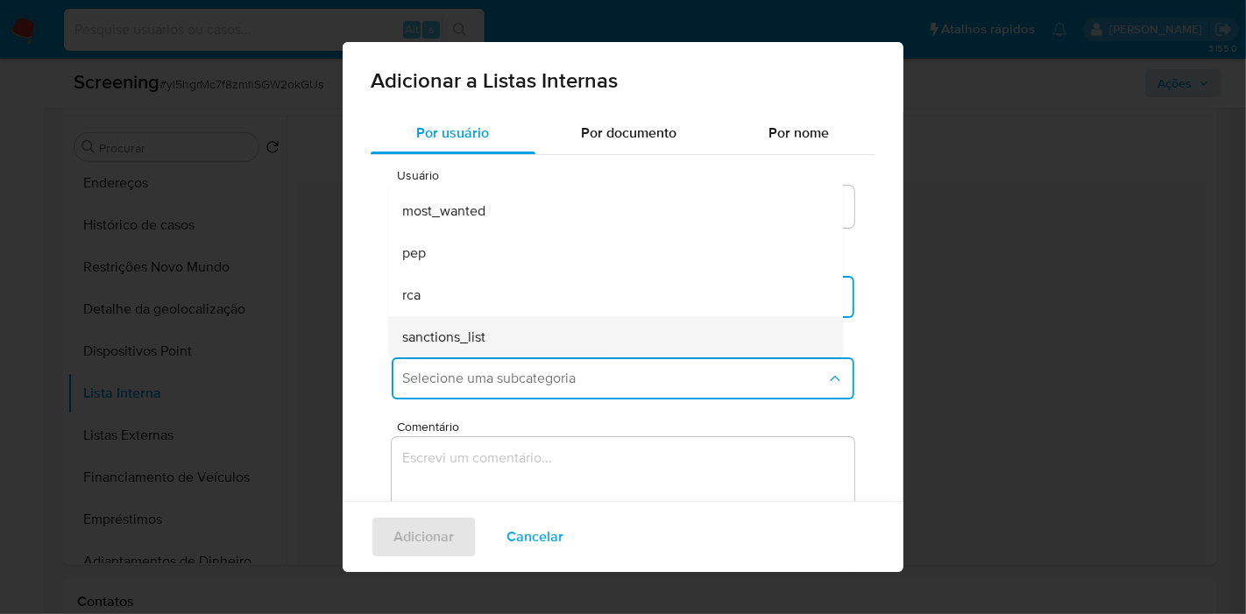
click at [522, 343] on div "sanctions_list" at bounding box center [610, 337] width 416 height 42
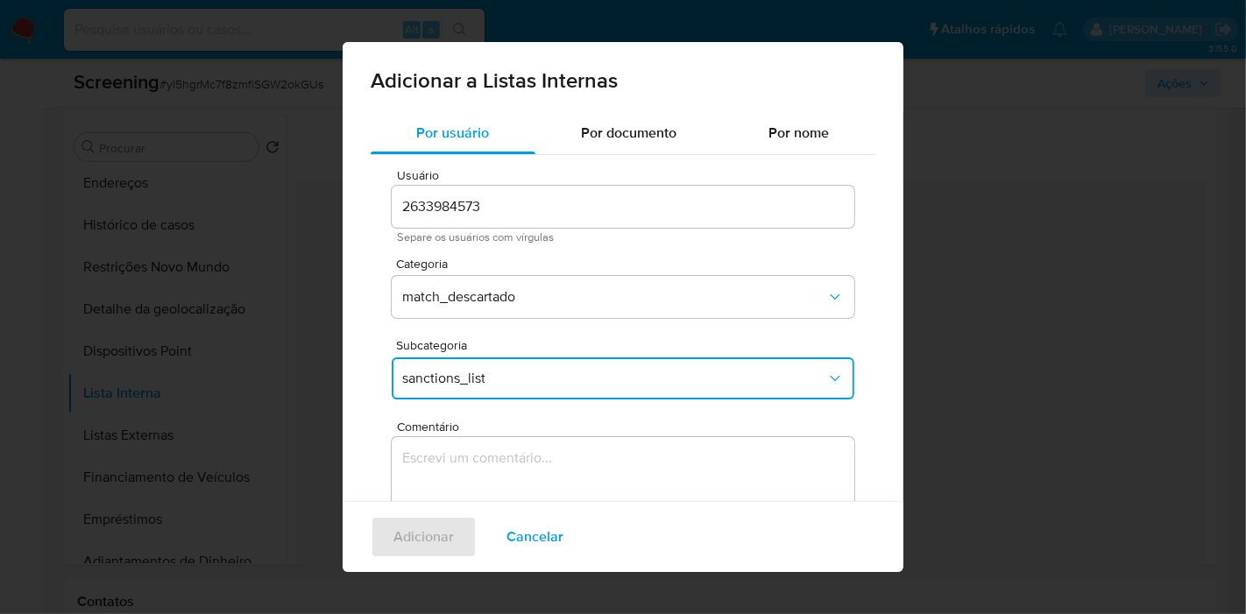
click at [524, 451] on textarea "Comentário" at bounding box center [623, 521] width 463 height 168
type textarea "Cliente nome SINIVAL APARECIDO CARDOSO MARTINS, CPF 10760335630, sem coincidênc…"
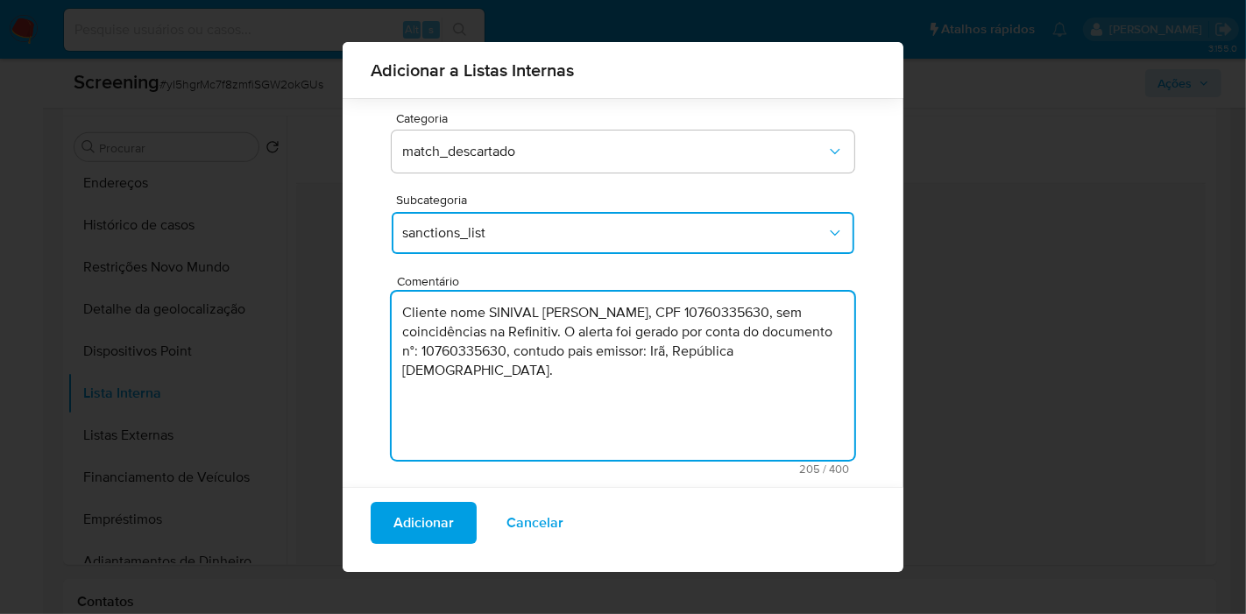
scroll to position [145, 0]
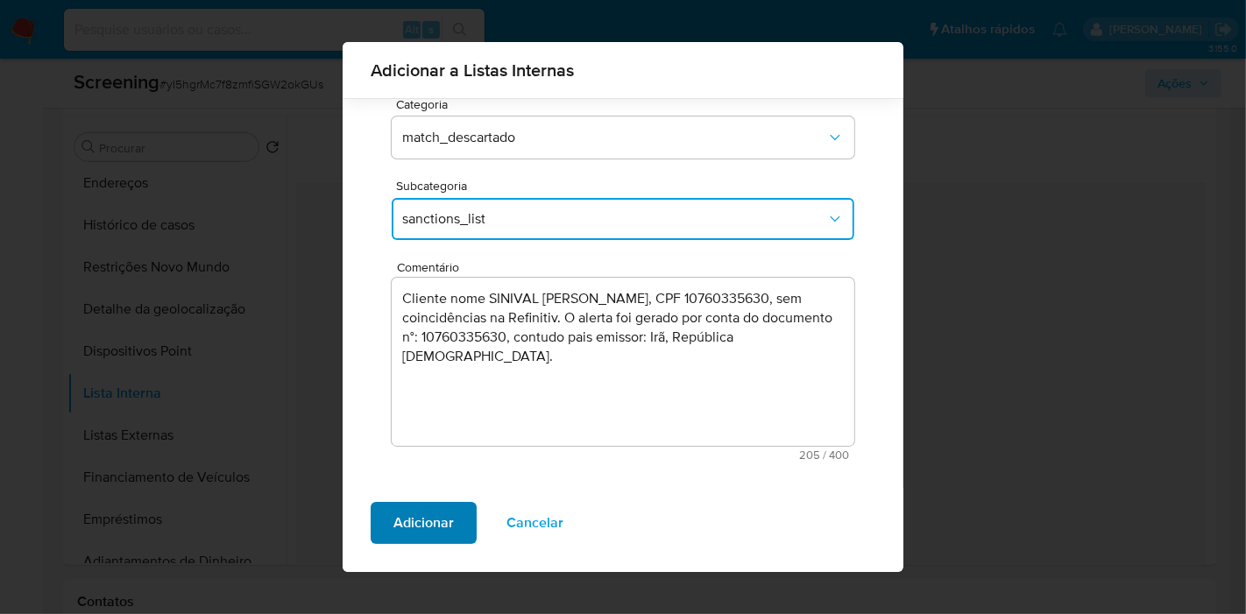
click at [443, 519] on span "Adicionar" at bounding box center [423, 523] width 60 height 39
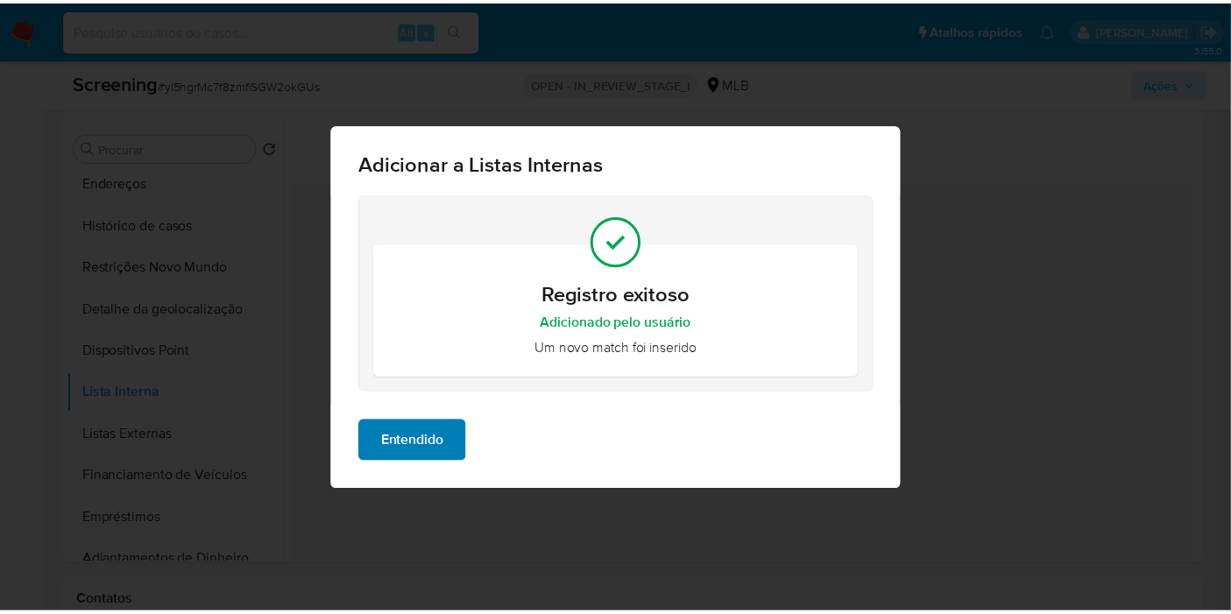
scroll to position [0, 0]
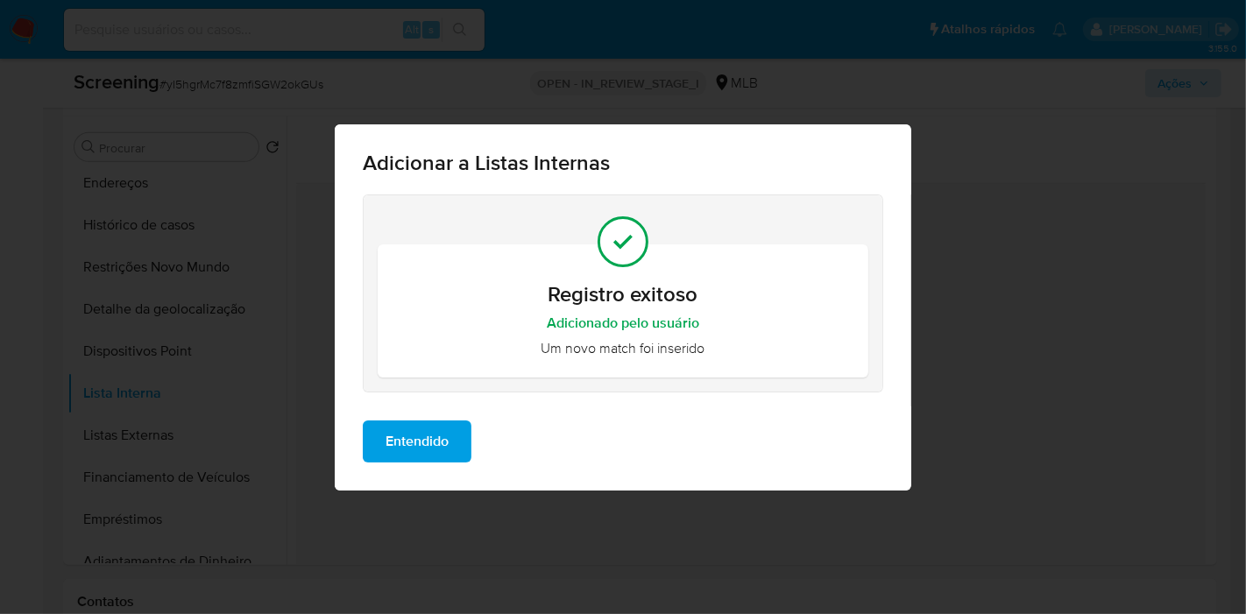
click at [440, 451] on span "Entendido" at bounding box center [417, 441] width 63 height 39
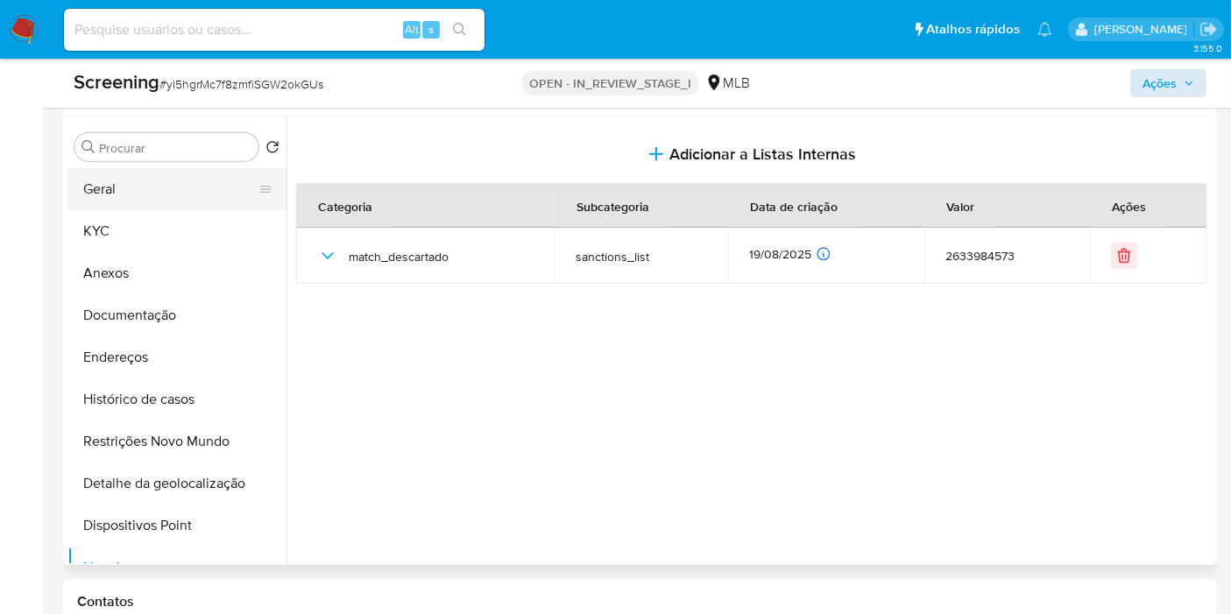
click at [152, 196] on button "Geral" at bounding box center [169, 189] width 205 height 42
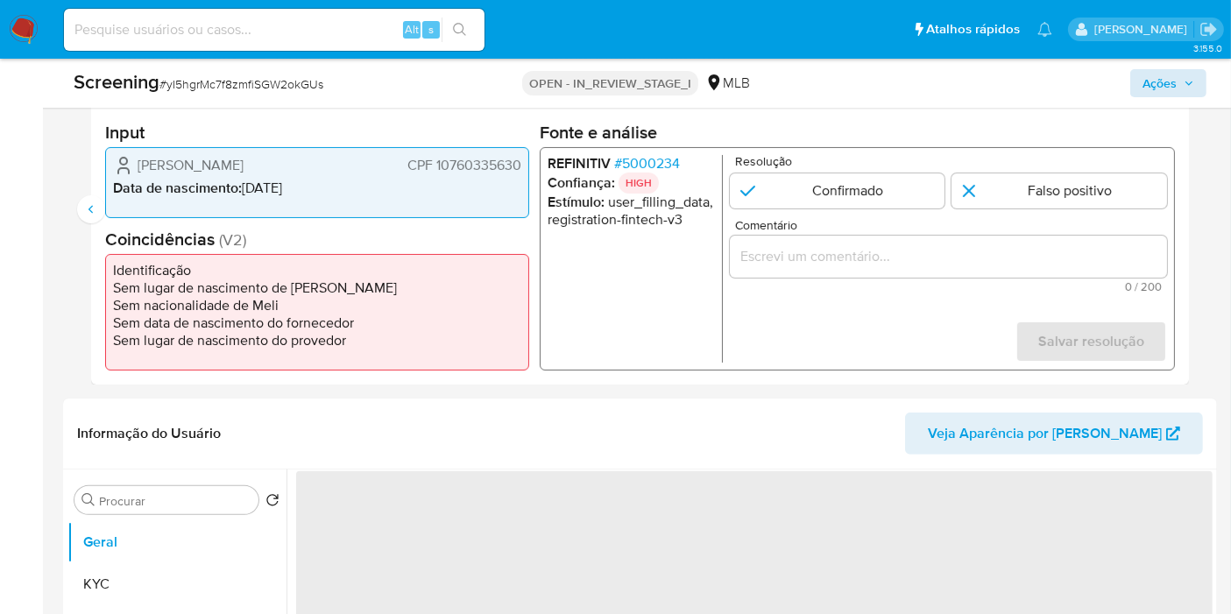
scroll to position [421, 0]
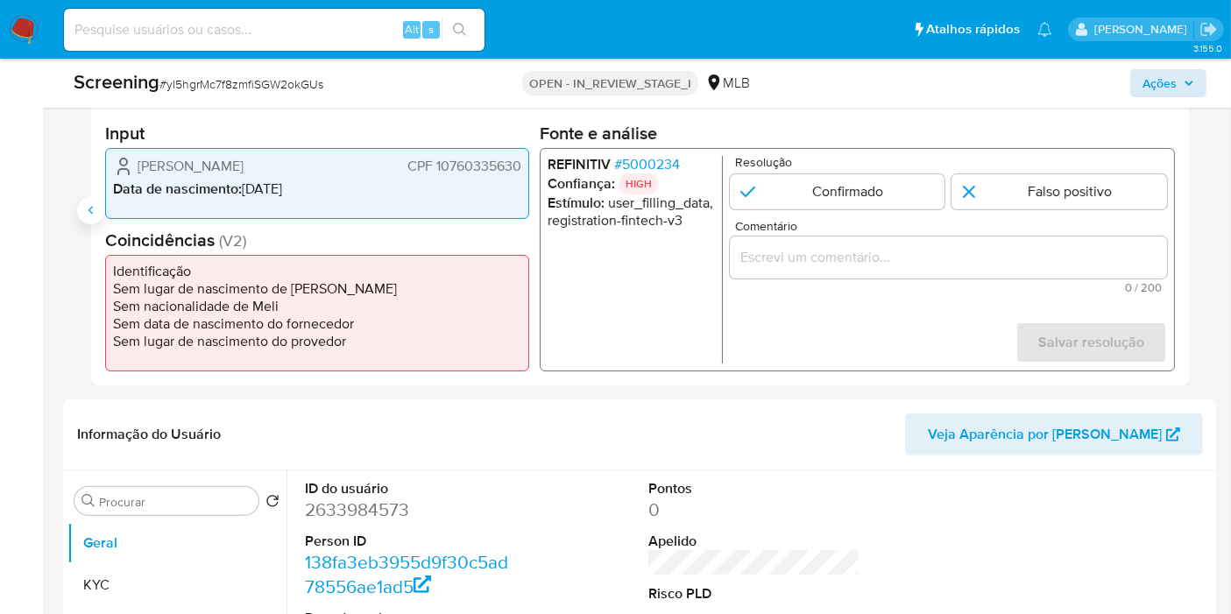
click at [95, 216] on icon "Anterior" at bounding box center [91, 210] width 14 height 14
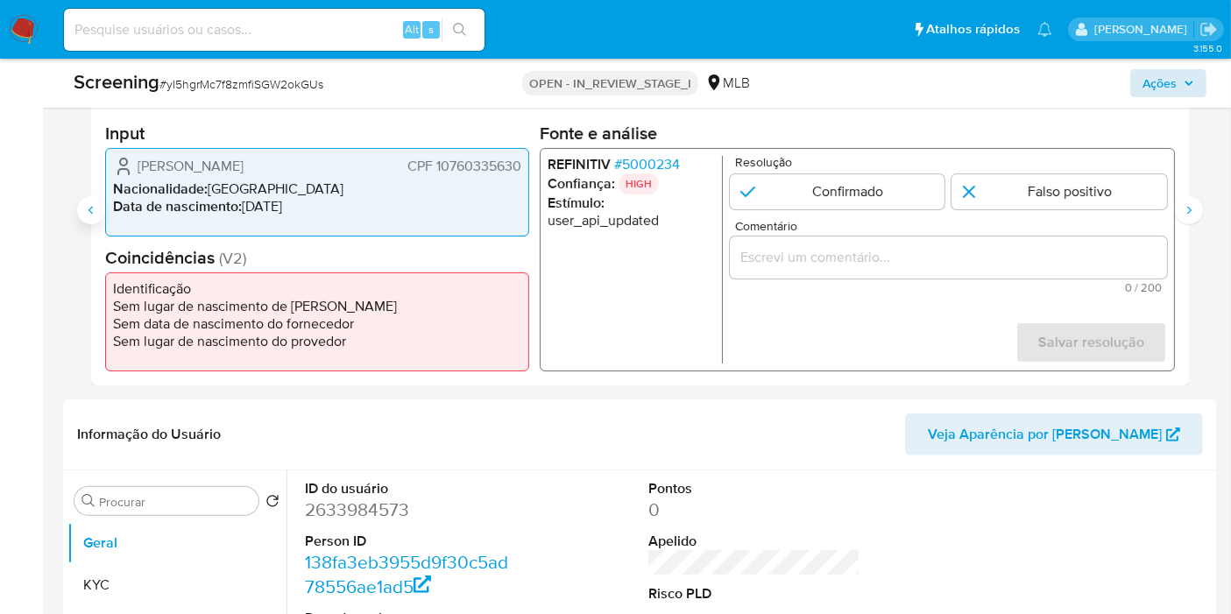
click at [95, 216] on icon "Anterior" at bounding box center [91, 210] width 14 height 14
click at [841, 252] on input "Comentário" at bounding box center [948, 257] width 437 height 23
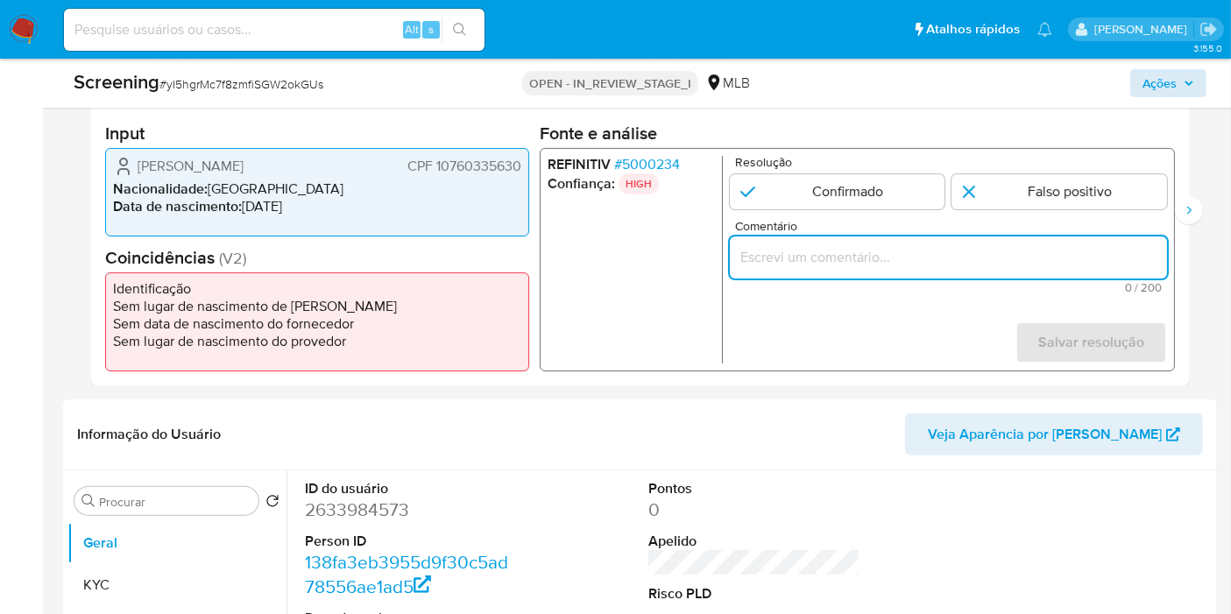
paste input "Cliente nome SINIVAL APARECIDO CARDOSO MARTINS, CPF 10760335630, sem coincidênc…"
type input "Cliente nome SINIVAL APARECIDO CARDOSO MARTINS, CPF 10760335630, sem coincidênc…"
click at [1022, 201] on input "1 de 4" at bounding box center [1059, 191] width 216 height 35
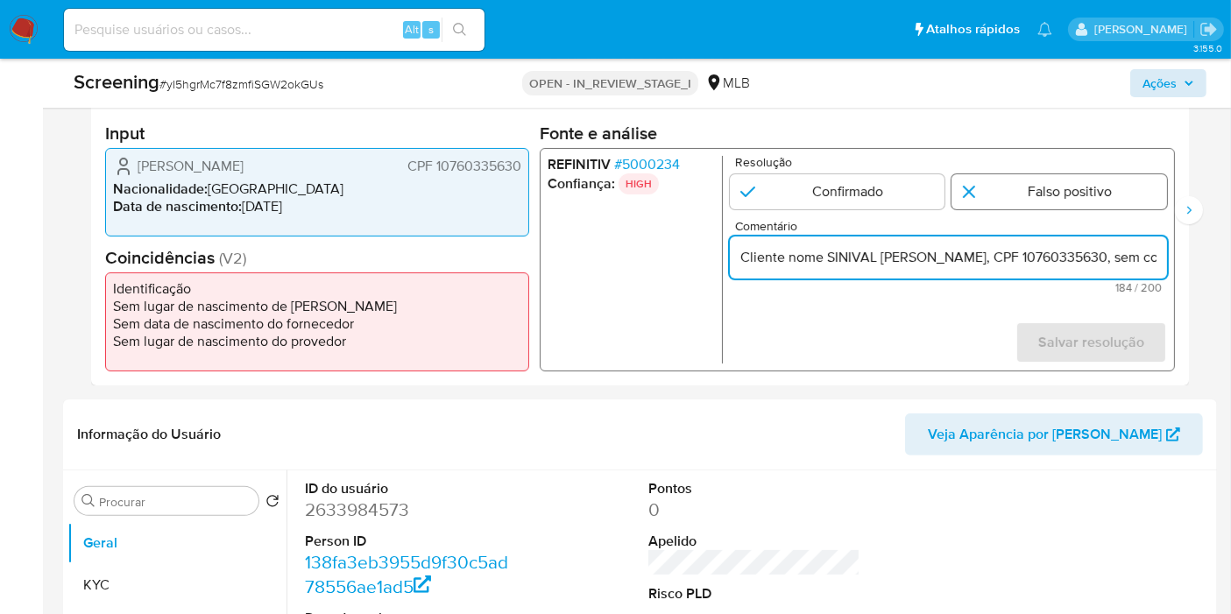
radio input "true"
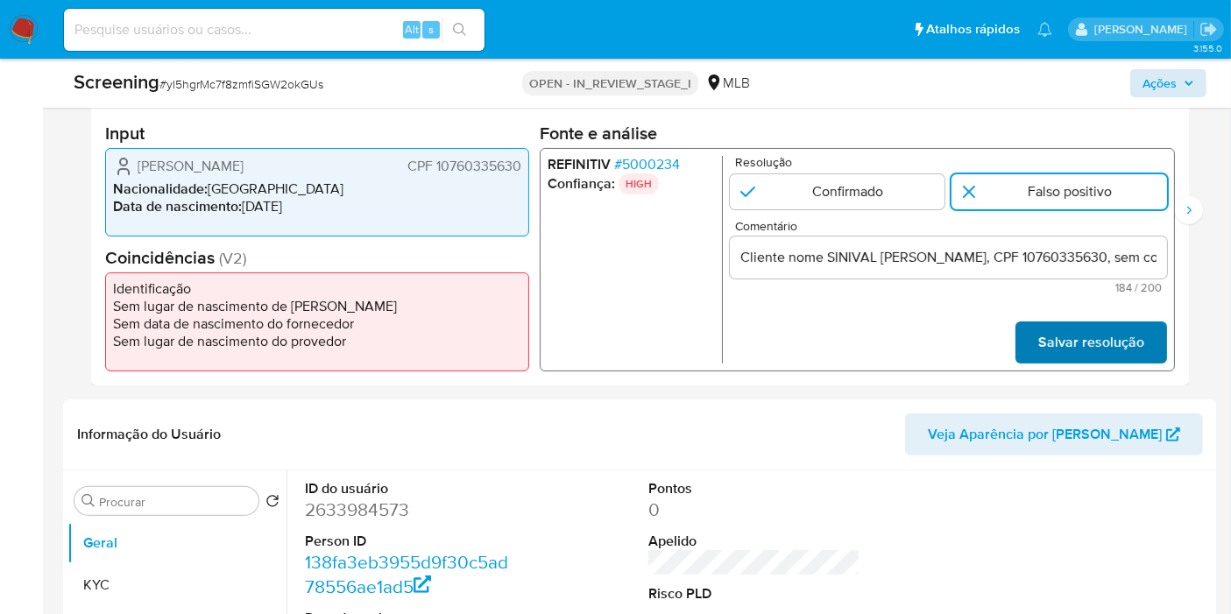
click at [1121, 342] on span "Salvar resolução" at bounding box center [1091, 342] width 106 height 39
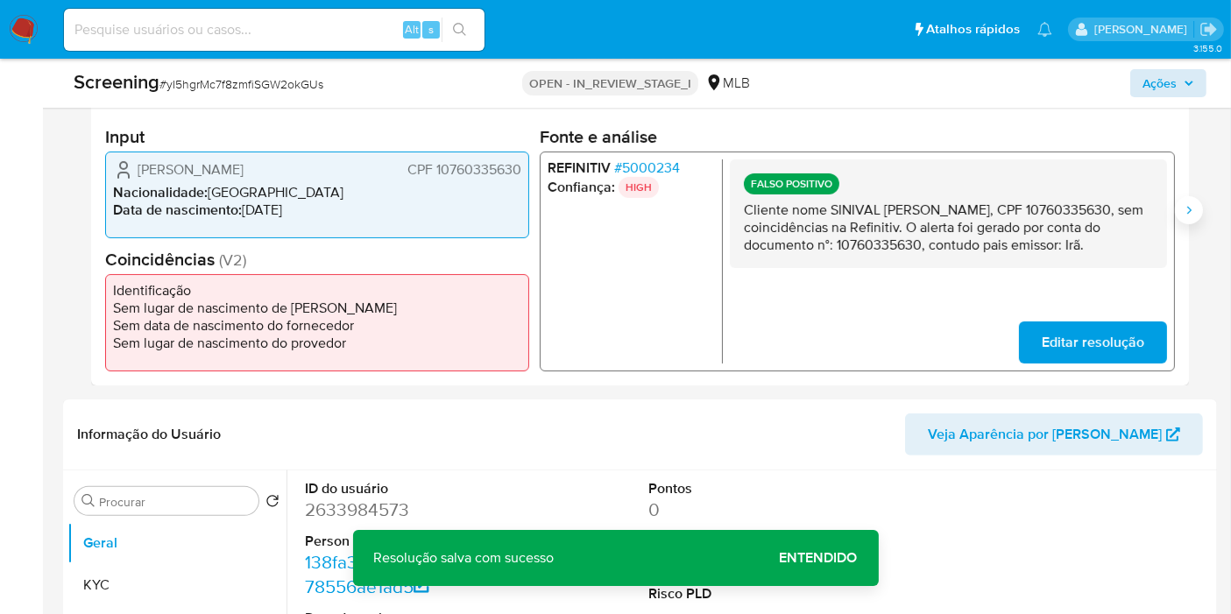
click at [1184, 209] on icon "Siguiente" at bounding box center [1189, 210] width 14 height 14
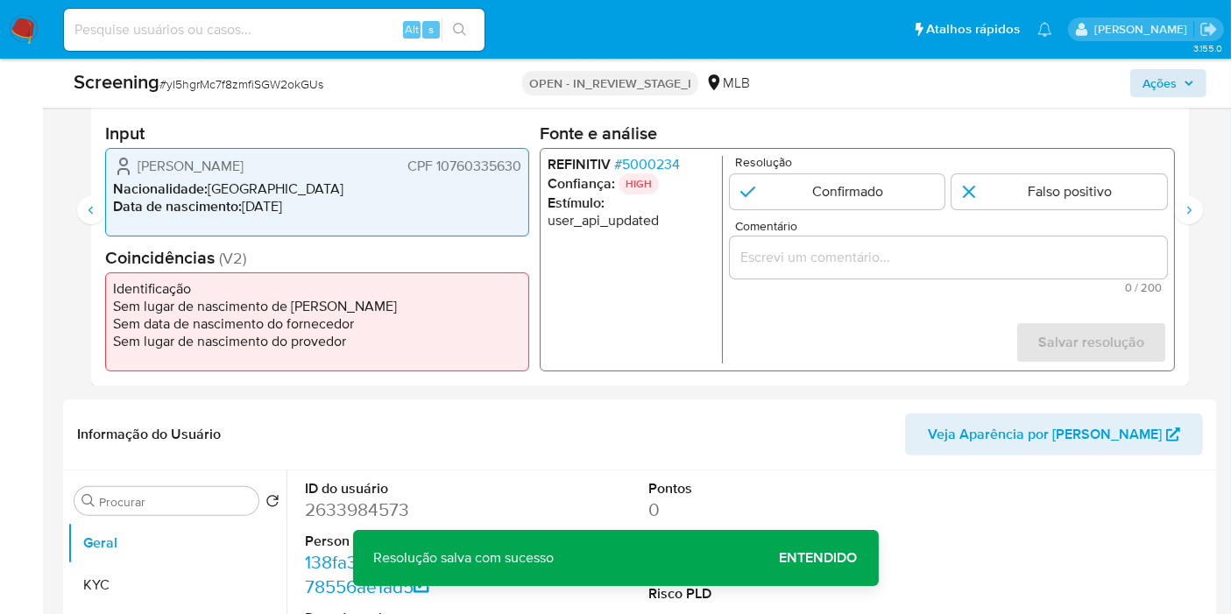
click at [936, 246] on input "Comentário" at bounding box center [948, 257] width 437 height 23
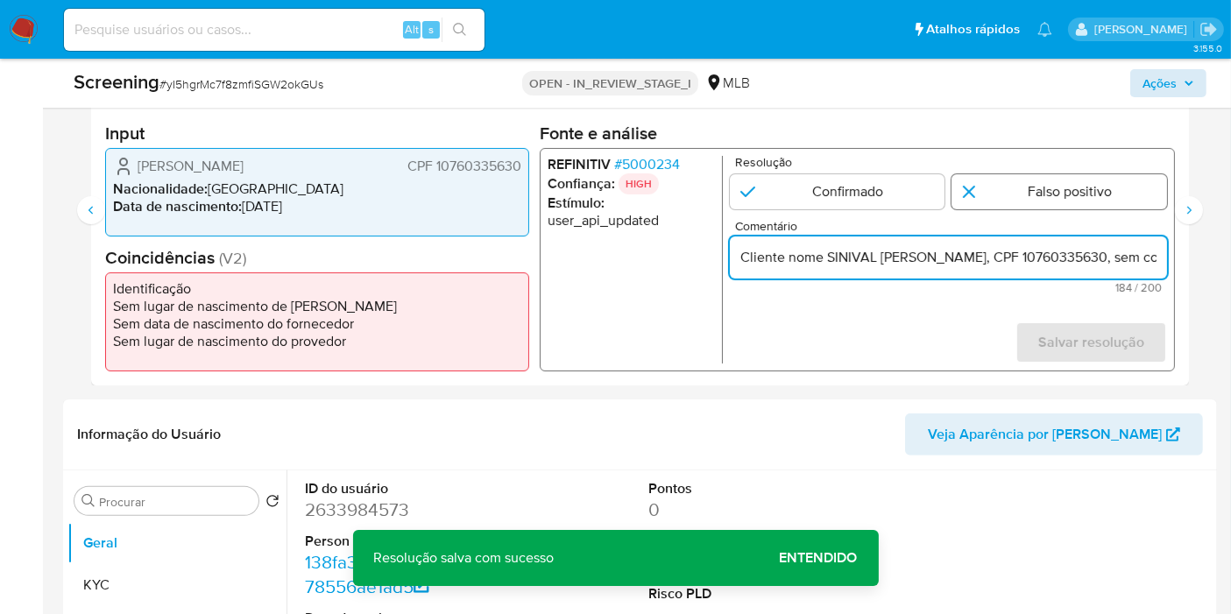
scroll to position [0, 791]
type input "Cliente nome SINIVAL APARECIDO CARDOSO MARTINS, CPF 10760335630, sem coincidênc…"
click at [1021, 191] on input "2 de 4" at bounding box center [1059, 191] width 216 height 35
radio input "true"
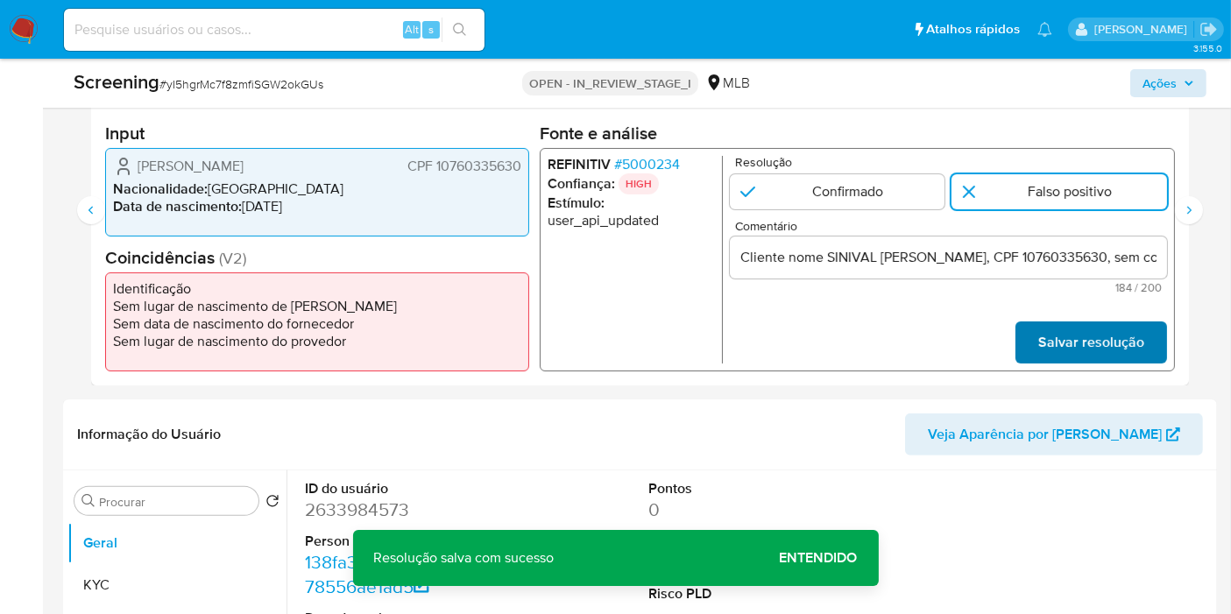
click at [1074, 338] on span "Salvar resolução" at bounding box center [1091, 342] width 106 height 39
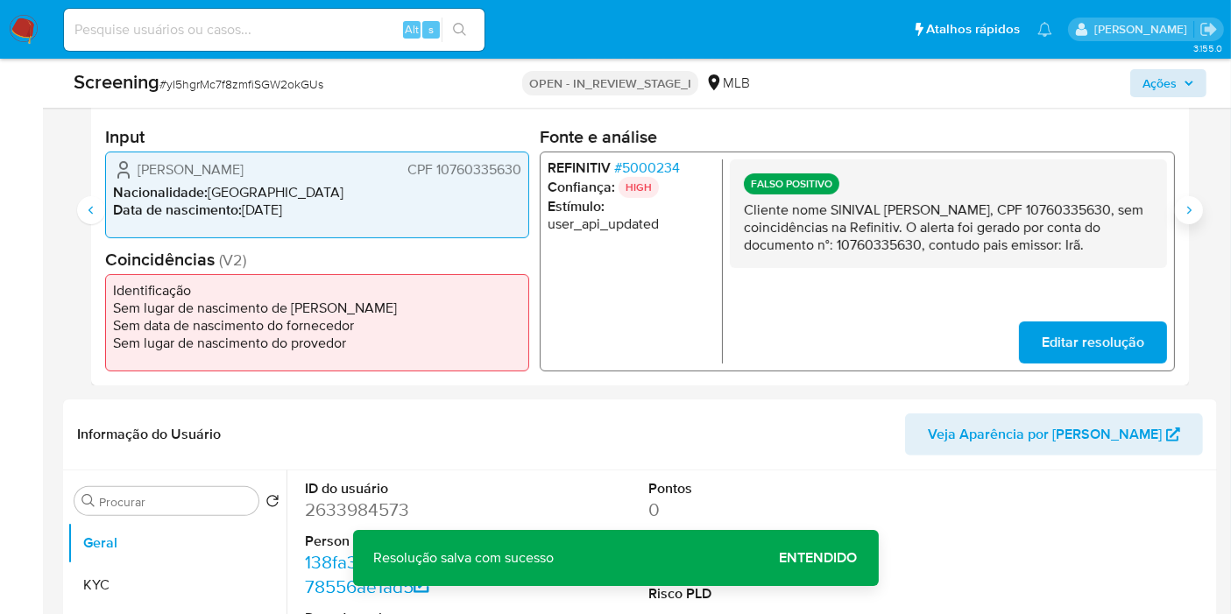
click at [1183, 209] on icon "Siguiente" at bounding box center [1189, 210] width 14 height 14
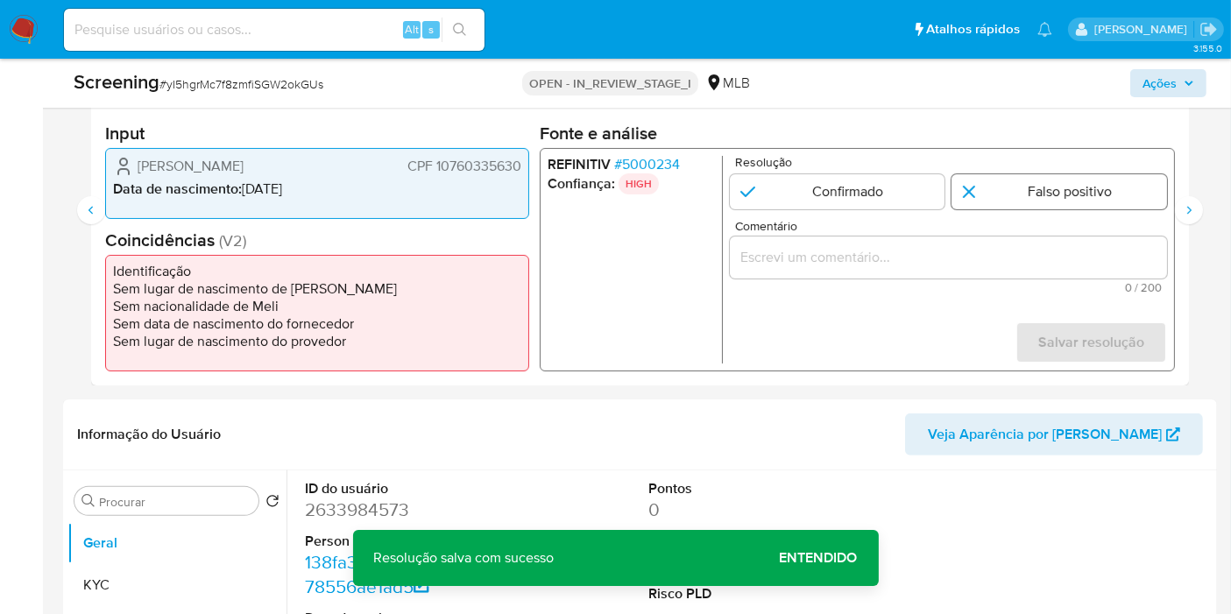
click at [1020, 195] on input "3 de 4" at bounding box center [1059, 191] width 216 height 35
radio input "true"
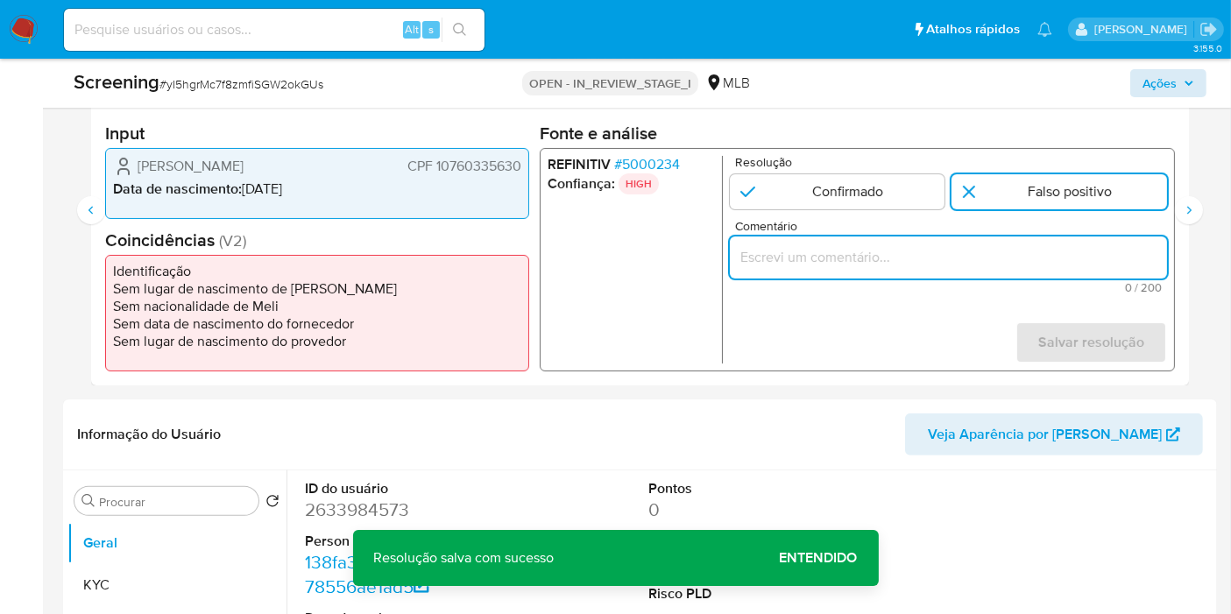
click at [1003, 258] on input "Comentário" at bounding box center [948, 257] width 437 height 23
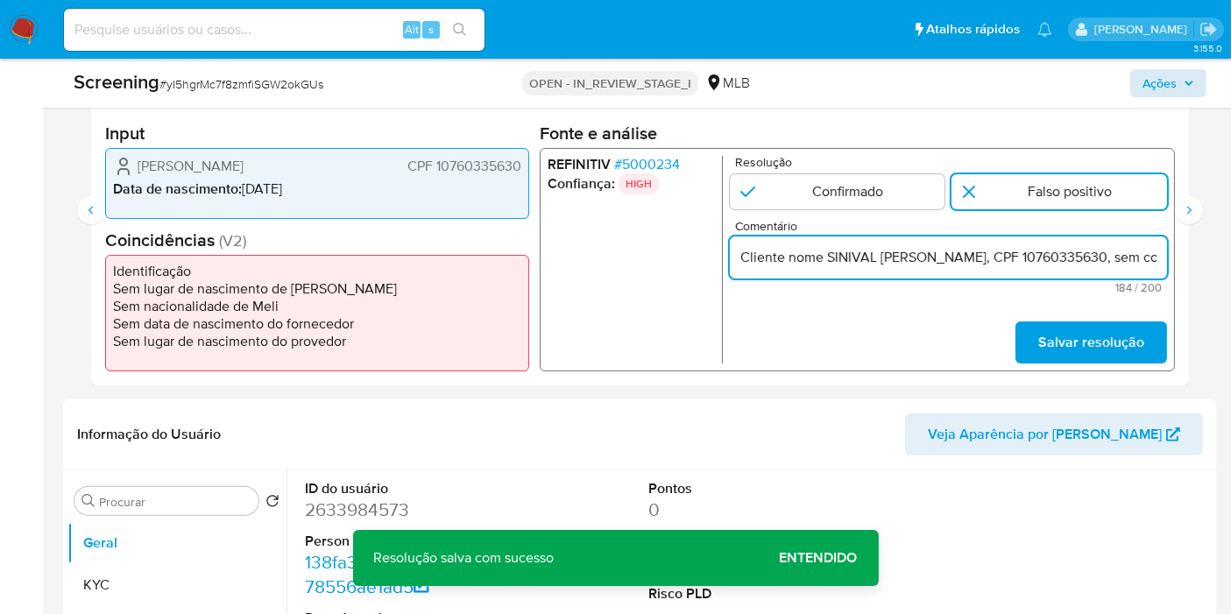
scroll to position [0, 791]
type input "Cliente nome SINIVAL APARECIDO CARDOSO MARTINS, CPF 10760335630, sem coincidênc…"
click at [1064, 337] on span "Salvar resolução" at bounding box center [1091, 342] width 106 height 39
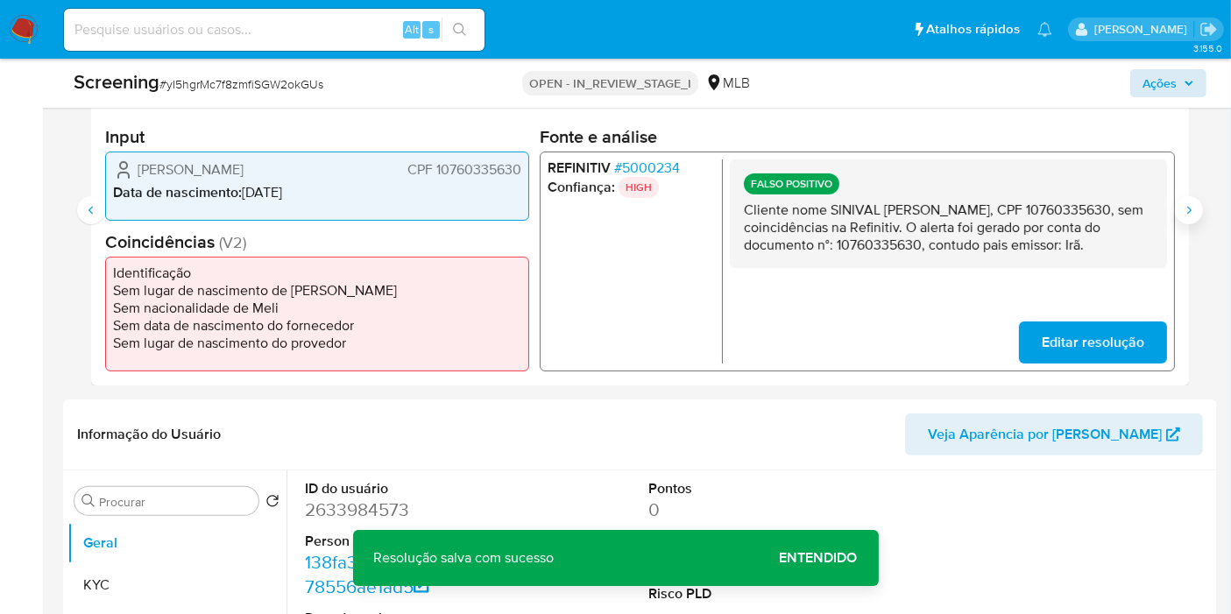
click at [1189, 214] on icon "Siguiente" at bounding box center [1189, 210] width 14 height 14
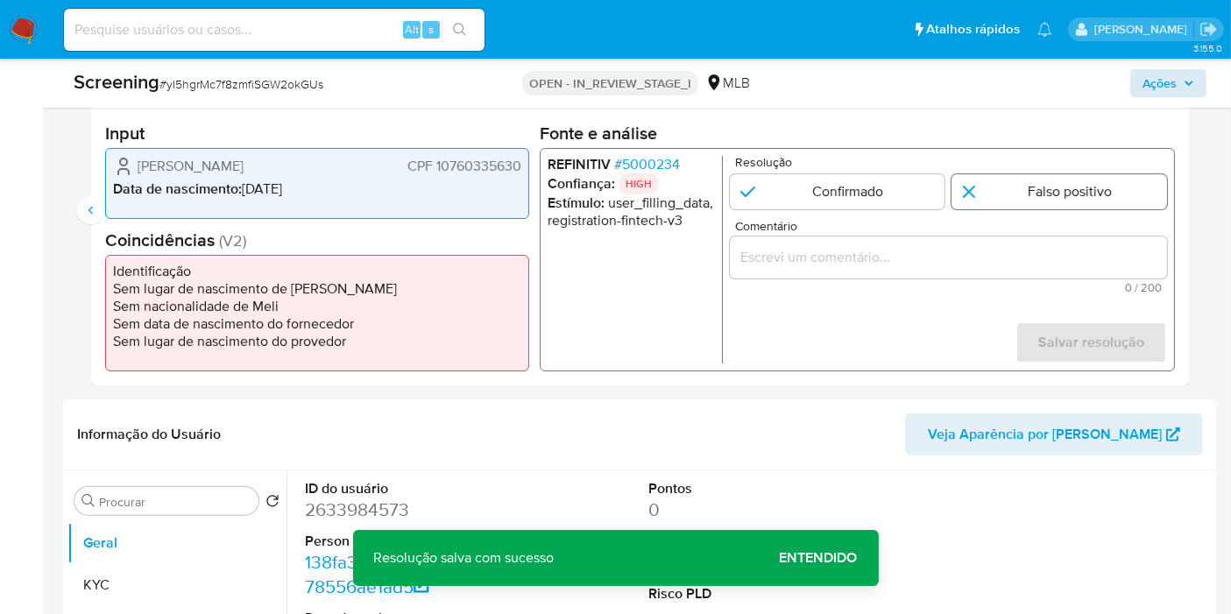
click at [994, 195] on input "4 de 4" at bounding box center [1059, 191] width 216 height 35
radio input "true"
click at [983, 276] on div "4 de 4" at bounding box center [948, 258] width 437 height 42
click at [987, 258] on input "Comentário" at bounding box center [948, 257] width 437 height 23
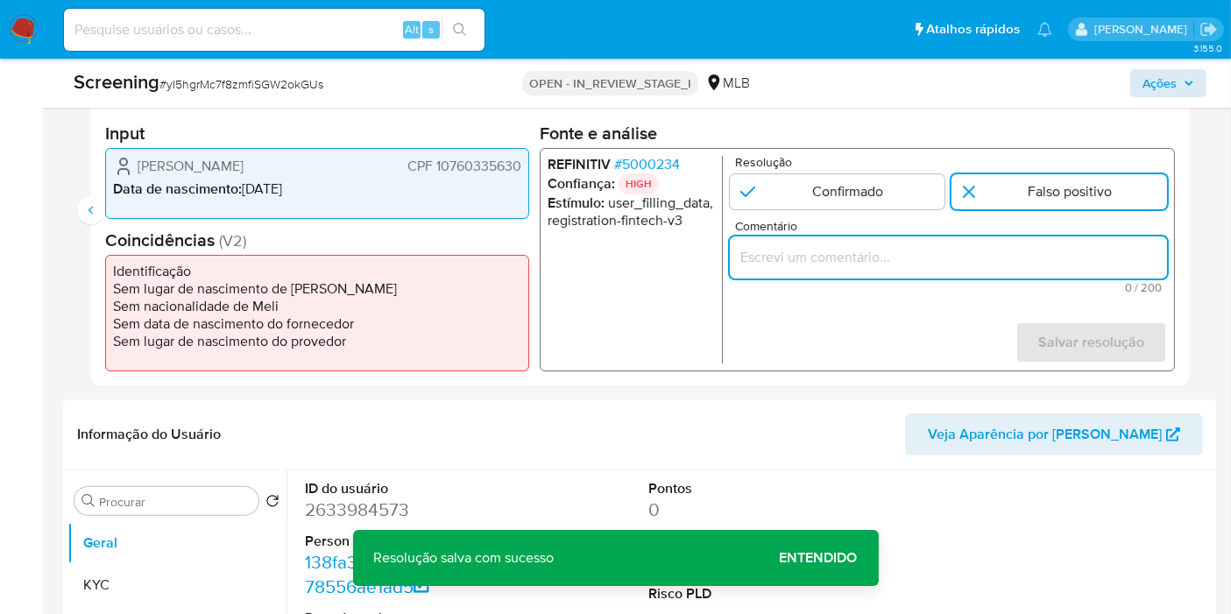
paste input "Cliente nome SINIVAL APARECIDO CARDOSO MARTINS, CPF 10760335630, sem coincidênc…"
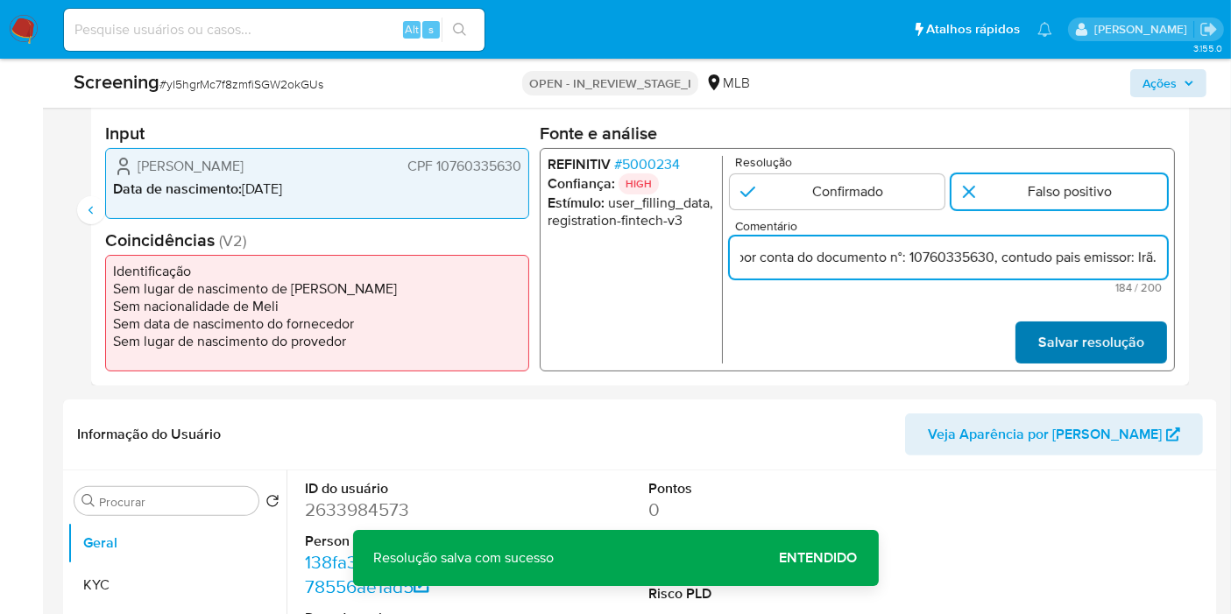
type input "Cliente nome SINIVAL APARECIDO CARDOSO MARTINS, CPF 10760335630, sem coincidênc…"
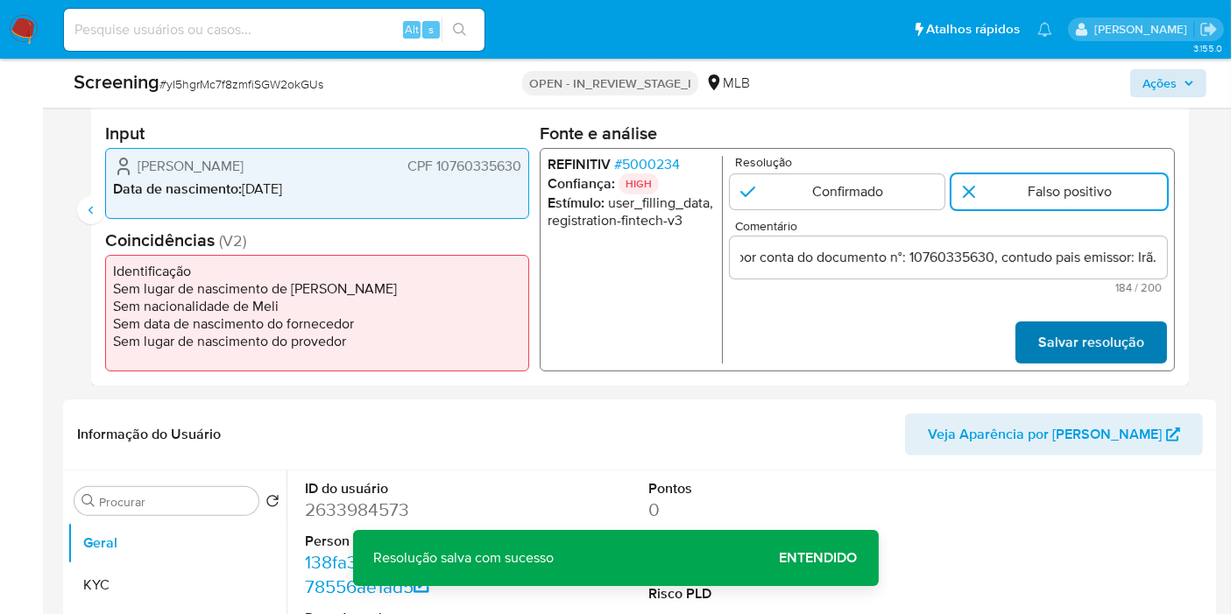
scroll to position [0, 0]
click at [1065, 338] on span "Salvar resolução" at bounding box center [1091, 342] width 106 height 39
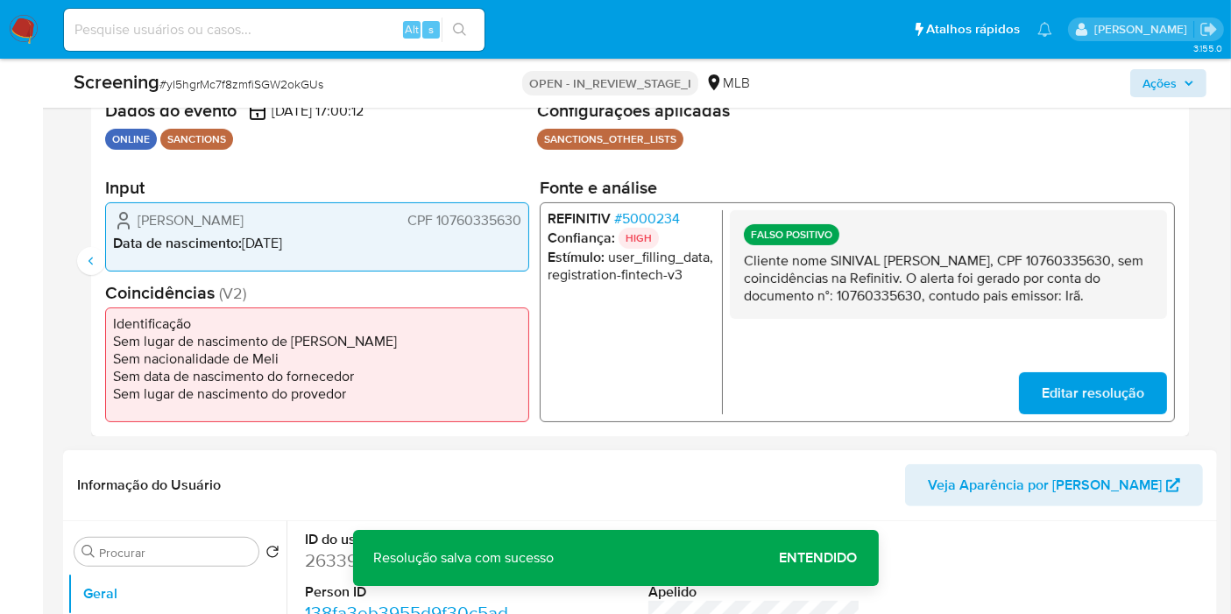
scroll to position [368, 0]
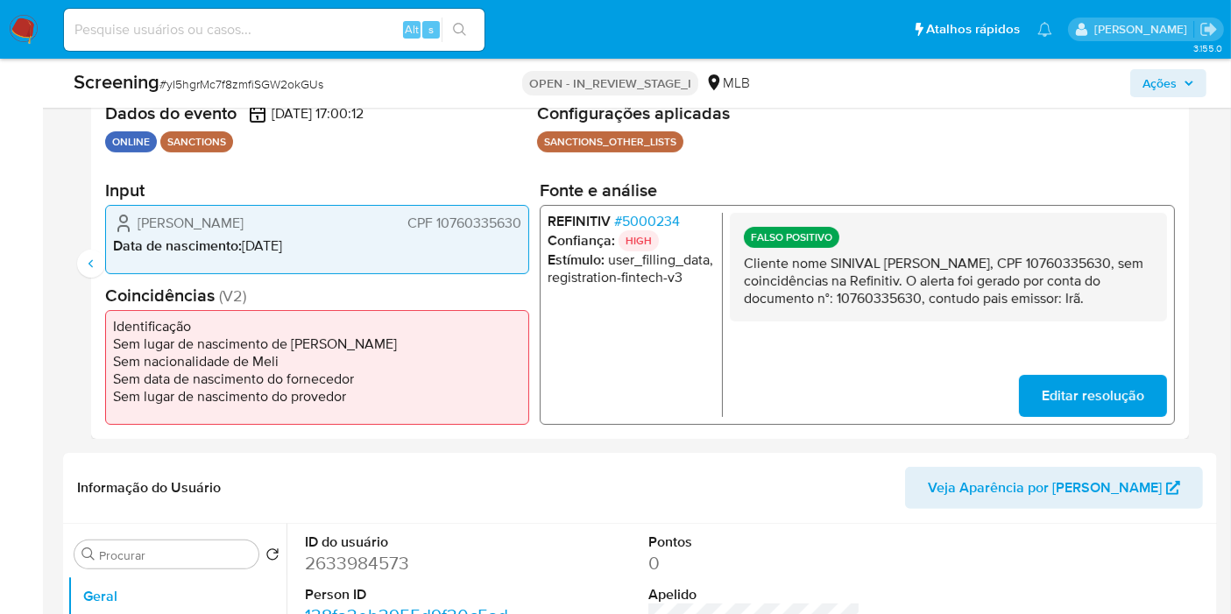
click at [1174, 75] on span "Ações" at bounding box center [1159, 83] width 34 height 28
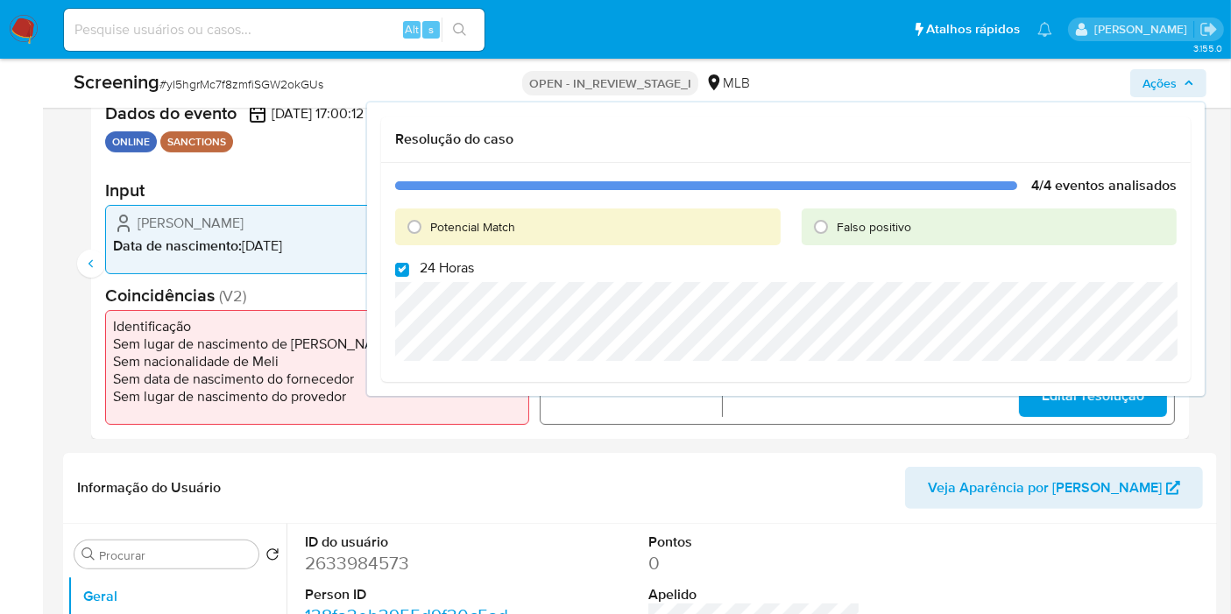
click at [425, 259] on span "24 Horas" at bounding box center [447, 268] width 54 height 18
click at [409, 263] on input "24 Horas" at bounding box center [402, 270] width 14 height 14
checkbox input "false"
click at [855, 226] on span "Falso positivo" at bounding box center [874, 227] width 74 height 18
click at [835, 226] on input "Falso positivo" at bounding box center [821, 227] width 28 height 28
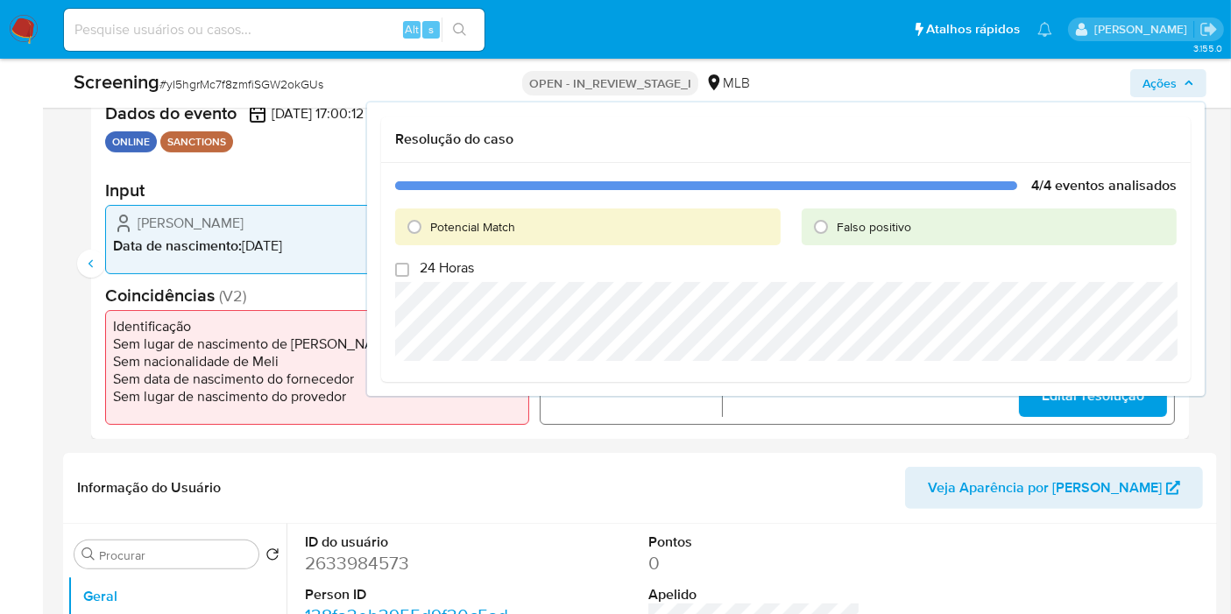
radio input "true"
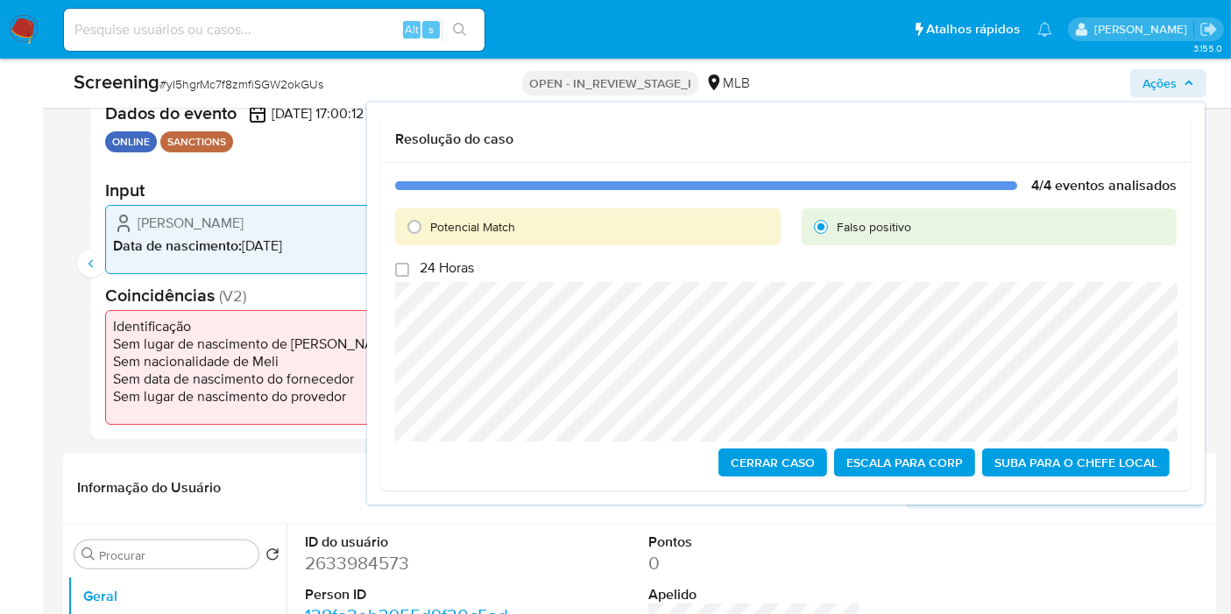
click at [776, 465] on span "Cerrar caso" at bounding box center [773, 462] width 84 height 25
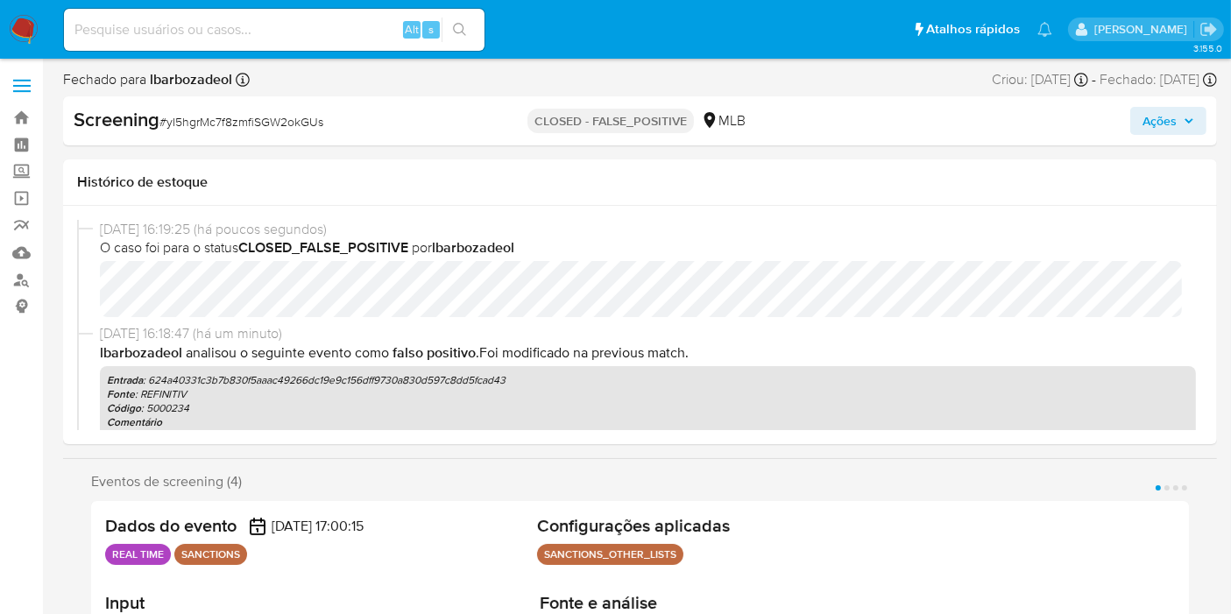
click at [460, 159] on div "Histórico de estoque" at bounding box center [640, 182] width 1154 height 46
select select "10"
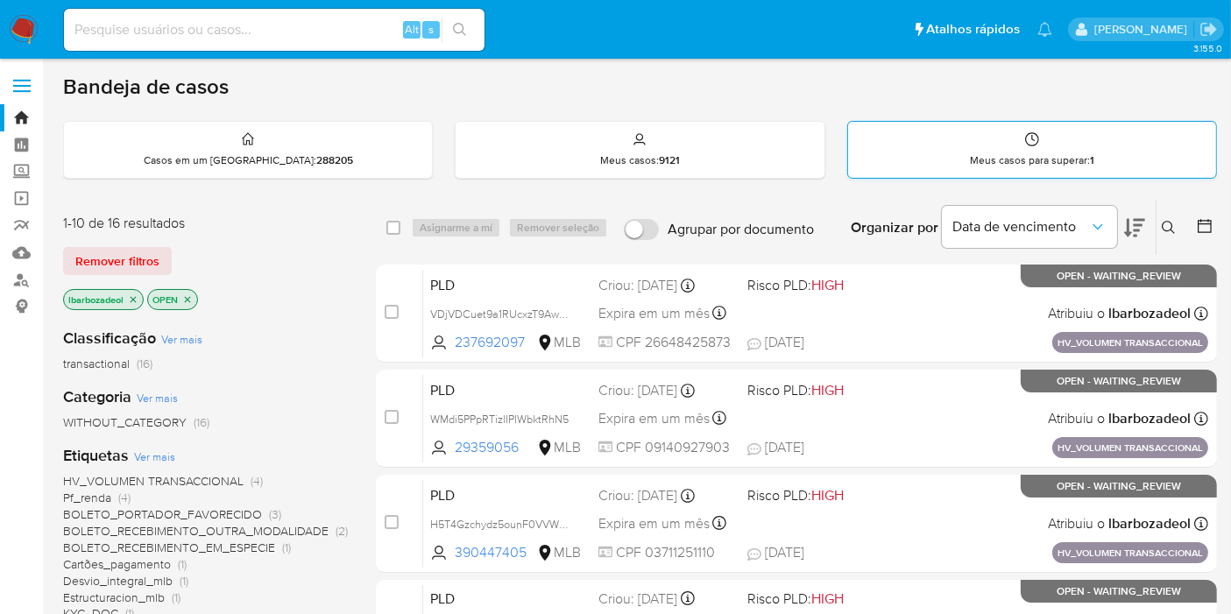
click at [1012, 166] on p "Meus casos para superar : 1" at bounding box center [1032, 160] width 124 height 14
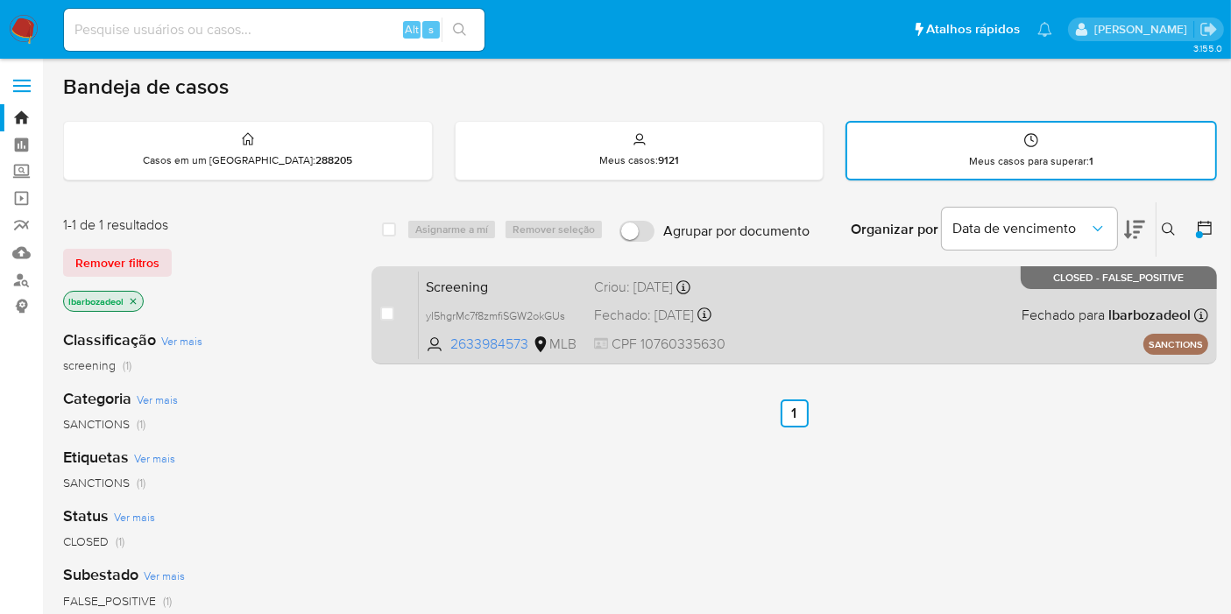
click at [831, 326] on div "Screening yI5hgrMc7f8zmfiSGW2okGUs 2633984573 MLB Criou: 19/08/2025 Criou: 19/0…" at bounding box center [813, 315] width 789 height 88
click at [773, 296] on div "Screening yI5hgrMc7f8zmfiSGW2okGUs 2633984573 MLB Criou: 19/08/2025 Criou: 19/0…" at bounding box center [813, 315] width 789 height 88
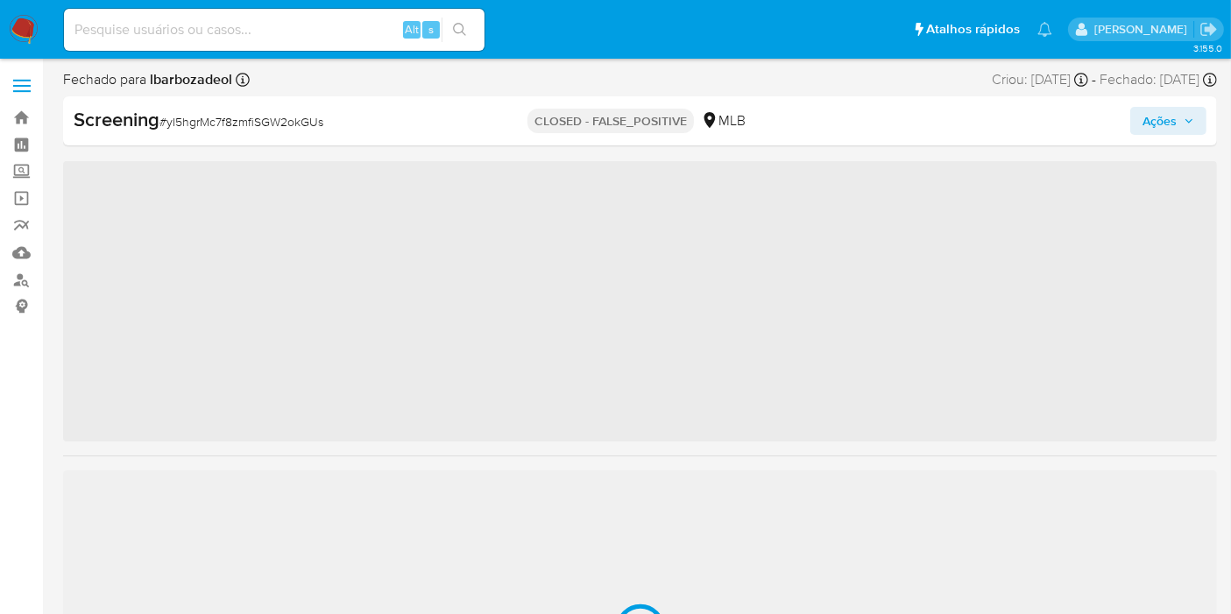
click at [1163, 124] on span "Ações" at bounding box center [1159, 121] width 34 height 28
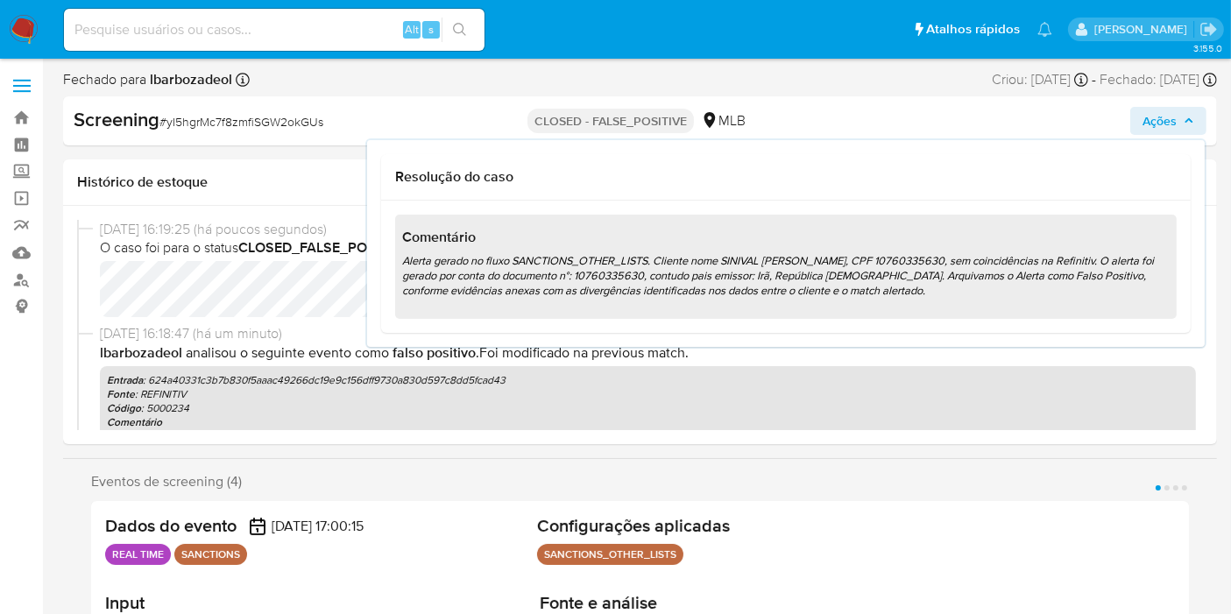
drag, startPoint x: 372, startPoint y: 229, endPoint x: 410, endPoint y: 232, distance: 37.8
select select "10"
drag, startPoint x: 410, startPoint y: 232, endPoint x: 297, endPoint y: 188, distance: 121.2
click at [297, 188] on h1 "Histórico de estoque" at bounding box center [640, 182] width 1126 height 18
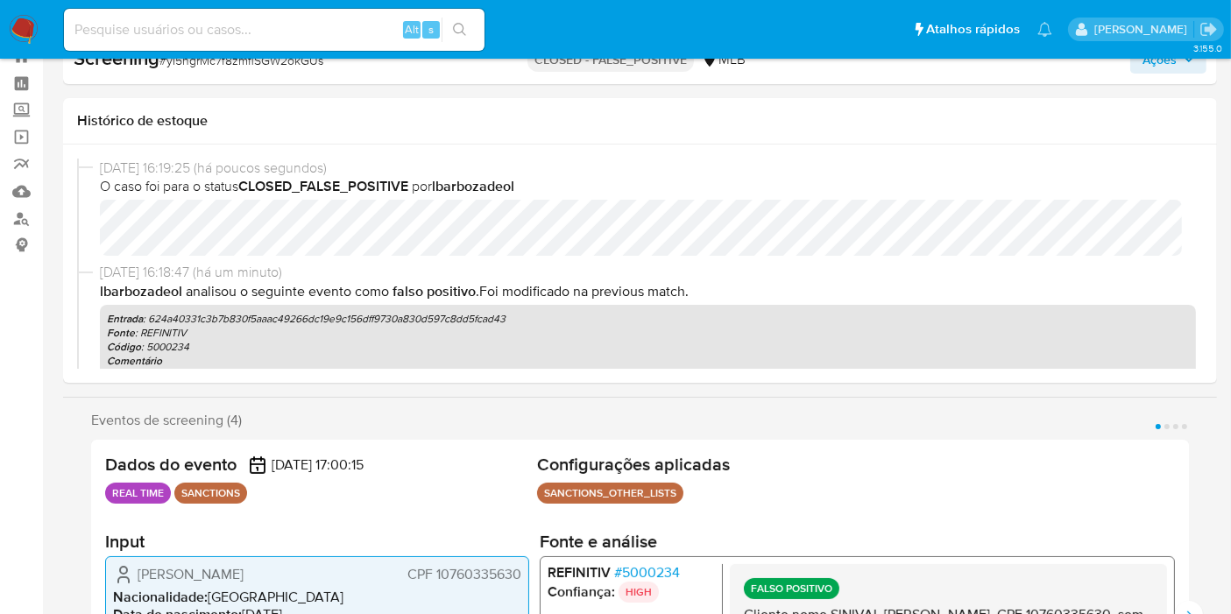
select select "10"
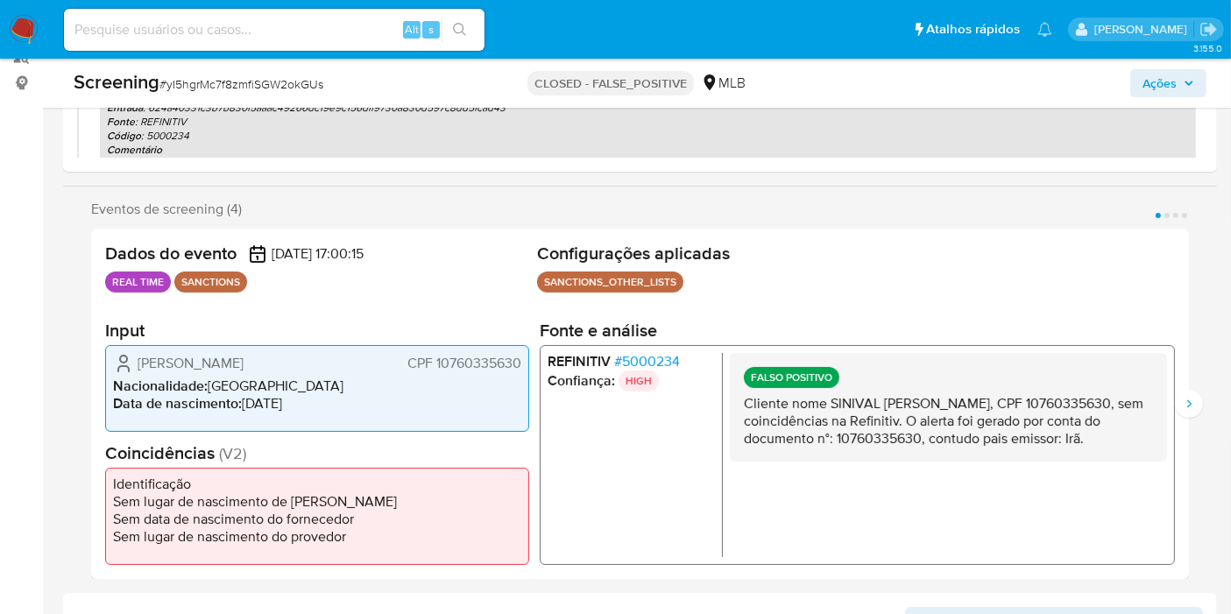
scroll to position [225, 0]
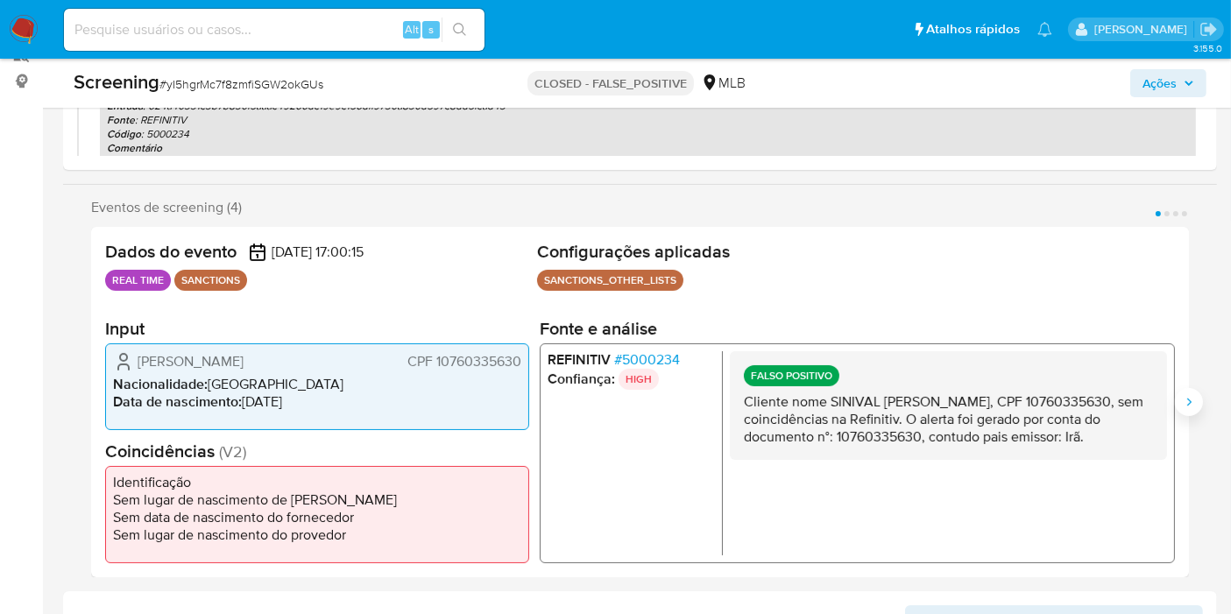
click at [1193, 403] on icon "Siguiente" at bounding box center [1189, 402] width 14 height 14
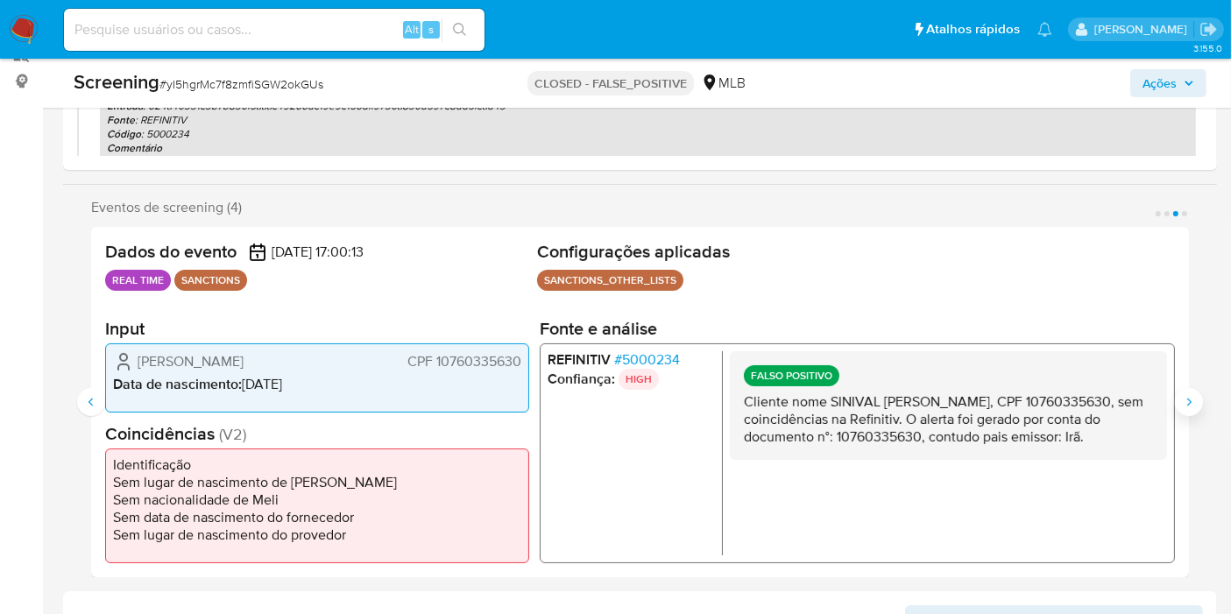
click at [1193, 403] on icon "Siguiente" at bounding box center [1189, 402] width 14 height 14
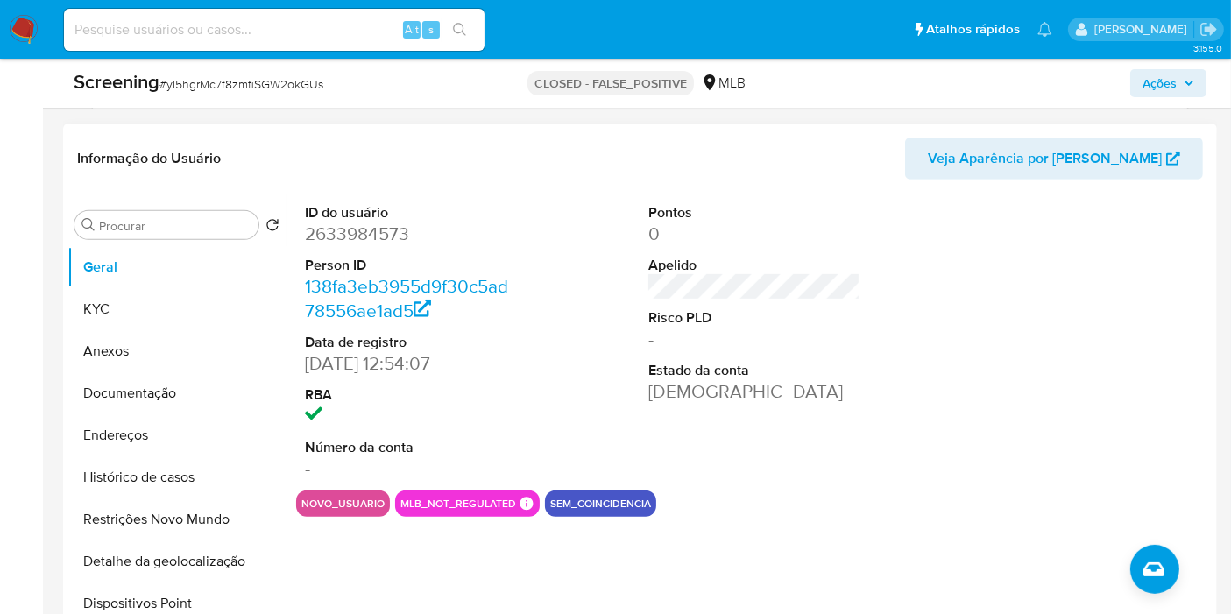
scroll to position [692, 0]
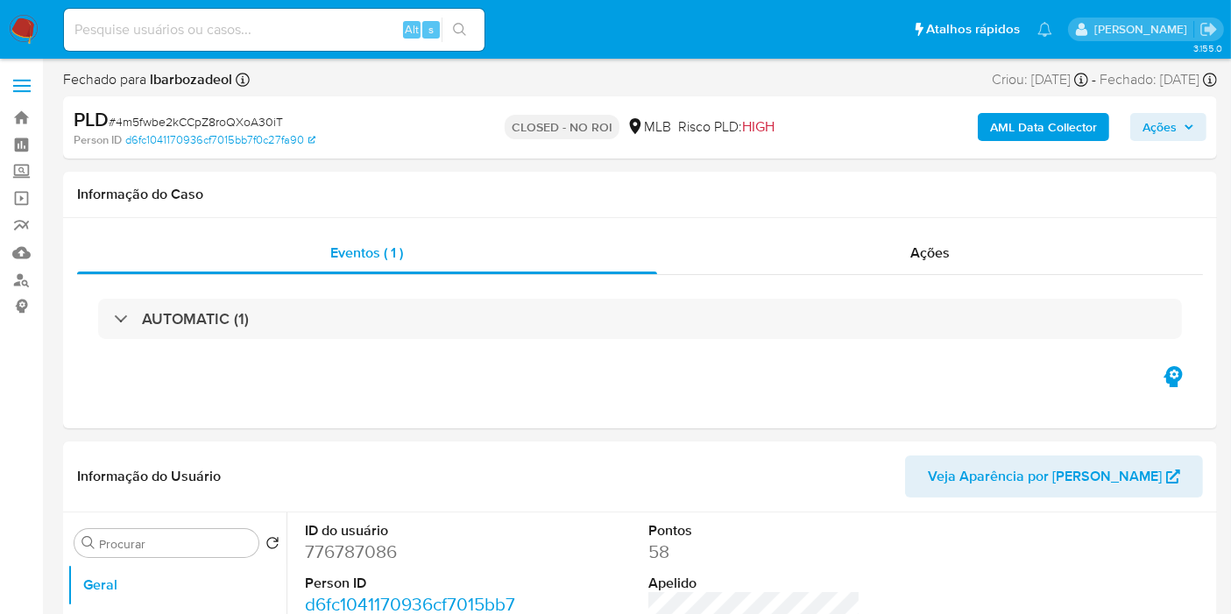
select select "10"
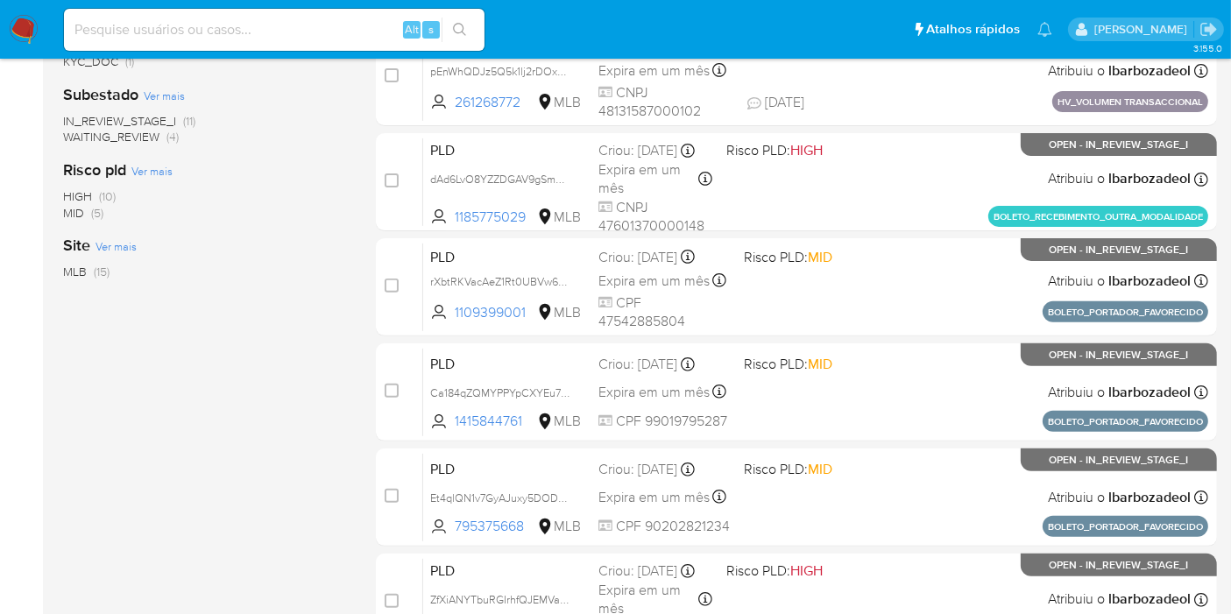
scroll to position [498, 0]
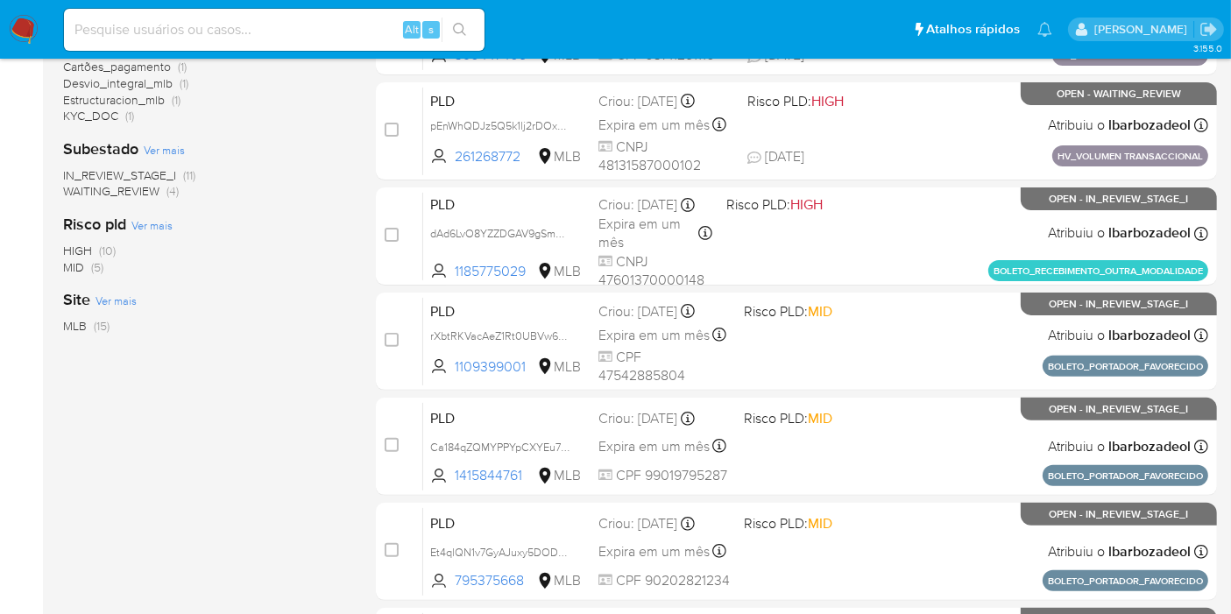
click at [107, 249] on span "(10)" at bounding box center [107, 251] width 17 height 18
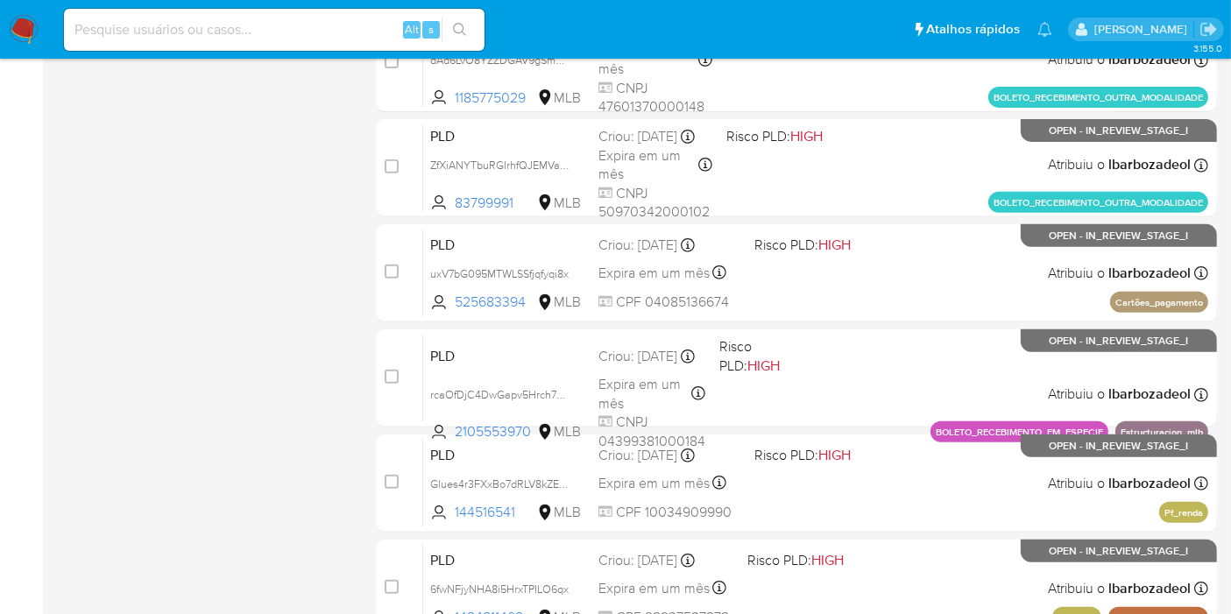
scroll to position [767, 0]
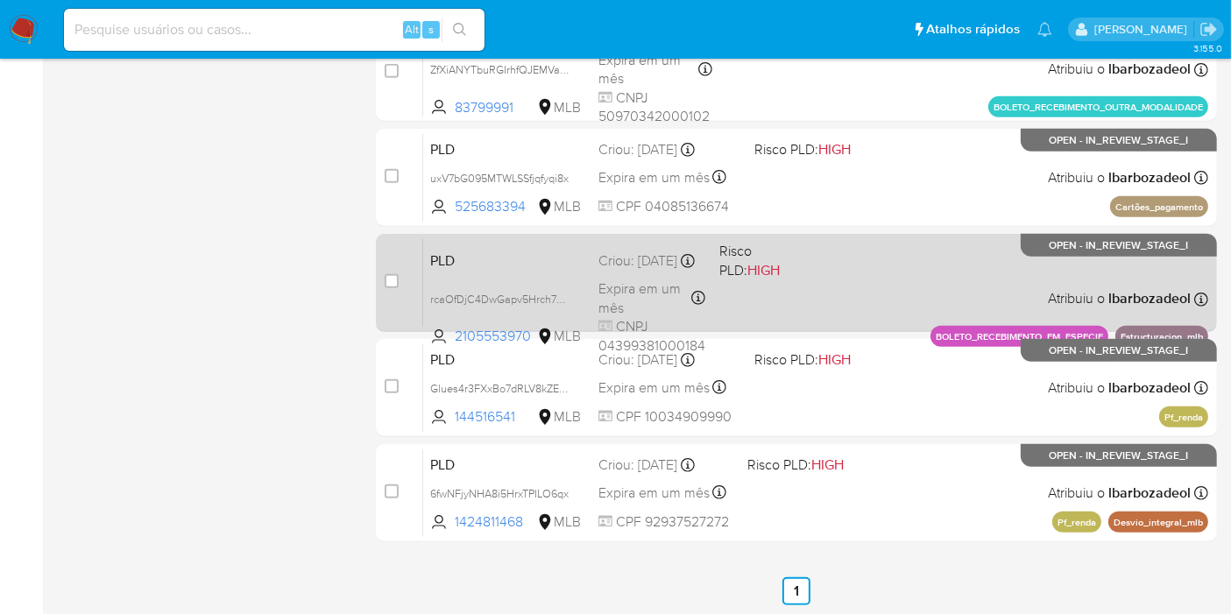
click at [801, 294] on div "PLD rcaOfDjC4DwGapv5Hrch79Cb 2105553970 MLB Risco PLD: HIGH Criou: 12/08/2025 C…" at bounding box center [815, 282] width 785 height 88
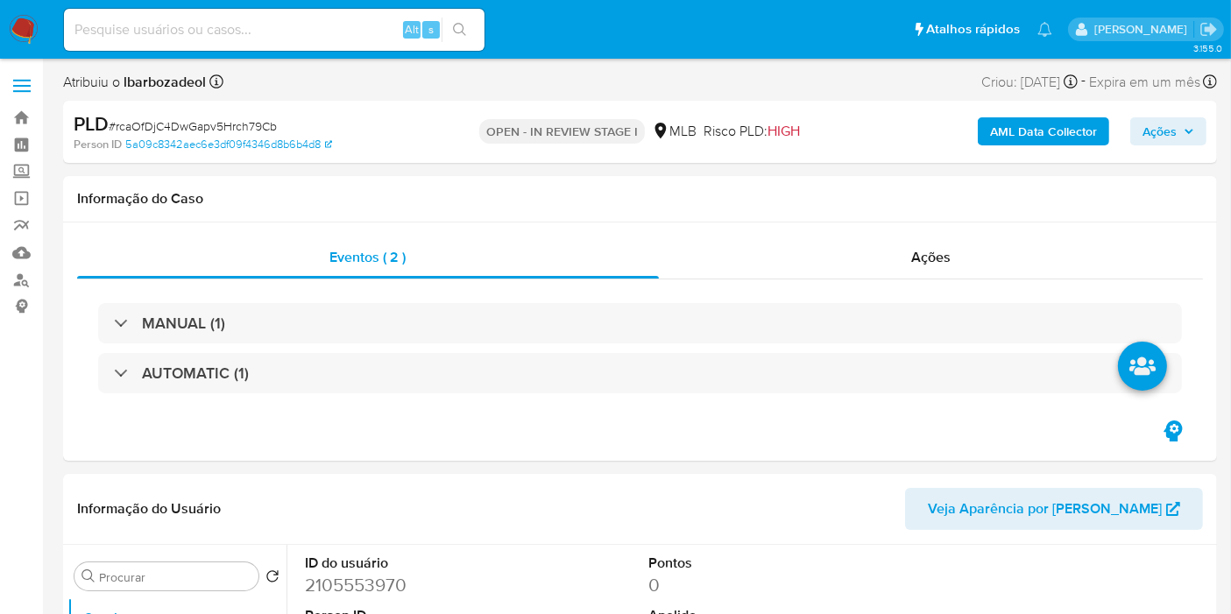
select select "10"
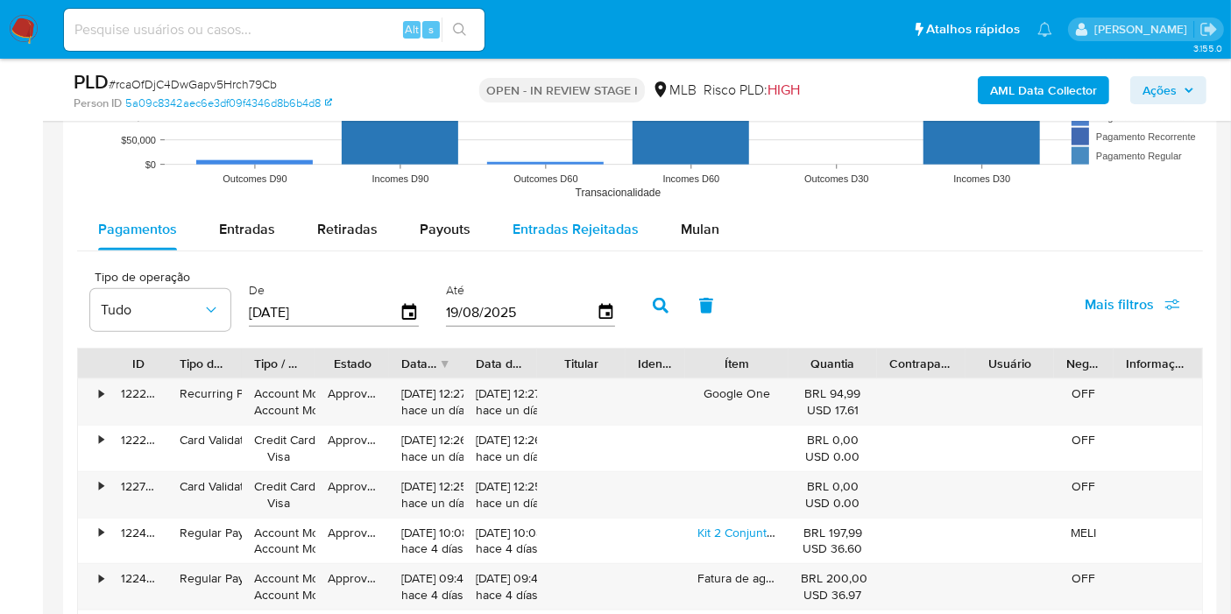
scroll to position [1890, 0]
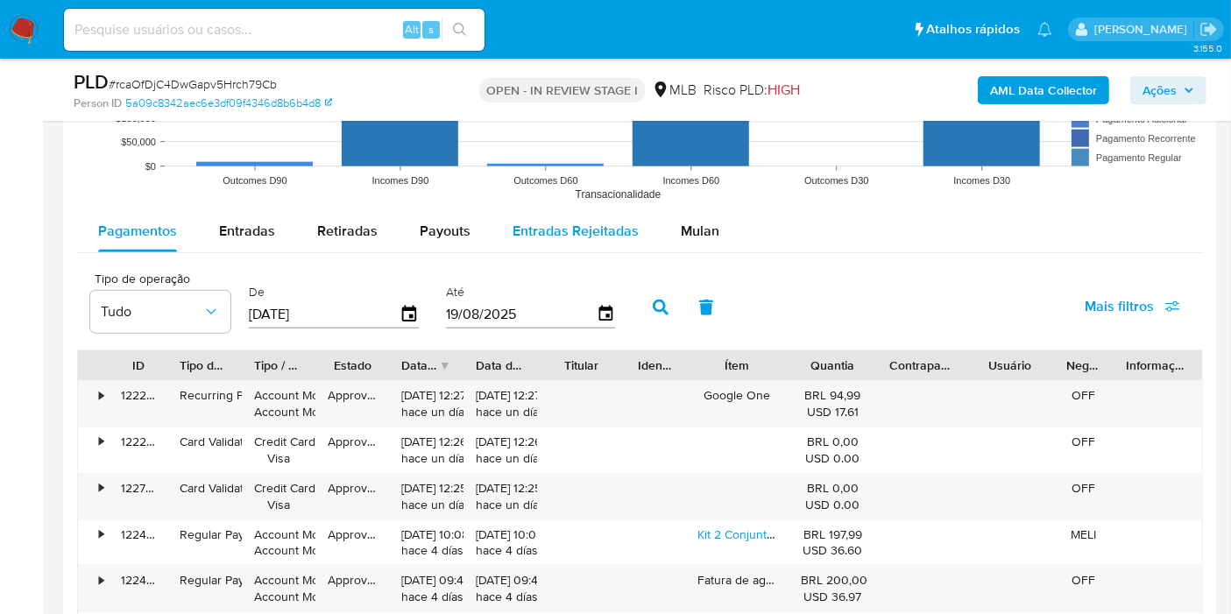
click at [681, 231] on span "Mulan" at bounding box center [700, 231] width 39 height 20
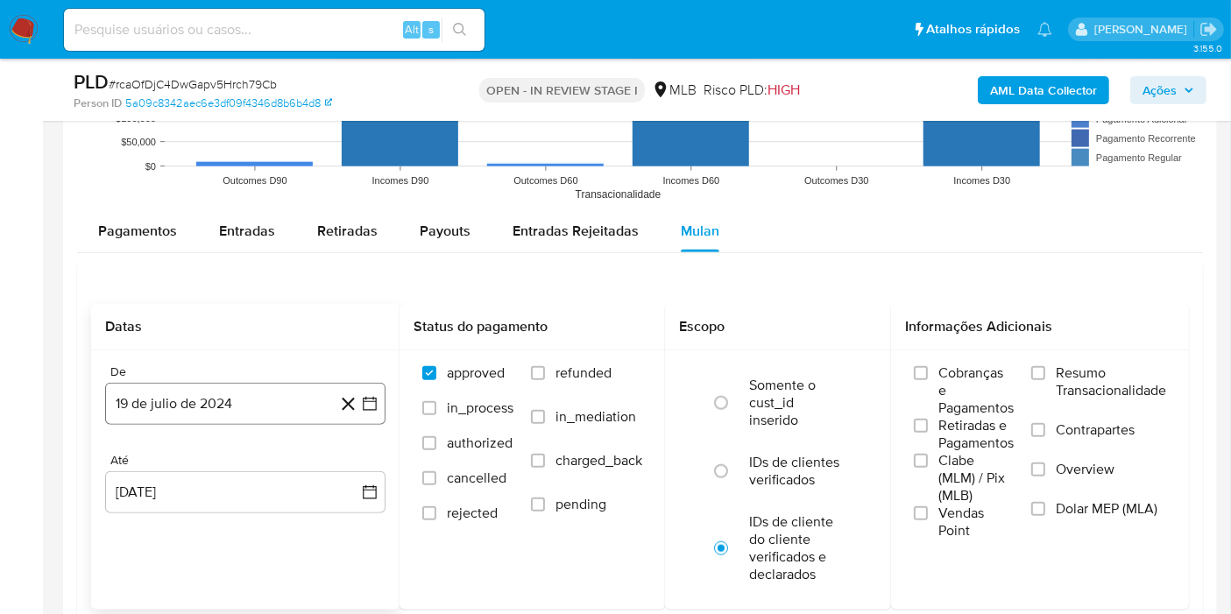
click at [196, 401] on button "19 de julio de 2024" at bounding box center [245, 404] width 280 height 42
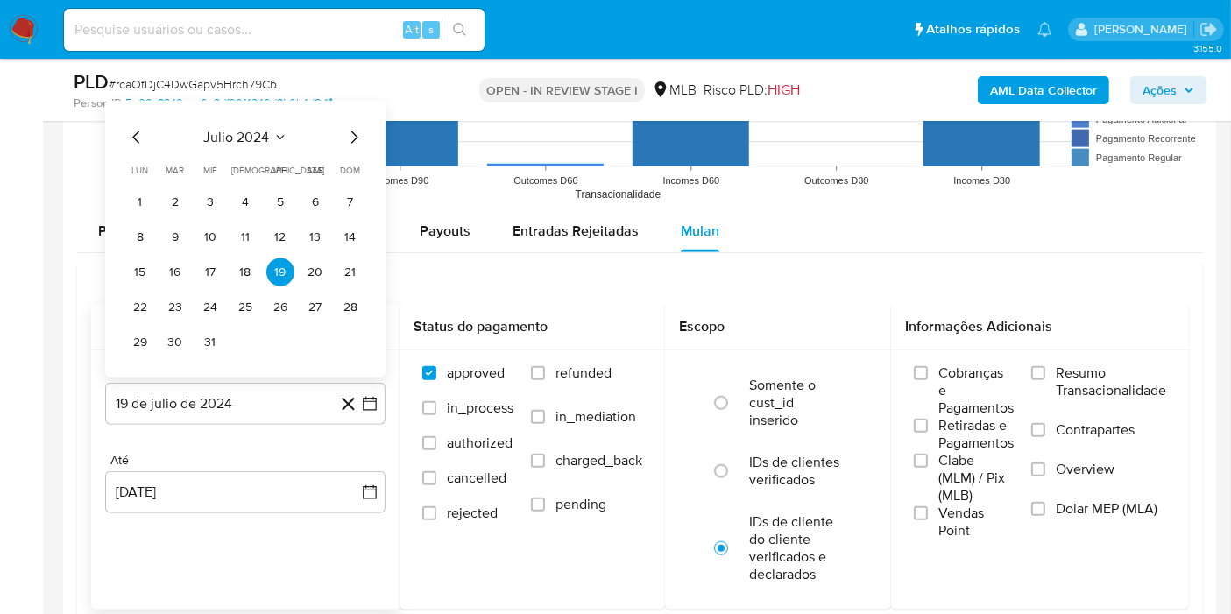
drag, startPoint x: 228, startPoint y: 140, endPoint x: 267, endPoint y: 164, distance: 46.0
click at [234, 144] on div "julio 2024" at bounding box center [245, 137] width 238 height 21
click at [263, 130] on span "julio 2024" at bounding box center [237, 138] width 66 height 18
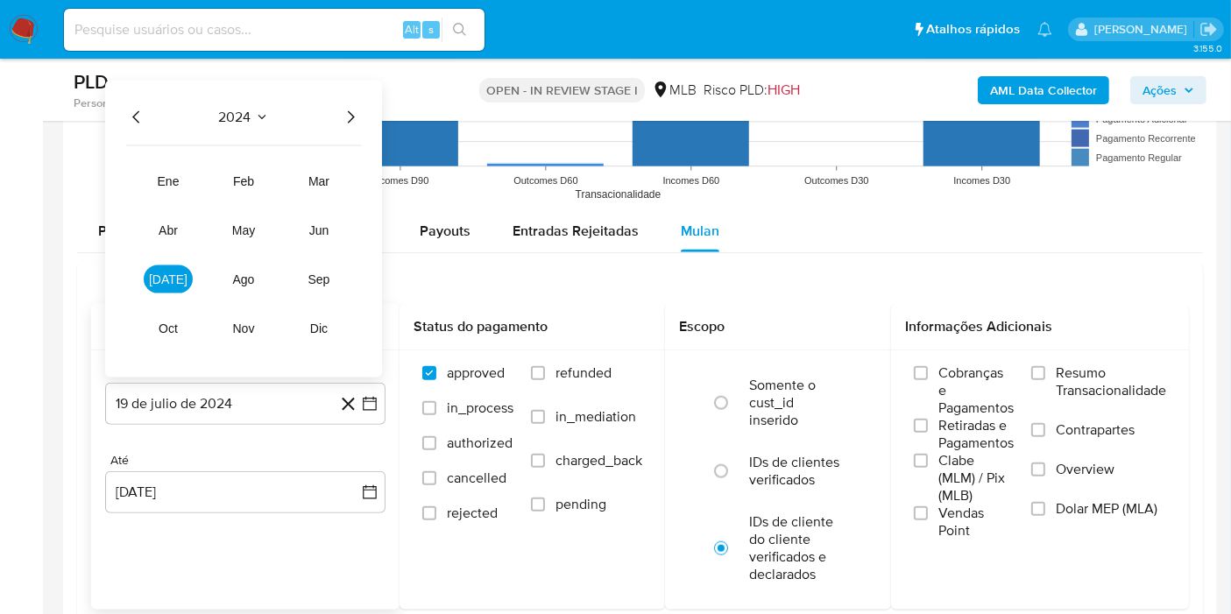
click at [350, 114] on icon "Año siguiente" at bounding box center [350, 117] width 21 height 21
click at [173, 279] on span "[DATE]" at bounding box center [168, 279] width 39 height 14
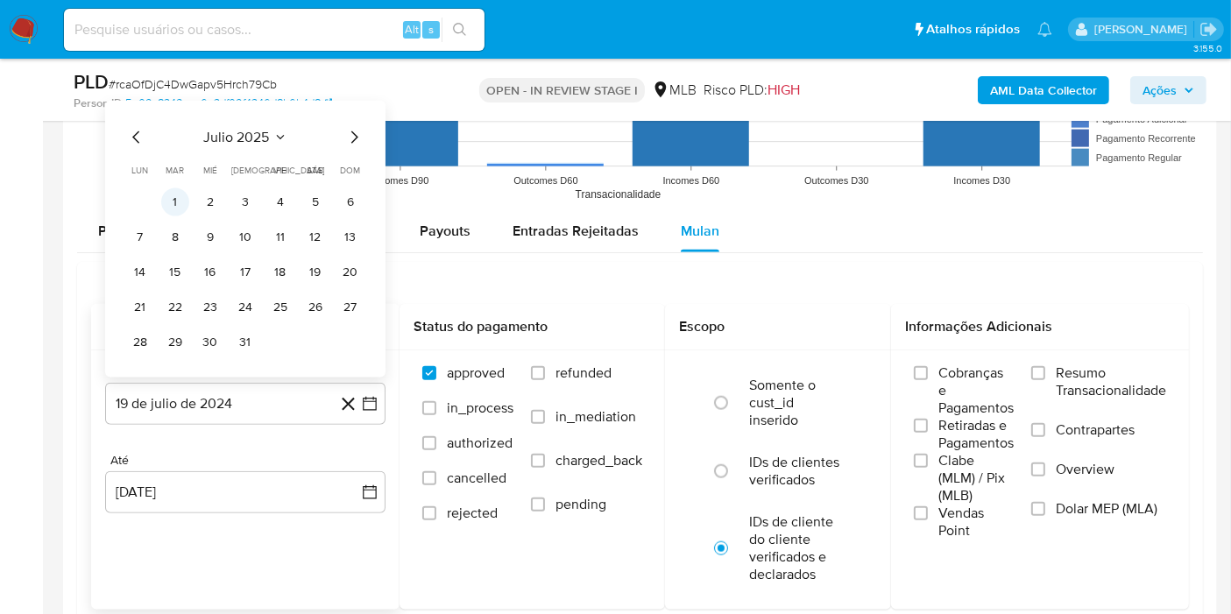
click at [180, 201] on button "1" at bounding box center [175, 202] width 28 height 28
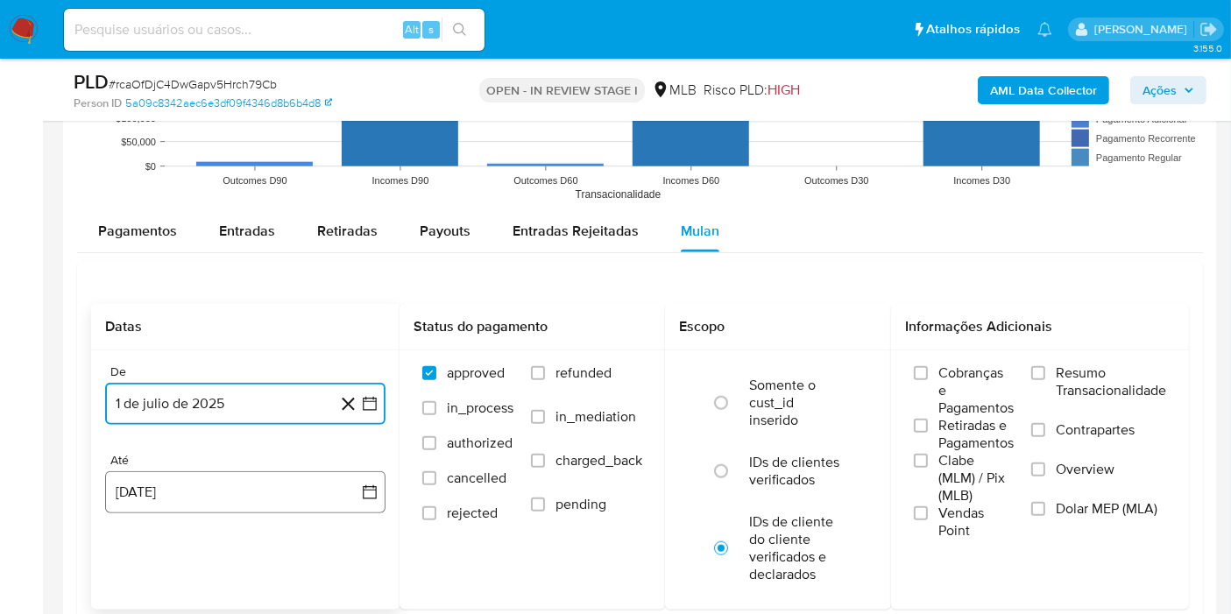
click at [251, 497] on button "[DATE]" at bounding box center [245, 492] width 280 height 42
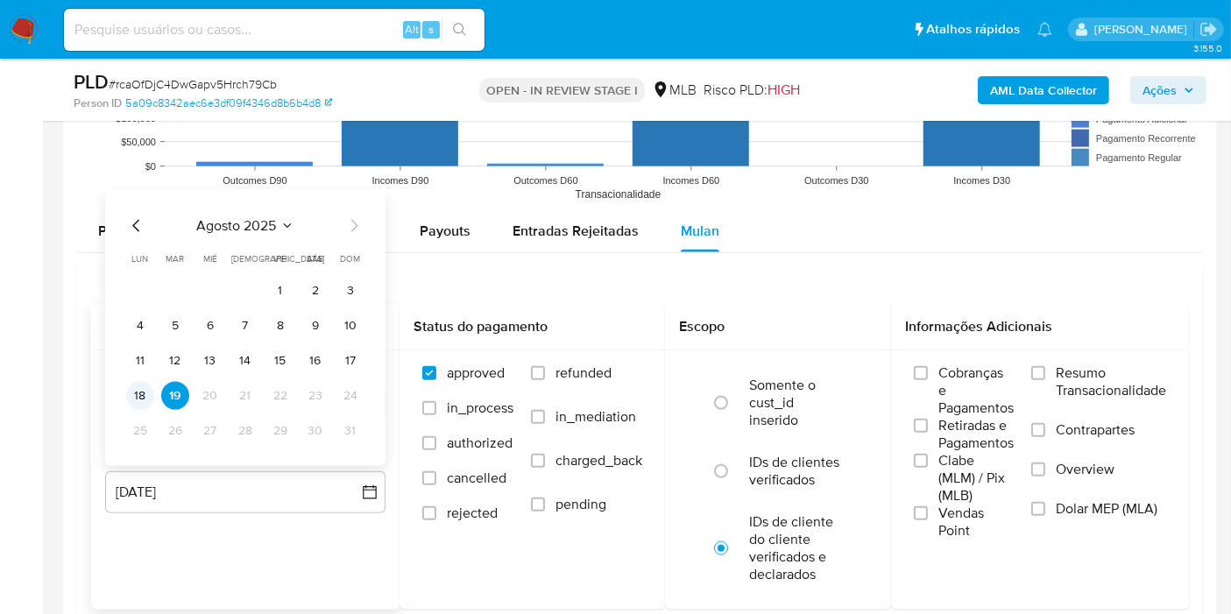
click at [142, 389] on button "18" at bounding box center [140, 396] width 28 height 28
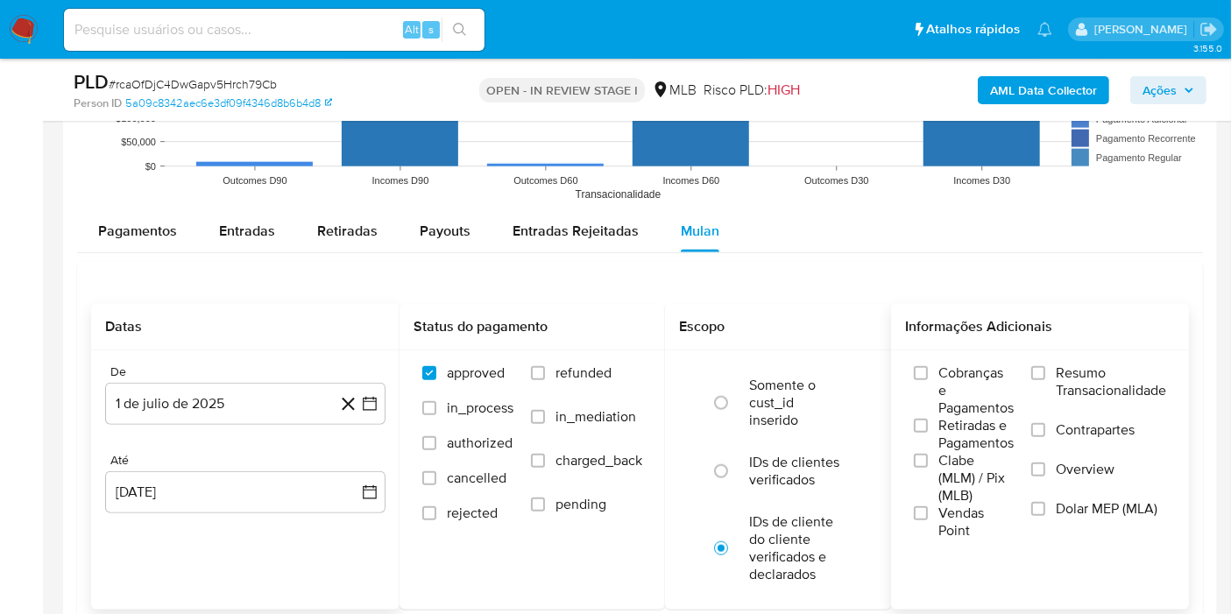
click at [1057, 373] on span "Resumo Transacionalidade" at bounding box center [1111, 381] width 110 height 35
click at [1045, 373] on input "Resumo Transacionalidade" at bounding box center [1038, 373] width 14 height 14
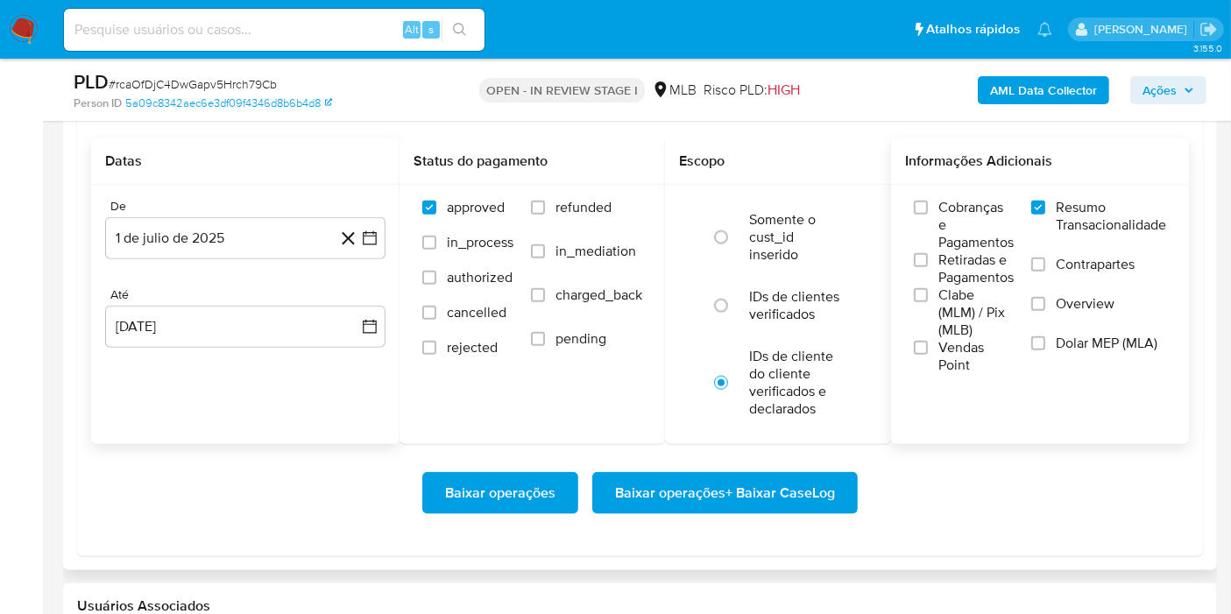
click at [743, 492] on span "Baixar operações + Baixar CaseLog" at bounding box center [725, 493] width 220 height 39
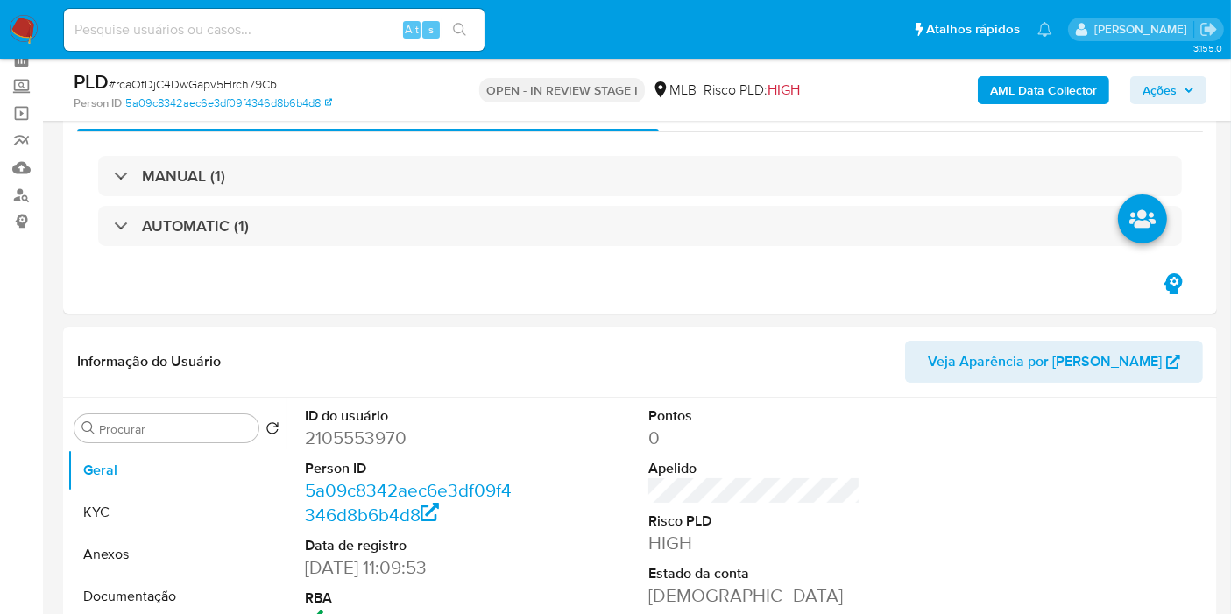
scroll to position [0, 0]
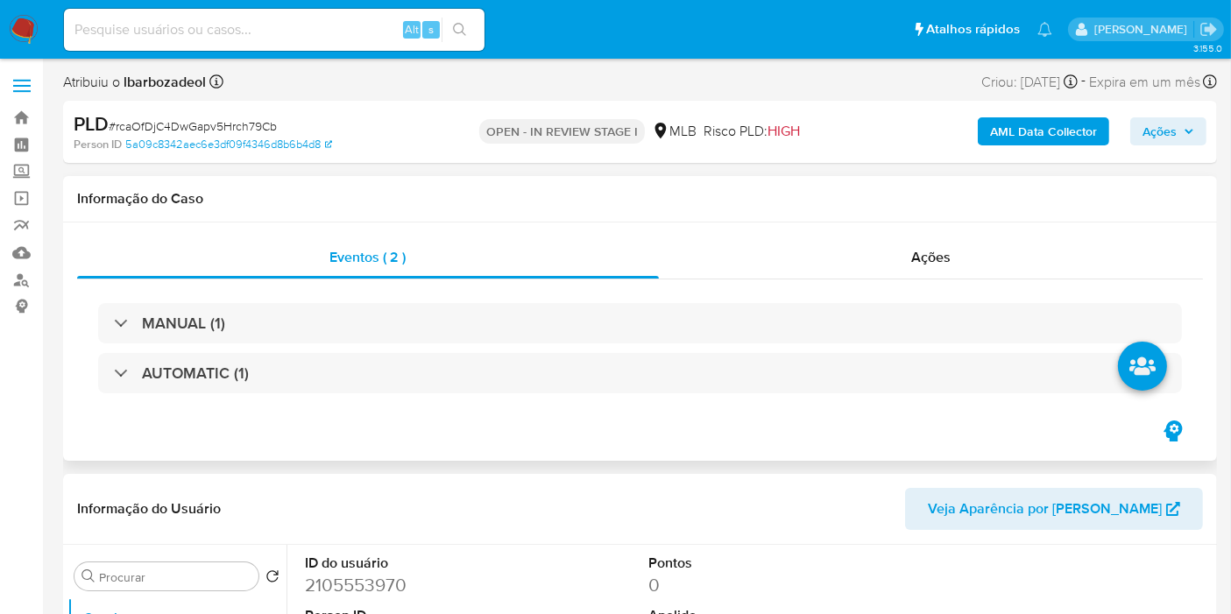
click at [1192, 213] on div "Informação do Caso" at bounding box center [640, 199] width 1154 height 46
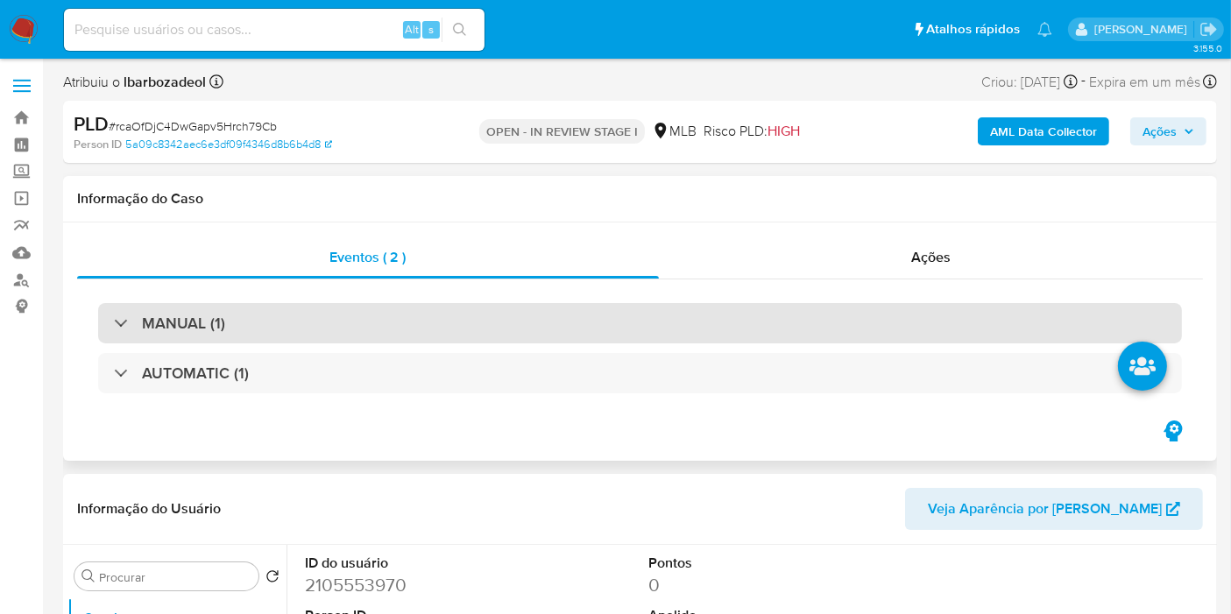
click at [665, 340] on div "MANUAL (1)" at bounding box center [640, 323] width 1084 height 40
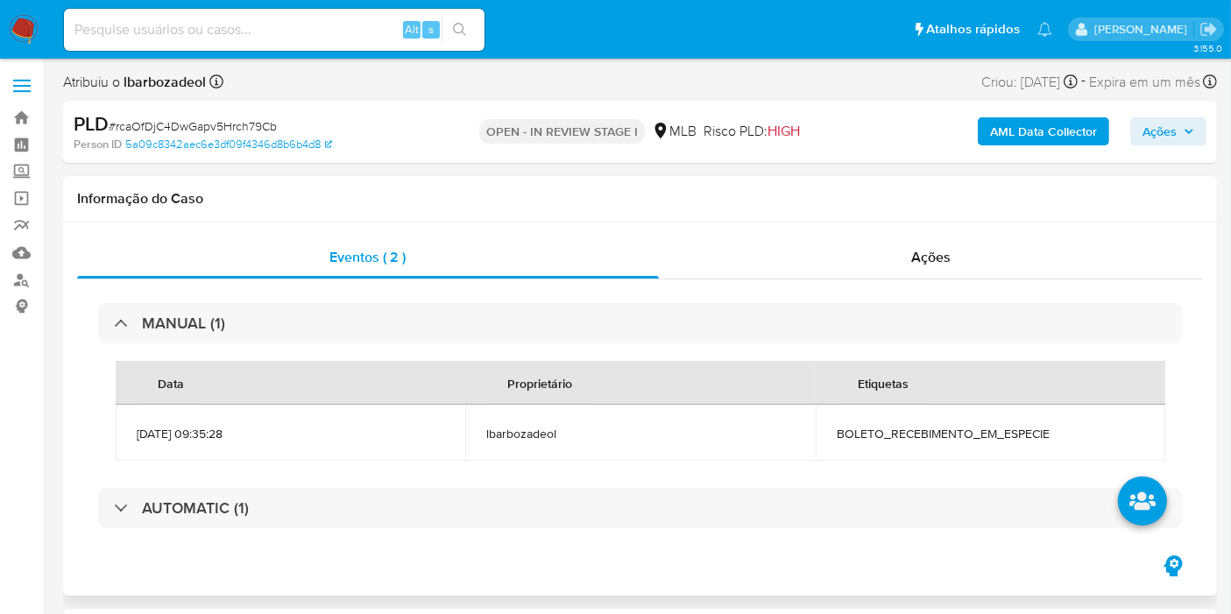
click at [929, 441] on span "BOLETO_RECEBIMENTO_EM_ESPECIE" at bounding box center [991, 434] width 308 height 16
copy div "BOLETO_RECEBIMENTO_EM_ESPECIE"
click at [1190, 129] on icon "button" at bounding box center [1189, 131] width 11 height 11
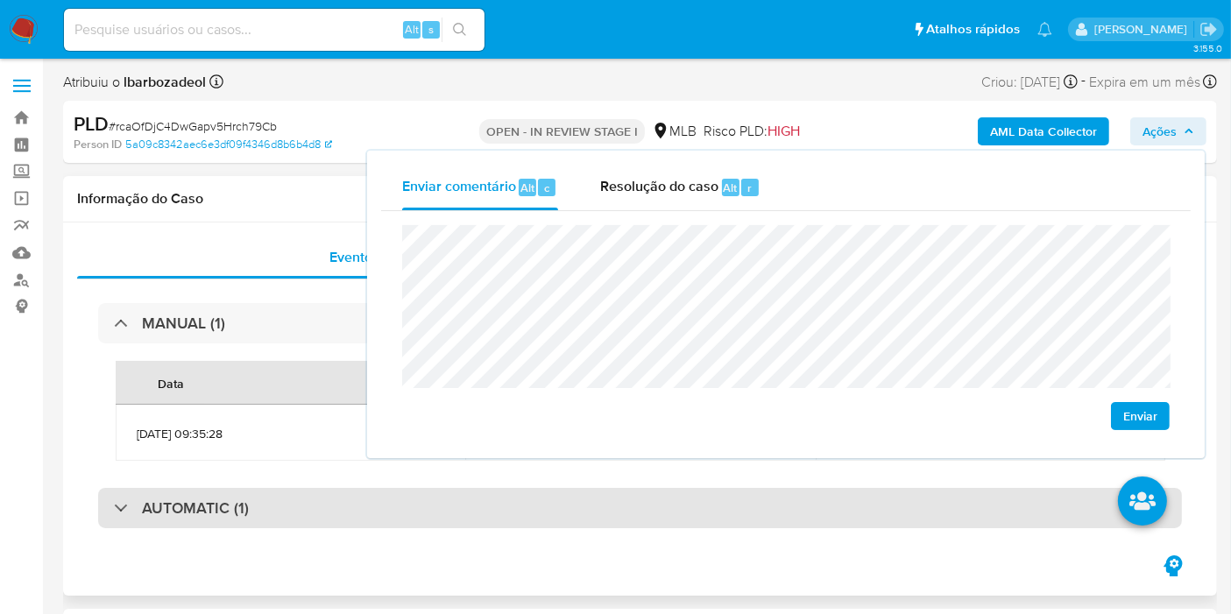
click at [546, 509] on div "AUTOMATIC (1)" at bounding box center [640, 508] width 1084 height 40
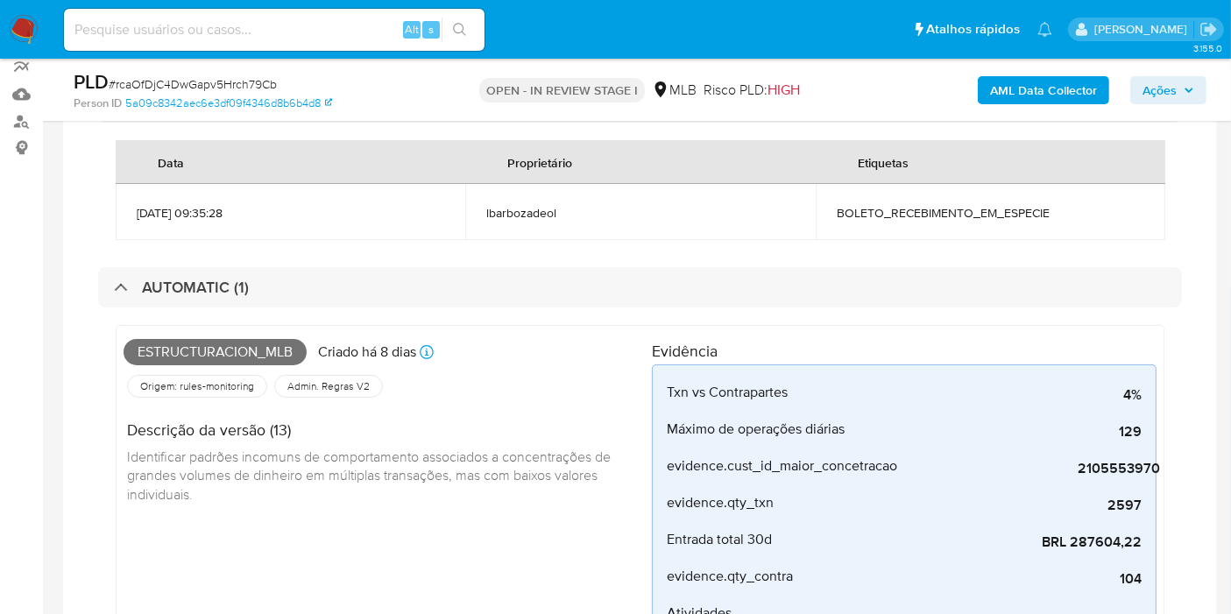
scroll to position [163, 0]
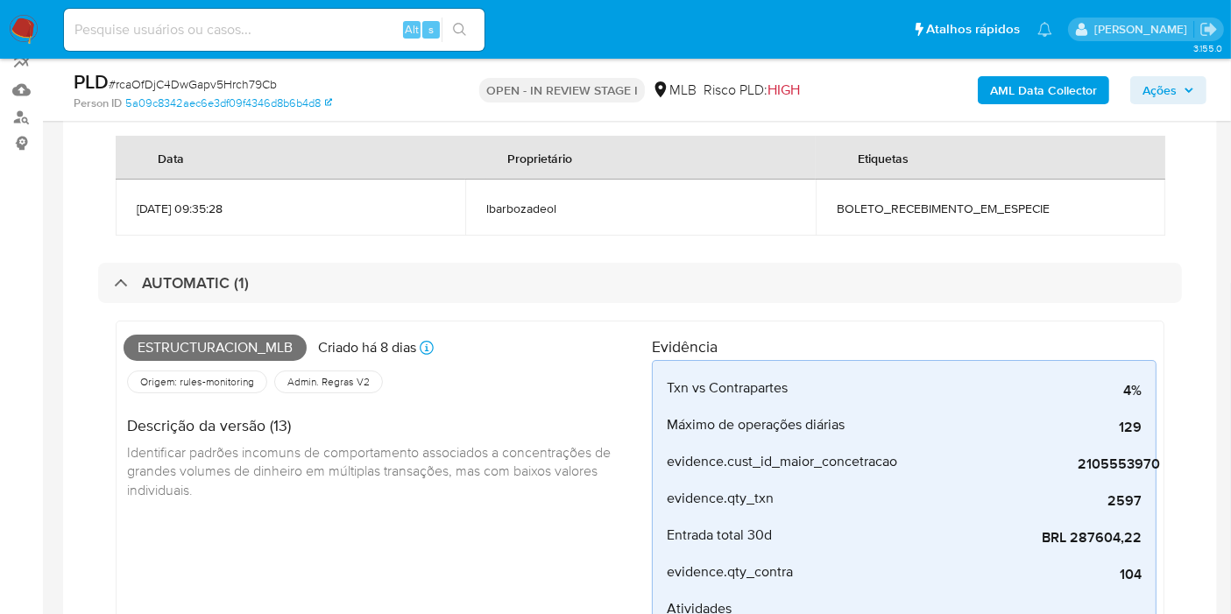
click at [250, 346] on span "Estructuracion_mlb" at bounding box center [215, 348] width 183 height 26
copy span "Estructuracion_mlb"
click at [1164, 86] on span "Ações" at bounding box center [1159, 90] width 34 height 28
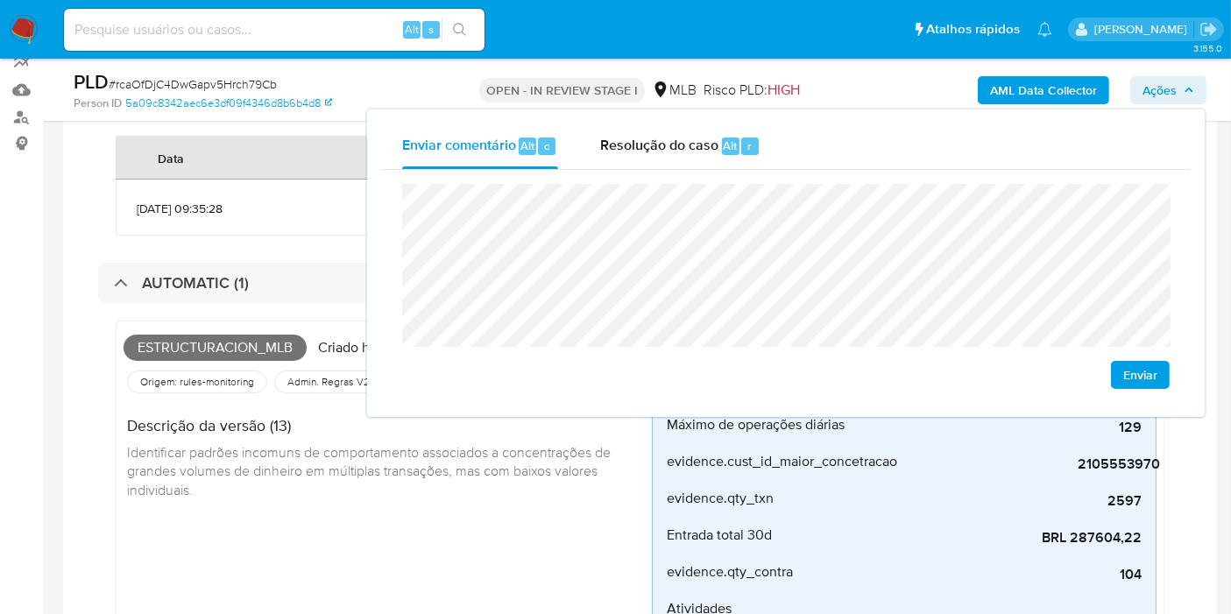
click at [431, 524] on div "Estructuracion_mlb Criado há 8 dias Criado: [DATE] 00:20:49 Origem: rules-monit…" at bounding box center [388, 575] width 528 height 492
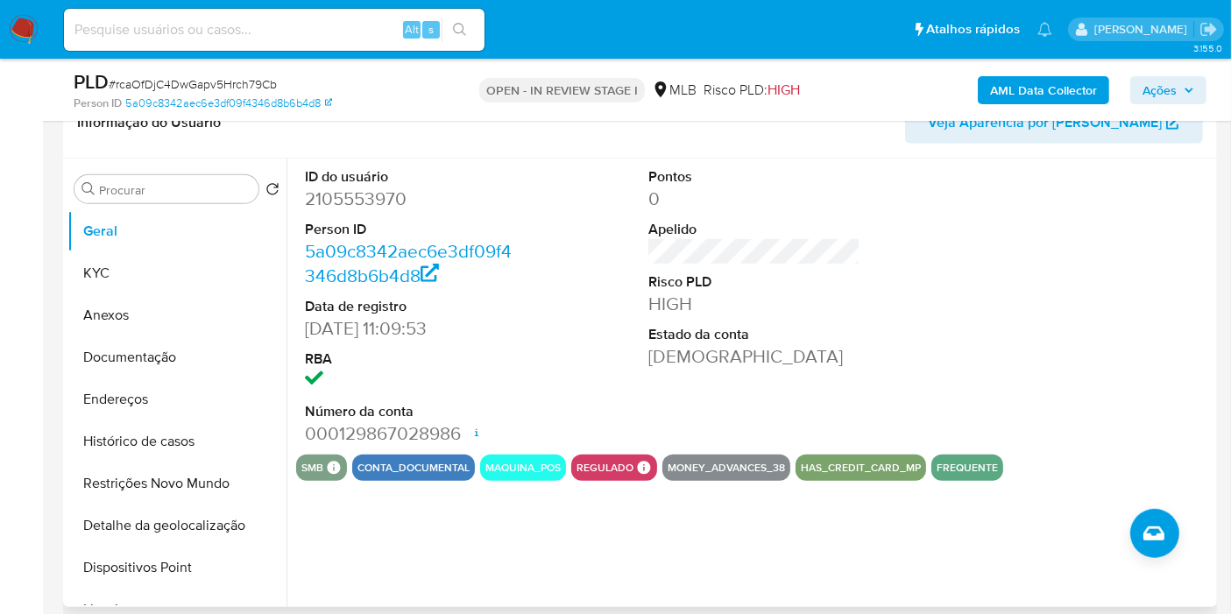
scroll to position [1016, 0]
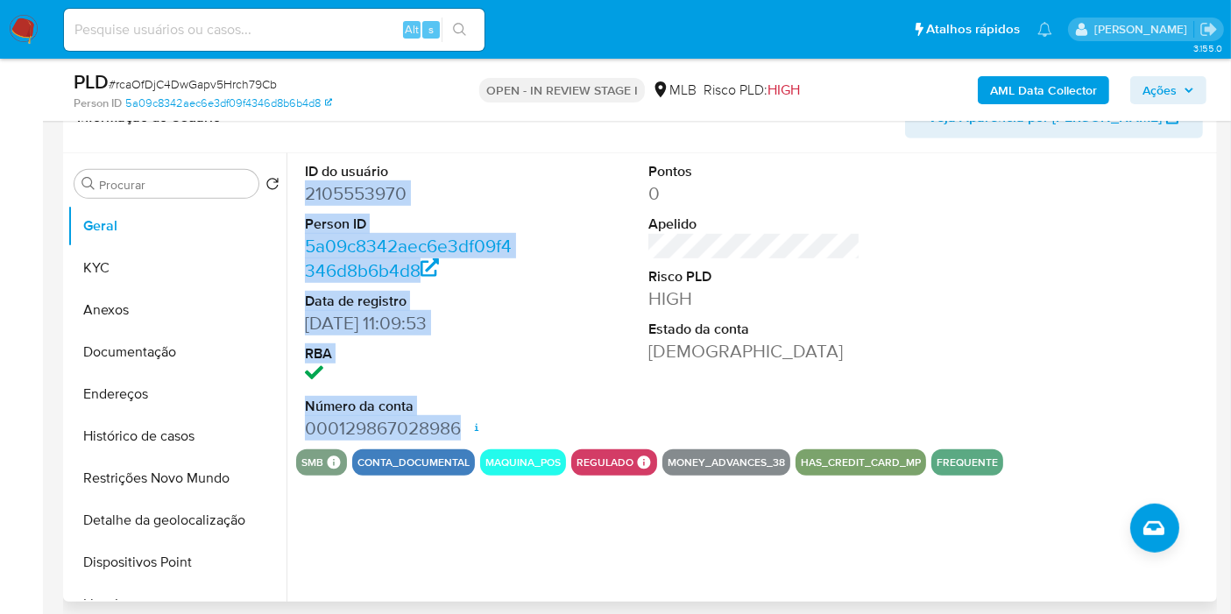
drag, startPoint x: 305, startPoint y: 189, endPoint x: 459, endPoint y: 430, distance: 286.1
click at [461, 431] on dl "ID do usuário 2105553970 Person ID 5a09c8342aec6e3df09f4346d8b6b4d8 Data de reg…" at bounding box center [411, 301] width 212 height 279
copy dl "2105553970 Person ID 5a09c8342aec6e3df09f4346d8b6b4d8 Data de registro [DATE] 1…"
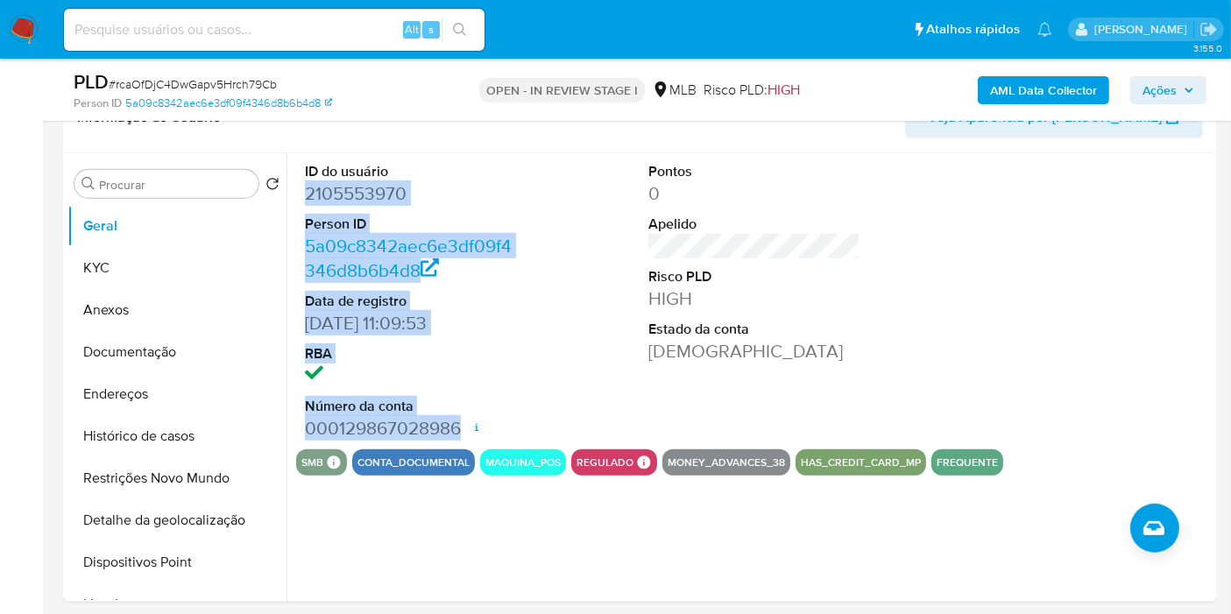
click at [1169, 83] on span "Ações" at bounding box center [1159, 90] width 34 height 28
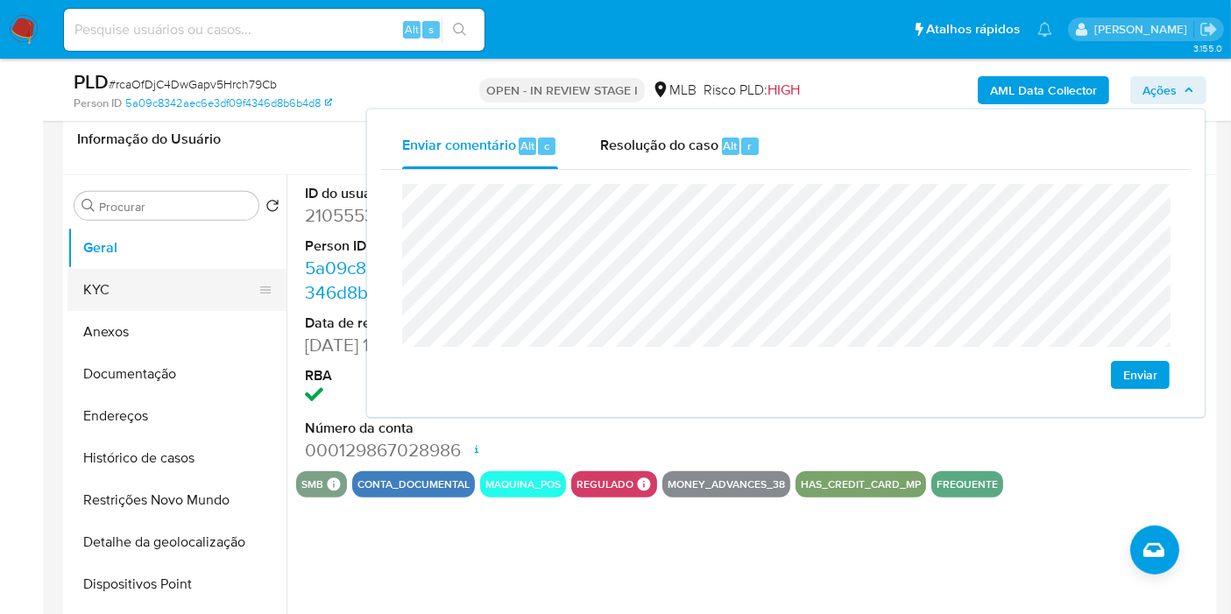
scroll to position [1004, 0]
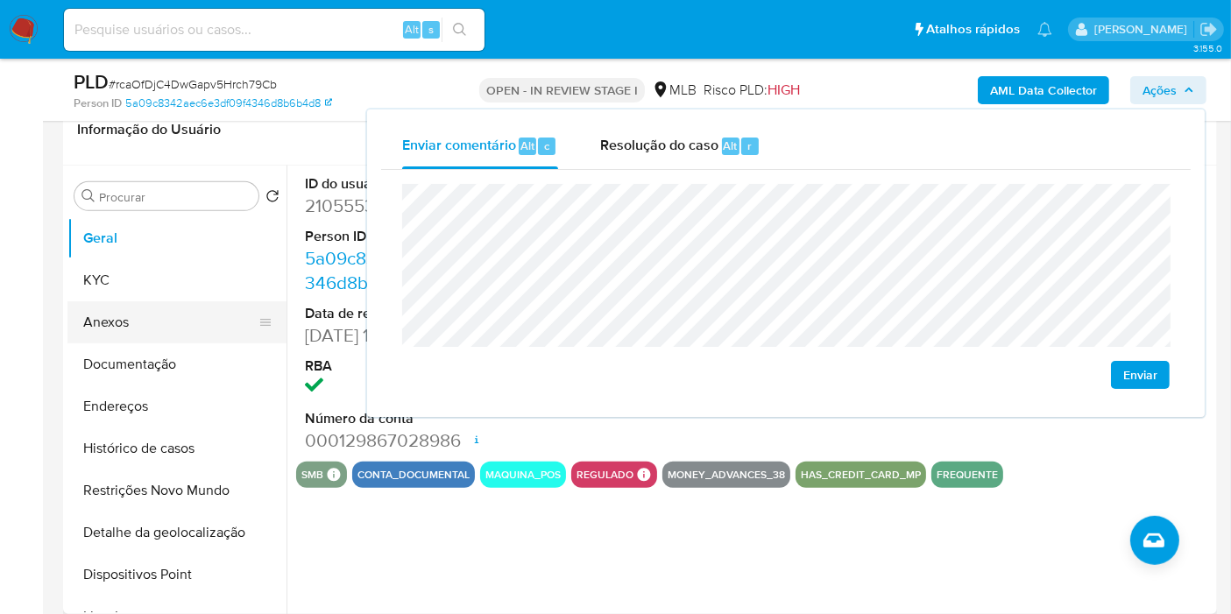
click at [196, 272] on button "KYC" at bounding box center [176, 280] width 219 height 42
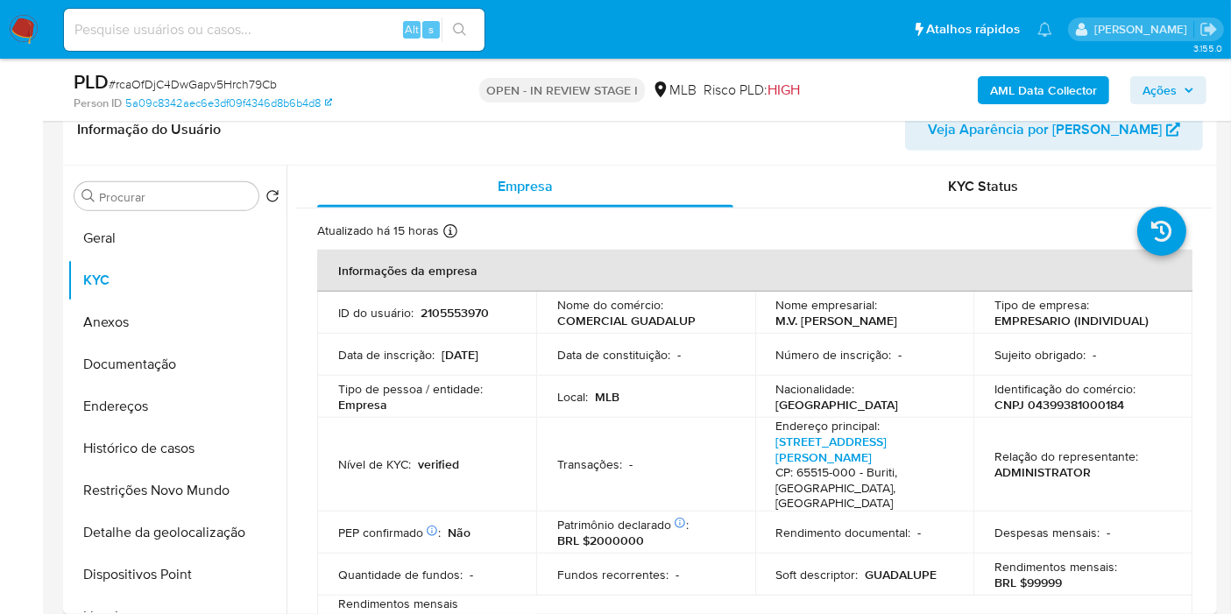
click at [1069, 398] on p "CNPJ 04399381000184" at bounding box center [1059, 405] width 130 height 16
click at [1069, 404] on p "CNPJ 04399381000184" at bounding box center [1059, 405] width 130 height 16
copy p "04399381000184"
click at [1169, 89] on span "Ações" at bounding box center [1159, 90] width 34 height 28
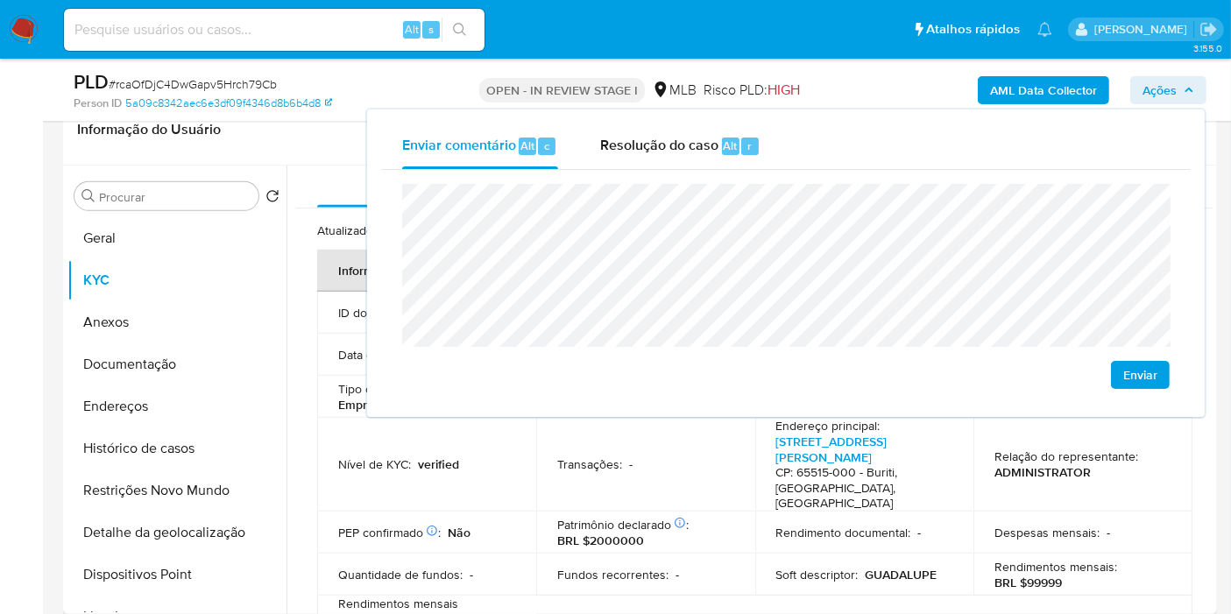
click at [444, 512] on td "PEP confirmado Obtido de listas internas : Não" at bounding box center [426, 533] width 219 height 42
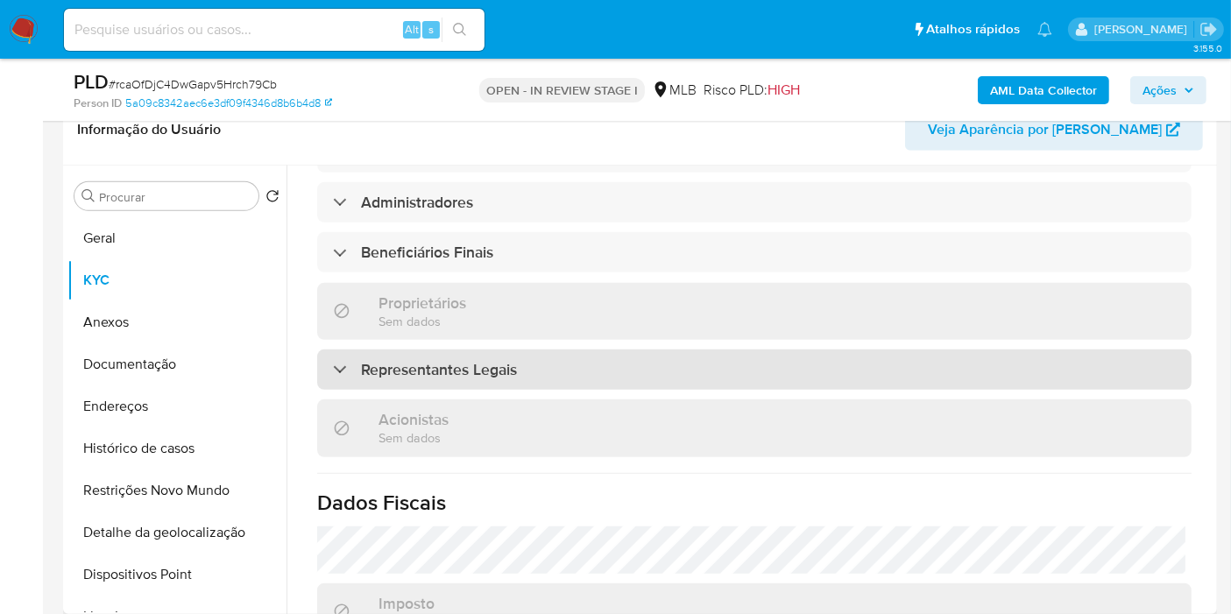
scroll to position [837, 0]
click at [626, 351] on div "Representantes Legais" at bounding box center [754, 371] width 874 height 40
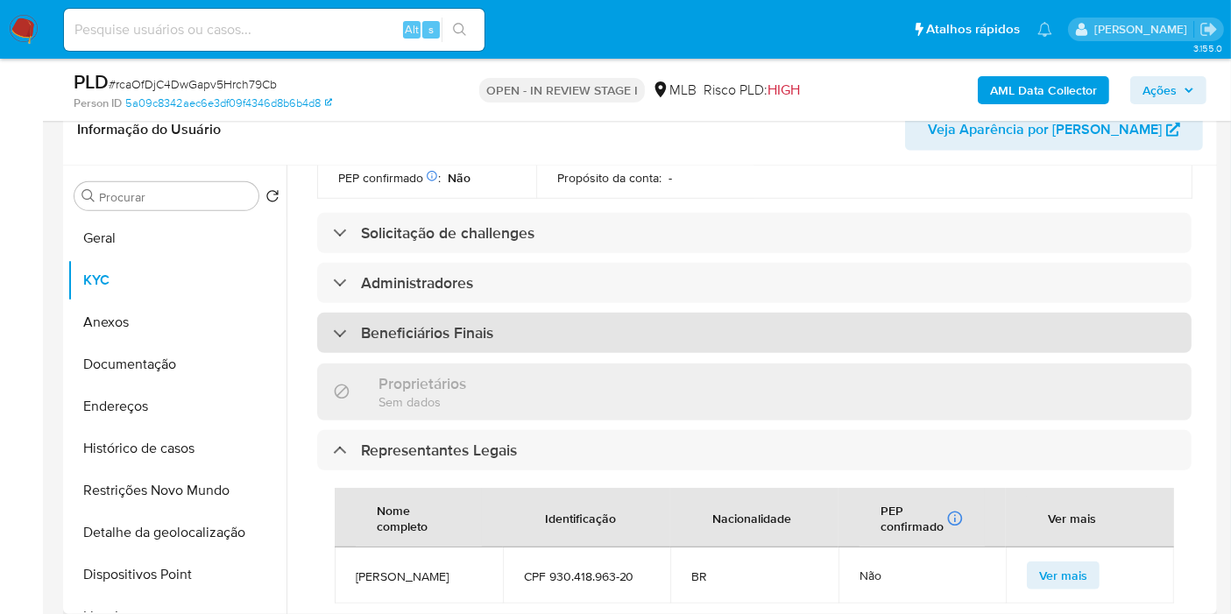
scroll to position [756, 0]
click at [529, 315] on div "Beneficiários Finais" at bounding box center [754, 335] width 874 height 40
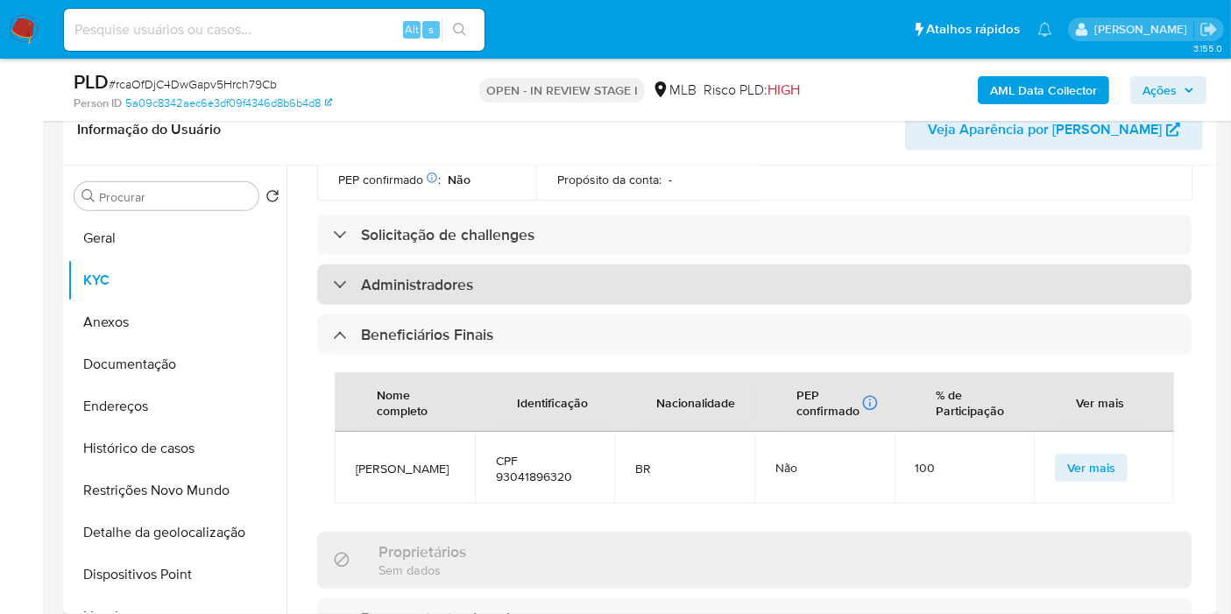
click at [527, 265] on div "Administradores" at bounding box center [754, 285] width 874 height 40
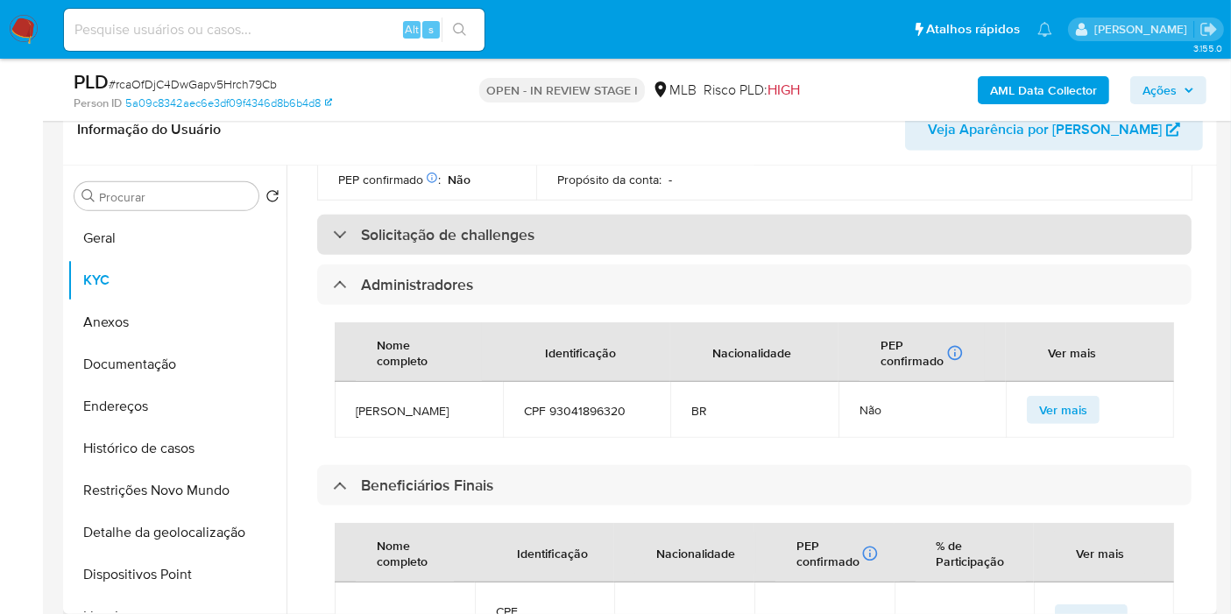
click at [513, 225] on h3 "Solicitação de challenges" at bounding box center [447, 234] width 173 height 19
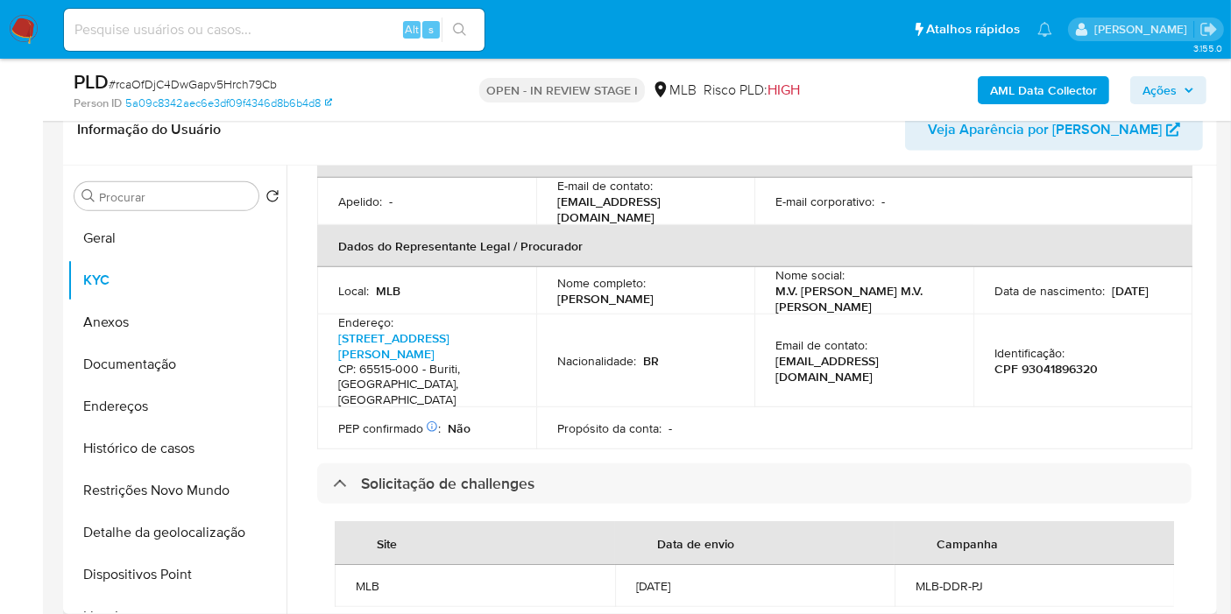
scroll to position [506, 0]
click at [1087, 363] on p "CPF 93041896320" at bounding box center [1045, 371] width 103 height 16
copy p "93041896320"
click at [1171, 102] on span "Ações" at bounding box center [1159, 90] width 34 height 28
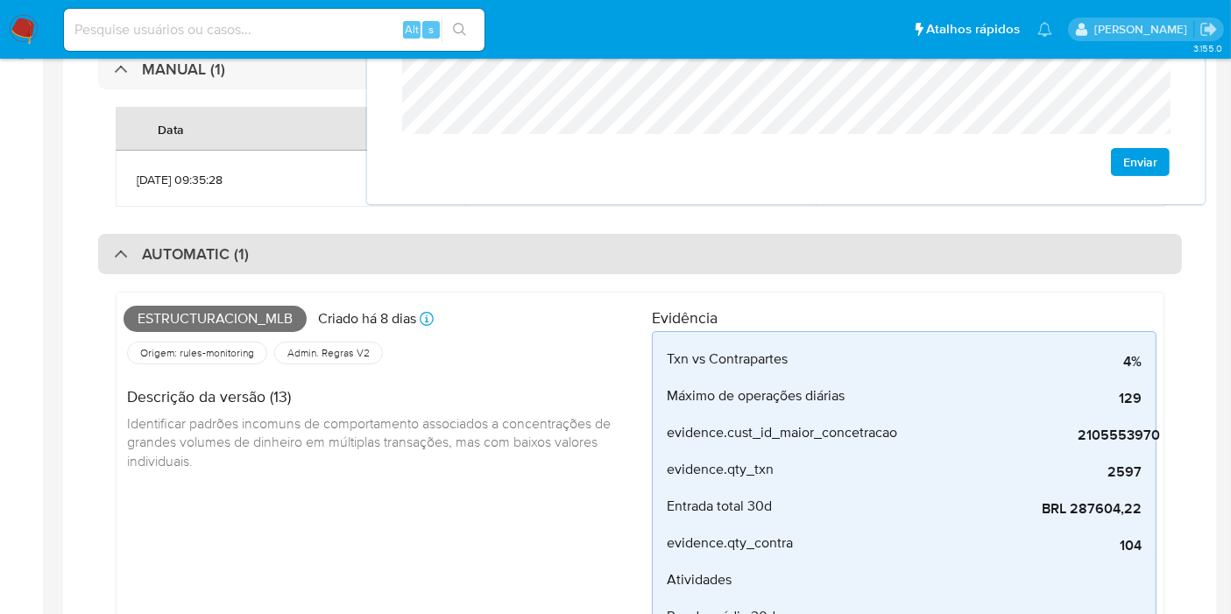
scroll to position [0, 0]
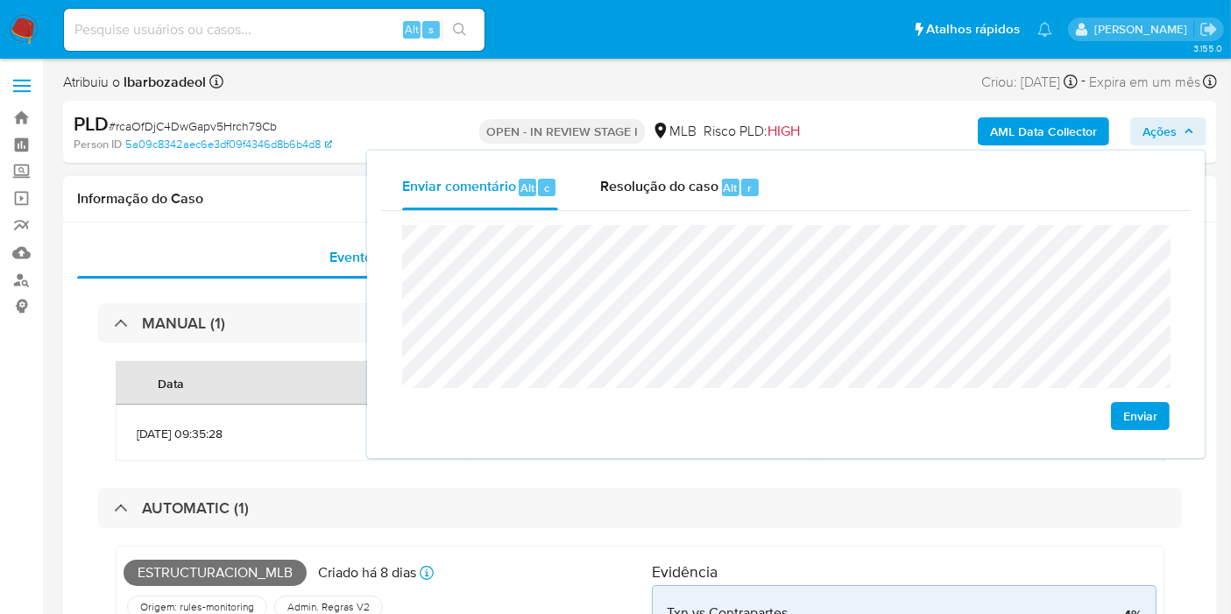
click at [257, 195] on h1 "Informação do Caso" at bounding box center [640, 199] width 1126 height 18
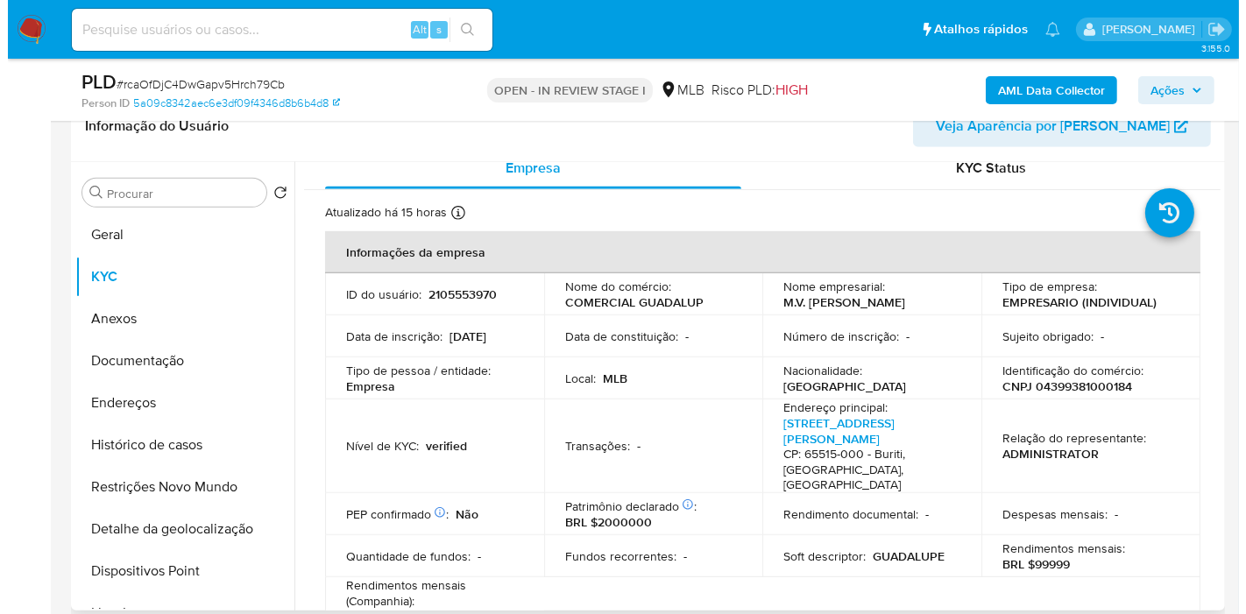
scroll to position [18, 0]
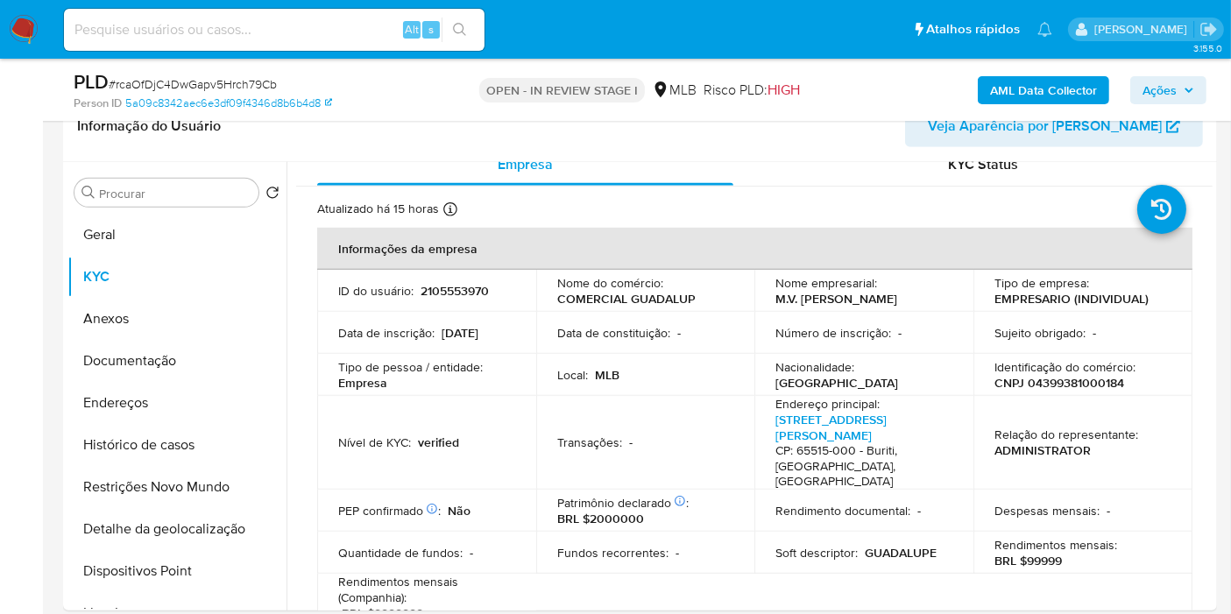
click at [1018, 84] on b "AML Data Collector" at bounding box center [1043, 90] width 107 height 28
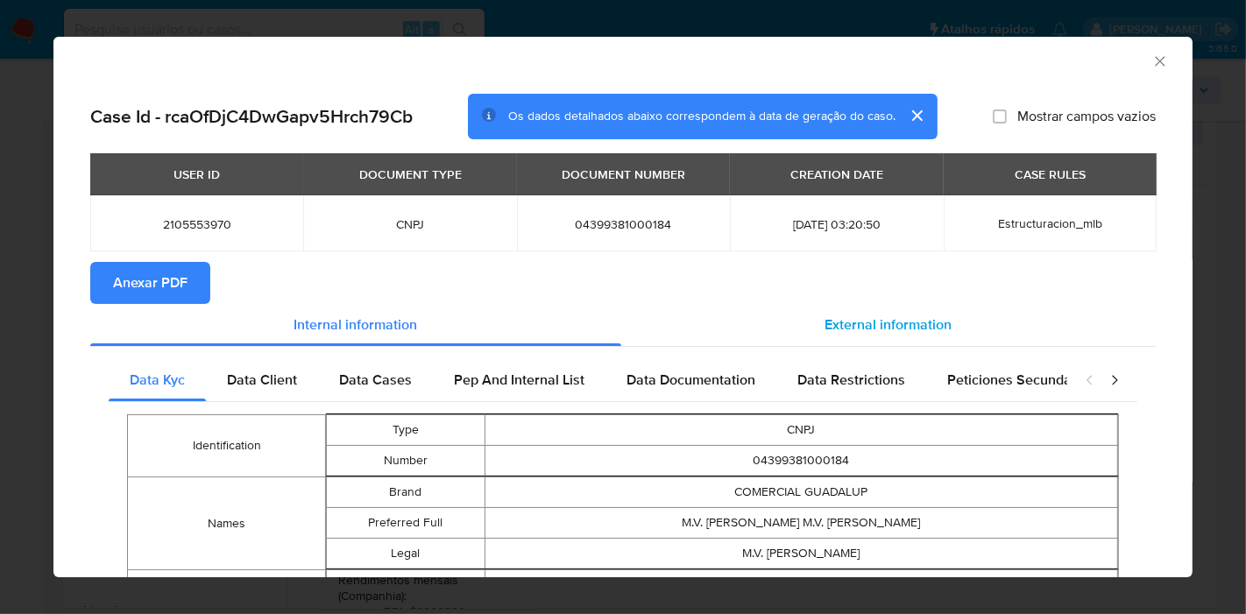
click at [709, 341] on div "External information" at bounding box center [888, 325] width 534 height 42
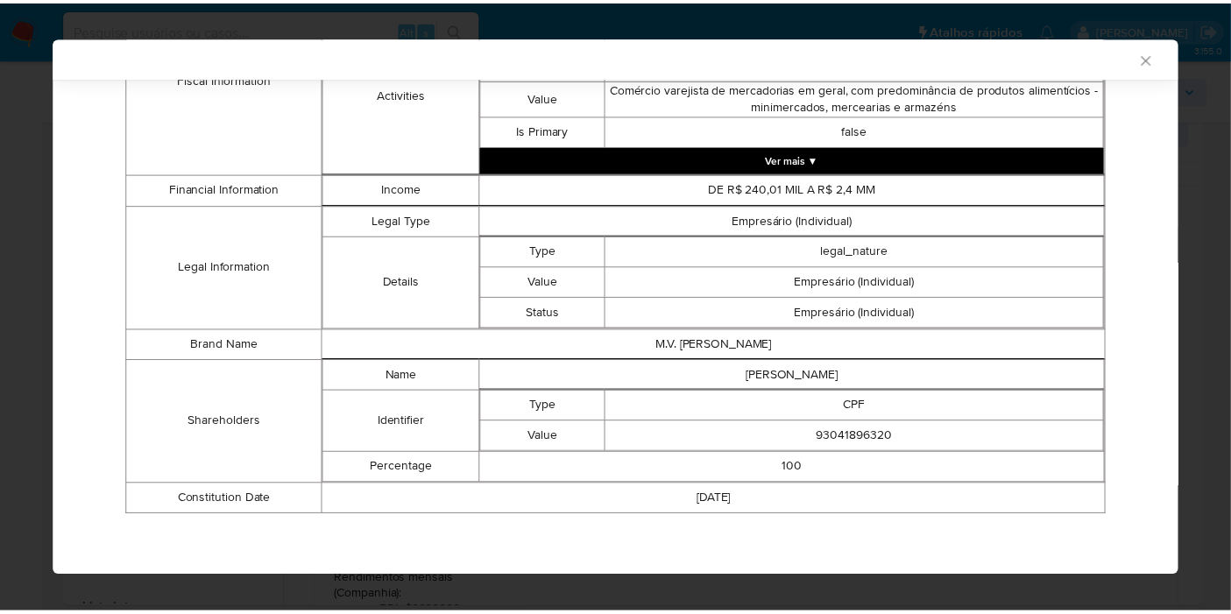
scroll to position [734, 0]
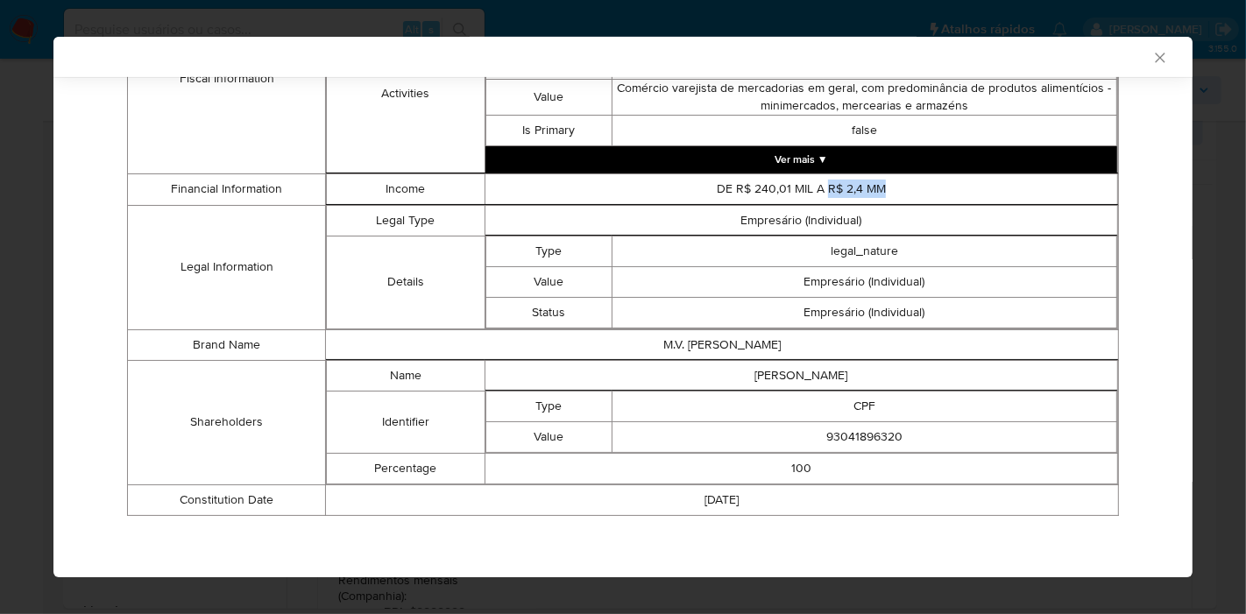
drag, startPoint x: 880, startPoint y: 188, endPoint x: 818, endPoint y: 195, distance: 61.6
click at [818, 195] on td "DE R$ 240,01 MIL A R$ 2,4 MM" at bounding box center [801, 188] width 633 height 31
copy td "R$ 2,4 MM"
click at [1151, 53] on icon "Fechar a janela" at bounding box center [1160, 58] width 18 height 18
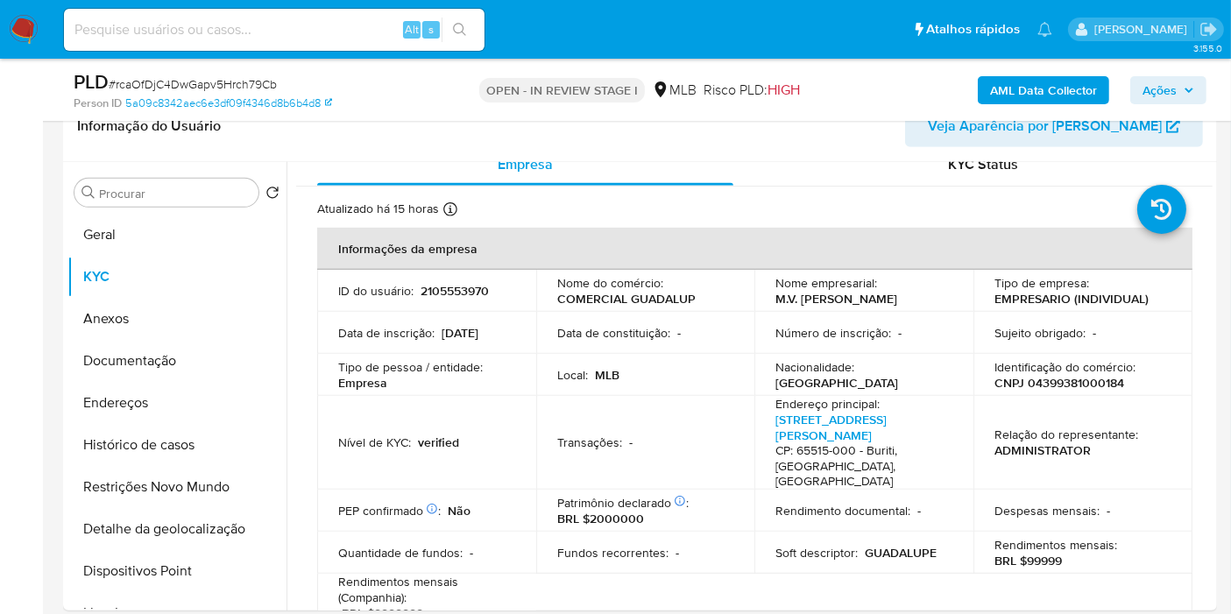
click at [1184, 86] on icon "button" at bounding box center [1189, 90] width 11 height 11
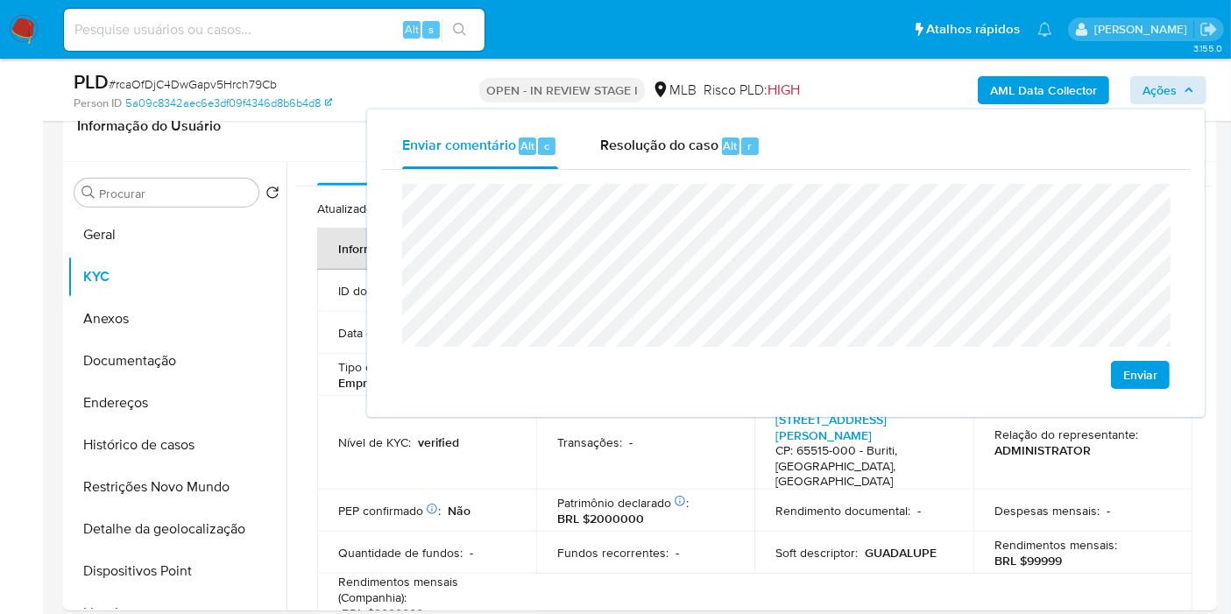
click at [0, 0] on lt-span "econômica" at bounding box center [0, 0] width 0 height 0
click at [194, 411] on button "Endereços" at bounding box center [169, 403] width 205 height 42
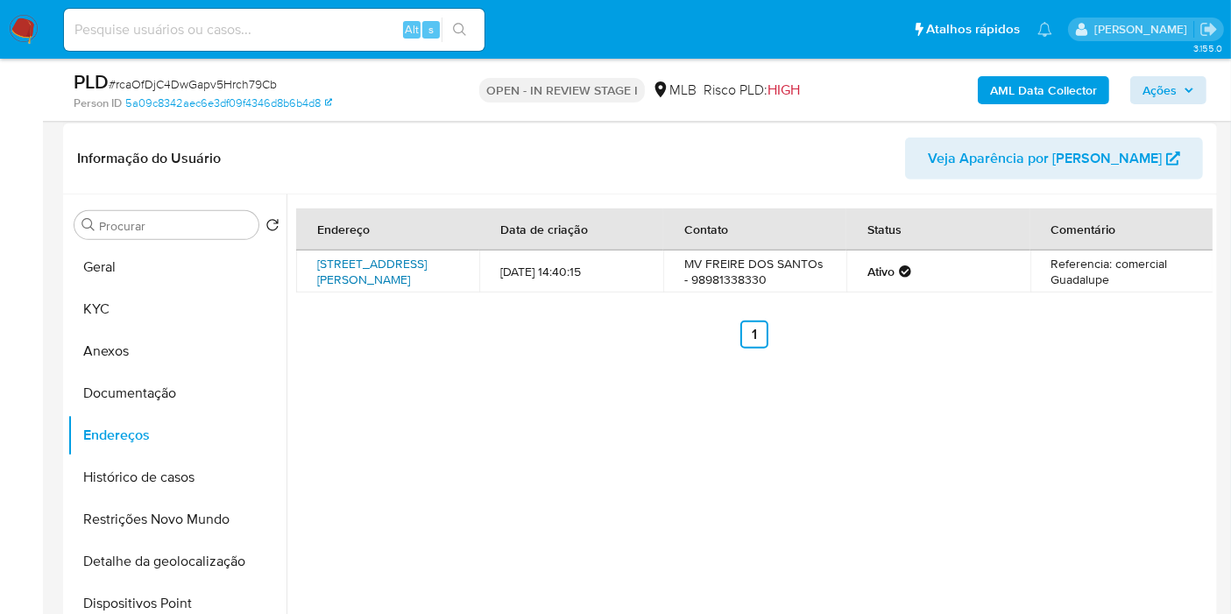
scroll to position [974, 0]
click at [195, 381] on button "Documentação" at bounding box center [176, 394] width 219 height 42
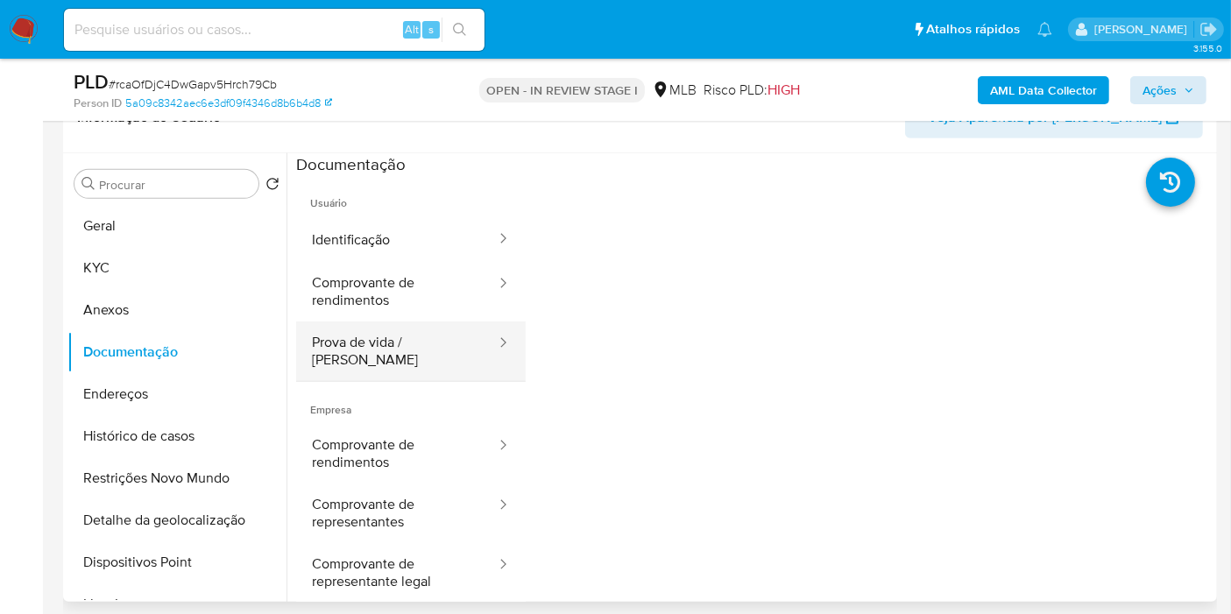
click at [399, 349] on button "Prova de vida / Selfie" at bounding box center [397, 352] width 202 height 60
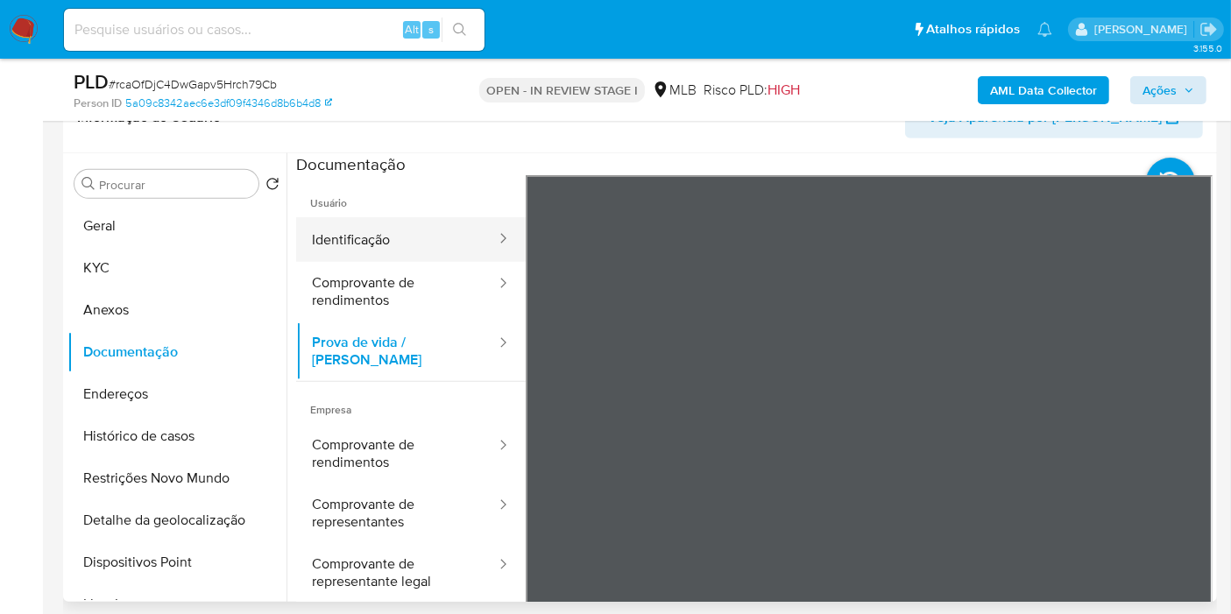
click at [385, 234] on button "Identificação" at bounding box center [397, 239] width 202 height 45
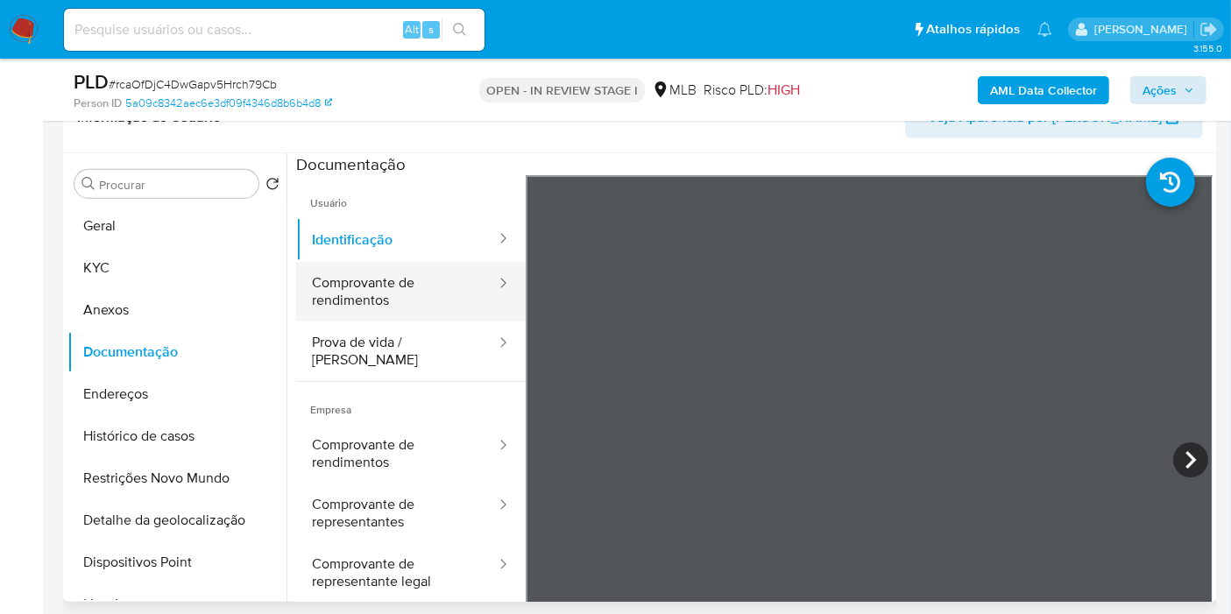
click at [428, 301] on button "Comprovante de rendimentos" at bounding box center [397, 292] width 202 height 60
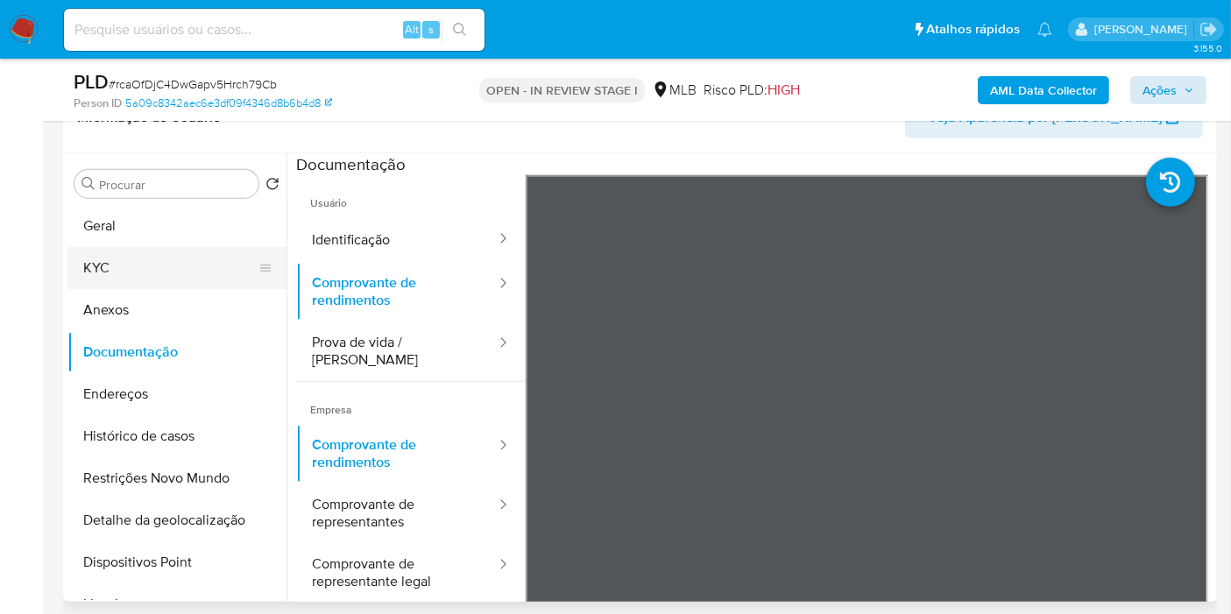
click at [118, 266] on button "KYC" at bounding box center [169, 268] width 205 height 42
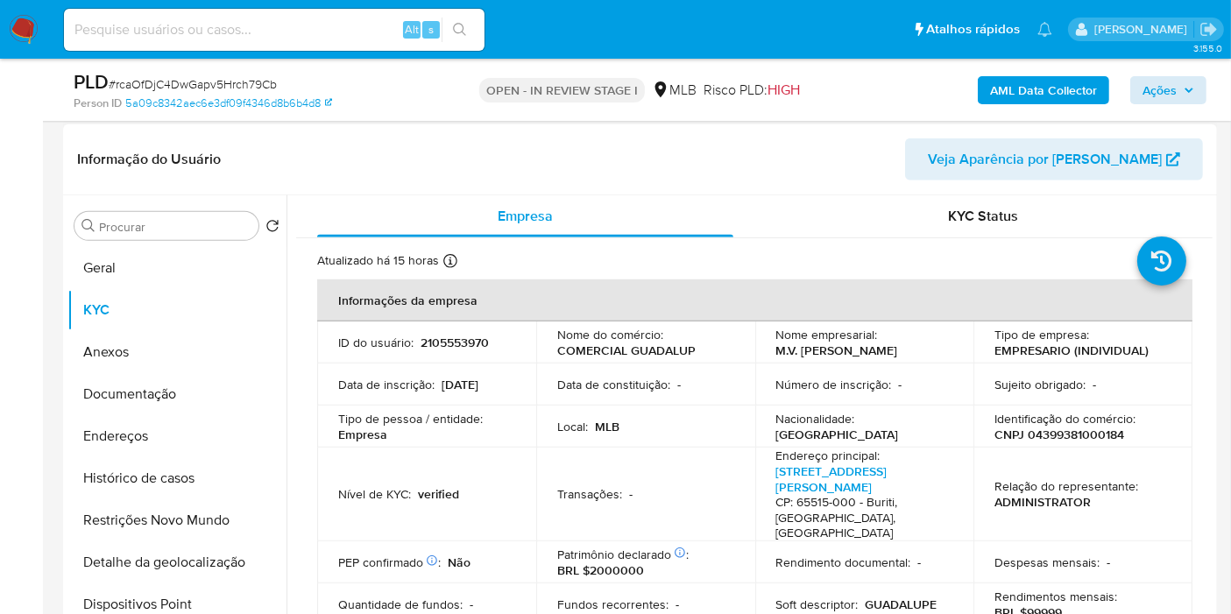
click at [451, 338] on p "2105553970" at bounding box center [455, 343] width 68 height 16
copy p "2105553970"
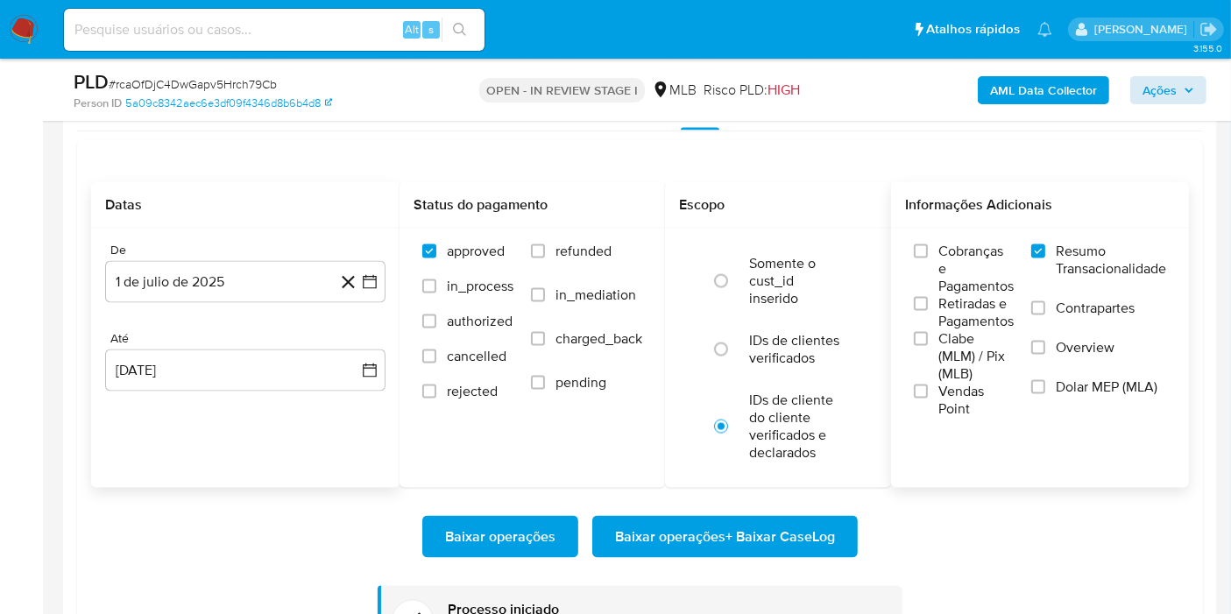
scroll to position [2643, 0]
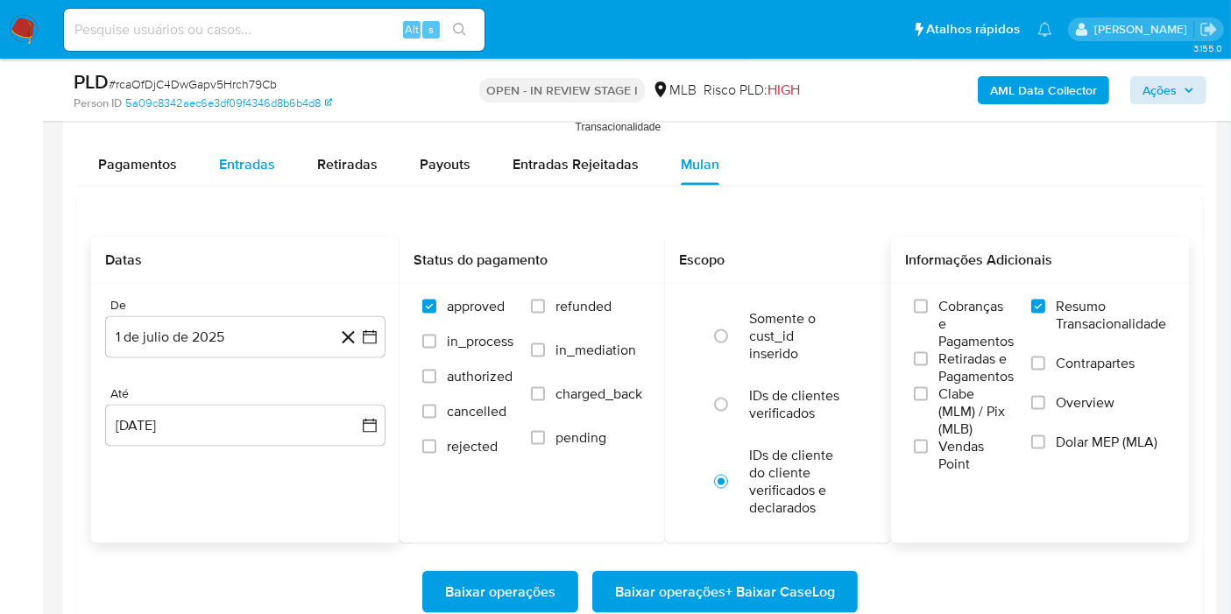
click at [263, 173] on div "Entradas" at bounding box center [247, 165] width 56 height 42
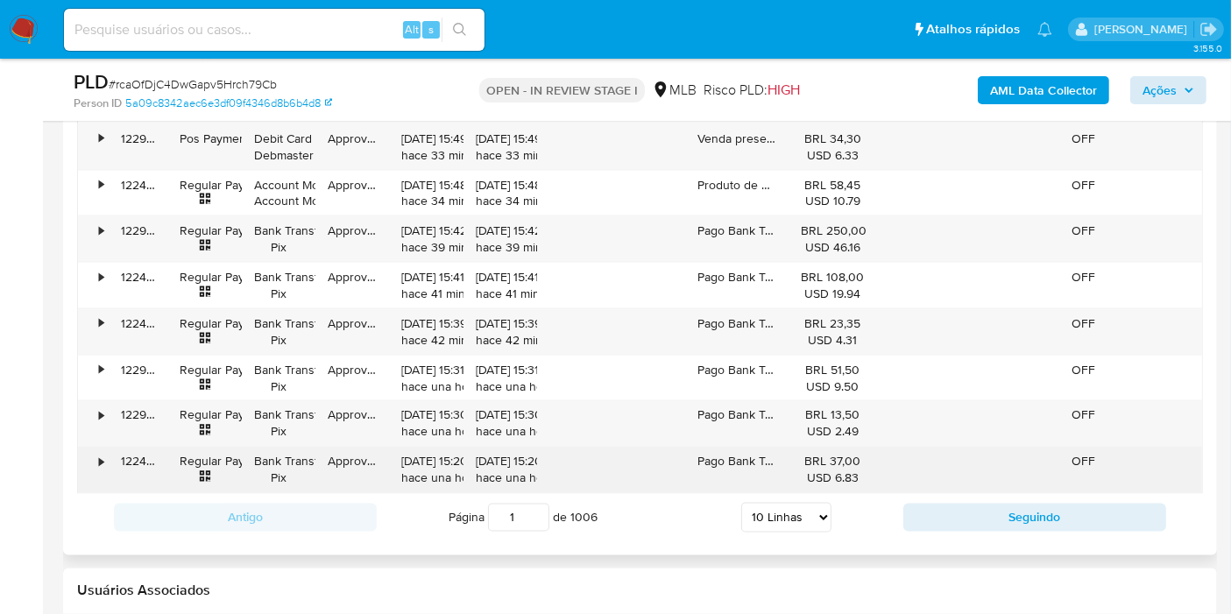
scroll to position [2927, 0]
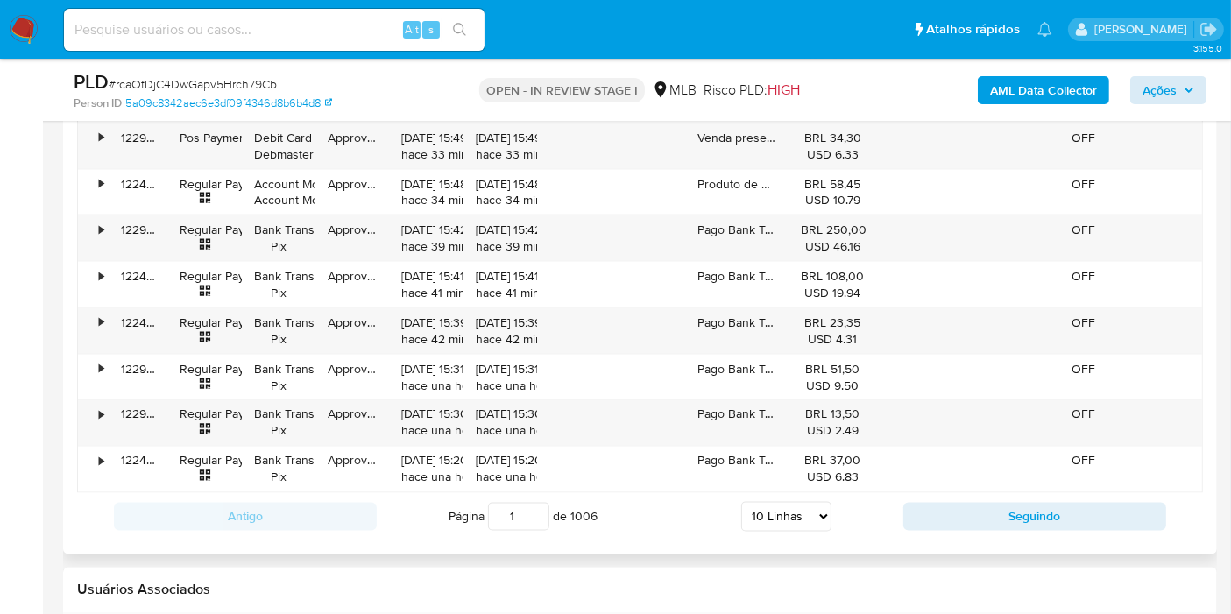
click at [784, 502] on select "5 Linhas 10 Linhas 20 Linhas 25 Linhas 50 Linhas 100 Linhas" at bounding box center [786, 517] width 90 height 30
select select "100"
click at [741, 502] on select "5 Linhas 10 Linhas 20 Linhas 25 Linhas 50 Linhas 100 Linhas" at bounding box center [786, 517] width 90 height 30
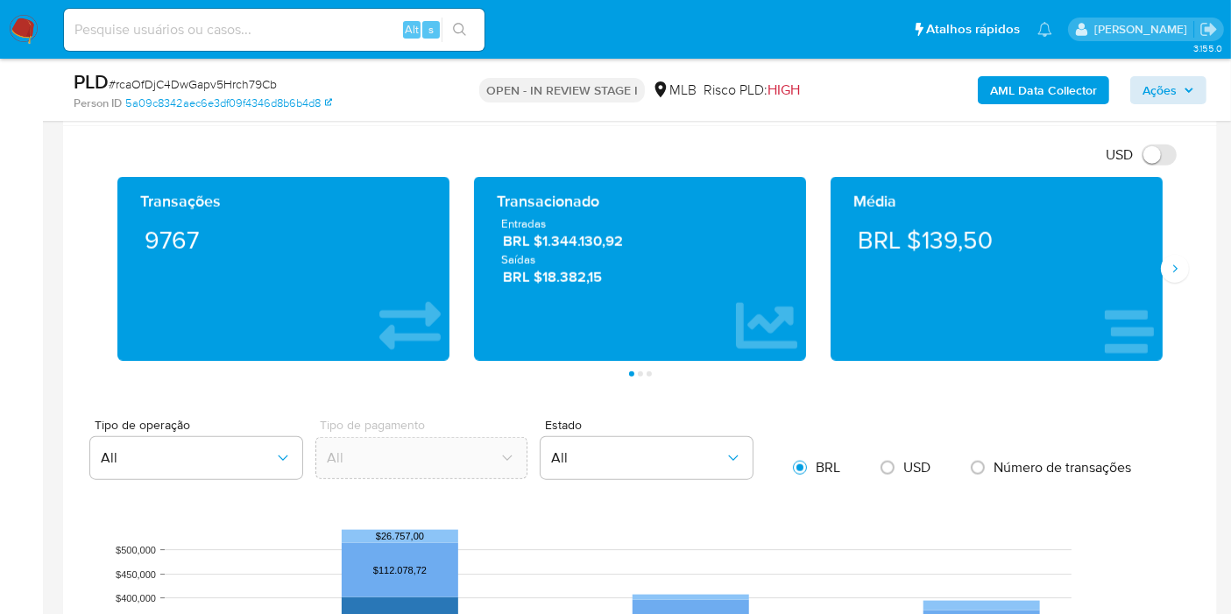
scroll to position [1949, 0]
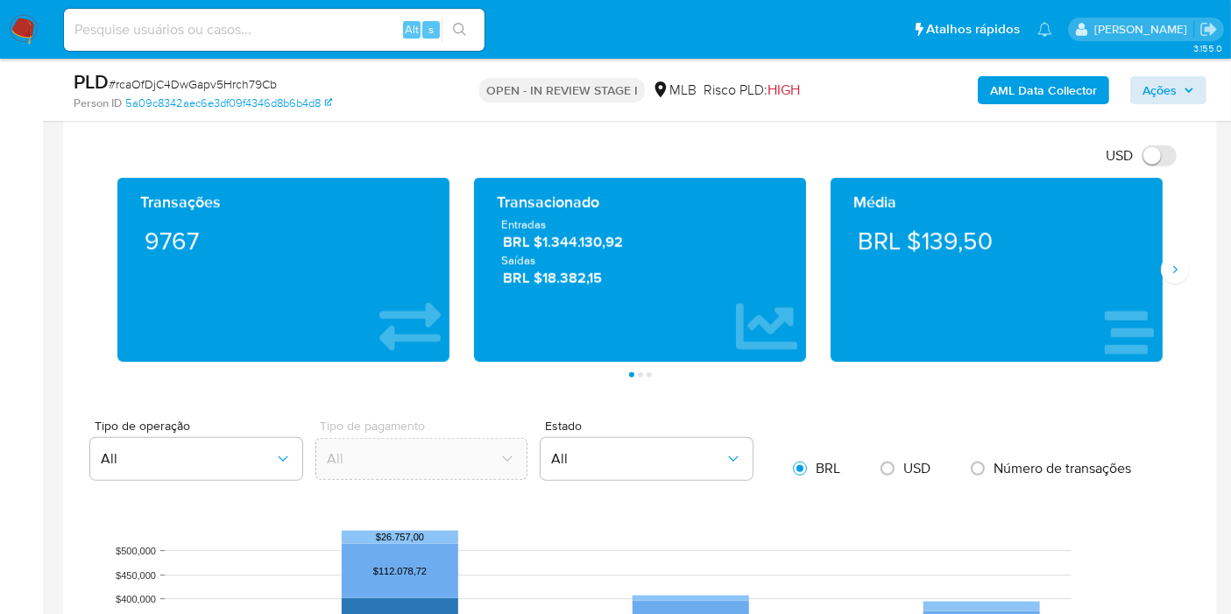
drag, startPoint x: 553, startPoint y: 246, endPoint x: 541, endPoint y: 247, distance: 11.4
click at [541, 247] on div "Entradas BRL $1.344.130,92 Saídas BRL $18.382,15" at bounding box center [640, 252] width 304 height 72
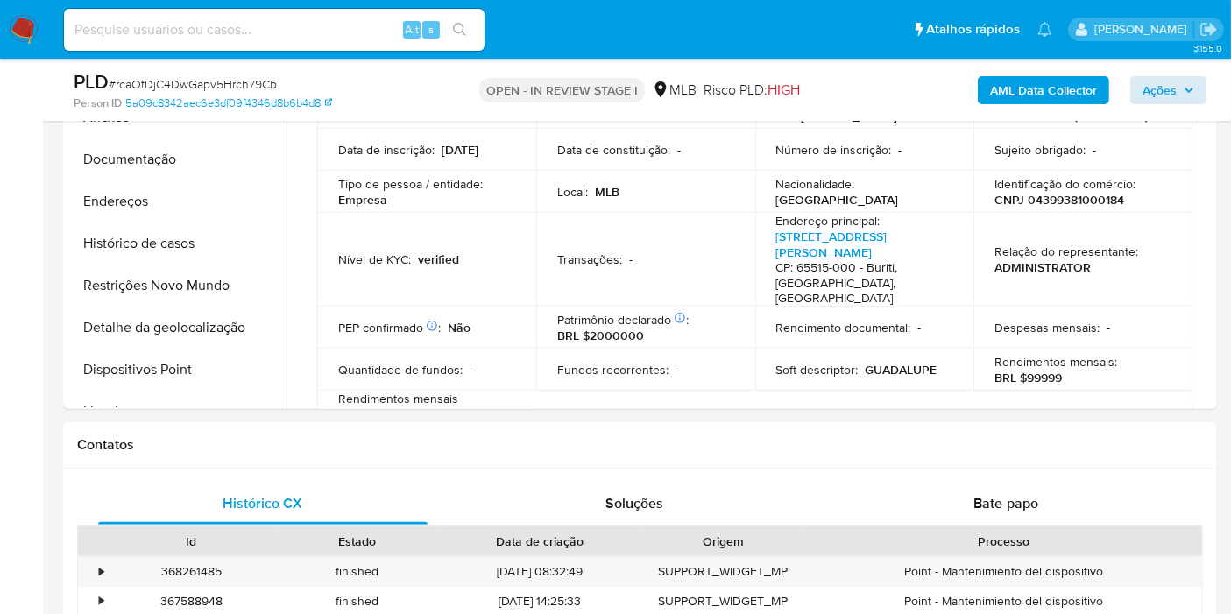
scroll to position [996, 0]
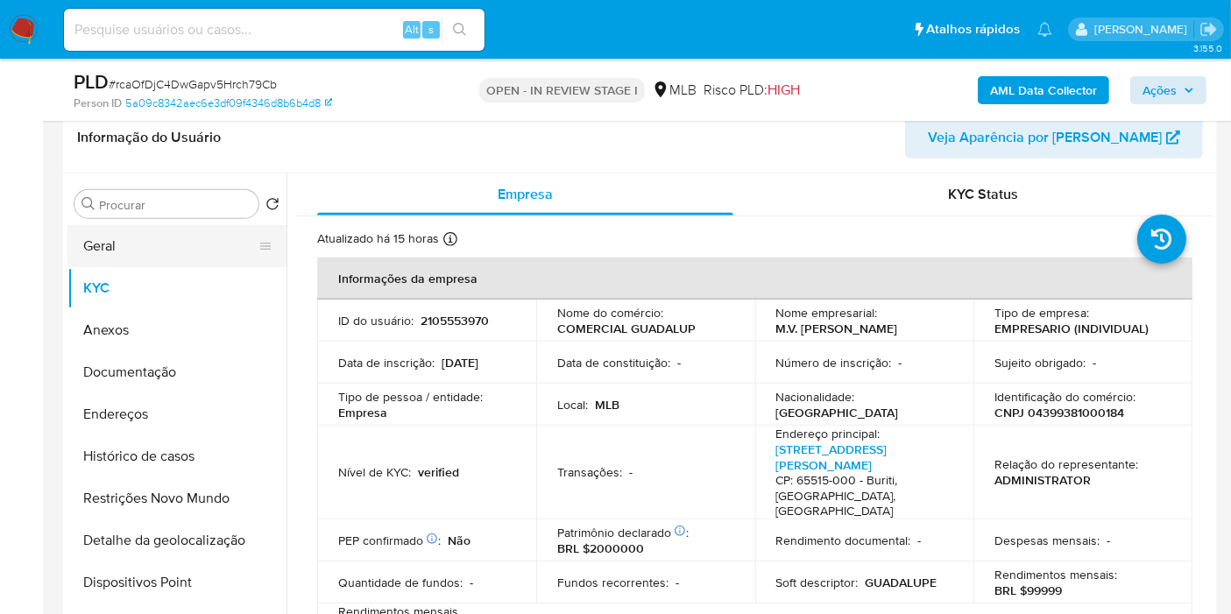
click at [152, 234] on button "Geral" at bounding box center [169, 246] width 205 height 42
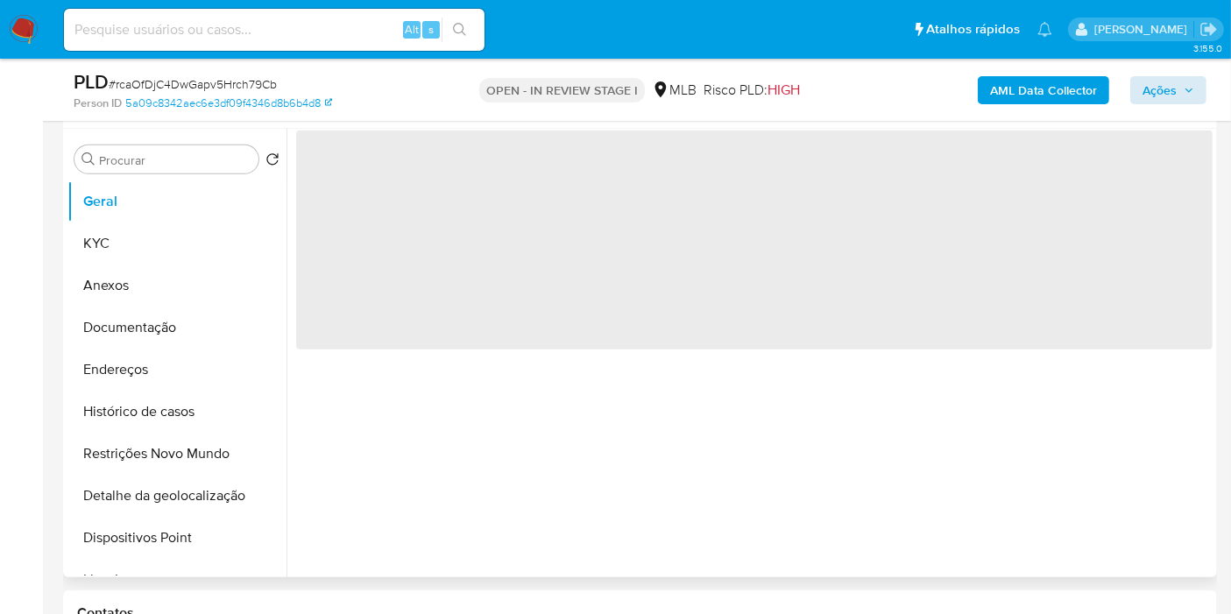
scroll to position [998, 0]
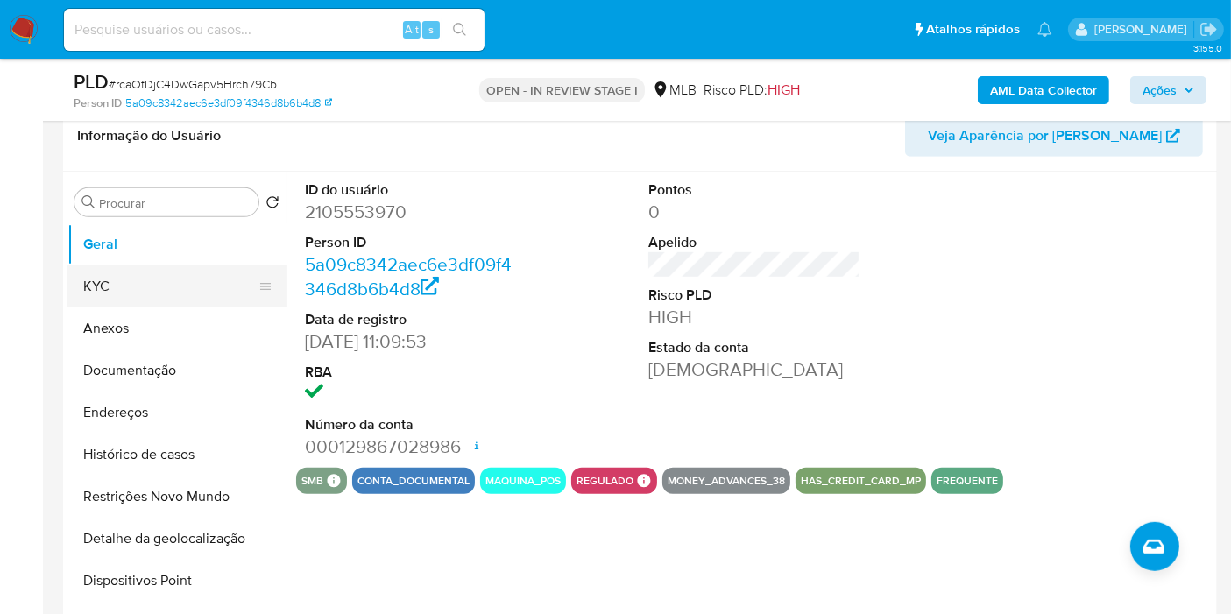
click at [159, 288] on button "KYC" at bounding box center [169, 286] width 205 height 42
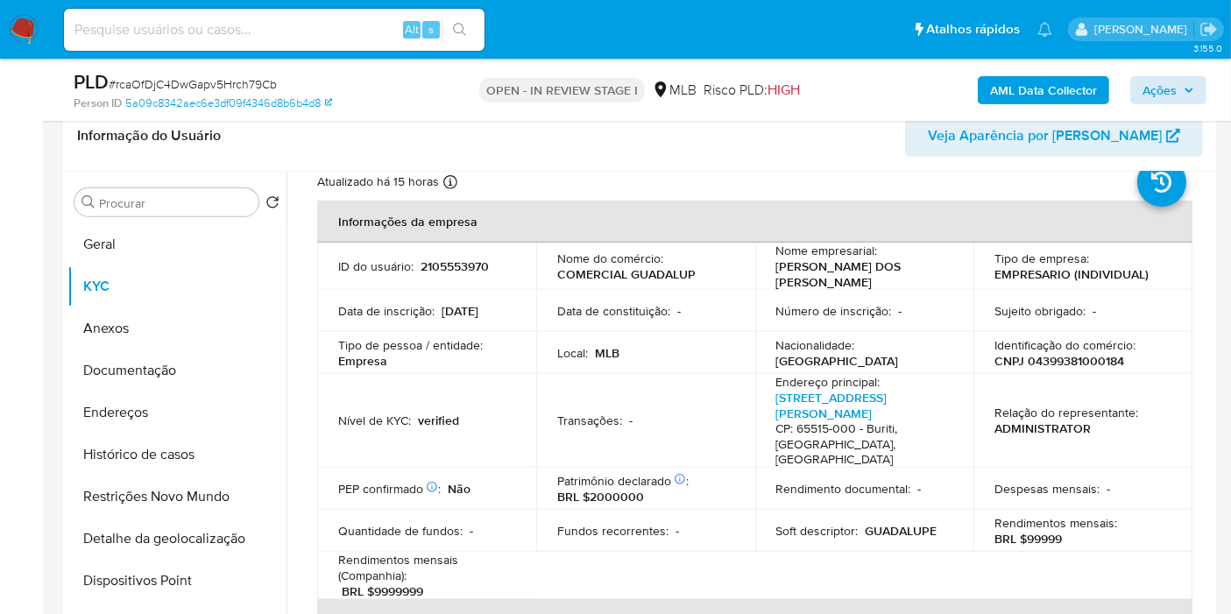
scroll to position [67, 0]
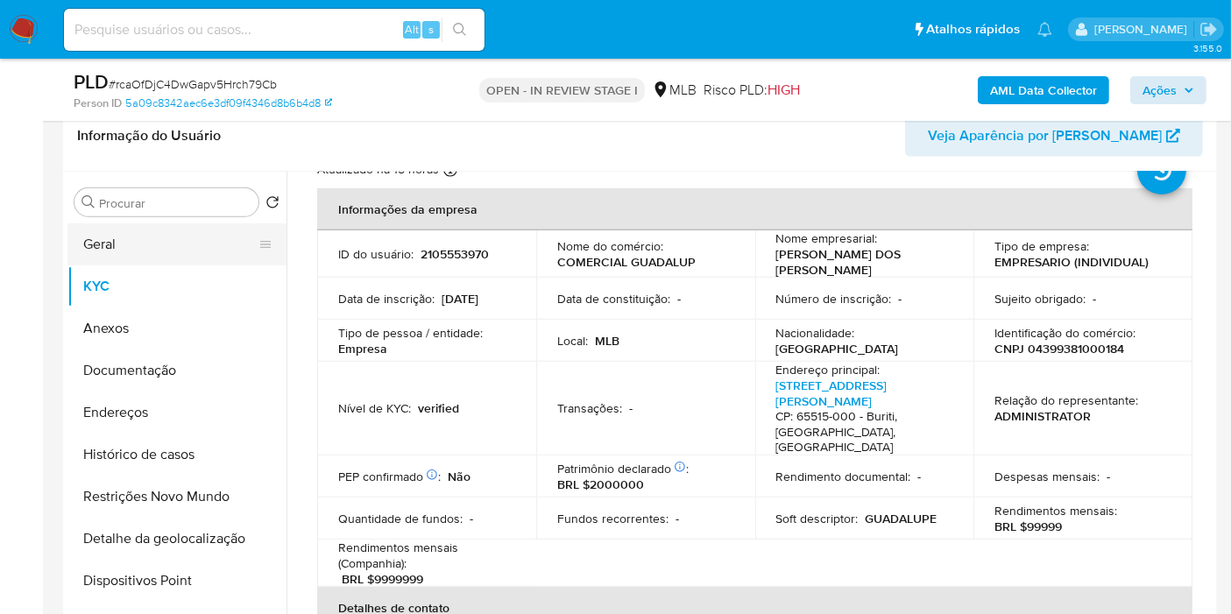
click at [181, 238] on button "Geral" at bounding box center [169, 244] width 205 height 42
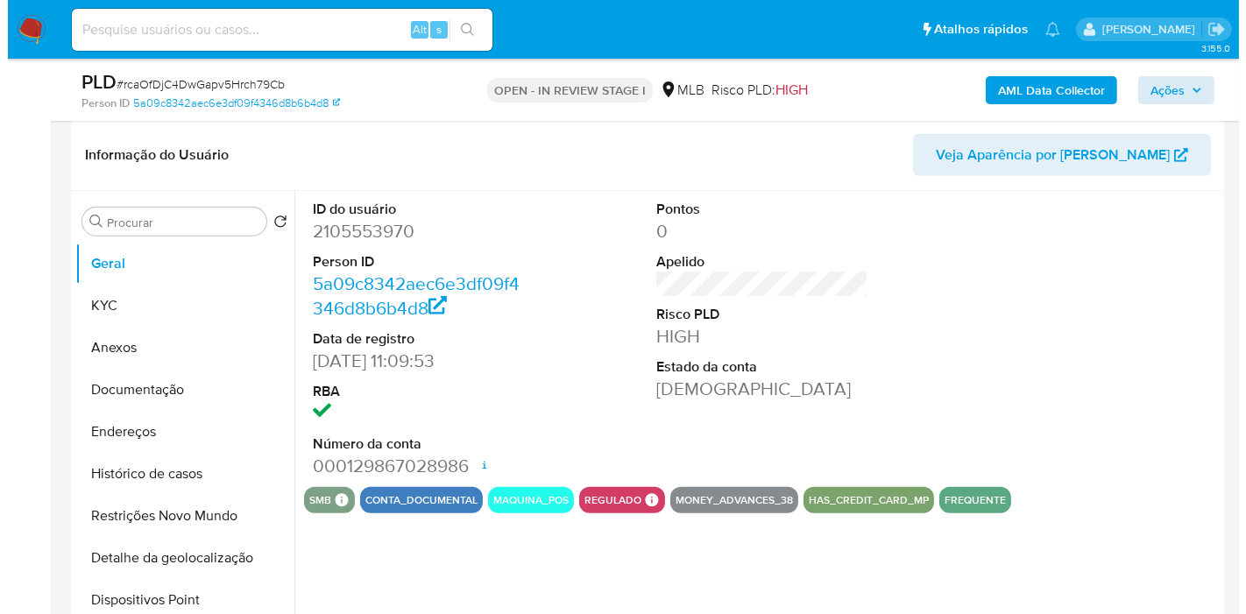
scroll to position [980, 0]
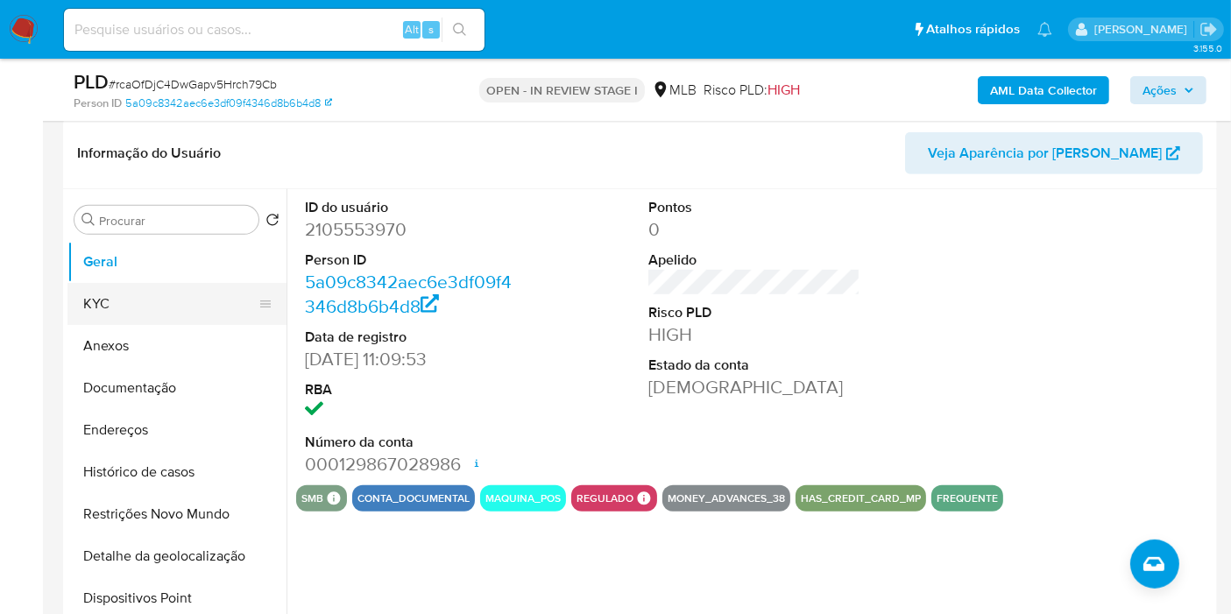
click at [144, 303] on button "KYC" at bounding box center [169, 304] width 205 height 42
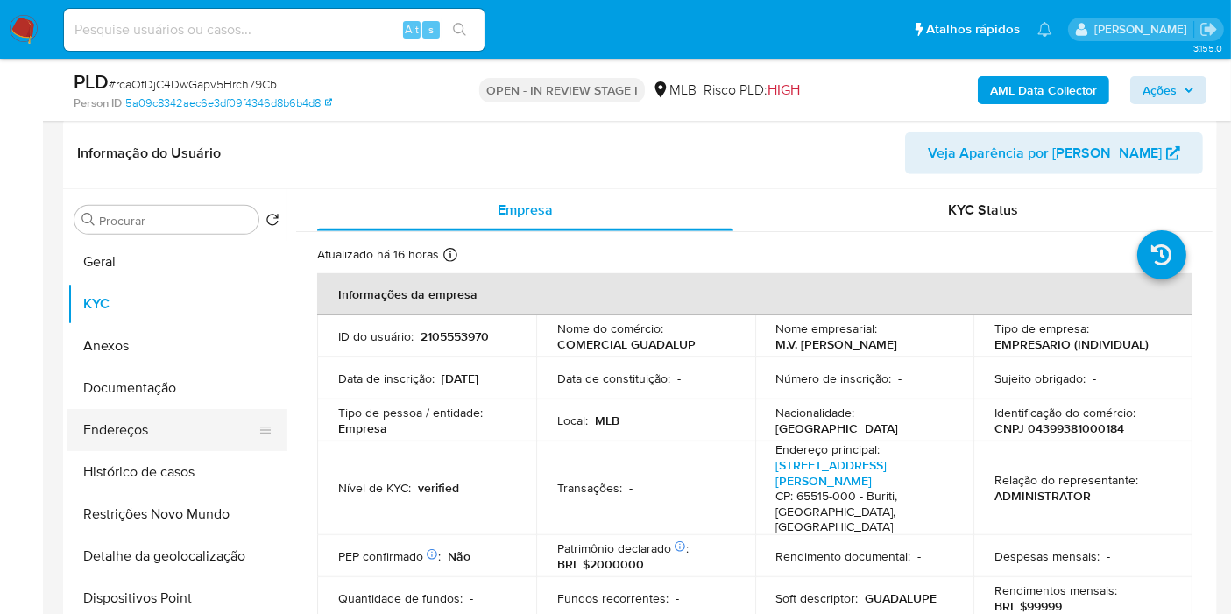
click at [115, 436] on button "Endereços" at bounding box center [169, 430] width 205 height 42
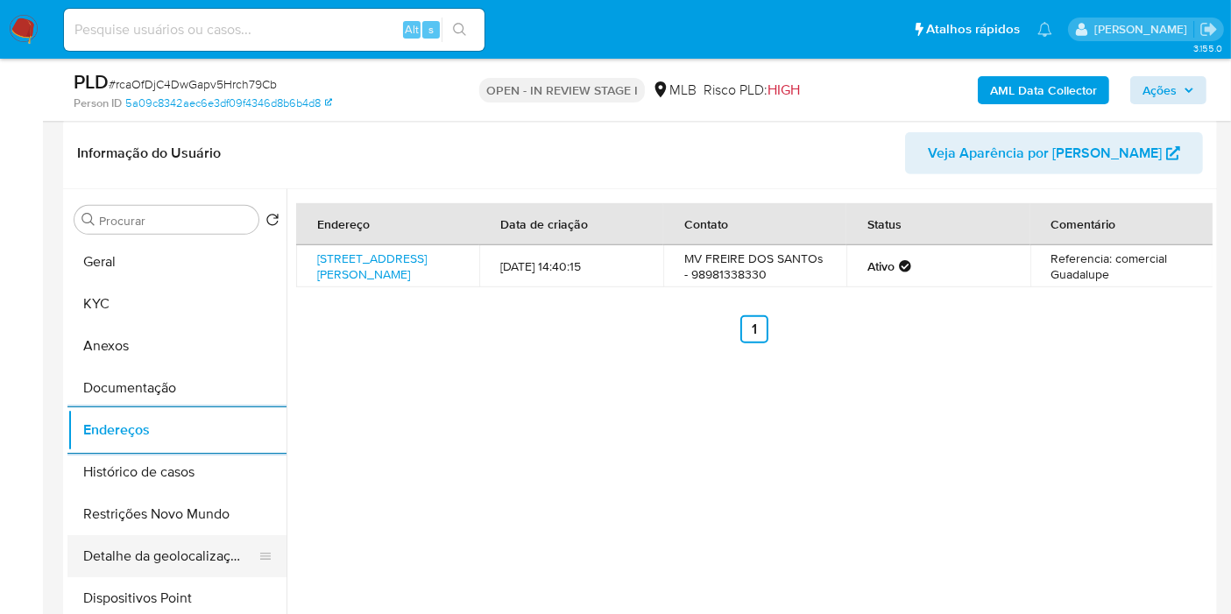
click at [175, 545] on button "Detalhe da geolocalização" at bounding box center [169, 556] width 205 height 42
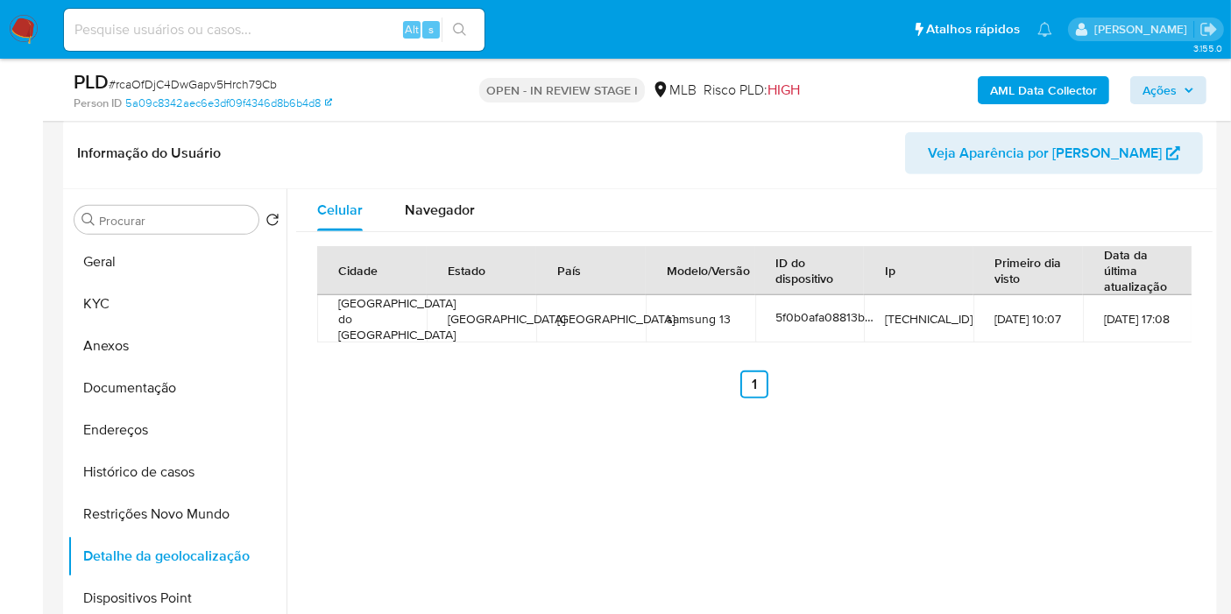
click at [158, 510] on button "Restrições Novo Mundo" at bounding box center [176, 514] width 219 height 42
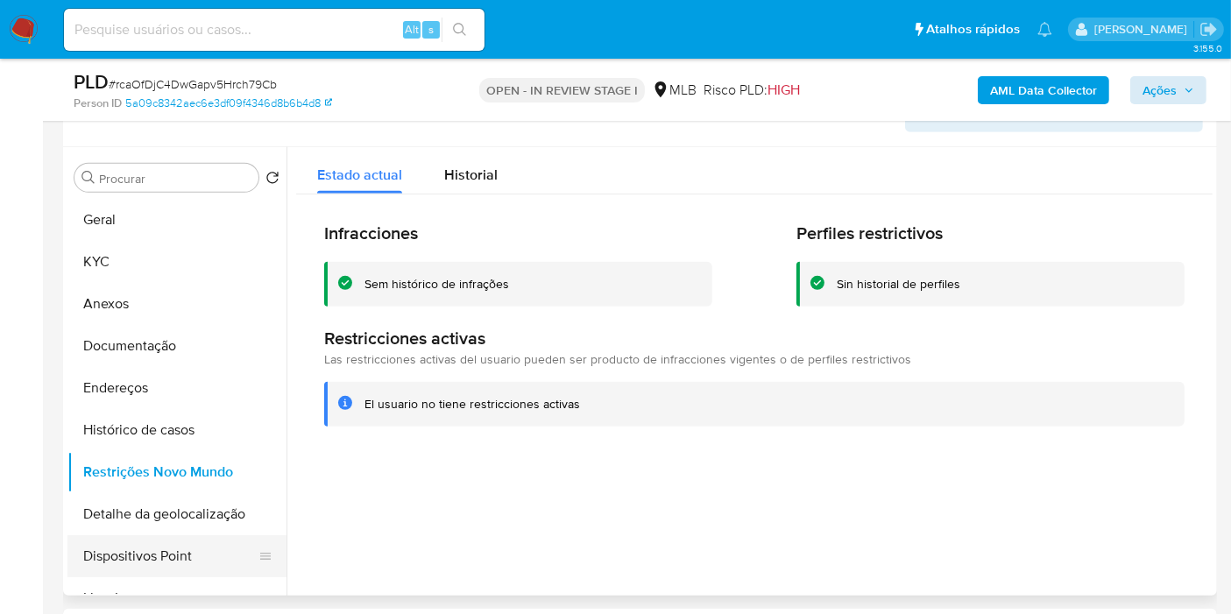
click at [212, 543] on button "Dispositivos Point" at bounding box center [169, 556] width 205 height 42
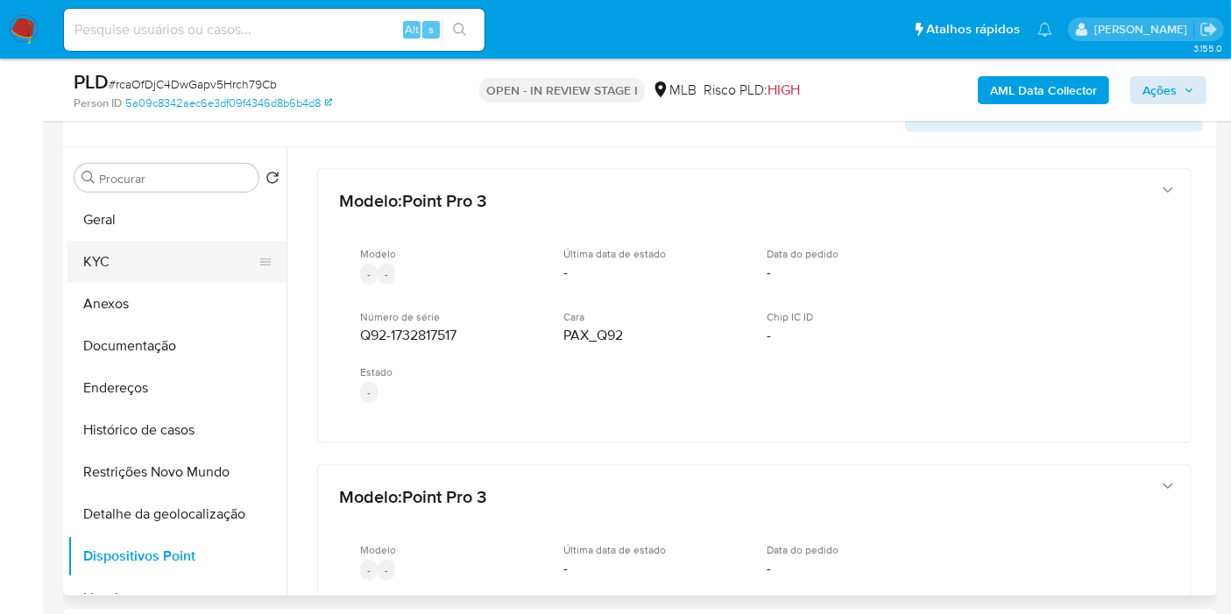
click at [143, 277] on button "KYC" at bounding box center [169, 262] width 205 height 42
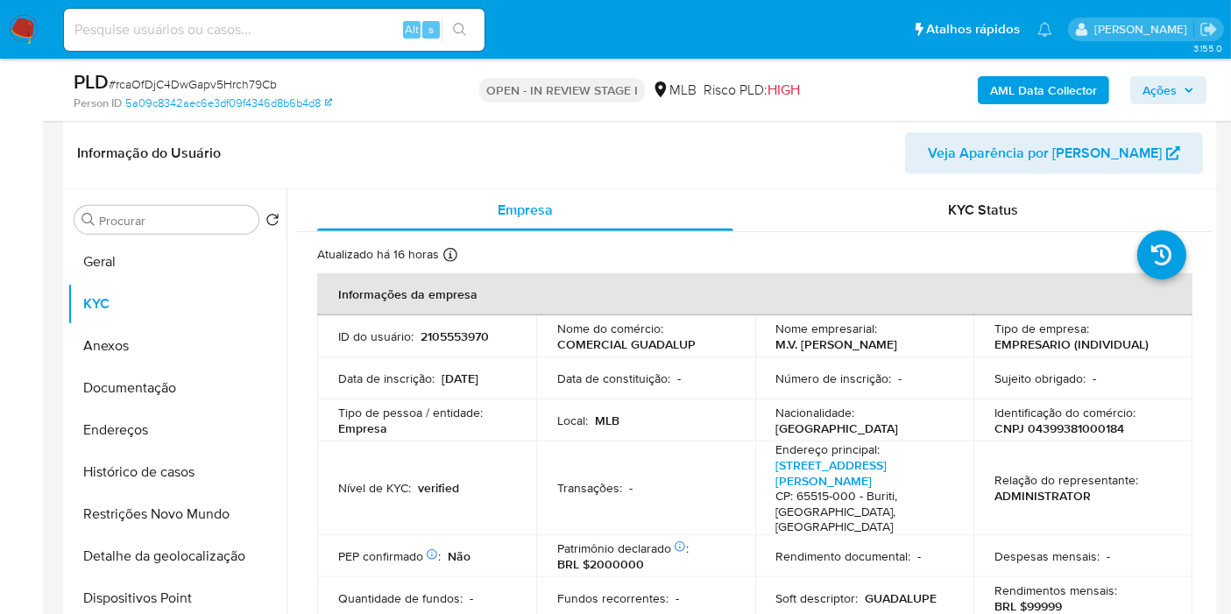
click at [1180, 81] on span "Ações" at bounding box center [1168, 90] width 52 height 25
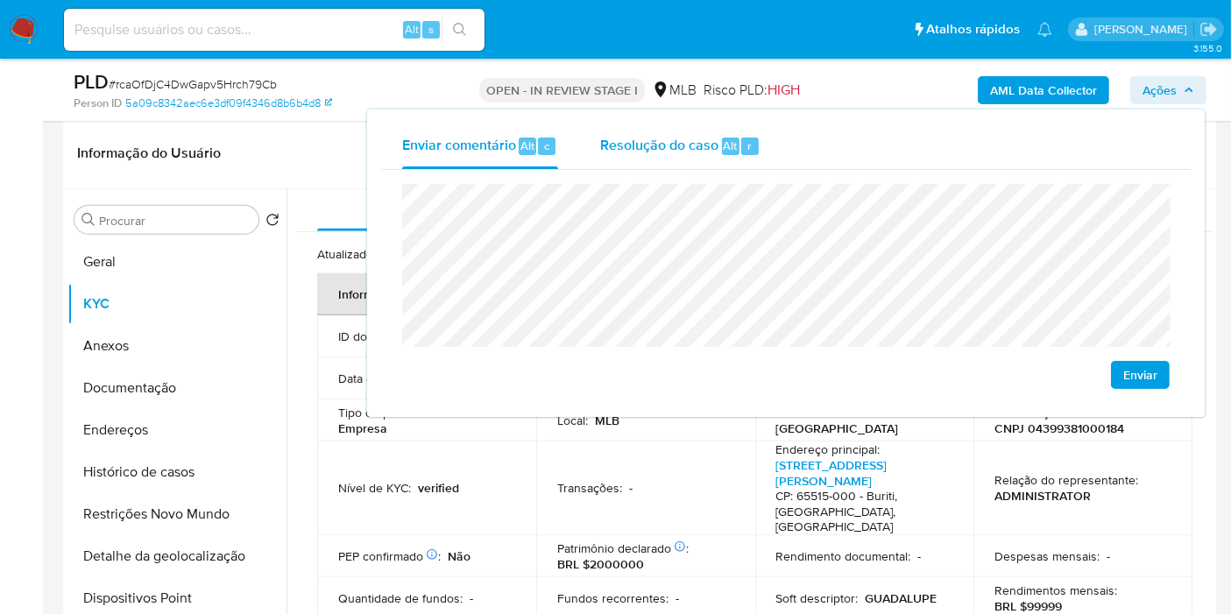
click at [601, 161] on div "Resolução do caso Alt r" at bounding box center [680, 147] width 160 height 46
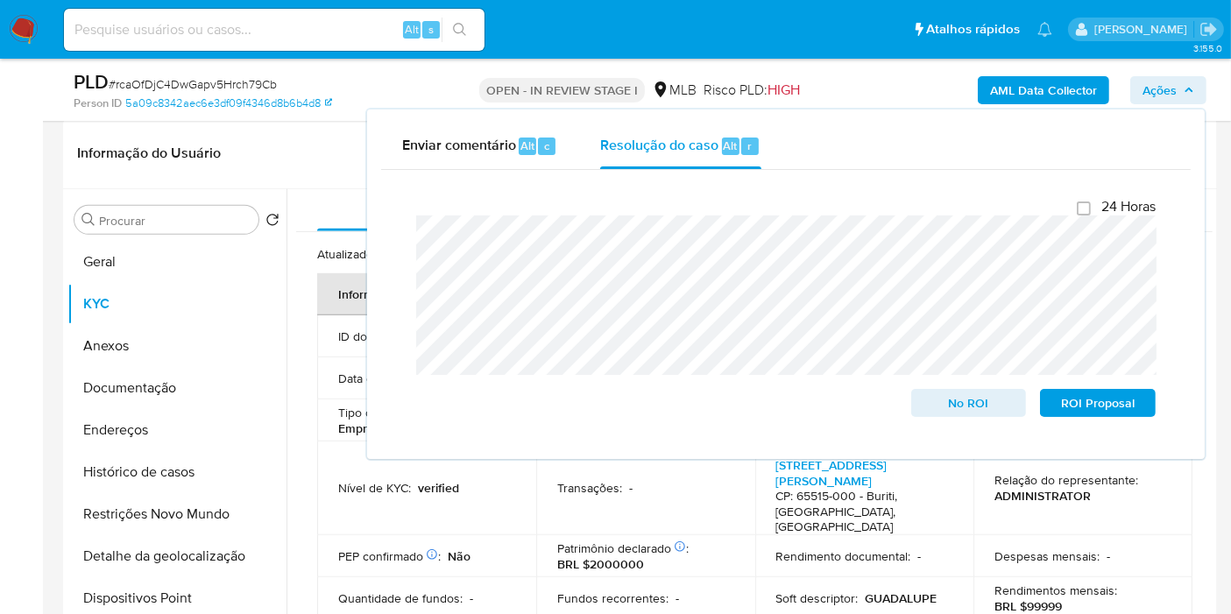
click at [1032, 94] on b "AML Data Collector" at bounding box center [1043, 90] width 107 height 28
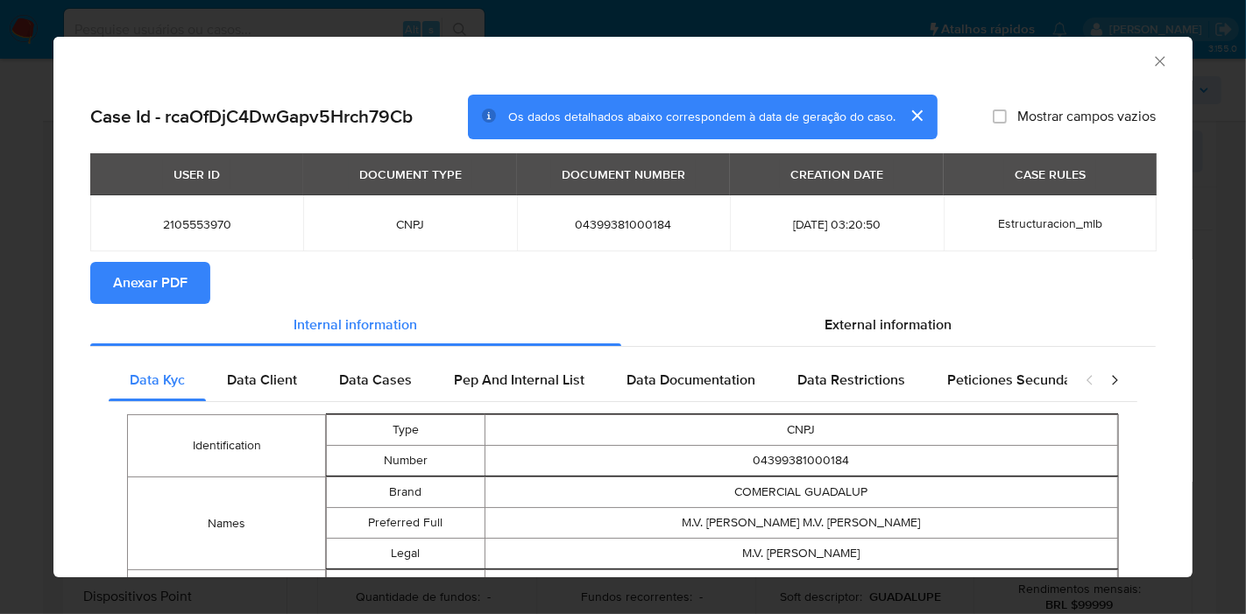
click at [140, 279] on span "Anexar PDF" at bounding box center [150, 283] width 74 height 39
click at [1155, 56] on icon "Fechar a janela" at bounding box center [1160, 61] width 10 height 10
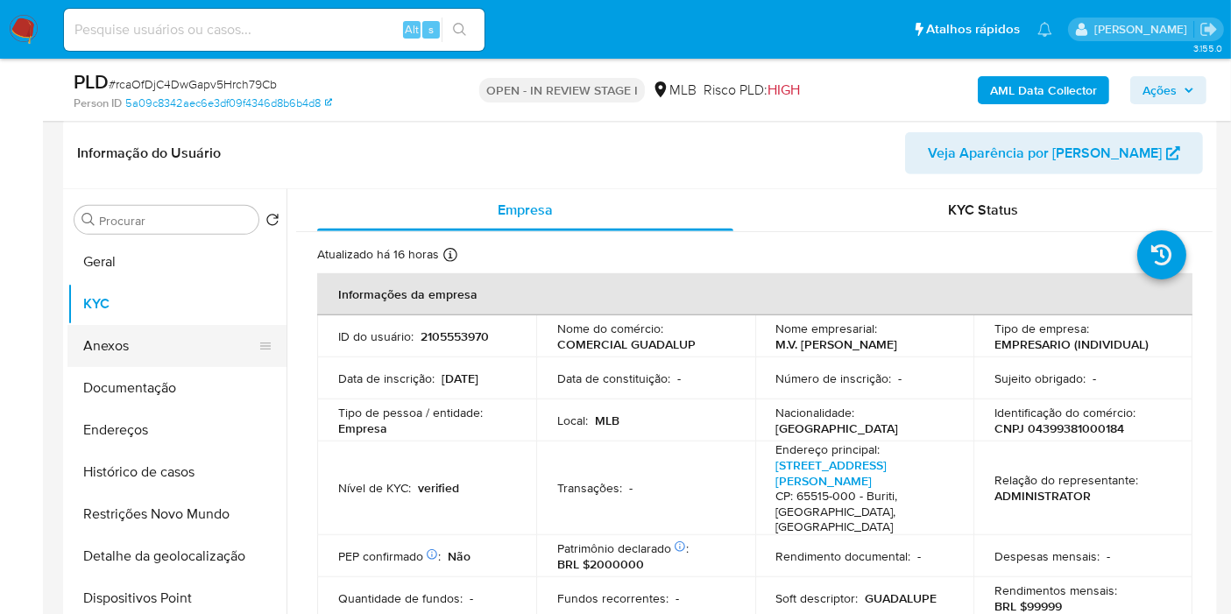
click at [154, 352] on button "Anexos" at bounding box center [169, 346] width 205 height 42
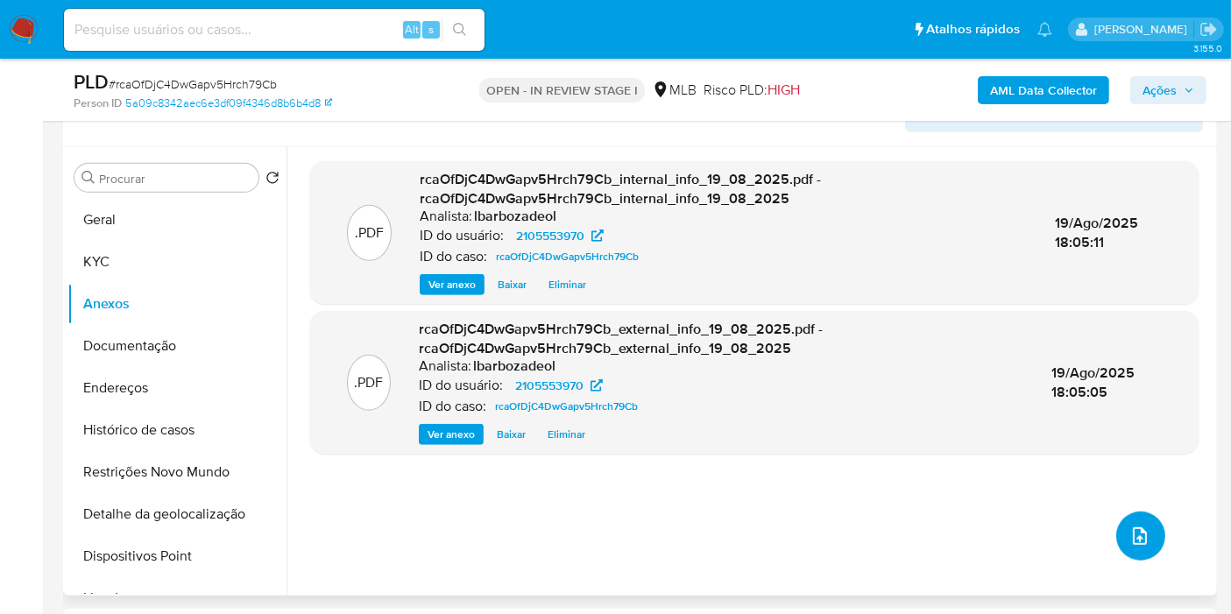
click at [1129, 536] on icon "upload-file" at bounding box center [1139, 536] width 21 height 21
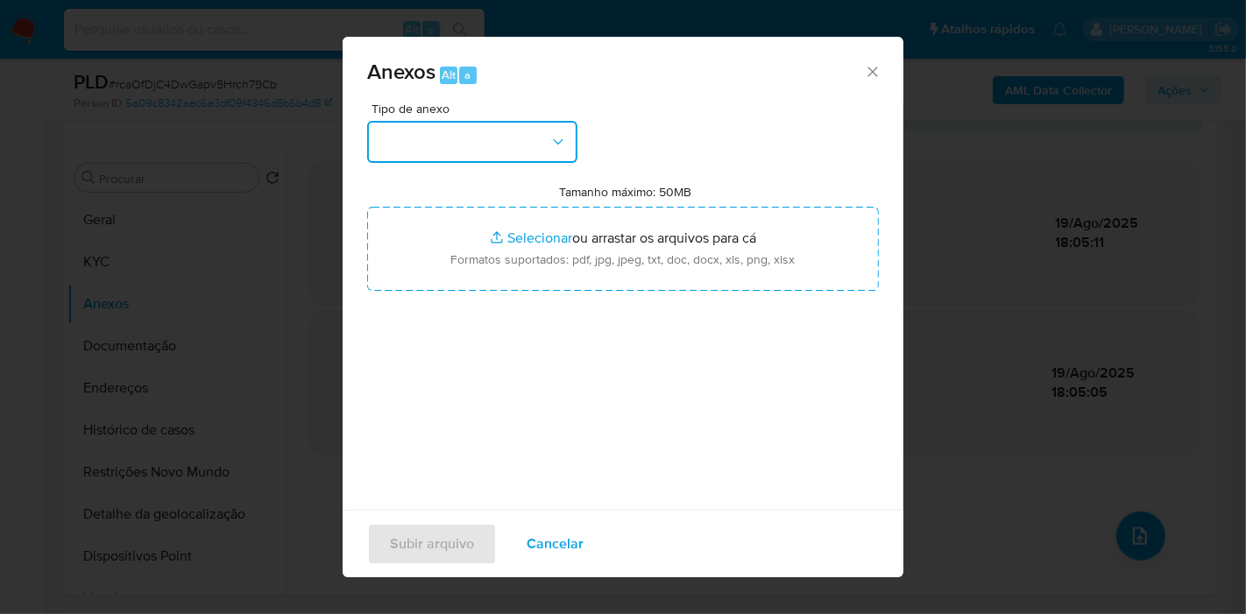
click at [462, 132] on button "button" at bounding box center [472, 142] width 210 height 42
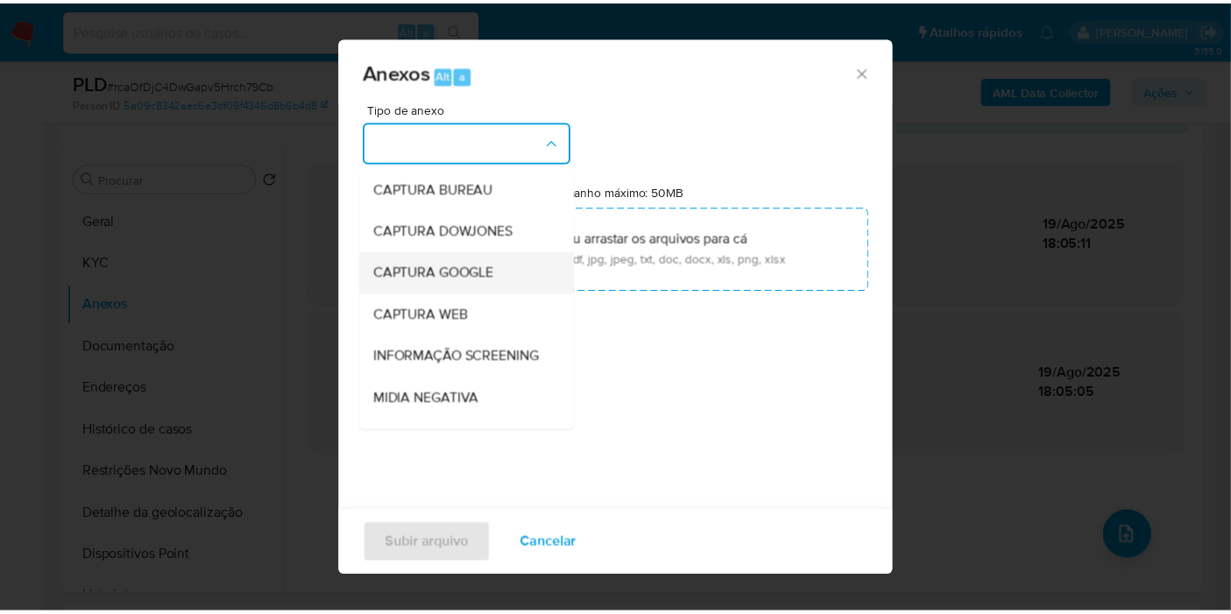
scroll to position [269, 0]
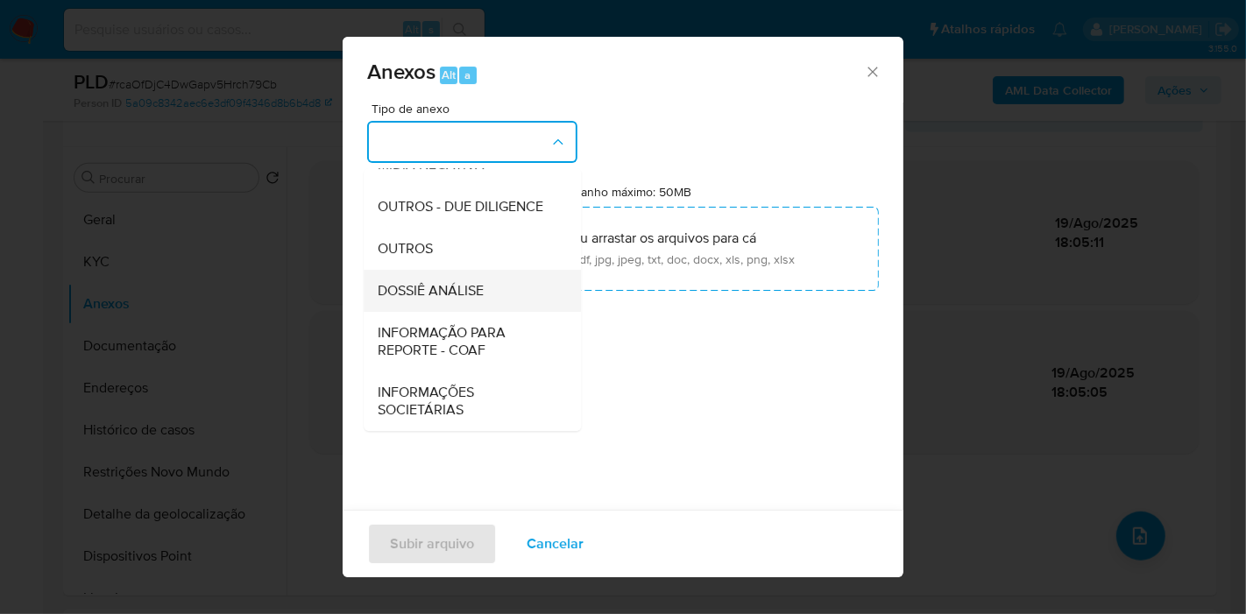
click at [508, 285] on div "DOSSIÊ ANÁLISE" at bounding box center [467, 291] width 179 height 42
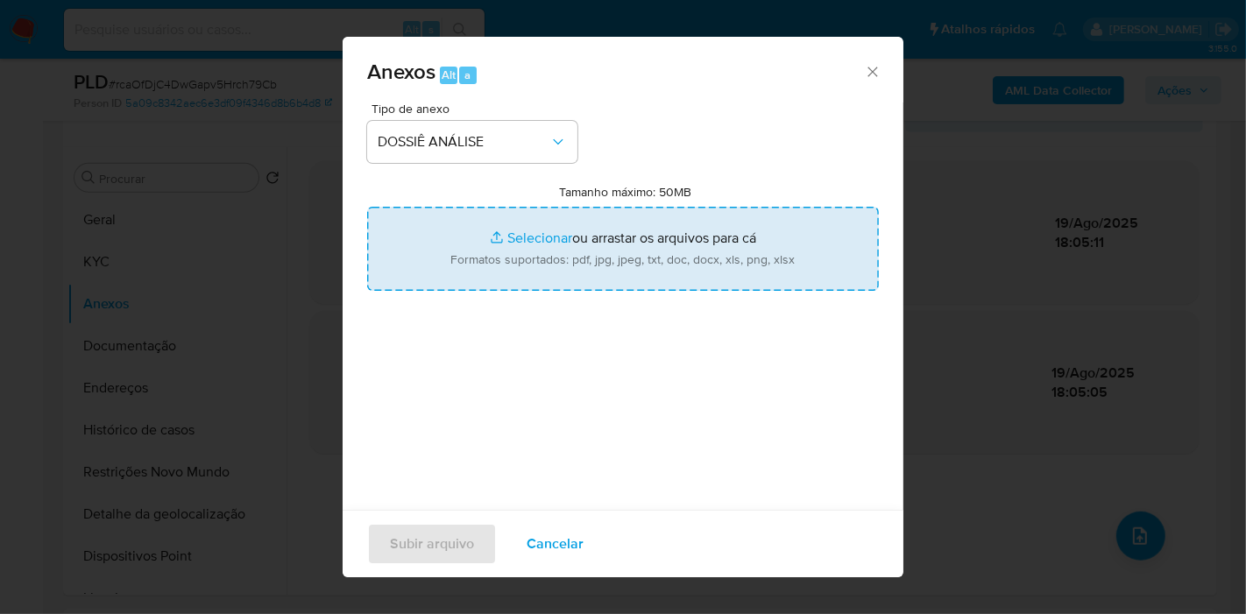
click at [512, 270] on input "Tamanho máximo: 50MB Selecionar arquivos" at bounding box center [623, 249] width 512 height 84
type input "C:\fakepath\SAR - XXXX_XX - CNPJ 04399381000184 - M.V. FREIRE DOS SANTOS (1).pdf"
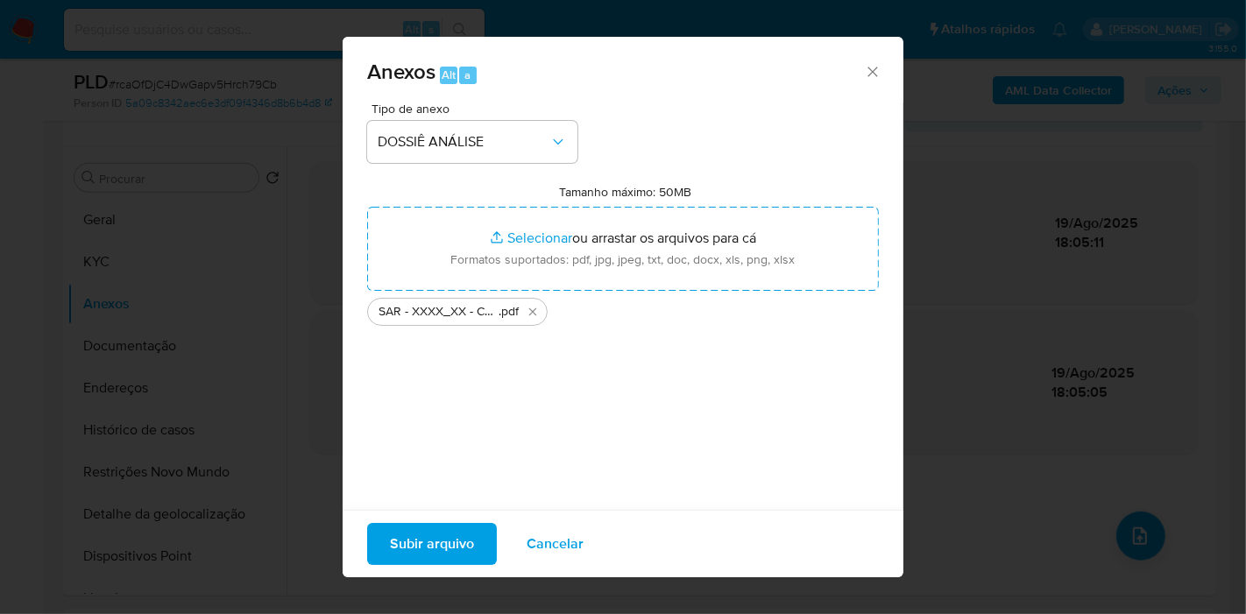
click at [415, 549] on span "Subir arquivo" at bounding box center [432, 544] width 84 height 39
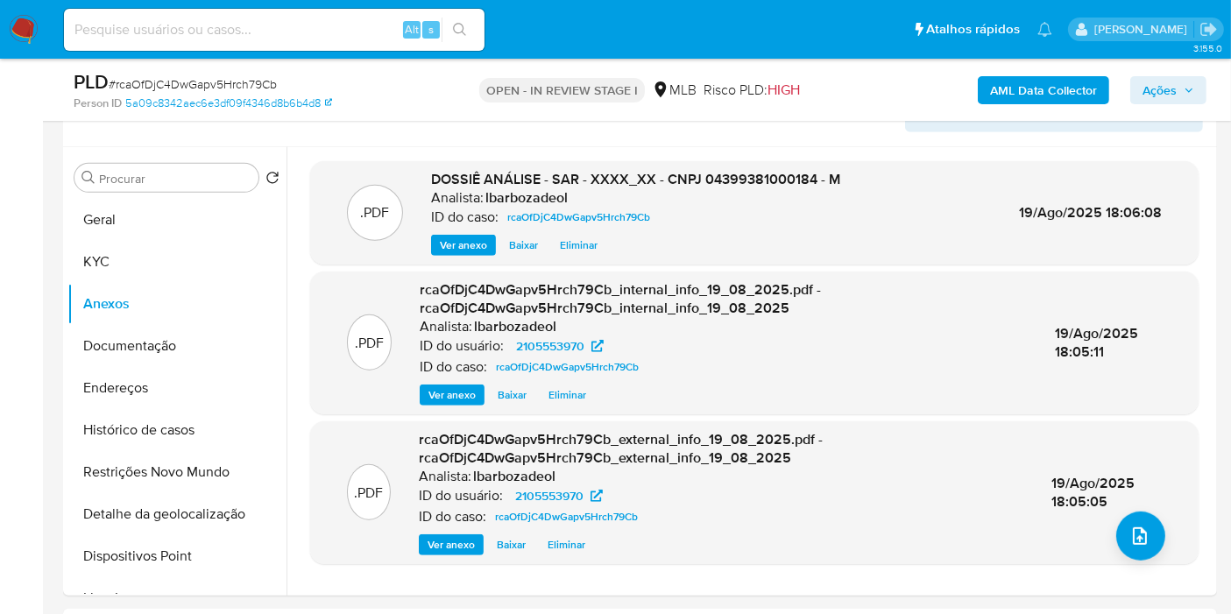
click at [1176, 91] on span "Ações" at bounding box center [1159, 90] width 34 height 28
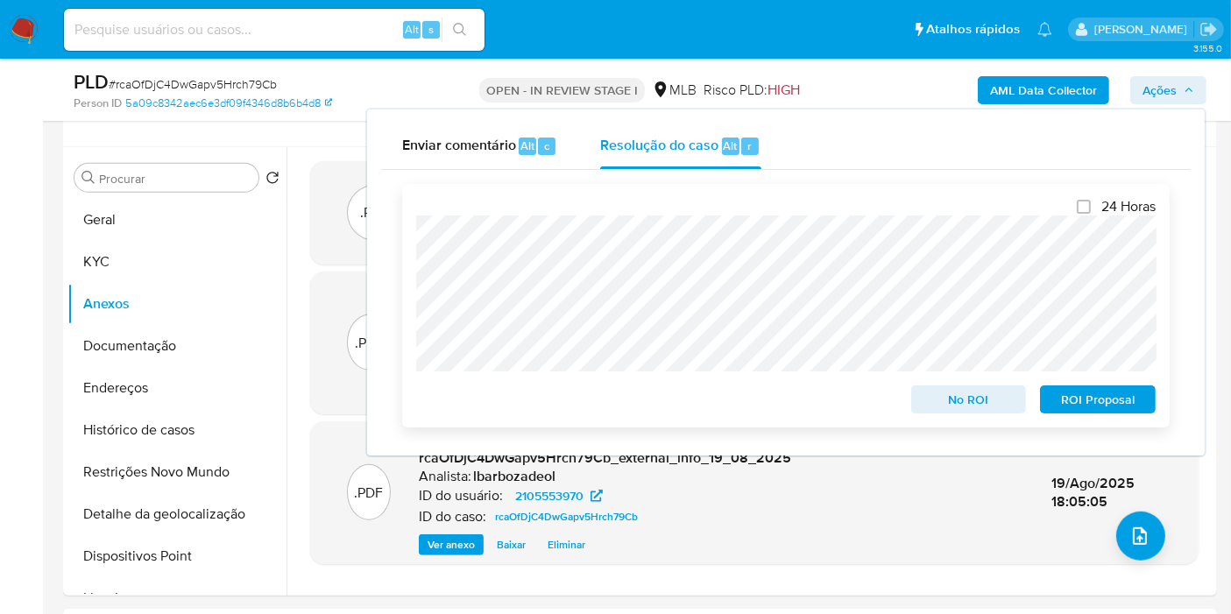
click at [1112, 394] on span "ROI Proposal" at bounding box center [1097, 399] width 91 height 25
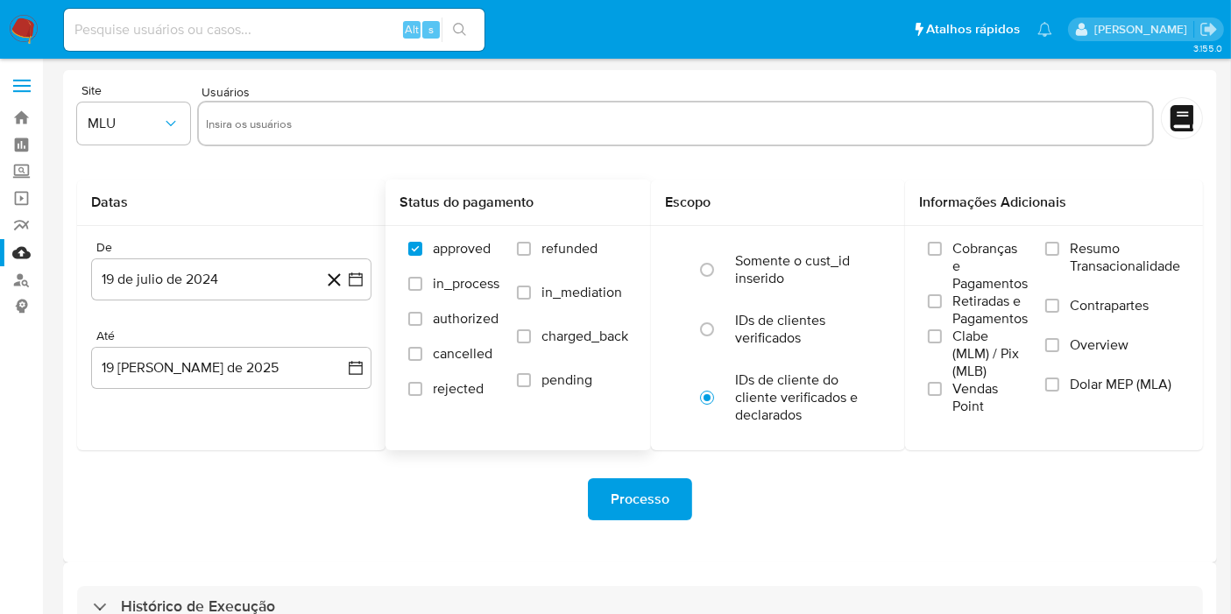
scroll to position [47, 0]
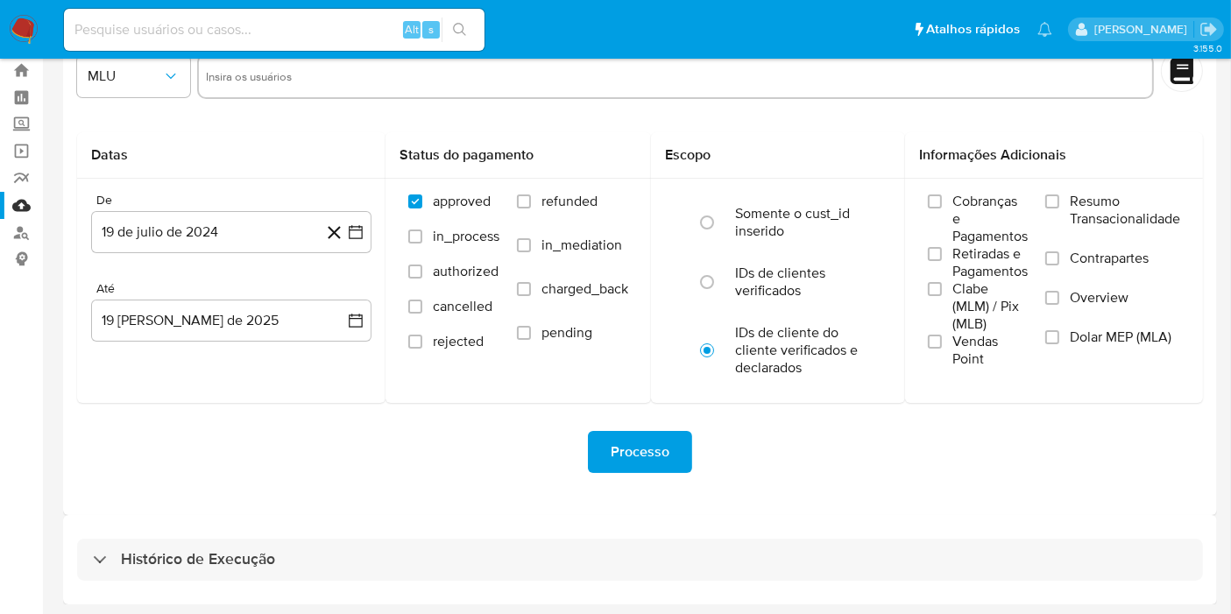
click at [457, 582] on div "Histórico de Execução" at bounding box center [640, 559] width 1154 height 89
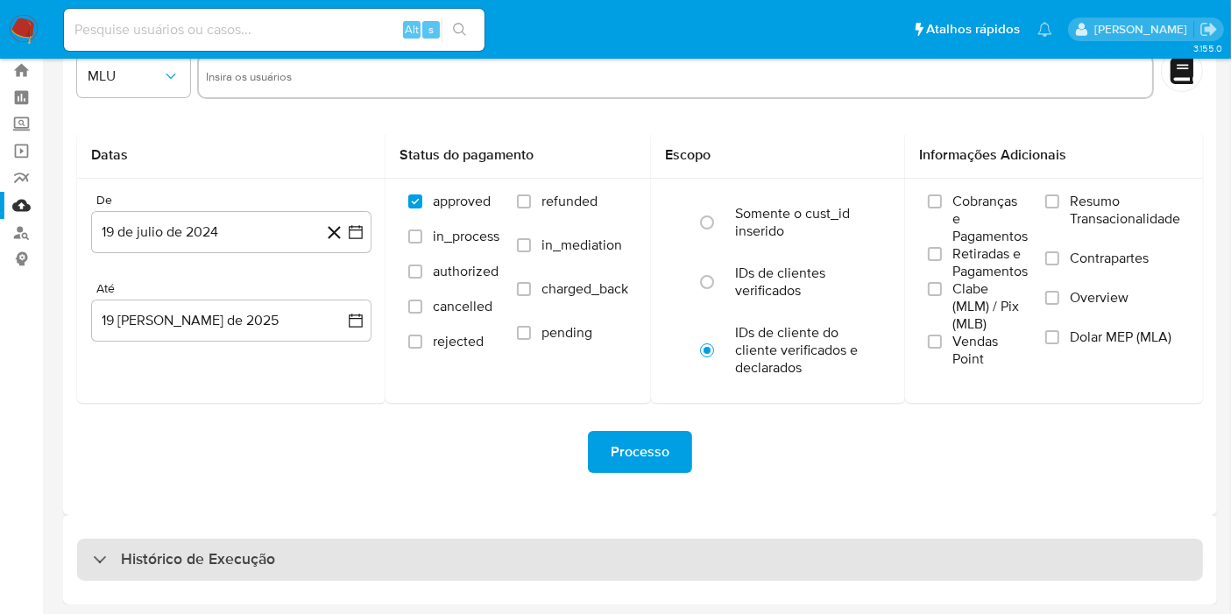
click at [462, 567] on div "Histórico de Execução" at bounding box center [640, 560] width 1126 height 42
select select "10"
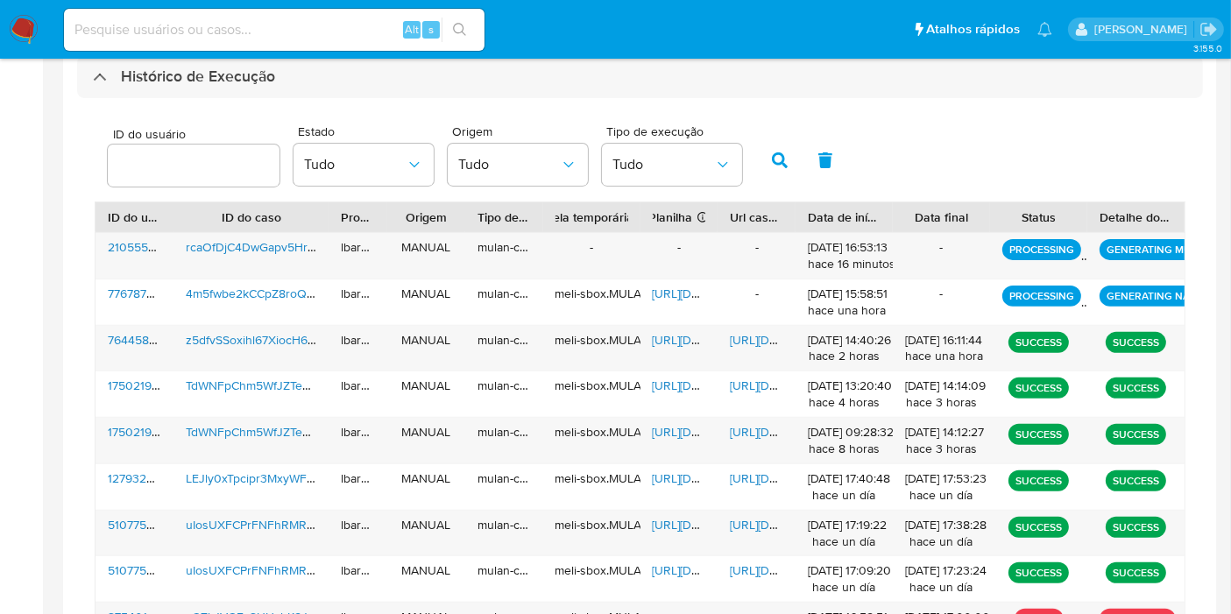
scroll to position [534, 0]
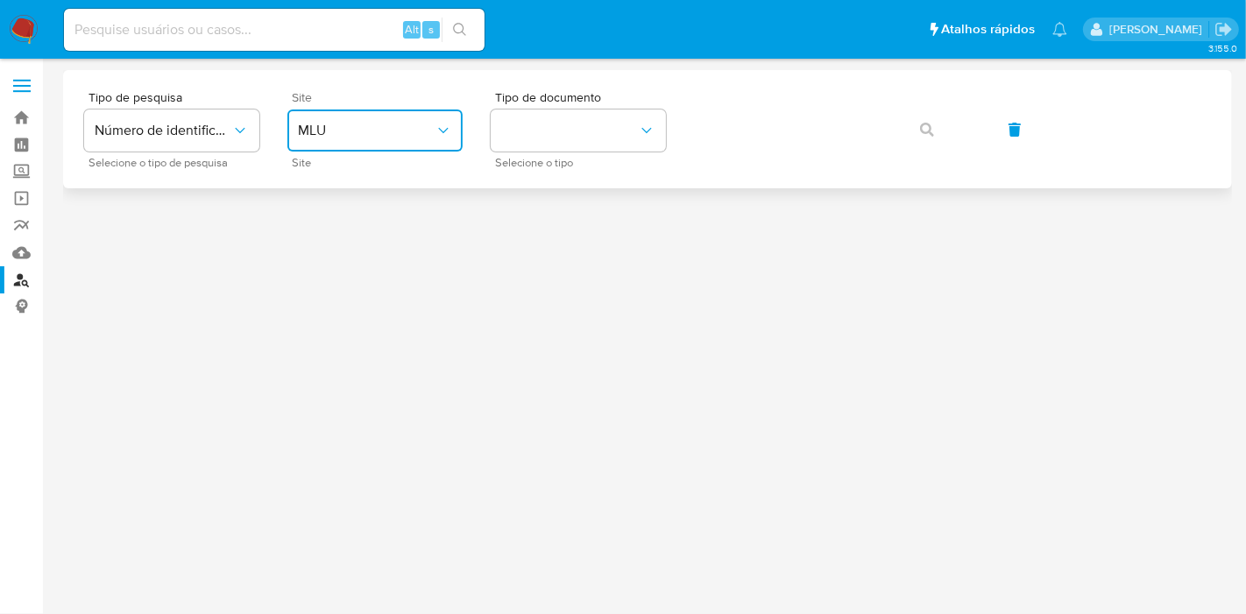
click at [363, 129] on span "MLU" at bounding box center [366, 131] width 137 height 18
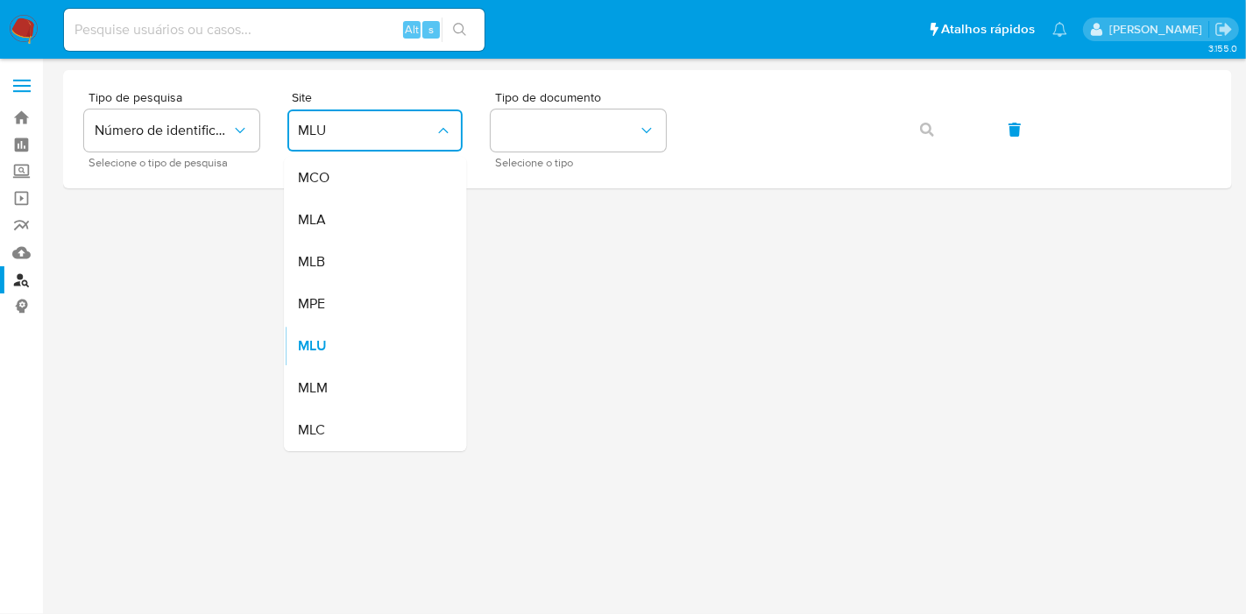
click at [364, 258] on div "MLB" at bounding box center [370, 262] width 144 height 42
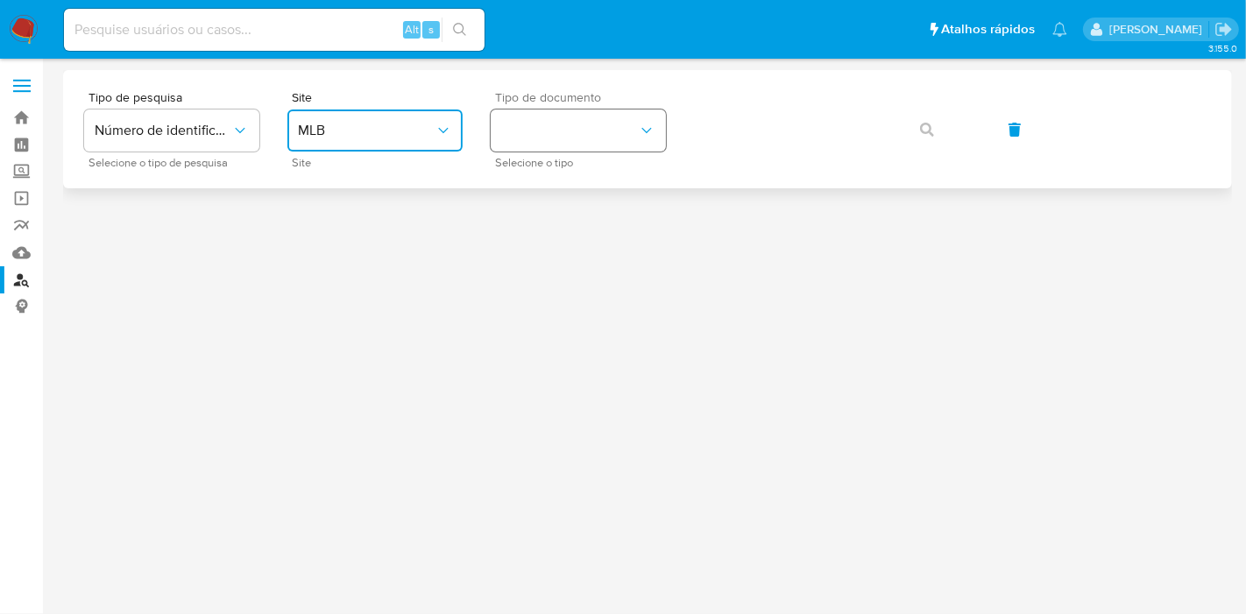
click at [624, 121] on button "identificationType" at bounding box center [578, 131] width 175 height 42
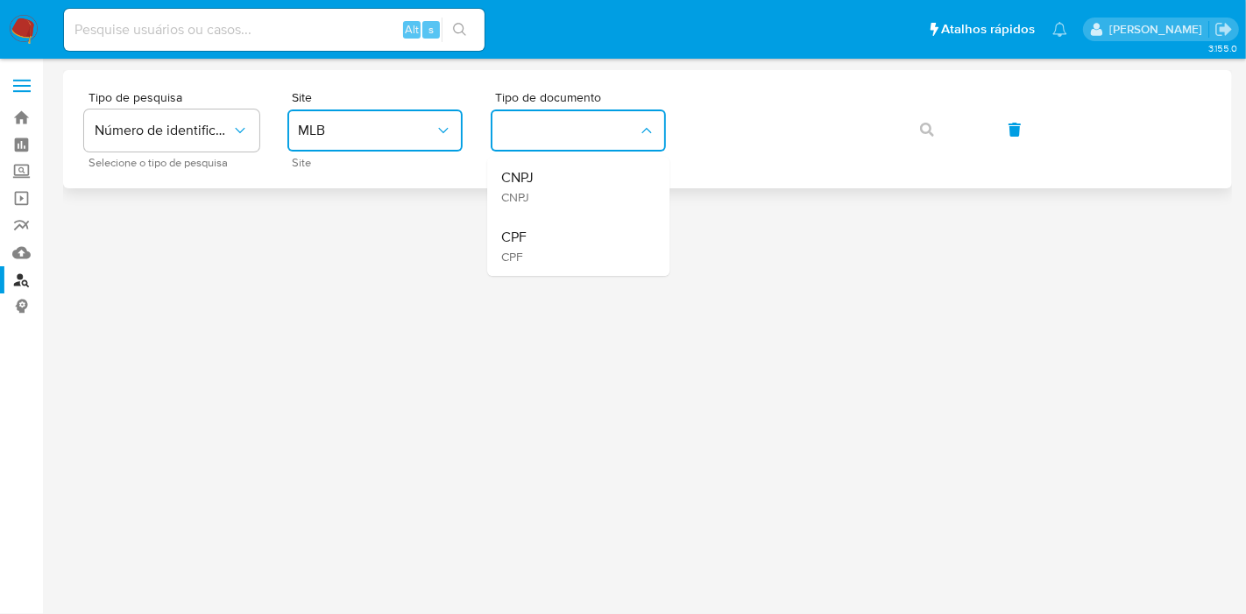
drag, startPoint x: 588, startPoint y: 250, endPoint x: 677, endPoint y: 184, distance: 110.9
click at [588, 251] on div "CPF CPF" at bounding box center [573, 246] width 144 height 60
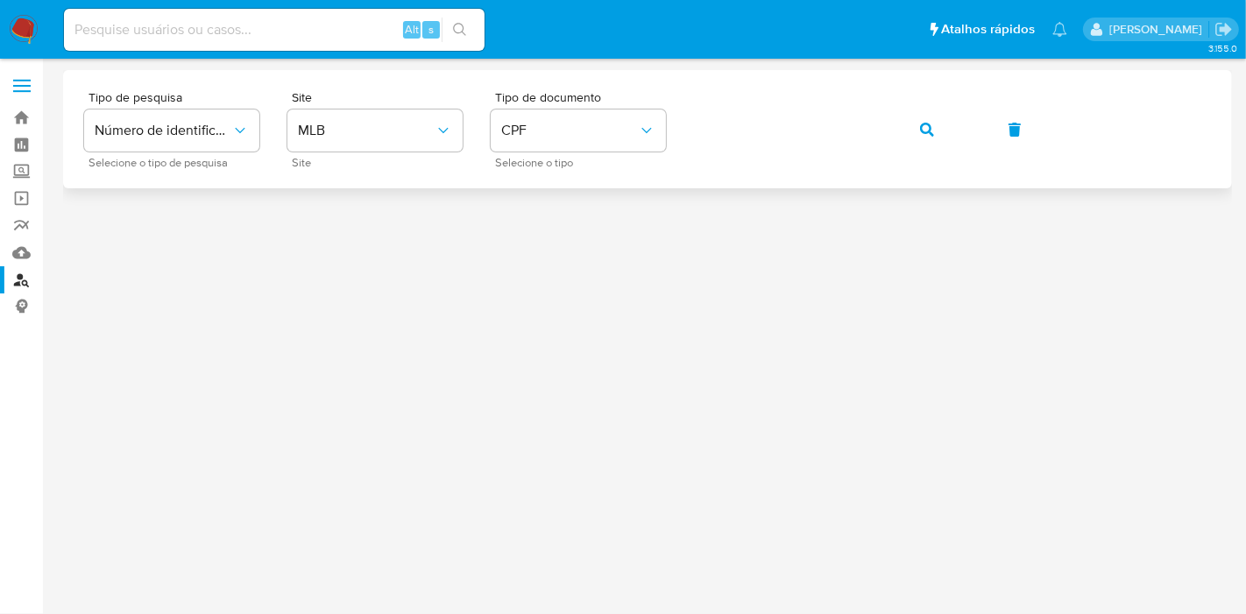
click at [929, 139] on span "button" at bounding box center [927, 129] width 14 height 39
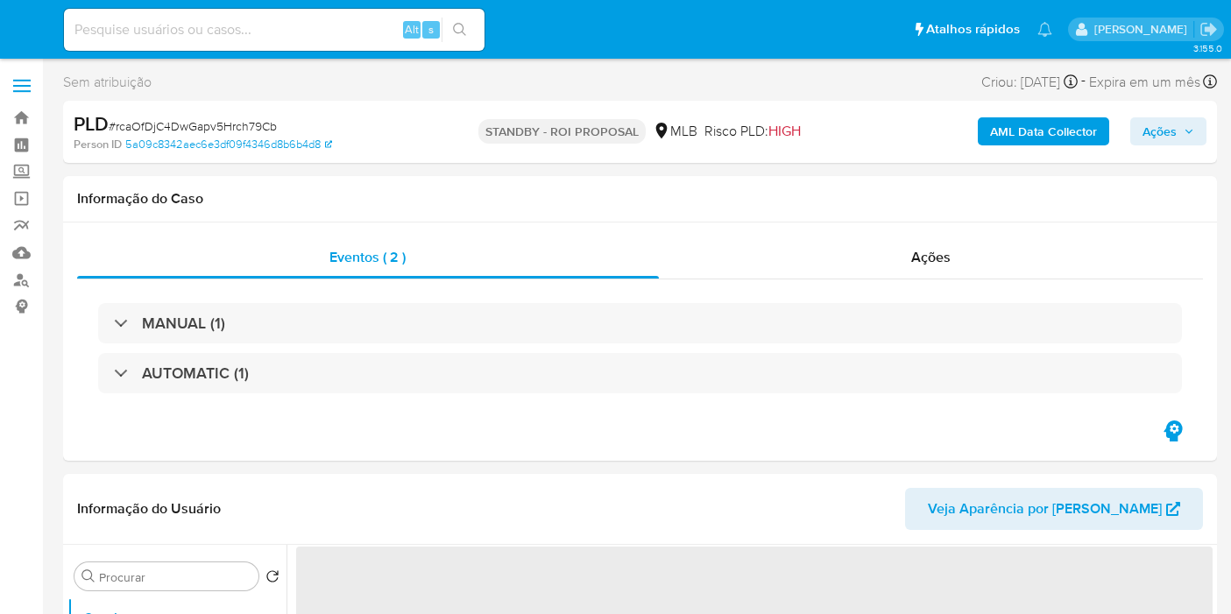
select select "10"
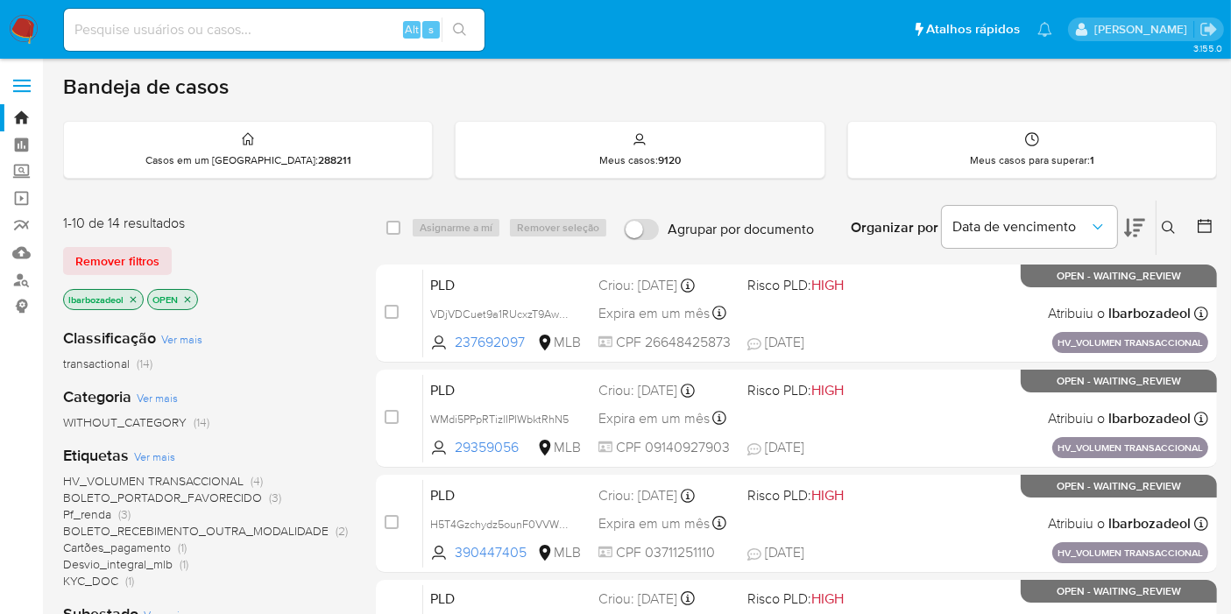
click at [1194, 74] on div "Bandeja de casos" at bounding box center [640, 87] width 1154 height 26
